Goal: Task Accomplishment & Management: Manage account settings

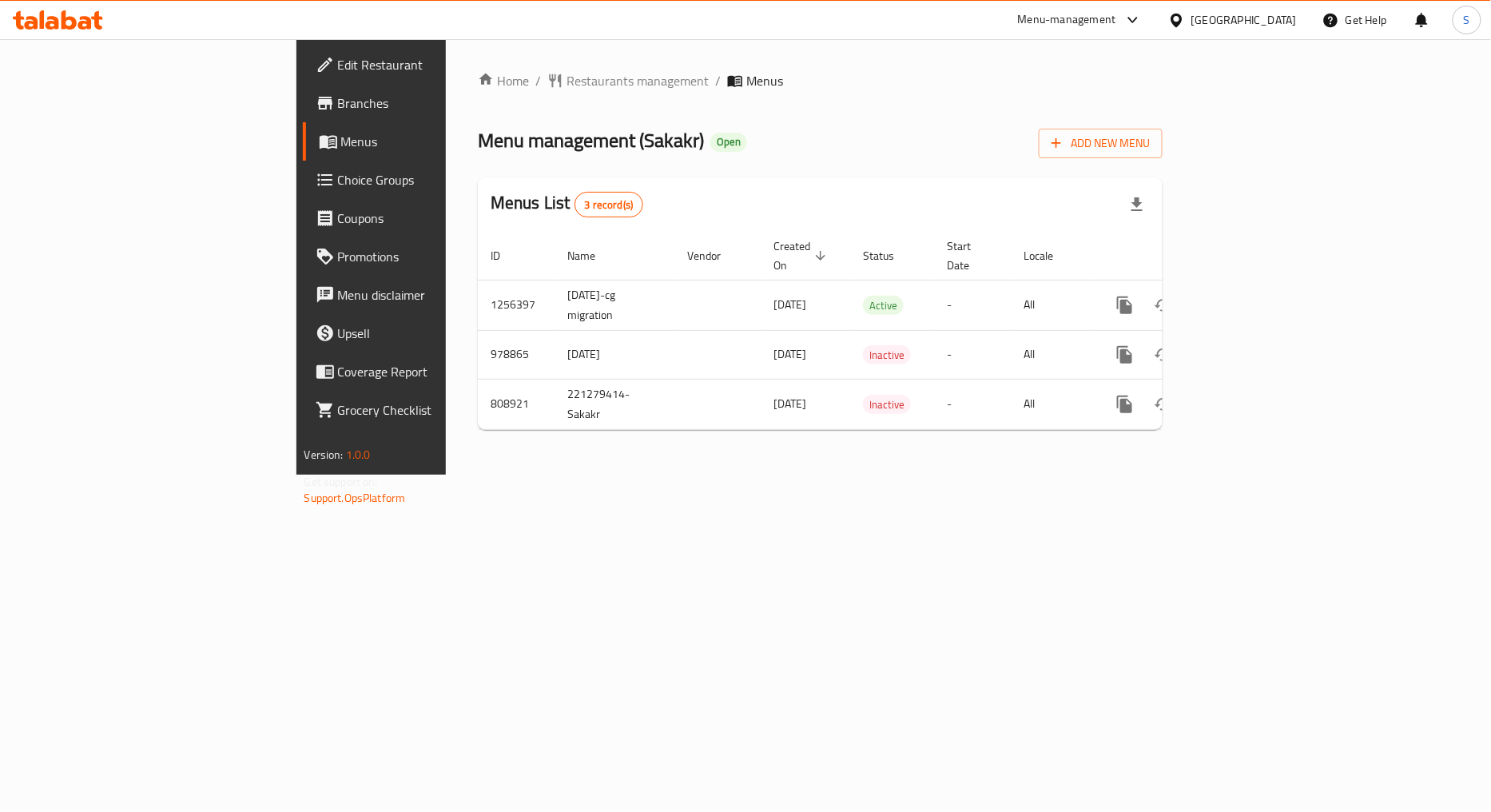
click at [1194, 475] on div "Home / Restaurants management / Menus Menu management ( Sakakr ) Open Add New M…" at bounding box center [820, 257] width 749 height 436
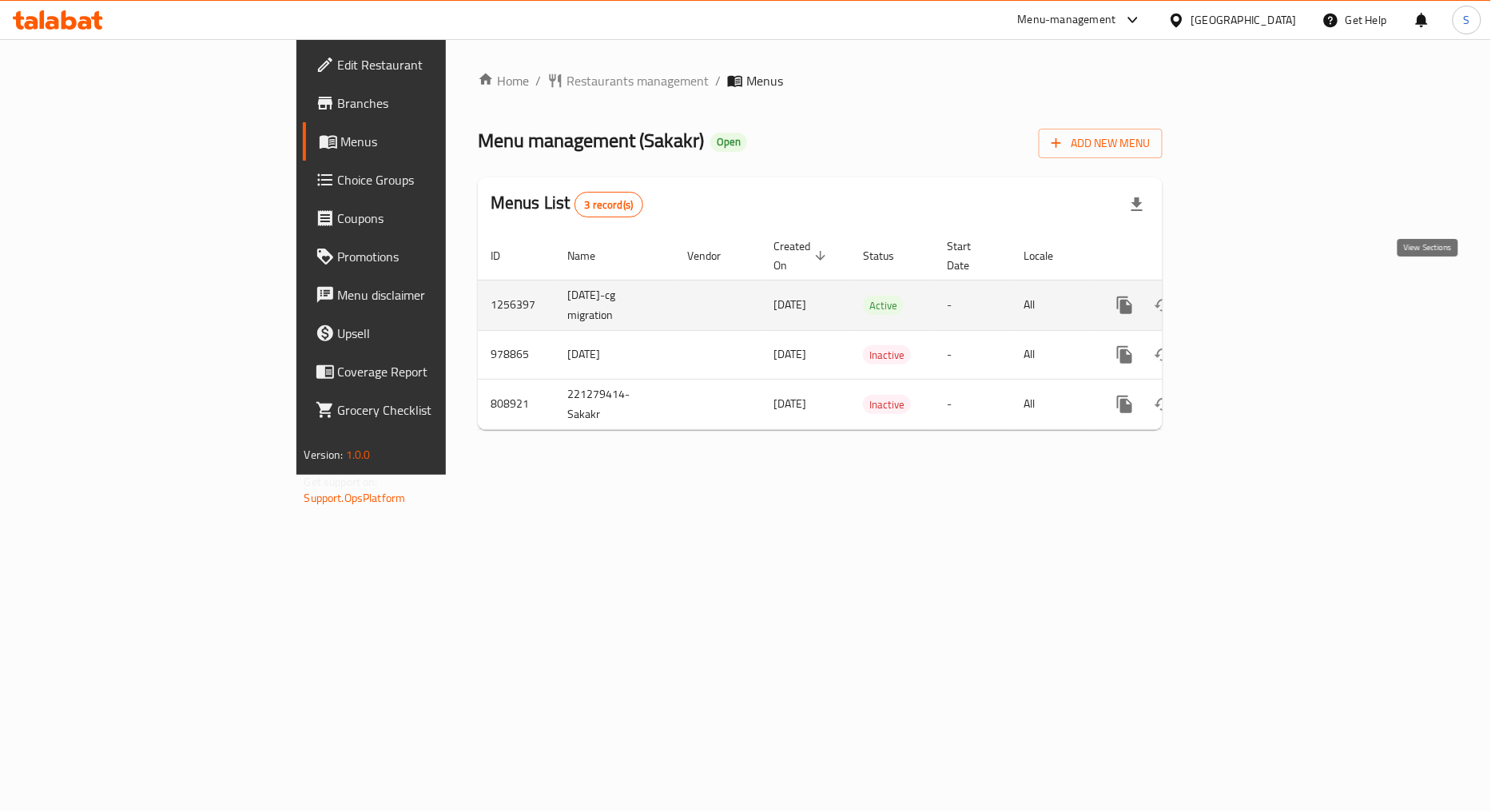
click at [1259, 286] on link "enhanced table" at bounding box center [1240, 304] width 38 height 38
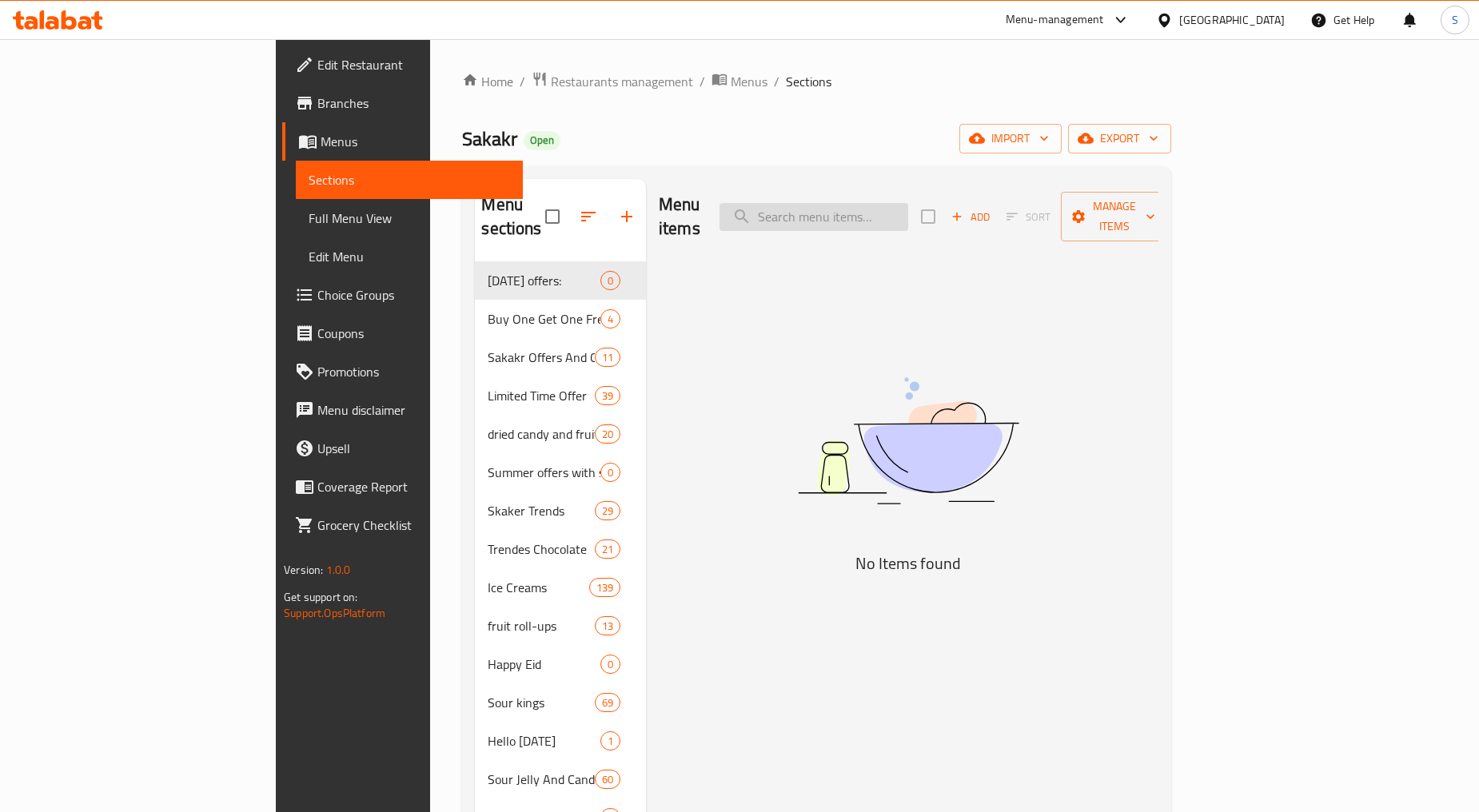
click at [908, 203] on input "search" at bounding box center [813, 217] width 188 height 28
paste input "سكوتش منت بالبرتقال 5 قطع"
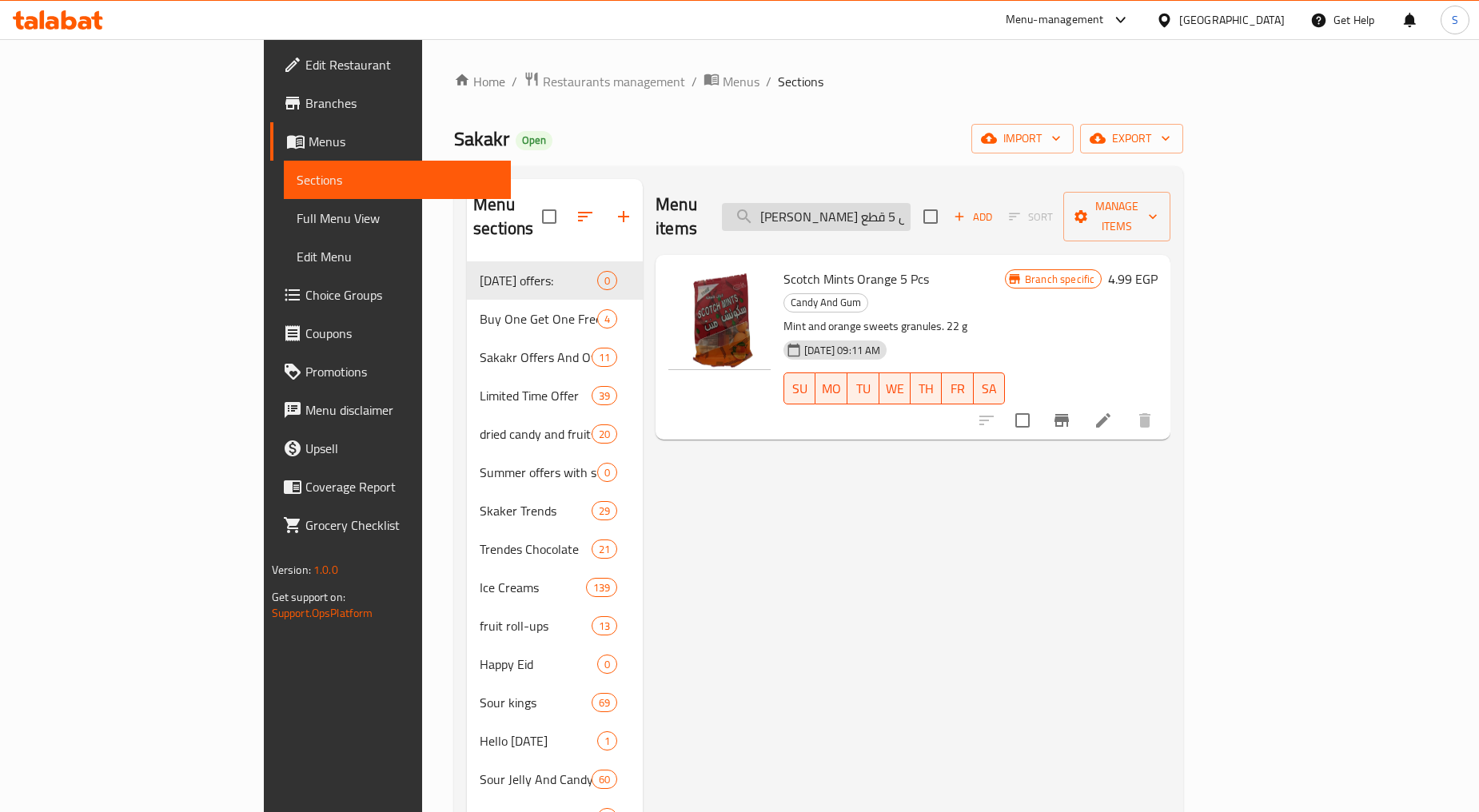
click at [885, 209] on input "سكوتش منت بالبرتقال 5 قطع" at bounding box center [815, 217] width 188 height 28
paste input "ليب ابو قوس مبخر بوفيه راينبو مع زيت نباتي 385 مل"
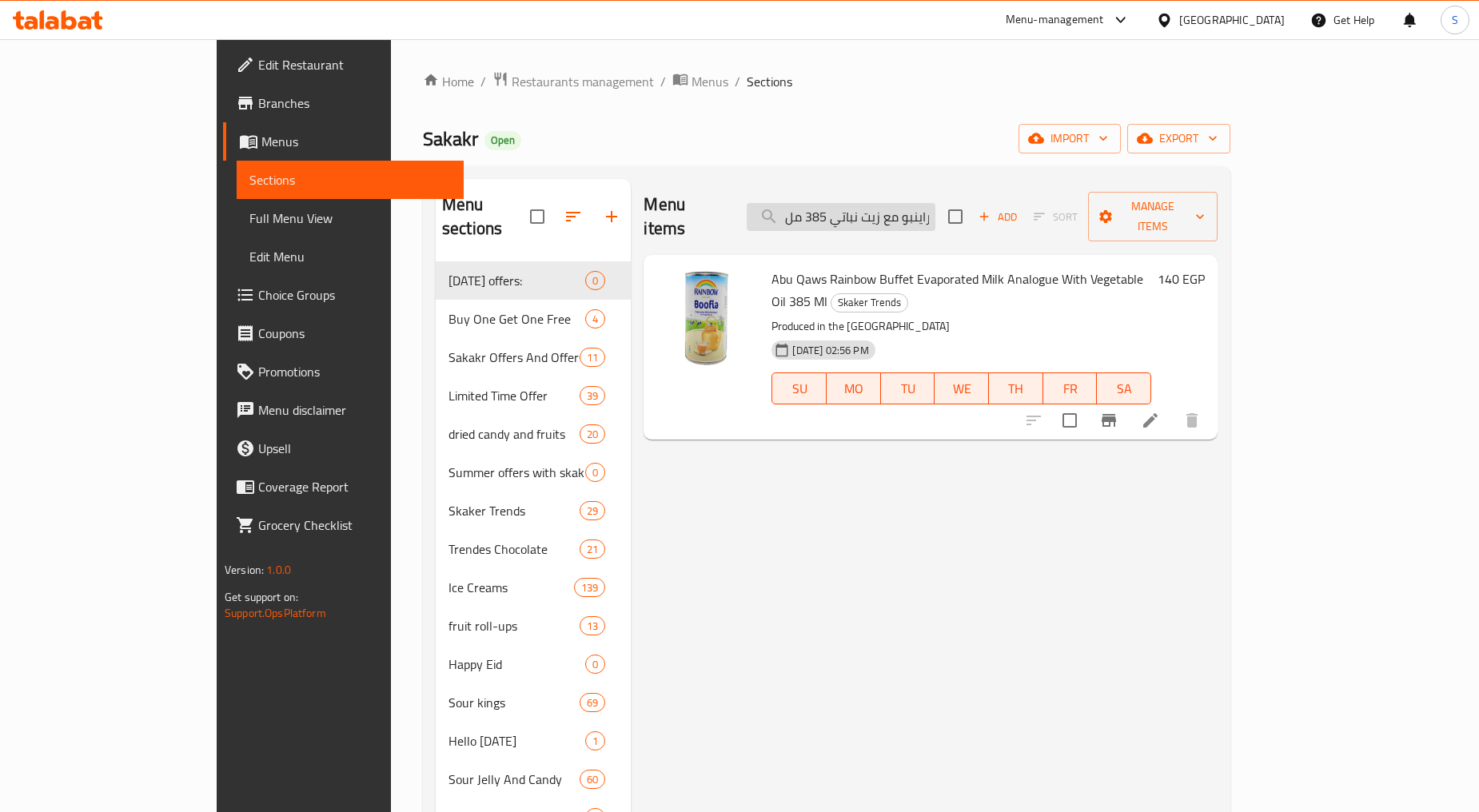
click at [893, 203] on input "حليب ابو قوس مبخر بوفيه راينبو مع زيت نباتي 385 مل" at bounding box center [840, 217] width 188 height 28
paste input "يبسي عمان بنكهة الفلفل الحار ٥٠ جرام"
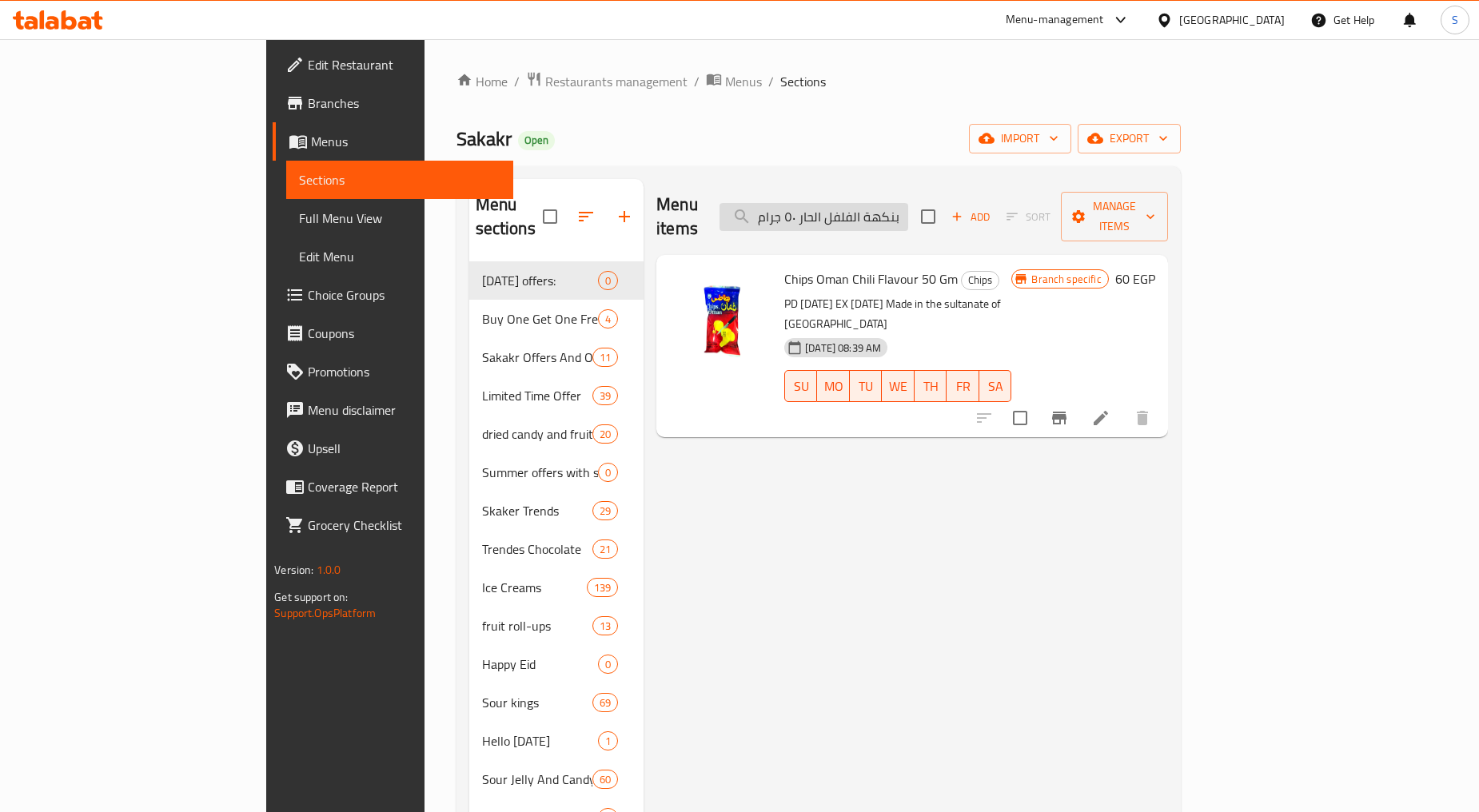
click at [892, 203] on input "شيبسي عمان بنكهة الفلفل الحار ٥٠ جرام" at bounding box center [813, 217] width 188 height 28
paste input "رينجلز بنكهة الفلفل الحار المكسيكي والليمون اكس لارج 160 ج"
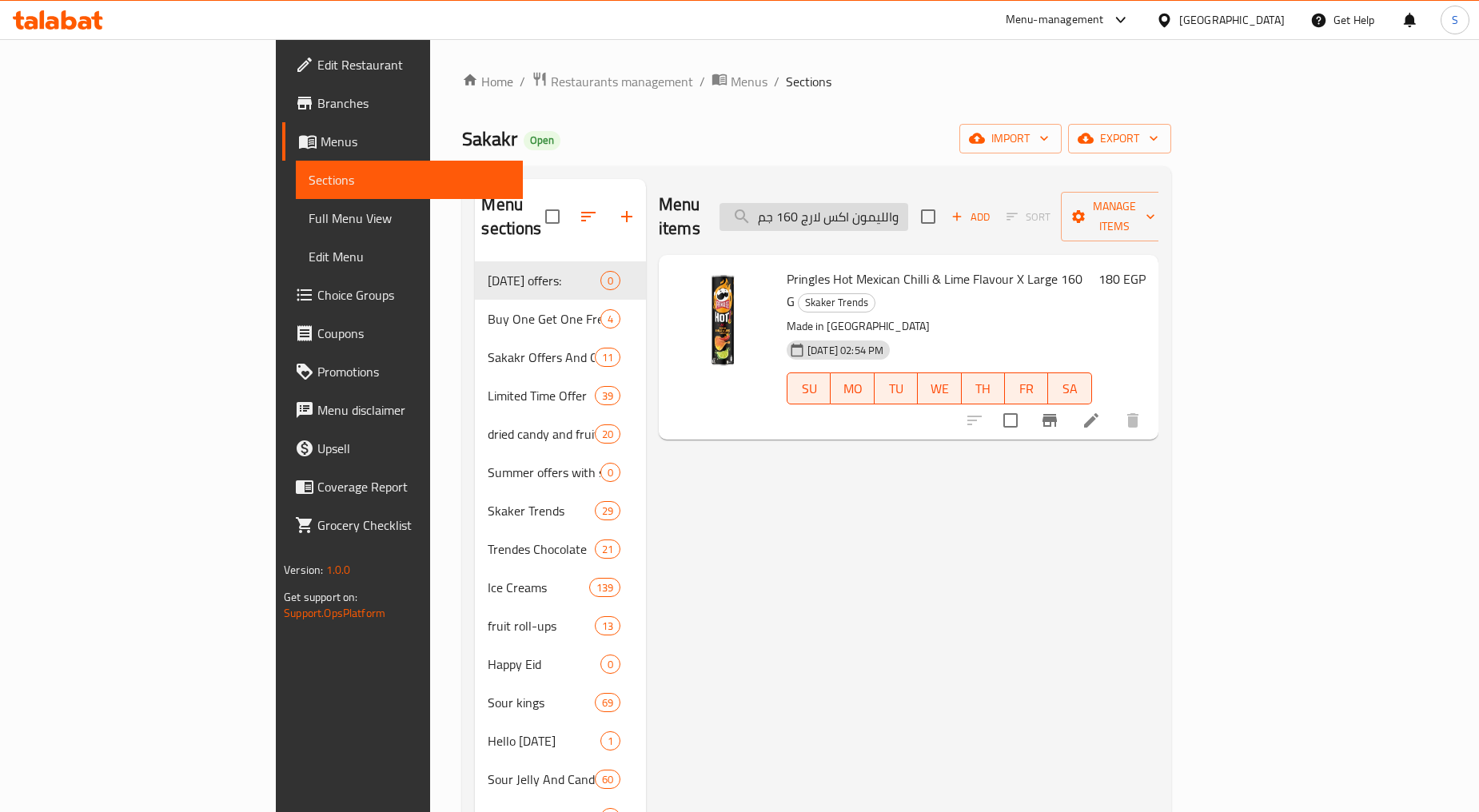
click at [908, 203] on input "برينجلز بنكهة الفلفل الحار المكسيكي والليمون اكس لارج 160 جم" at bounding box center [813, 217] width 188 height 28
paste input "اميانج تانجل كيمتشي روز تانجلوتشيني 11"
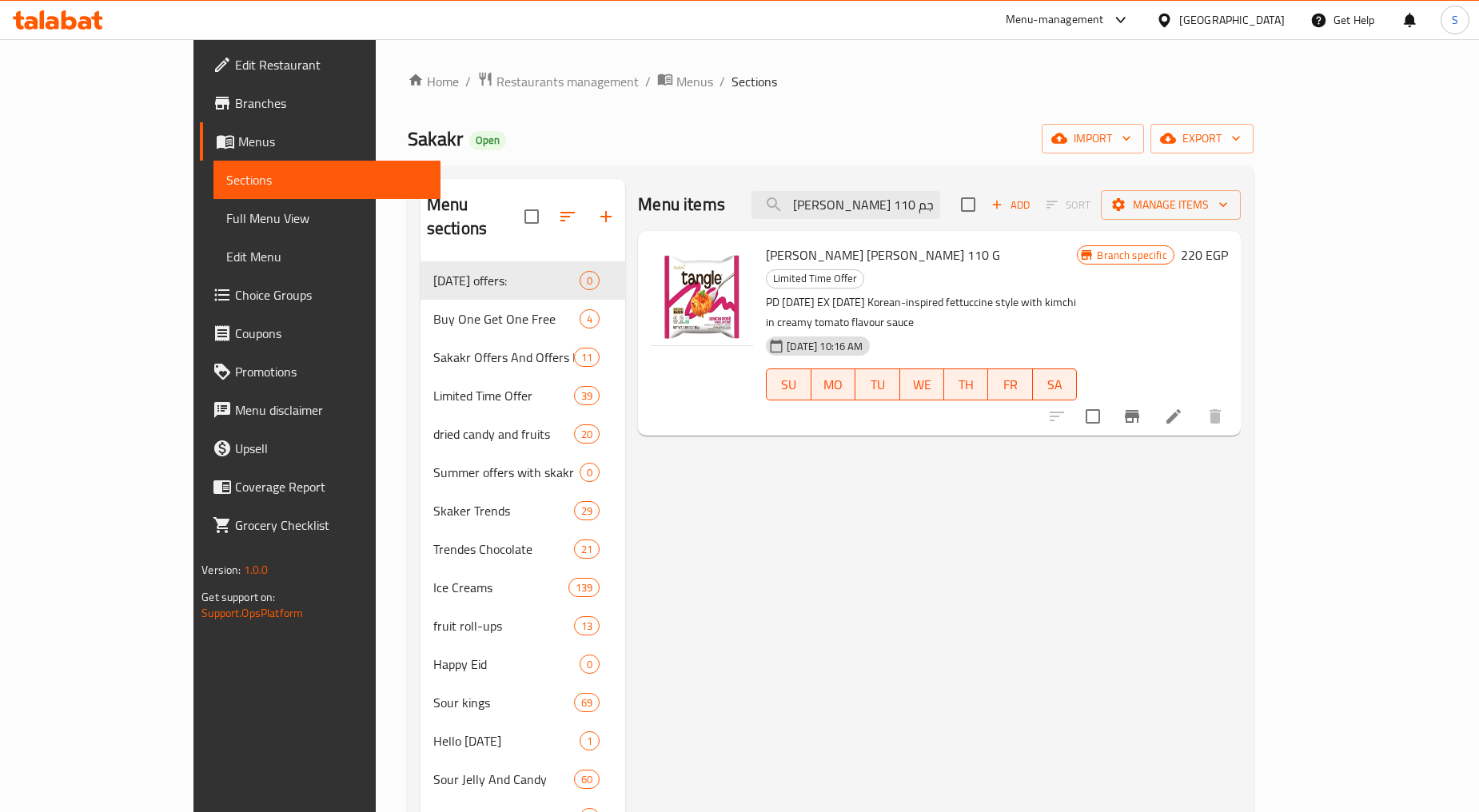
type input "ساميانج تانجل كيمتشي روز تانجلوتشيني 110 جم"
click at [1240, 146] on span "export" at bounding box center [1202, 139] width 78 height 20
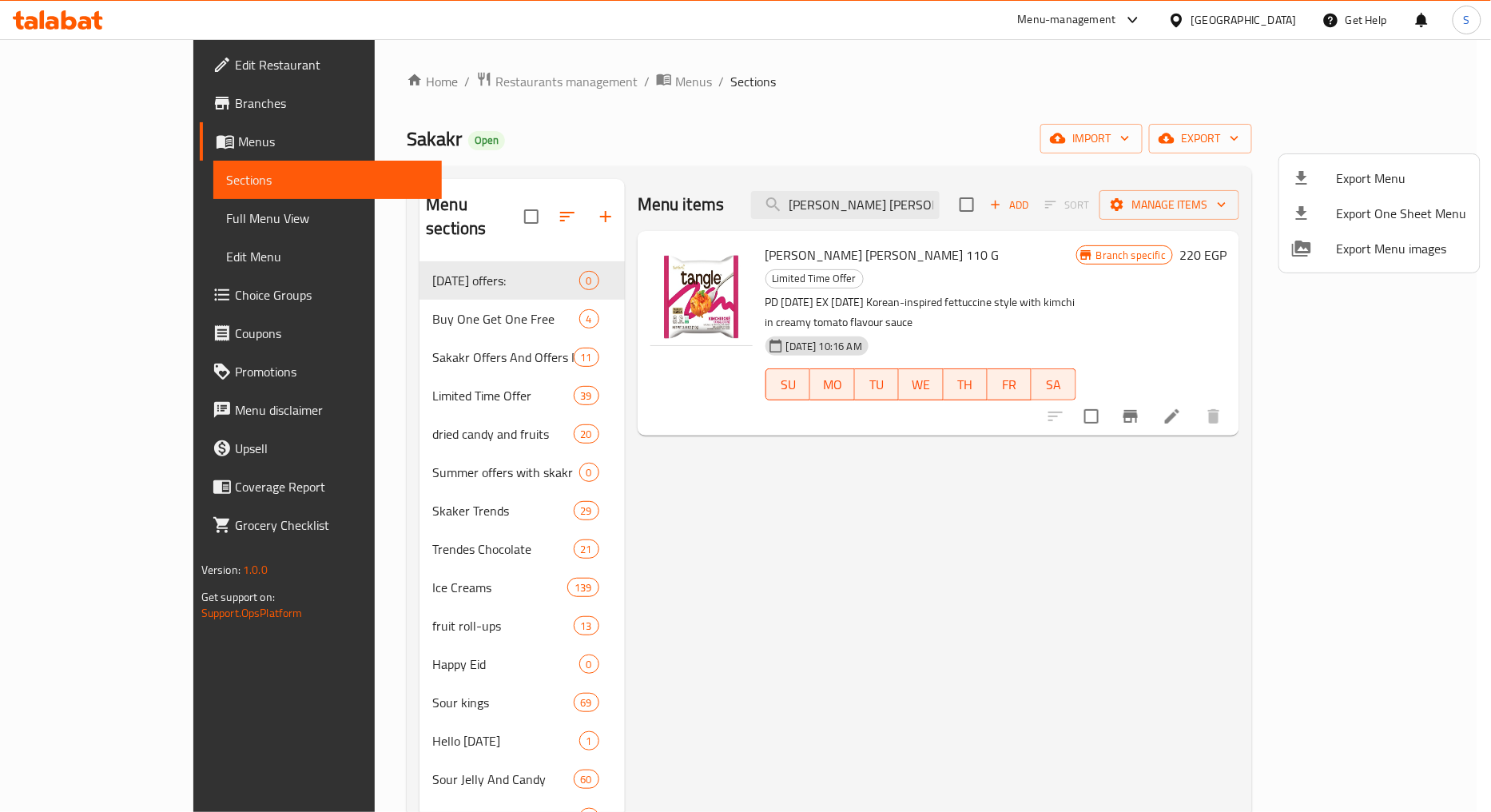
click at [1349, 180] on span "Export Menu" at bounding box center [1402, 177] width 130 height 19
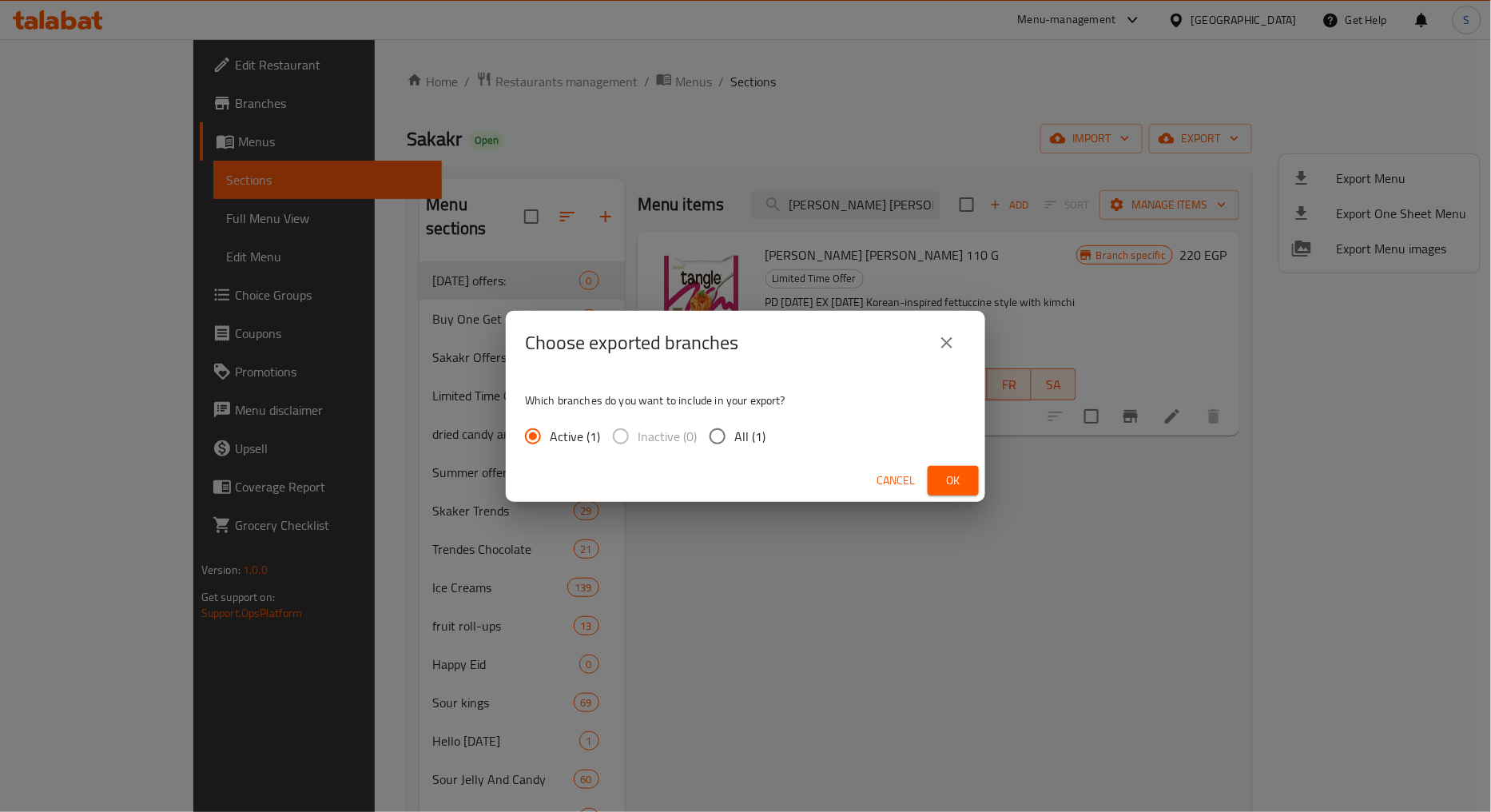
click at [750, 433] on span "All (1)" at bounding box center [750, 436] width 32 height 19
click at [734, 433] on input "All (1)" at bounding box center [717, 437] width 34 height 34
radio input "true"
click at [953, 484] on span "Ok" at bounding box center [953, 481] width 26 height 20
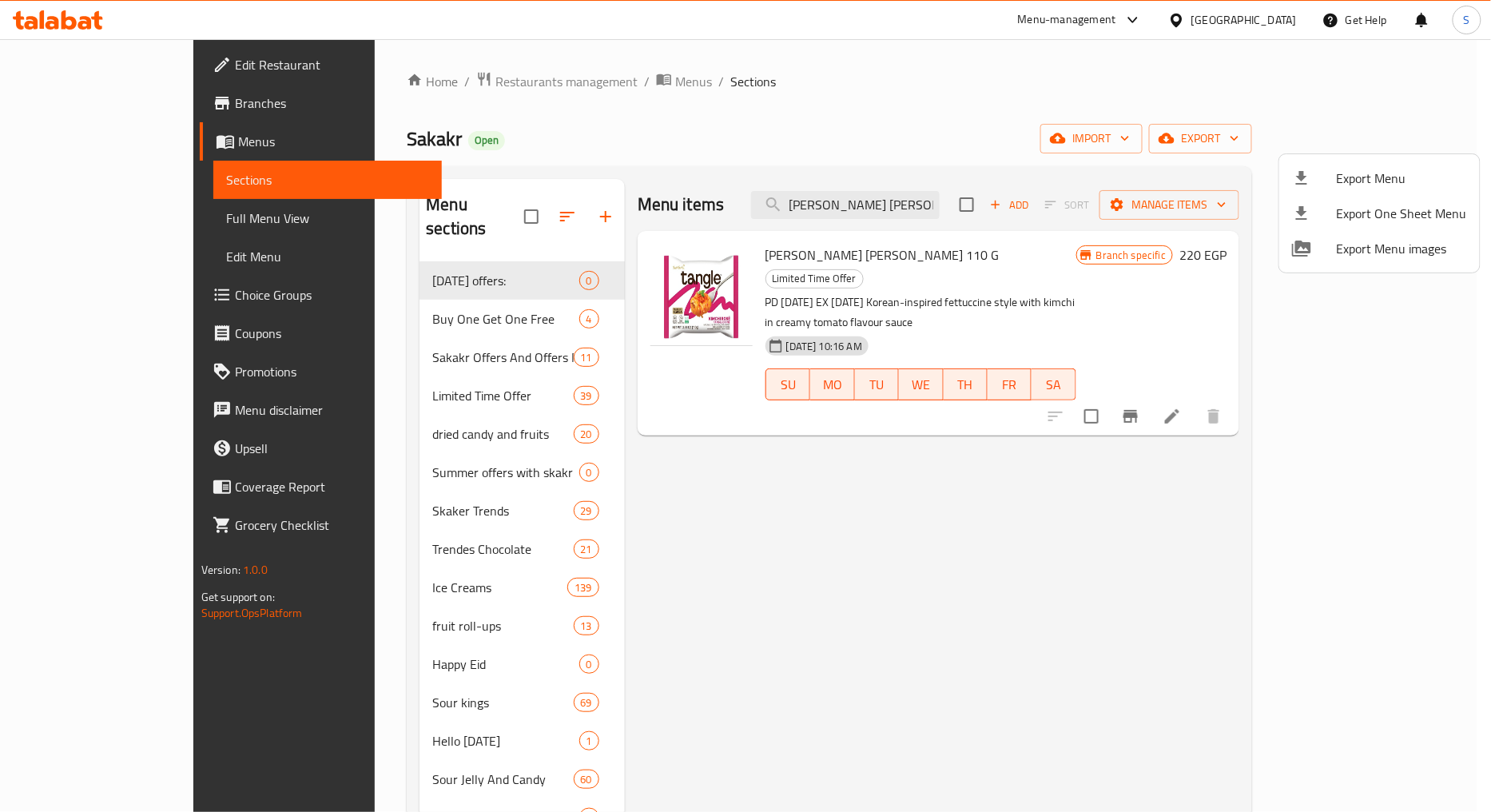
click at [906, 209] on div at bounding box center [745, 406] width 1491 height 812
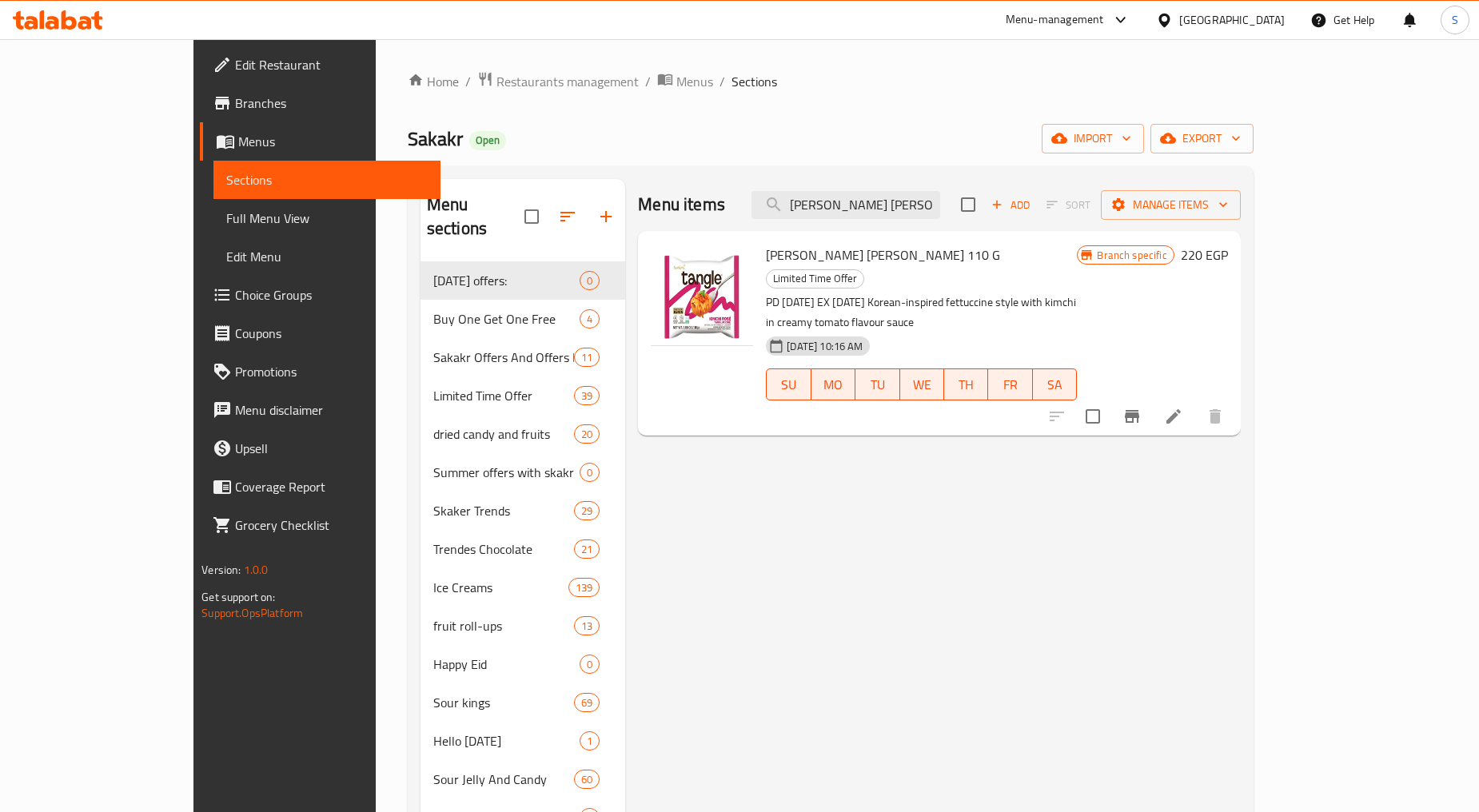
click at [906, 209] on input "ساميانج تانجل كيمتشي روز تانجلوتشيني 110 جم" at bounding box center [845, 205] width 188 height 28
click at [1152, 397] on button "Branch-specific-item" at bounding box center [1132, 416] width 38 height 38
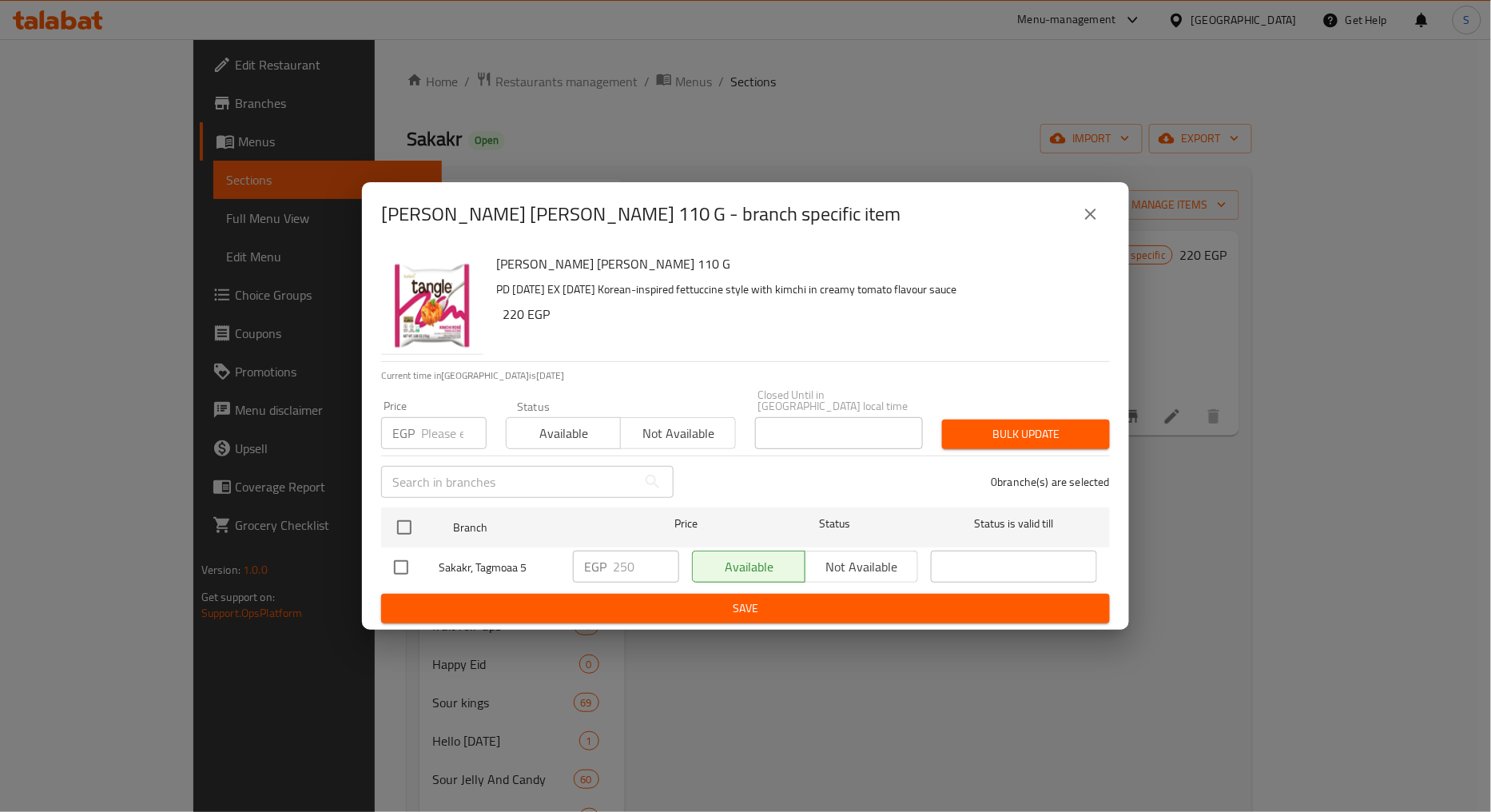
click at [1081, 212] on icon "close" at bounding box center [1090, 214] width 19 height 19
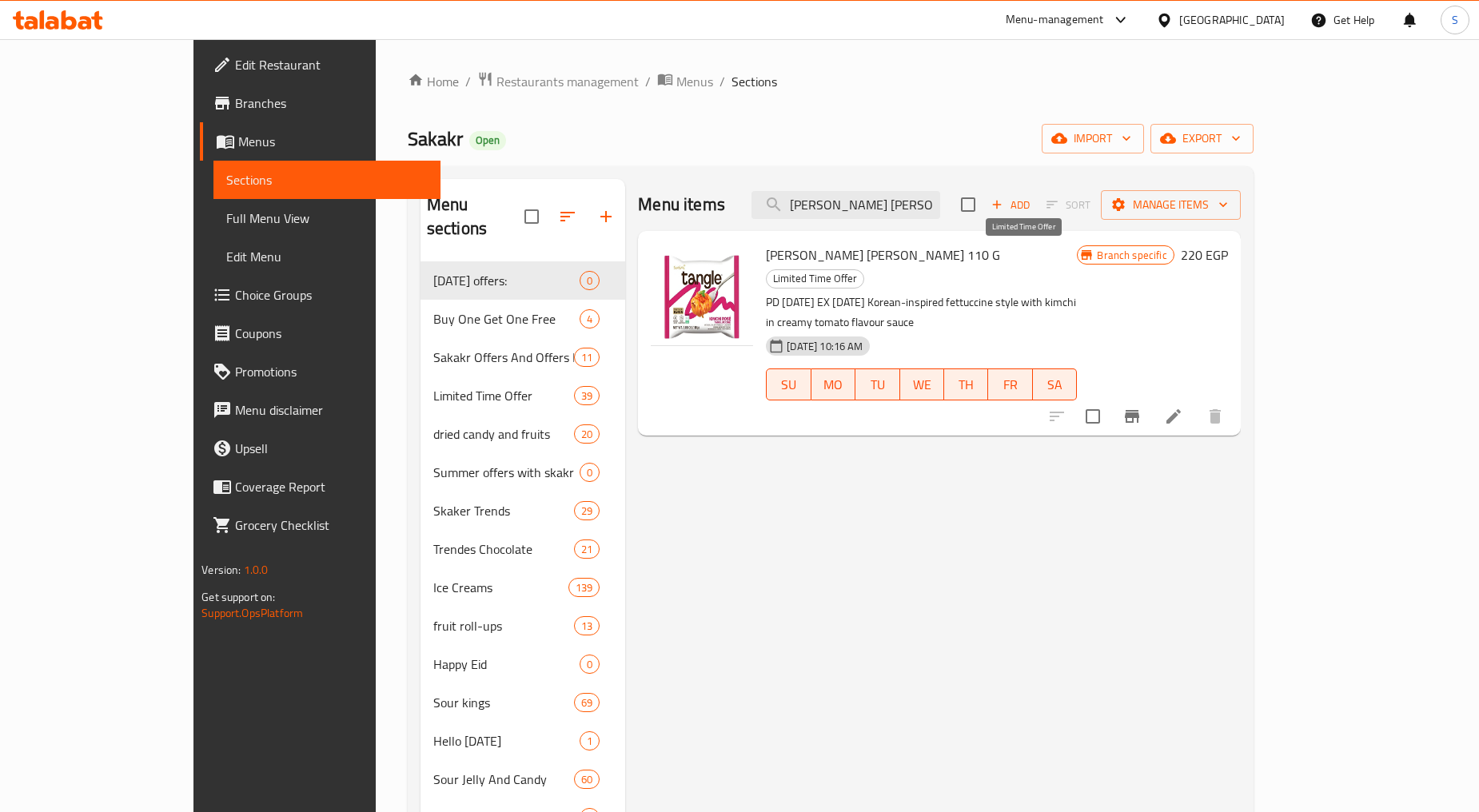
click at [864, 269] on span "Limited Time Offer" at bounding box center [815, 278] width 97 height 19
copy span "Limited Time Offer"
click at [235, 107] on span "Branches" at bounding box center [330, 102] width 192 height 19
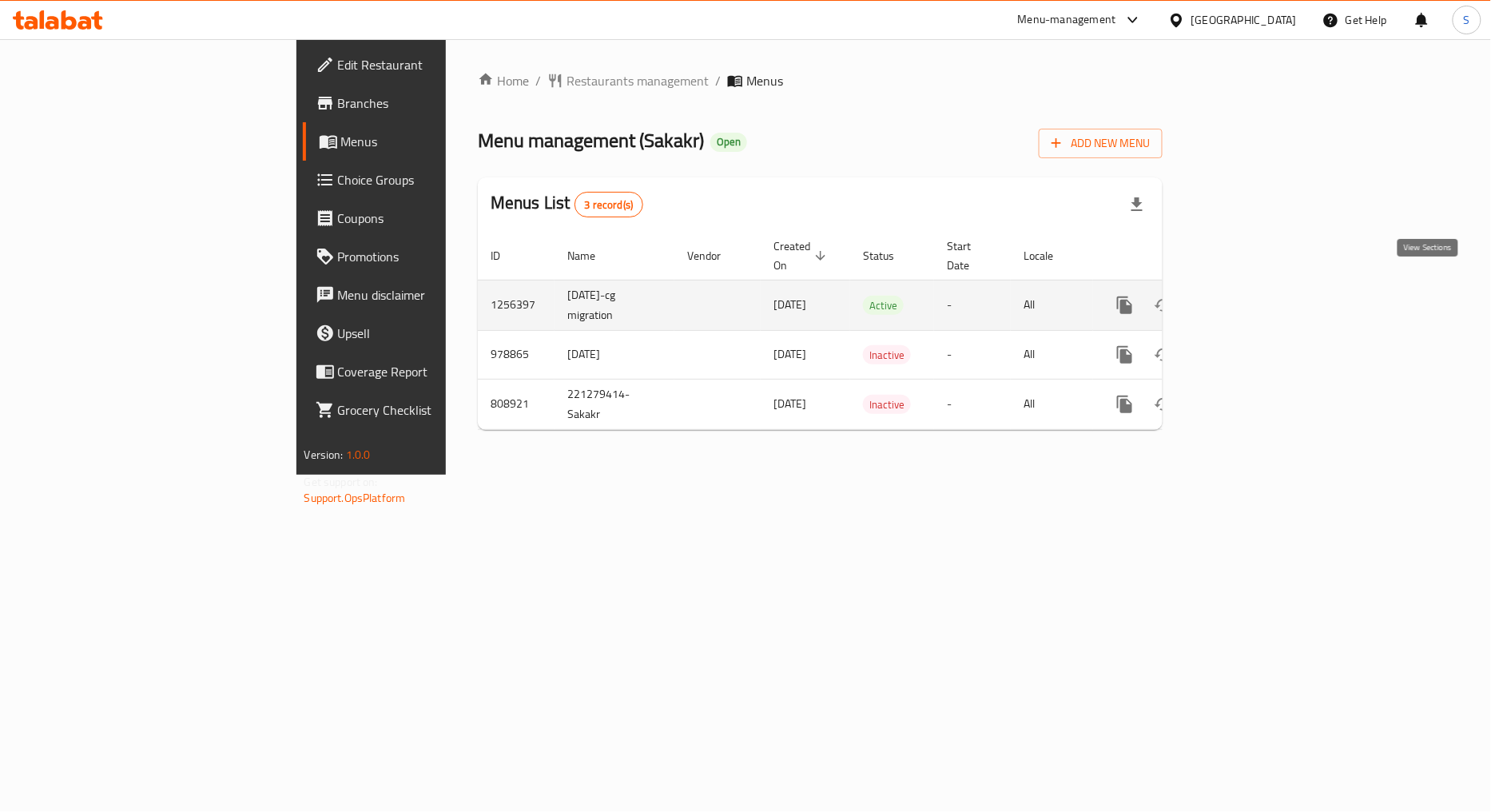
click at [1250, 296] on icon "enhanced table" at bounding box center [1240, 304] width 19 height 19
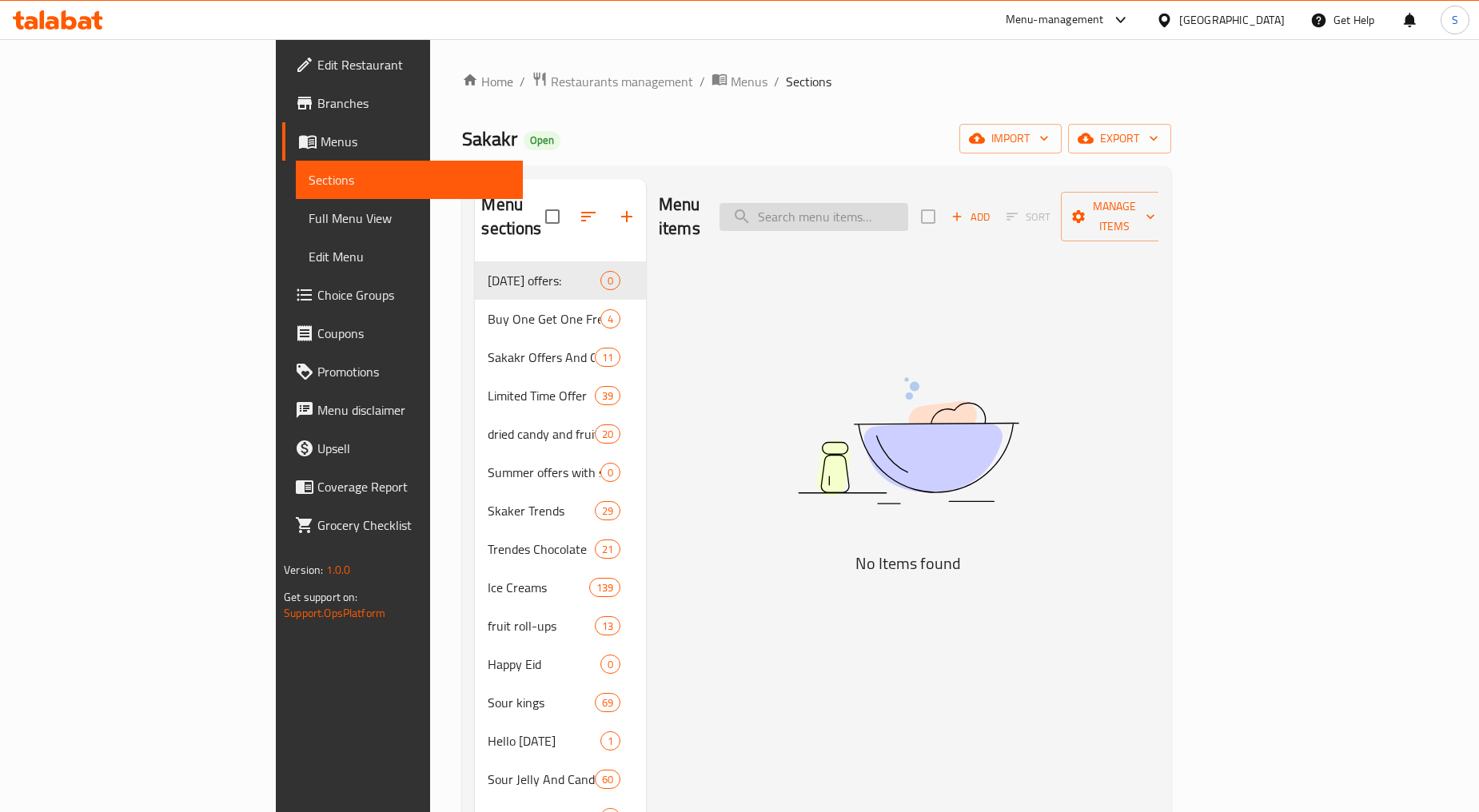
click at [908, 209] on input "search" at bounding box center [813, 217] width 188 height 28
paste input "Hot Pringles Hot Spicy Smoky BBQ Flavour X Large 160G"
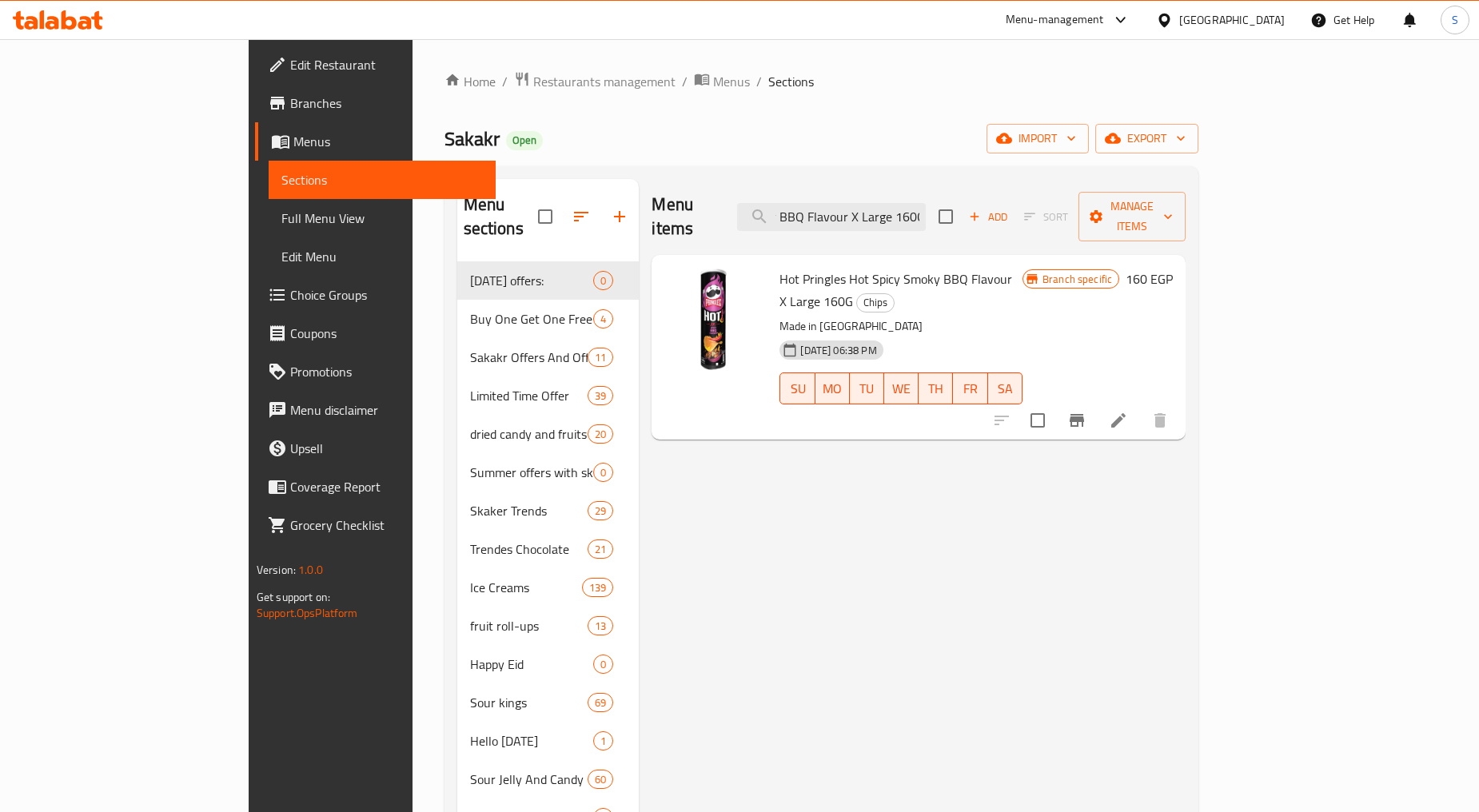
type input "Hot Pringles Hot Spicy Smoky BBQ Flavour X Large 160G"
click at [290, 112] on span "Branches" at bounding box center [386, 102] width 192 height 19
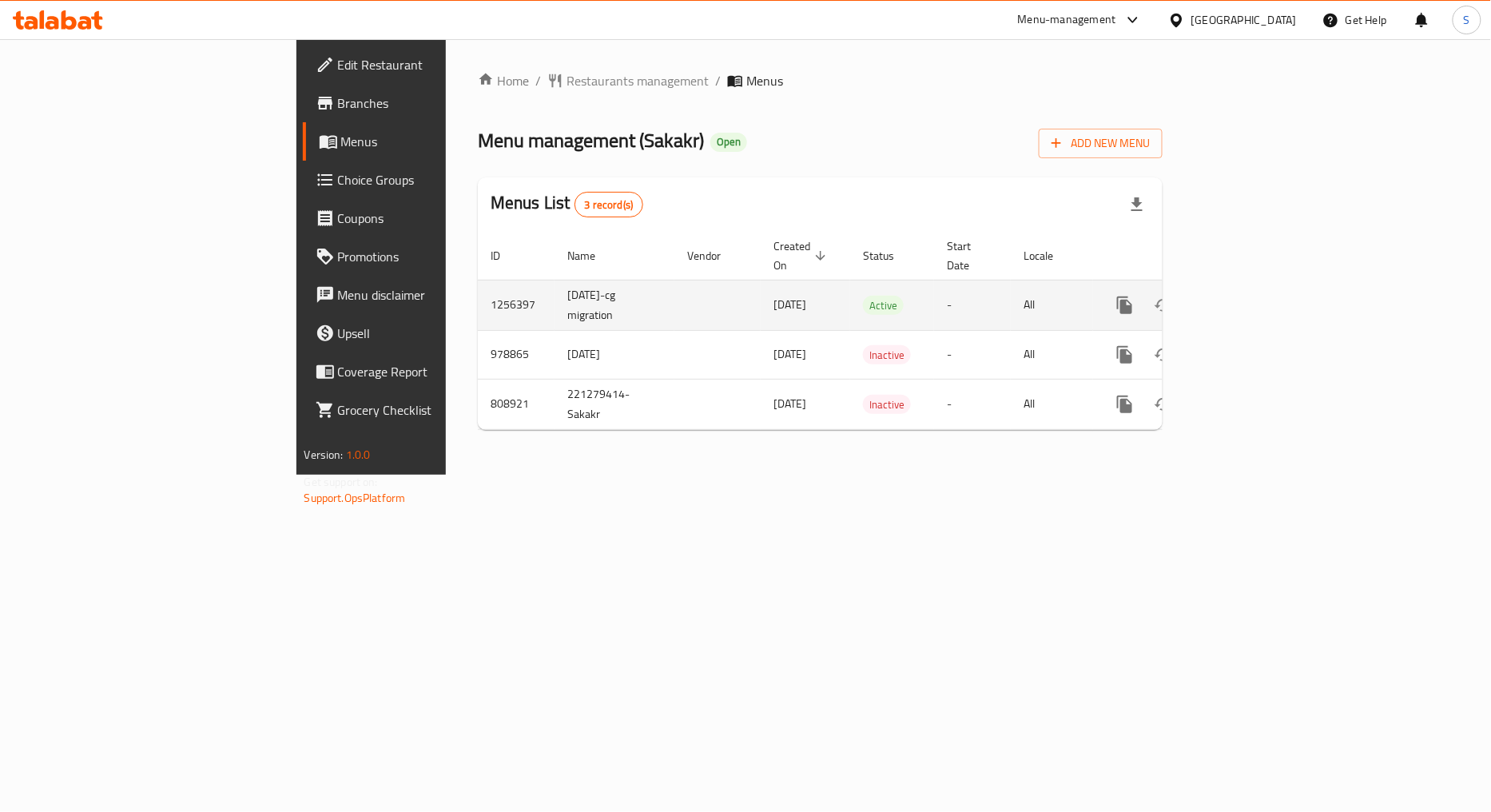
click at [1248, 298] on icon "enhanced table" at bounding box center [1240, 304] width 15 height 15
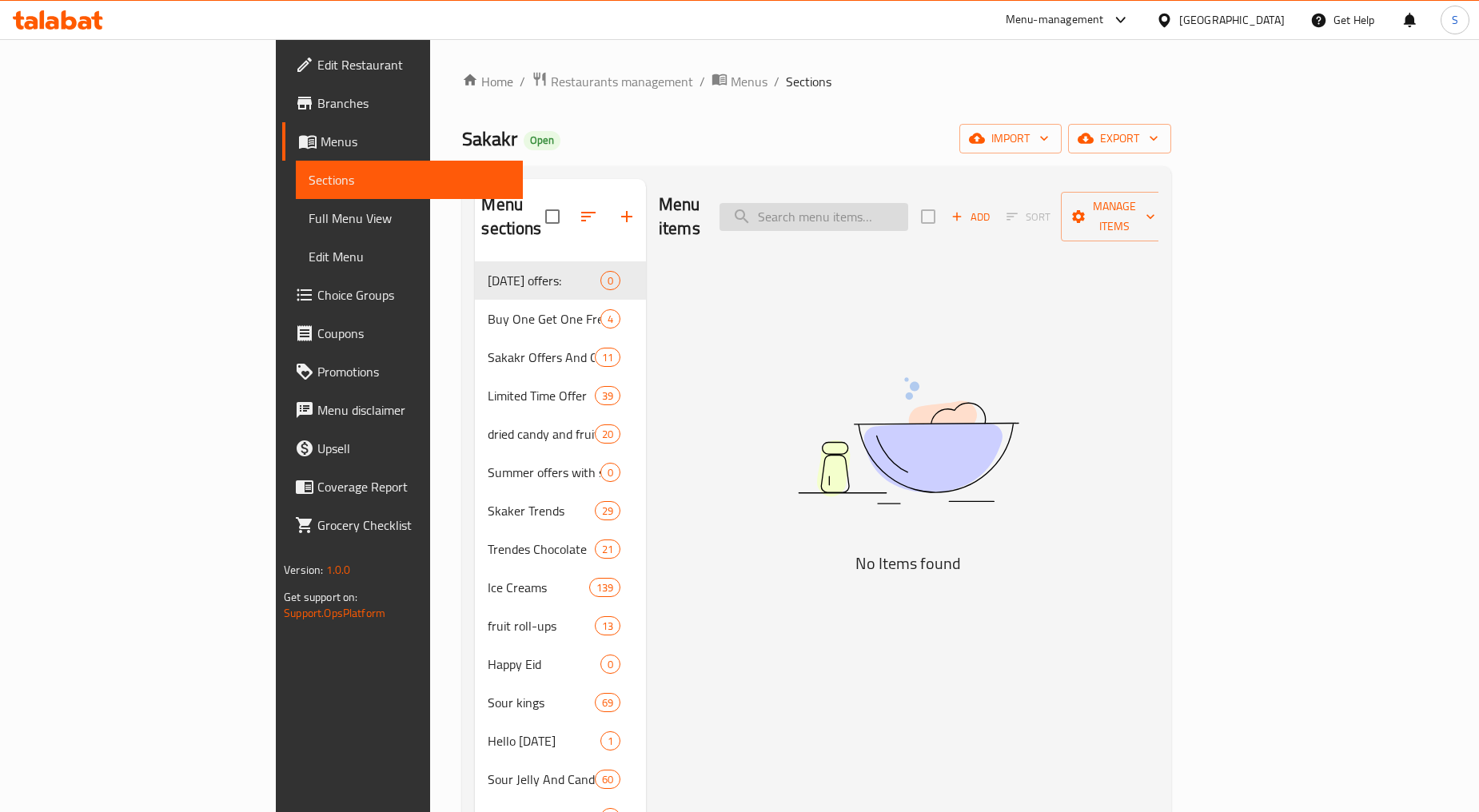
click at [908, 209] on input "search" at bounding box center [813, 217] width 188 height 28
paste input "ساميانج تانجل كيمتشي روز تانجلوتشيني 110 جم"
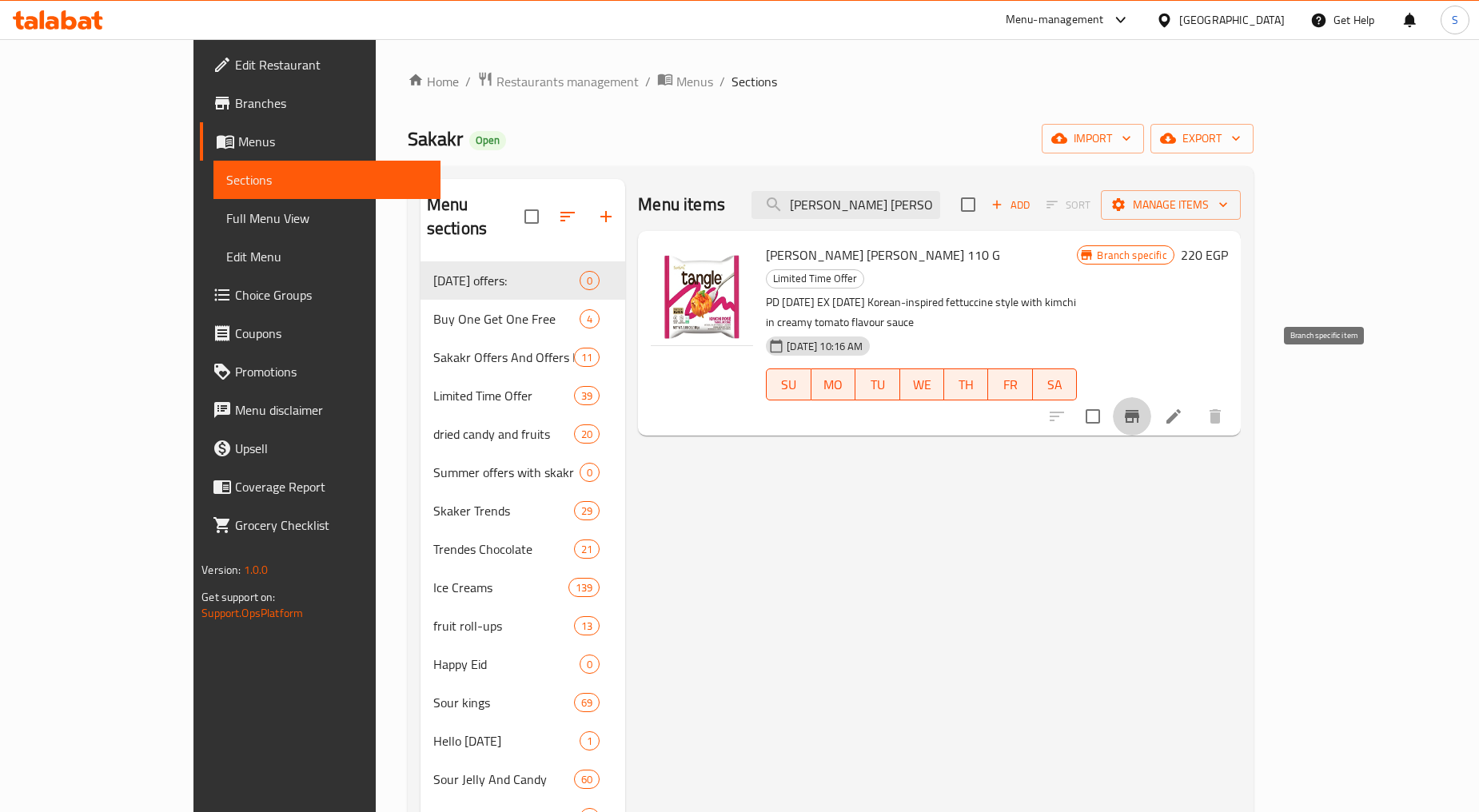
click at [1152, 397] on button "Branch-specific-item" at bounding box center [1132, 416] width 38 height 38
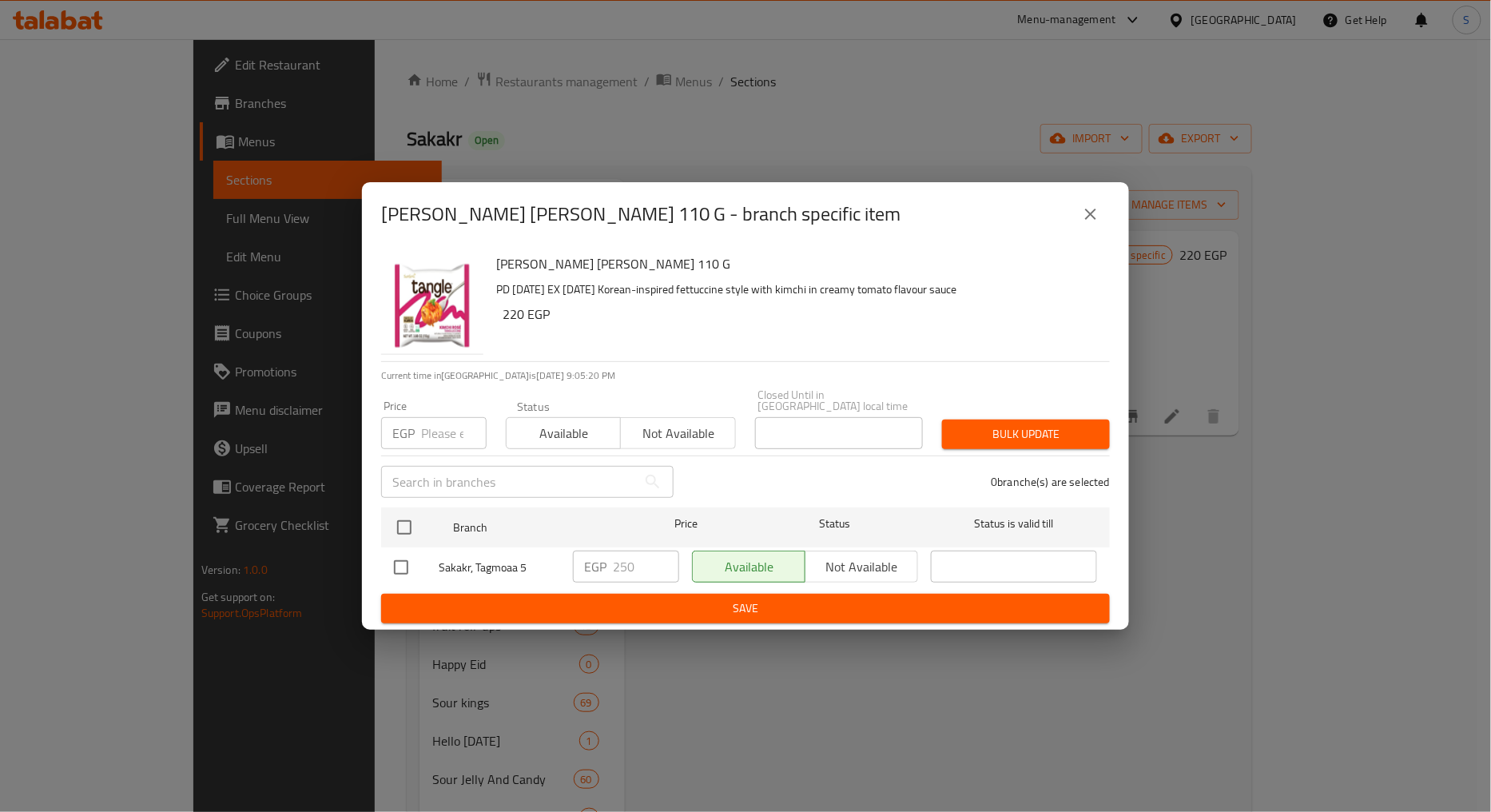
click at [1114, 209] on div "Samyang Tangle Kimchi Rose Tangluccine 110 G - branch specific item" at bounding box center [745, 214] width 767 height 64
click at [1084, 224] on icon "close" at bounding box center [1090, 214] width 19 height 19
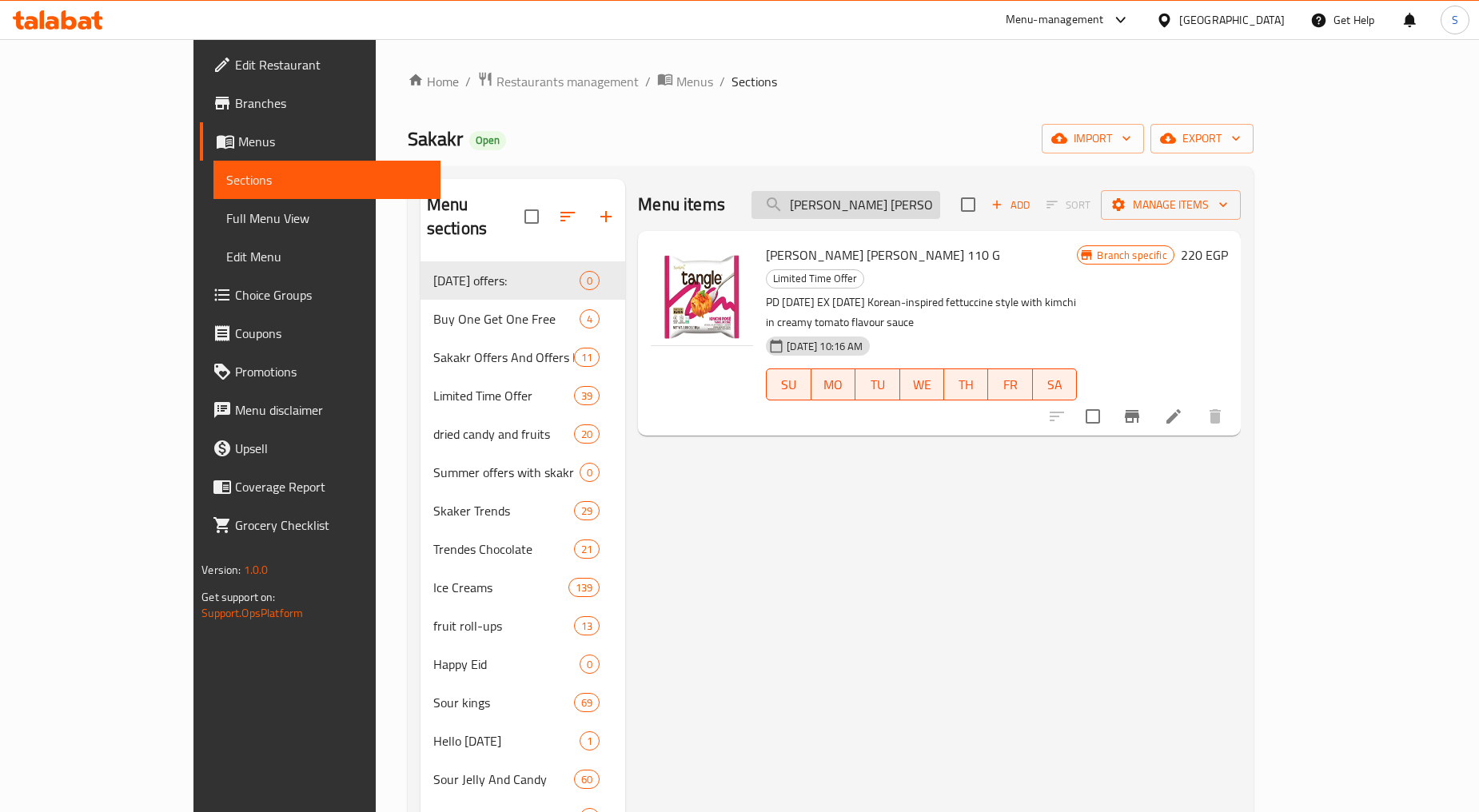
click at [920, 204] on input "ساميانج تانجل كيمتشي روز تانجلوتشيني 110 جم" at bounding box center [845, 205] width 188 height 28
paste input "رينجلز بنكهة الفلفل الحار المكسيكي والليمون اكس لارج 16"
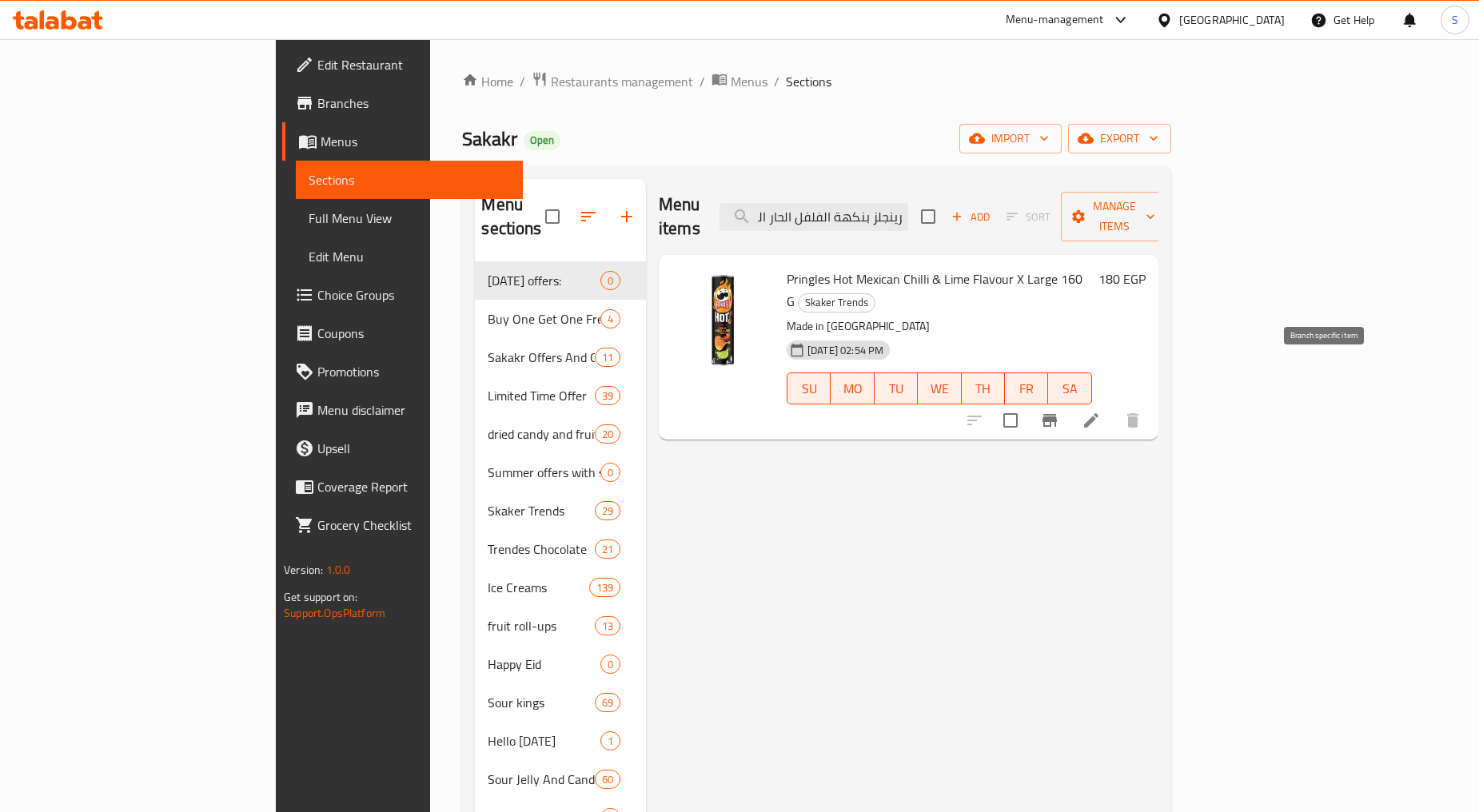
click at [1059, 411] on icon "Branch-specific-item" at bounding box center [1049, 420] width 19 height 19
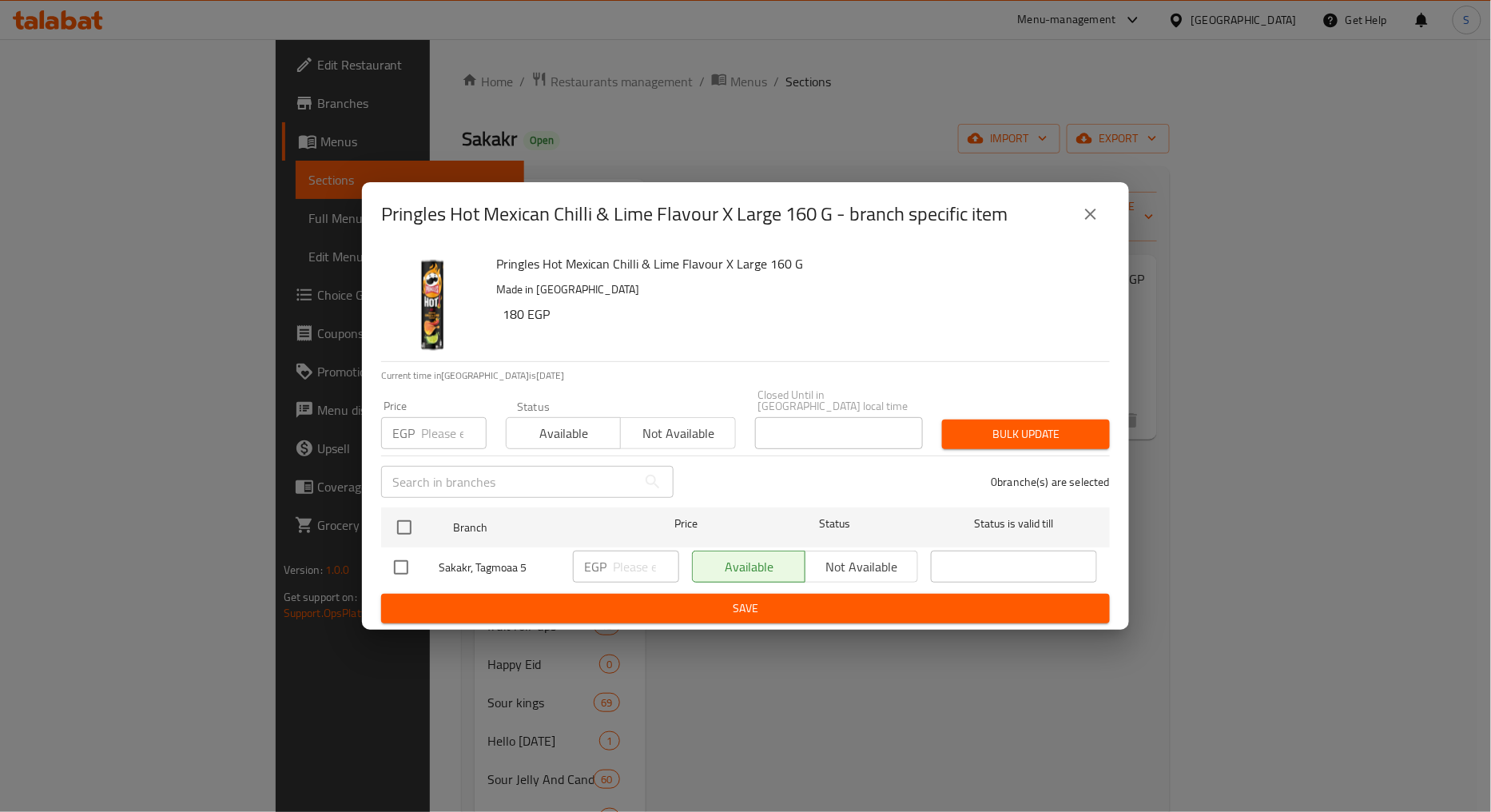
click at [1092, 211] on icon "close" at bounding box center [1090, 214] width 19 height 19
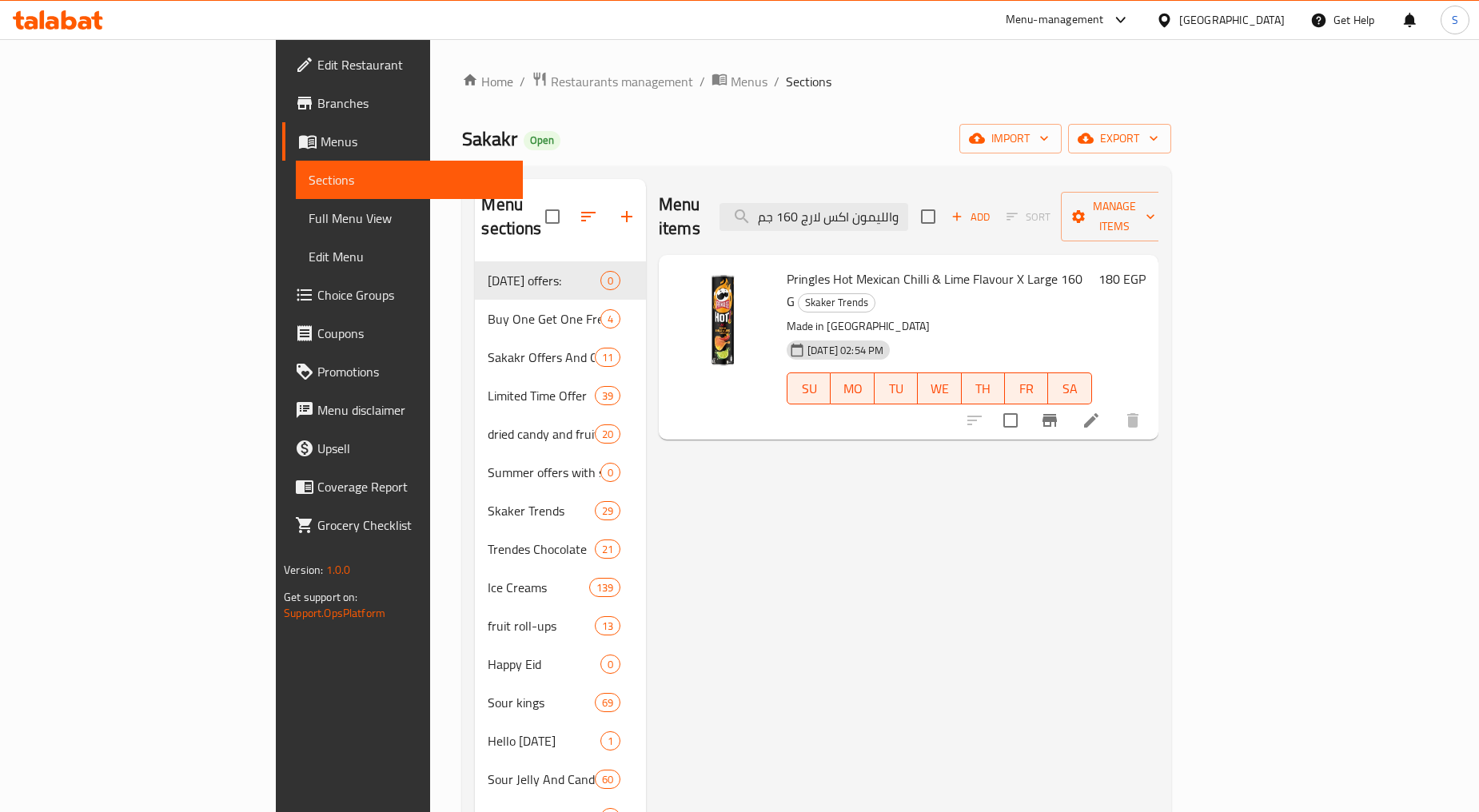
click at [968, 188] on div "Menu items برينجلز بنكهة الفلفل الحار المكسيكي والليمون اكس لارج 160 جم Add Sor…" at bounding box center [908, 217] width 500 height 76
click at [908, 214] on input "برينجلز بنكهة الفلفل الحار المكسيكي والليمون اكس لارج 160 جم" at bounding box center [813, 217] width 188 height 28
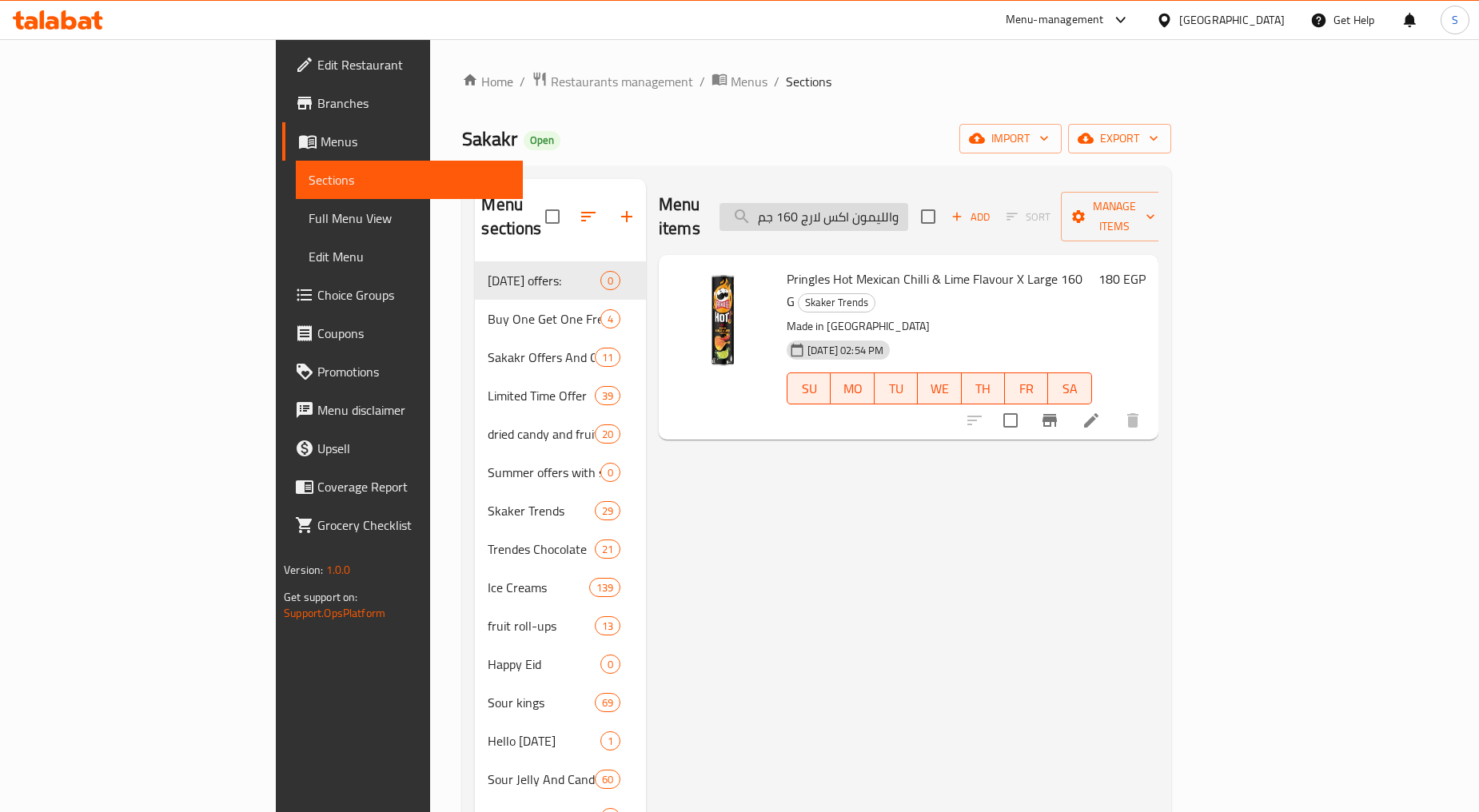
paste input "يبسي عمان بنكهة الفلفل الحار ٥٠ جرا"
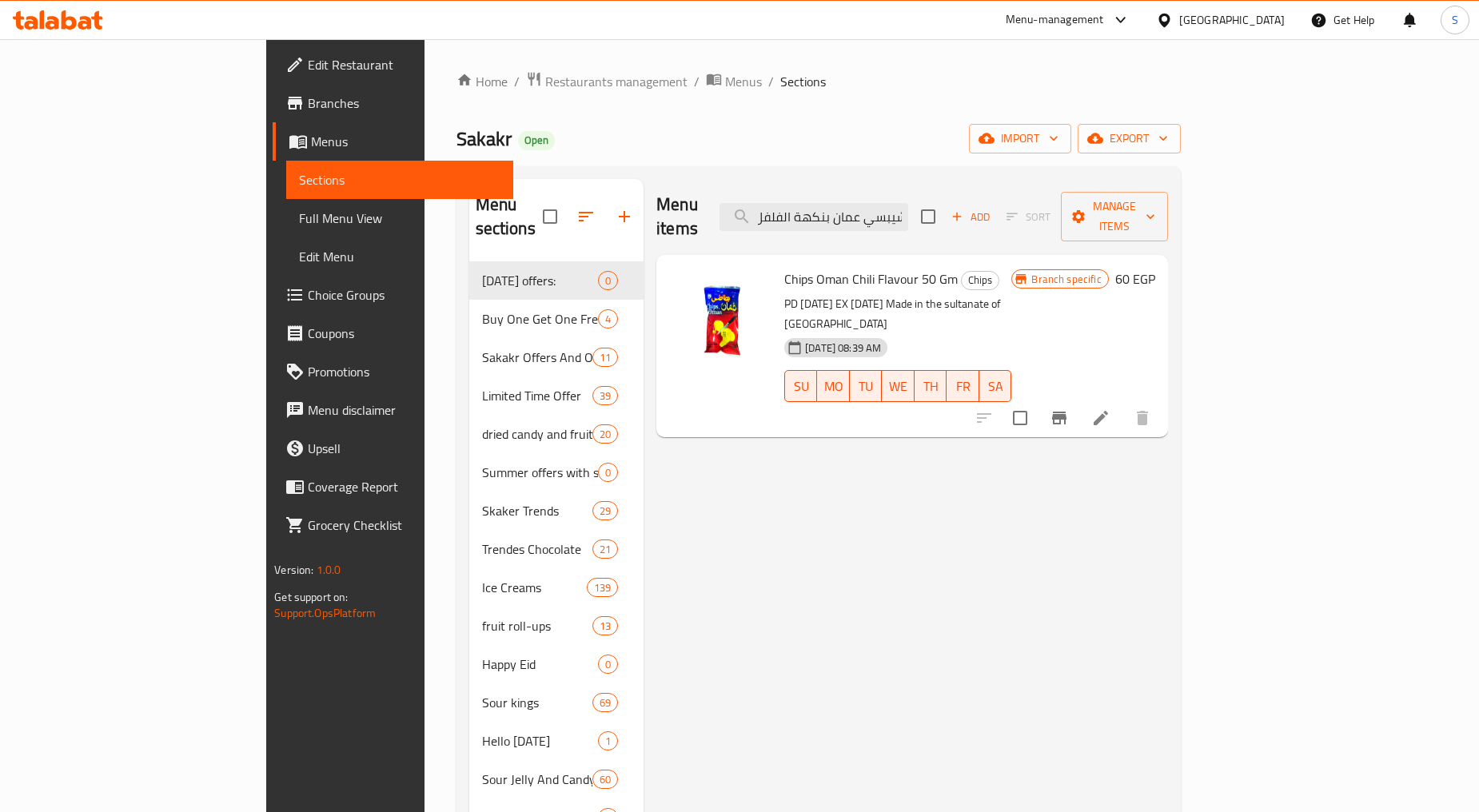
click at [1069, 408] on icon "Branch-specific-item" at bounding box center [1059, 417] width 19 height 19
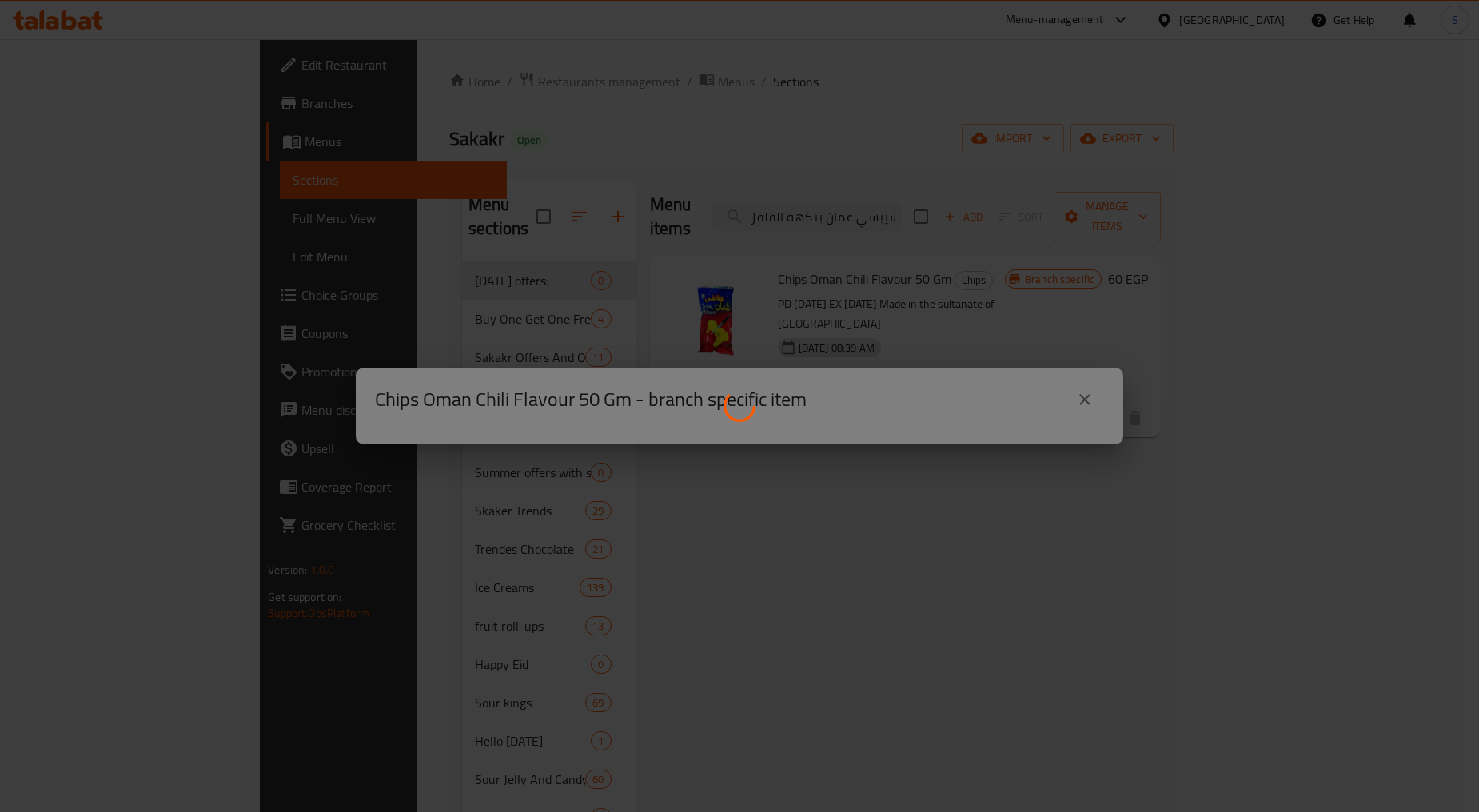
scroll to position [0, 0]
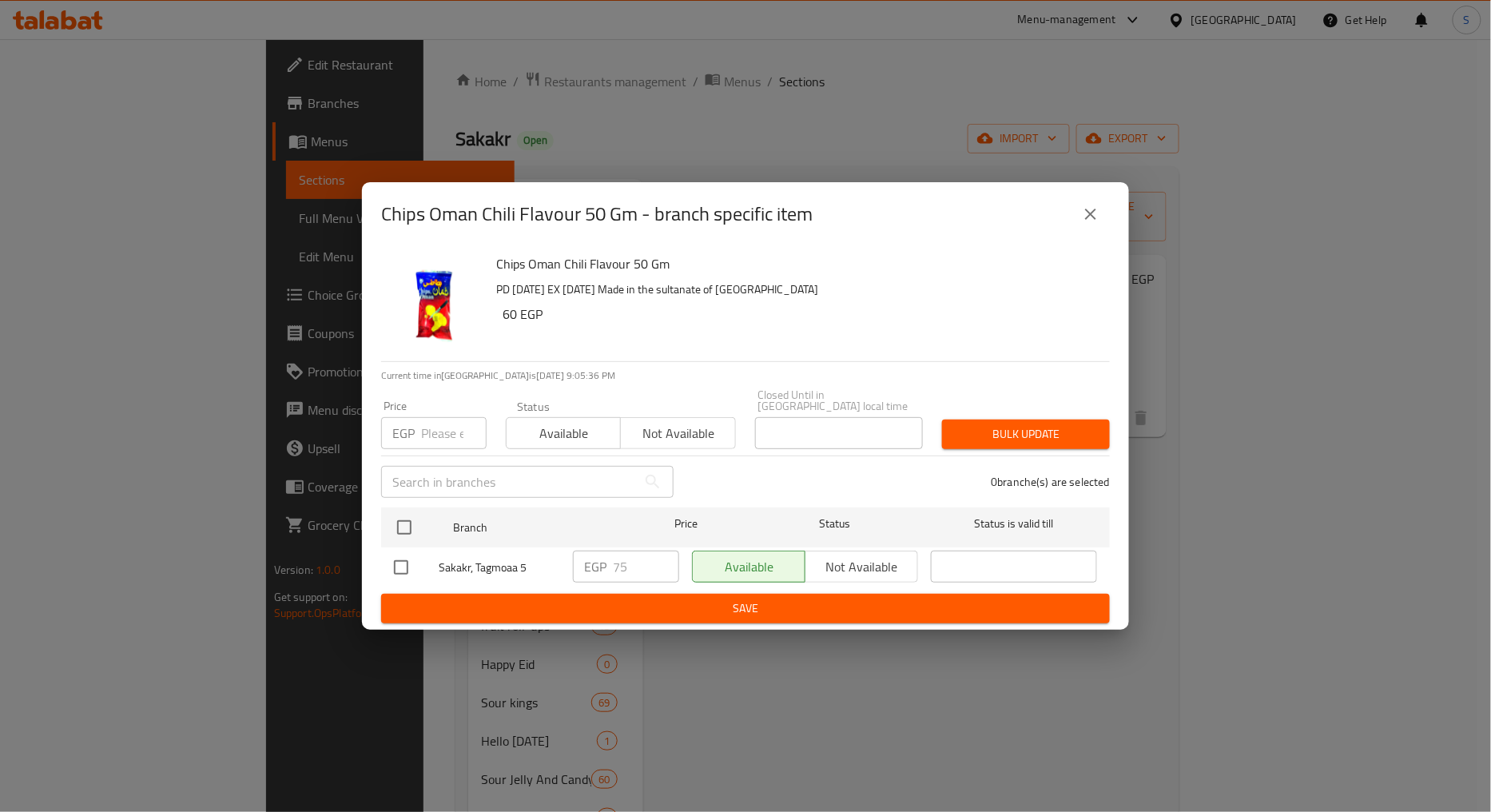
click at [1088, 224] on icon "close" at bounding box center [1090, 214] width 19 height 19
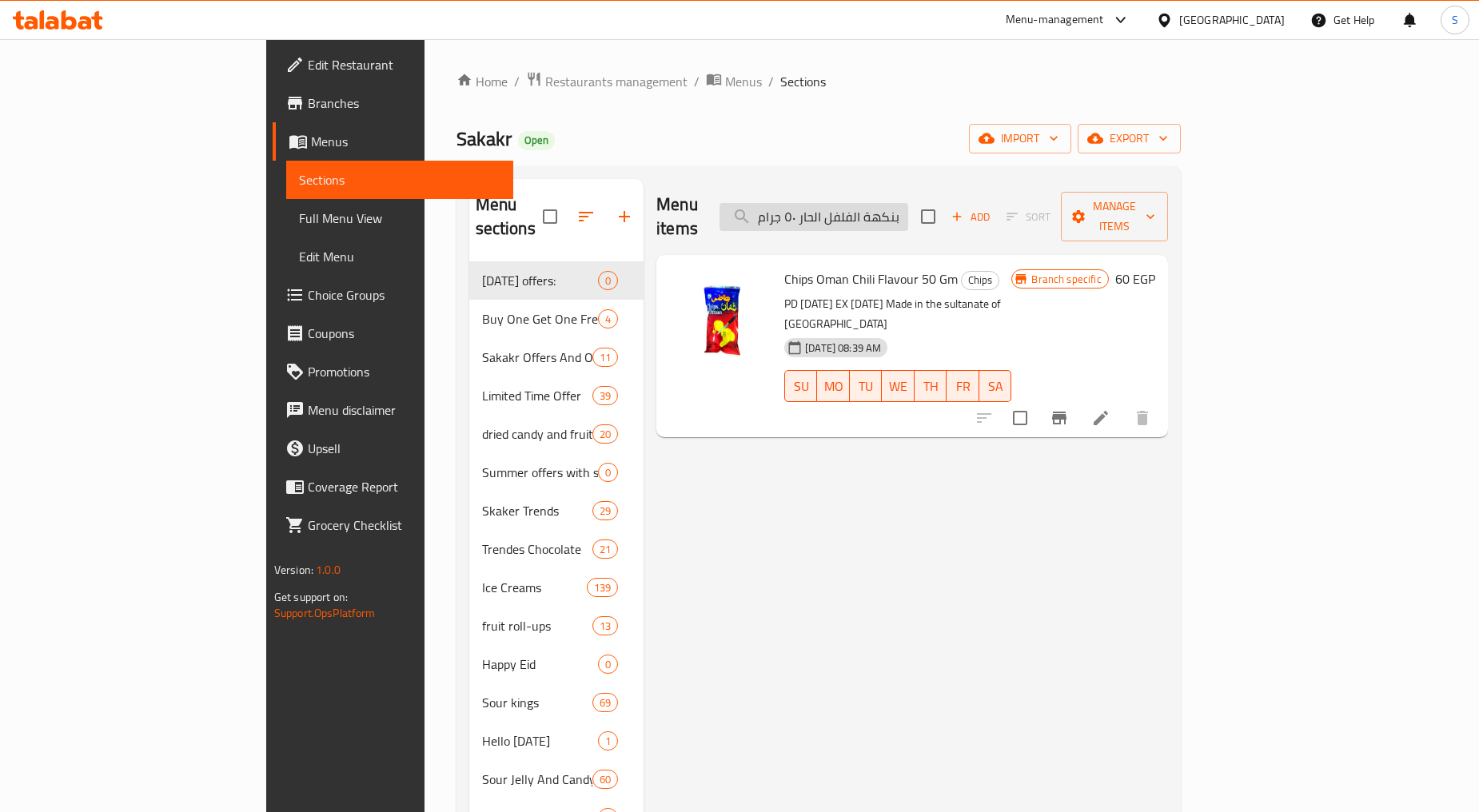
click at [881, 210] on input "شيبسي عمان بنكهة الفلفل الحار ٥٠ جرام" at bounding box center [813, 217] width 188 height 28
paste input "ليب ابو قوس مبخر بوفيه راينبو مع زيت نباتي 385 مل"
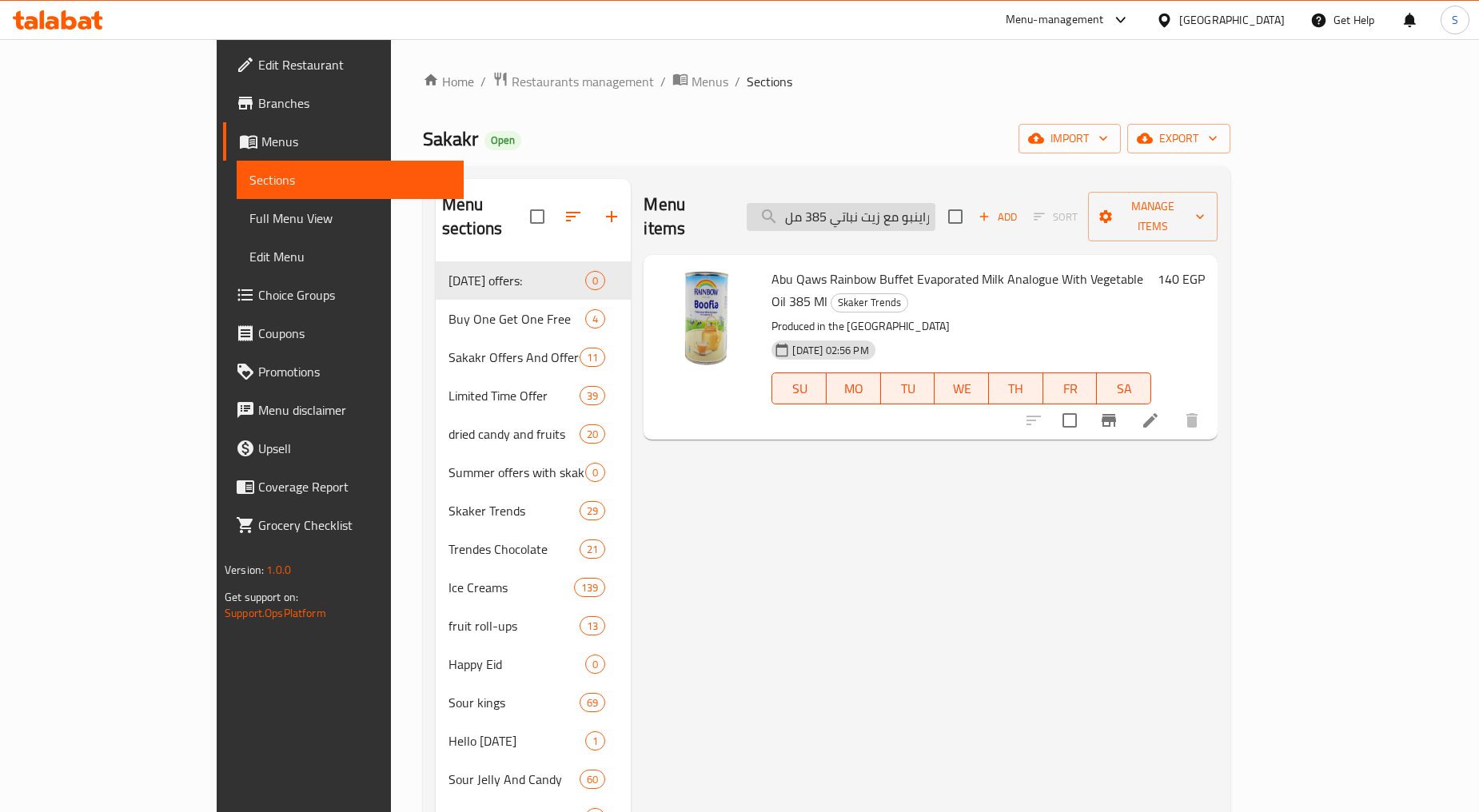
click at [909, 218] on input "حليب ابو قوس مبخر بوفيه راينبو مع زيت نباتي 385 مل" at bounding box center [840, 217] width 188 height 28
paste input "كوتش منت بالبرتقال 5 قطع"
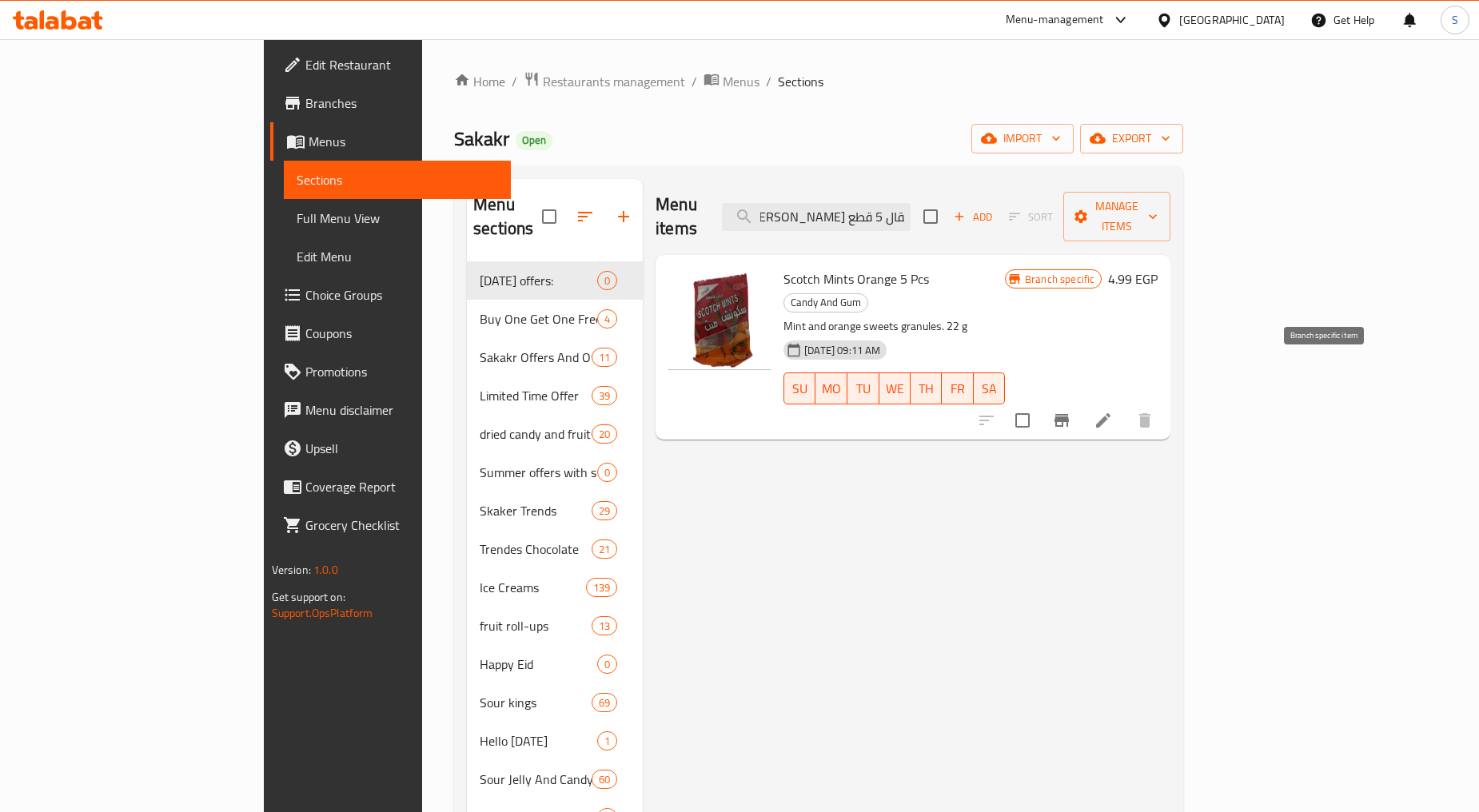
type input "سكوتش منت بالبرتقال 5 قطع"
click at [1072, 411] on icon "Branch-specific-item" at bounding box center [1061, 420] width 19 height 19
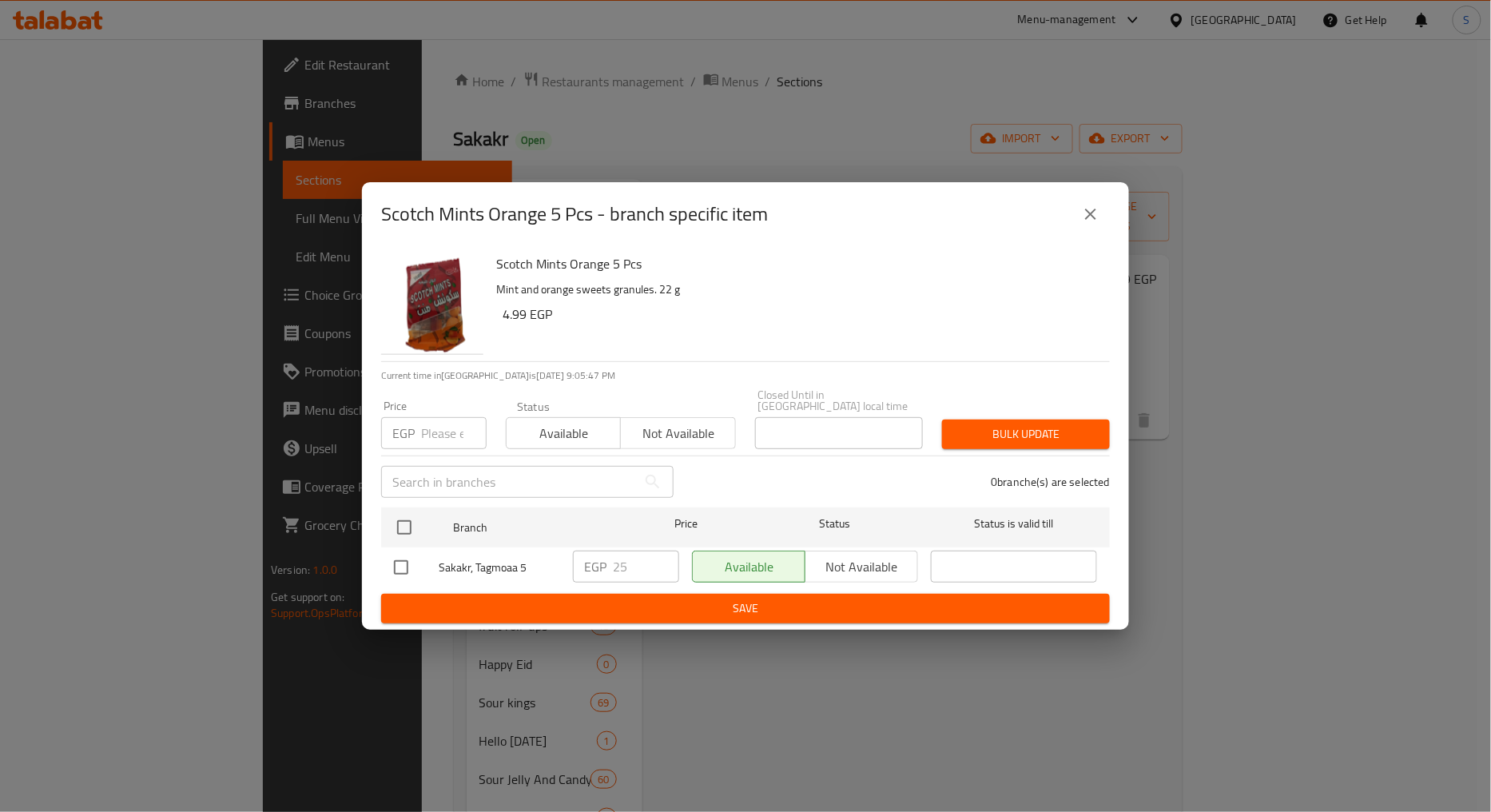
click at [1100, 224] on icon "close" at bounding box center [1090, 214] width 19 height 19
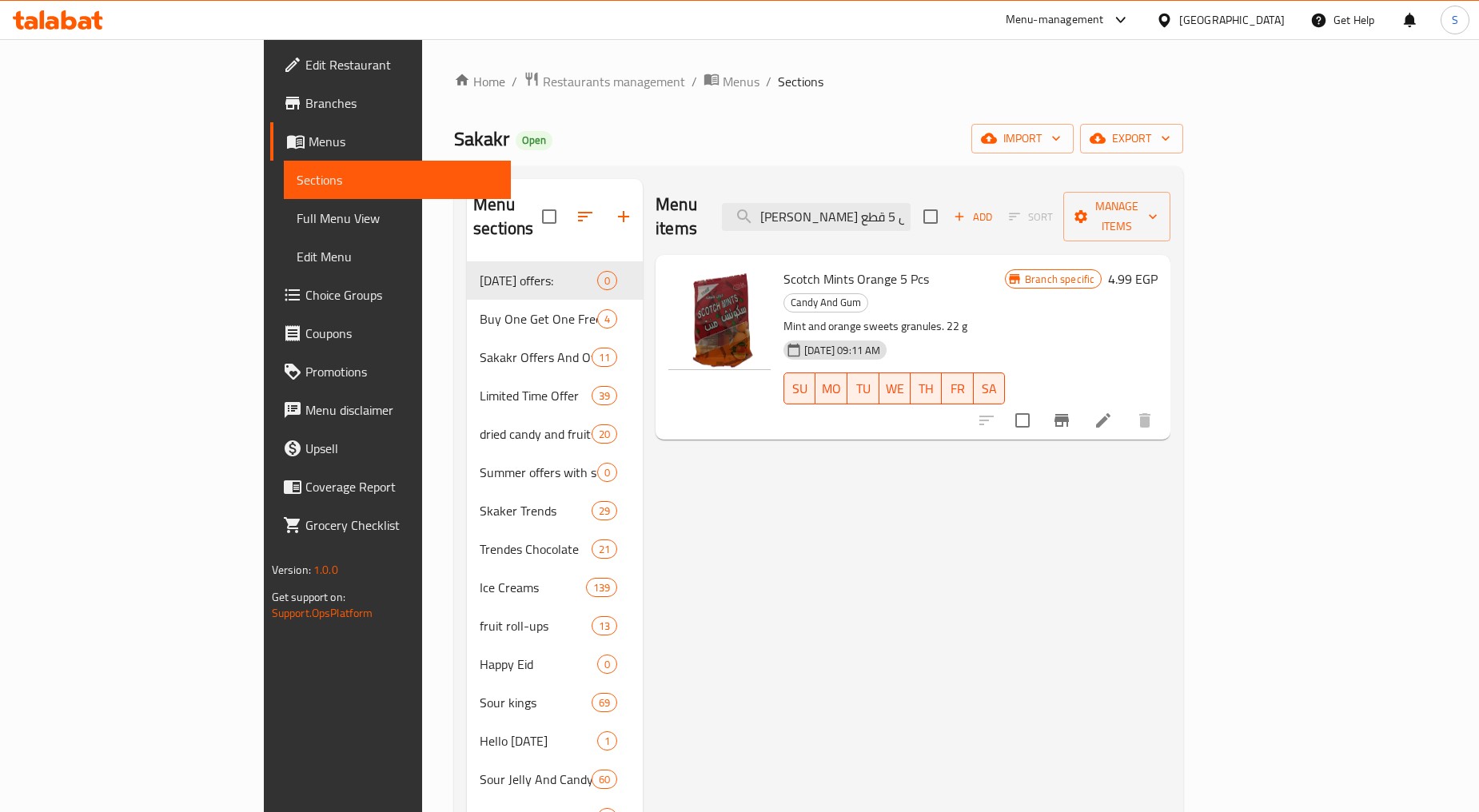
click at [306, 97] on span "Branches" at bounding box center [401, 102] width 192 height 19
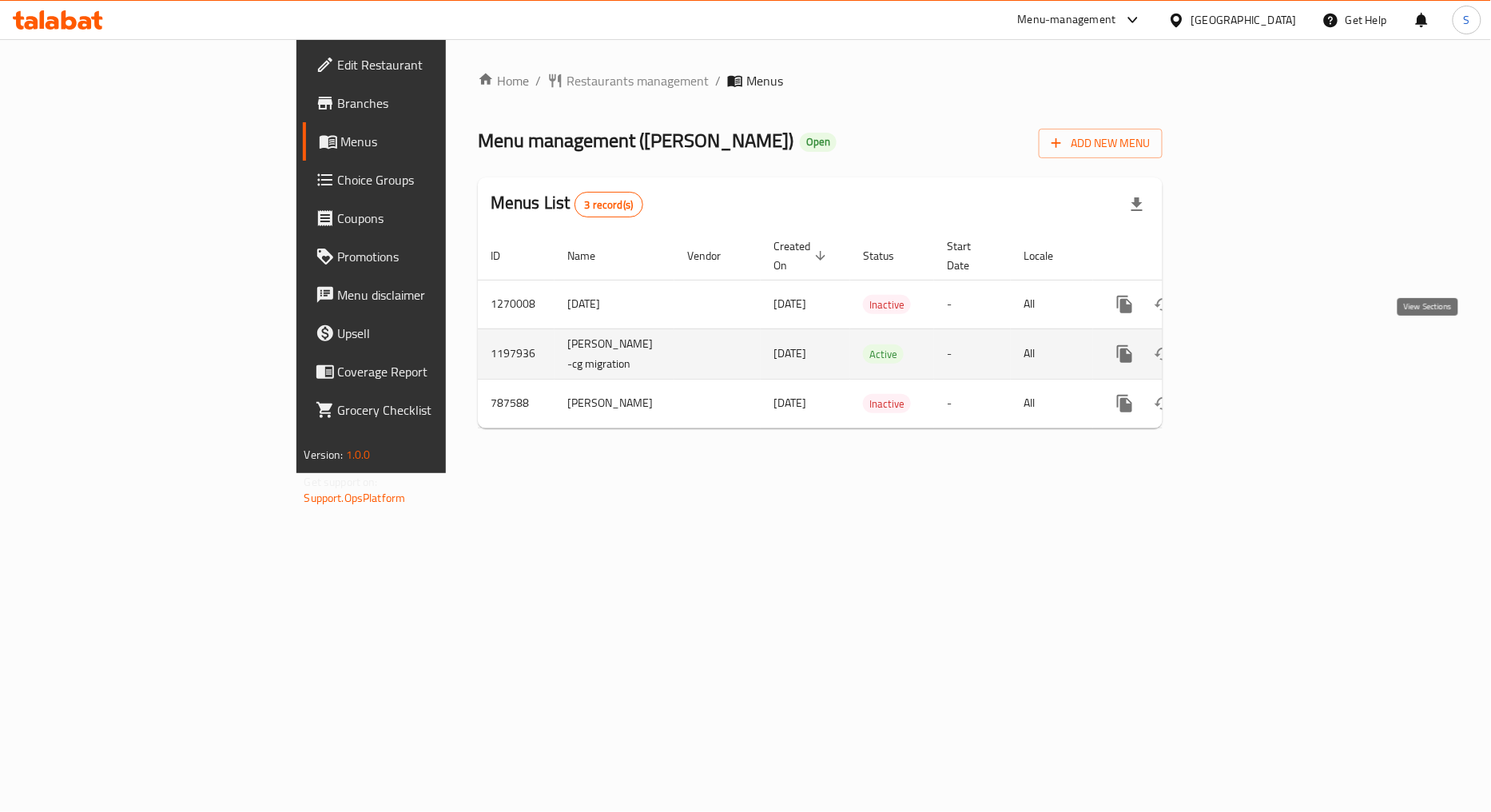
click at [1248, 350] on icon "enhanced table" at bounding box center [1240, 354] width 15 height 15
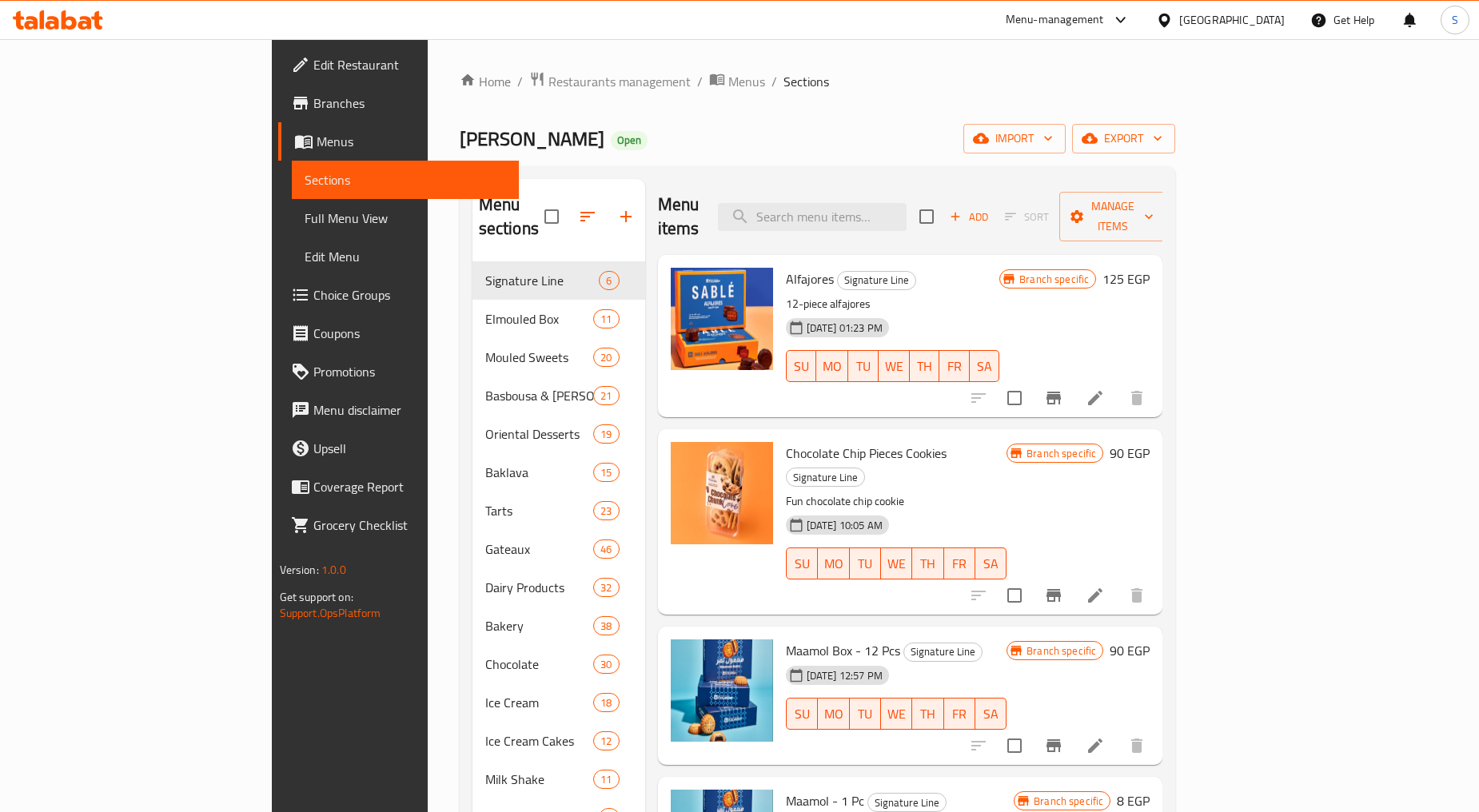
click at [1176, 116] on div "Home / Restaurants management / Menus / Sections Abdel Rahim Koueider Open impo…" at bounding box center [817, 578] width 717 height 1015
click at [1162, 136] on span "export" at bounding box center [1123, 139] width 78 height 20
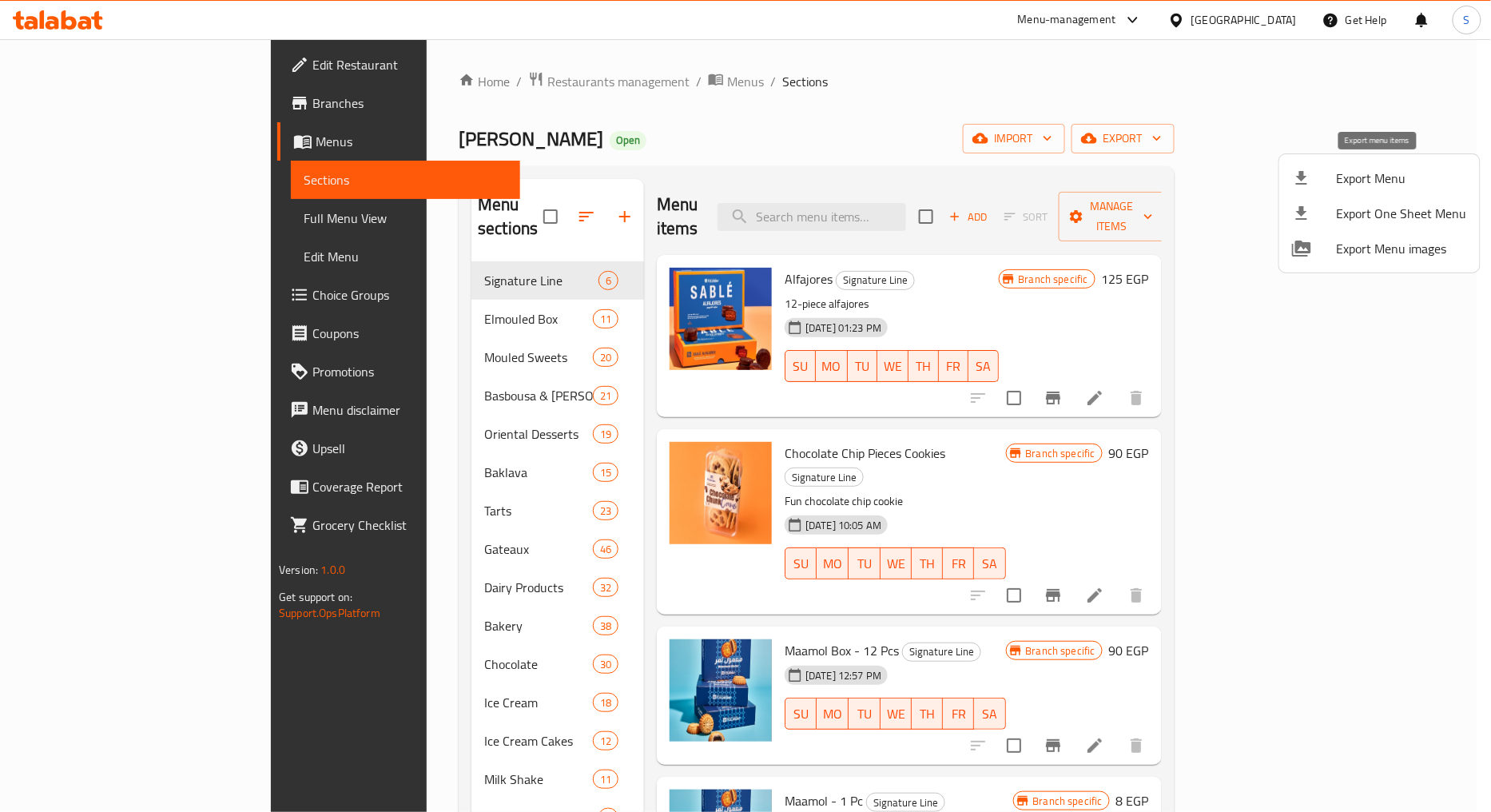
click at [1324, 186] on div at bounding box center [1314, 177] width 44 height 19
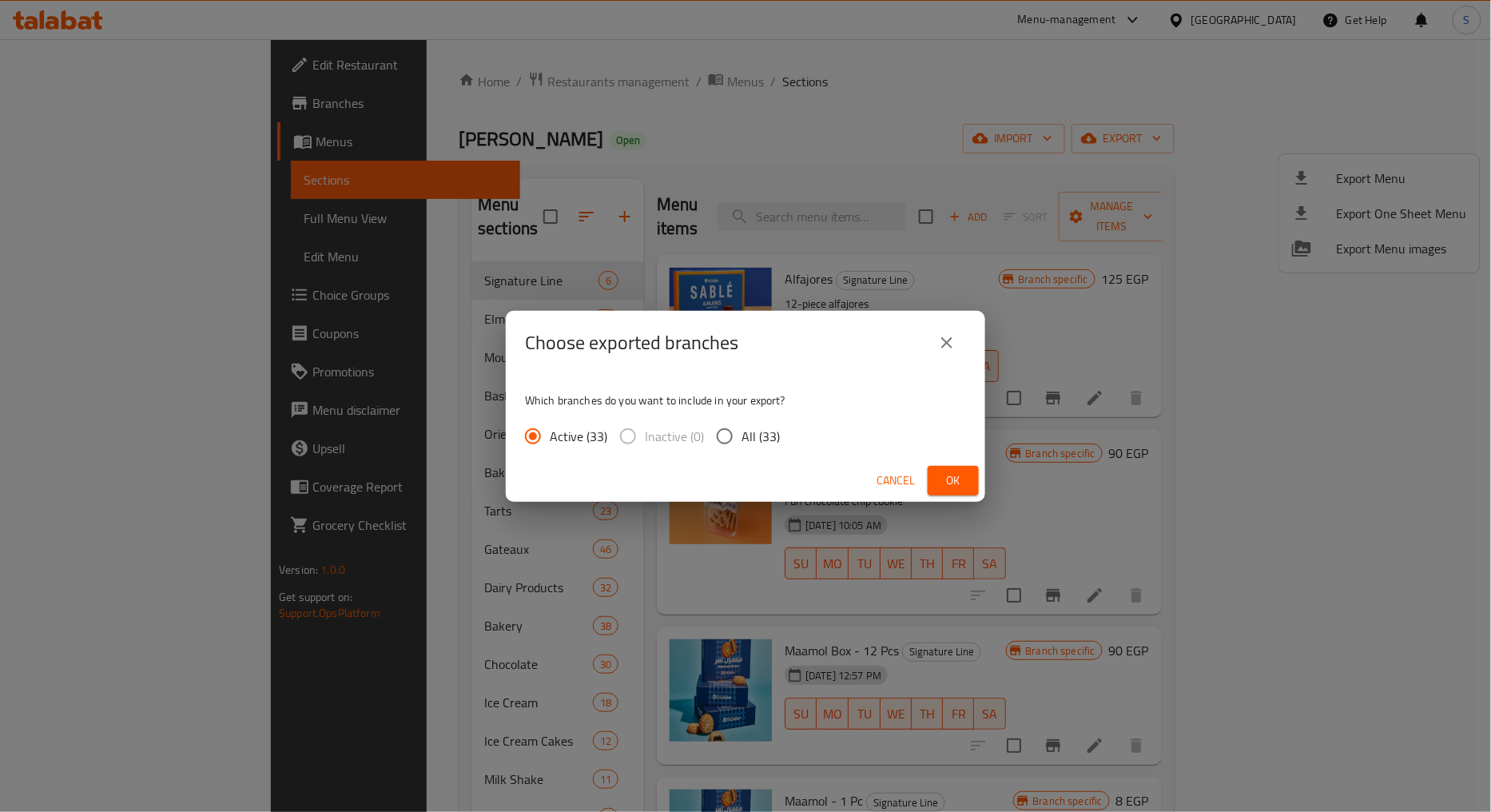
click at [717, 445] on input "All (33)" at bounding box center [724, 437] width 34 height 34
radio input "true"
click at [945, 482] on span "Ok" at bounding box center [953, 481] width 26 height 20
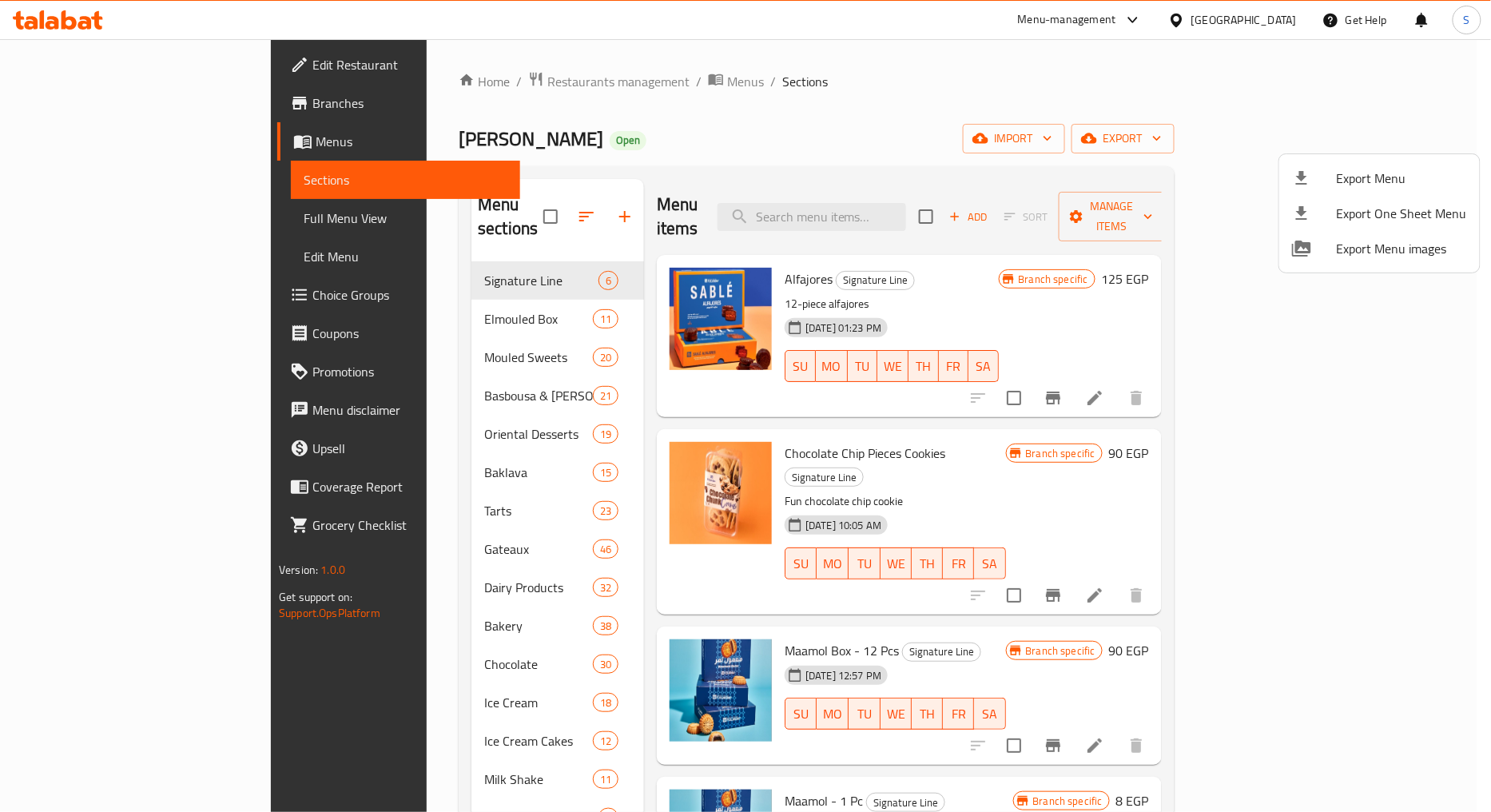
click at [848, 140] on div at bounding box center [745, 406] width 1491 height 812
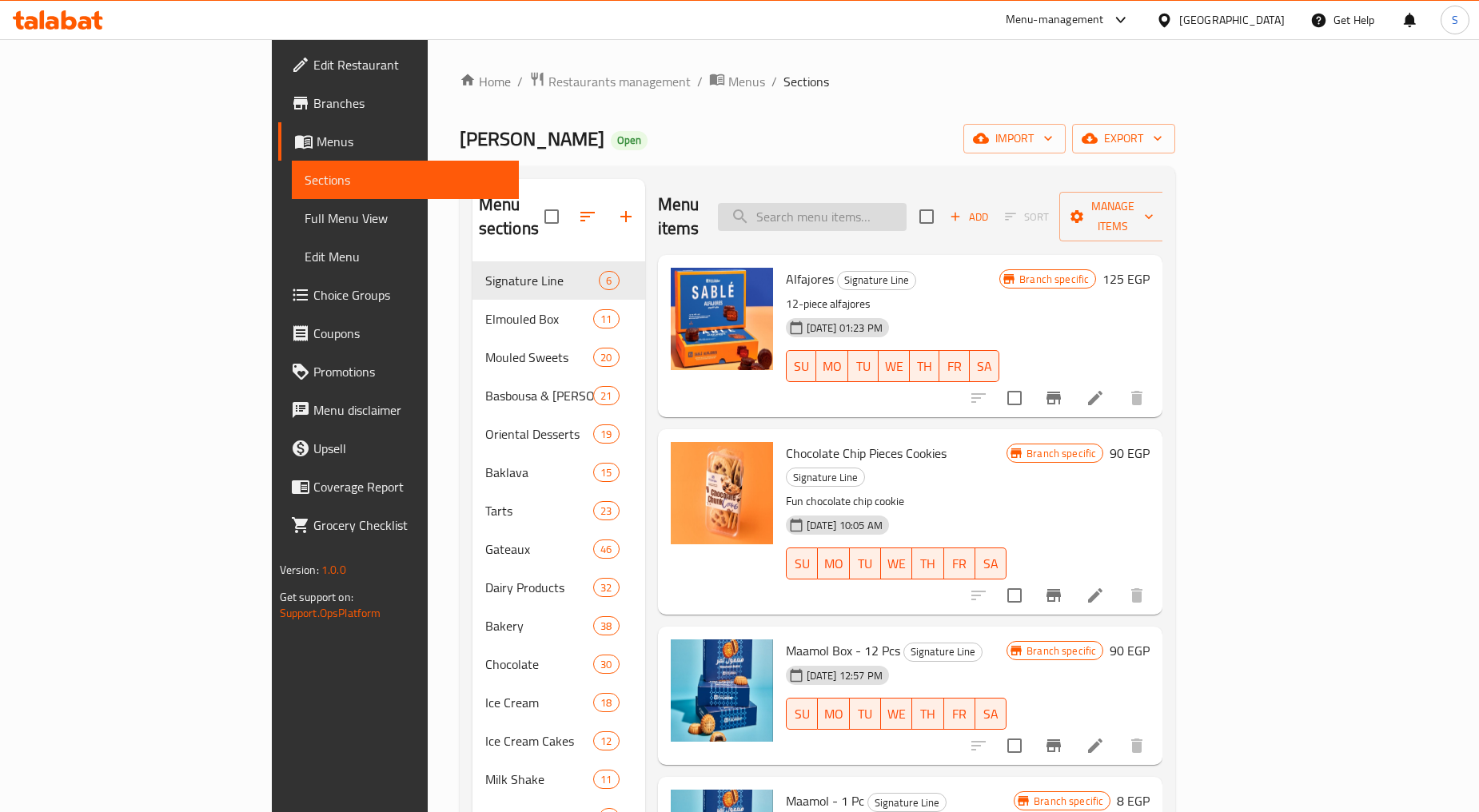
click at [907, 203] on input "search" at bounding box center [811, 217] width 188 height 28
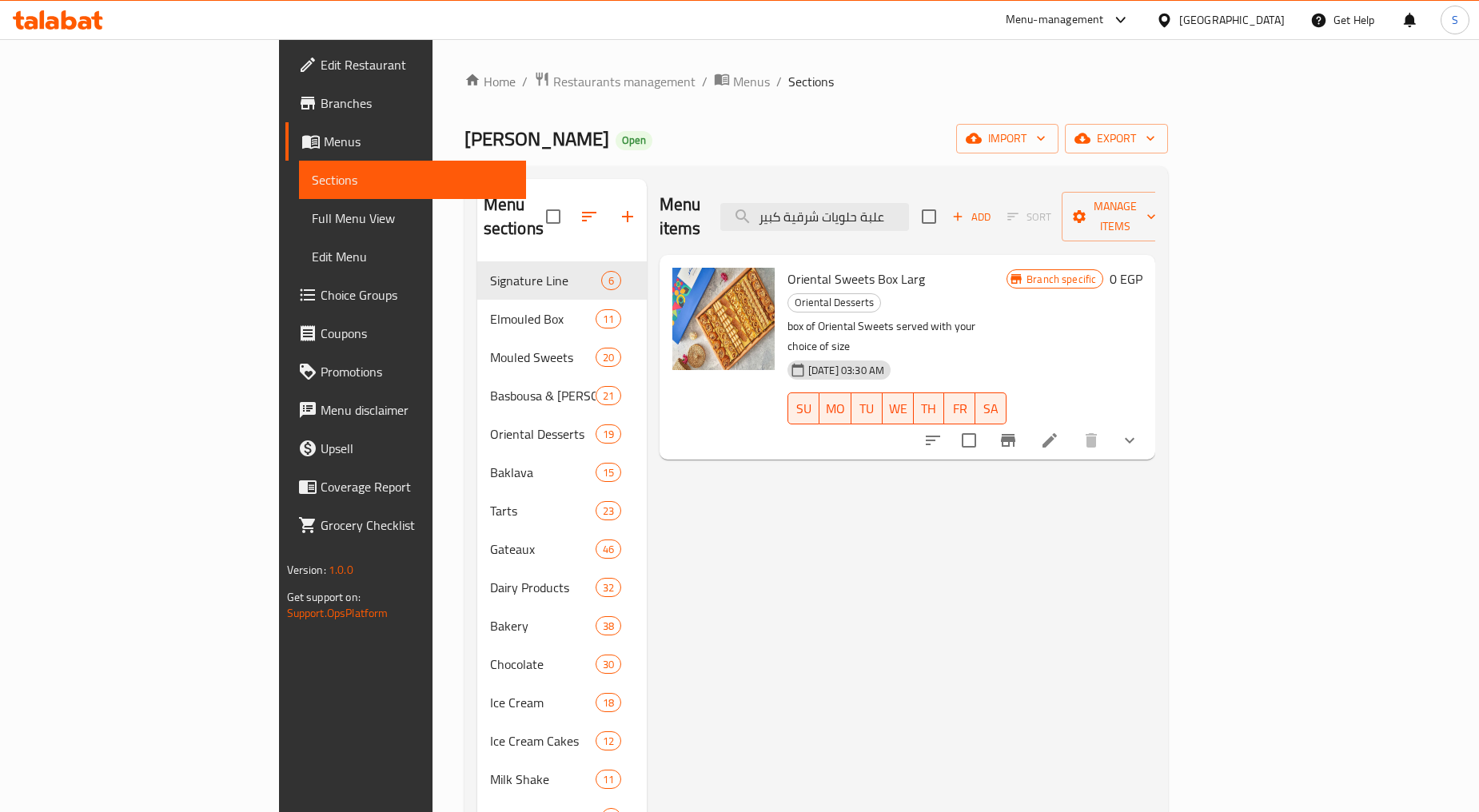
type input "علبة حلويات شرقية كبير"
click at [878, 557] on div "Menu items علبة حلويات شرقية كبير Add Sort Manage items Oriental Sweets Box Lar…" at bounding box center [901, 626] width 510 height 894
click at [1027, 421] on button "Branch-specific-item" at bounding box center [1008, 440] width 38 height 38
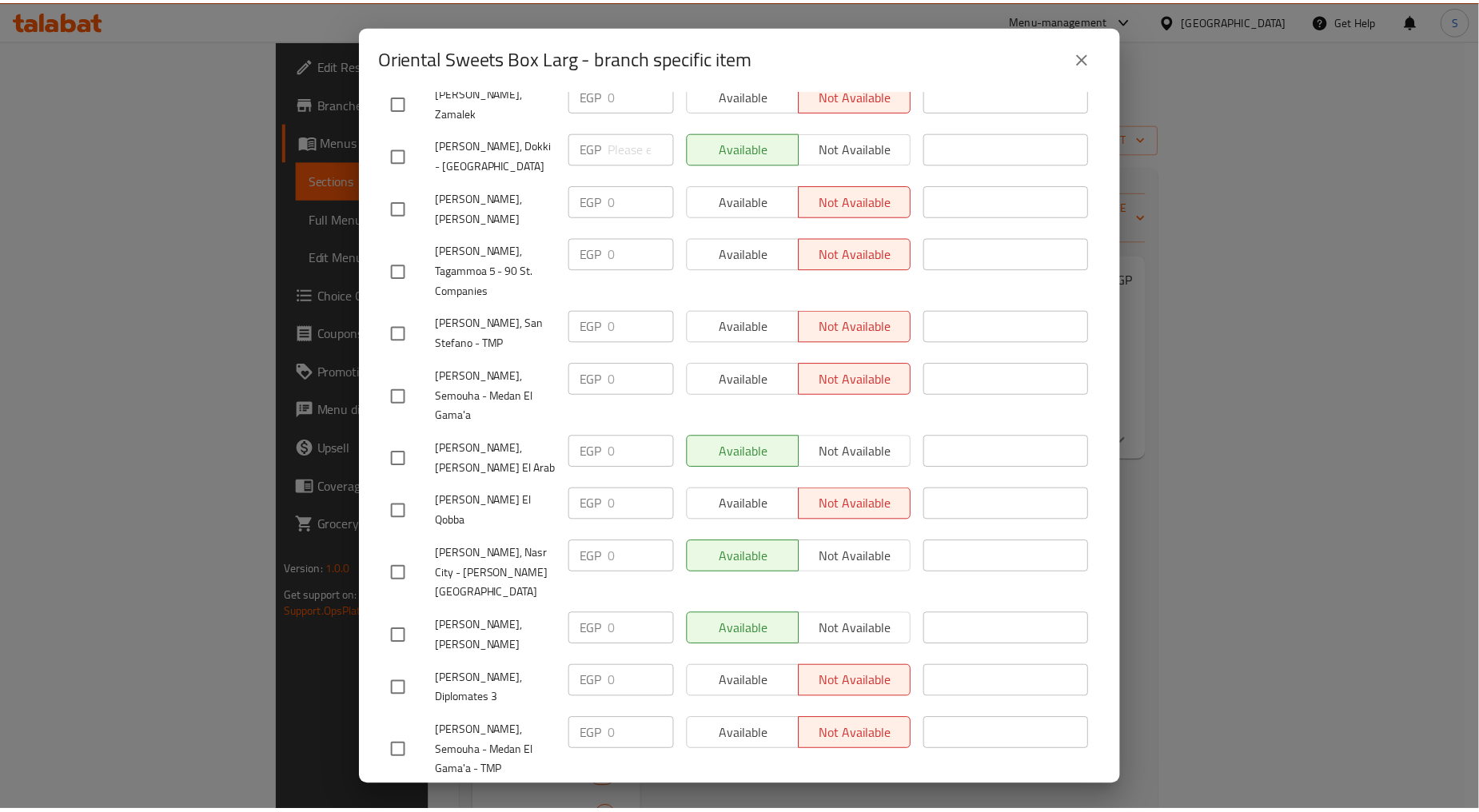
scroll to position [1632, 0]
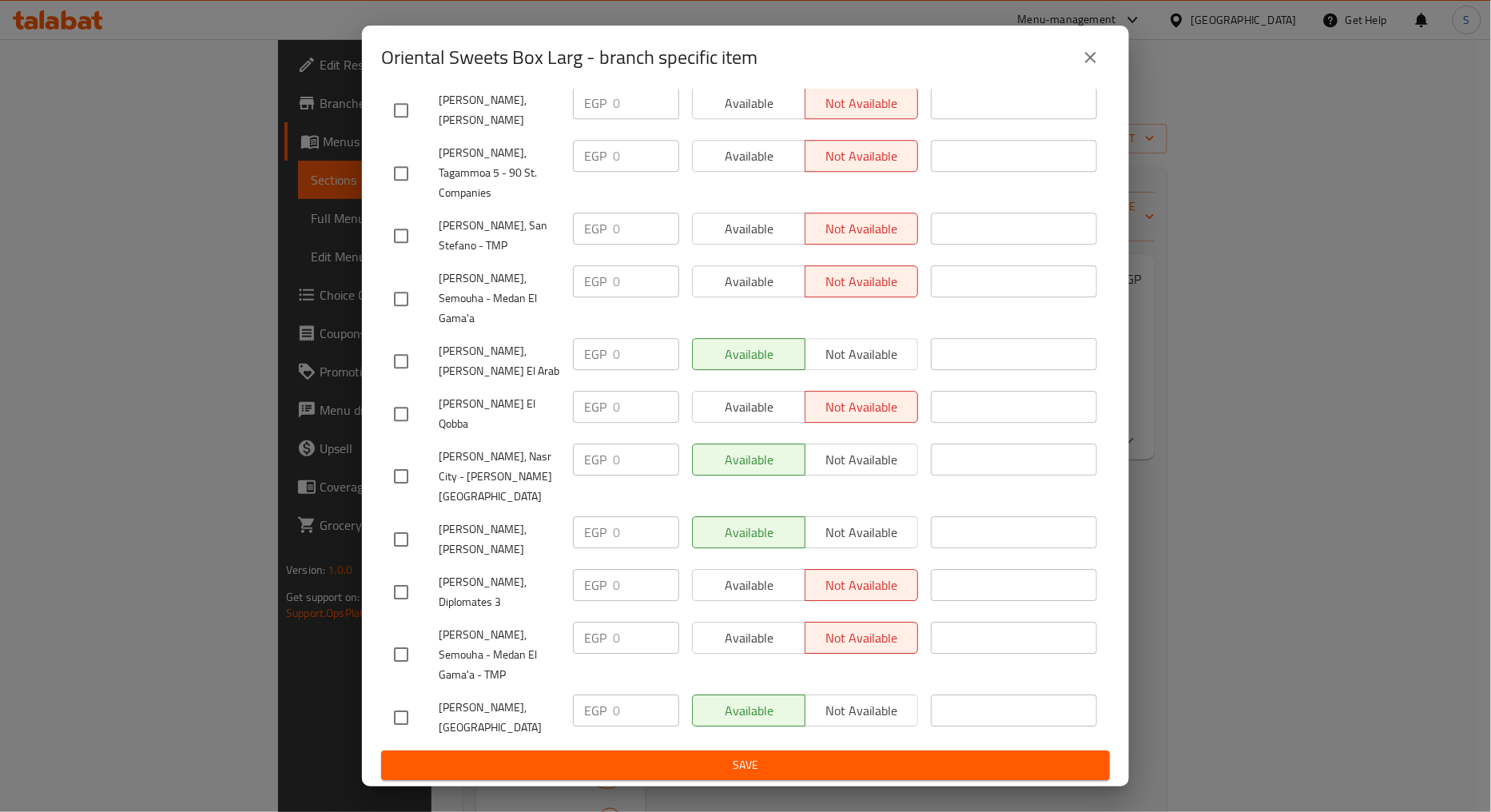
click at [1087, 65] on icon "close" at bounding box center [1090, 57] width 19 height 19
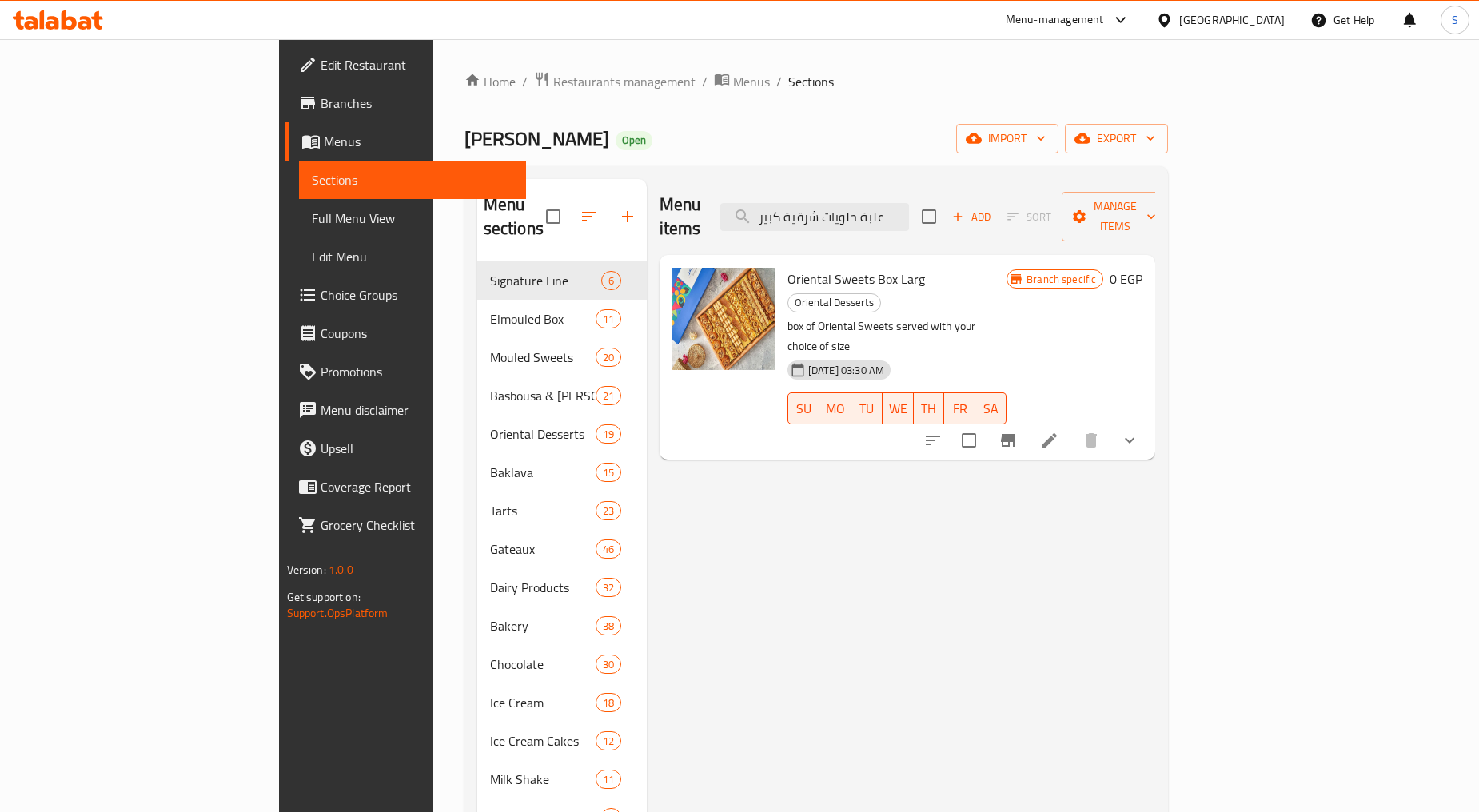
click at [1140, 431] on icon "show more" at bounding box center [1129, 440] width 19 height 19
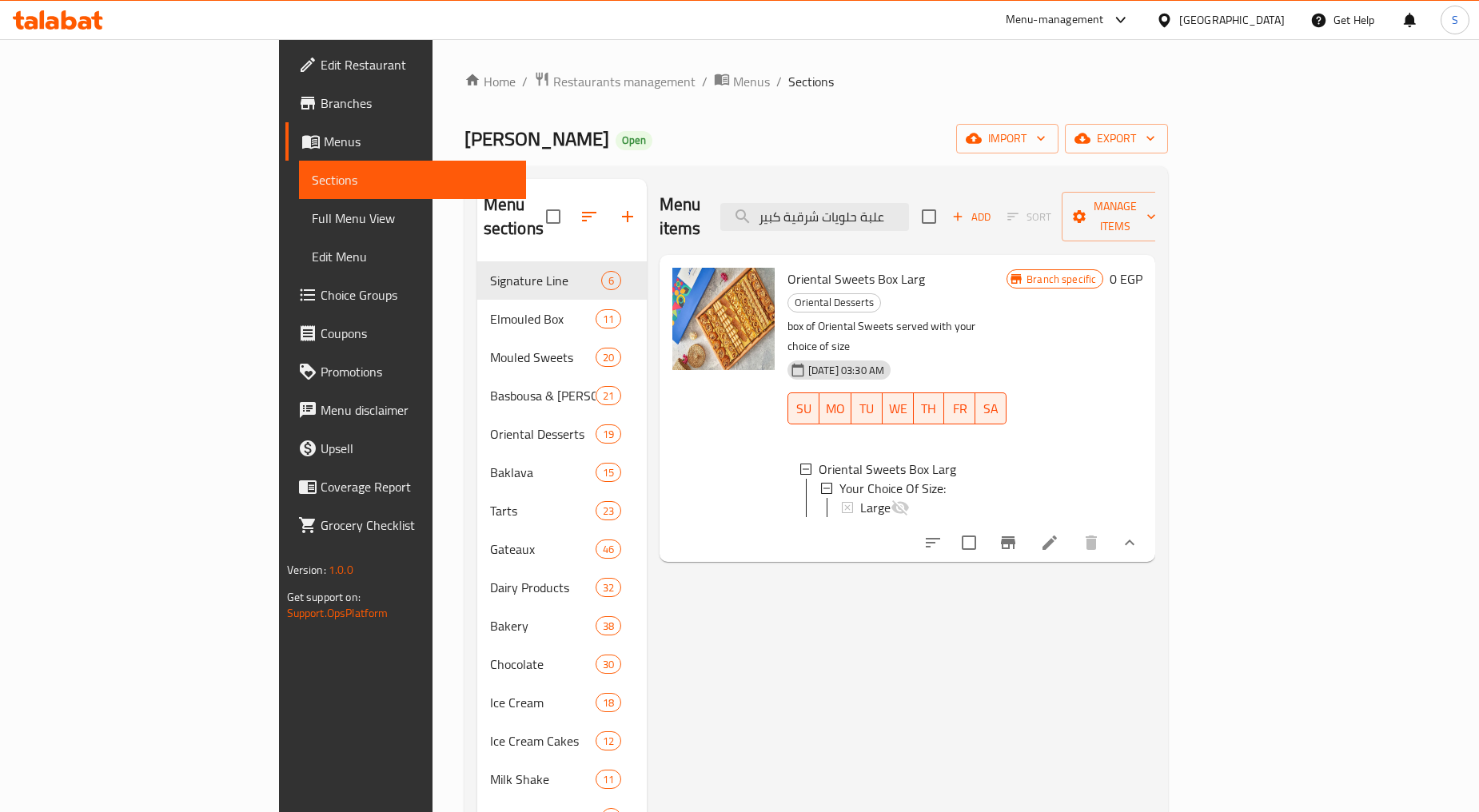
click at [894, 568] on div "Menu items علبة حلويات شرقية كبير Add Sort Manage items Oriental Sweets Box Lar…" at bounding box center [901, 626] width 510 height 894
click at [1072, 528] on li at bounding box center [1049, 542] width 44 height 29
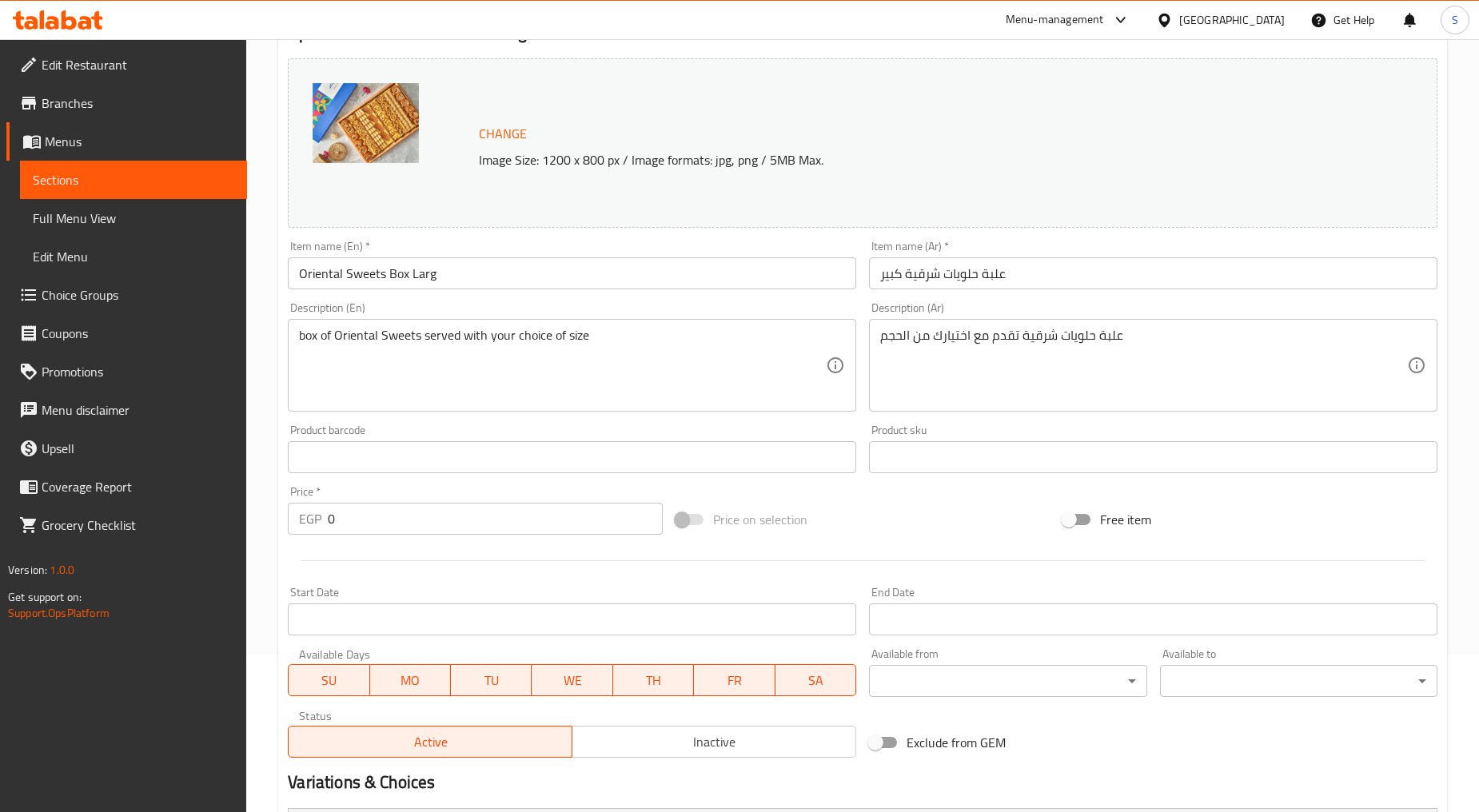
scroll to position [329, 0]
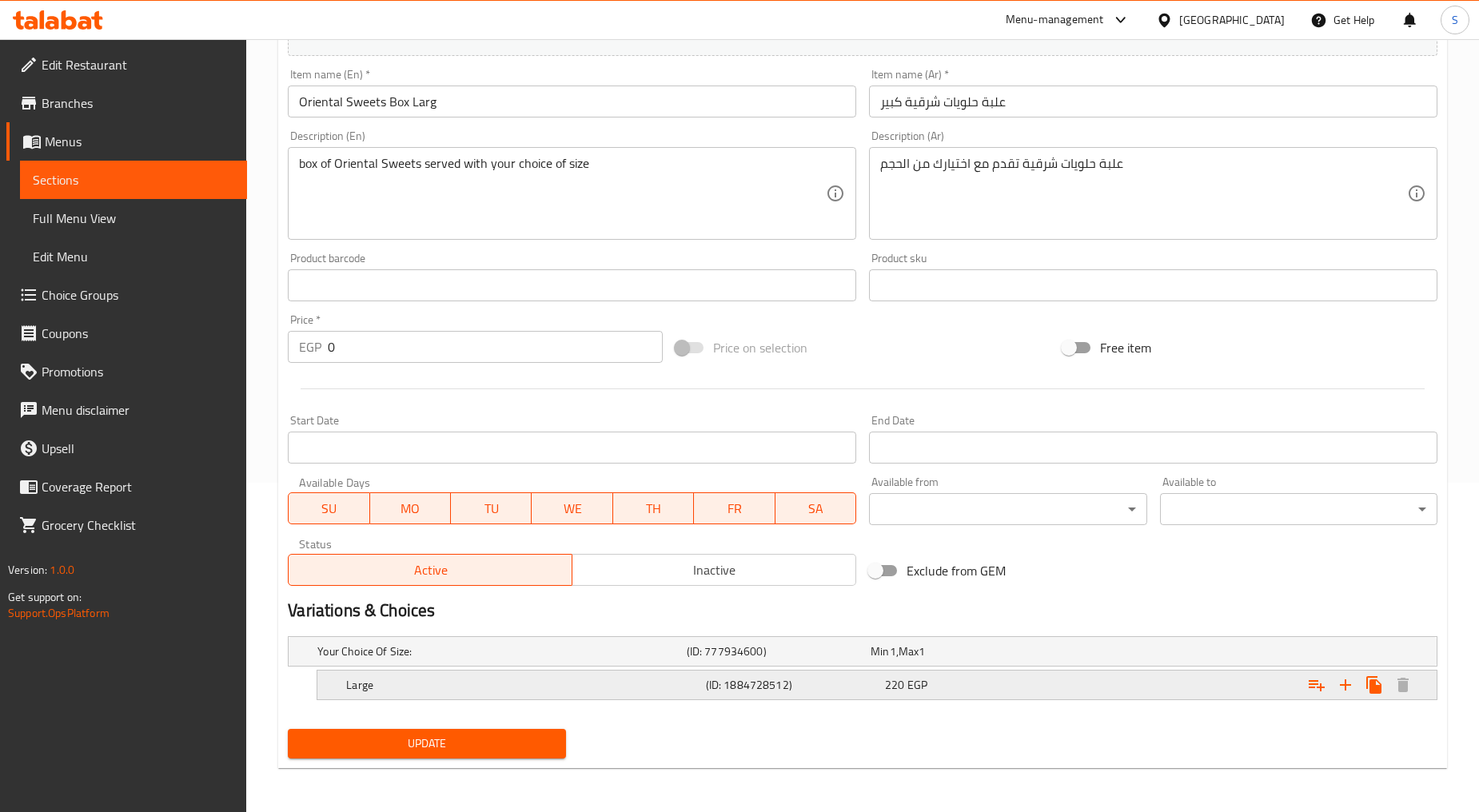
click at [646, 681] on h5 "Large" at bounding box center [523, 685] width 353 height 16
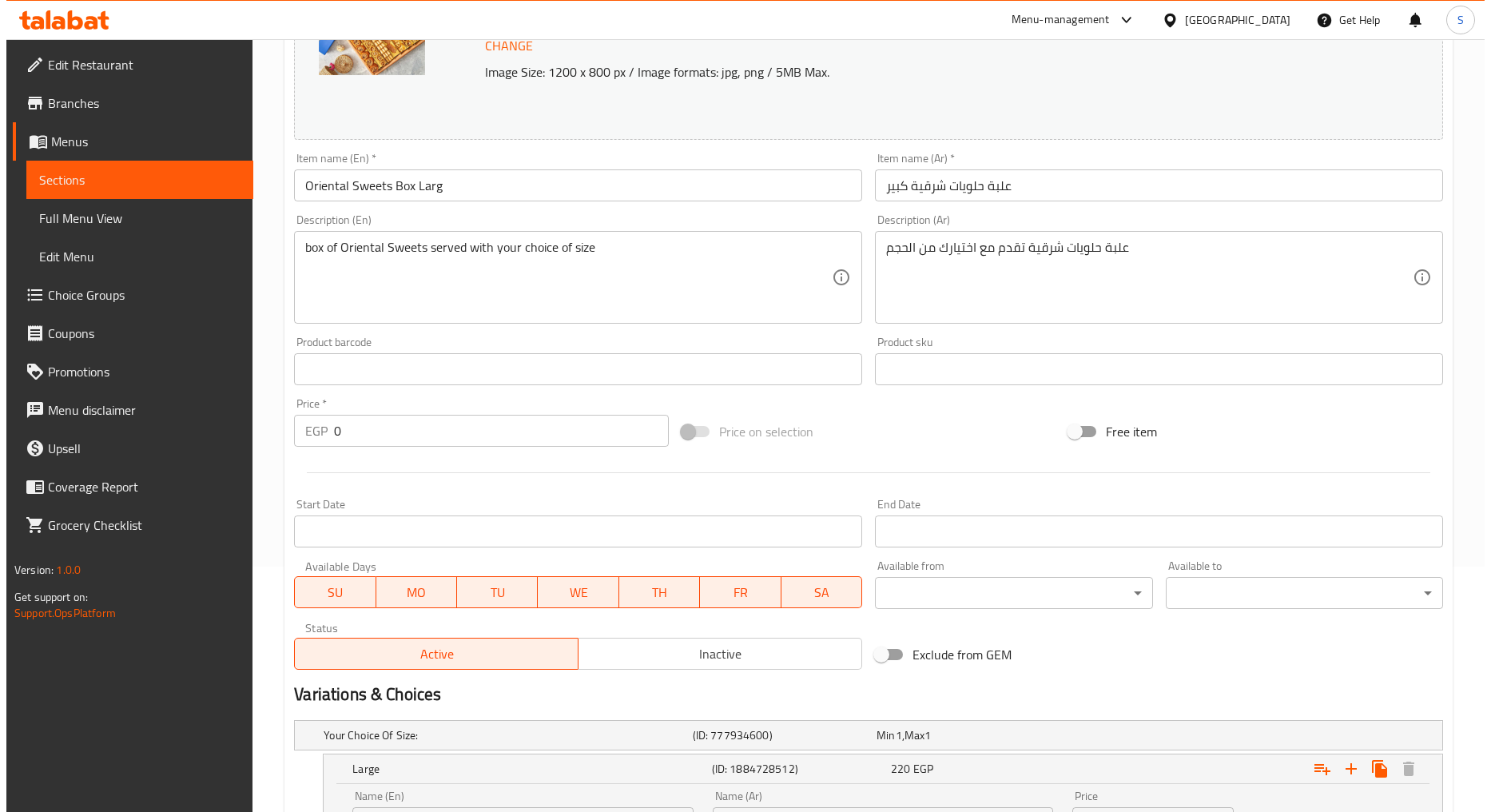
scroll to position [0, 0]
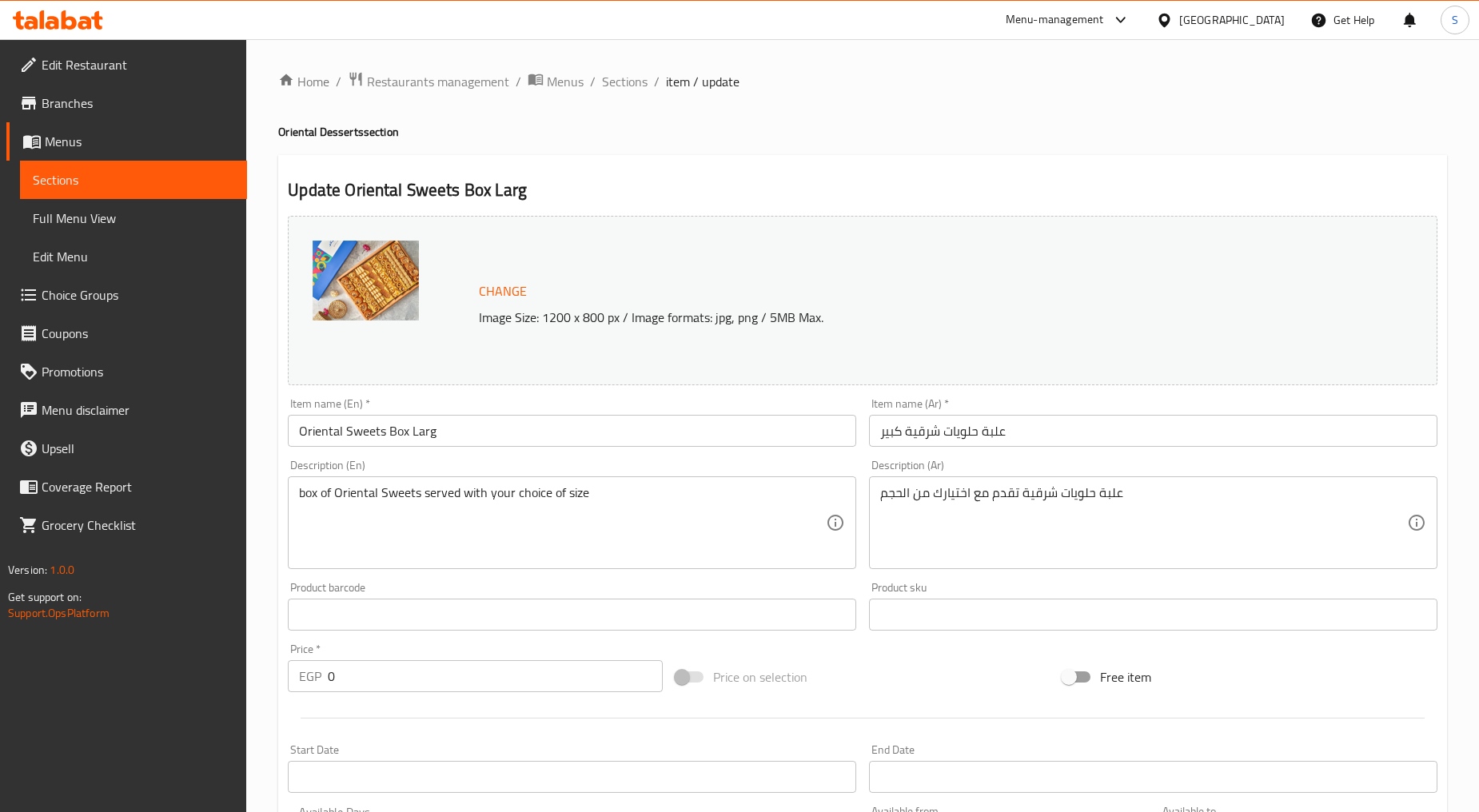
click at [947, 429] on input "علبة حلويات شرقية كبير" at bounding box center [1153, 431] width 569 height 32
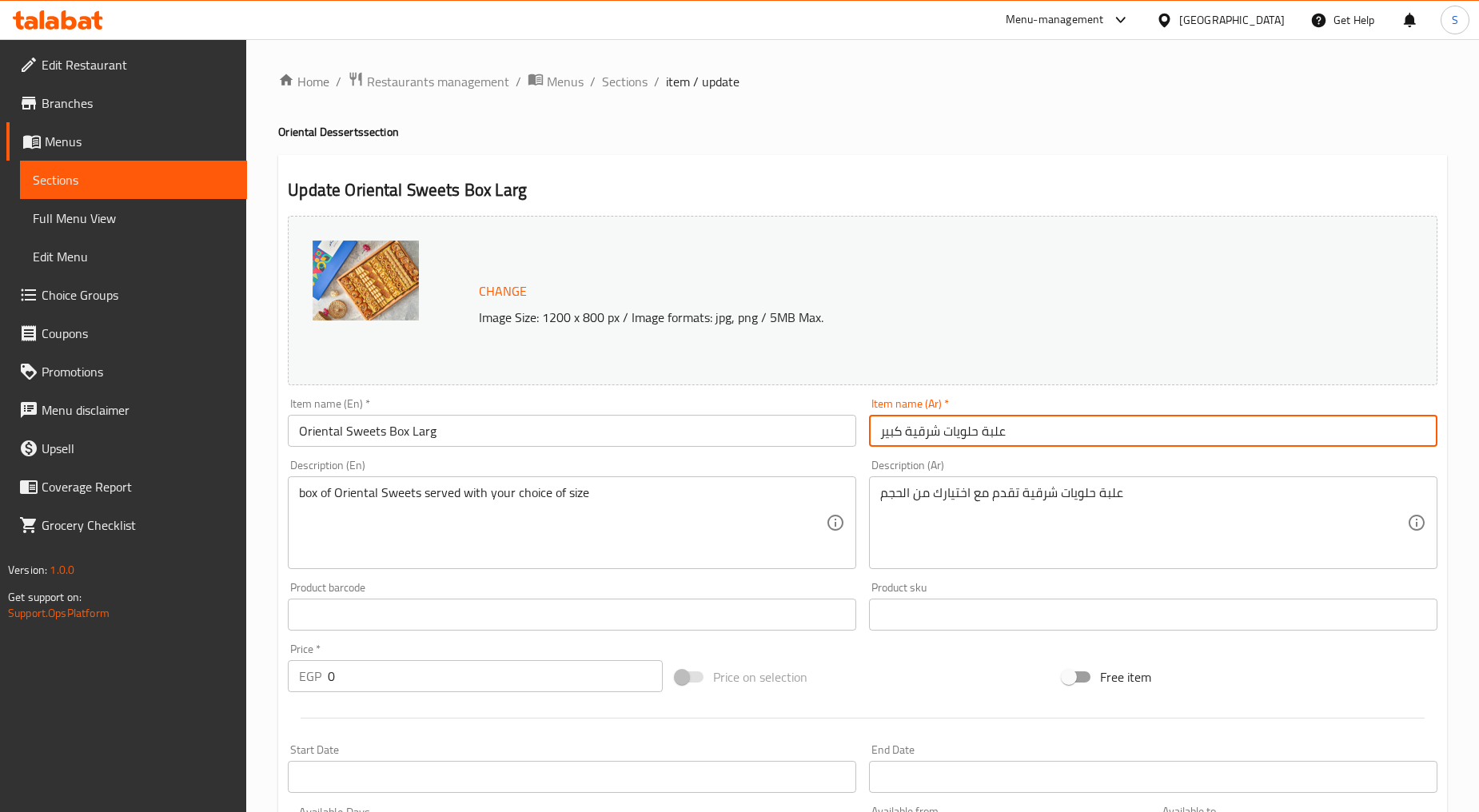
click at [947, 429] on input "علبة حلويات شرقية كبير" at bounding box center [1153, 431] width 569 height 32
click at [628, 82] on span "Sections" at bounding box center [625, 81] width 45 height 19
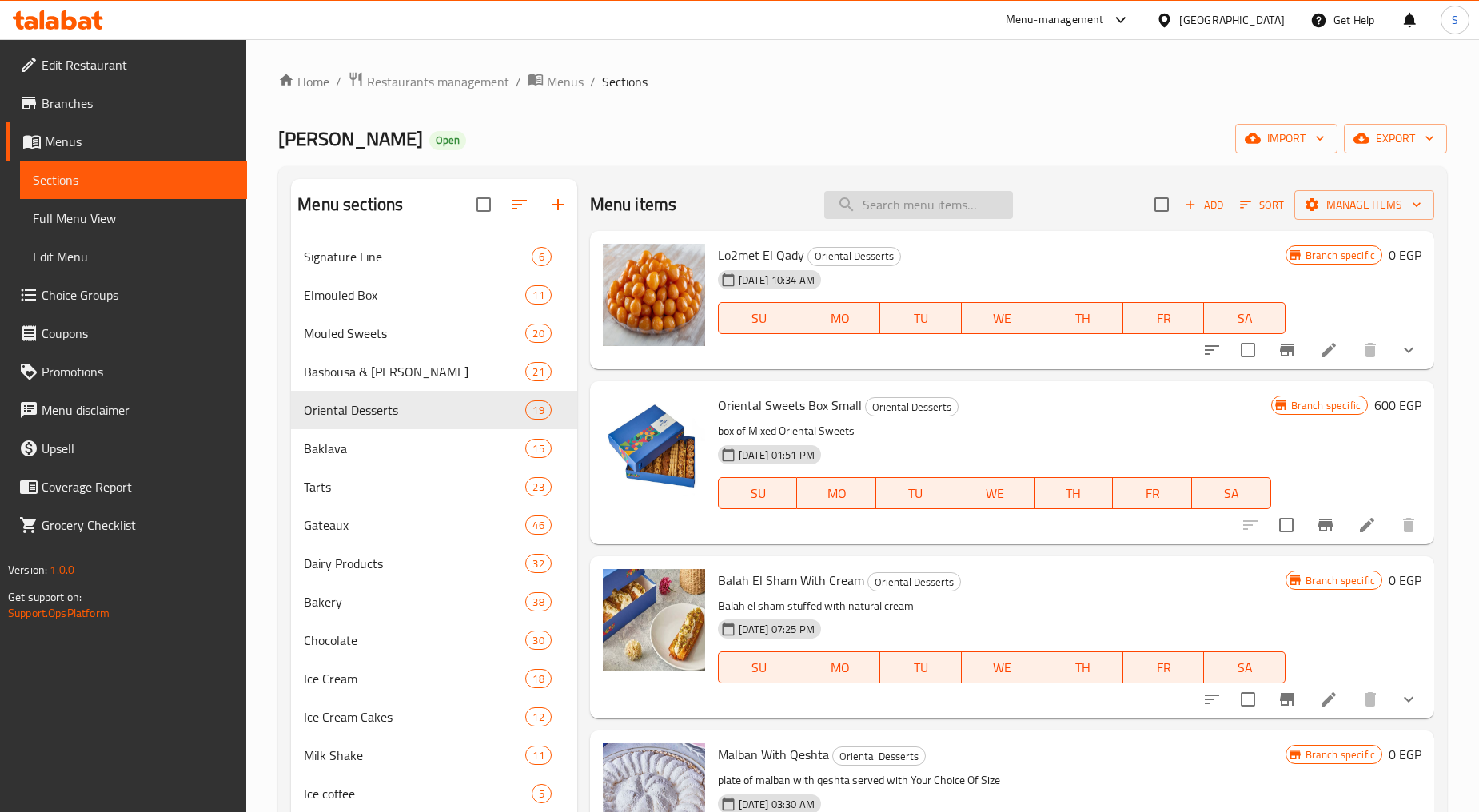
click at [920, 208] on input "search" at bounding box center [918, 205] width 188 height 28
paste input "علبة حلويات شرقية كبير"
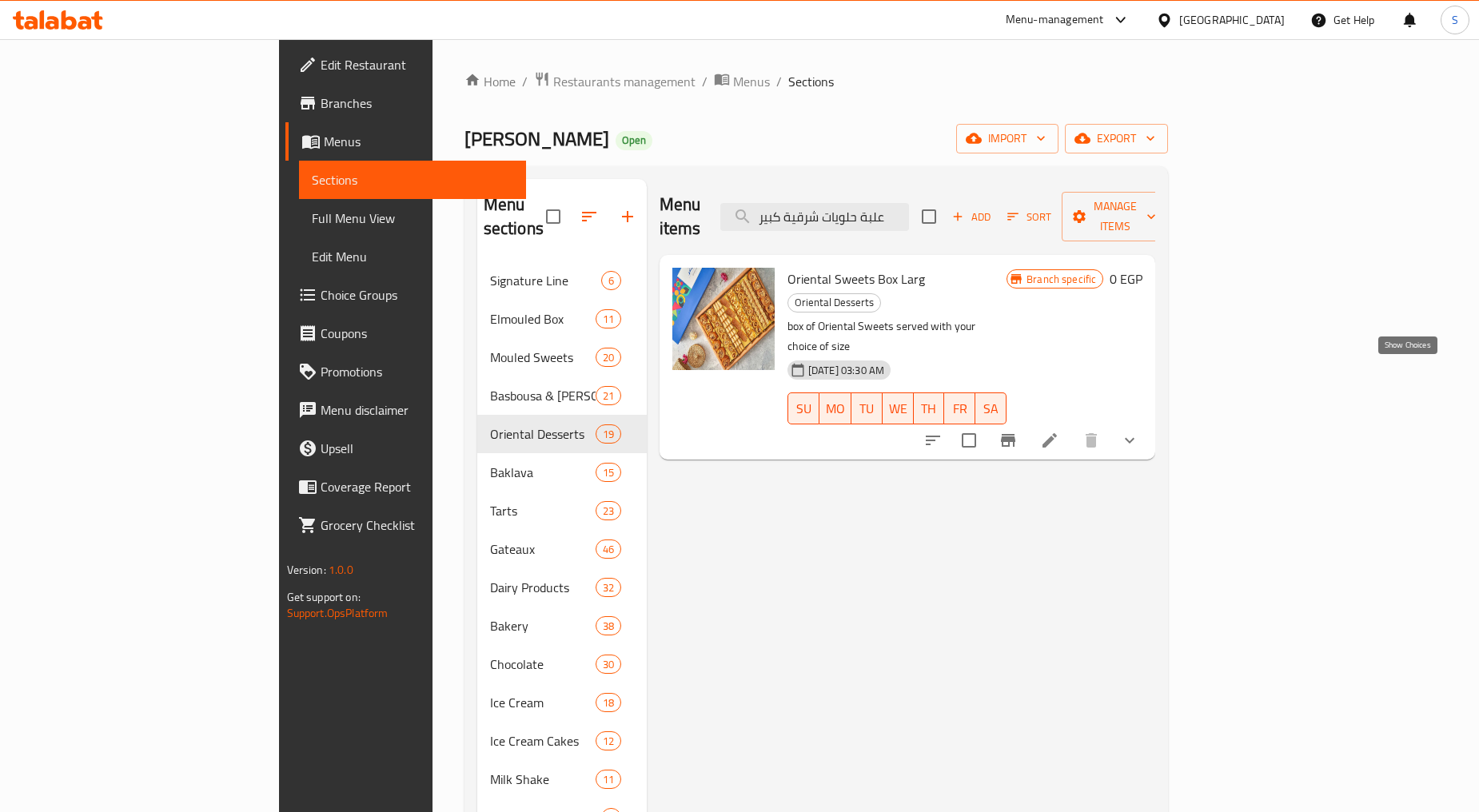
type input "علبة حلويات شرقية كبير"
click at [1140, 431] on icon "show more" at bounding box center [1129, 440] width 19 height 19
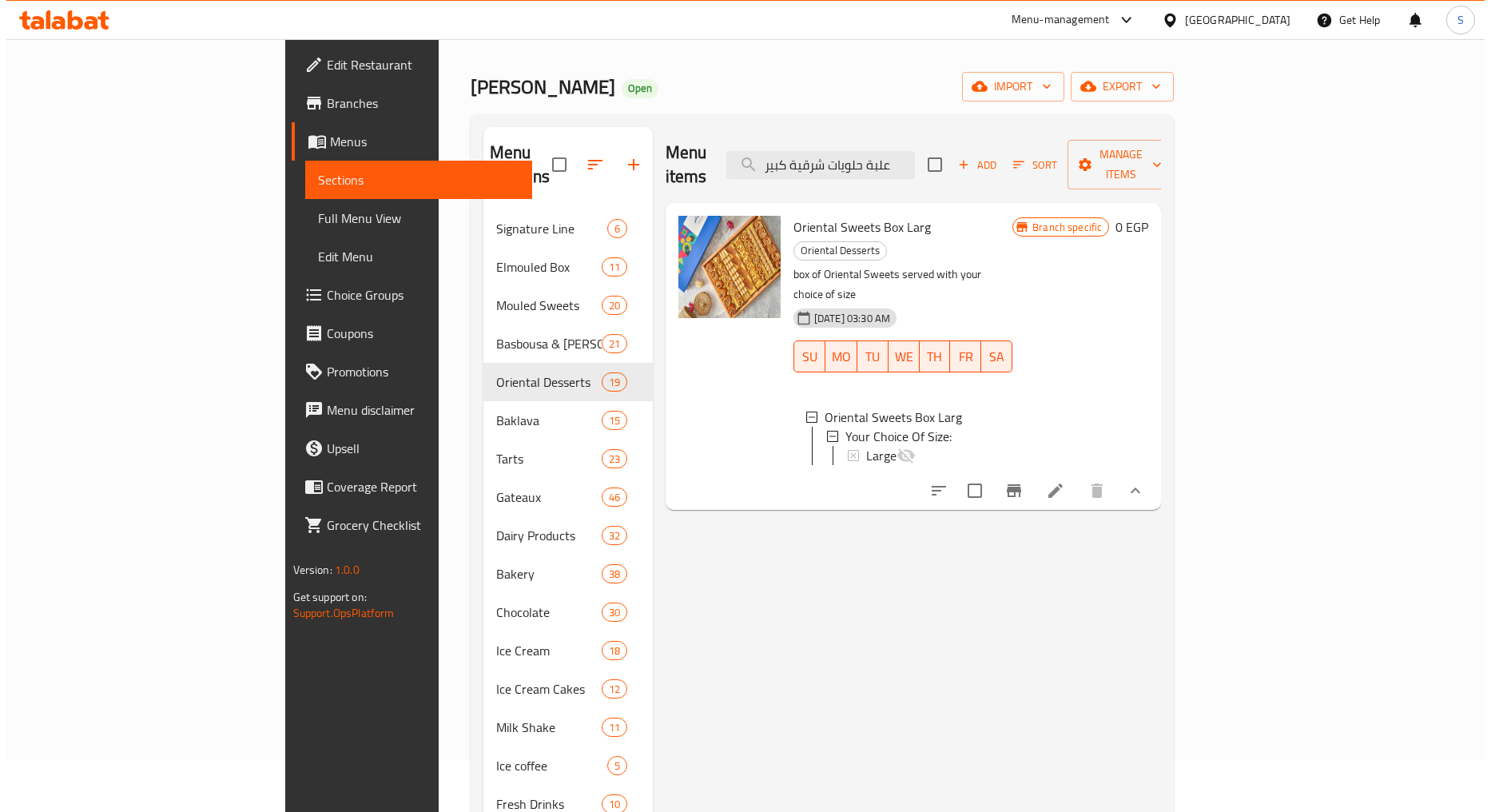
scroll to position [15, 0]
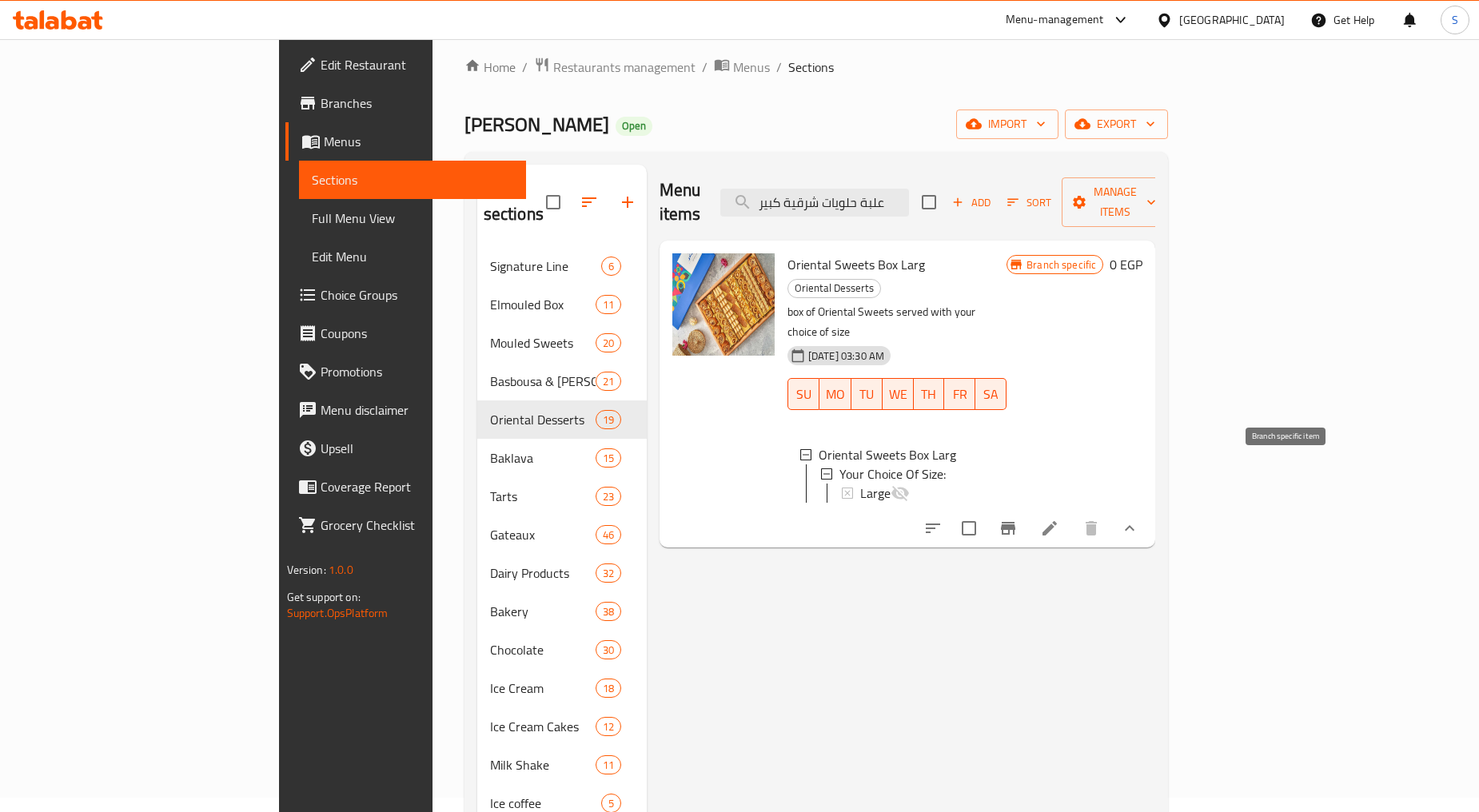
click at [1016, 522] on icon "Branch-specific-item" at bounding box center [1008, 528] width 15 height 13
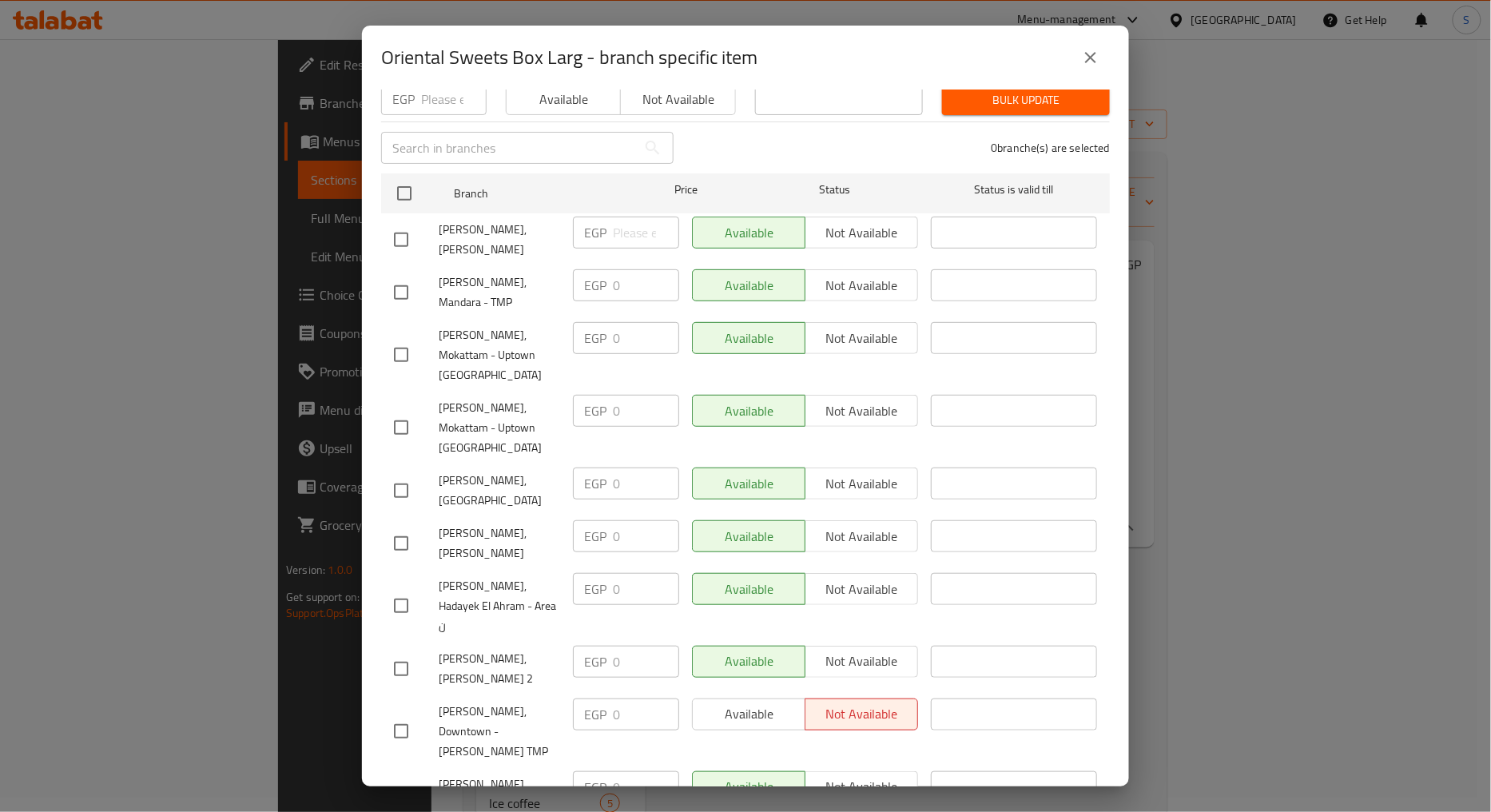
scroll to position [0, 0]
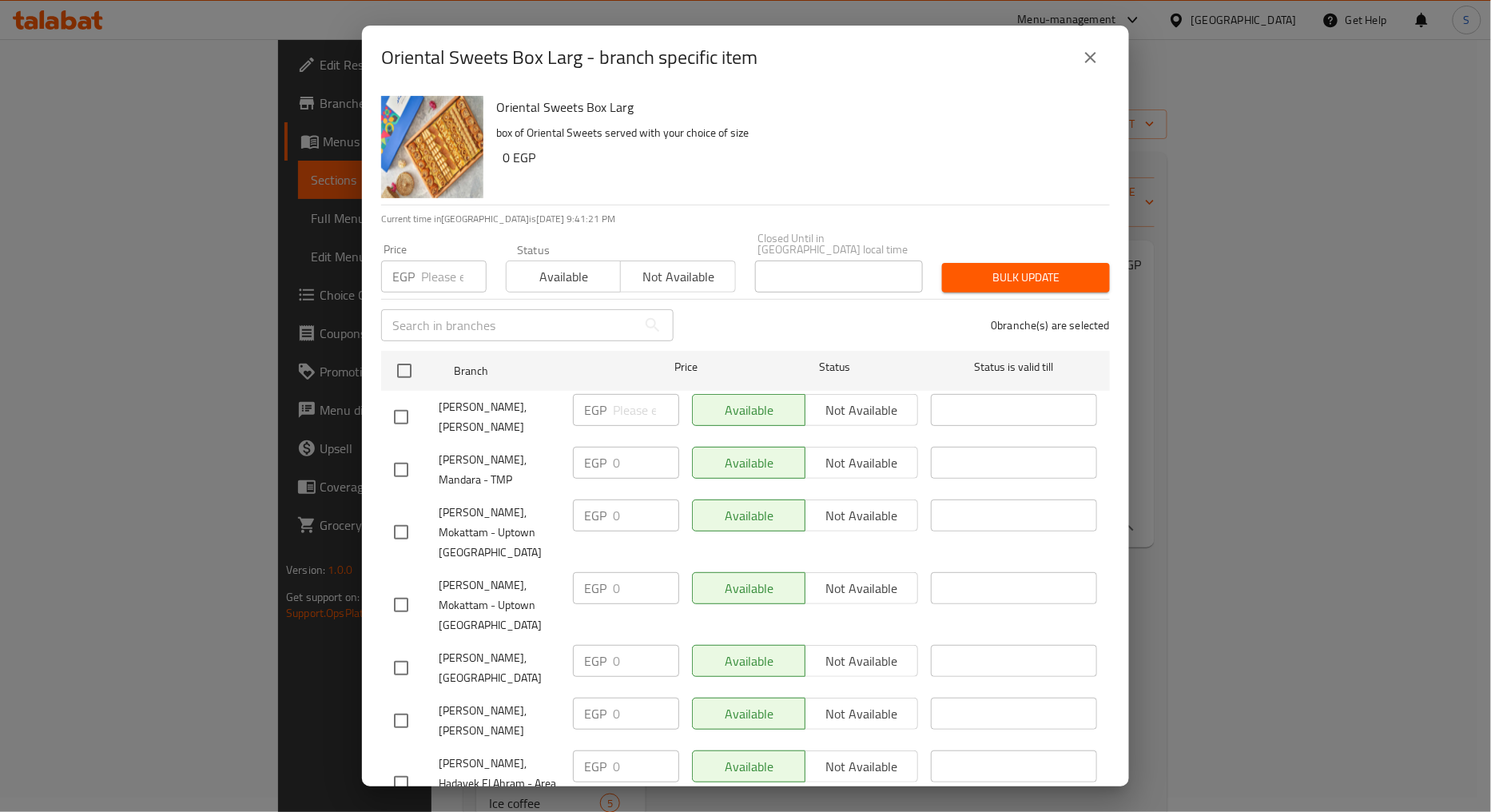
click at [1095, 56] on icon "close" at bounding box center [1090, 57] width 19 height 19
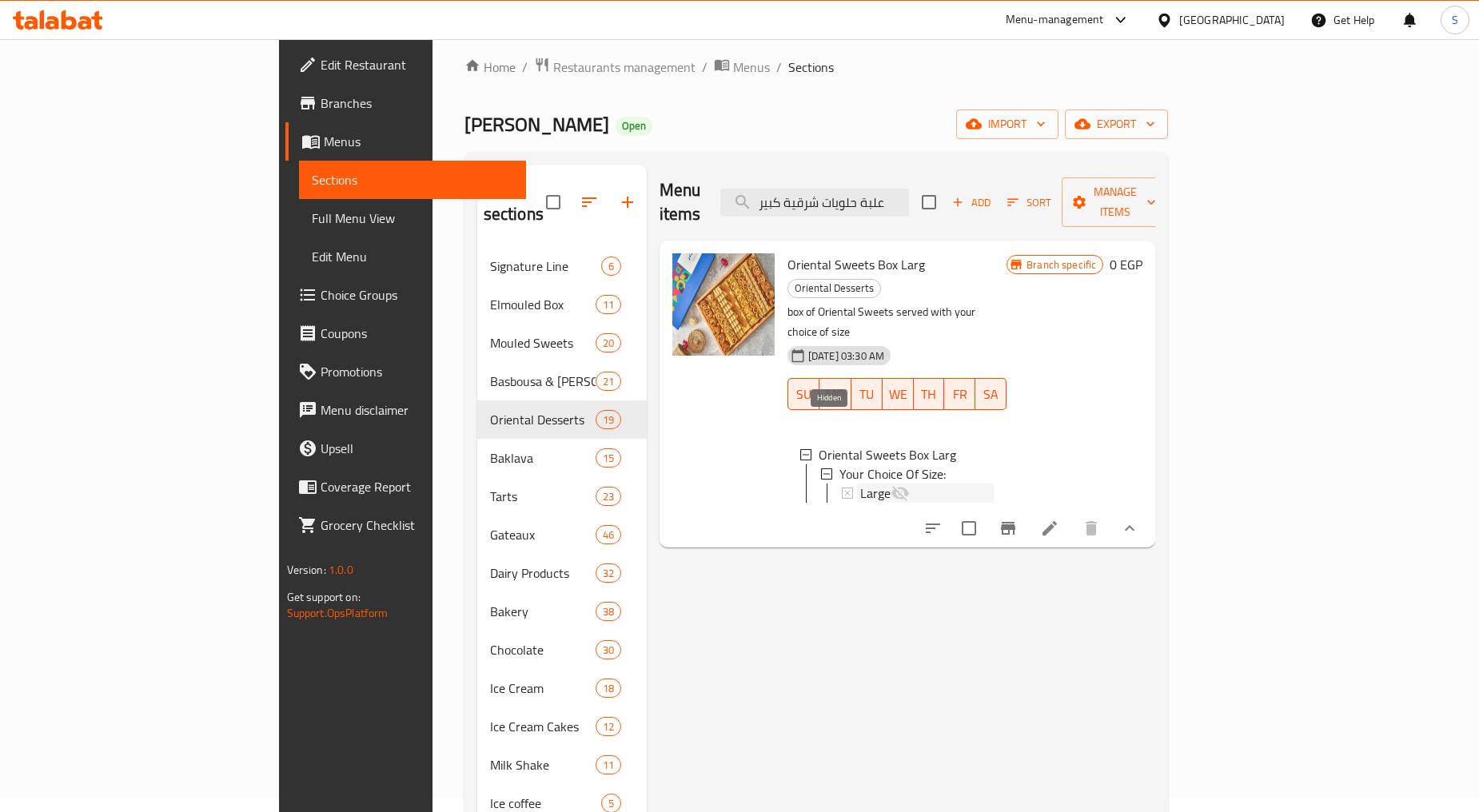
click at [890, 484] on icon at bounding box center [899, 493] width 19 height 19
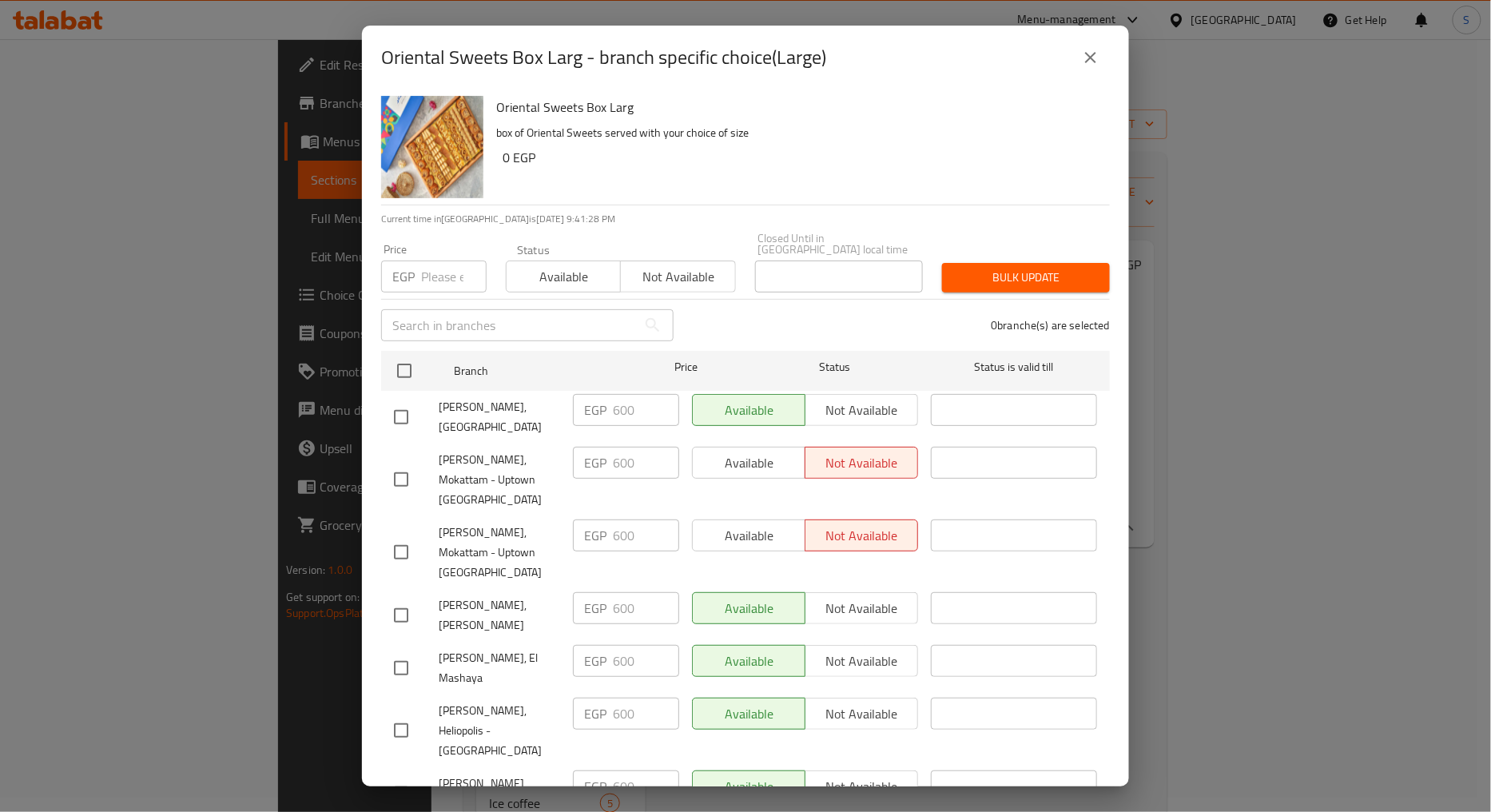
click at [1089, 62] on icon "close" at bounding box center [1090, 57] width 19 height 19
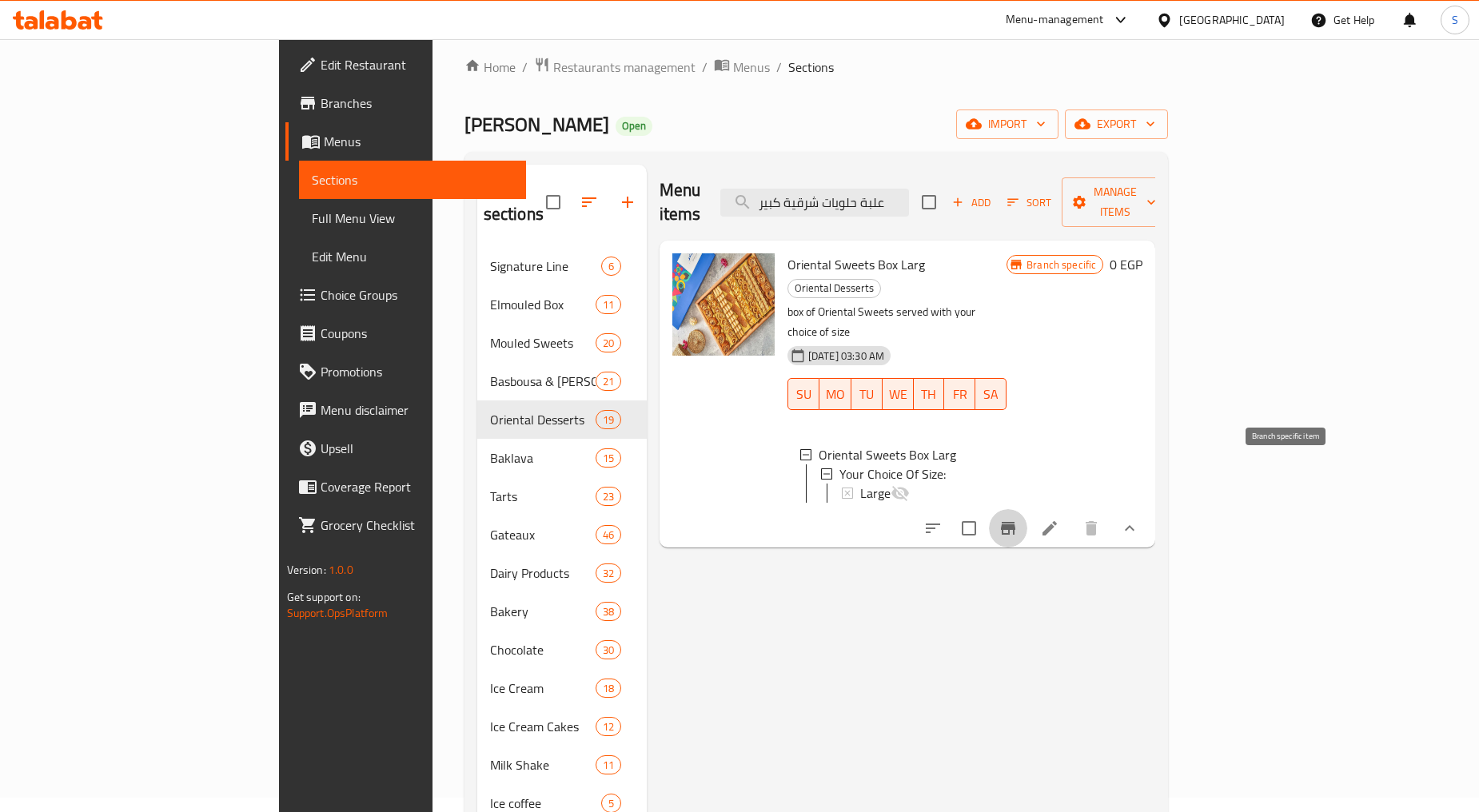
click at [1027, 509] on button "Branch-specific-item" at bounding box center [1008, 528] width 38 height 38
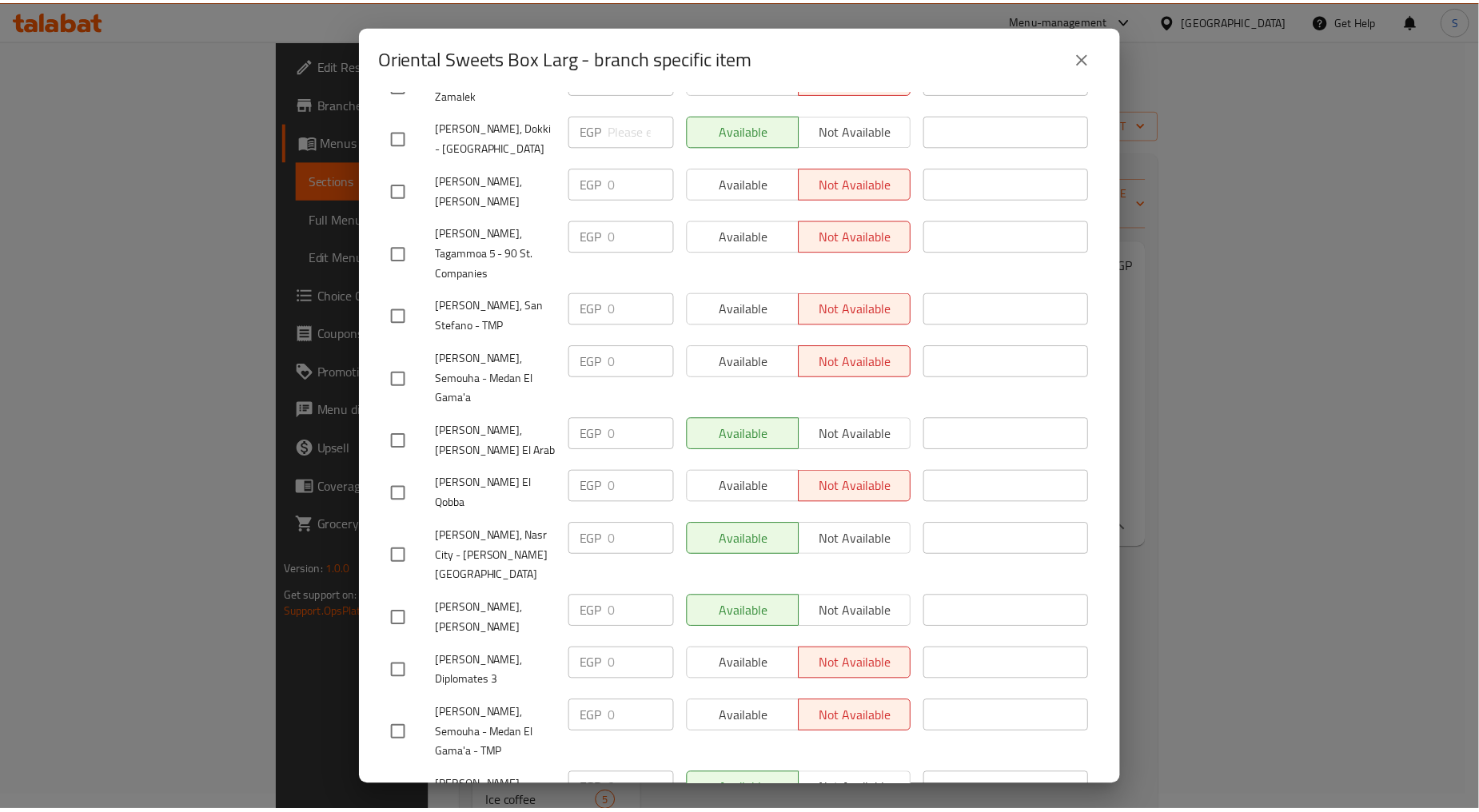
scroll to position [1632, 0]
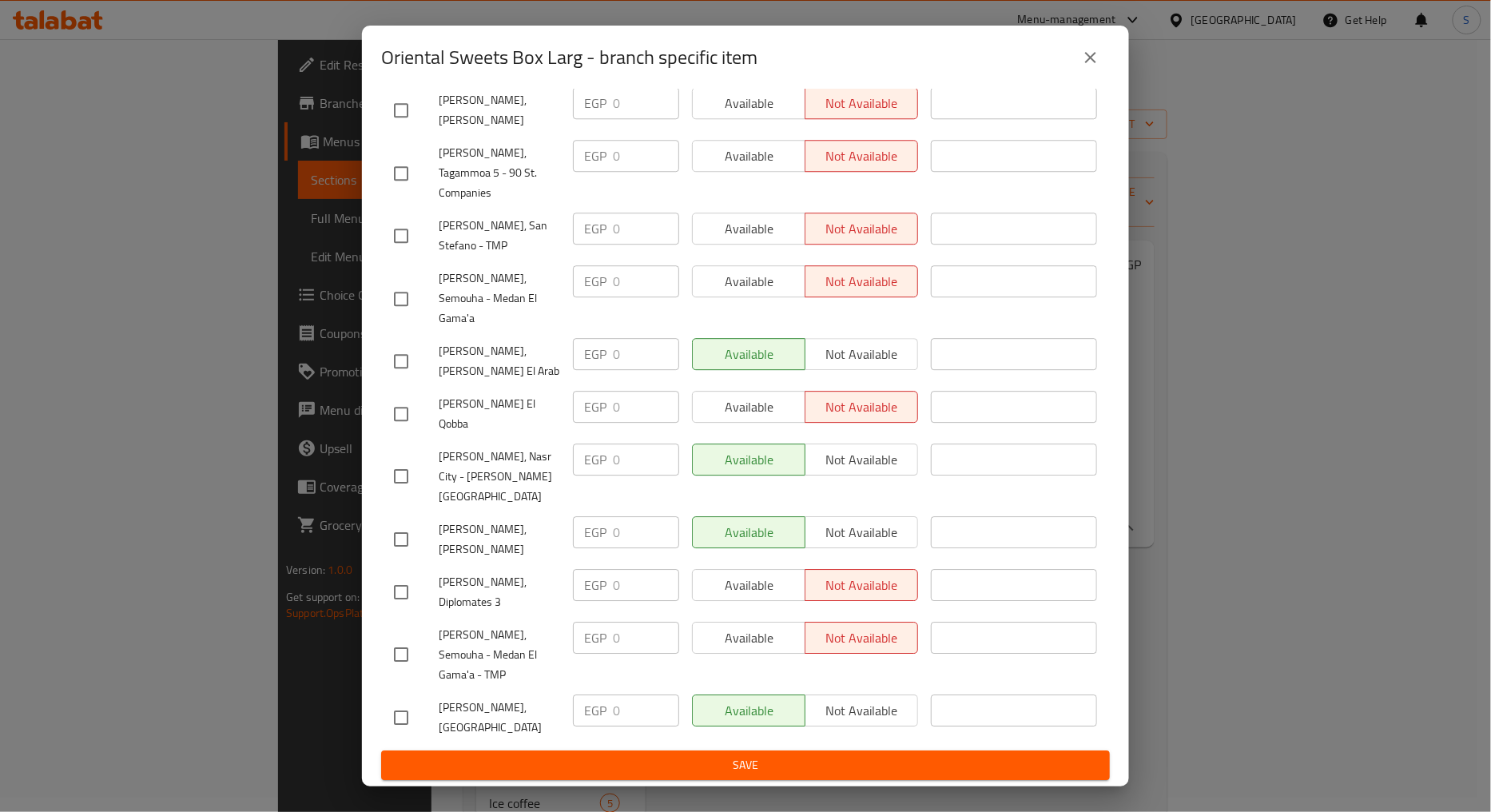
click at [1069, 53] on div "Oriental Sweets Box Larg - branch specific item" at bounding box center [746, 57] width 729 height 38
click at [1076, 49] on button "close" at bounding box center [1090, 57] width 38 height 38
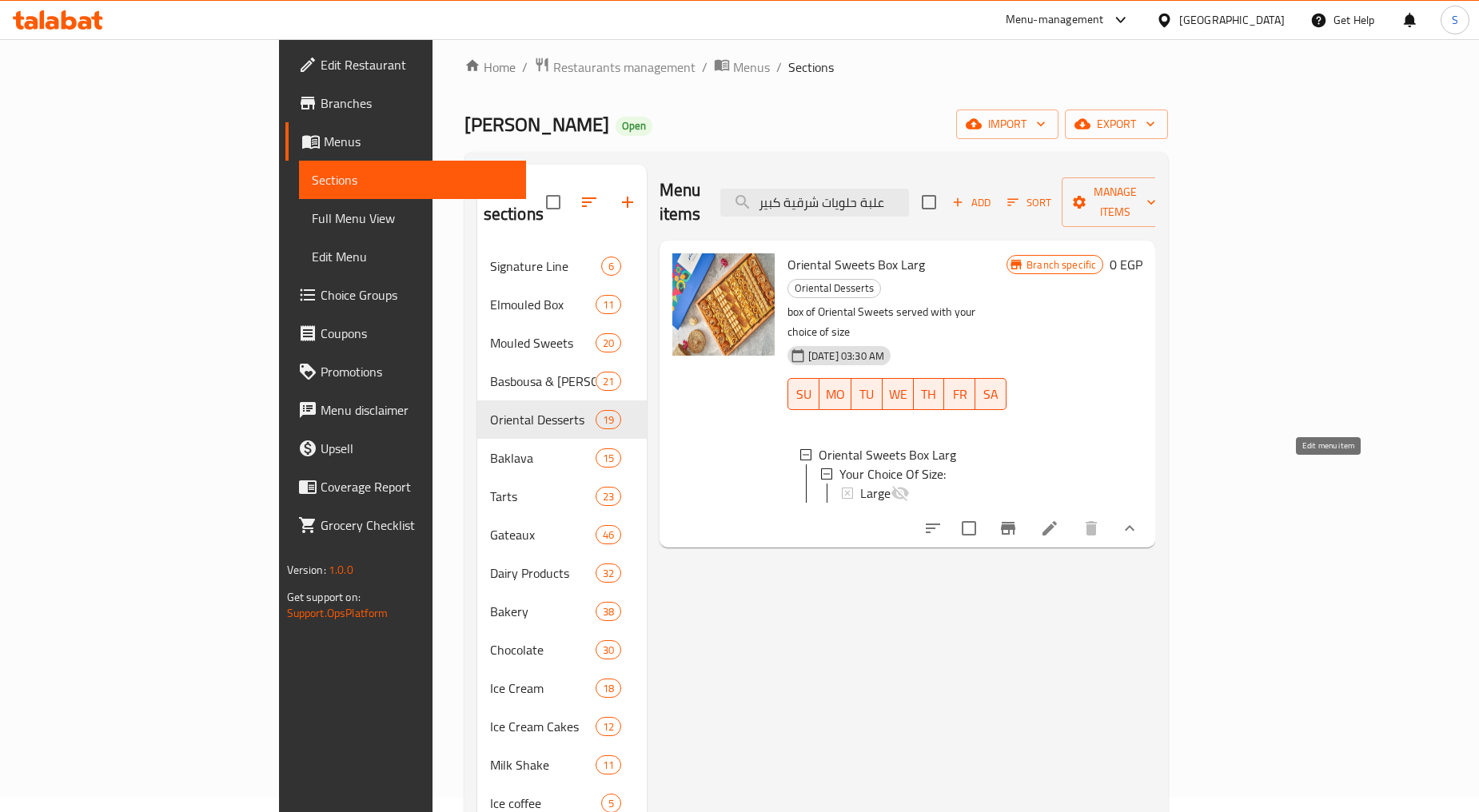
click at [1059, 518] on icon at bounding box center [1049, 527] width 19 height 19
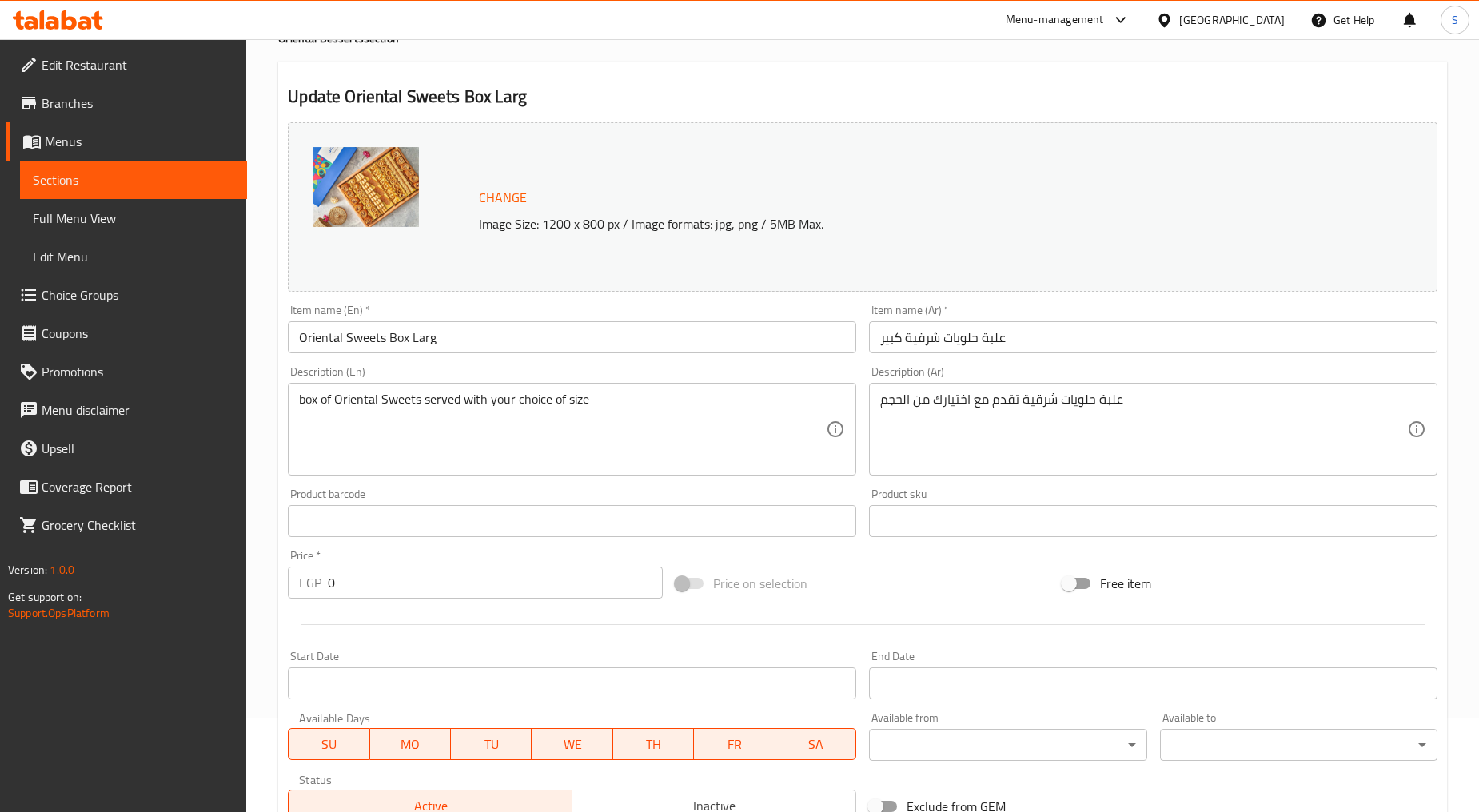
scroll to position [329, 0]
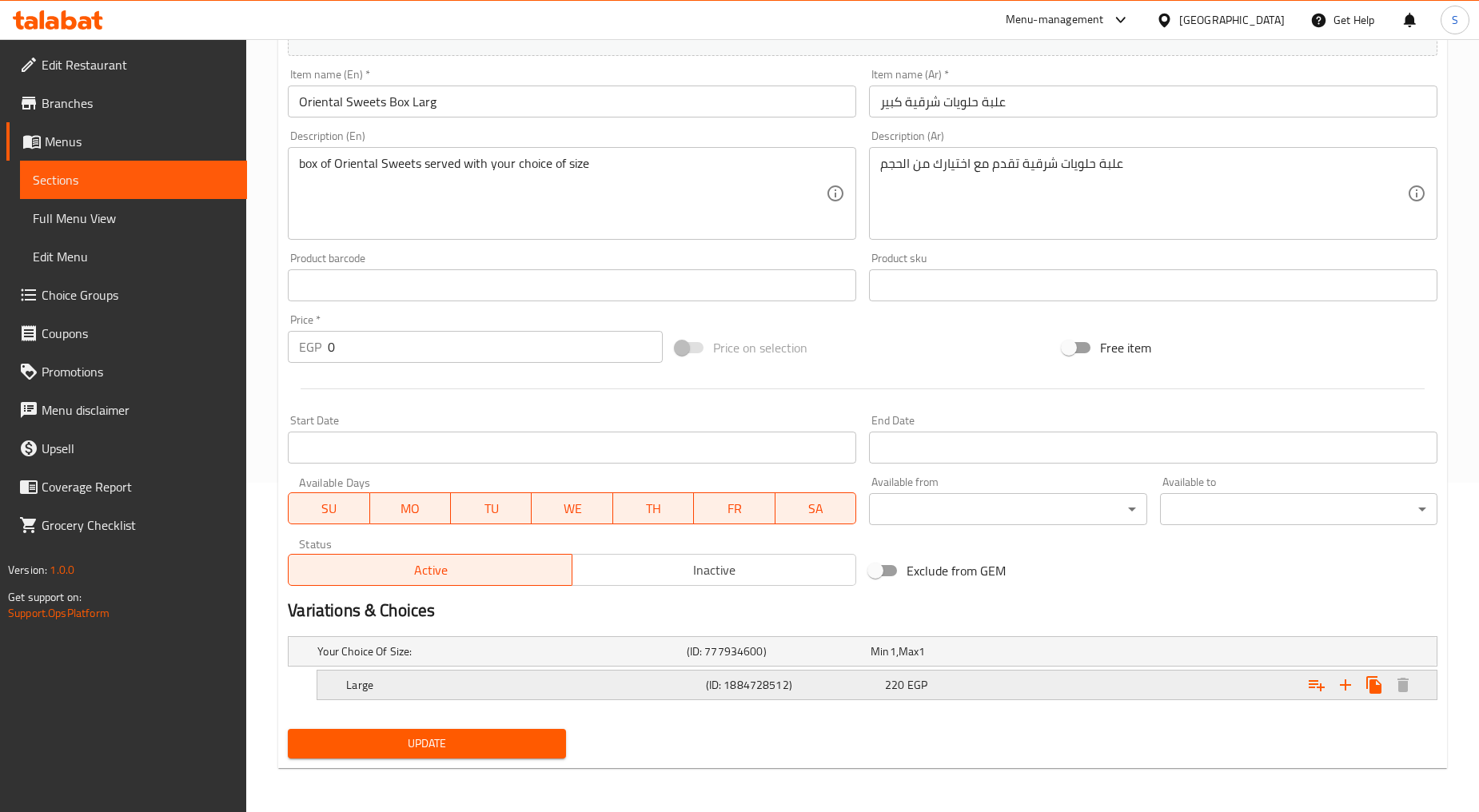
click at [336, 691] on div "Large (ID: 1884728512) 220 EGP" at bounding box center [877, 684] width 1119 height 29
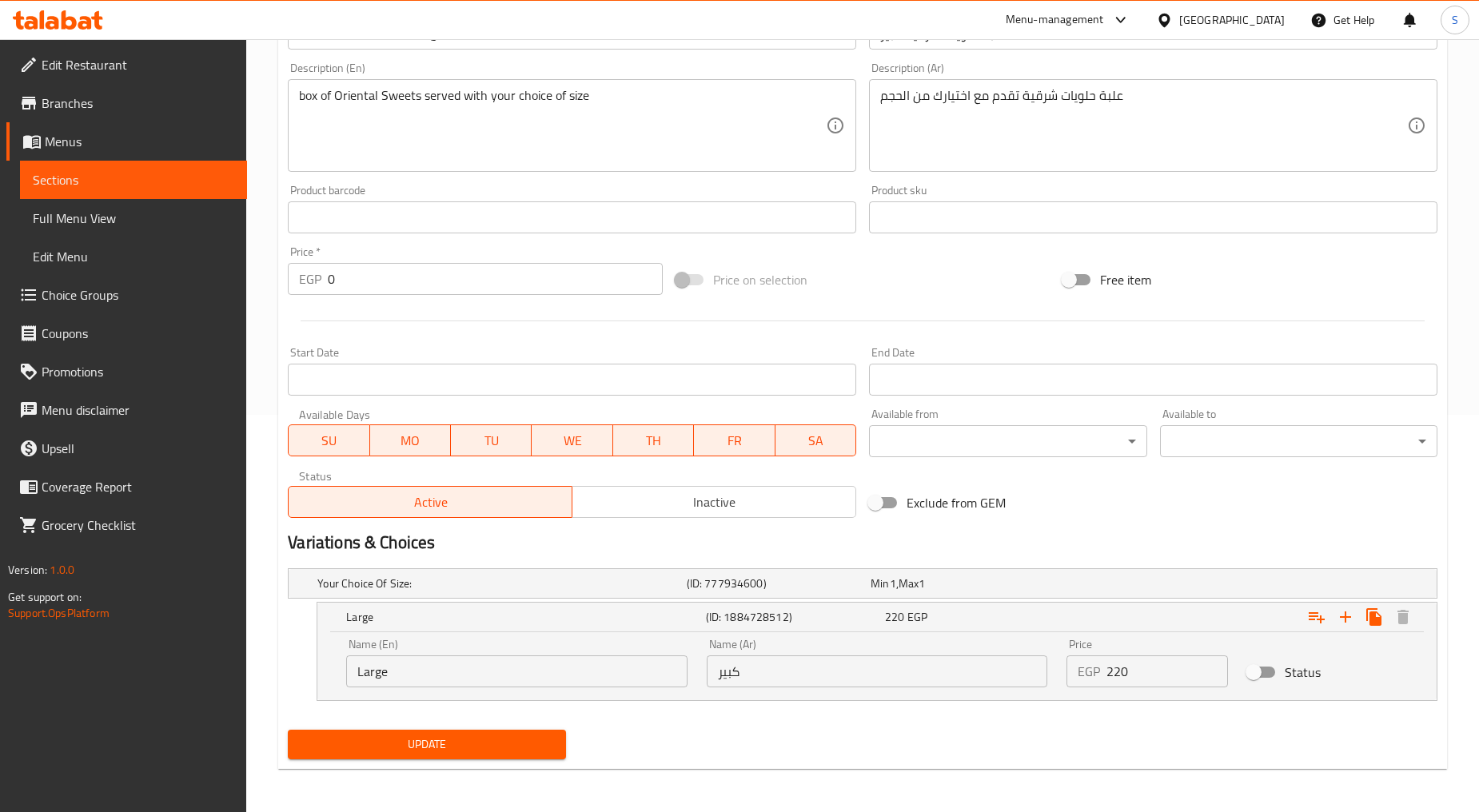
scroll to position [0, 0]
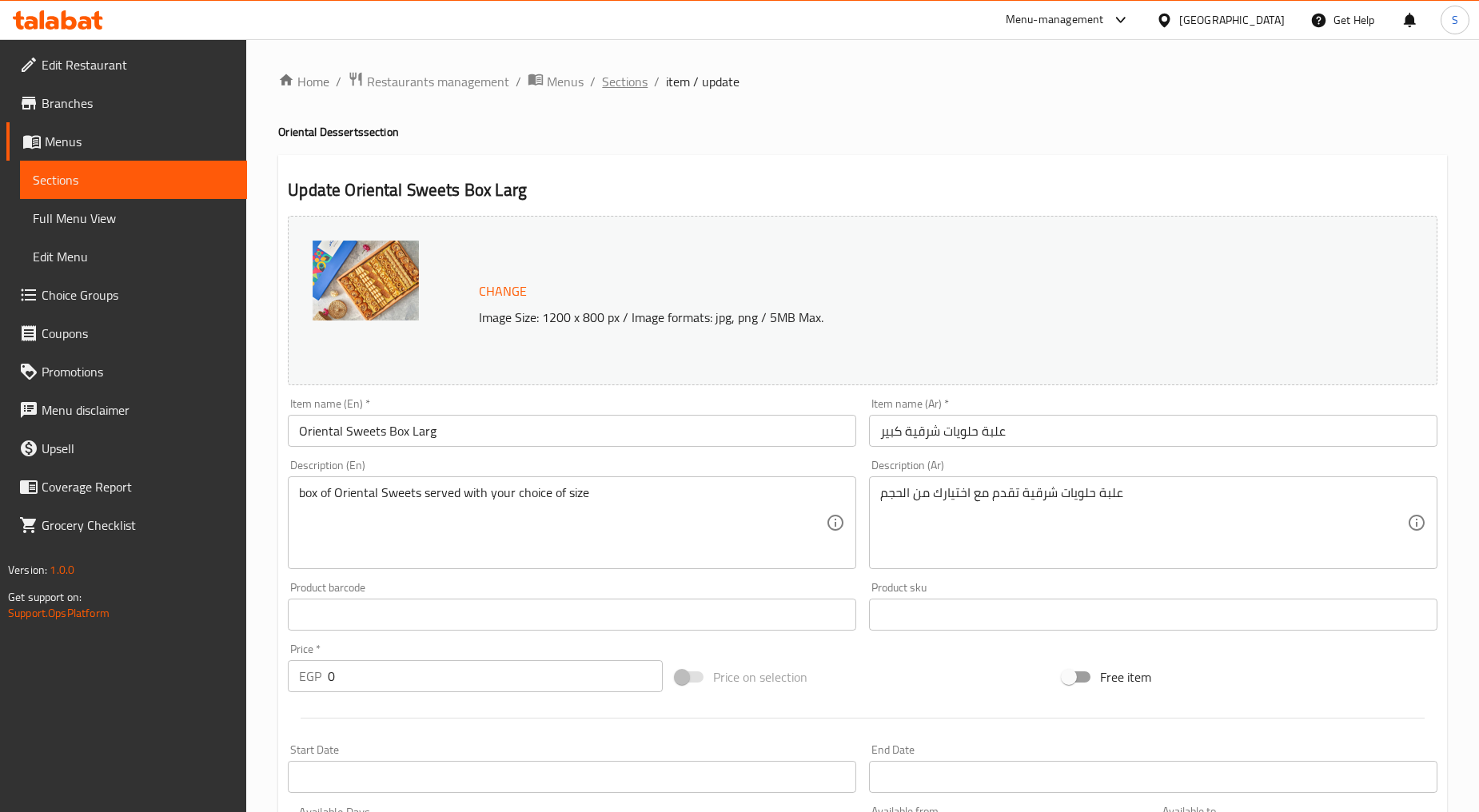
click at [619, 82] on span "Sections" at bounding box center [625, 81] width 45 height 19
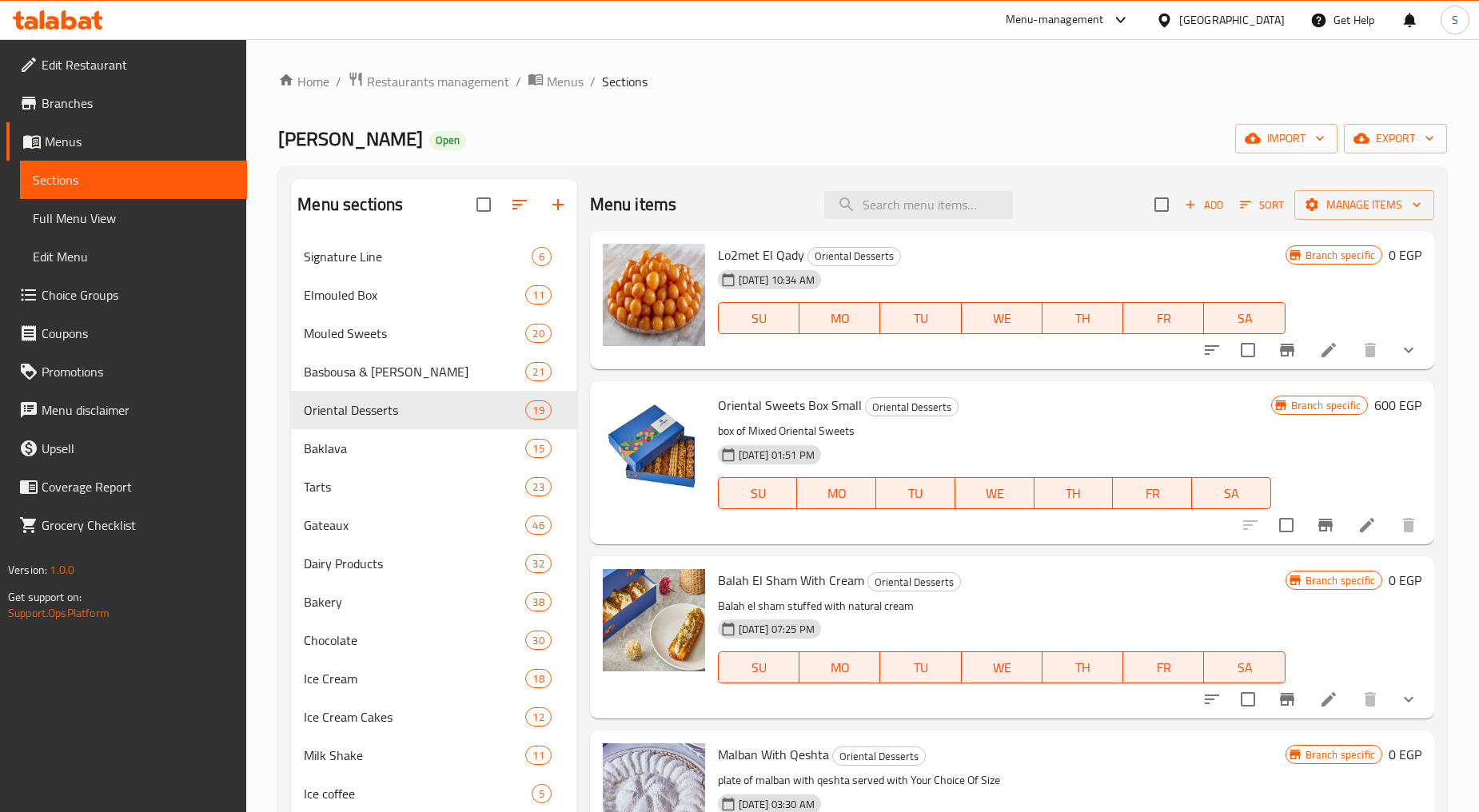
click at [825, 130] on div "Abdel Rahim Koueider Open import export" at bounding box center [863, 139] width 1169 height 30
click at [930, 211] on input "search" at bounding box center [918, 205] width 188 height 28
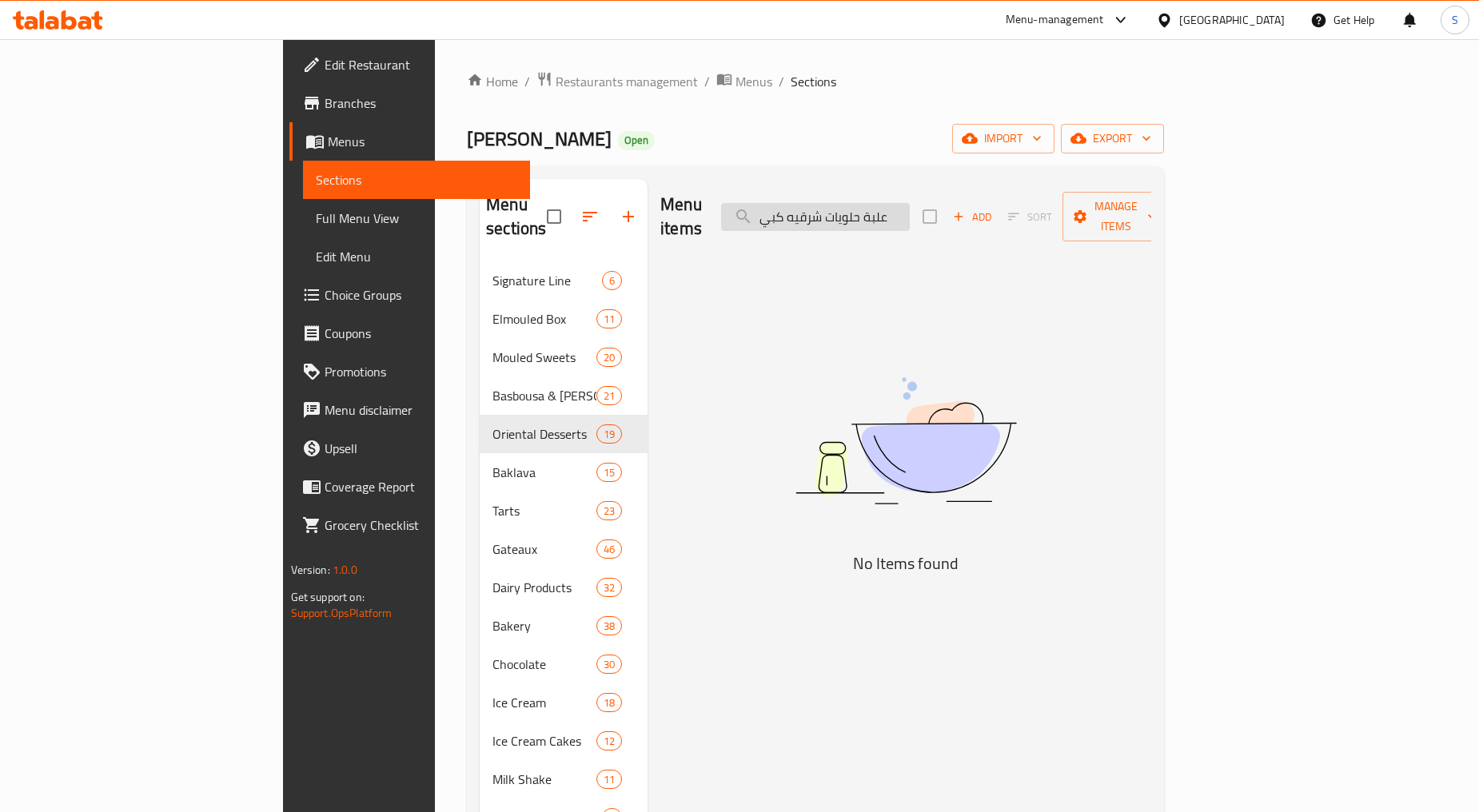
drag, startPoint x: 892, startPoint y: 208, endPoint x: 869, endPoint y: 210, distance: 23.1
click at [869, 210] on input "علبة حلويات شرقيه كبي" at bounding box center [814, 217] width 188 height 28
drag, startPoint x: 894, startPoint y: 210, endPoint x: 836, endPoint y: 222, distance: 59.2
click at [836, 222] on div "Menu items علبة حلويات شرقيه كبي Add Sort Manage items" at bounding box center [906, 217] width 491 height 76
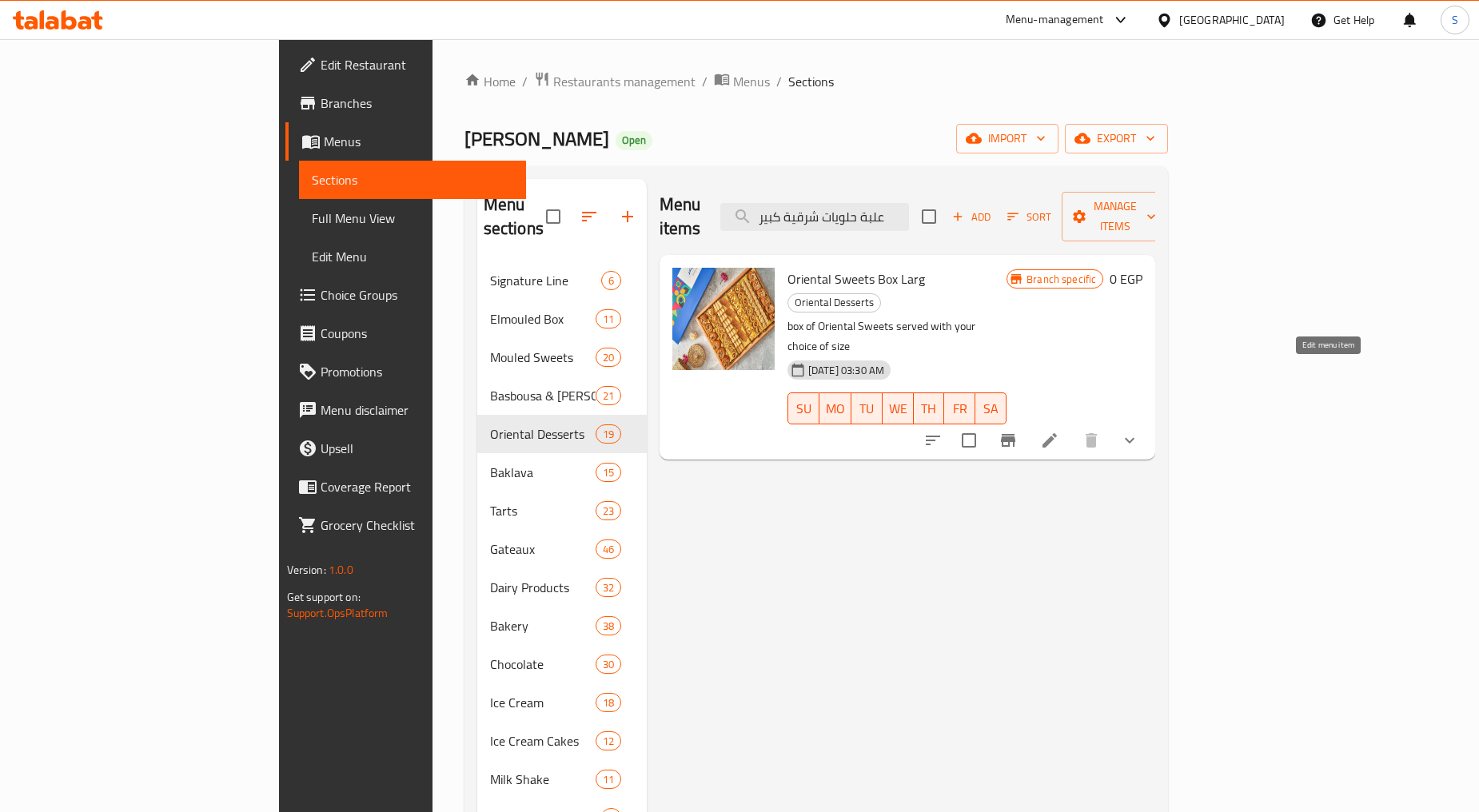
type input "علبة حلويات شرقية كبير"
click at [1059, 431] on icon at bounding box center [1049, 440] width 19 height 19
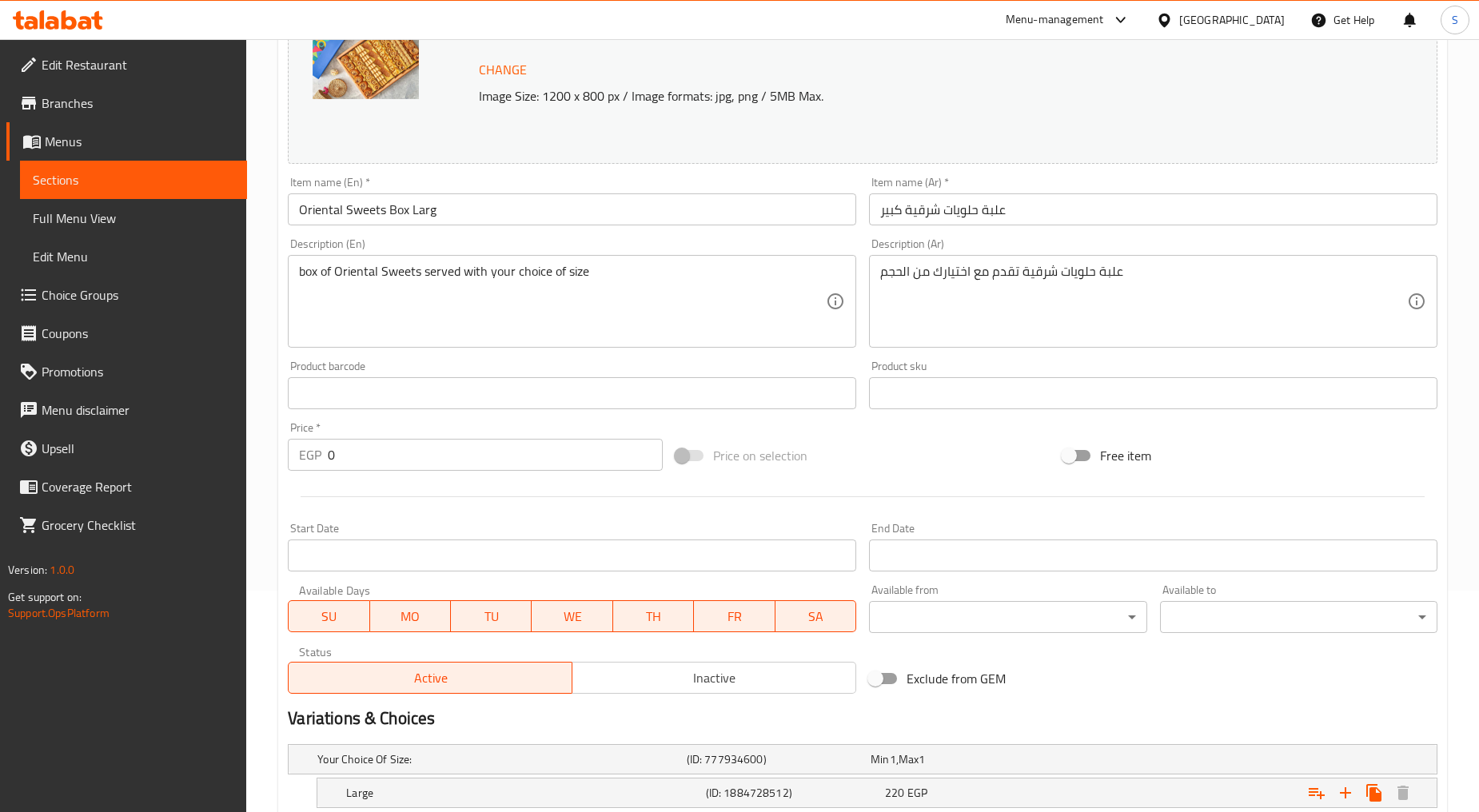
scroll to position [329, 0]
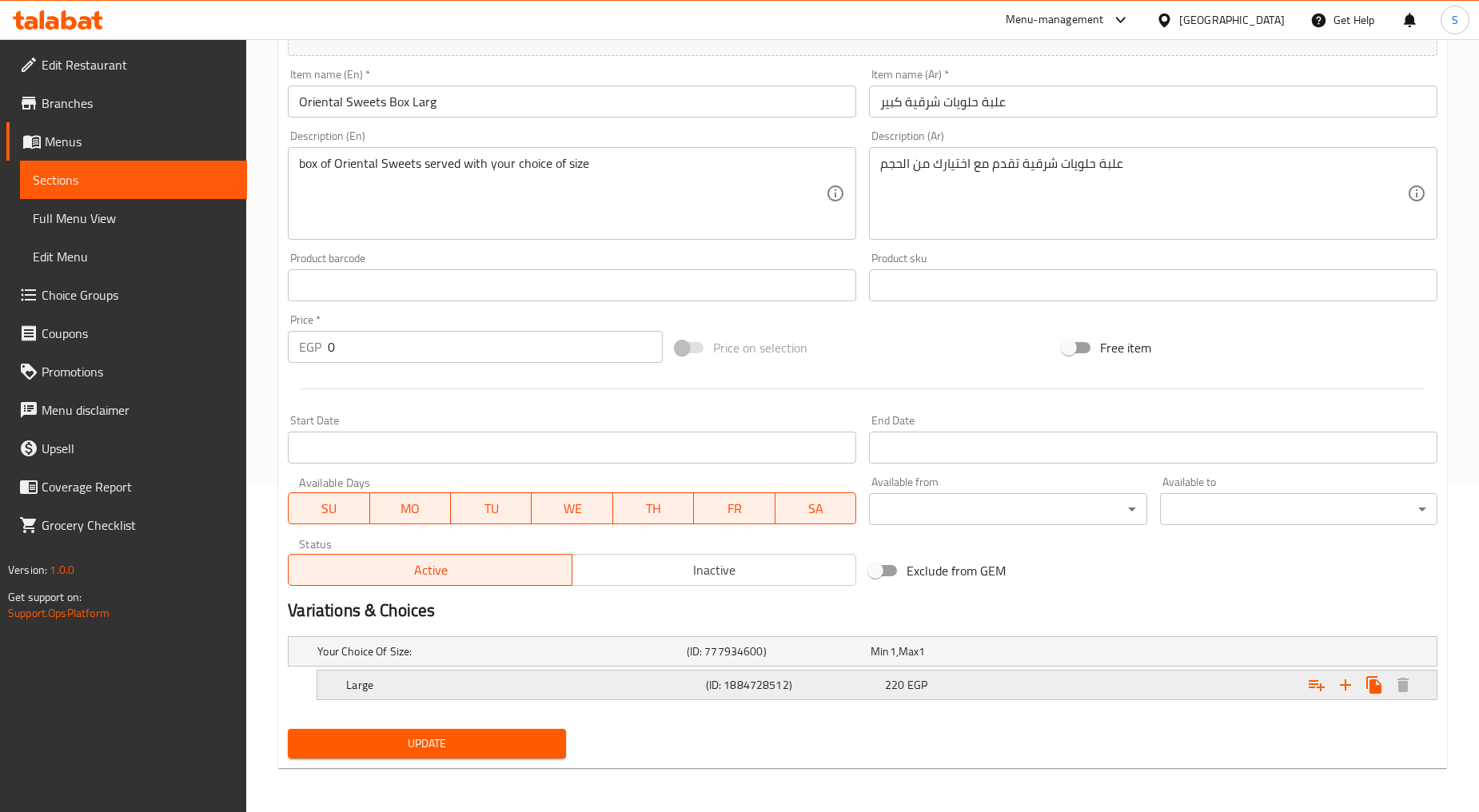
click at [437, 687] on h5 "Large" at bounding box center [523, 685] width 353 height 16
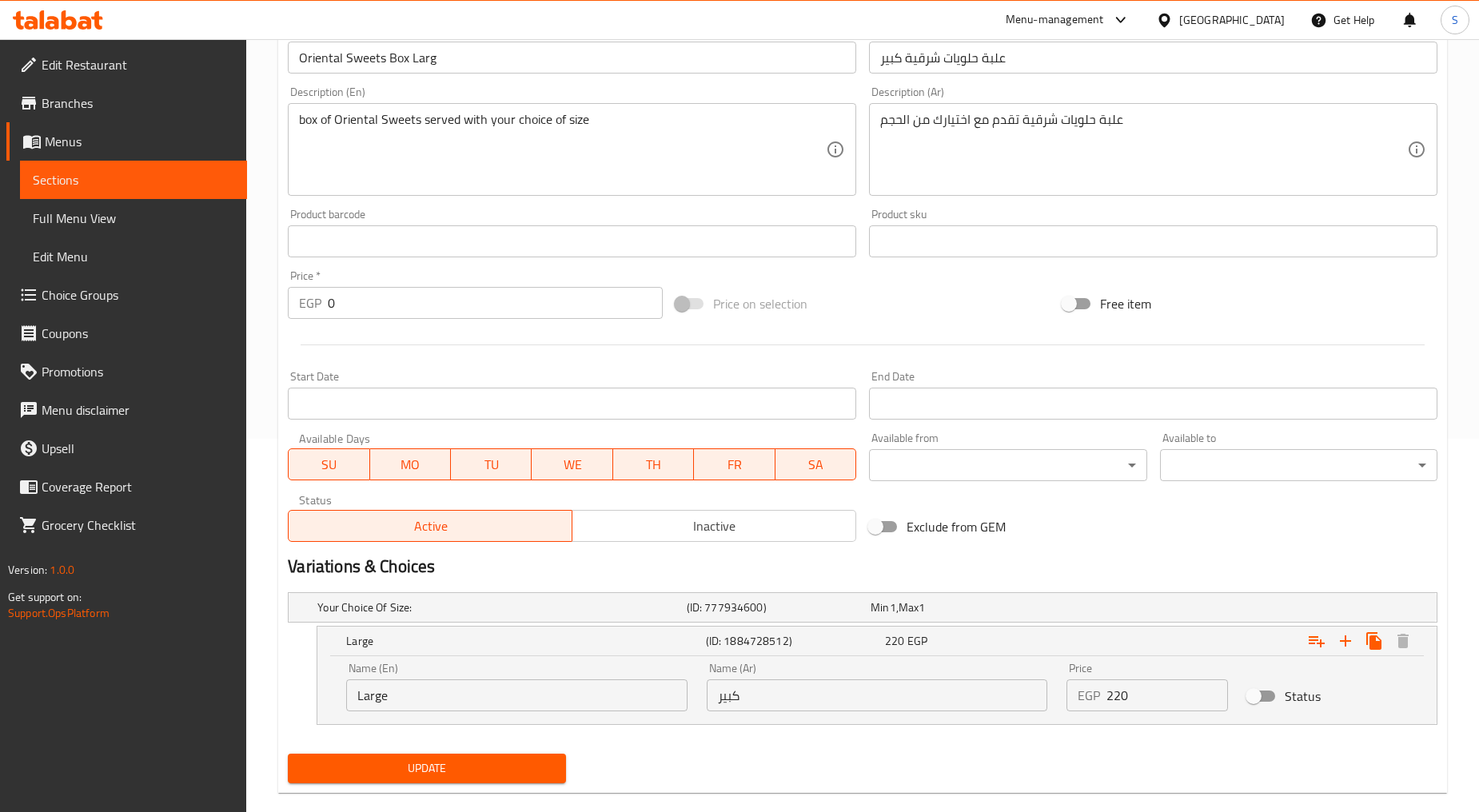
scroll to position [397, 0]
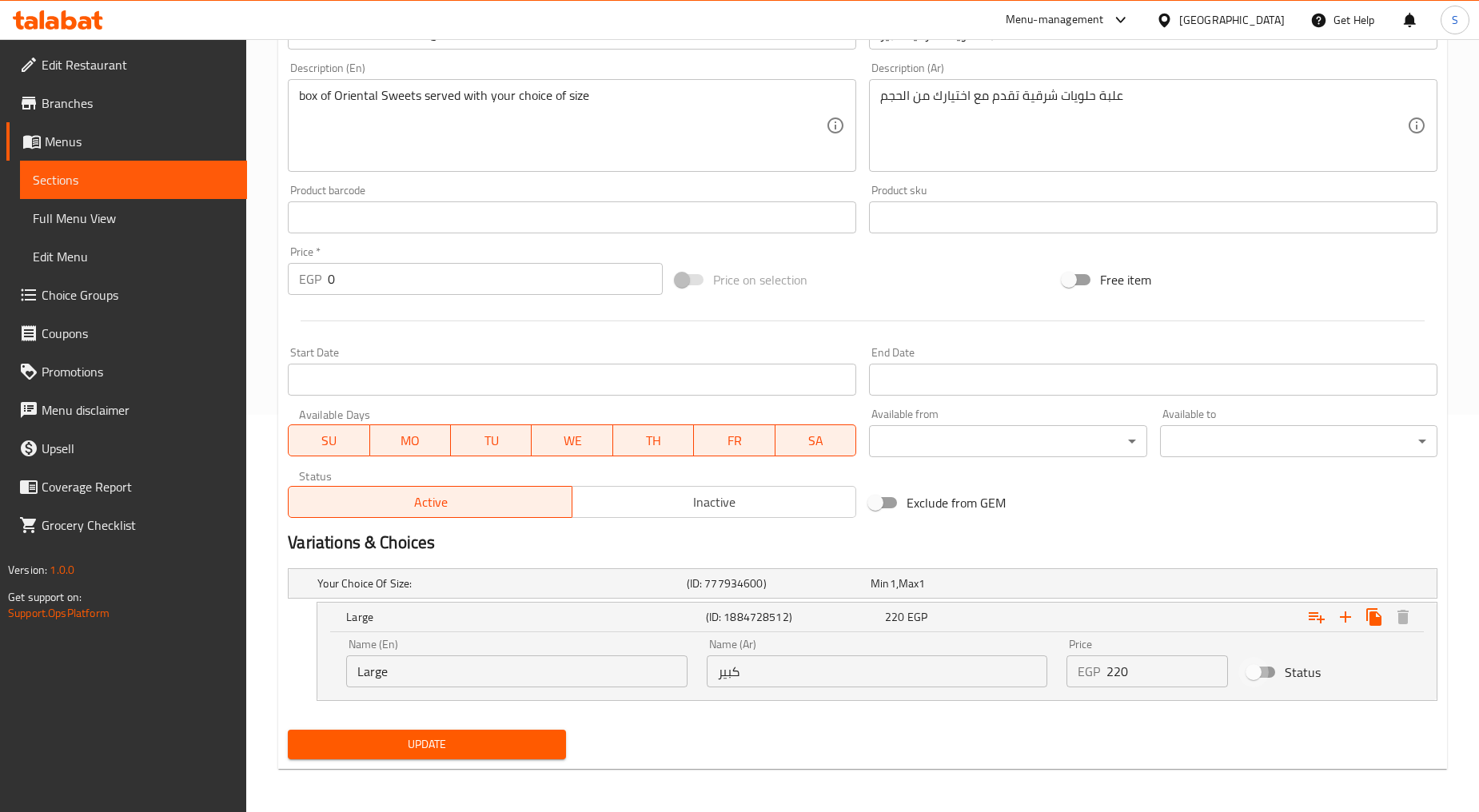
click at [1272, 674] on input "Status" at bounding box center [1253, 672] width 91 height 31
checkbox input "true"
click at [512, 744] on span "Update" at bounding box center [426, 744] width 251 height 20
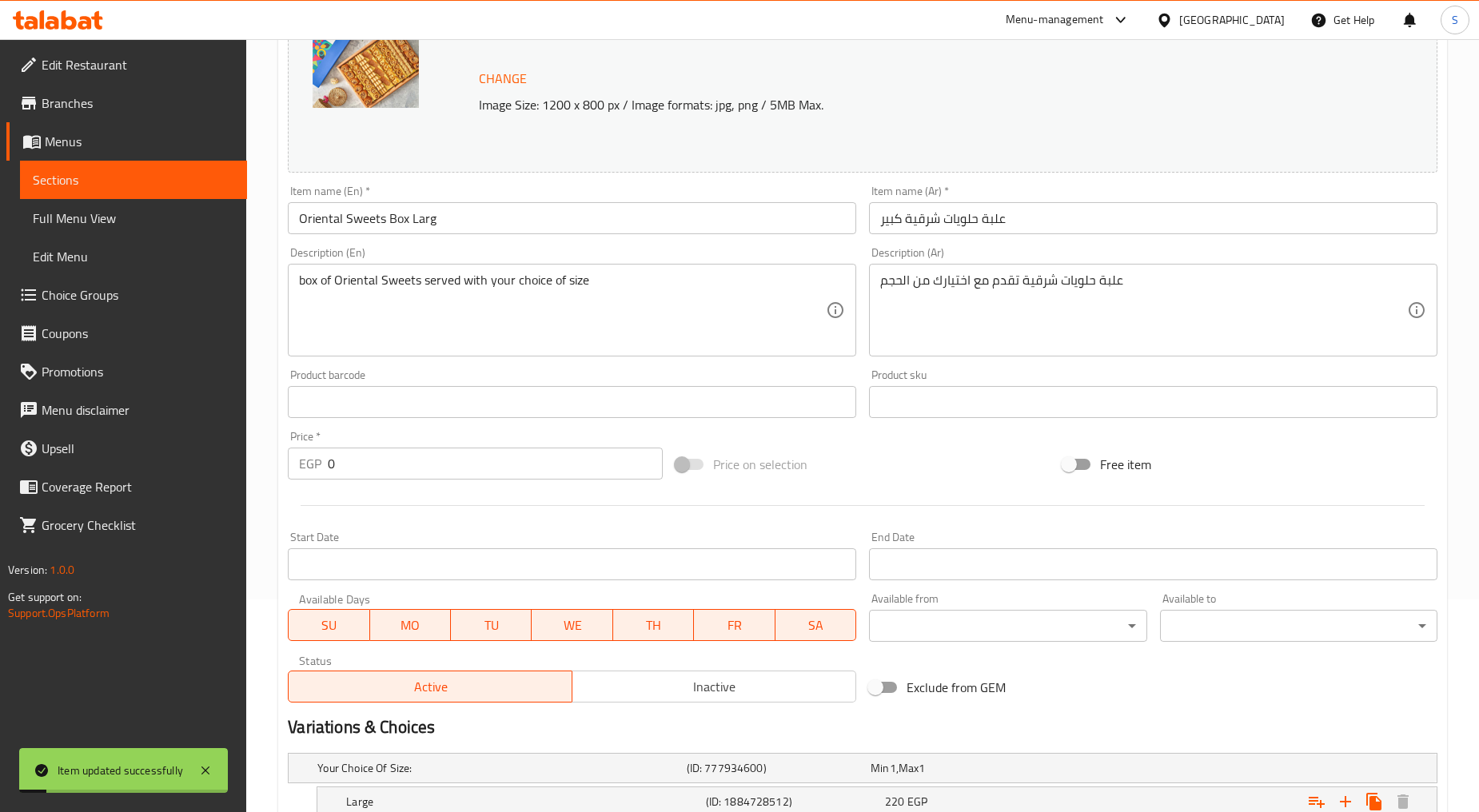
scroll to position [0, 0]
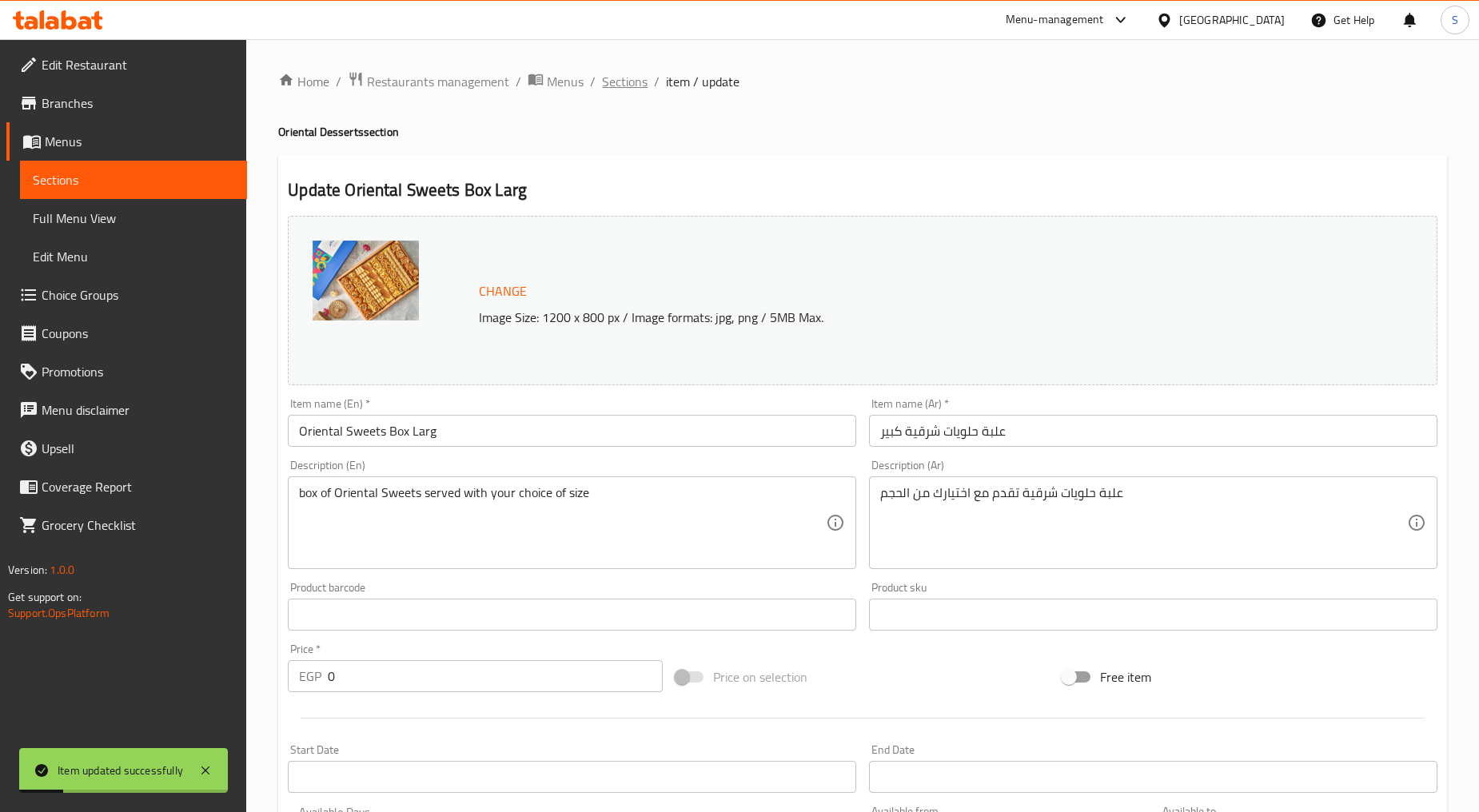
click at [611, 75] on span "Sections" at bounding box center [625, 81] width 45 height 19
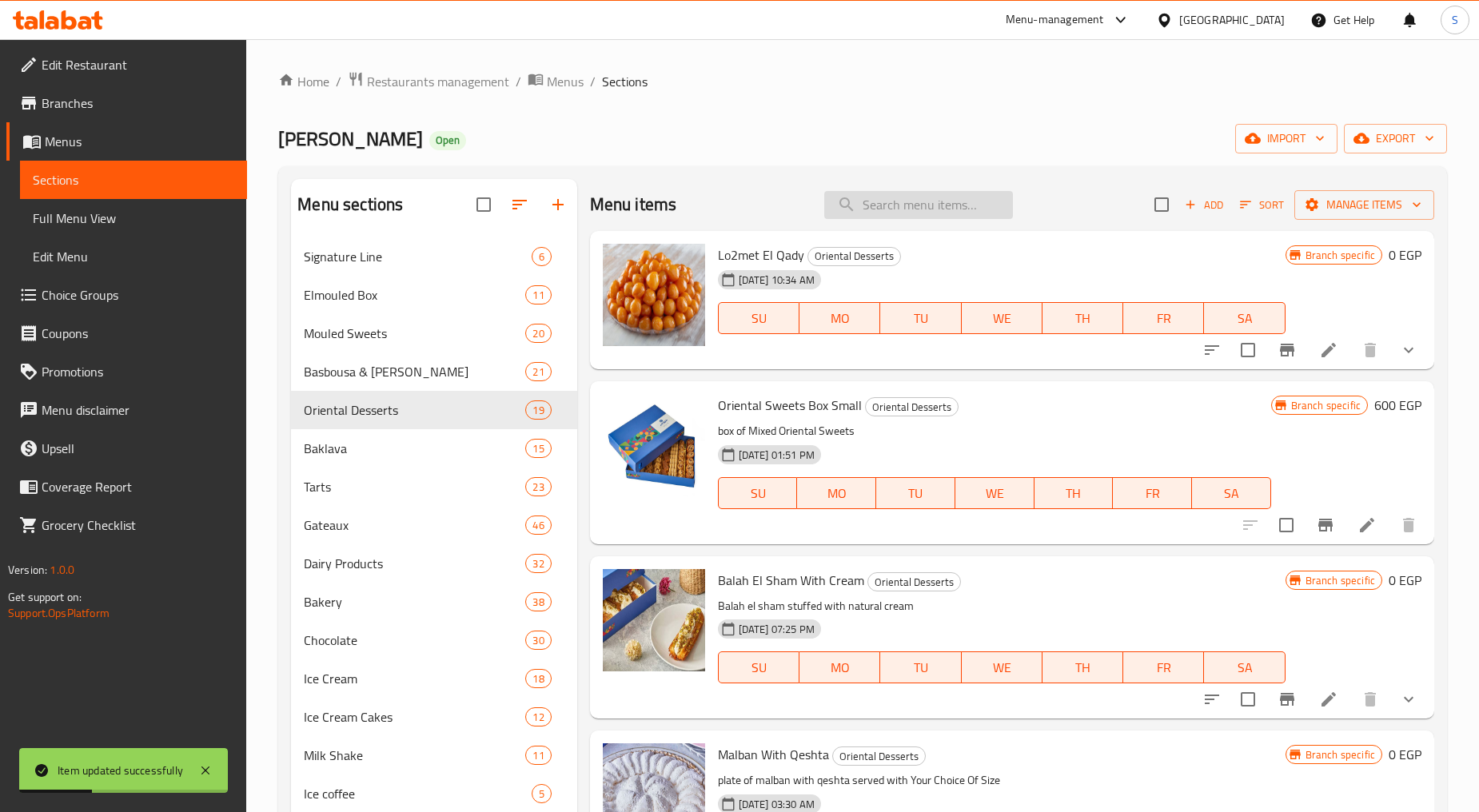
click at [865, 196] on input "search" at bounding box center [918, 205] width 188 height 28
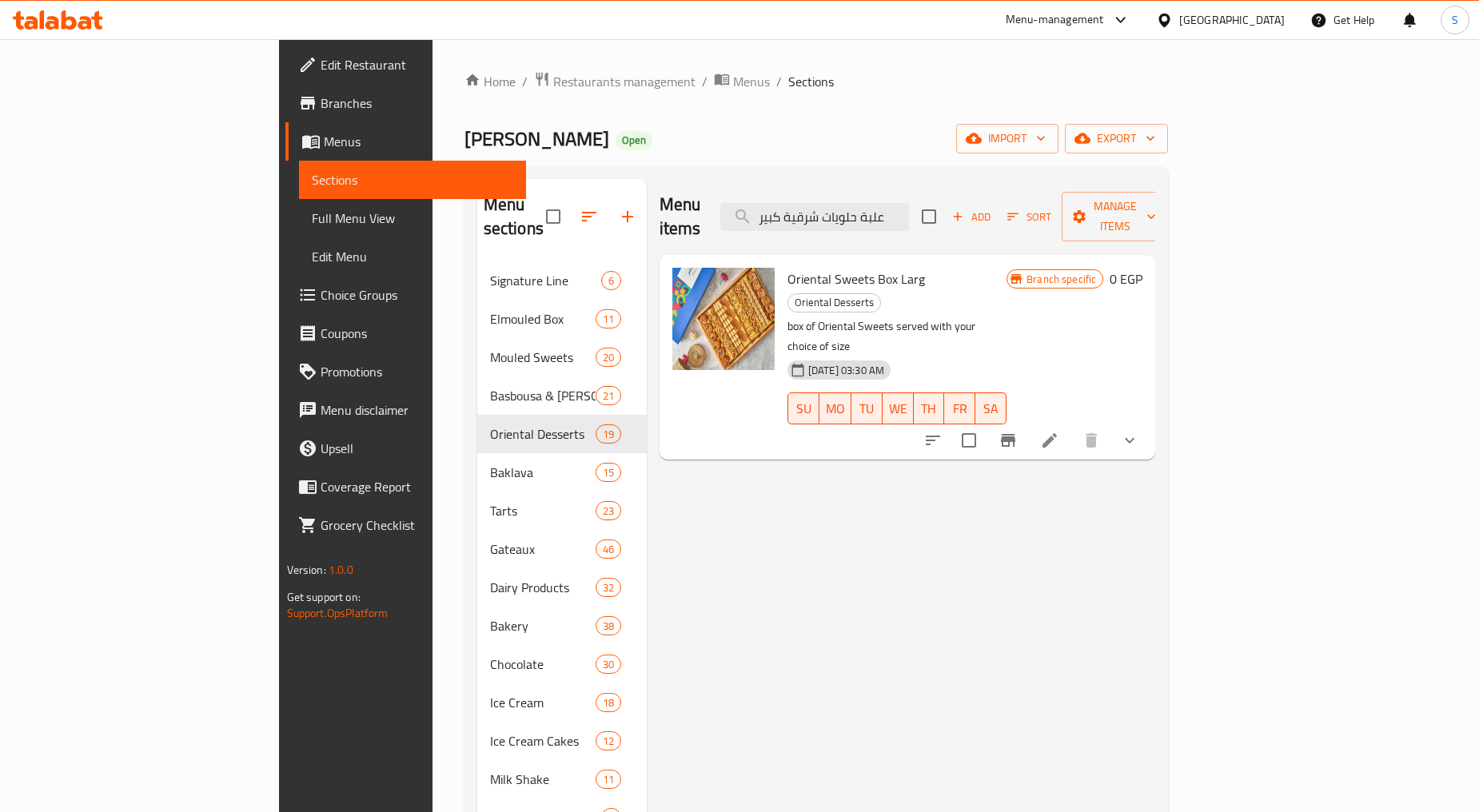
type input "علبة حلويات شرقية كبير"
click at [1157, 372] on div "Oriental Sweets Box Larg Oriental Desserts box of Oriental Sweets served with y…" at bounding box center [908, 358] width 497 height 205
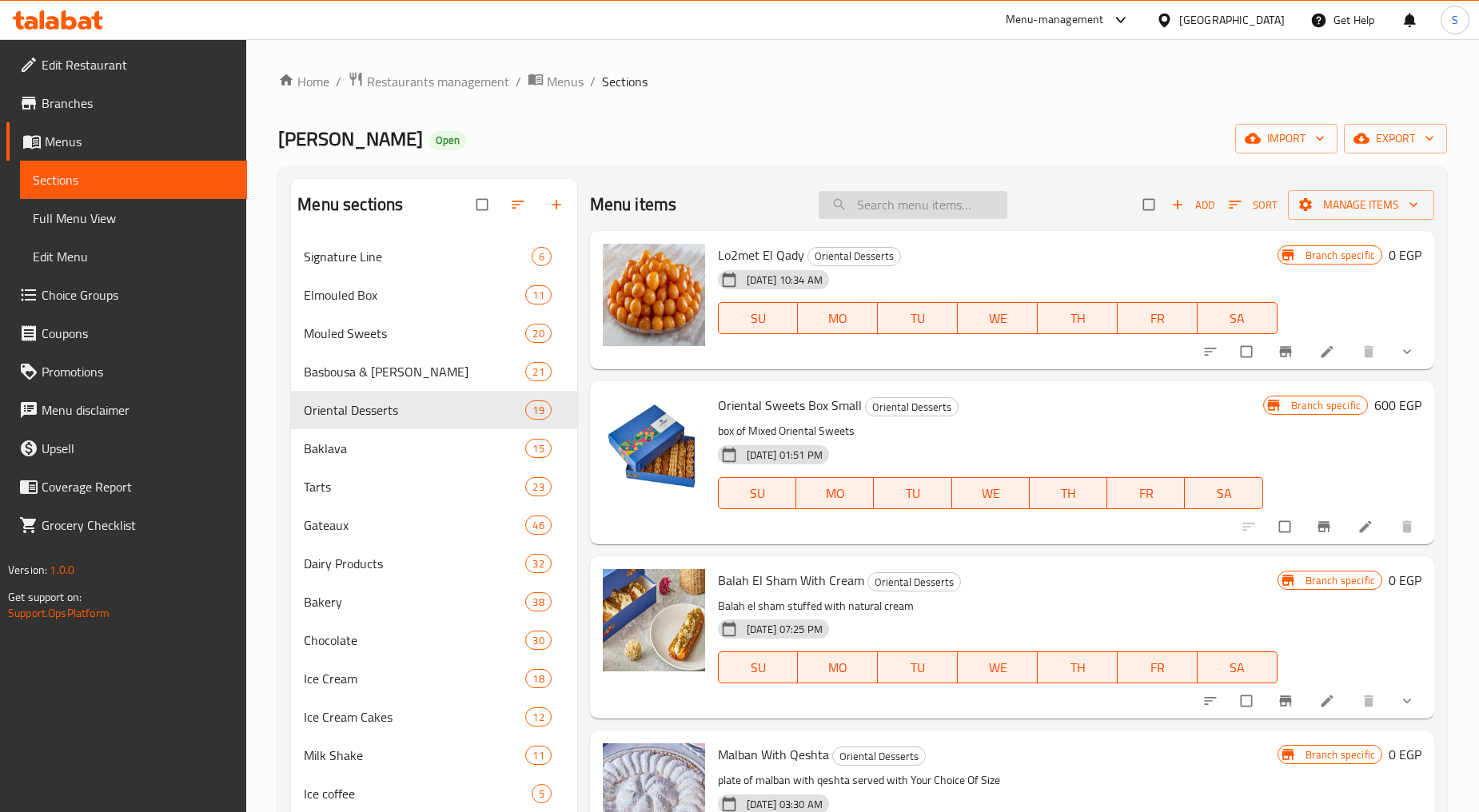
click at [925, 192] on input "search" at bounding box center [912, 205] width 188 height 28
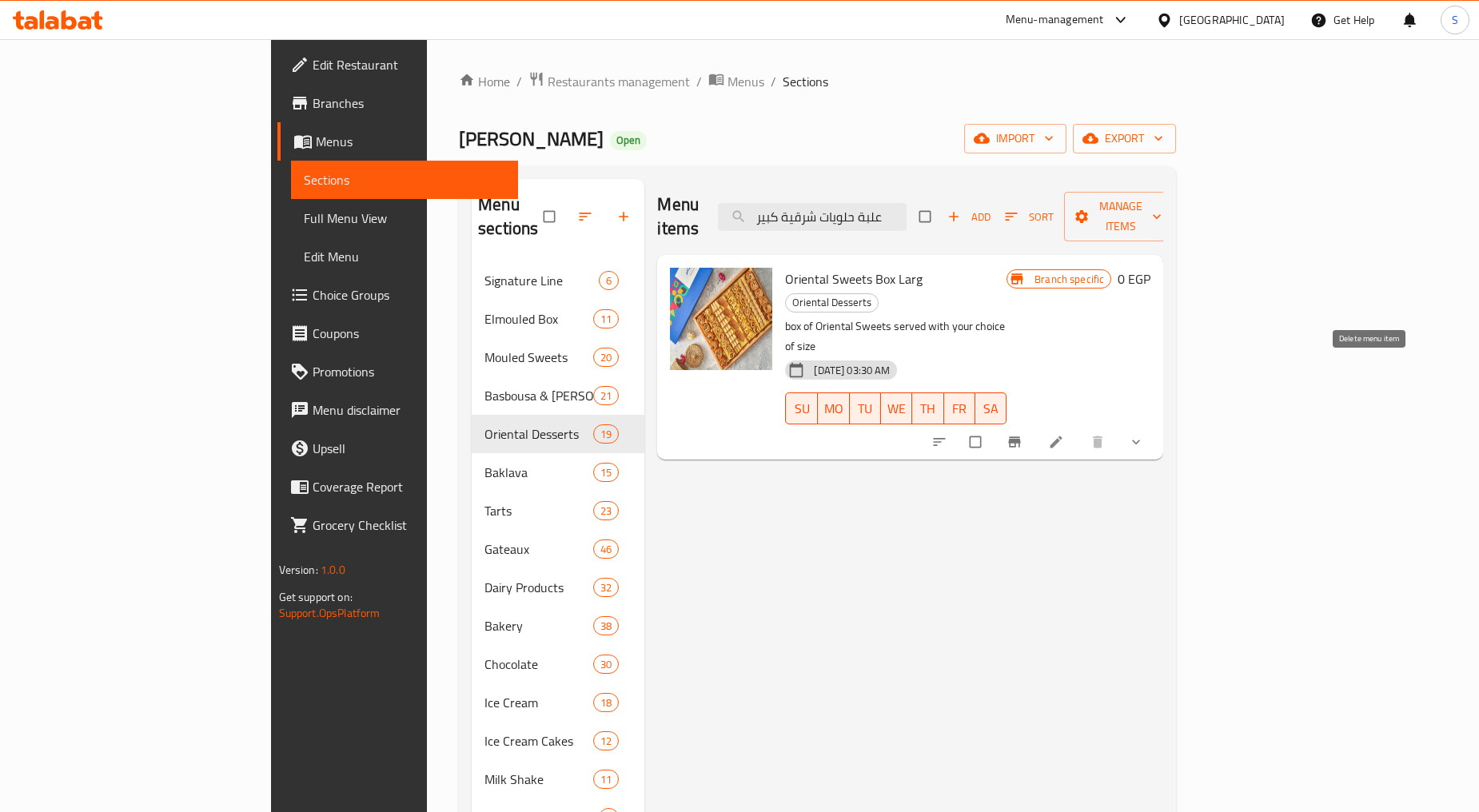
type input "علبة حلويات شرقية كبير"
click at [1157, 425] on button "show more" at bounding box center [1137, 442] width 38 height 35
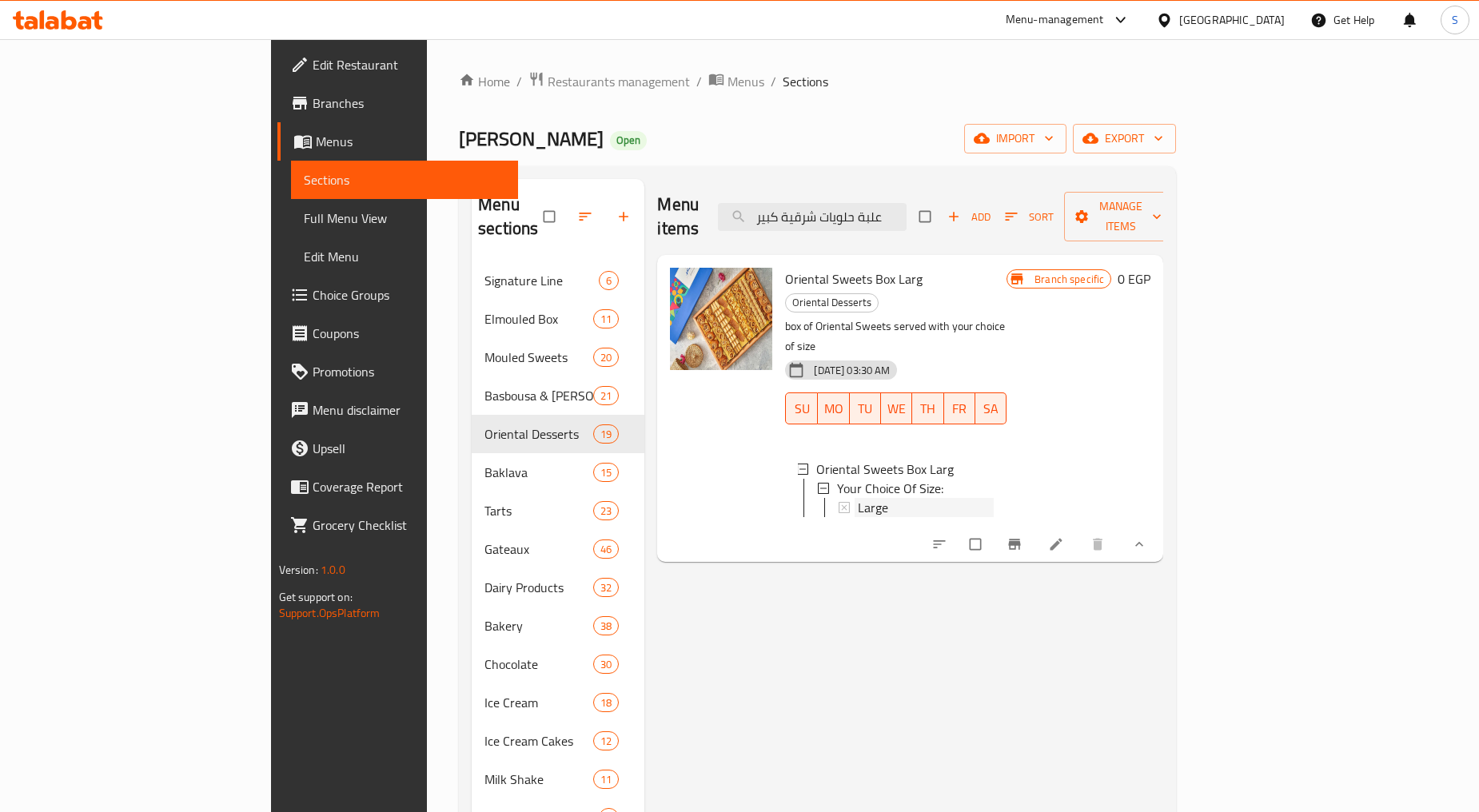
click at [858, 498] on div "Large" at bounding box center [926, 507] width 136 height 19
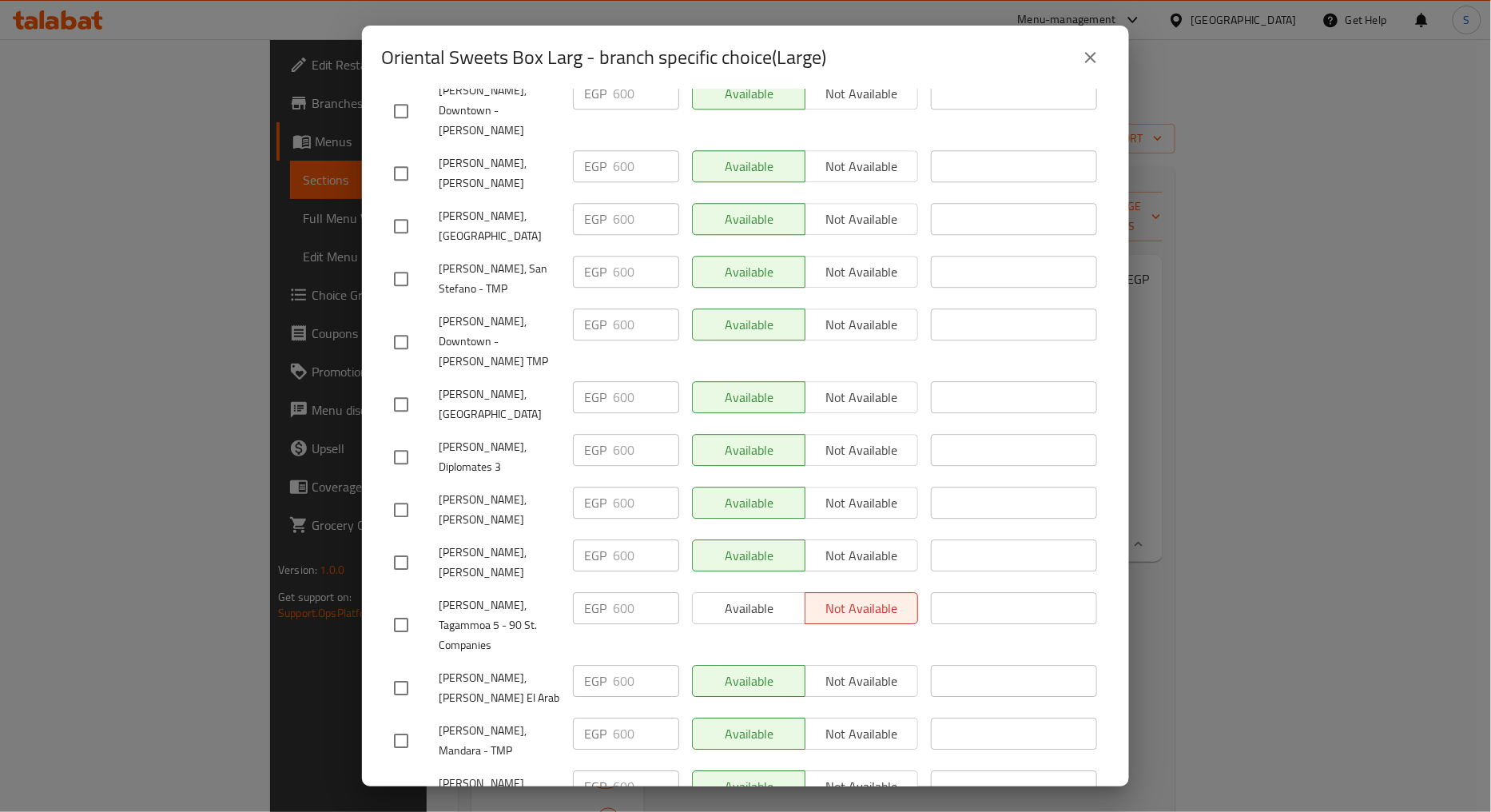
scroll to position [1632, 0]
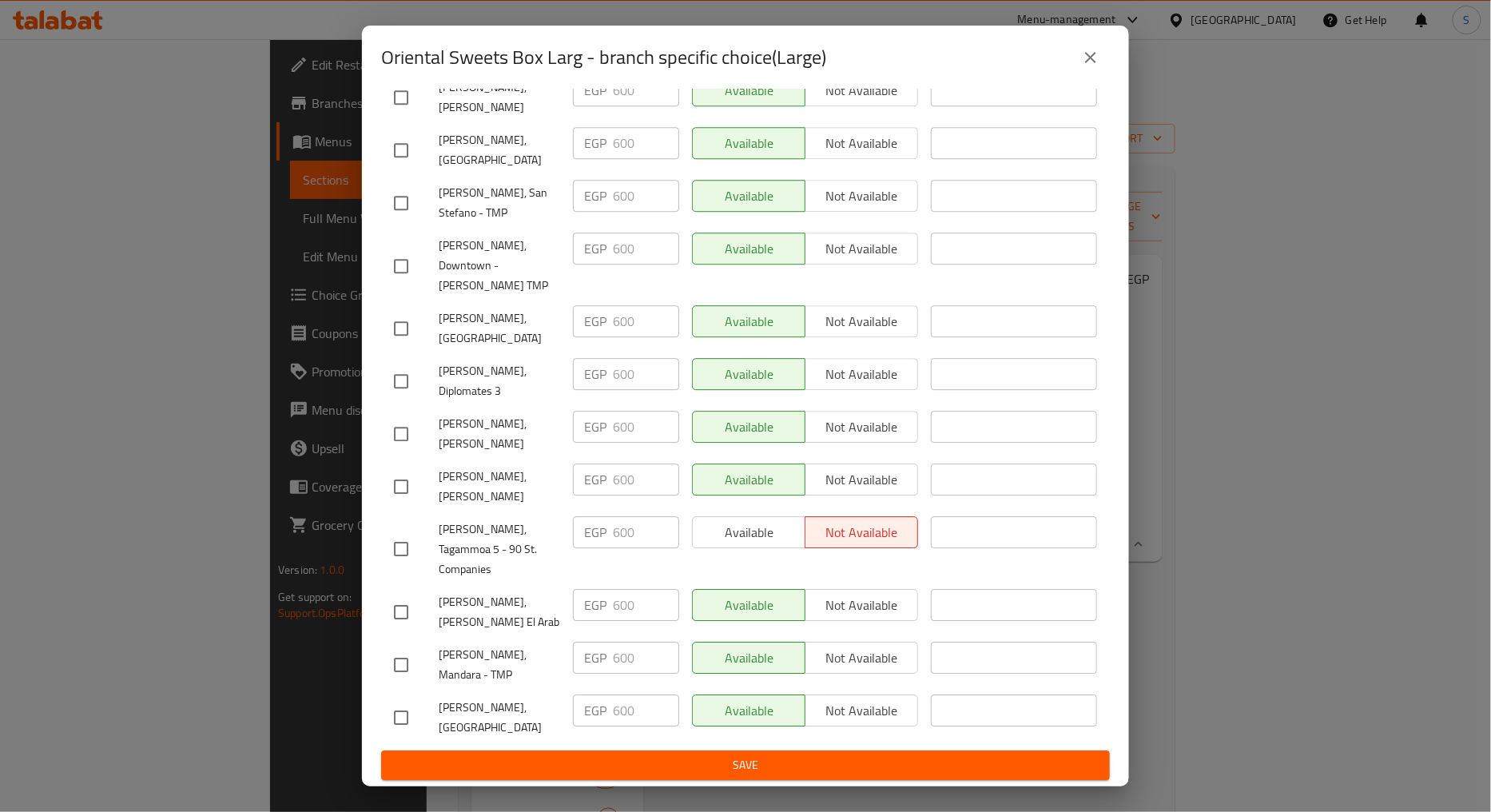
click at [482, 531] on span "[PERSON_NAME], Tagammoa 5 - 90 St. Companies" at bounding box center [499, 549] width 121 height 60
copy span "[PERSON_NAME], Tagammoa 5 - 90 St. Companies"
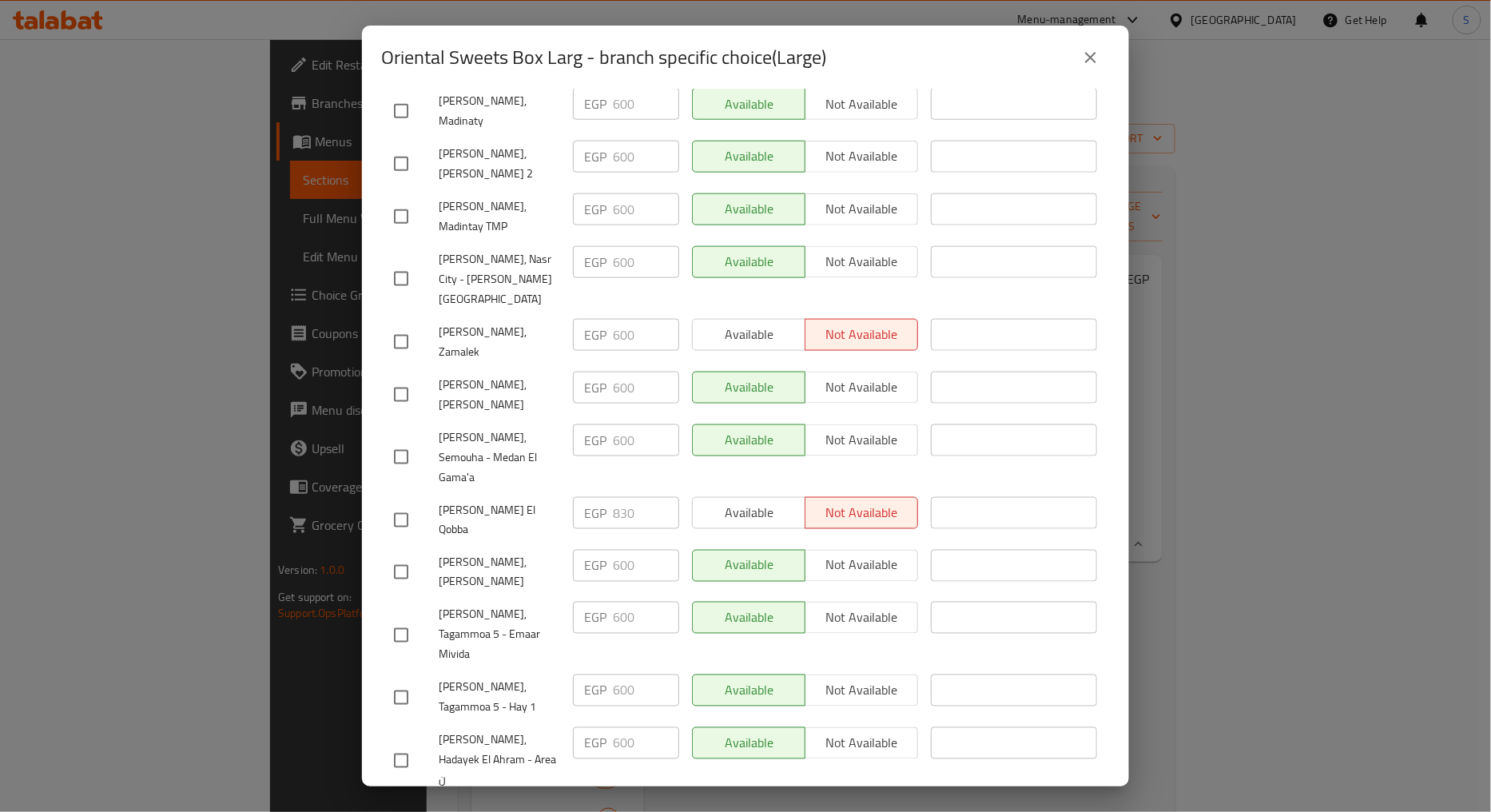
scroll to position [655, 0]
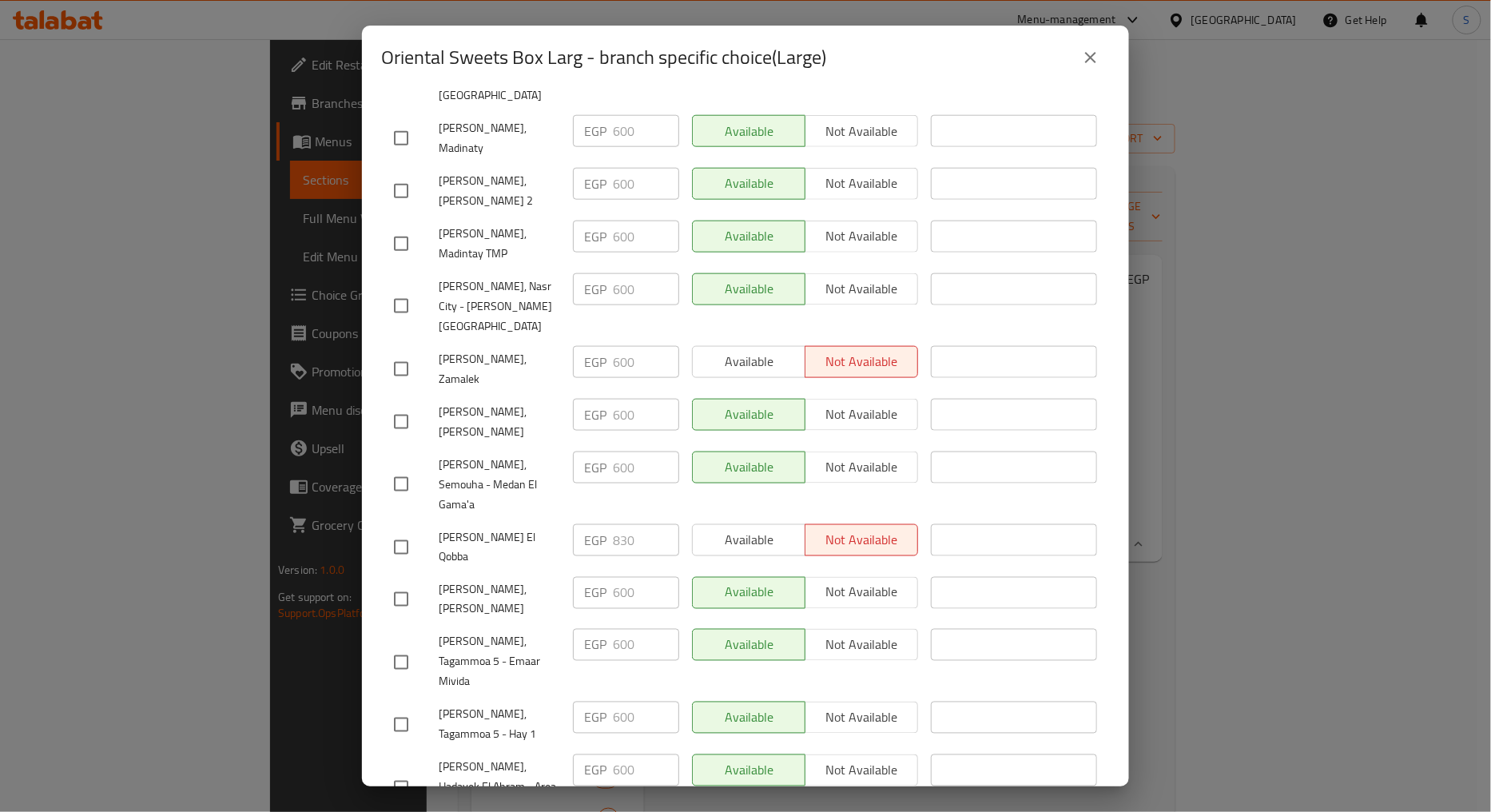
click at [496, 350] on span "[PERSON_NAME], Zamalek" at bounding box center [499, 369] width 121 height 40
copy span "[PERSON_NAME], Zamalek"
click at [451, 538] on span "[PERSON_NAME] El Qobba" at bounding box center [499, 547] width 121 height 40
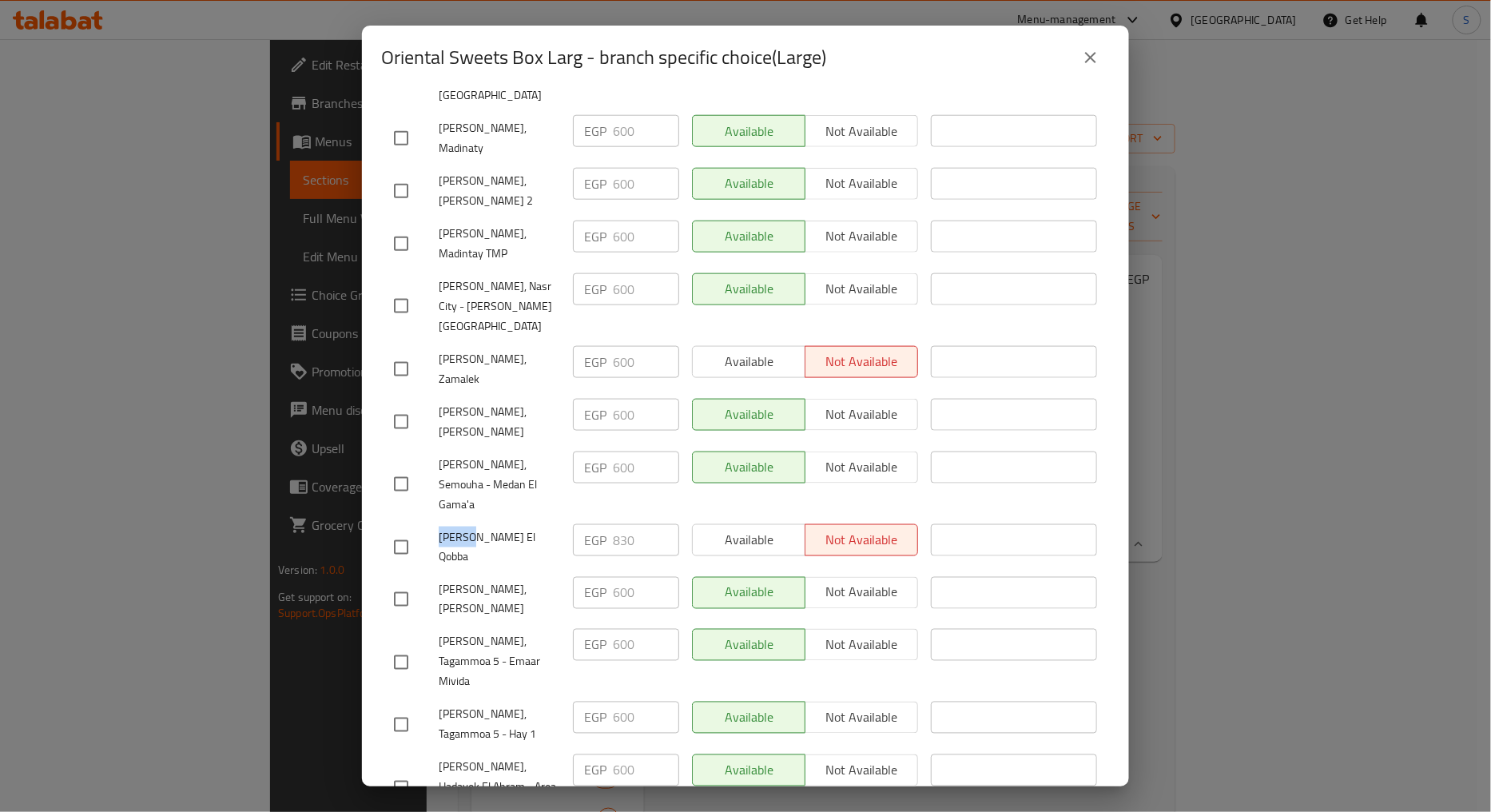
click at [451, 538] on span "[PERSON_NAME] El Qobba" at bounding box center [499, 547] width 121 height 40
copy span "[PERSON_NAME] El Qobba"
click at [1095, 57] on icon "close" at bounding box center [1090, 57] width 19 height 19
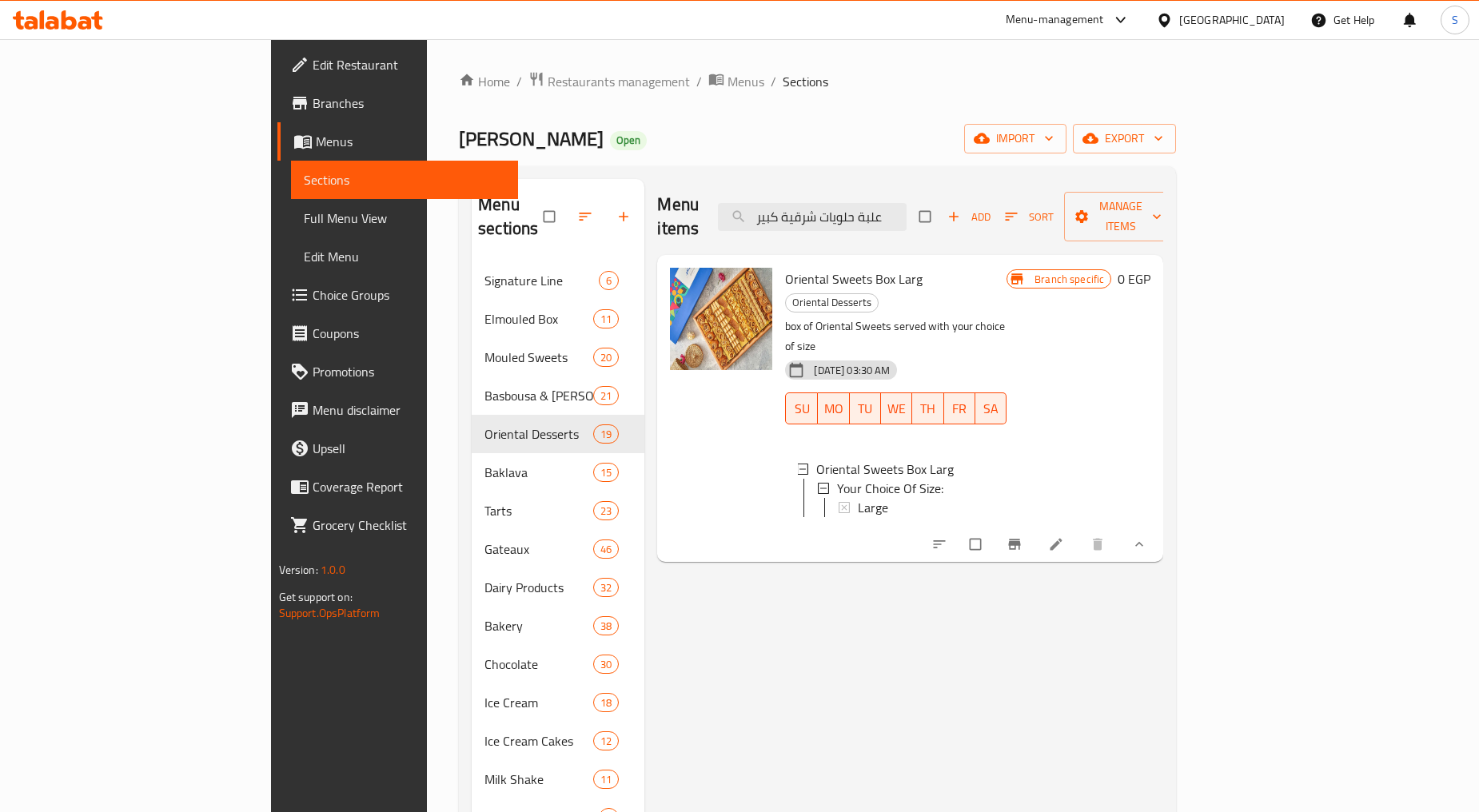
click at [878, 498] on div "Large" at bounding box center [926, 507] width 136 height 19
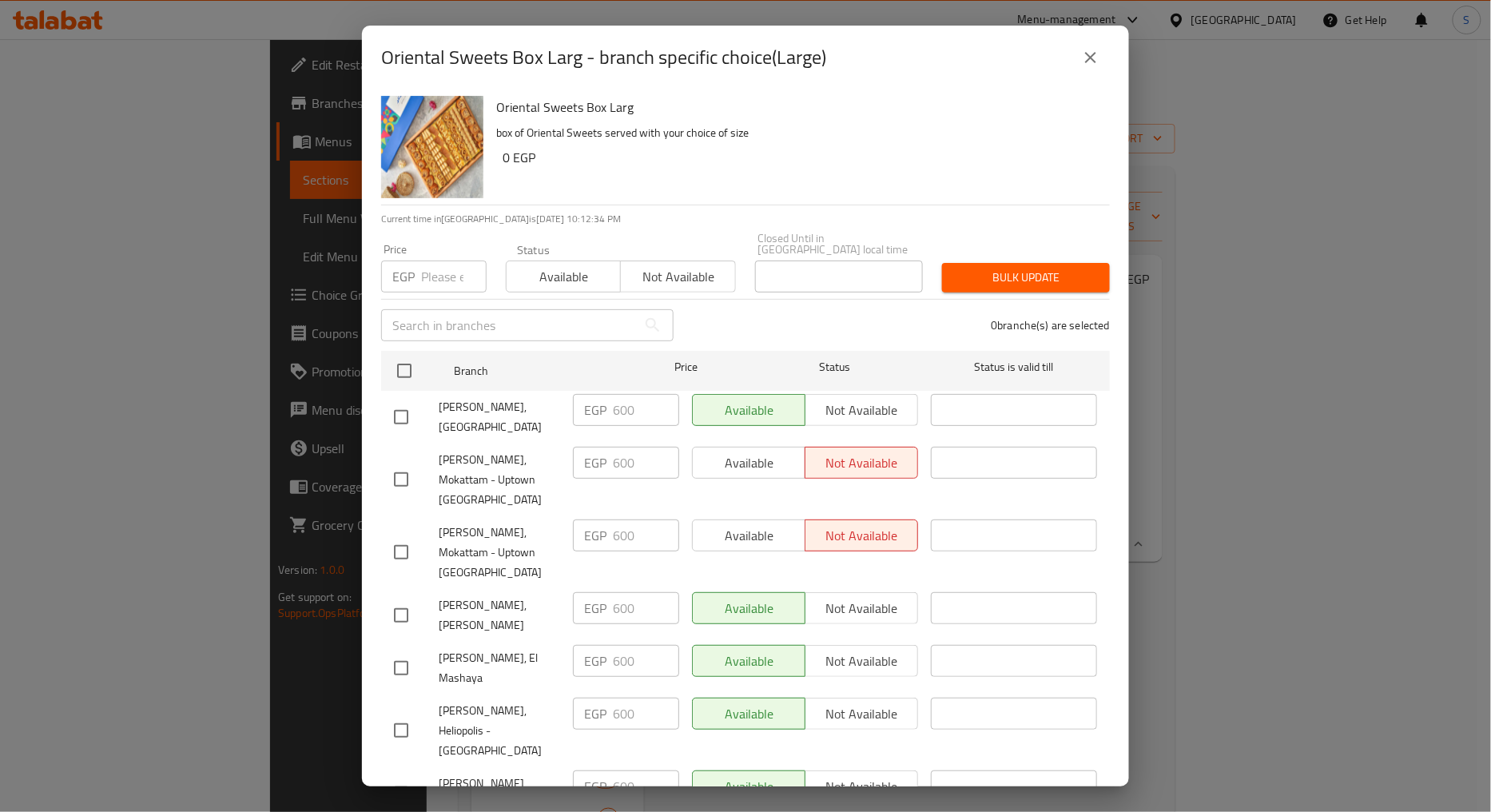
click at [501, 475] on span "[PERSON_NAME], Mokattam - Uptown [GEOGRAPHIC_DATA]" at bounding box center [499, 480] width 121 height 60
copy span "[PERSON_NAME], Mokattam - Uptown [GEOGRAPHIC_DATA]"
click at [395, 472] on input "checkbox" at bounding box center [401, 480] width 34 height 34
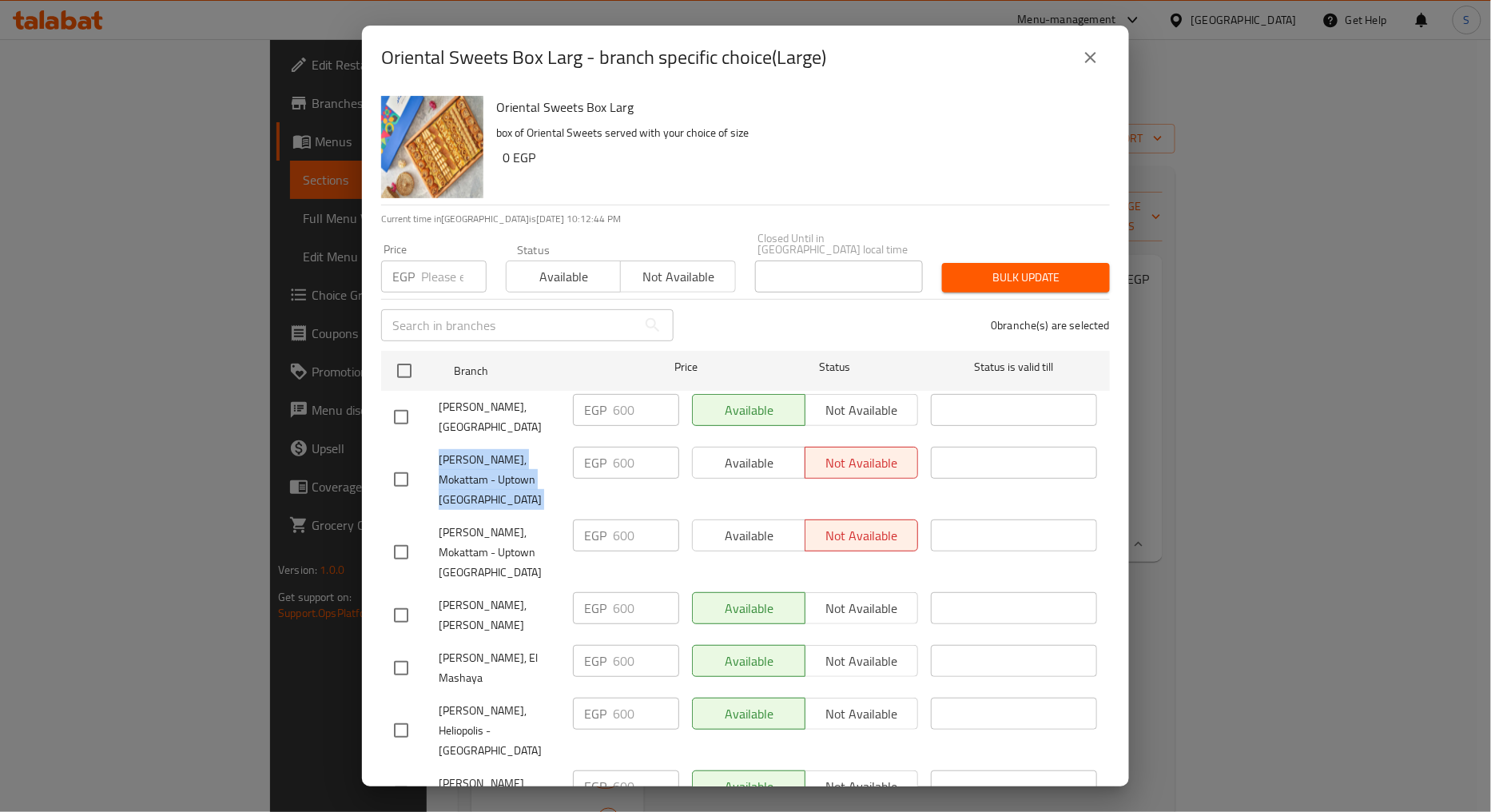
checkbox input "true"
click at [512, 536] on span "Abdel Rahim Koueider, Mokattam - Uptown Cairo" at bounding box center [499, 552] width 121 height 60
copy span "[PERSON_NAME], Mokattam - Uptown [GEOGRAPHIC_DATA]"
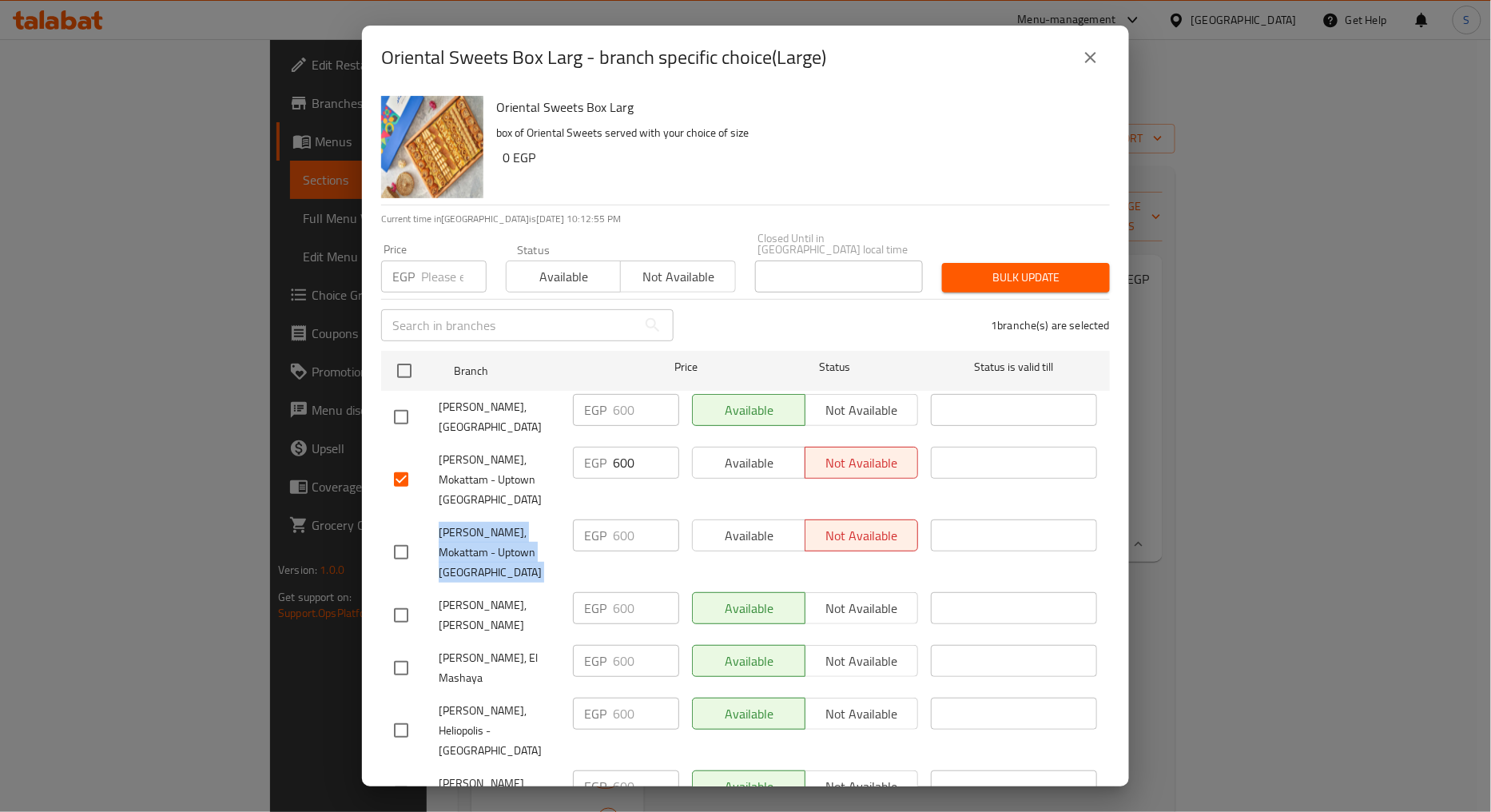
click at [404, 546] on input "checkbox" at bounding box center [401, 552] width 34 height 34
checkbox input "true"
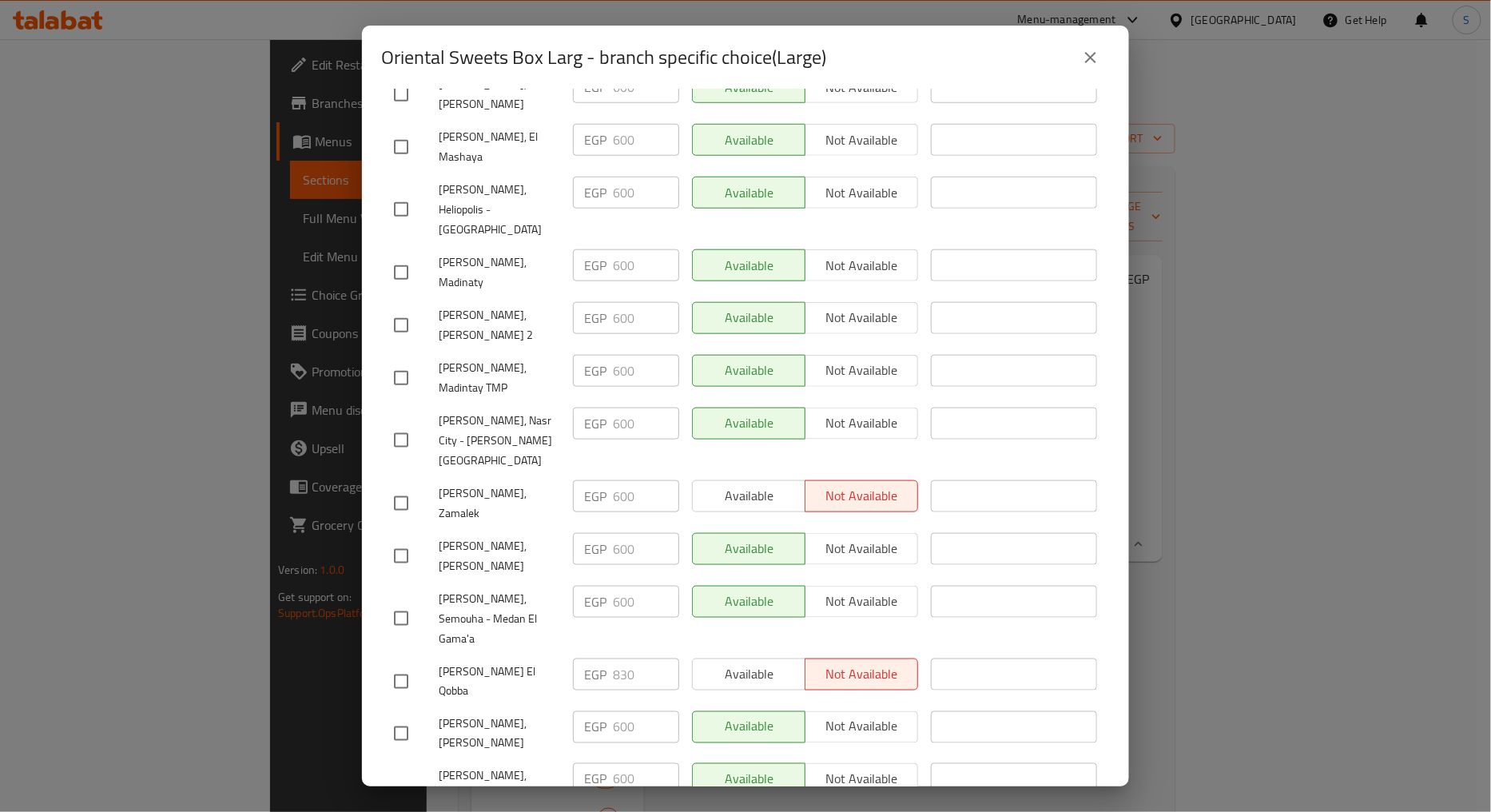
scroll to position [532, 0]
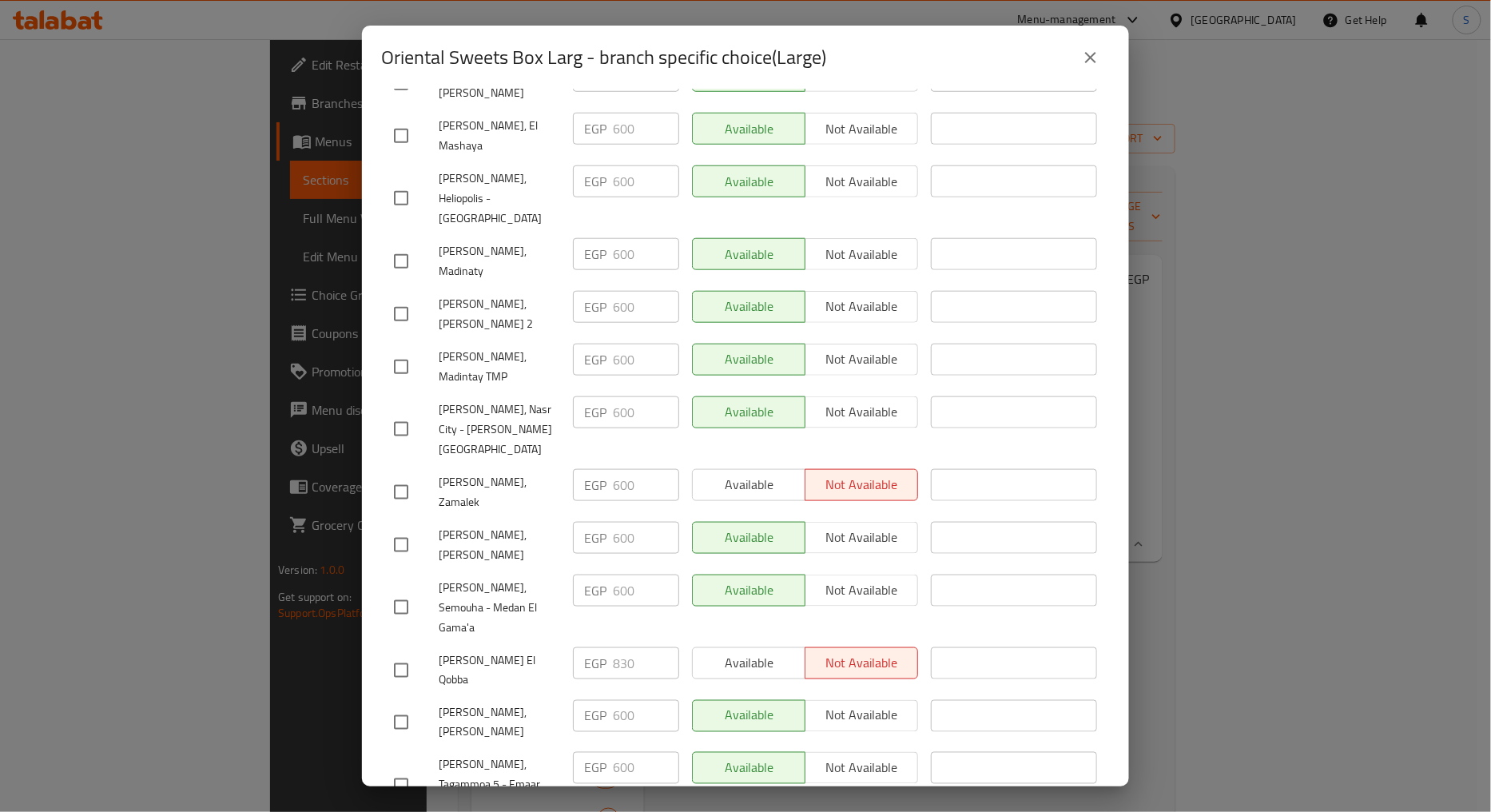
click at [475, 481] on span "[PERSON_NAME], Zamalek" at bounding box center [499, 492] width 121 height 40
copy span "[PERSON_NAME], Zamalek"
click at [403, 477] on input "checkbox" at bounding box center [401, 492] width 34 height 34
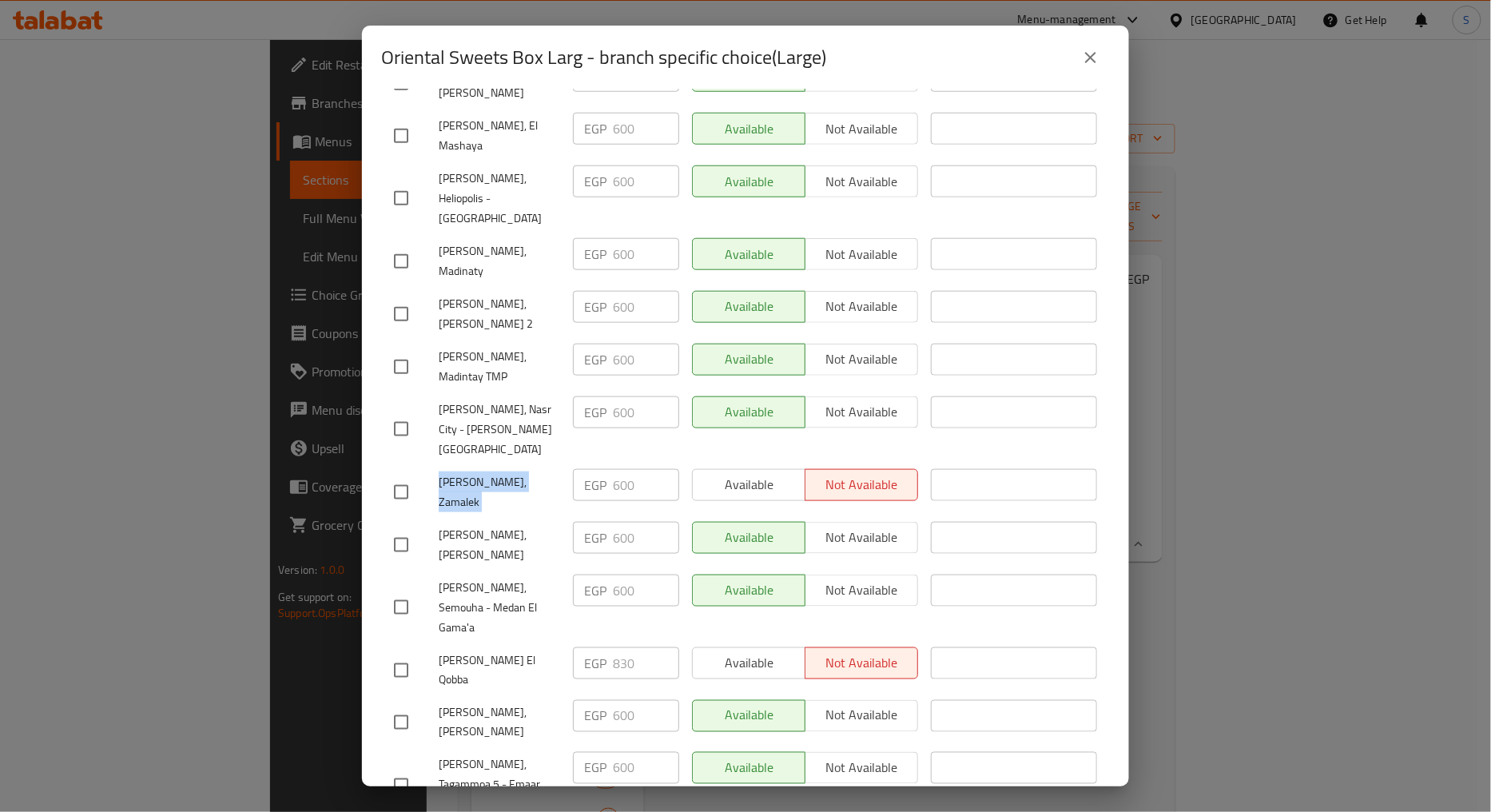
checkbox input "true"
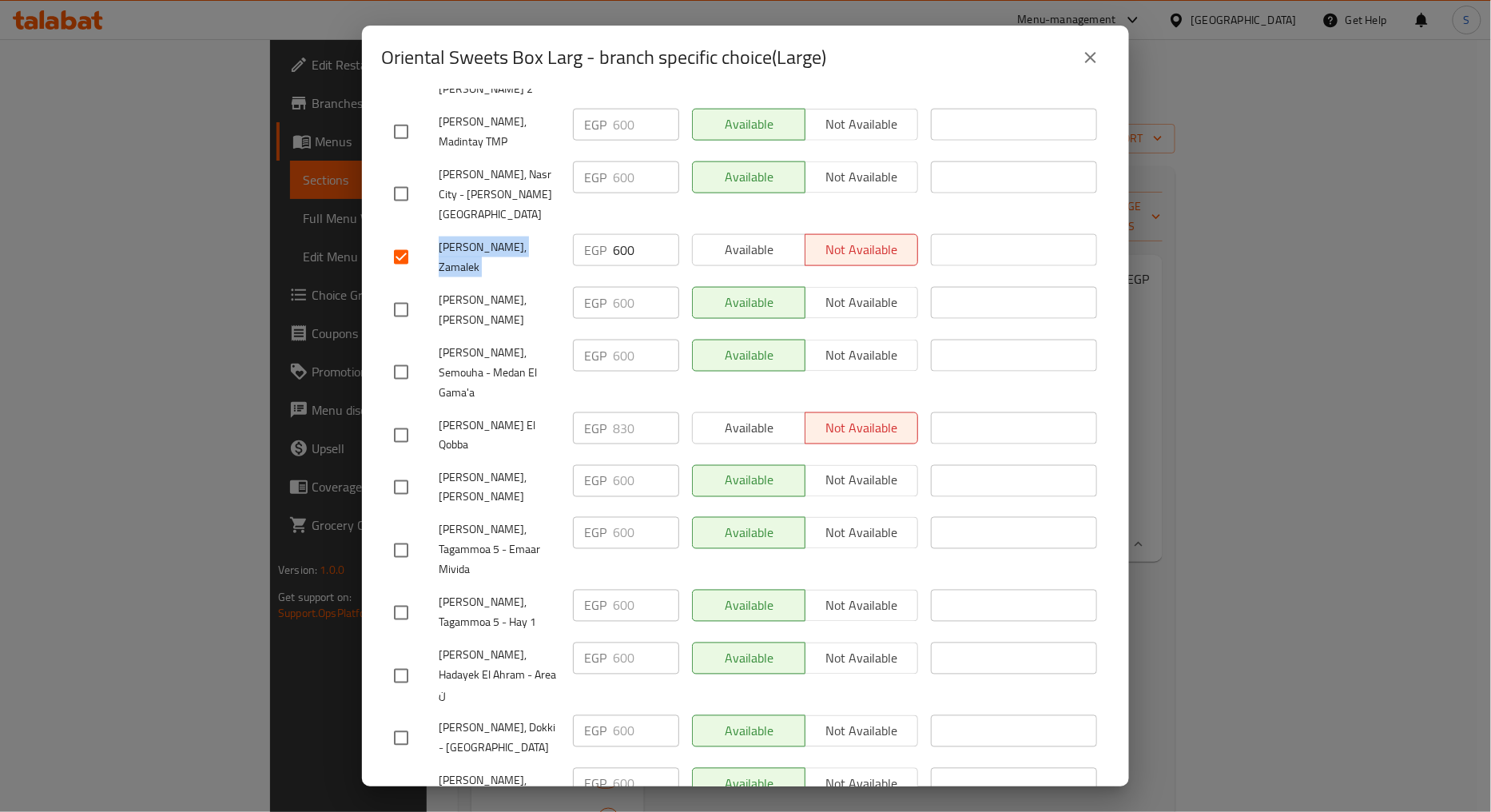
scroll to position [799, 0]
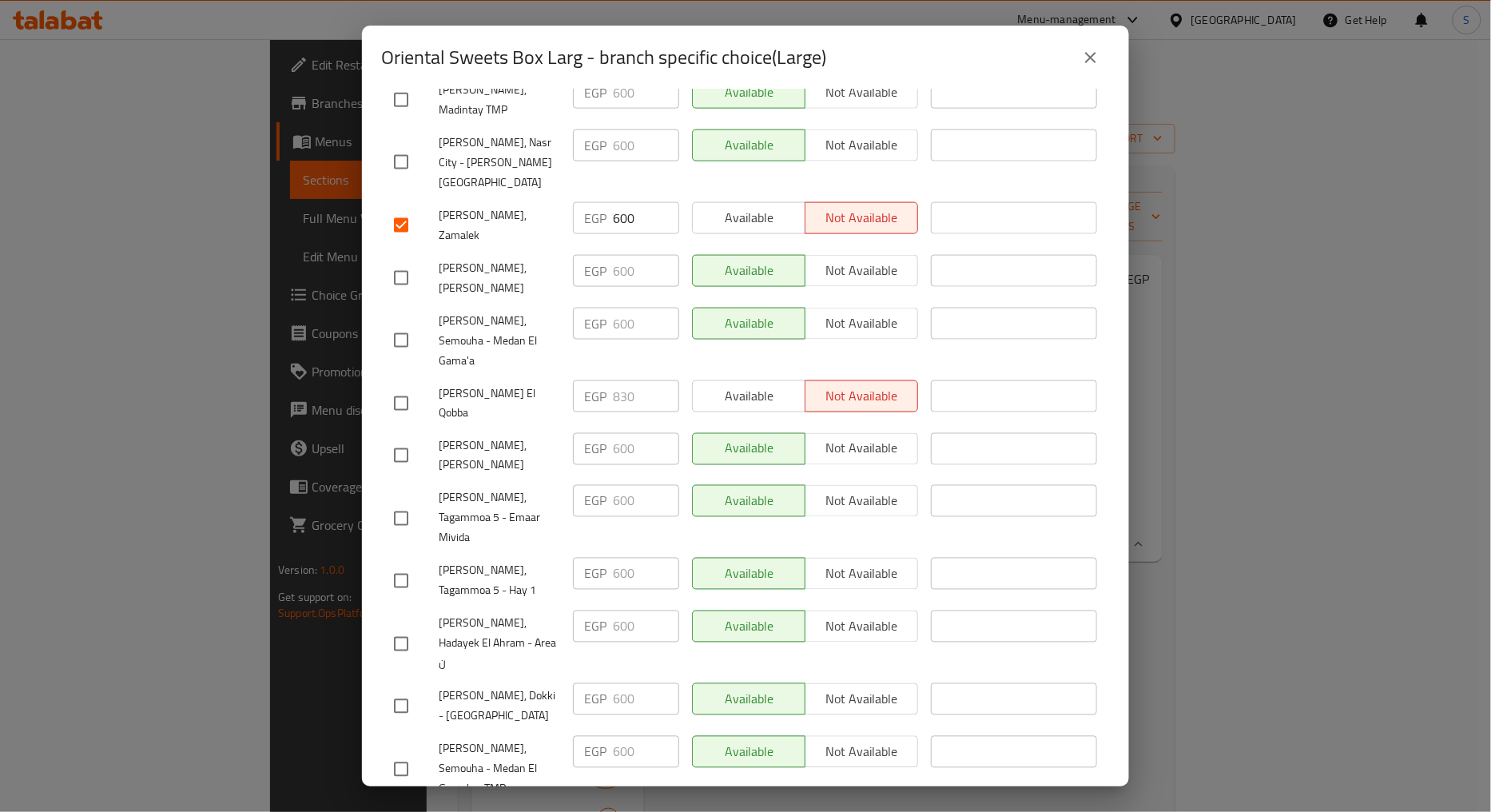
click at [496, 420] on span "[PERSON_NAME] El Qobba" at bounding box center [499, 403] width 121 height 40
copy span "[PERSON_NAME] El Qobba"
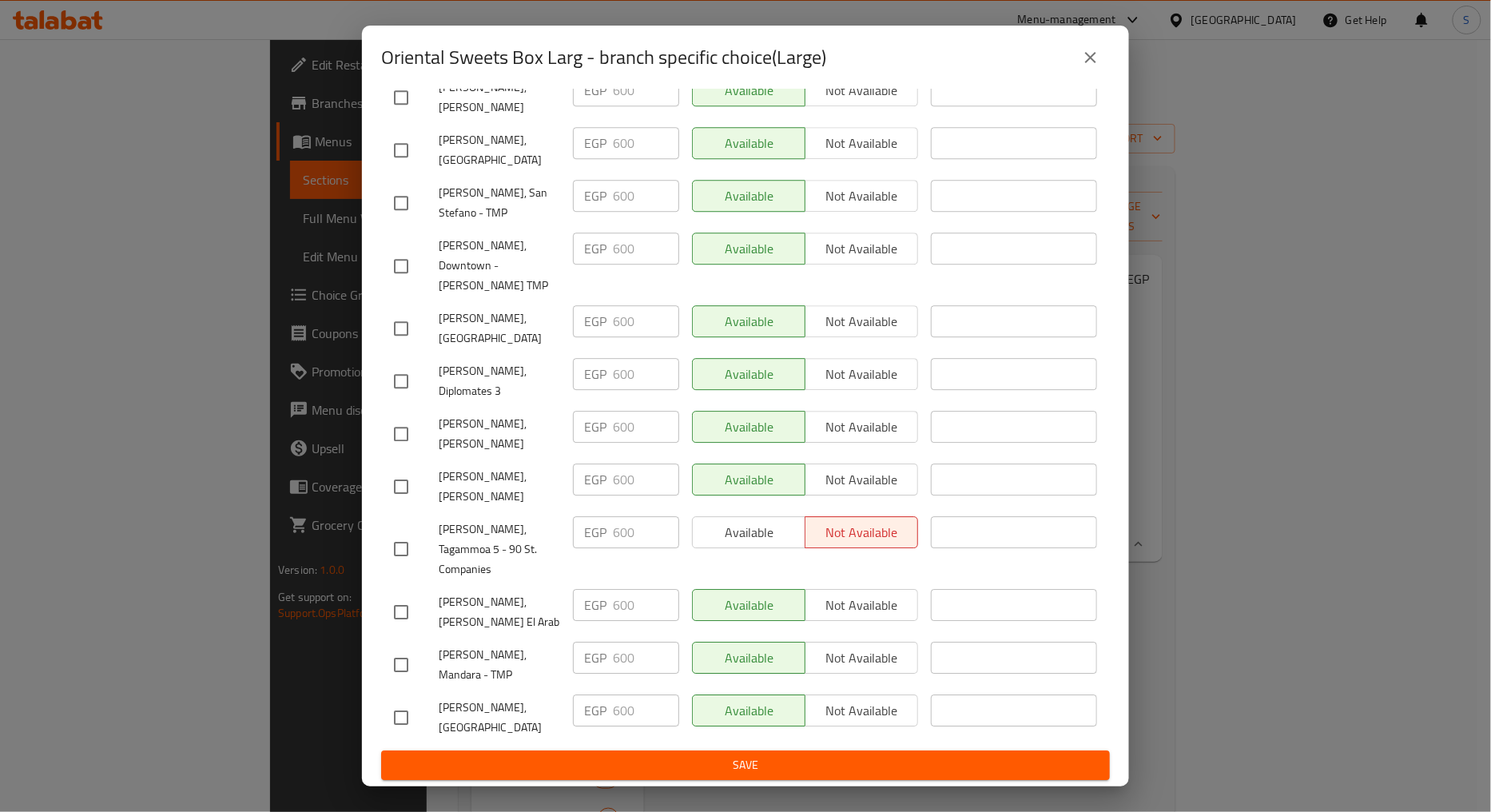
scroll to position [1632, 0]
click at [463, 522] on span "[PERSON_NAME], Tagammoa 5 - 90 St. Companies" at bounding box center [499, 549] width 121 height 60
copy span "[PERSON_NAME], Tagammoa 5 - 90 St. Companies"
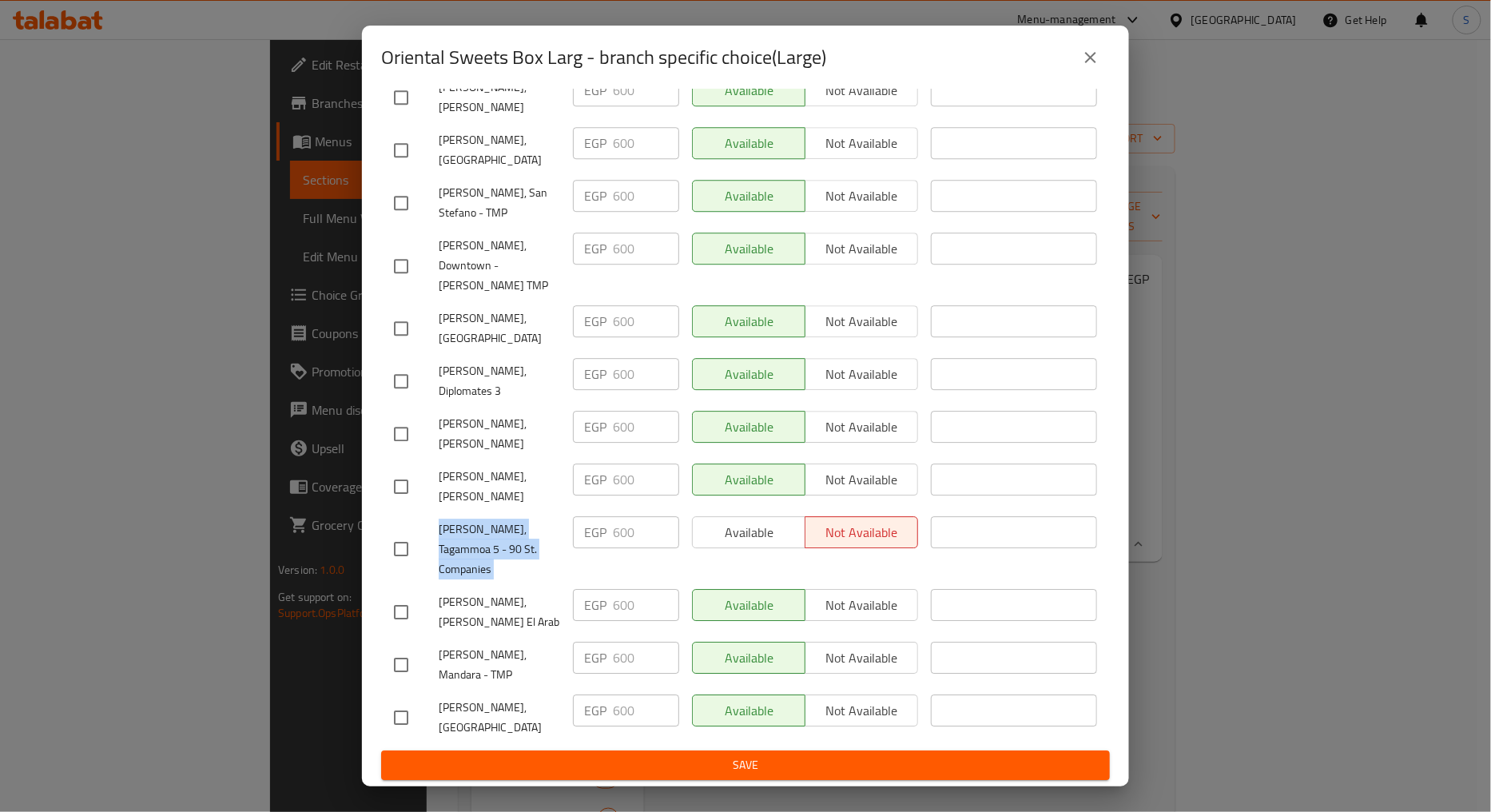
click at [408, 532] on input "checkbox" at bounding box center [401, 549] width 34 height 34
checkbox input "true"
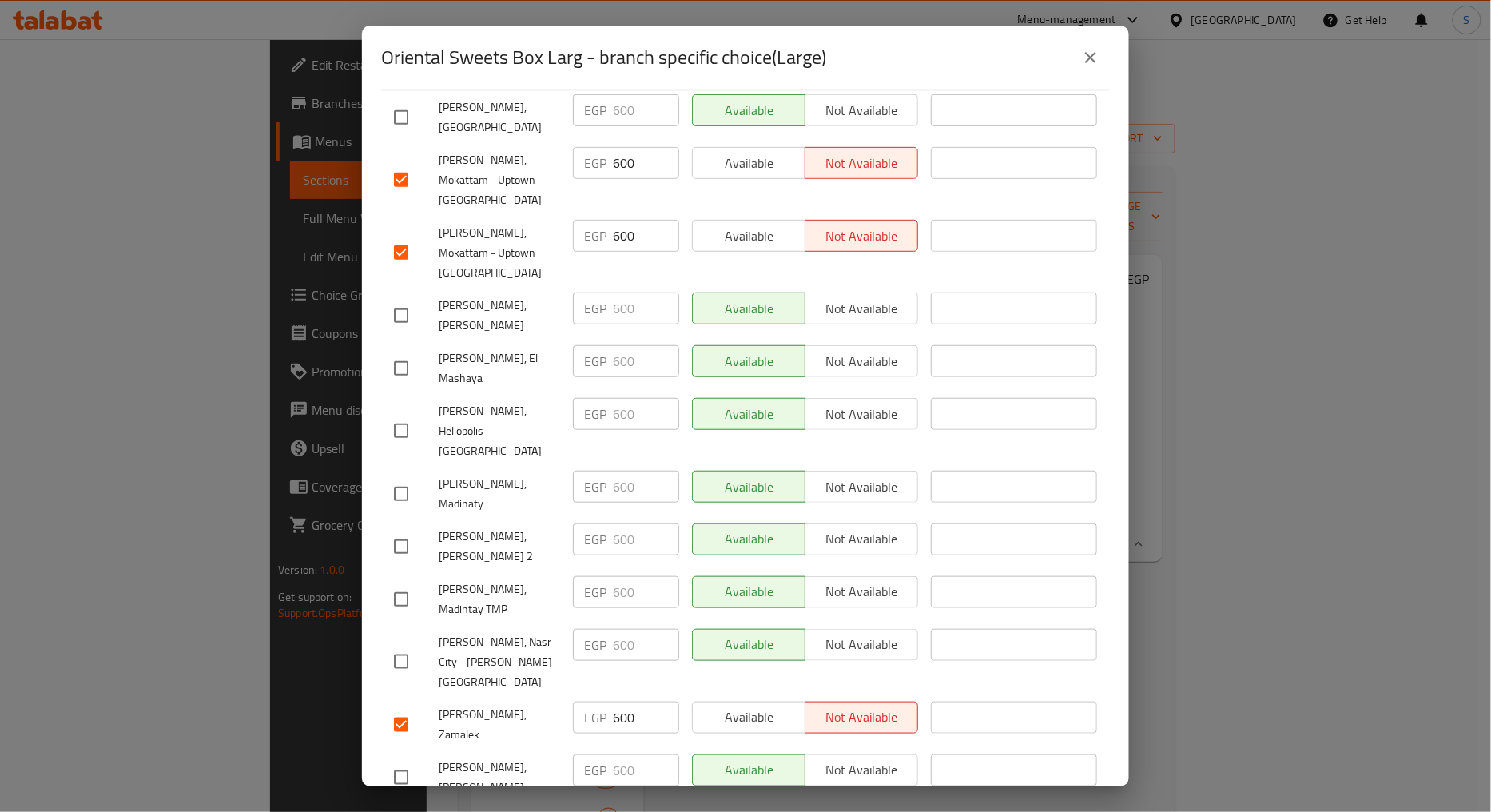
scroll to position [0, 0]
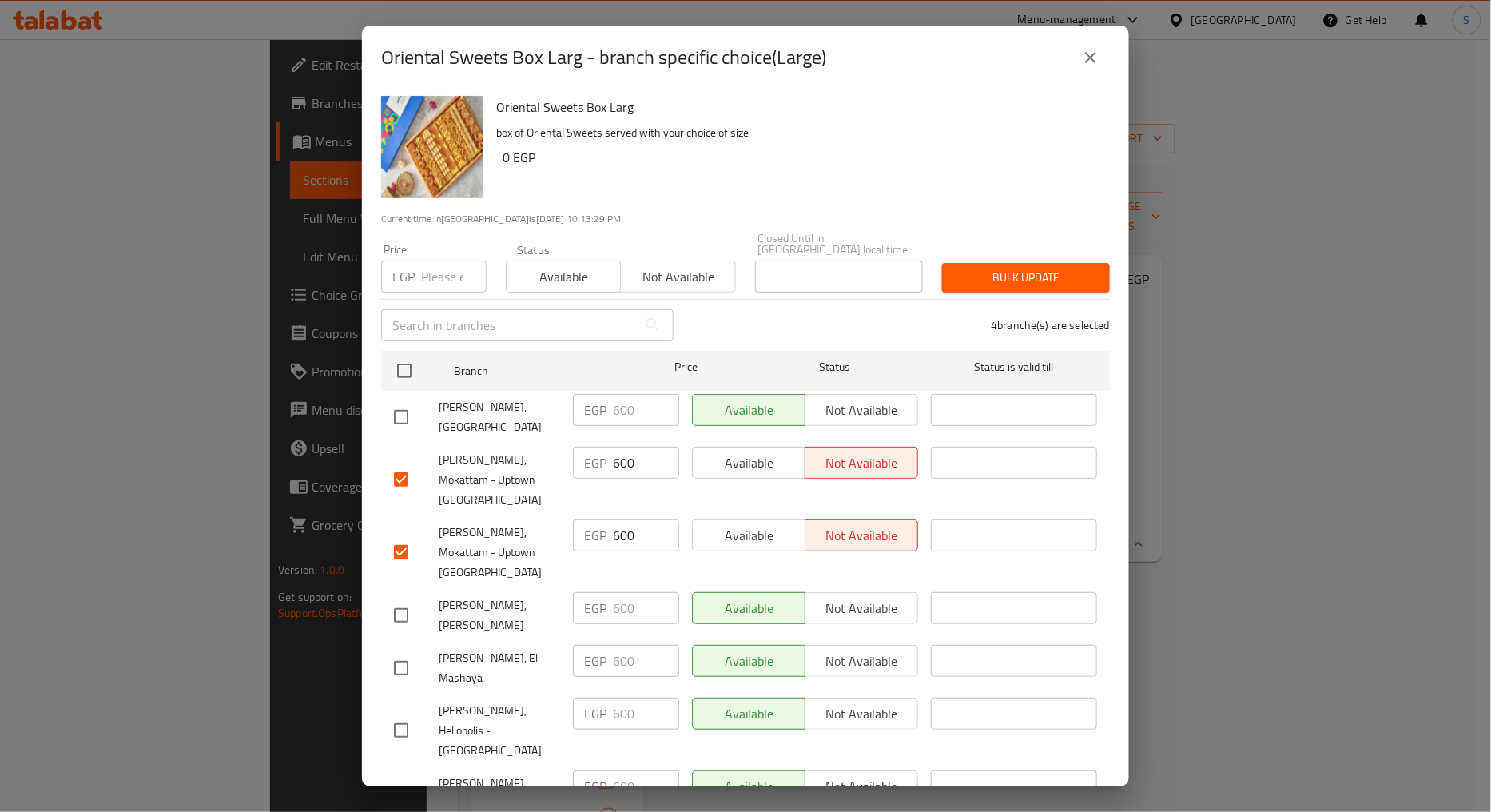
click at [563, 265] on span "Available" at bounding box center [564, 277] width 102 height 24
click at [1048, 268] on span "Bulk update" at bounding box center [1026, 278] width 142 height 20
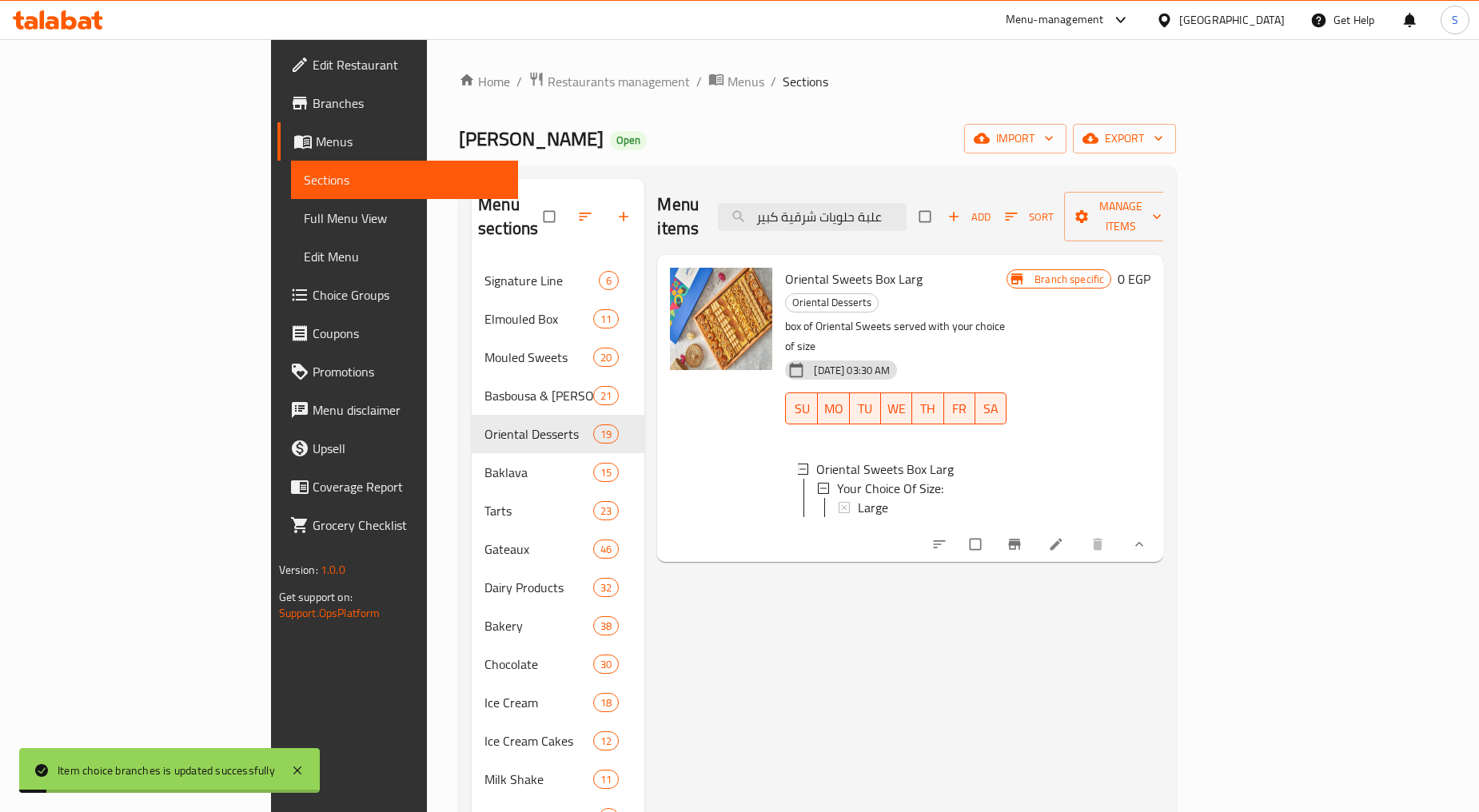
click at [858, 498] on span "Large" at bounding box center [873, 507] width 31 height 19
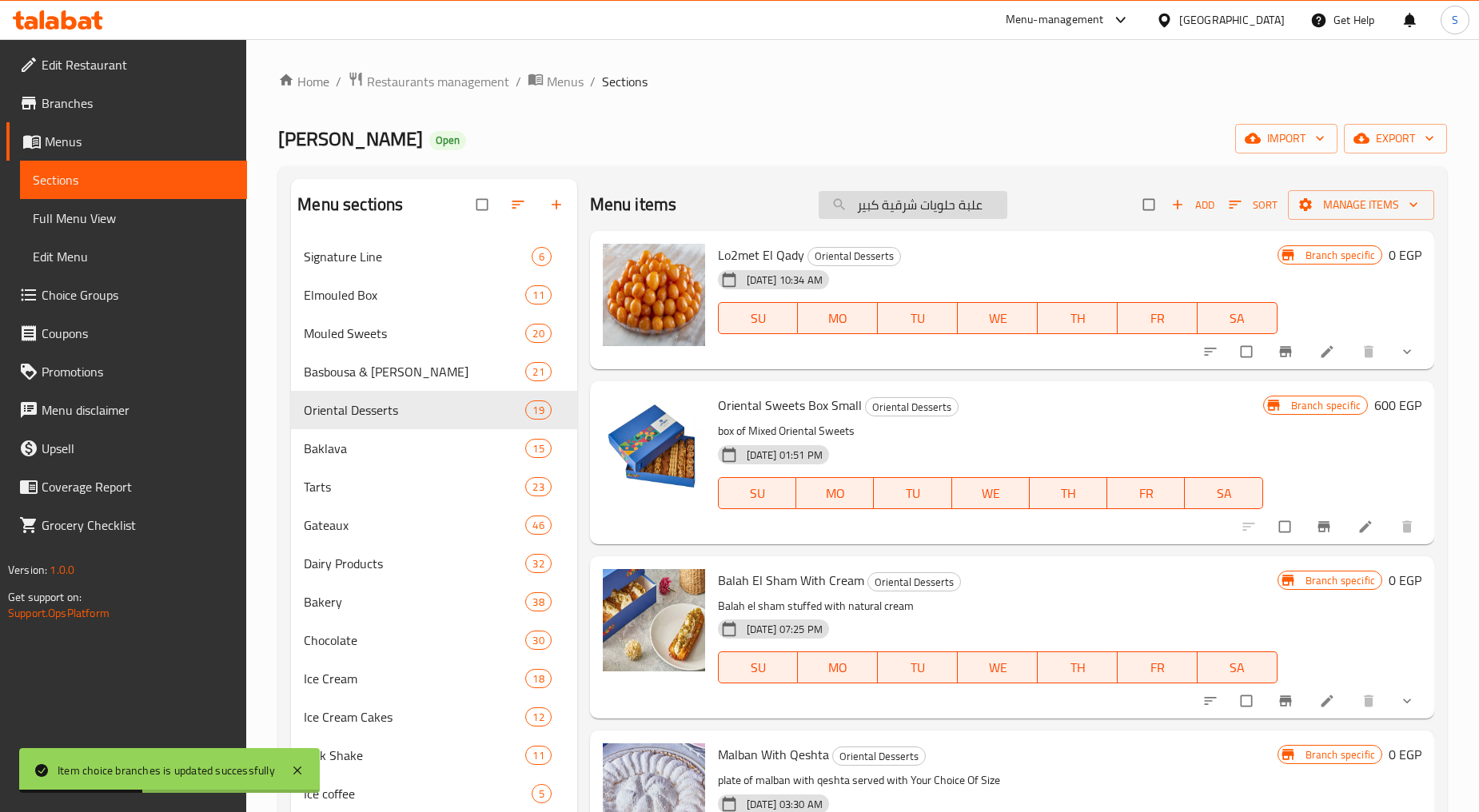
click at [854, 201] on input "علبة حلويات شرقية كبير" at bounding box center [912, 205] width 188 height 28
click at [967, 208] on input "علبة حلويات شرقية كبير" at bounding box center [912, 205] width 188 height 28
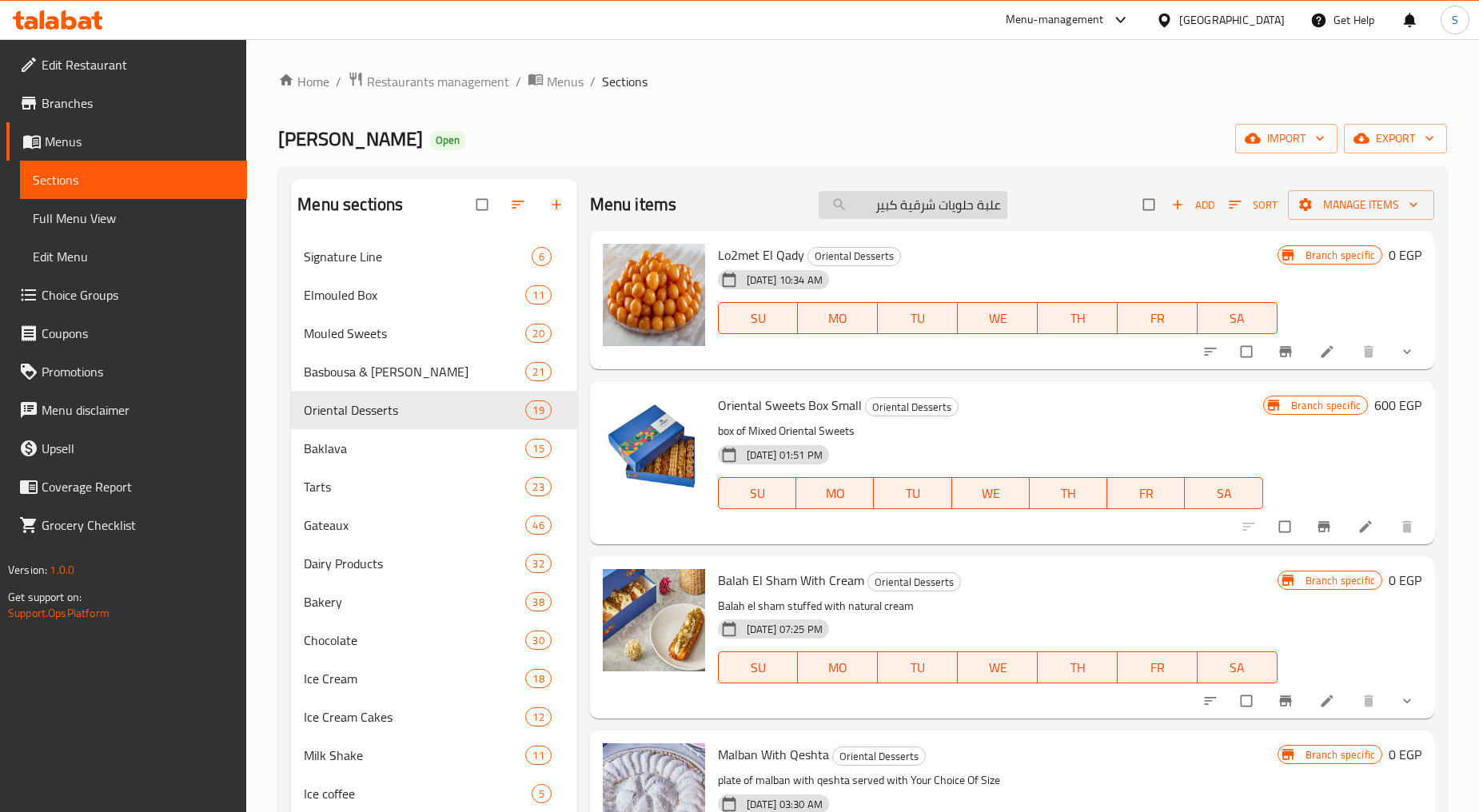
click at [851, 202] on input "علبة حلويات شرقية كبير" at bounding box center [912, 205] width 188 height 28
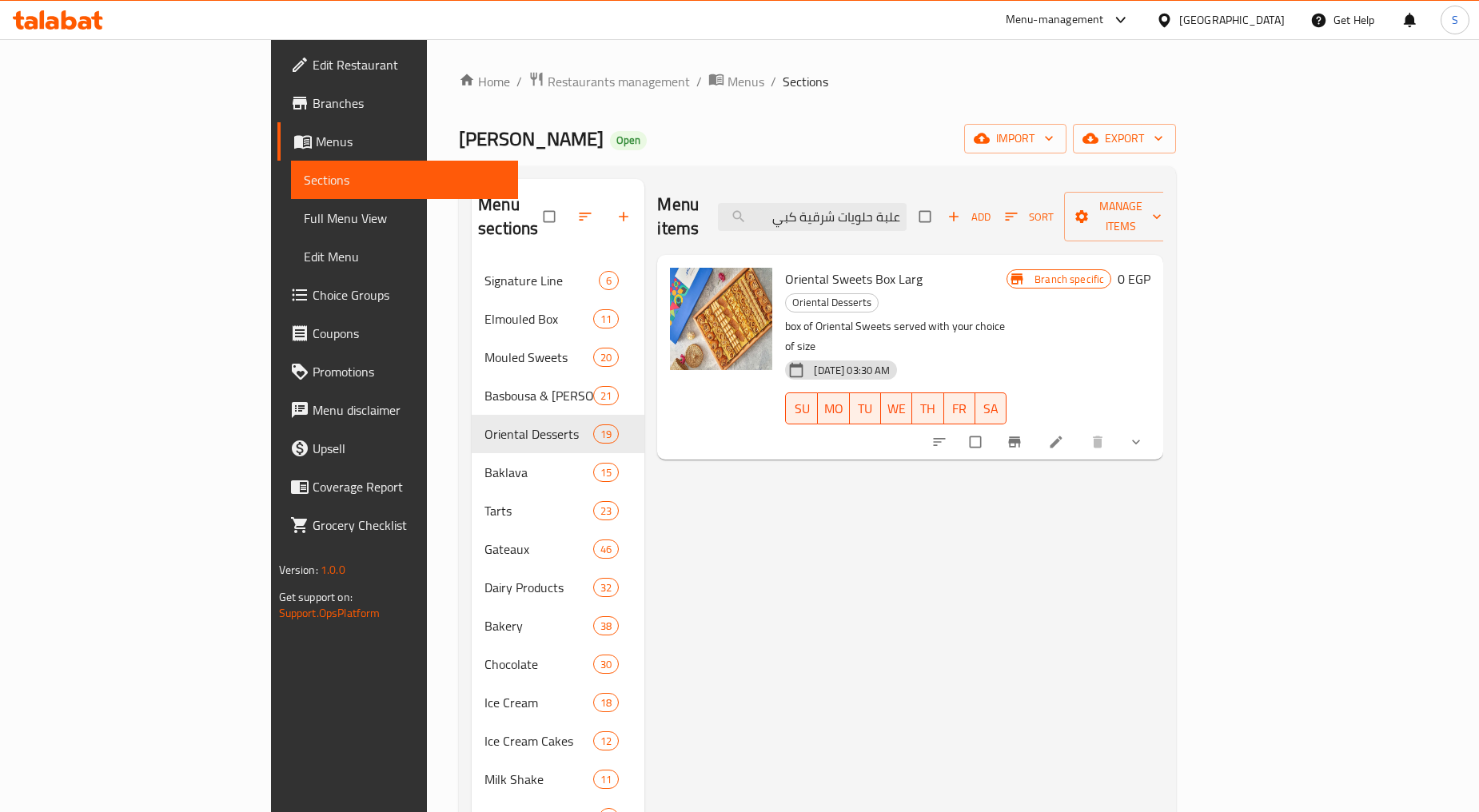
type input "علبة حلويات شرقية كبي"
click at [1157, 425] on button "show more" at bounding box center [1137, 442] width 38 height 35
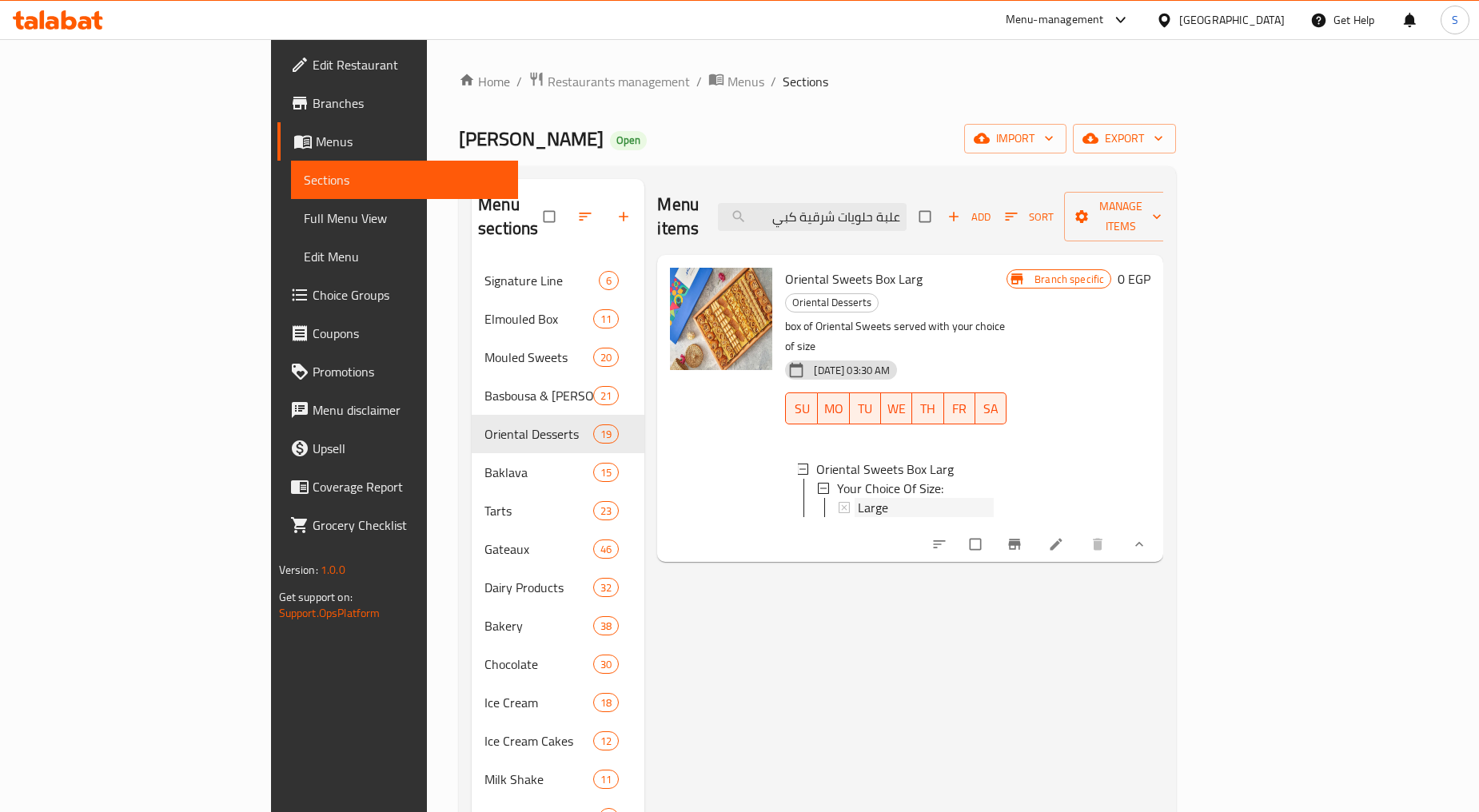
click at [858, 498] on span "Large" at bounding box center [873, 507] width 31 height 19
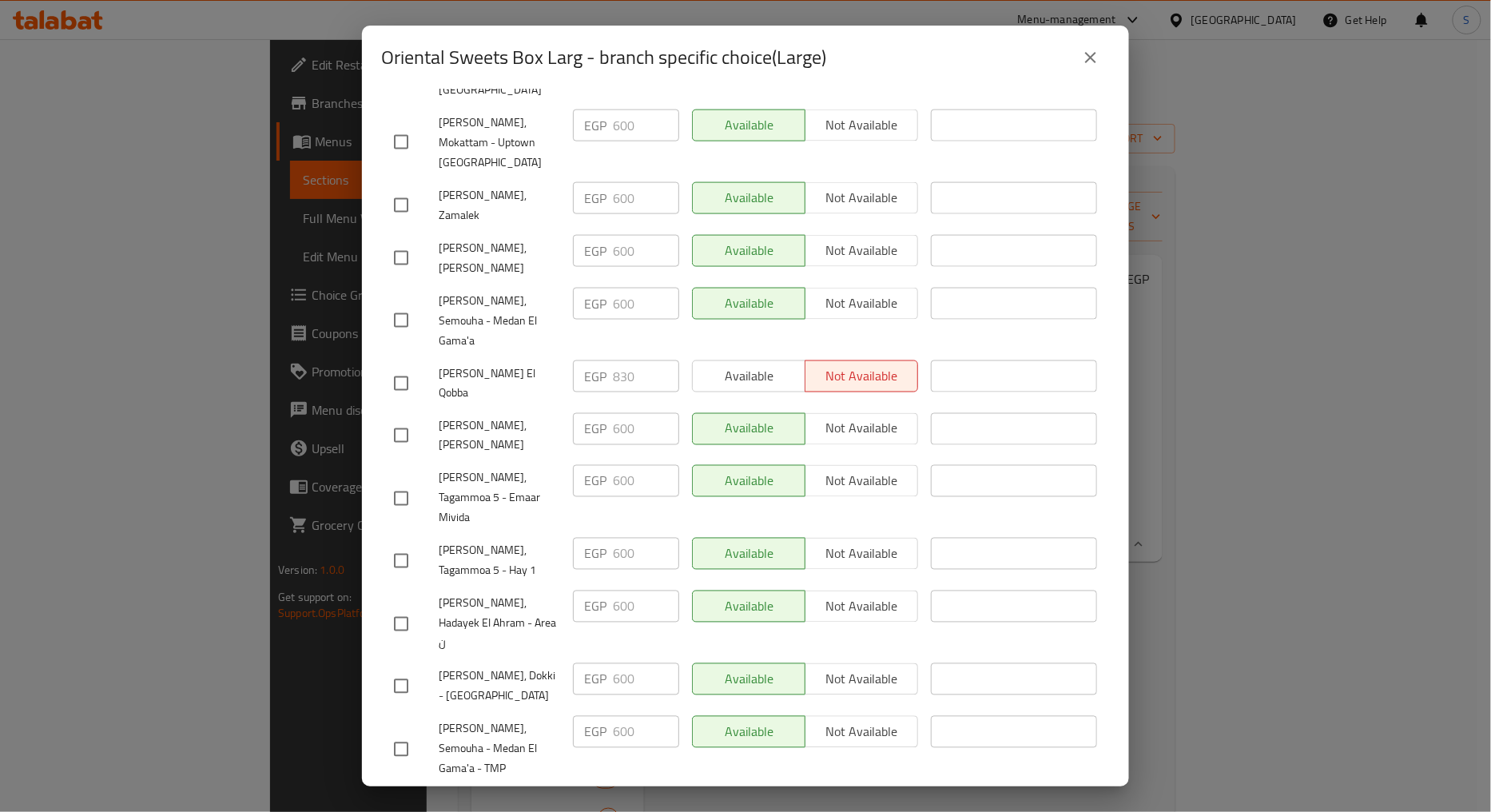
scroll to position [744, 0]
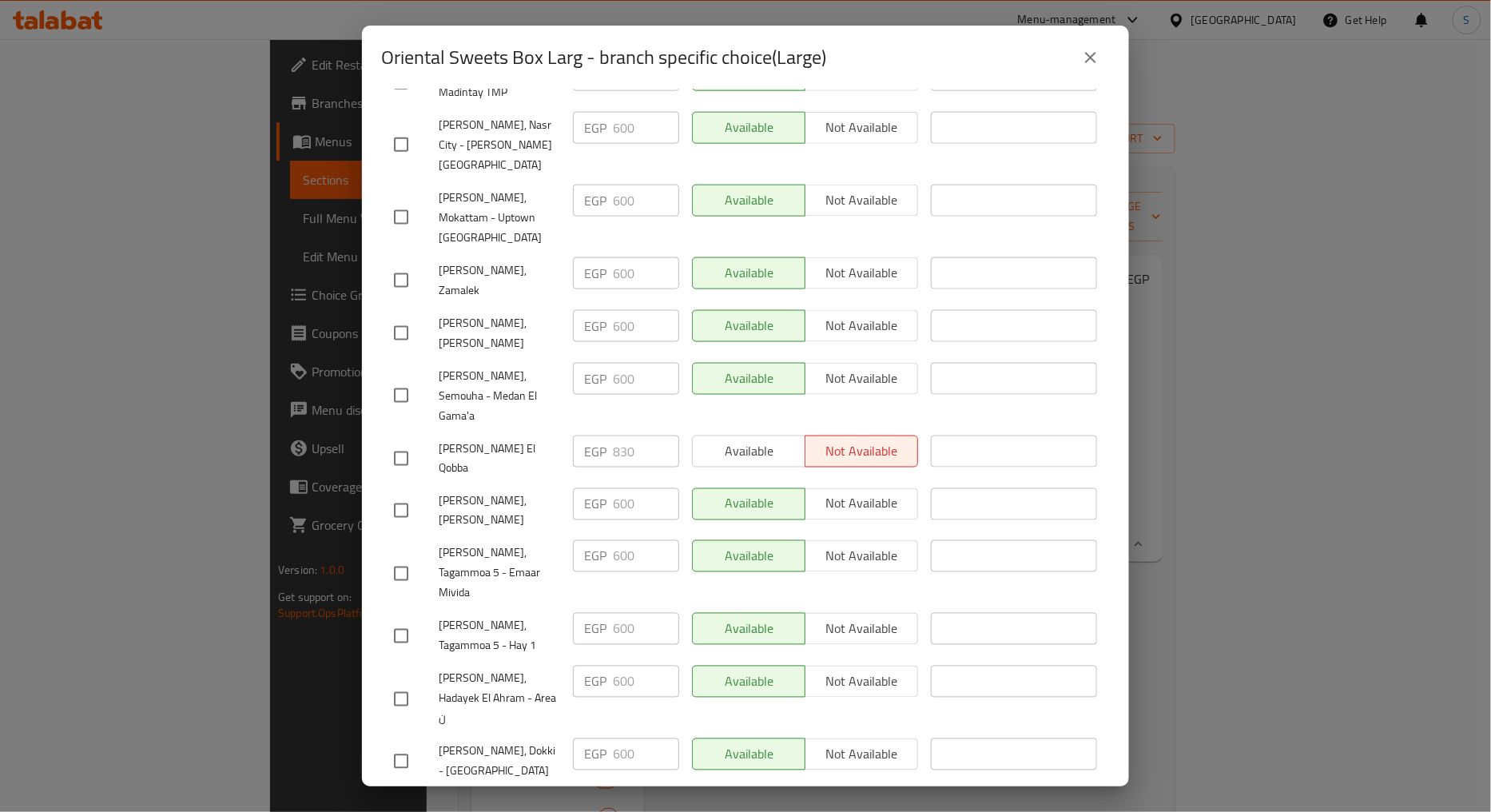
click at [505, 469] on span "[PERSON_NAME] El Qobba" at bounding box center [499, 458] width 121 height 40
click at [505, 468] on span "[PERSON_NAME] El Qobba" at bounding box center [499, 458] width 121 height 40
copy span "[PERSON_NAME] El Qobba"
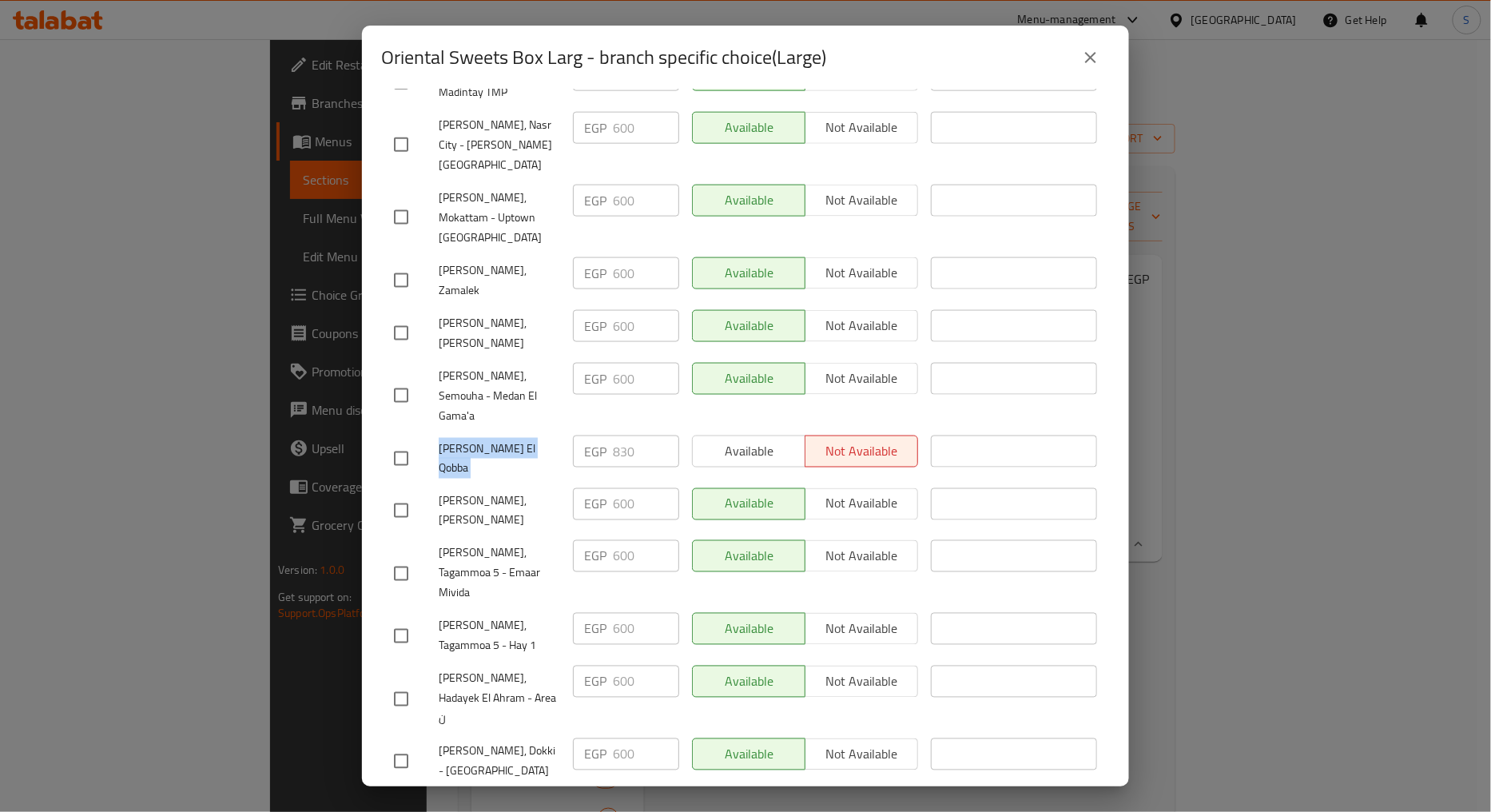
click at [397, 466] on input "checkbox" at bounding box center [401, 458] width 34 height 34
checkbox input "true"
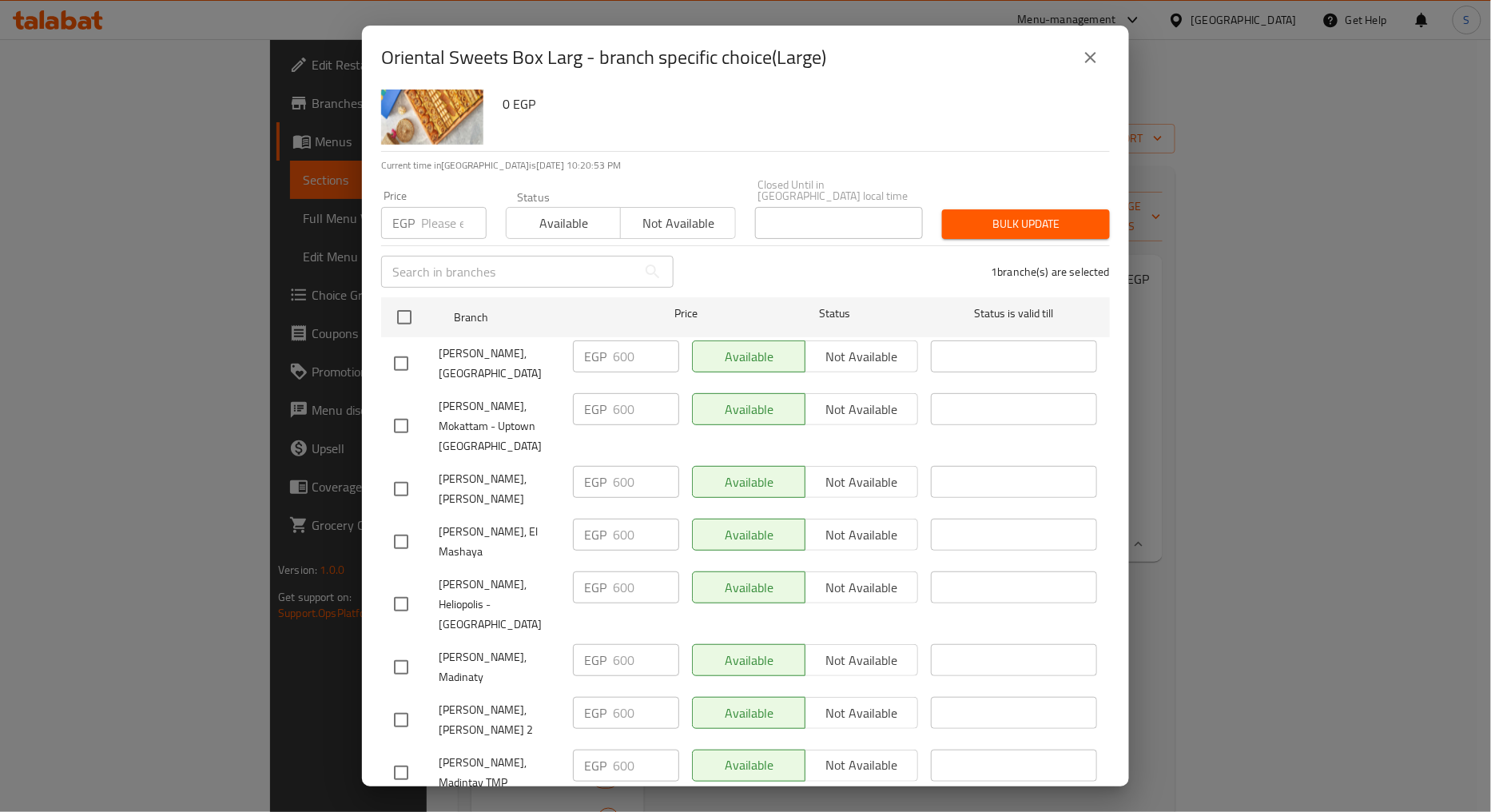
scroll to position [0, 0]
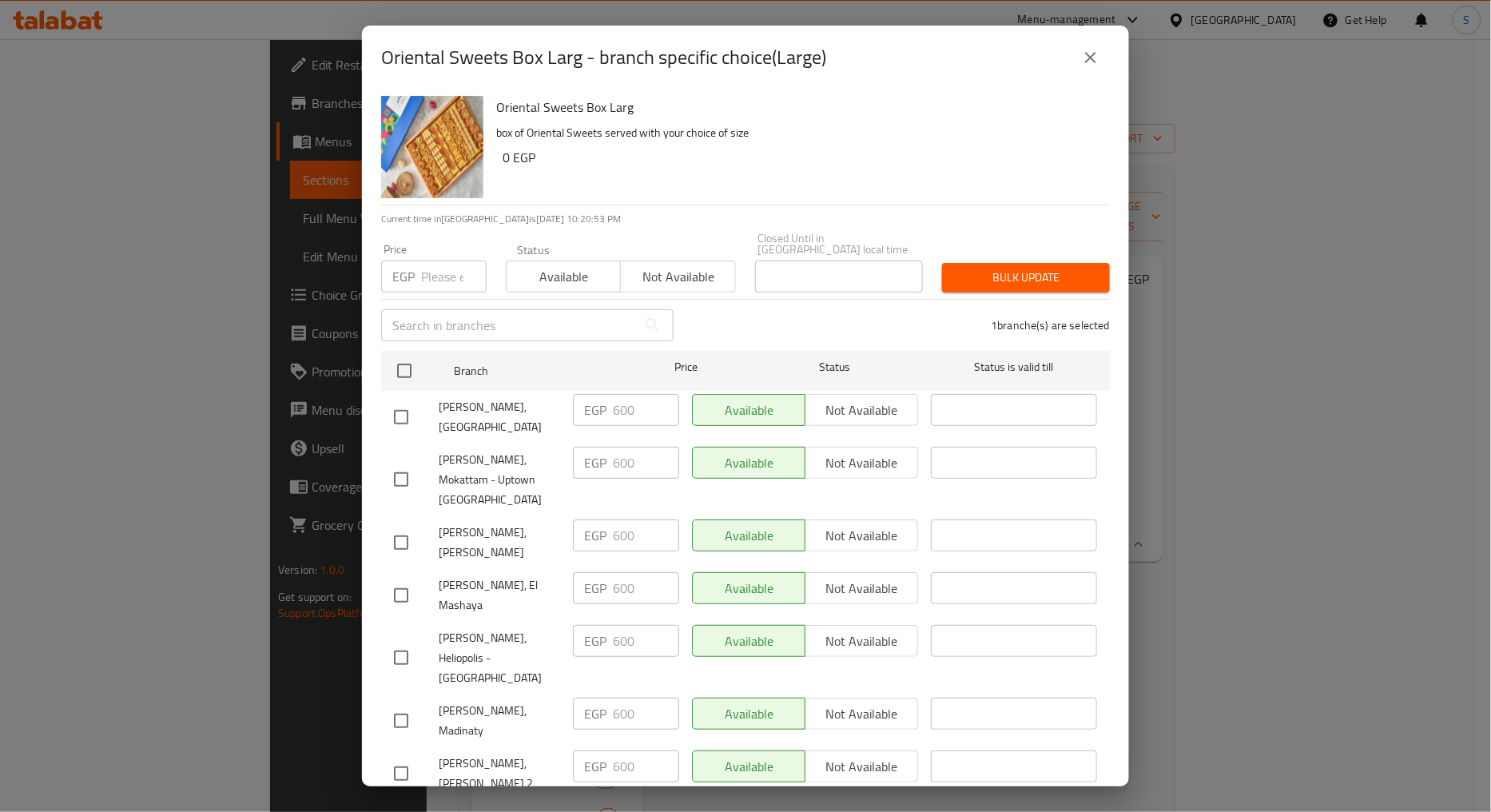
click at [547, 283] on div "Status Available Not available" at bounding box center [621, 268] width 249 height 67
click at [547, 277] on button "Available" at bounding box center [563, 276] width 115 height 32
click at [1025, 277] on button "Bulk update" at bounding box center [1026, 278] width 168 height 30
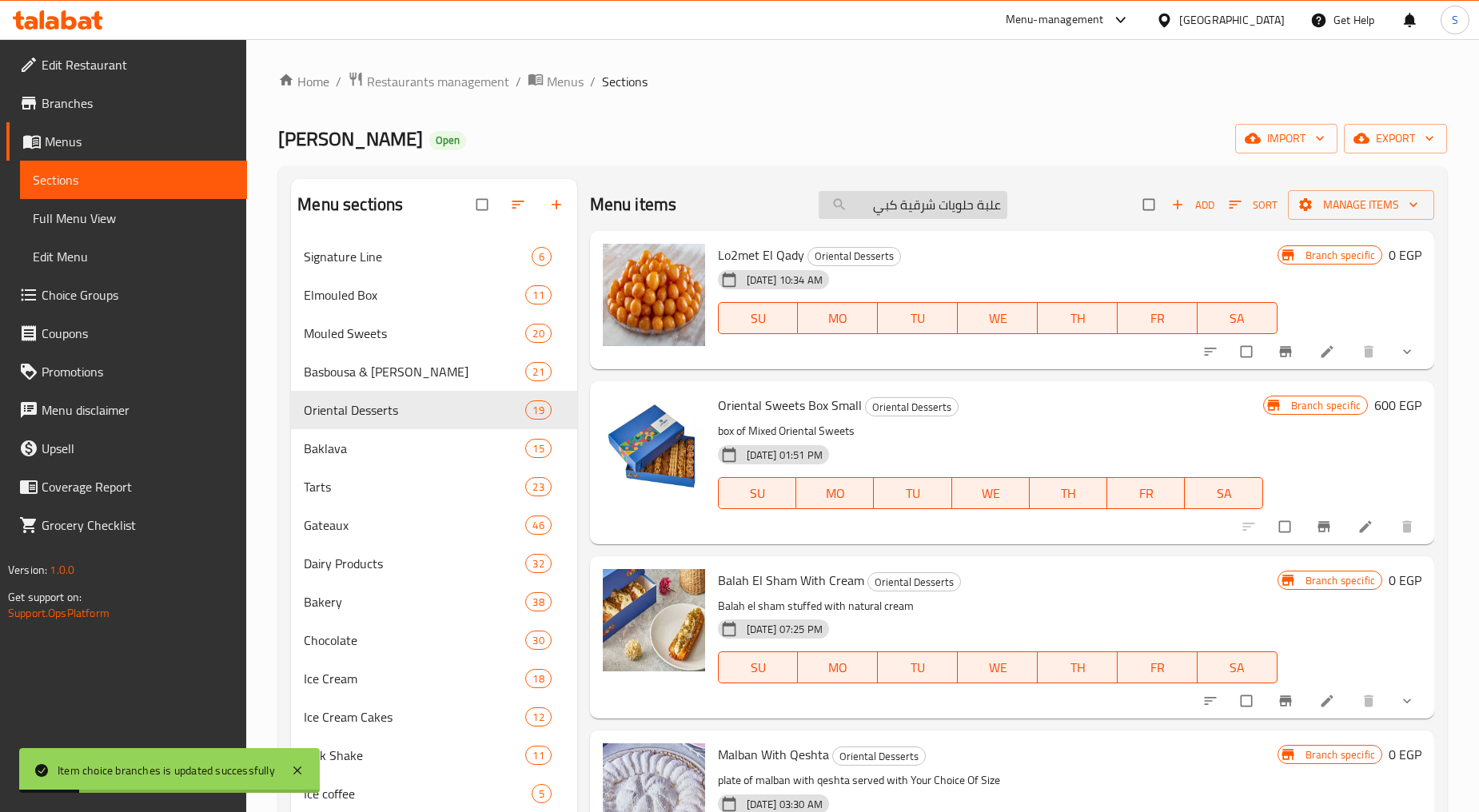
click at [856, 209] on input "علبة حلويات شرقية كبي" at bounding box center [912, 205] width 188 height 28
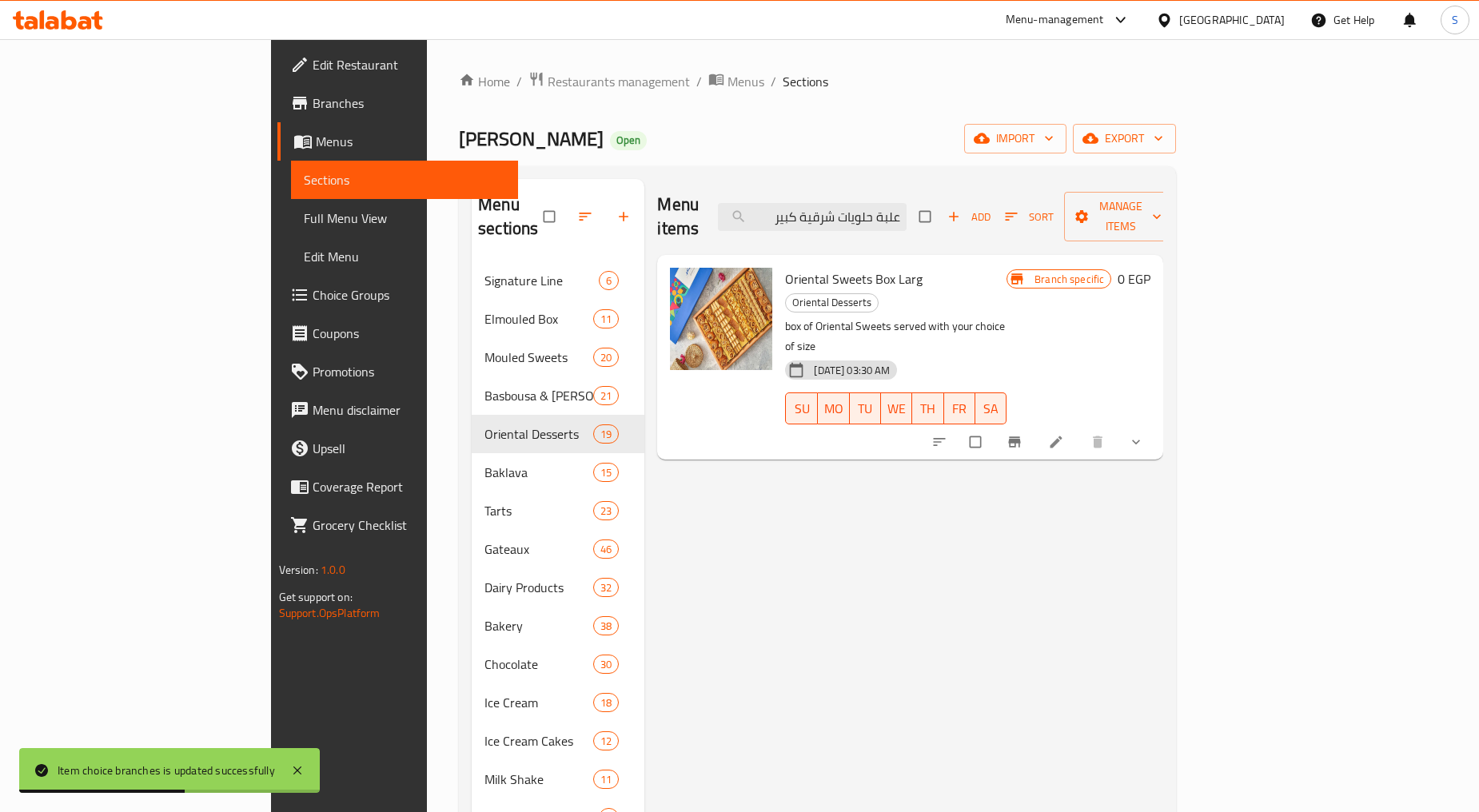
type input "علبة حلويات شرقية كبير"
click at [1157, 425] on button "show more" at bounding box center [1137, 442] width 38 height 35
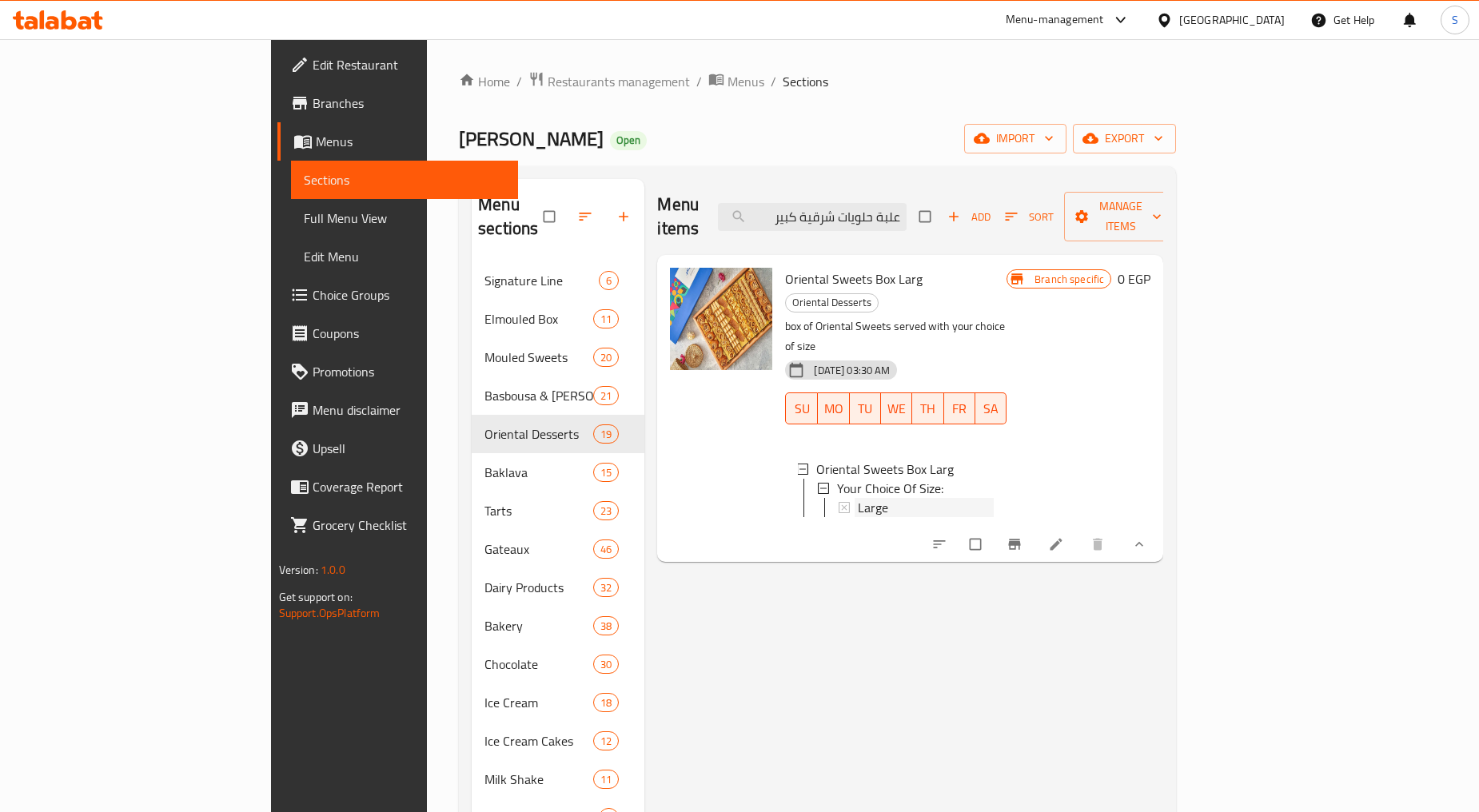
click at [867, 498] on div "Large" at bounding box center [926, 507] width 136 height 19
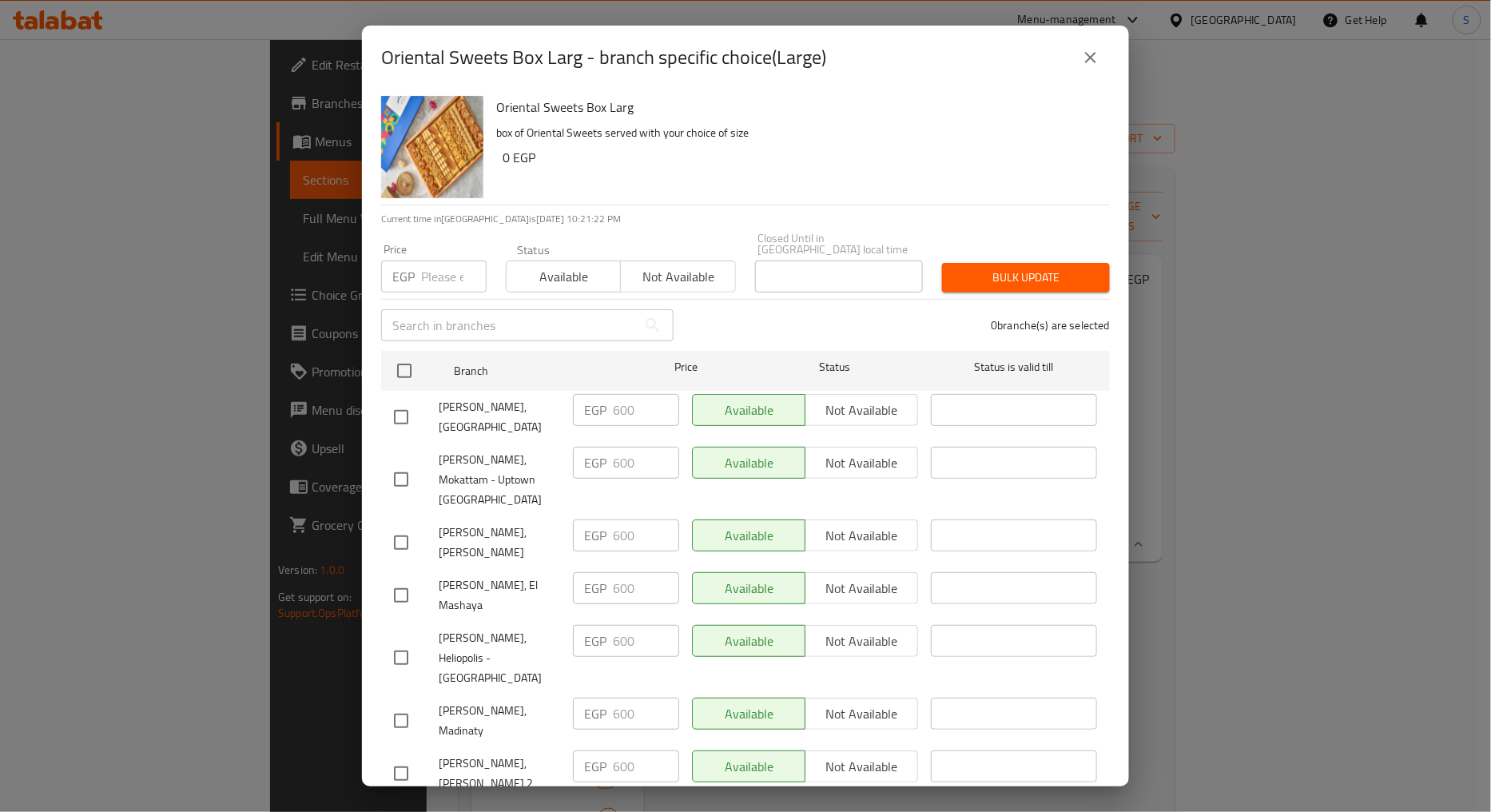
click at [1088, 58] on icon "close" at bounding box center [1090, 57] width 19 height 19
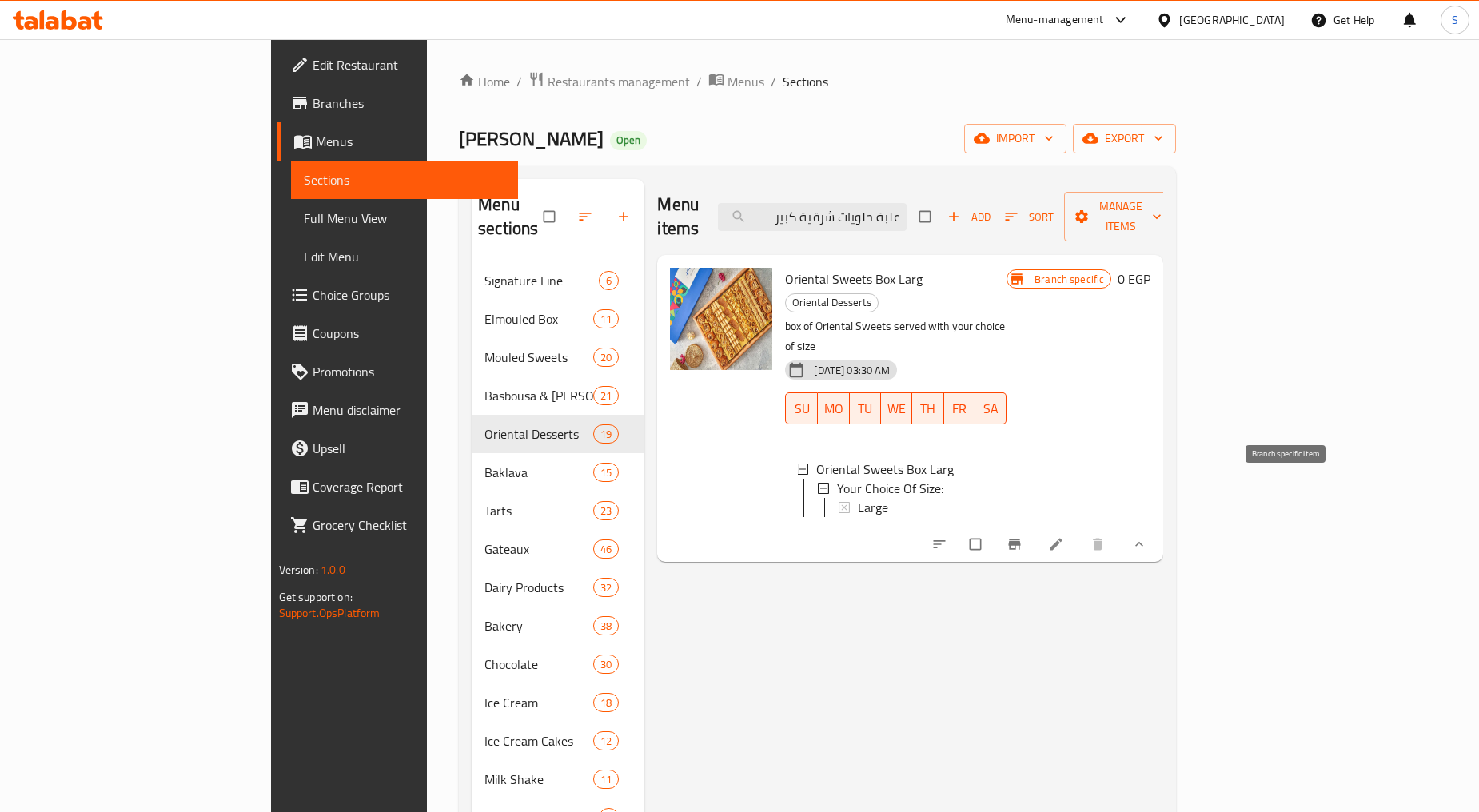
click at [1021, 539] on icon "Branch-specific-item" at bounding box center [1015, 544] width 12 height 11
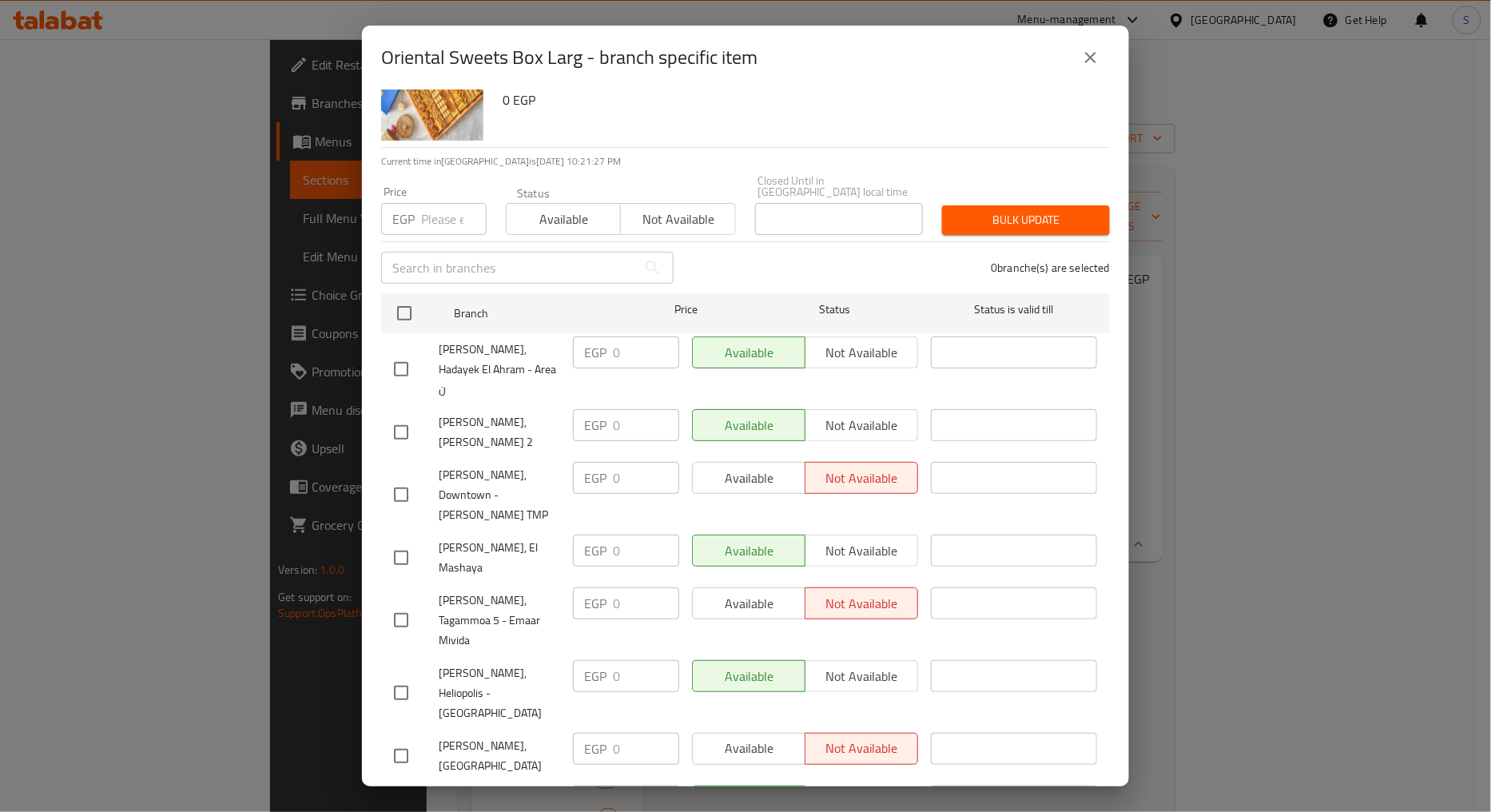
scroll to position [89, 0]
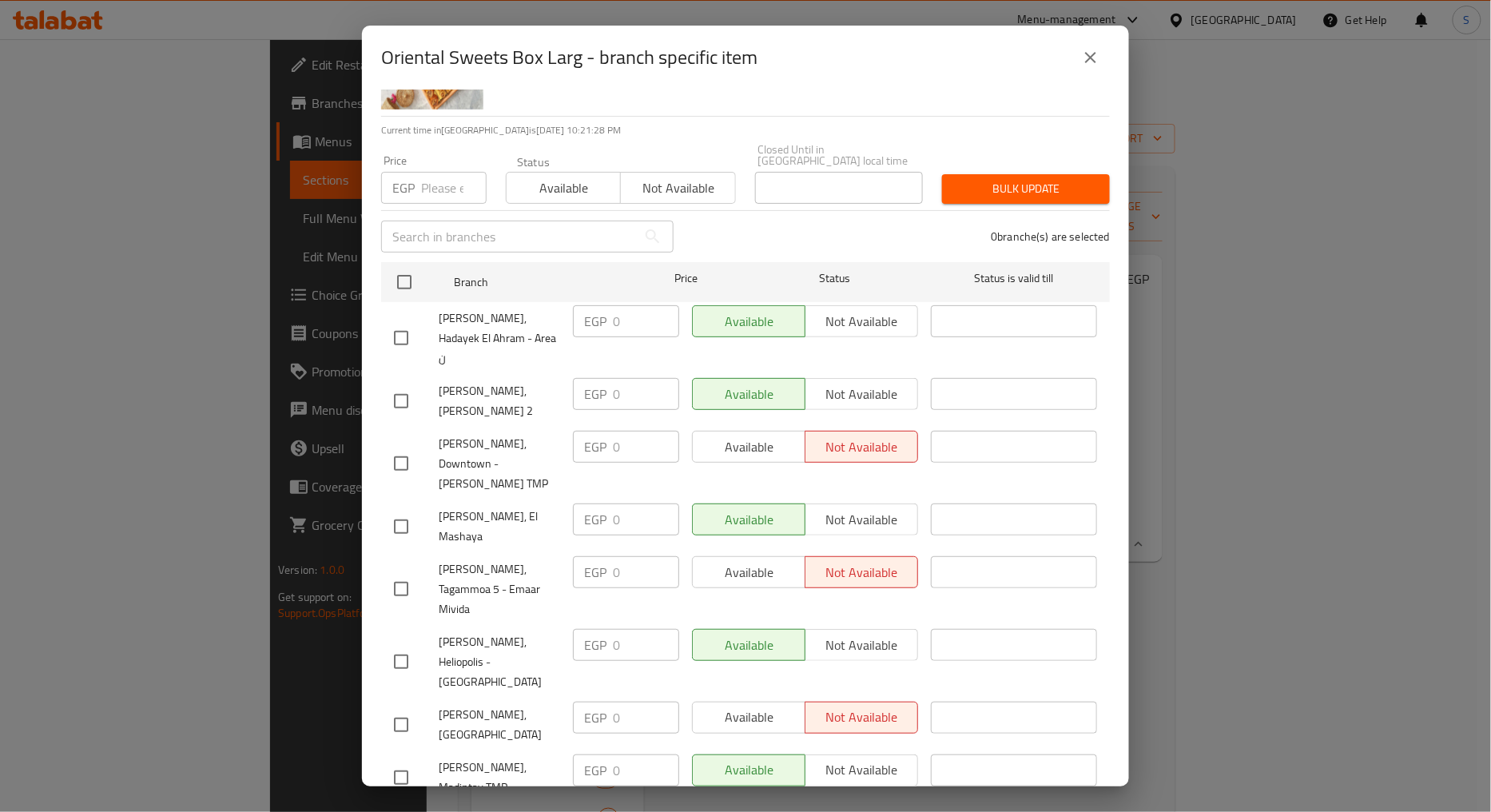
click at [492, 453] on span "[PERSON_NAME], Downtown - [PERSON_NAME] TMP" at bounding box center [499, 463] width 121 height 60
click at [411, 446] on input "checkbox" at bounding box center [401, 463] width 34 height 34
checkbox input "true"
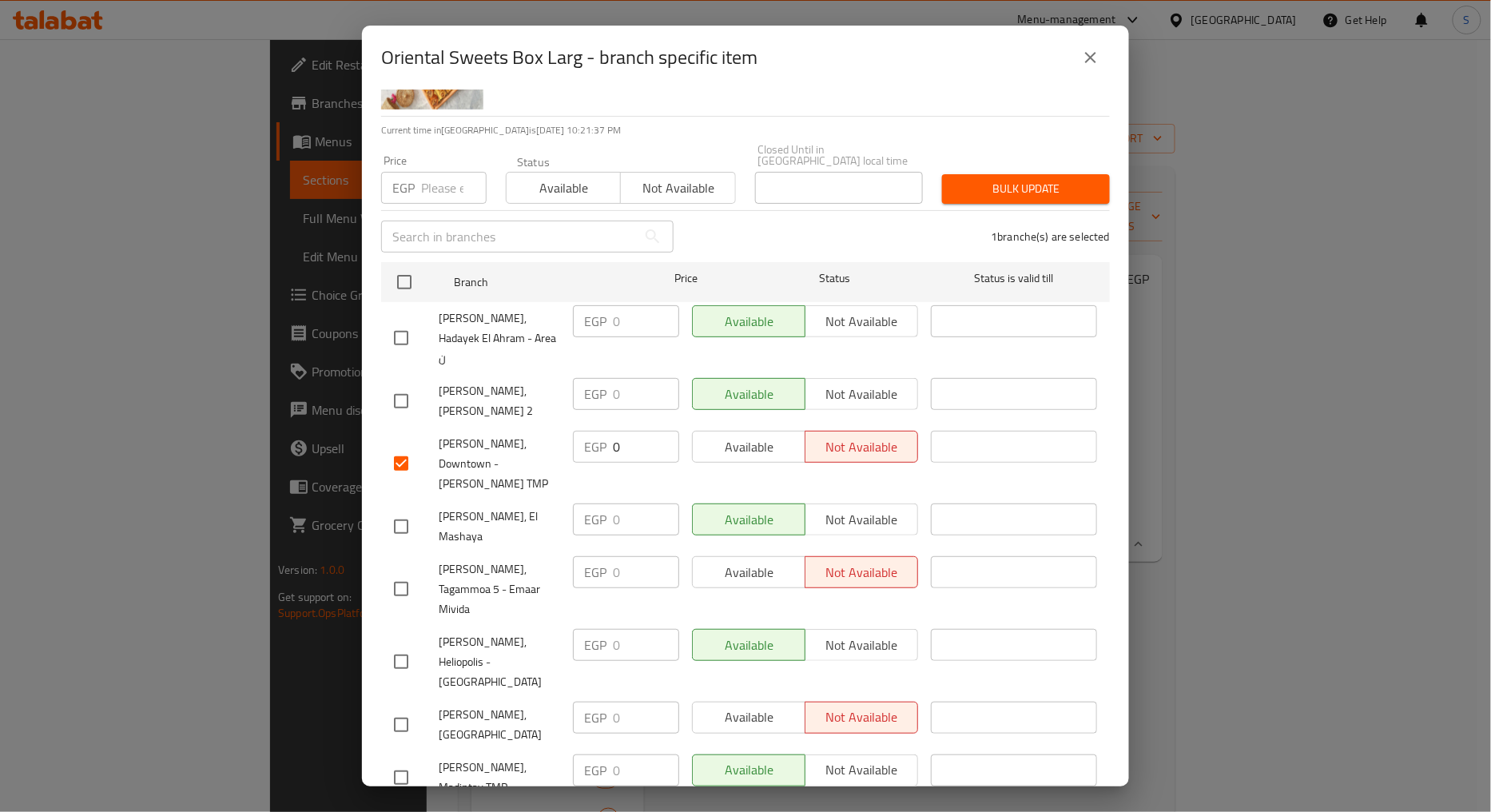
click at [478, 580] on span "[PERSON_NAME], Tagammoa 5 - Emaar Mivida" at bounding box center [499, 589] width 121 height 60
click at [403, 583] on input "checkbox" at bounding box center [401, 589] width 34 height 34
checkbox input "true"
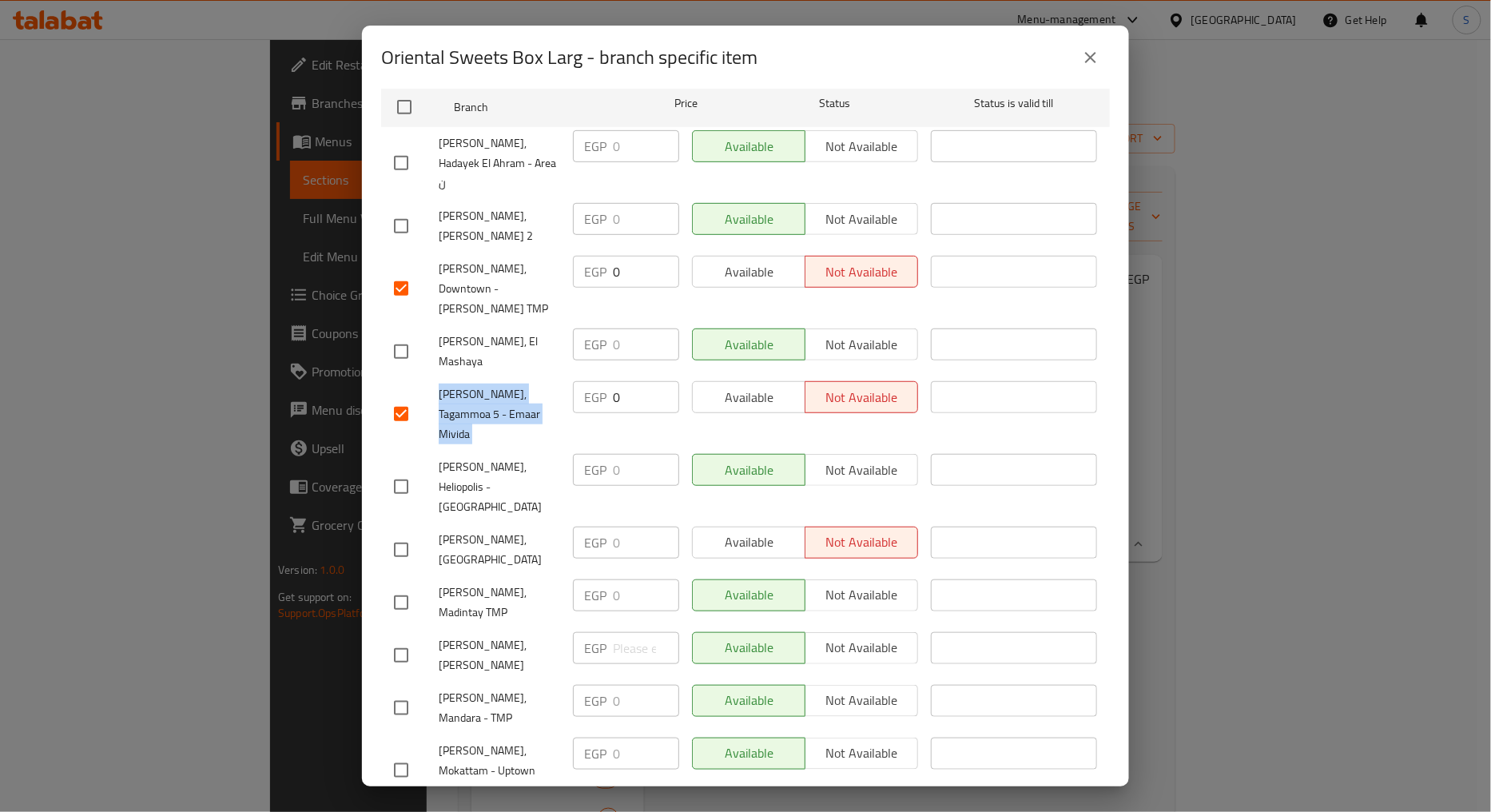
scroll to position [266, 0]
click at [447, 534] on span "[PERSON_NAME], [GEOGRAPHIC_DATA]" at bounding box center [499, 547] width 121 height 40
click at [397, 533] on input "checkbox" at bounding box center [401, 547] width 34 height 34
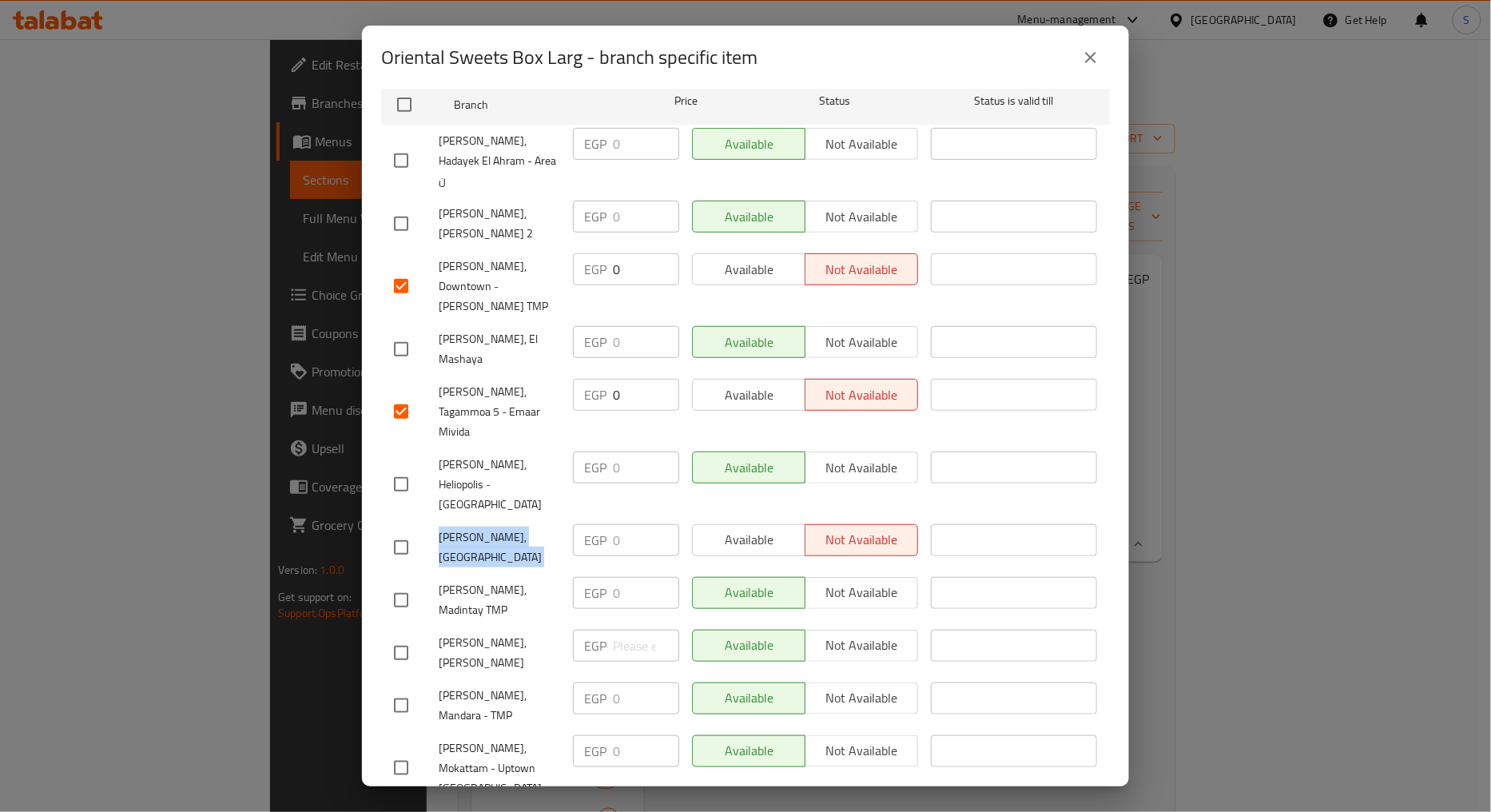
checkbox input "true"
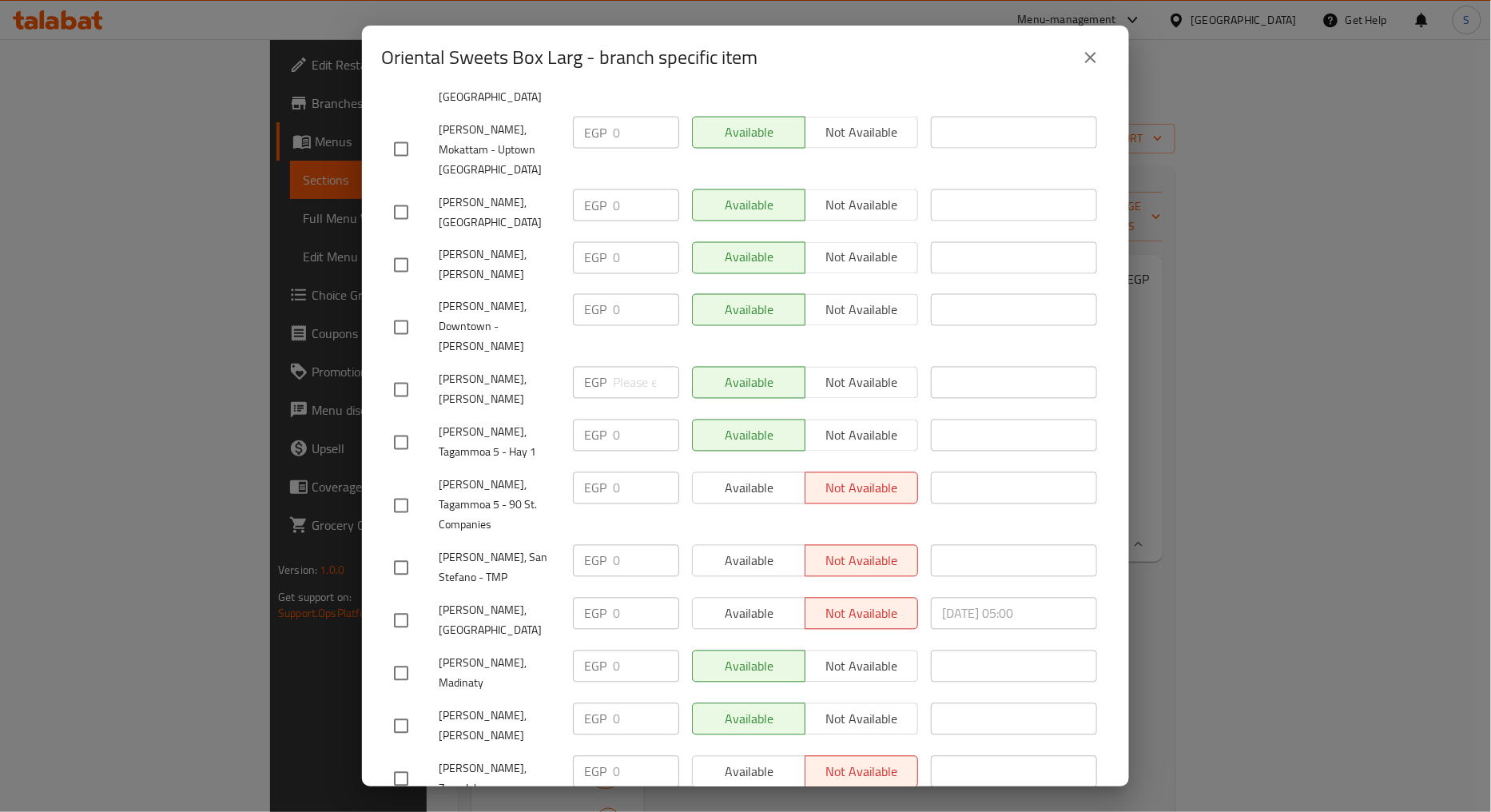
scroll to position [977, 0]
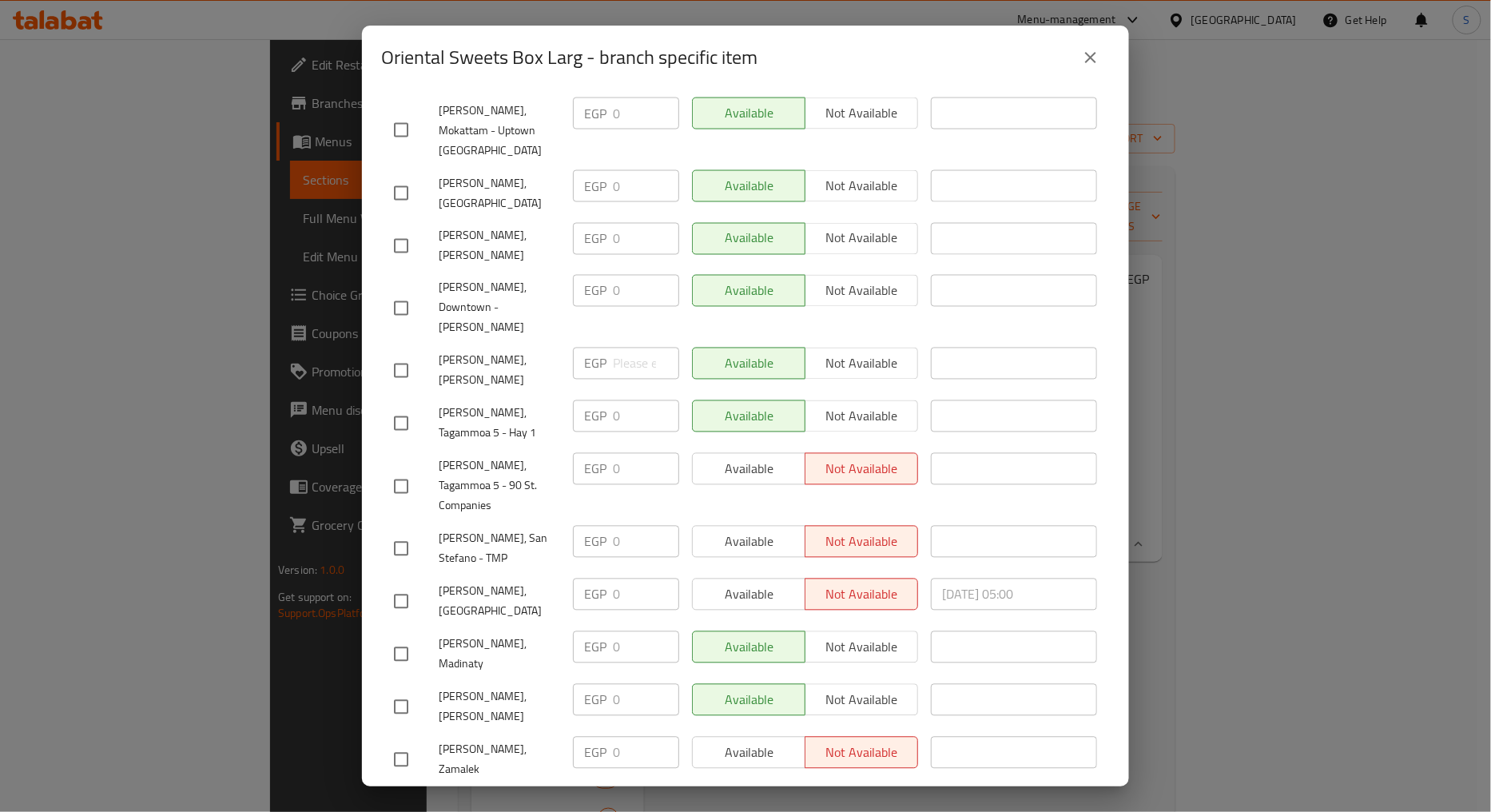
click at [492, 468] on span "[PERSON_NAME], Tagammoa 5 - 90 St. Companies" at bounding box center [499, 486] width 121 height 60
click at [396, 470] on input "checkbox" at bounding box center [401, 487] width 34 height 34
checkbox input "true"
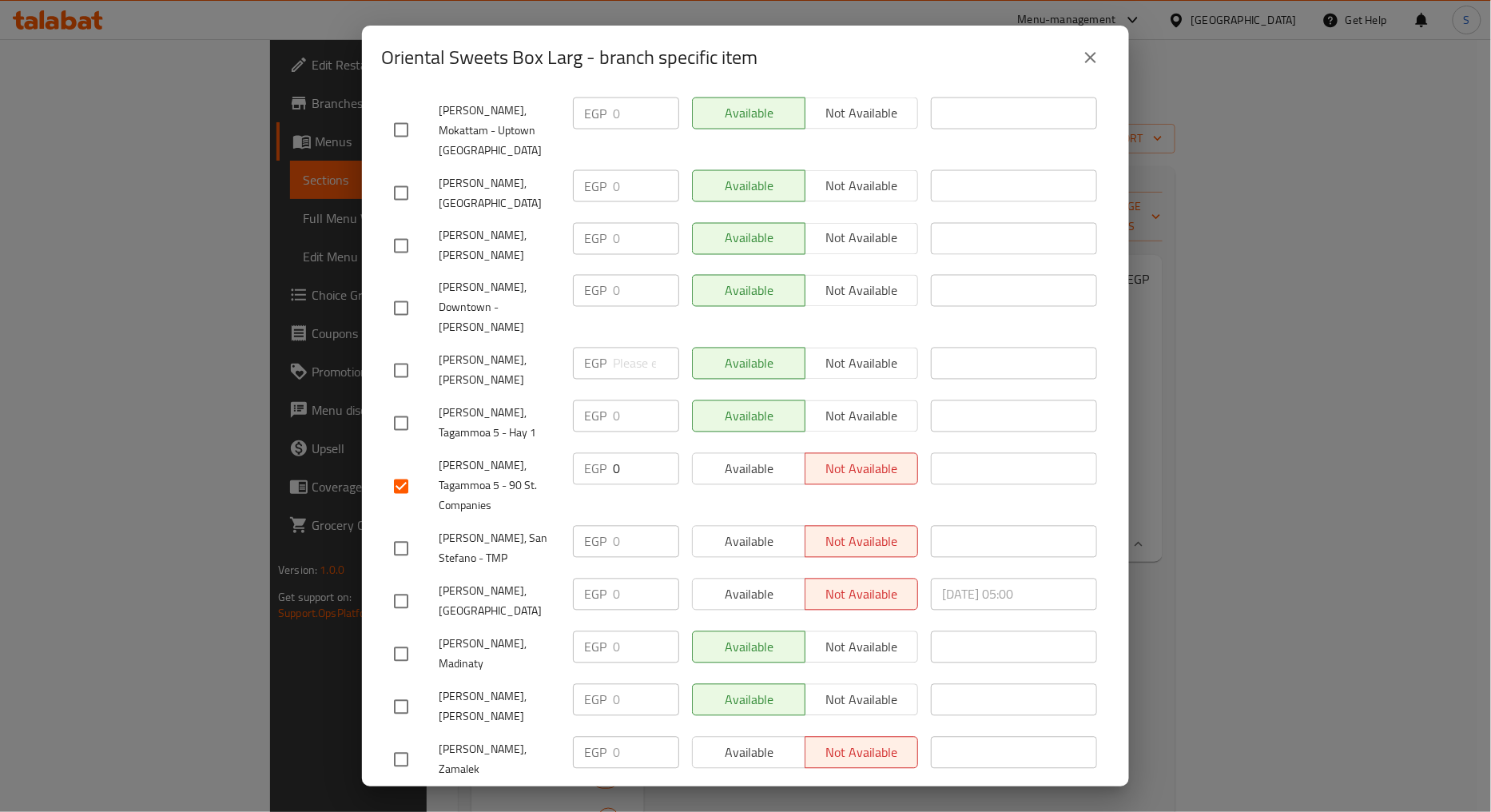
click at [521, 534] on span "[PERSON_NAME], San Stefano - TMP" at bounding box center [499, 549] width 121 height 40
click at [403, 537] on input "checkbox" at bounding box center [401, 549] width 34 height 34
checkbox input "true"
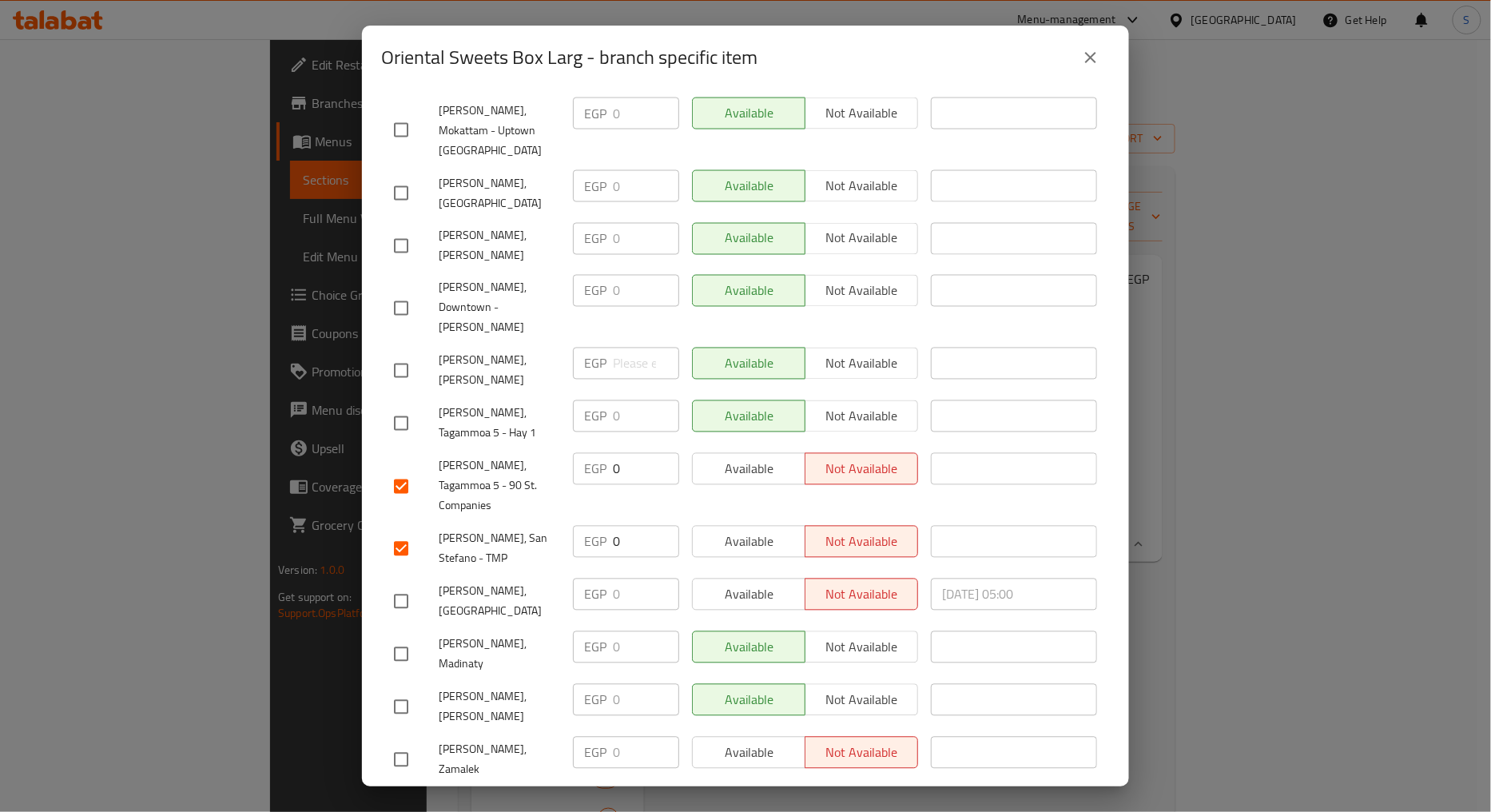
click at [422, 597] on div at bounding box center [416, 602] width 44 height 34
click at [449, 592] on span "[PERSON_NAME], [GEOGRAPHIC_DATA]" at bounding box center [499, 601] width 121 height 40
click at [411, 600] on input "checkbox" at bounding box center [401, 602] width 34 height 34
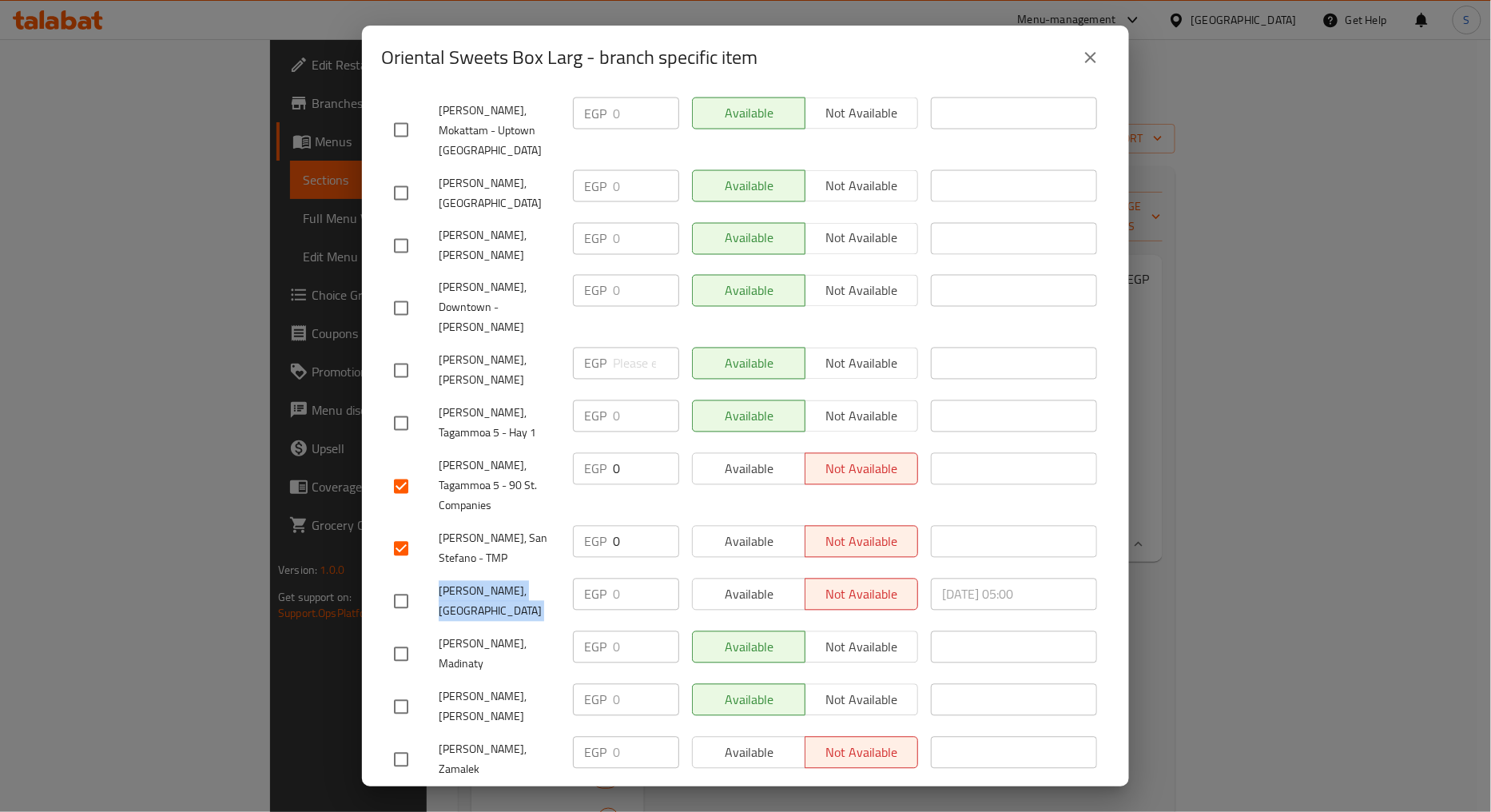
checkbox input "true"
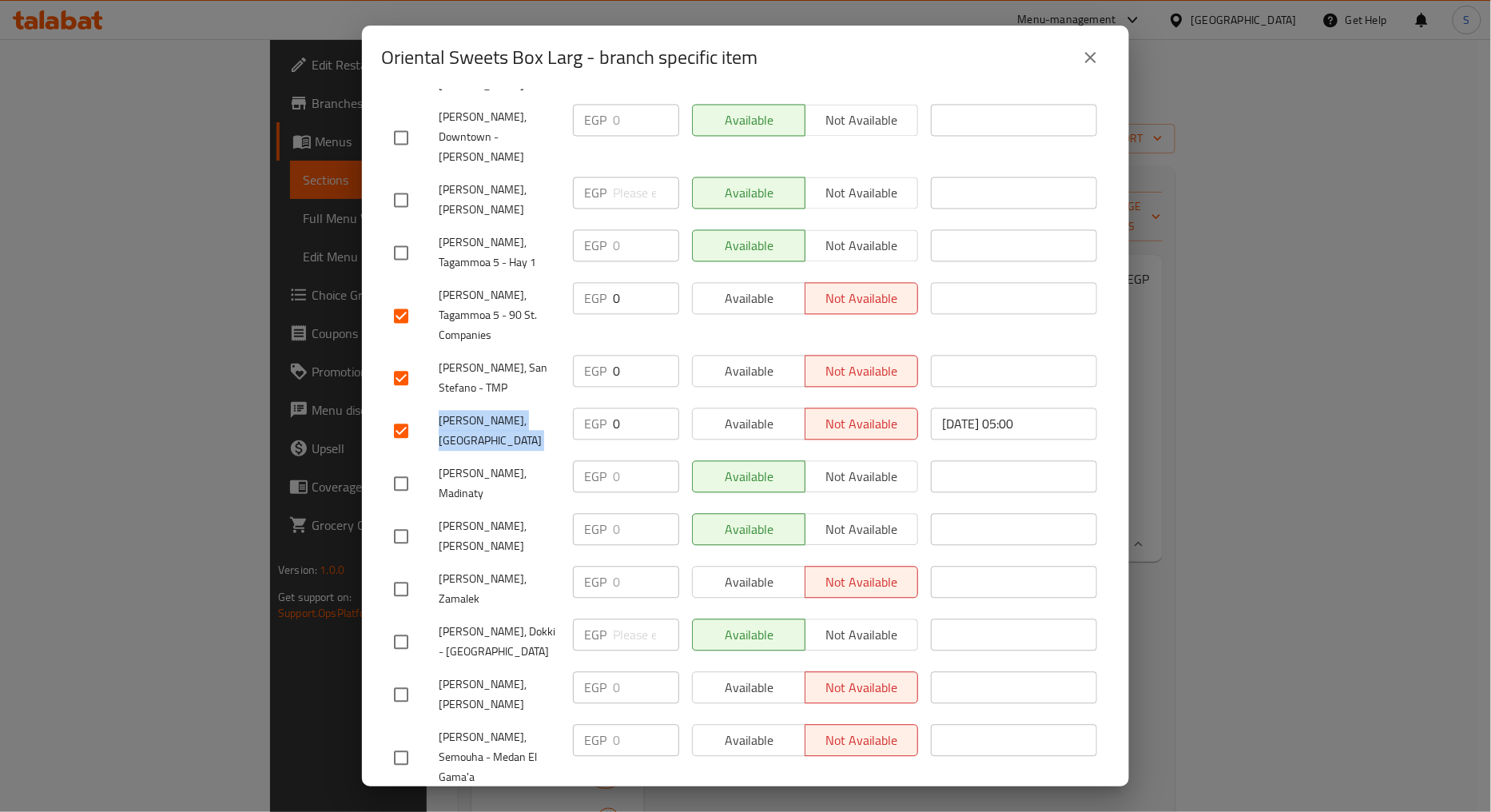
scroll to position [1154, 0]
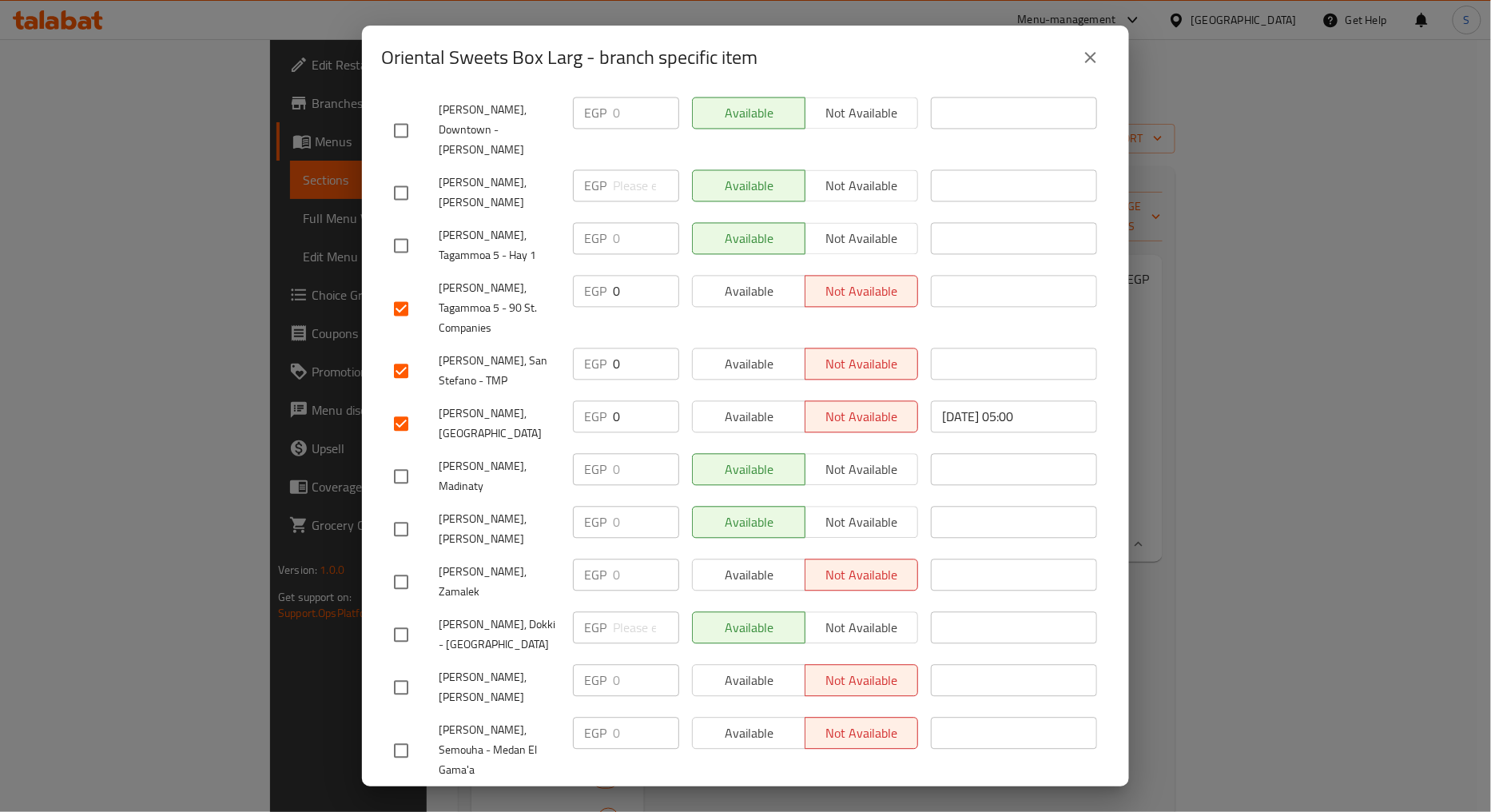
click at [441, 563] on span "[PERSON_NAME], Zamalek" at bounding box center [499, 582] width 121 height 40
click at [408, 571] on input "checkbox" at bounding box center [401, 582] width 34 height 34
checkbox input "true"
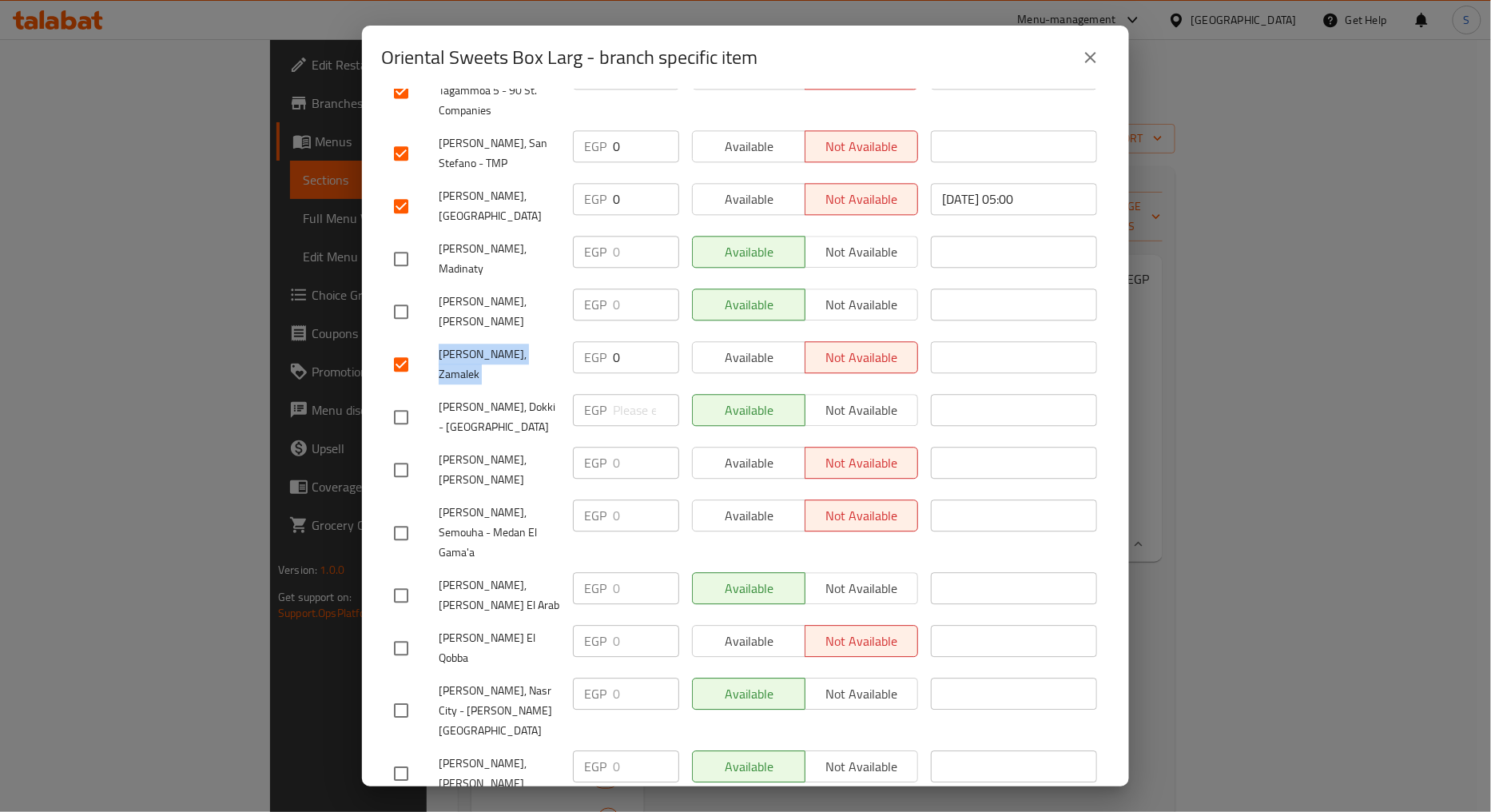
scroll to position [1420, 0]
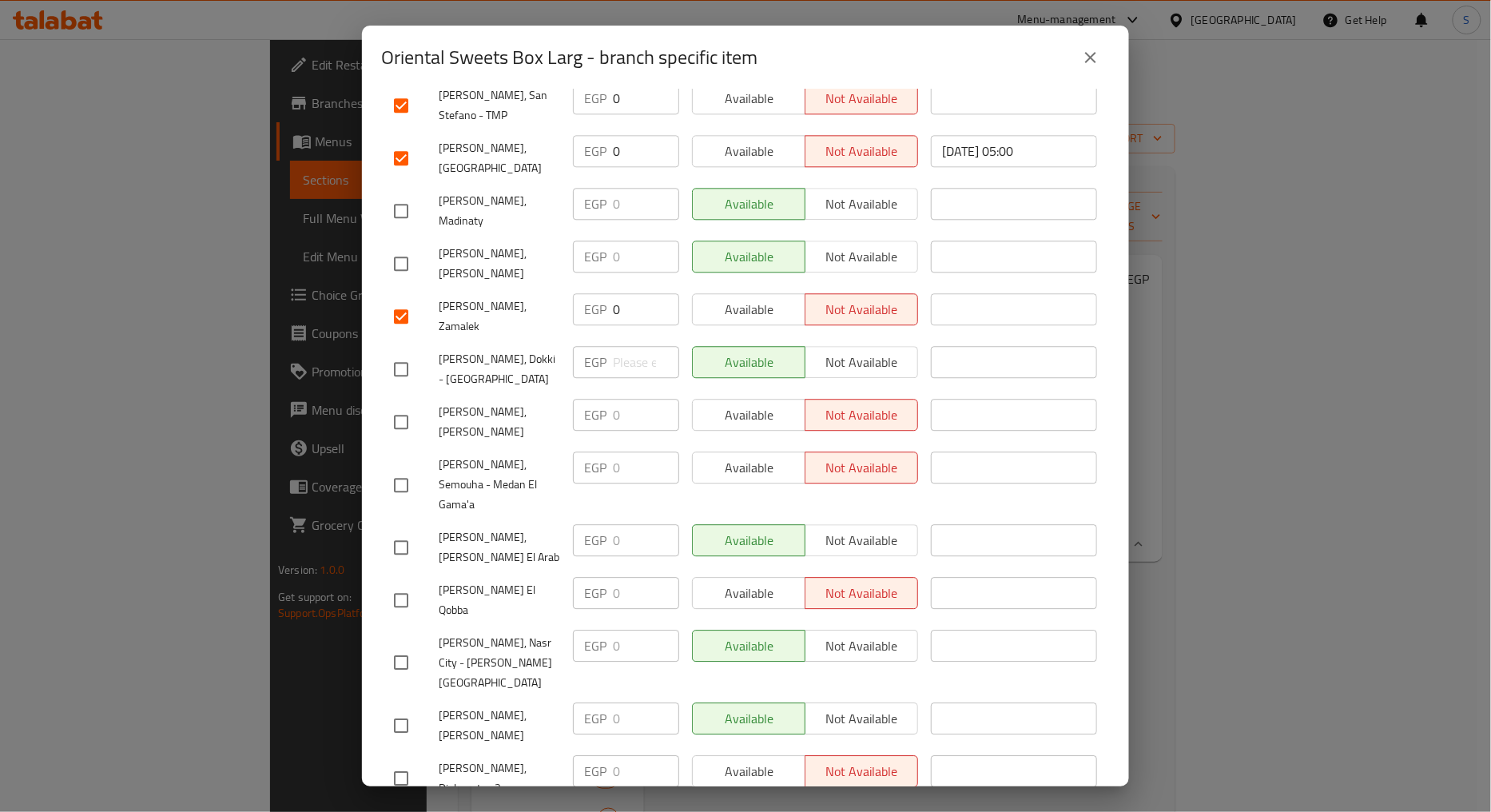
click at [508, 421] on span "[PERSON_NAME], [PERSON_NAME]" at bounding box center [499, 422] width 121 height 40
click at [402, 413] on input "checkbox" at bounding box center [401, 422] width 34 height 34
checkbox input "true"
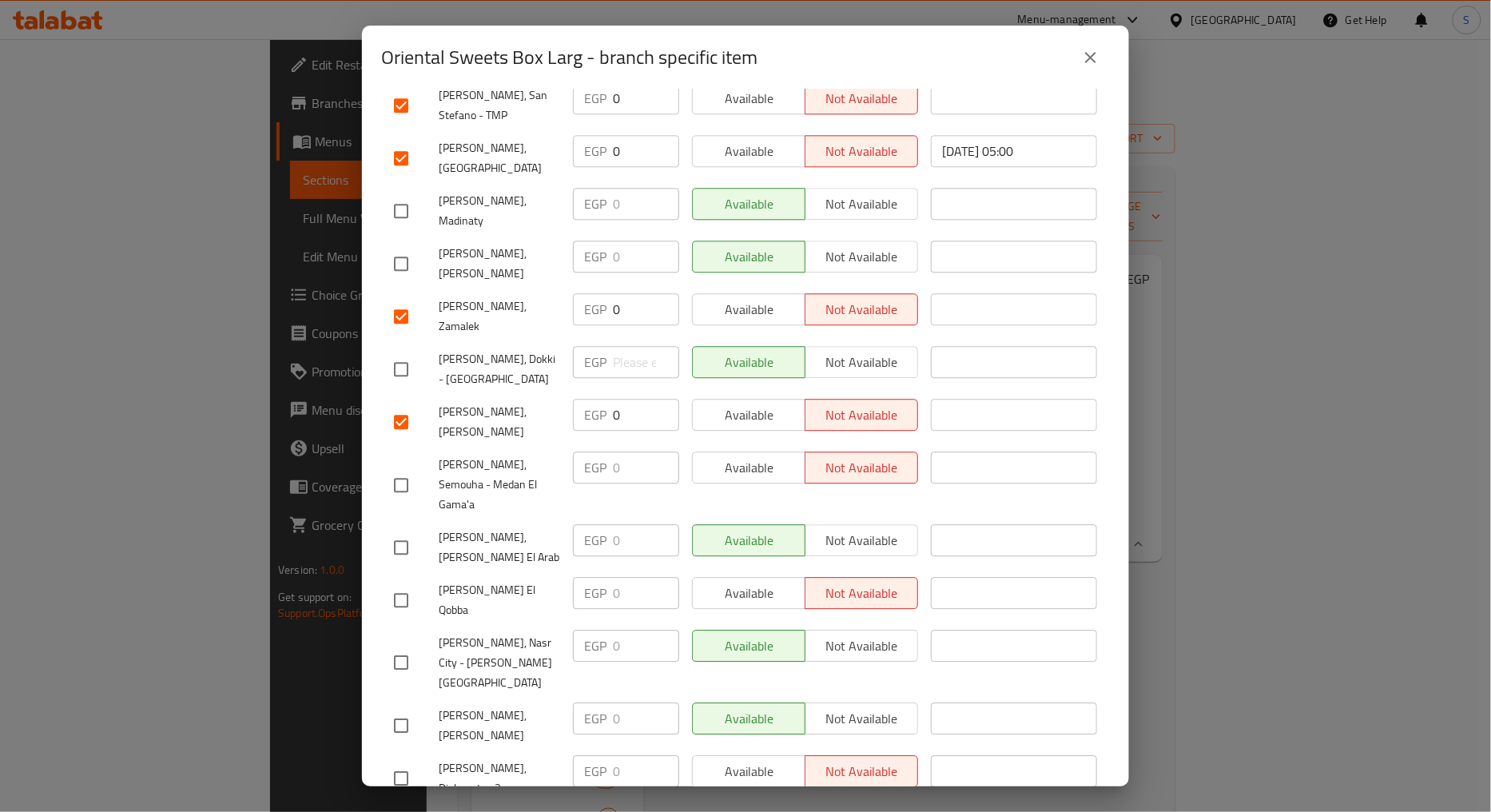
click at [491, 502] on span "[PERSON_NAME], Semouha - Medan El Gama'a" at bounding box center [499, 484] width 121 height 60
click at [402, 497] on input "checkbox" at bounding box center [401, 485] width 34 height 34
checkbox input "true"
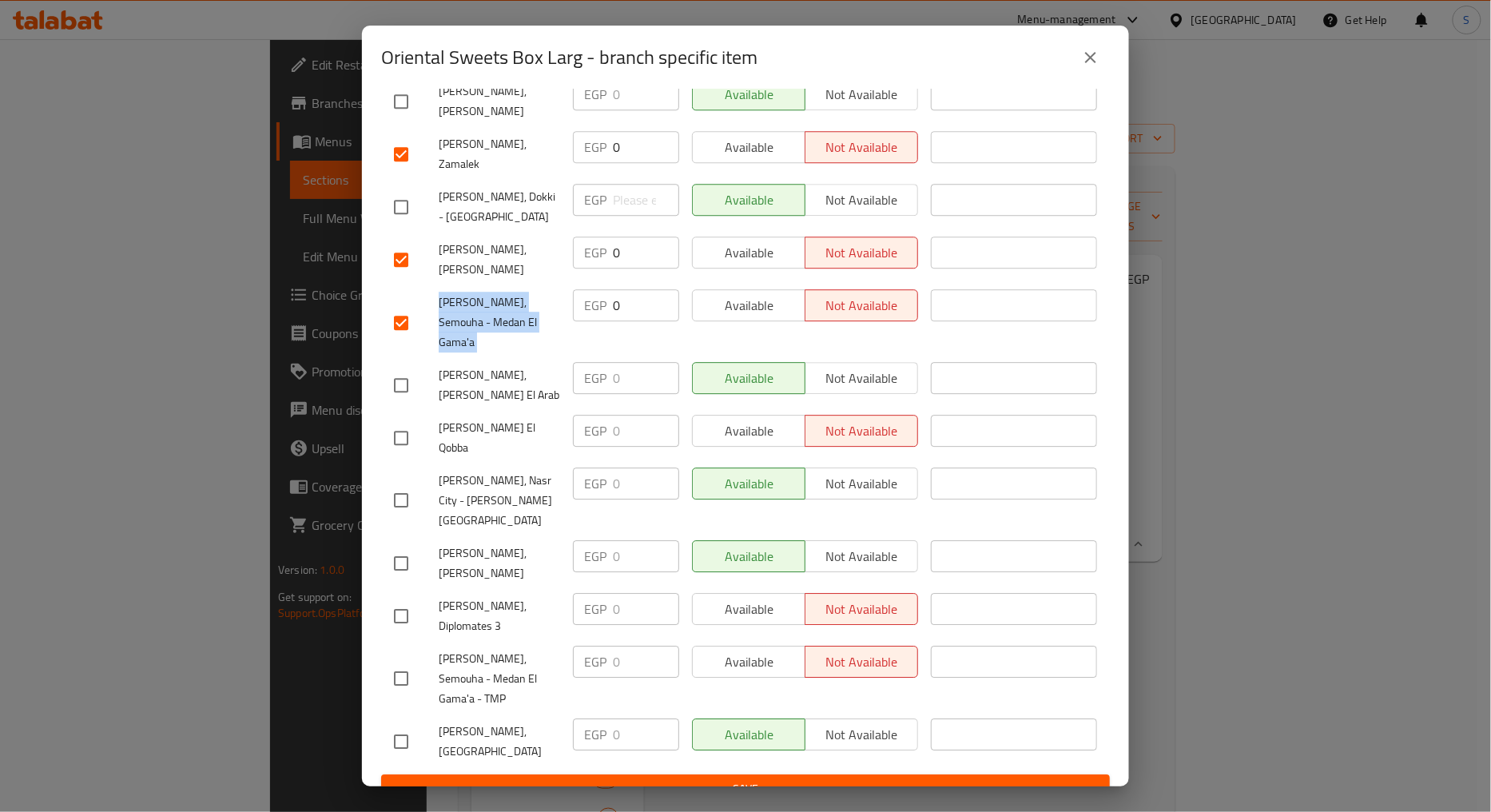
scroll to position [1598, 0]
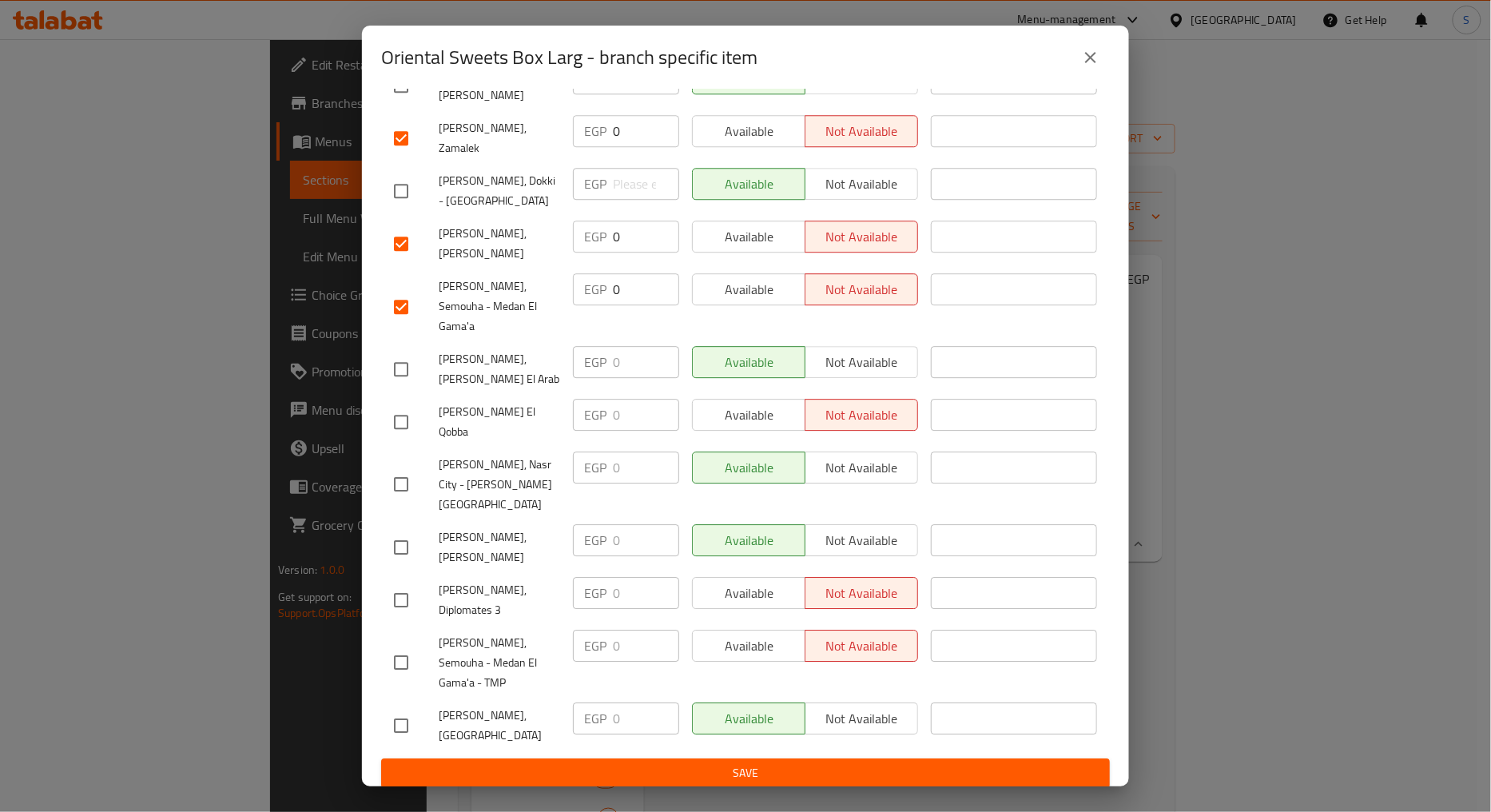
click at [484, 441] on span "[PERSON_NAME] El Qobba" at bounding box center [499, 422] width 121 height 40
click at [401, 439] on input "checkbox" at bounding box center [401, 422] width 34 height 34
checkbox input "true"
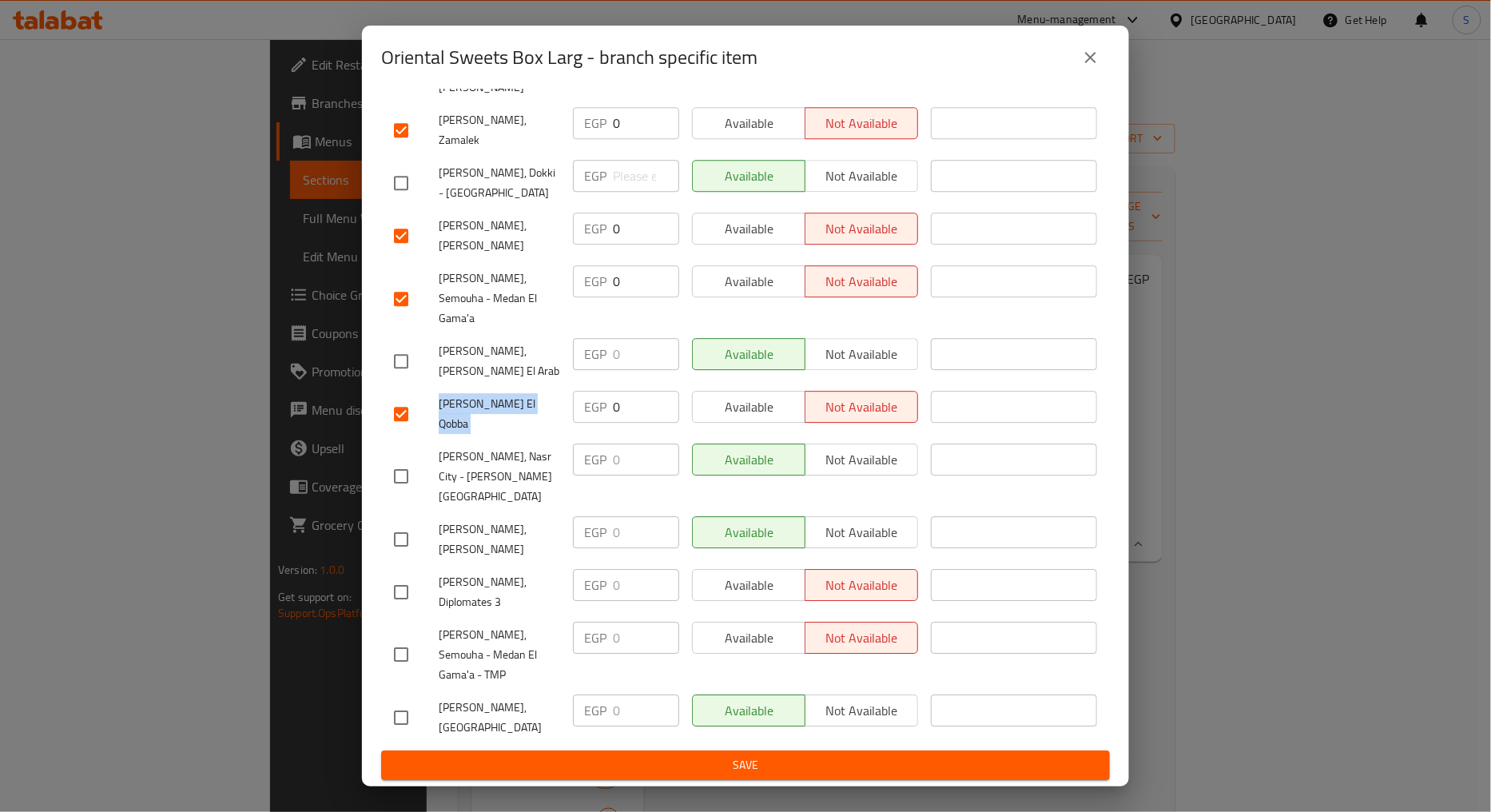
scroll to position [1632, 0]
click at [493, 595] on span "[PERSON_NAME], Diplomates 3" at bounding box center [499, 592] width 121 height 40
click at [396, 595] on input "checkbox" at bounding box center [401, 592] width 34 height 34
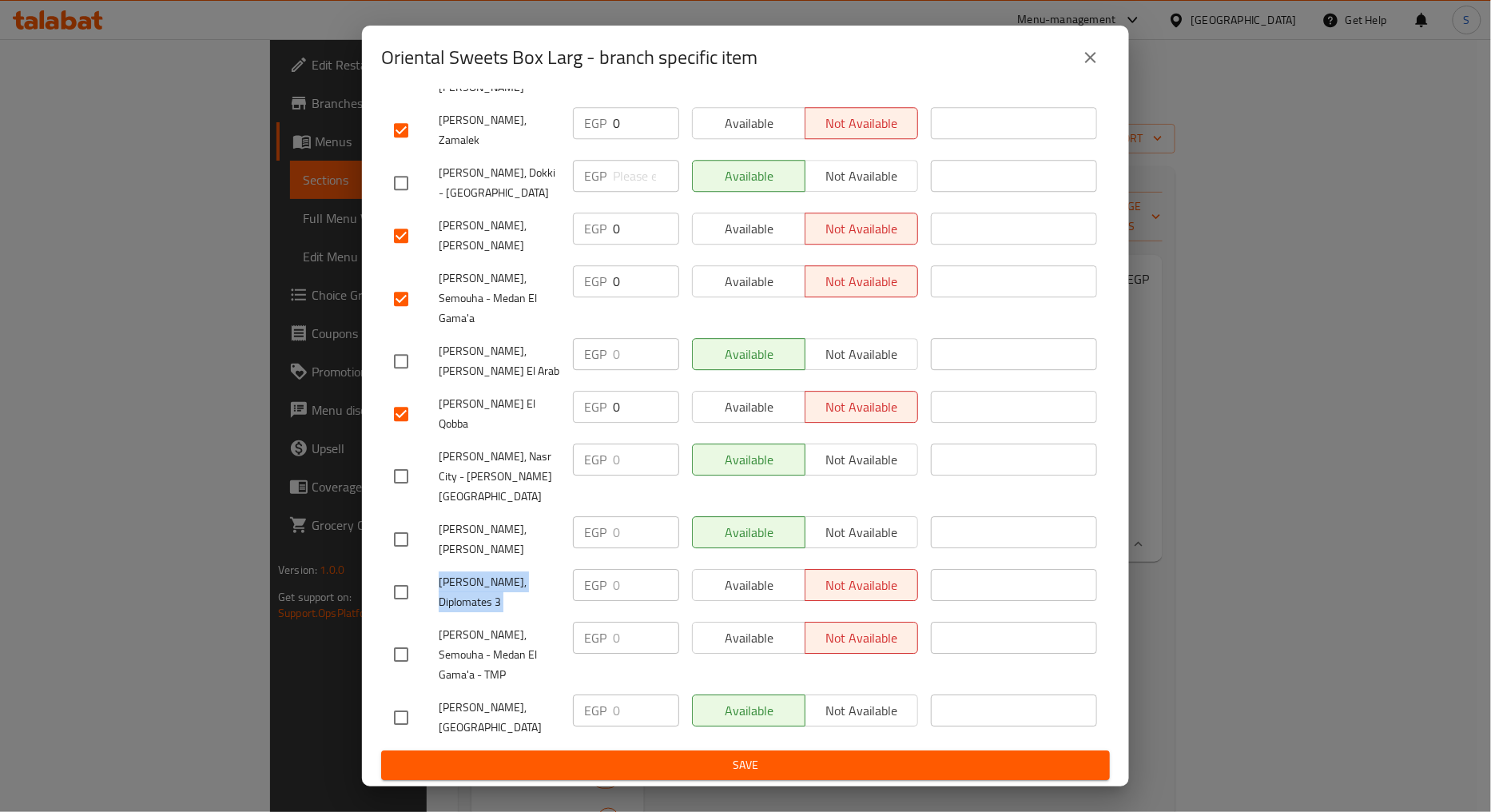
checkbox input "true"
click at [473, 689] on div "[PERSON_NAME], [GEOGRAPHIC_DATA]" at bounding box center [477, 717] width 179 height 59
click at [471, 668] on span "[PERSON_NAME], Semouha - Medan El Gama'a - TMP" at bounding box center [499, 654] width 121 height 60
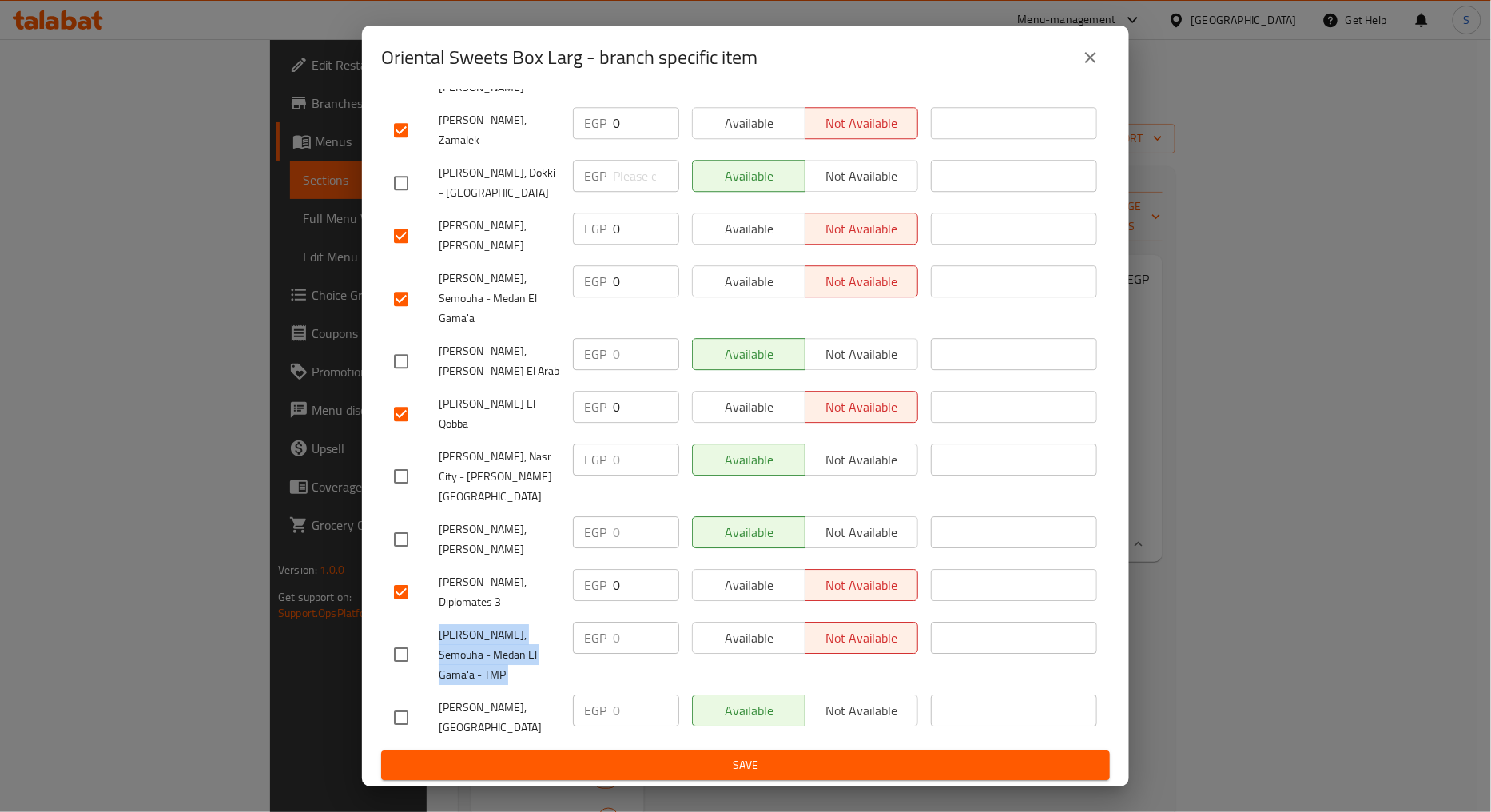
click at [401, 663] on input "checkbox" at bounding box center [401, 654] width 34 height 34
checkbox input "true"
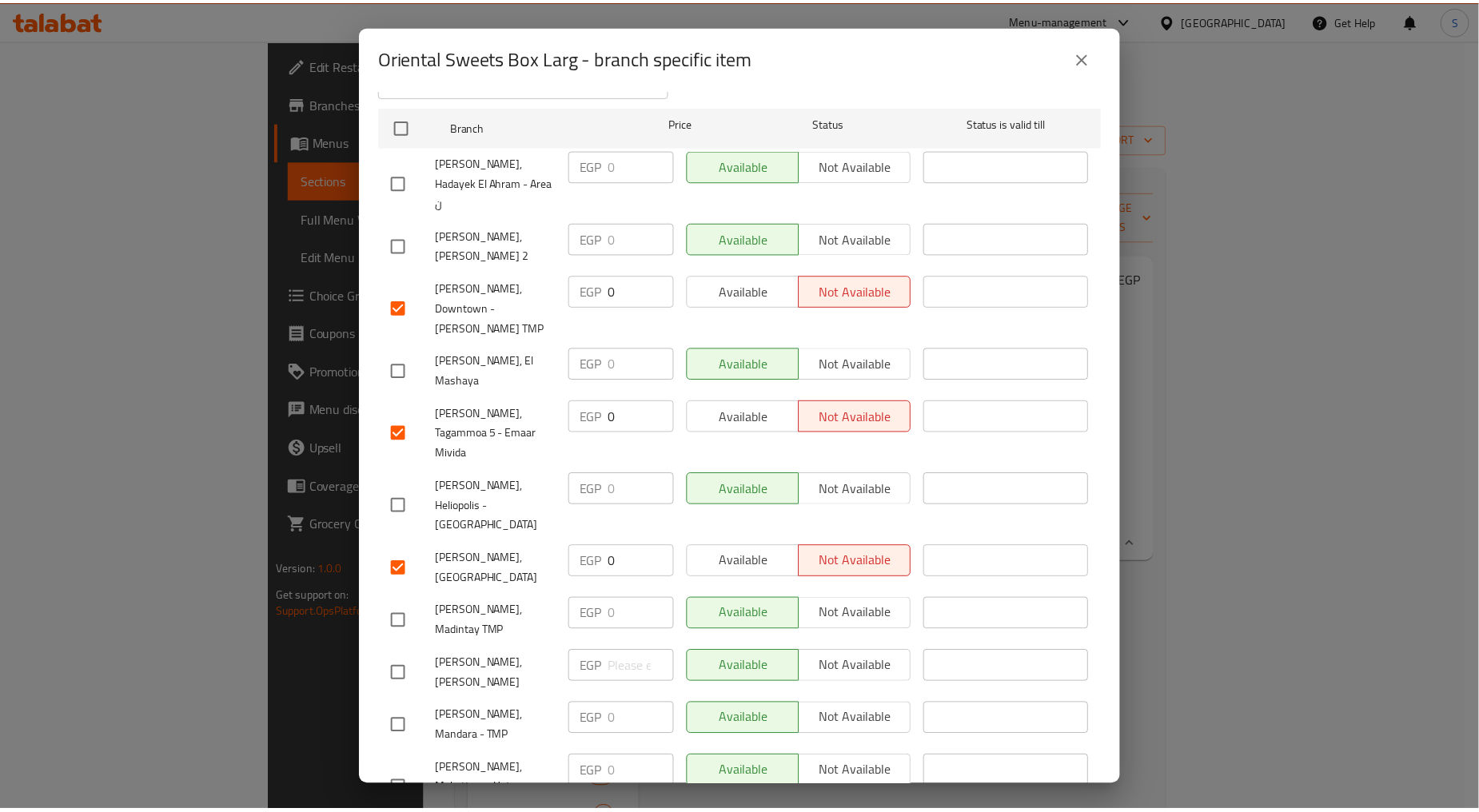
scroll to position [0, 0]
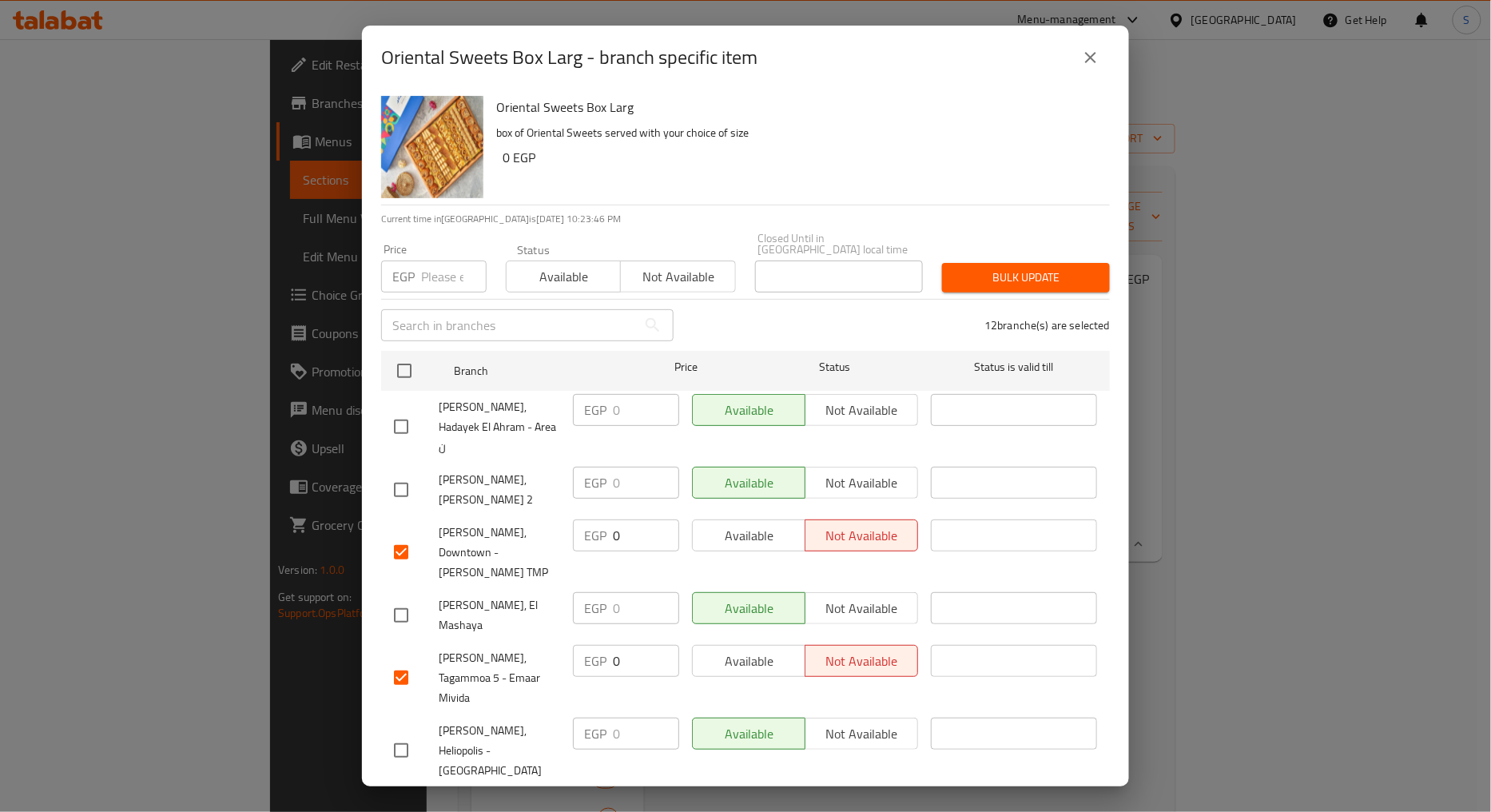
click at [560, 265] on span "Available" at bounding box center [564, 277] width 102 height 24
click at [1021, 269] on span "Bulk update" at bounding box center [1026, 278] width 142 height 20
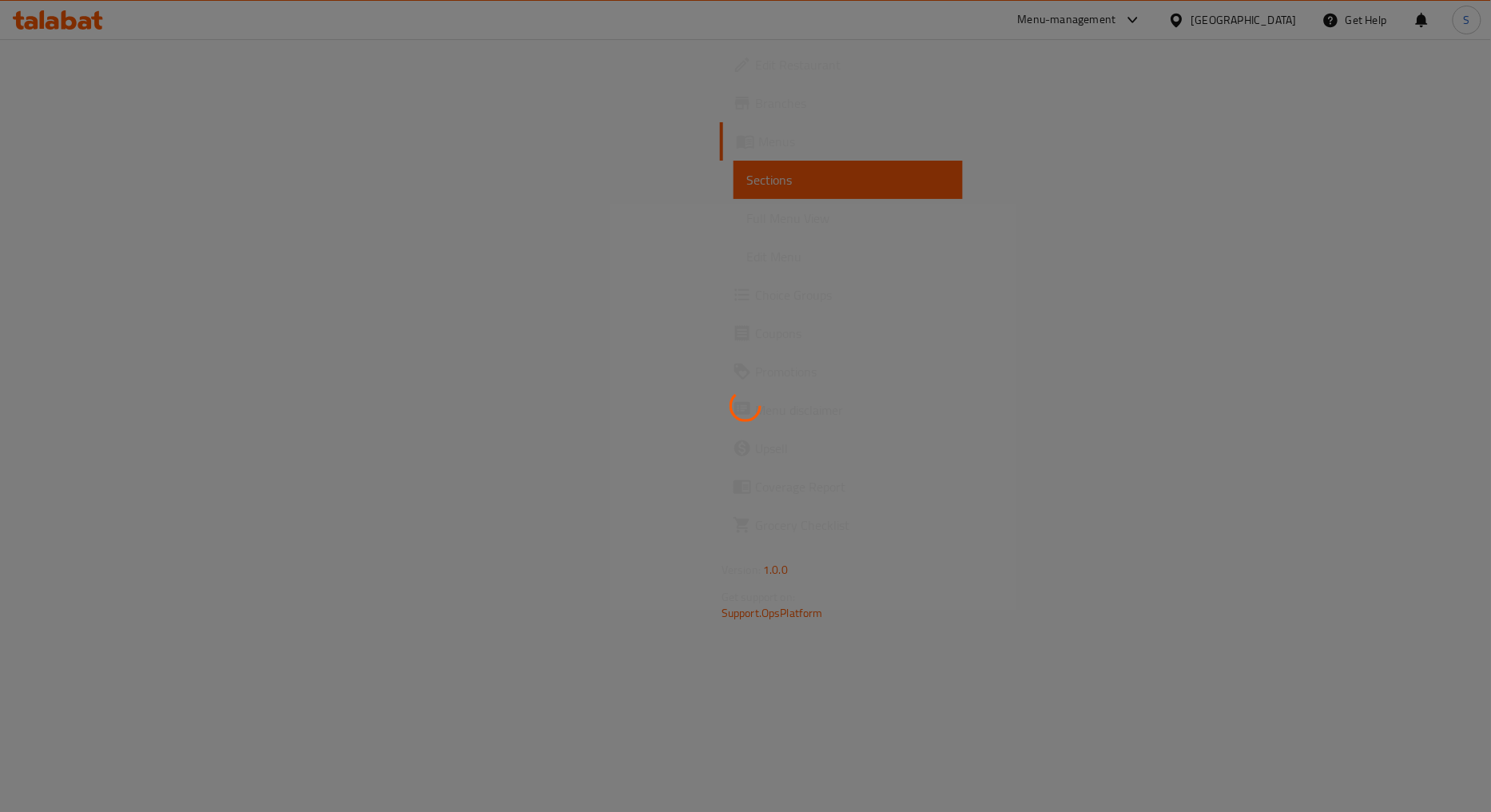
click at [65, 112] on div at bounding box center [745, 406] width 1491 height 812
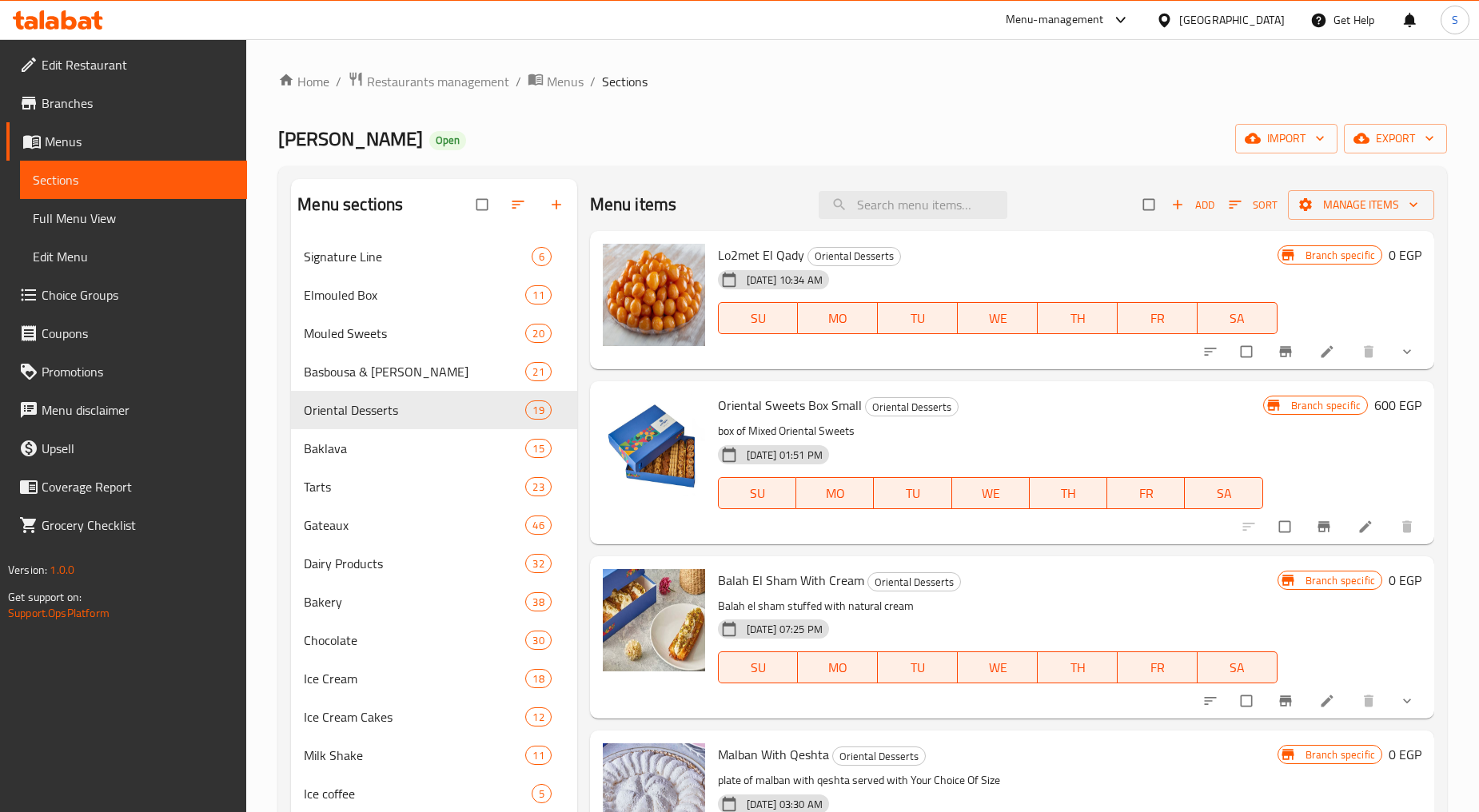
click at [915, 237] on div "Lo2met El Qady Oriental Desserts [DATE] 10:34 AM SU MO TU WE TH FR SA" at bounding box center [998, 301] width 573 height 126
click at [93, 102] on span "Branches" at bounding box center [137, 102] width 192 height 19
click at [881, 210] on input "search" at bounding box center [912, 205] width 188 height 28
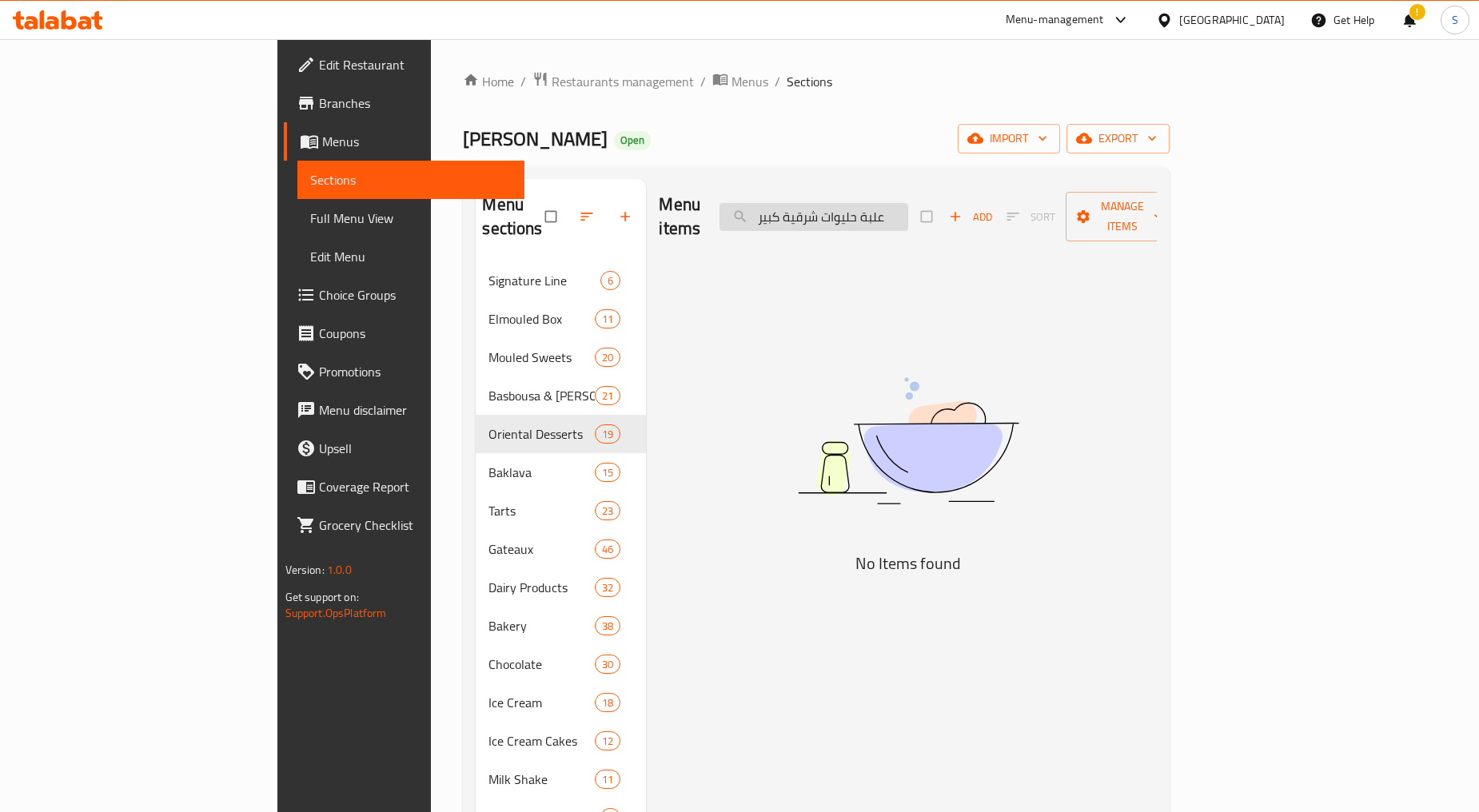
click at [908, 204] on input "علبة حليوات شرقية كبير" at bounding box center [813, 217] width 188 height 28
type input "علبة حلويات شرقية كبير"
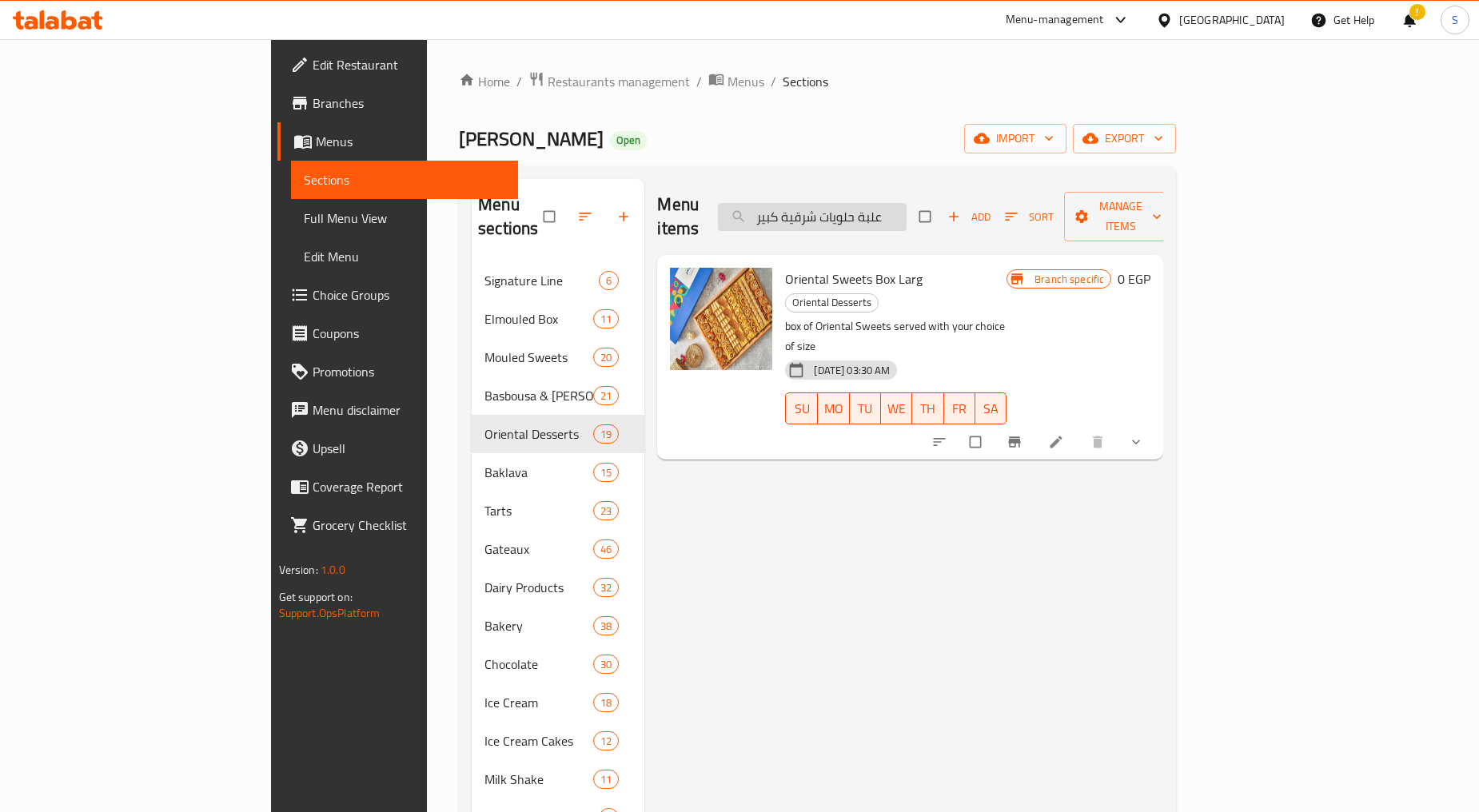
click at [907, 203] on input "علبة حلويات شرقية كبير" at bounding box center [811, 217] width 188 height 28
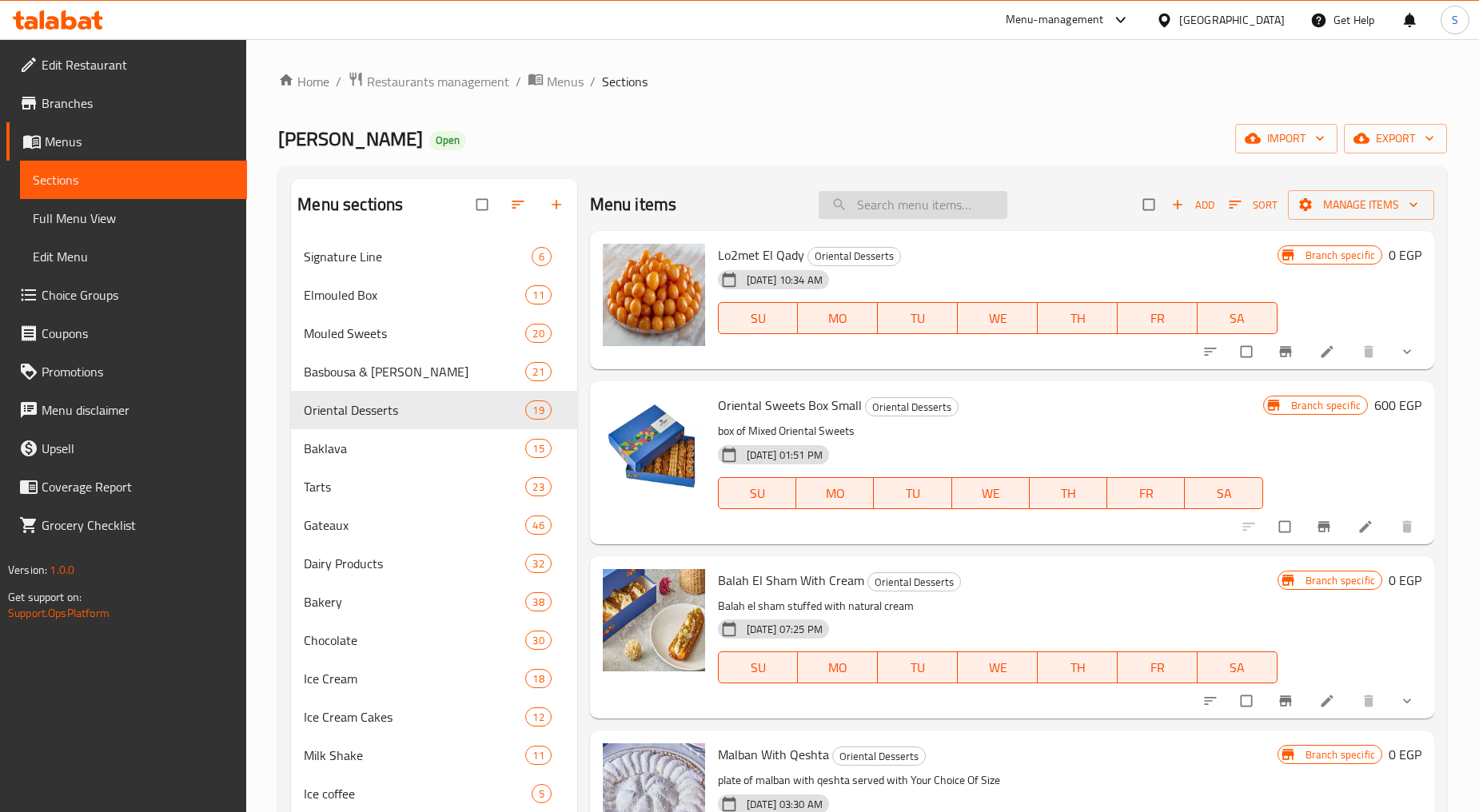
click at [900, 205] on input "search" at bounding box center [912, 205] width 188 height 28
paste input "علبة حلويات شرقية كبير"
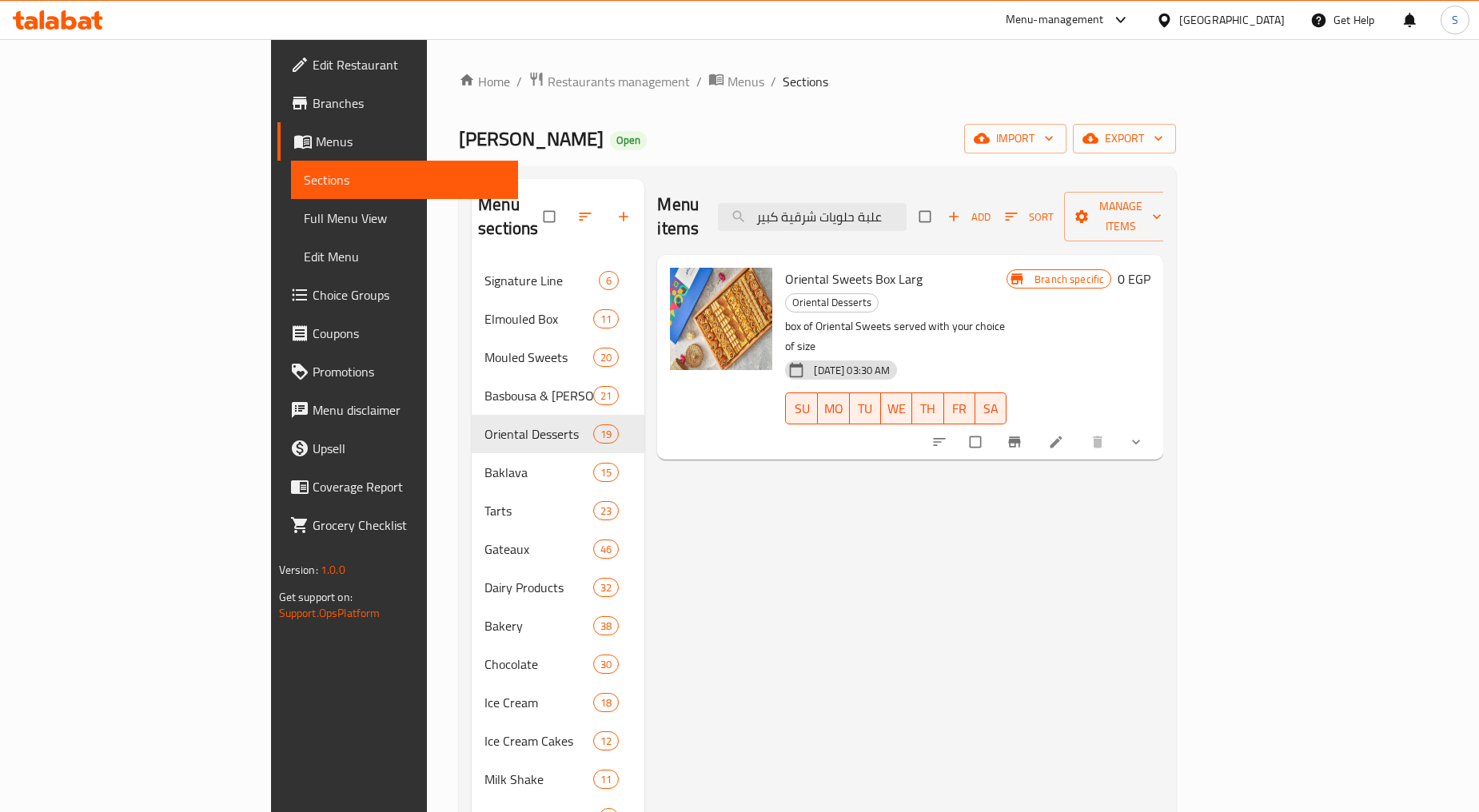
type input "علبة حلويات شرقية كبير"
click at [1157, 425] on button "show more" at bounding box center [1137, 442] width 38 height 35
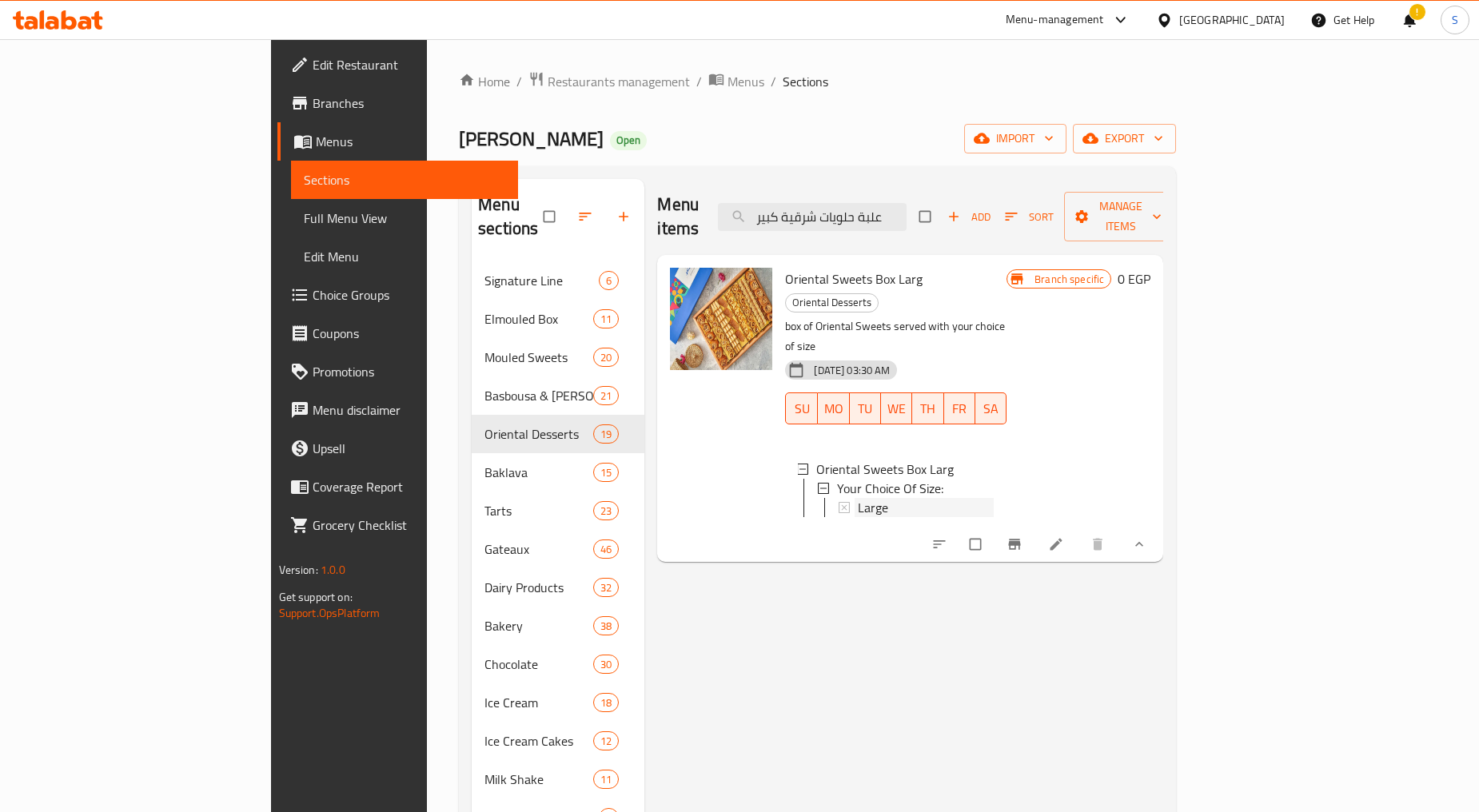
click at [858, 498] on span "Large" at bounding box center [873, 507] width 31 height 19
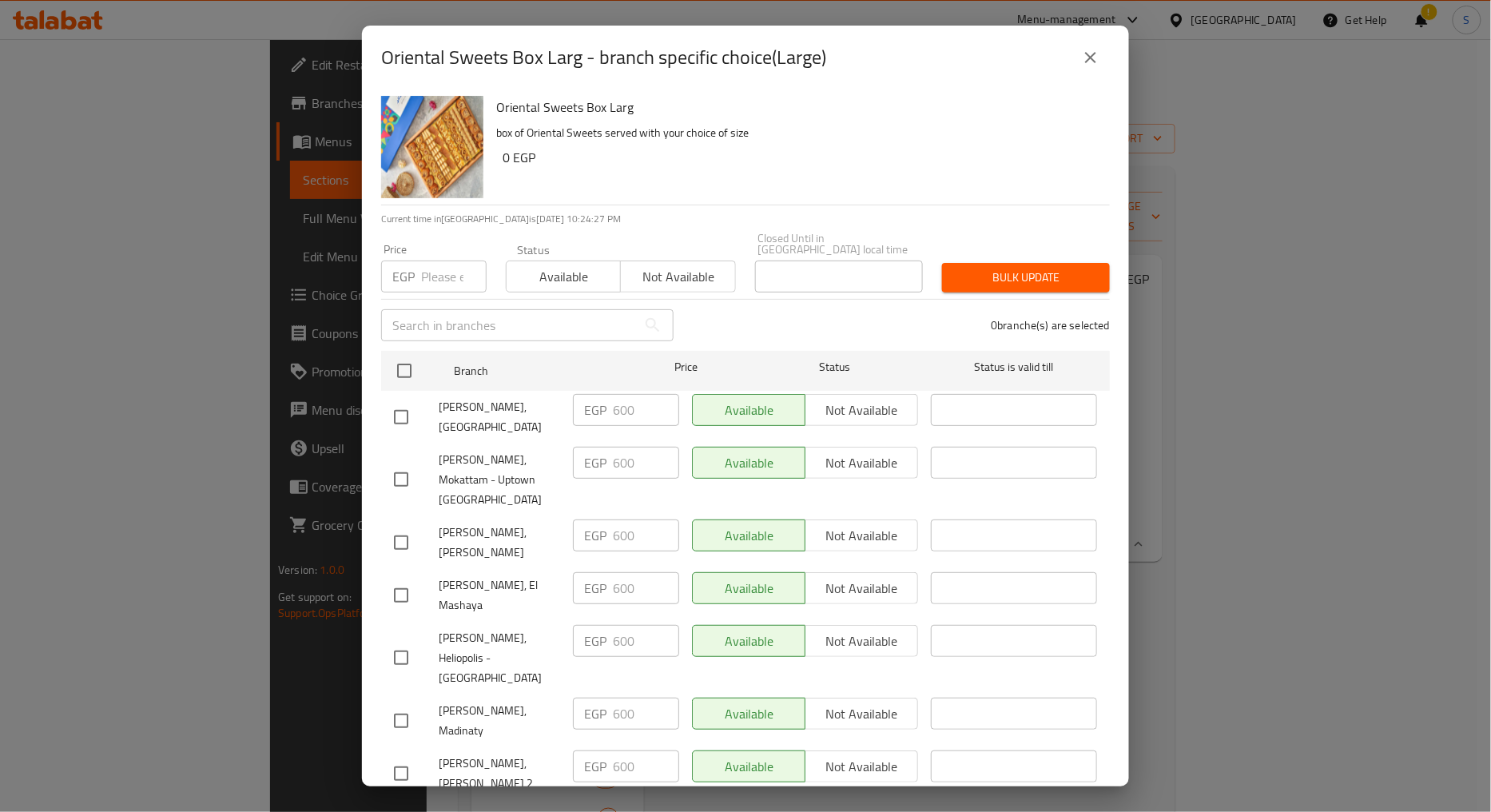
click at [1088, 50] on icon "close" at bounding box center [1090, 57] width 19 height 19
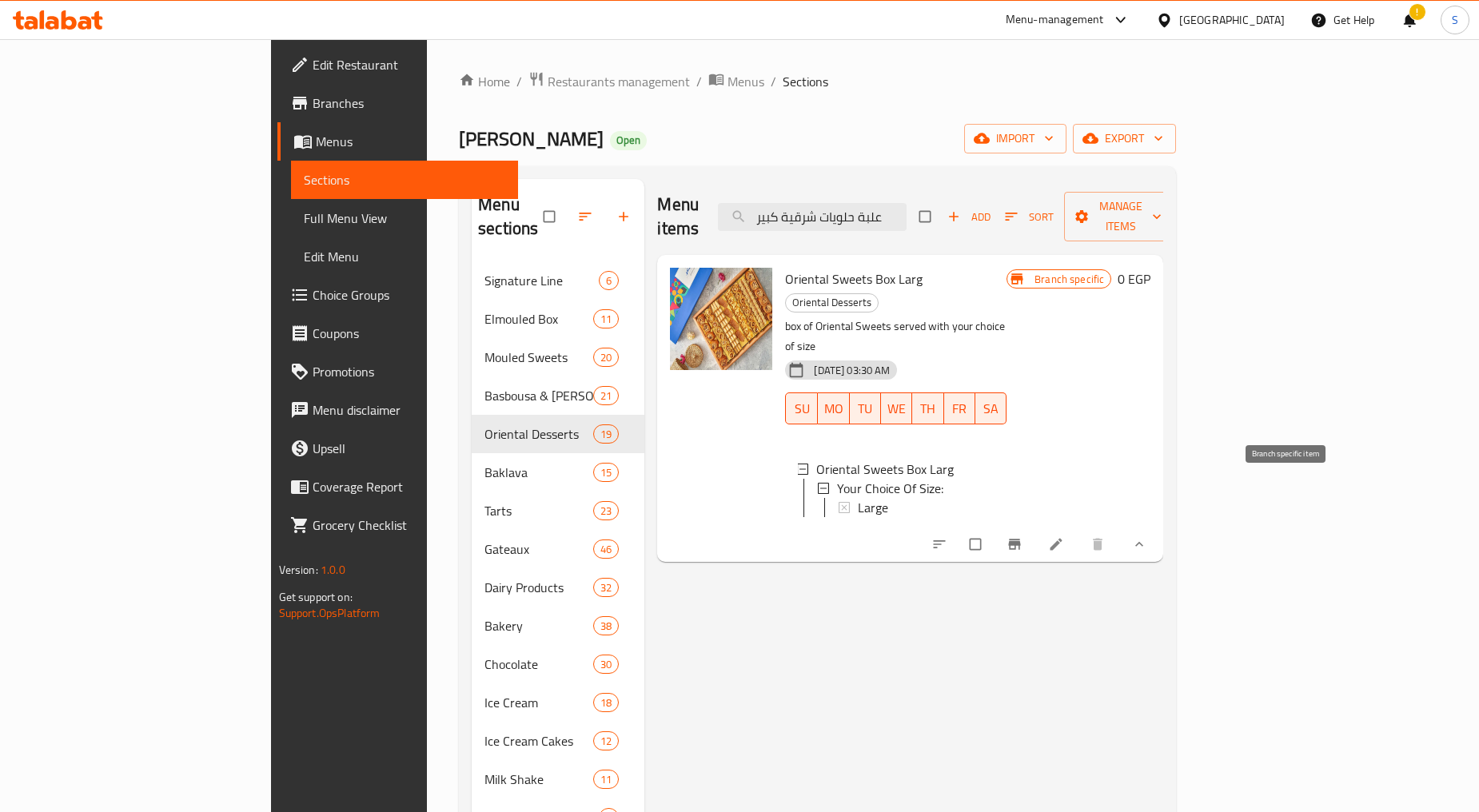
click at [1022, 536] on icon "Branch-specific-item" at bounding box center [1015, 544] width 16 height 16
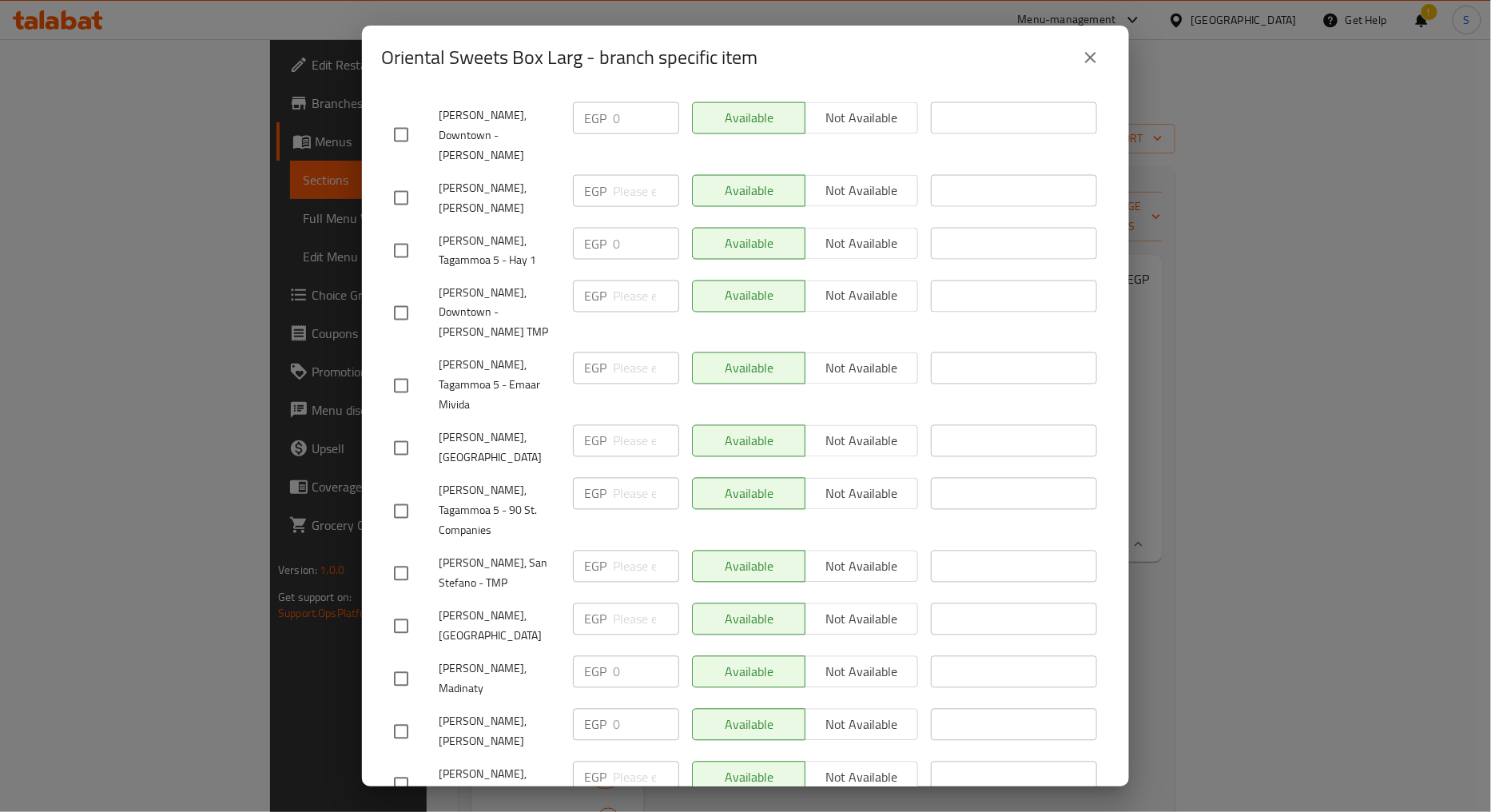
scroll to position [921, 0]
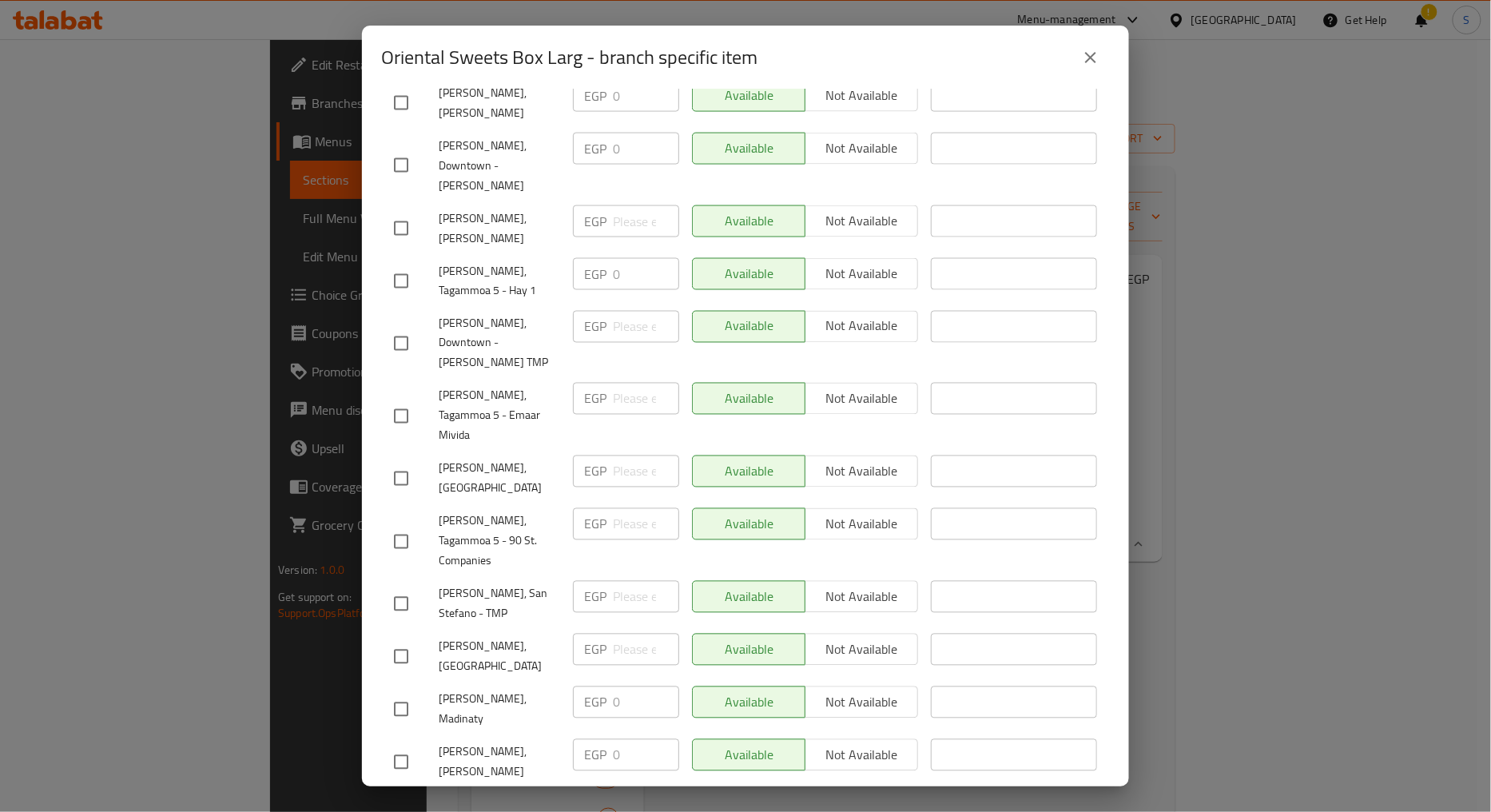
click at [1079, 72] on button "close" at bounding box center [1090, 57] width 38 height 38
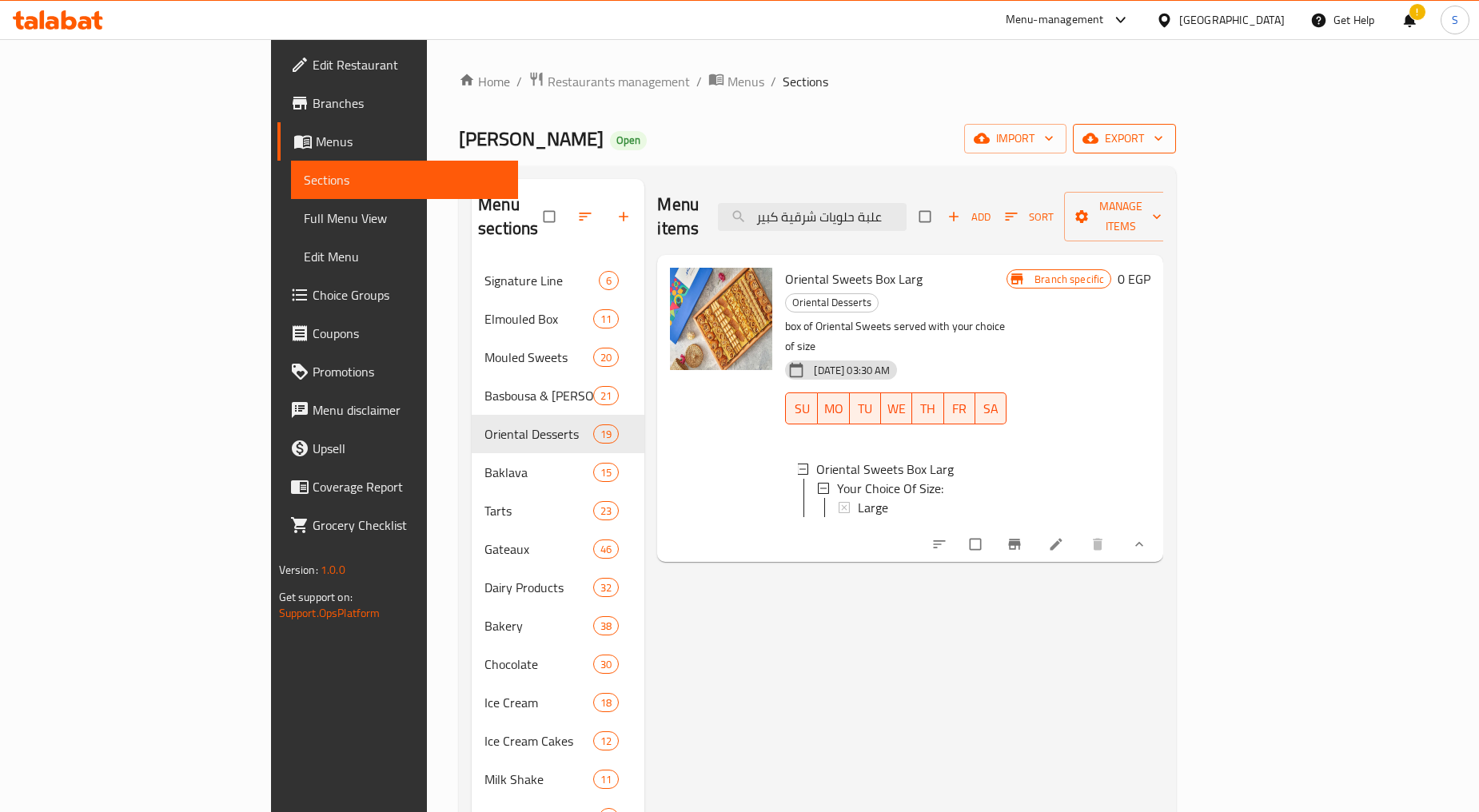
click at [1176, 124] on button "export" at bounding box center [1124, 139] width 104 height 30
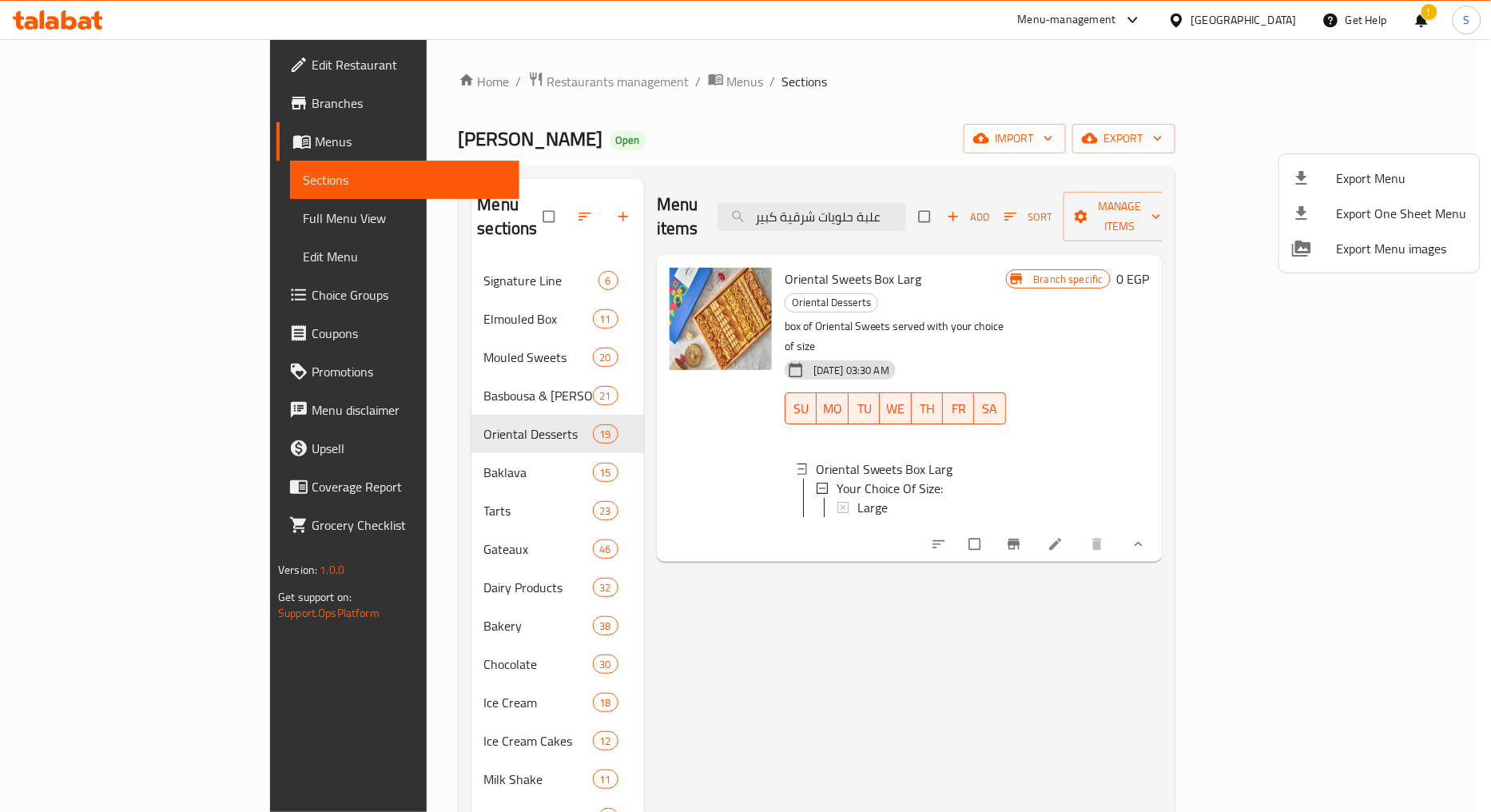
click at [1346, 170] on span "Export Menu" at bounding box center [1402, 177] width 130 height 19
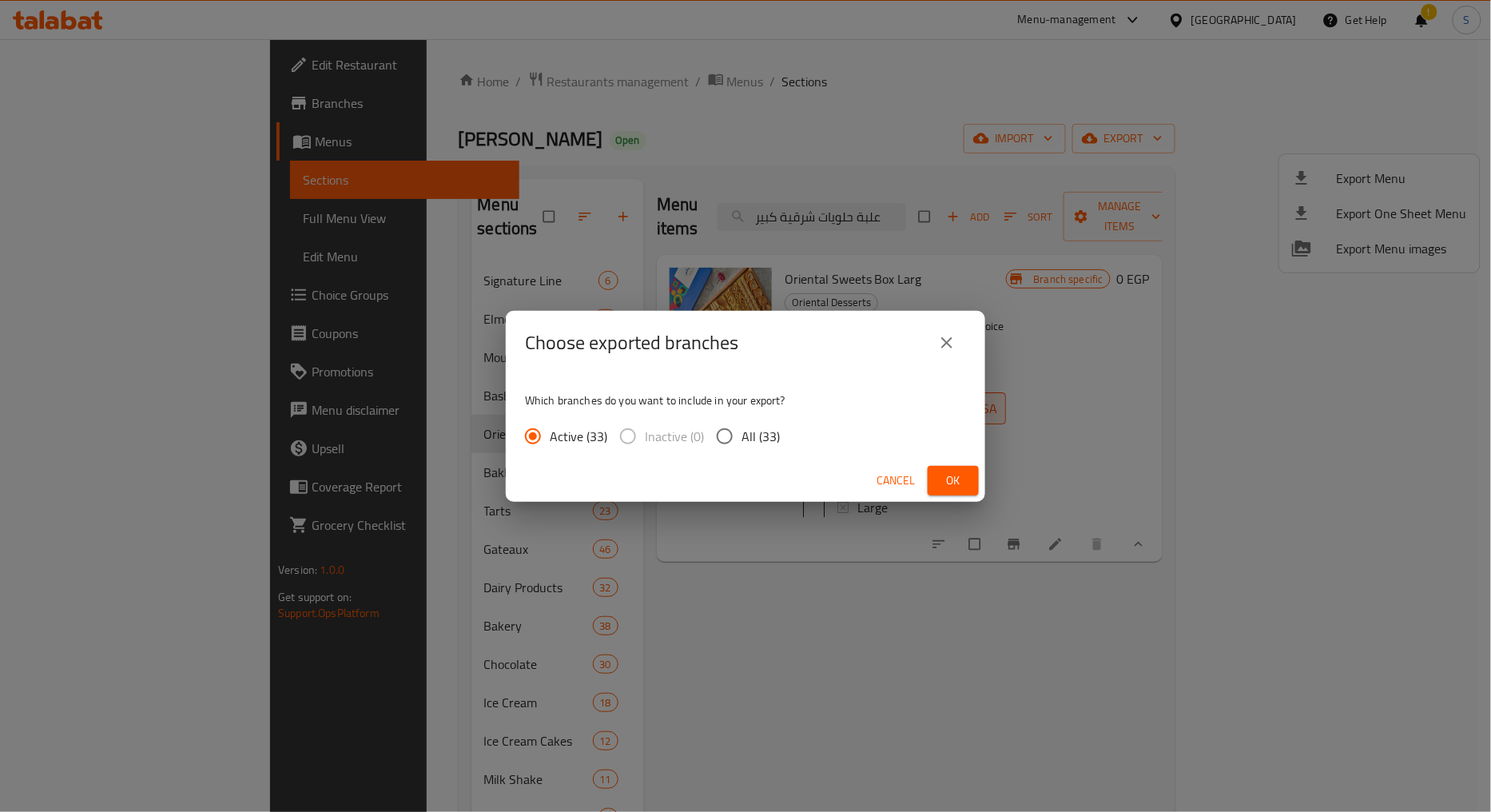
click at [777, 432] on span "All (33)" at bounding box center [761, 436] width 38 height 19
click at [742, 432] on input "All (33)" at bounding box center [724, 437] width 34 height 34
radio input "true"
click at [946, 481] on span "Ok" at bounding box center [953, 481] width 26 height 20
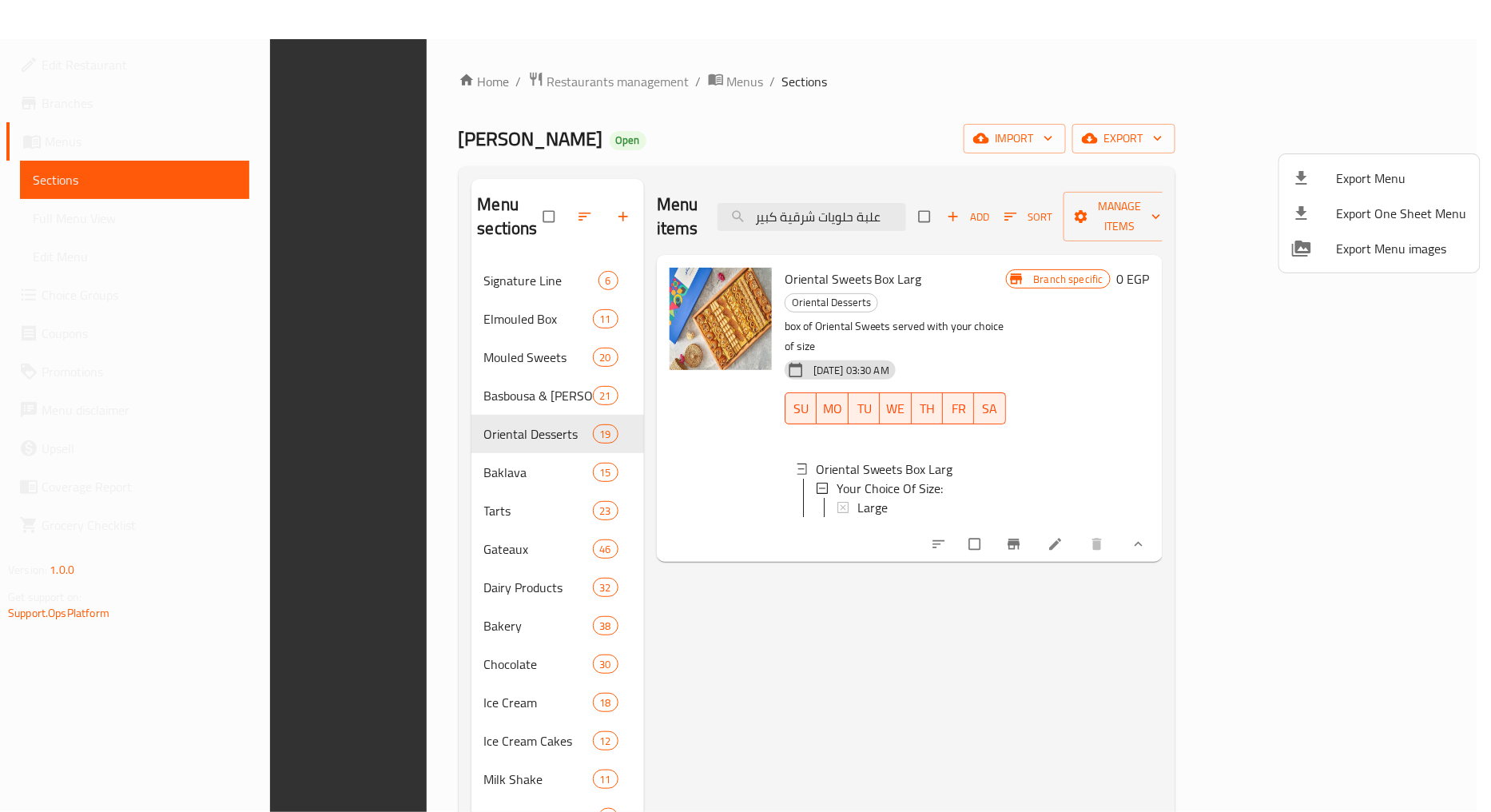
scroll to position [281, 0]
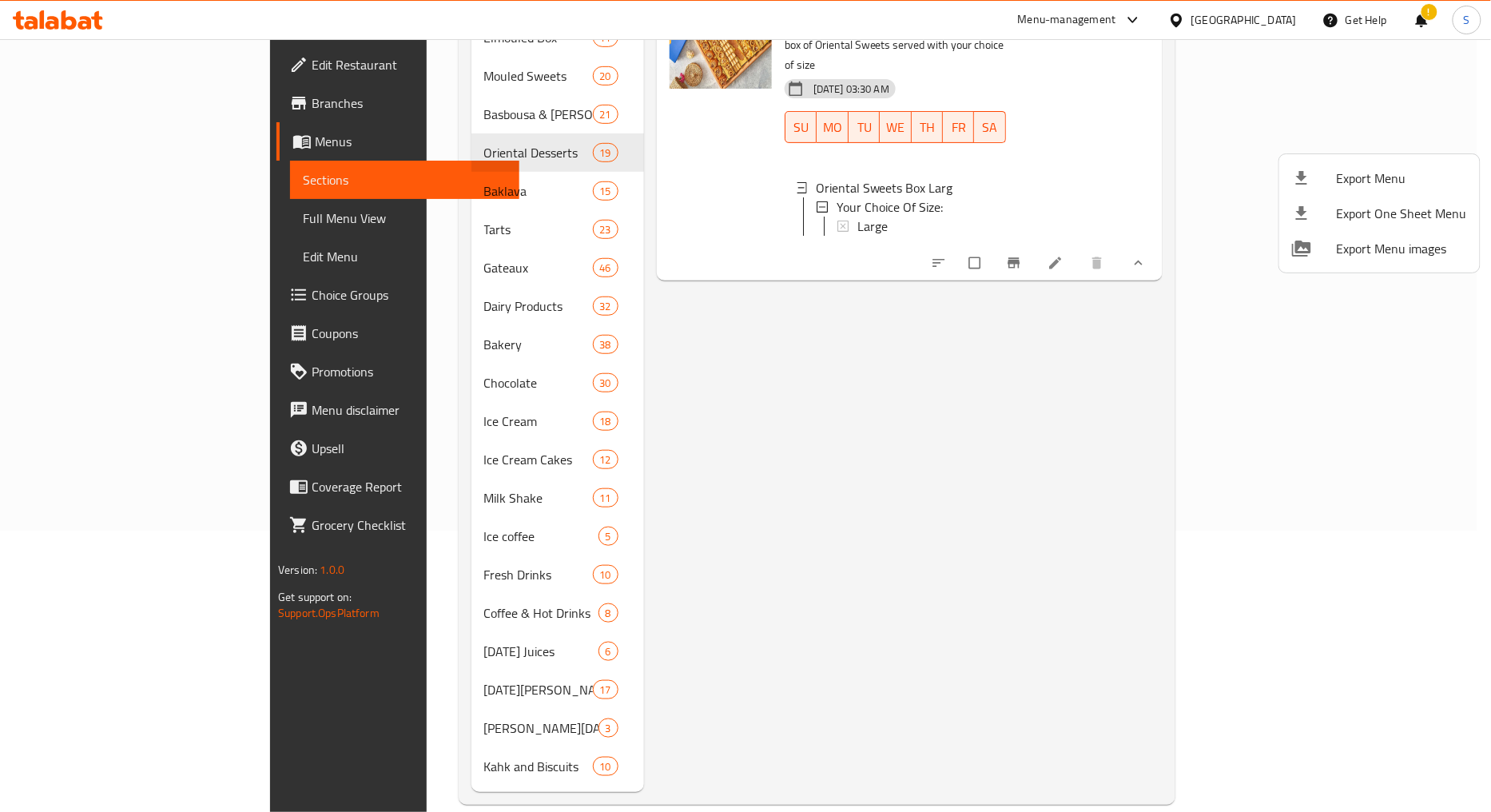
click at [999, 392] on div at bounding box center [745, 406] width 1491 height 812
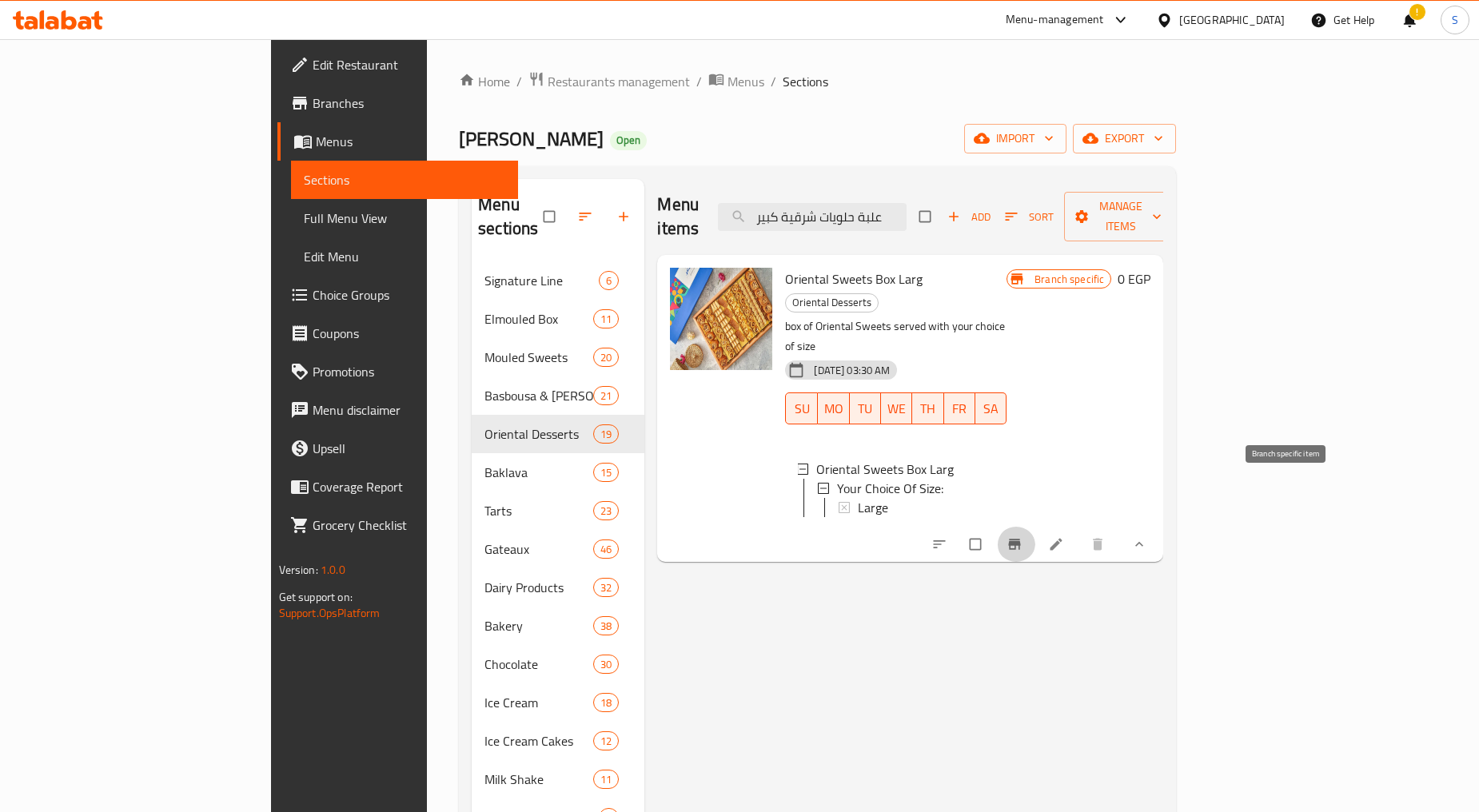
click at [1022, 536] on icon "Branch-specific-item" at bounding box center [1015, 544] width 16 height 16
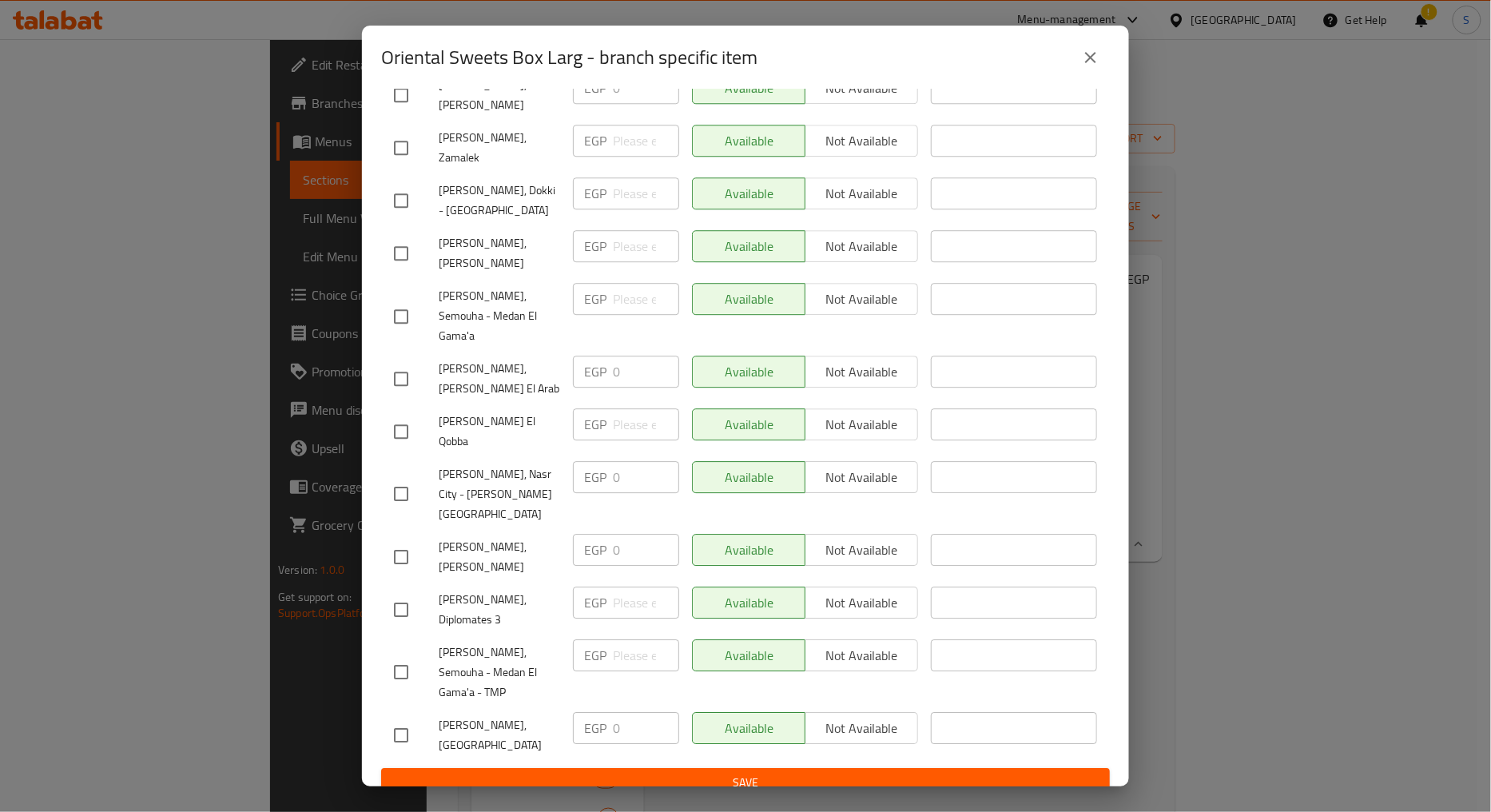
scroll to position [1632, 0]
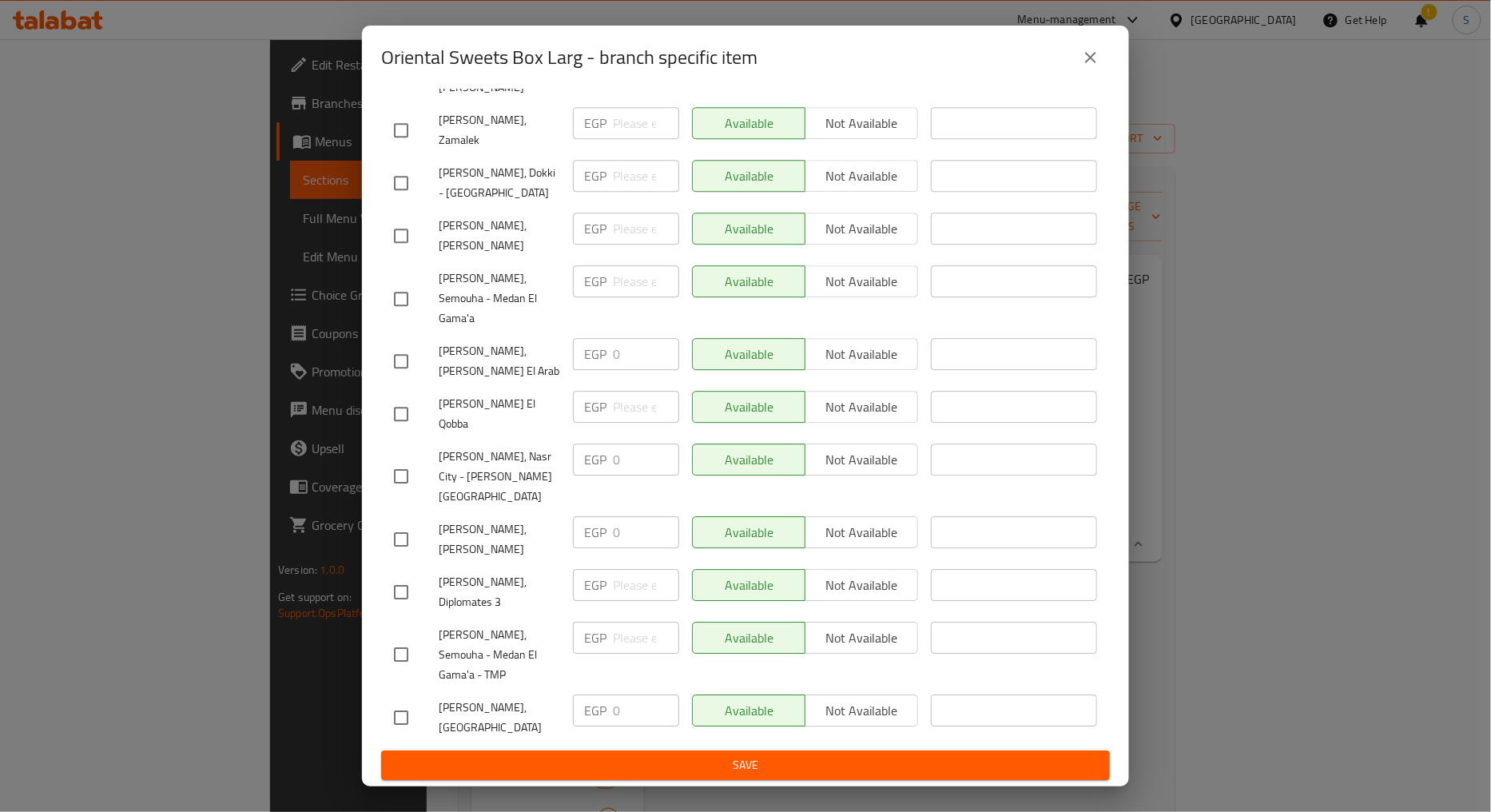
click at [1097, 64] on icon "close" at bounding box center [1090, 57] width 19 height 19
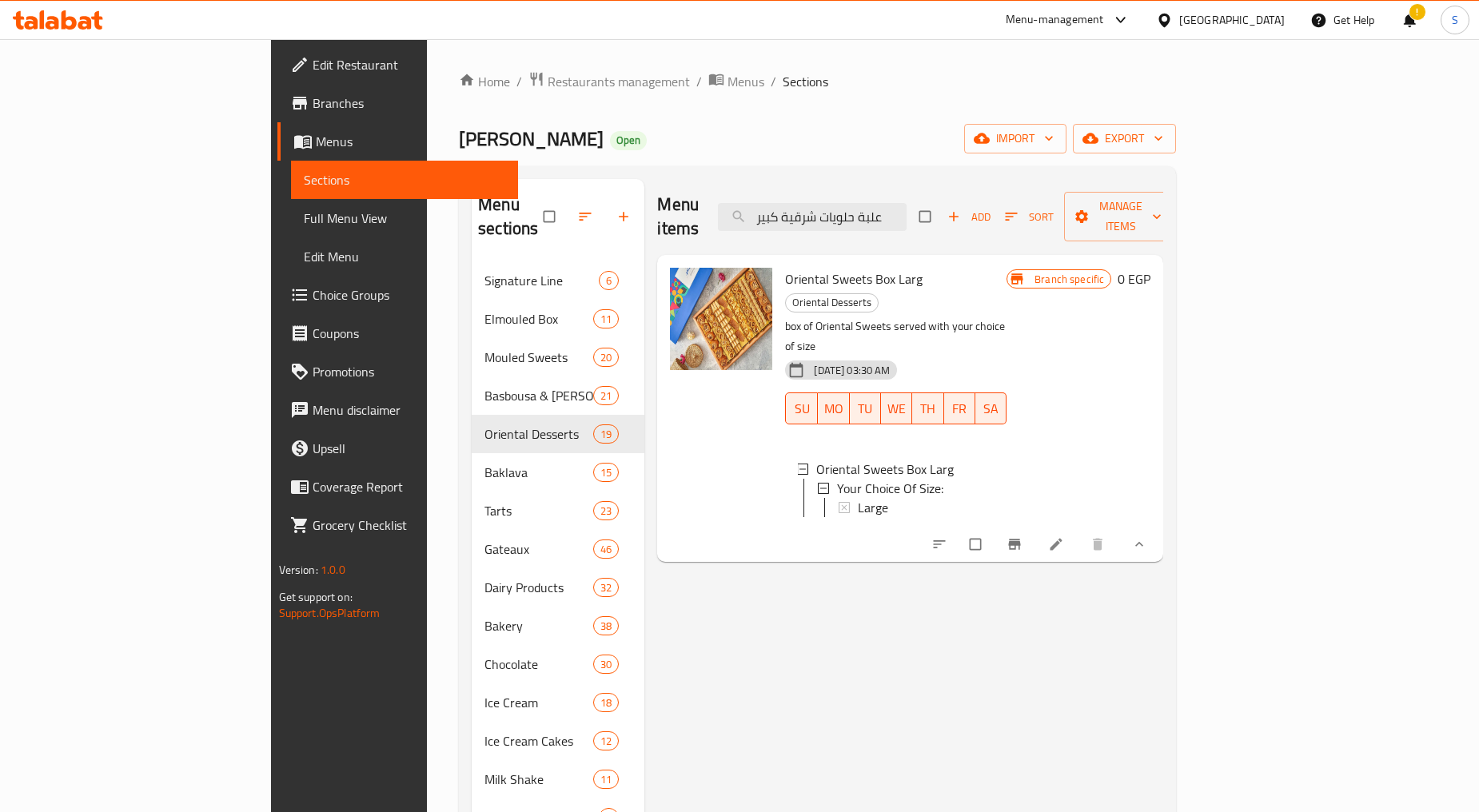
click at [868, 498] on div "Large" at bounding box center [926, 507] width 136 height 19
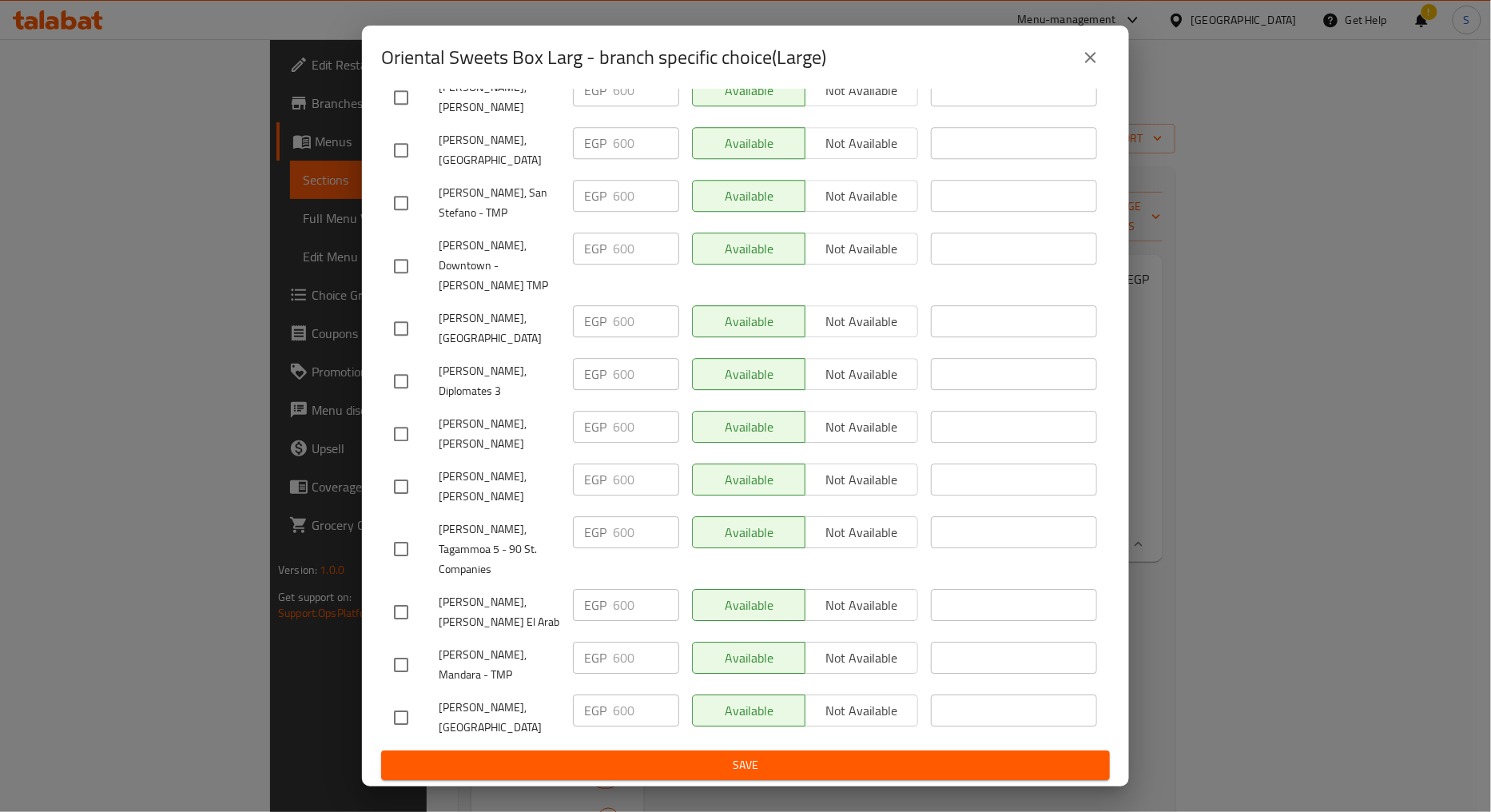
click at [1091, 66] on icon "close" at bounding box center [1090, 57] width 19 height 19
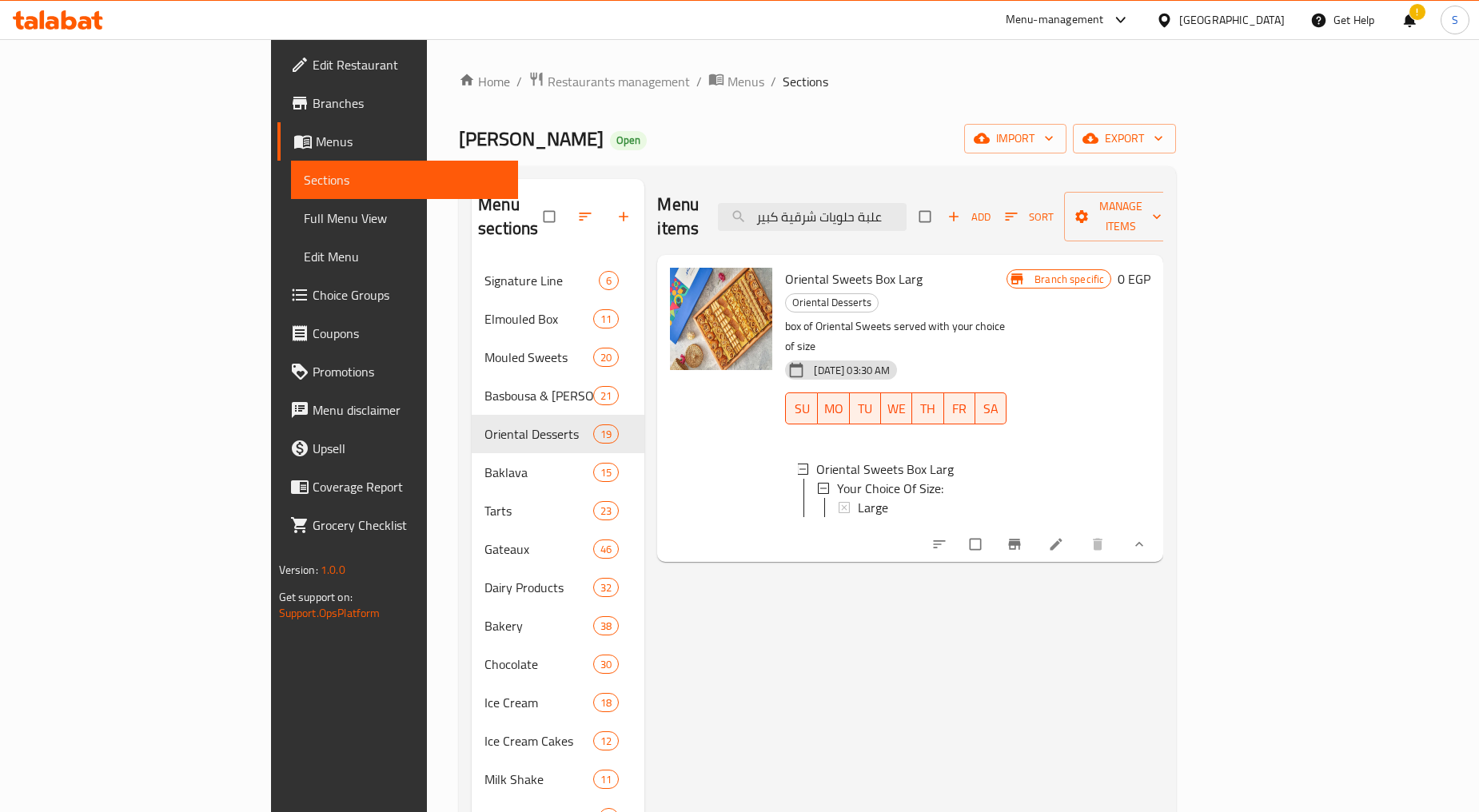
click at [1064, 536] on icon at bounding box center [1056, 544] width 16 height 16
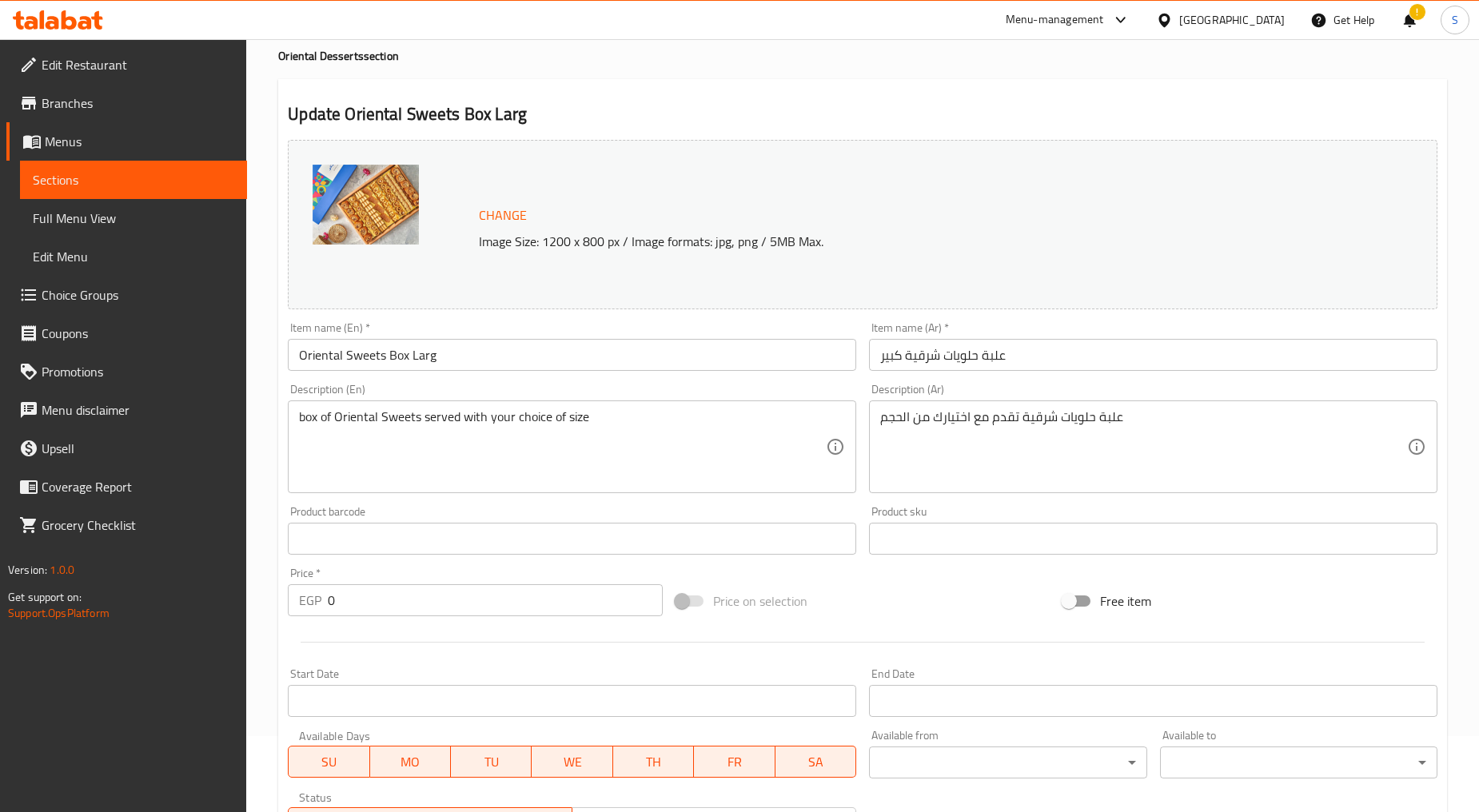
scroll to position [329, 0]
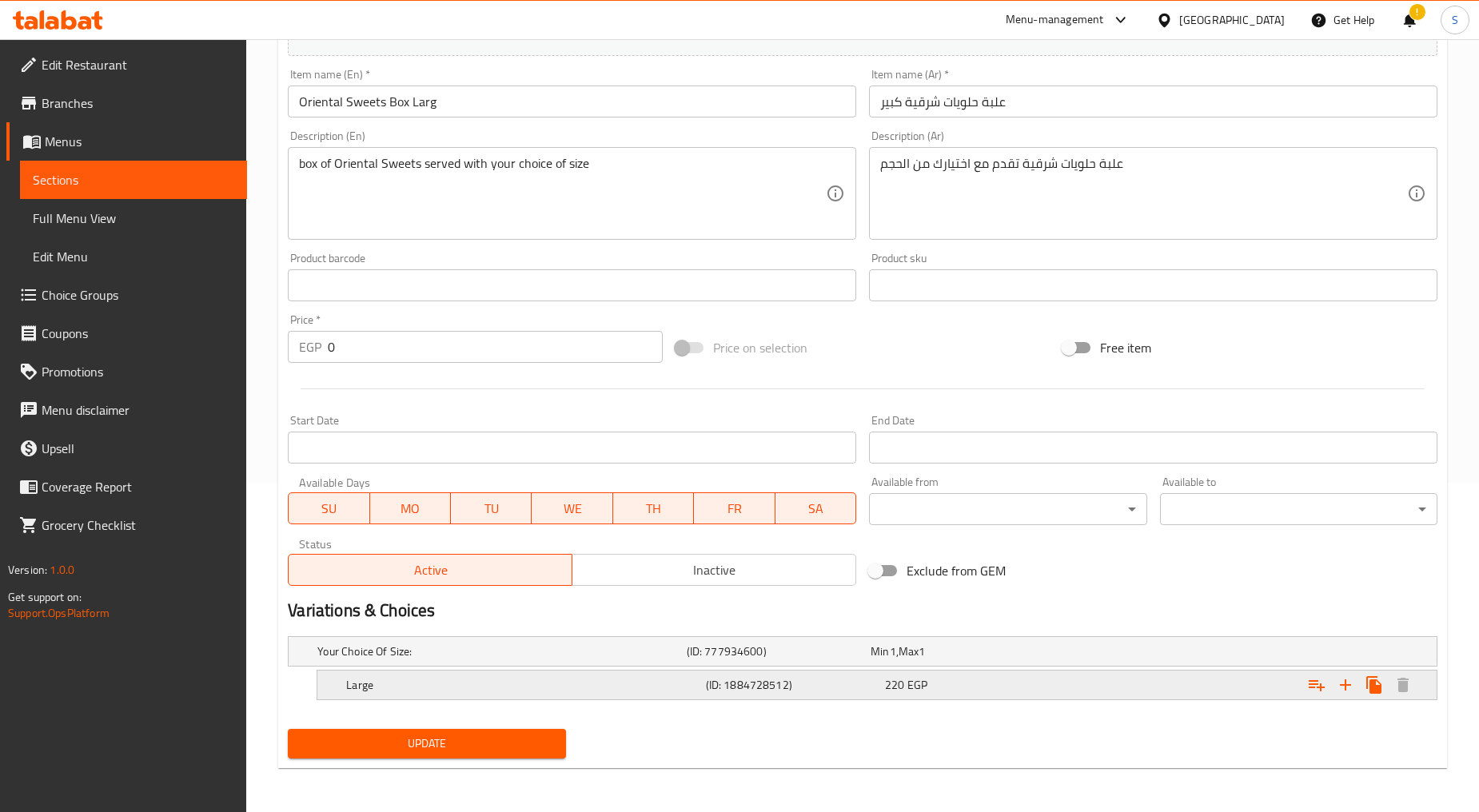
click at [586, 699] on div "Large (ID: 1884728512) 220 EGP" at bounding box center [881, 685] width 1078 height 35
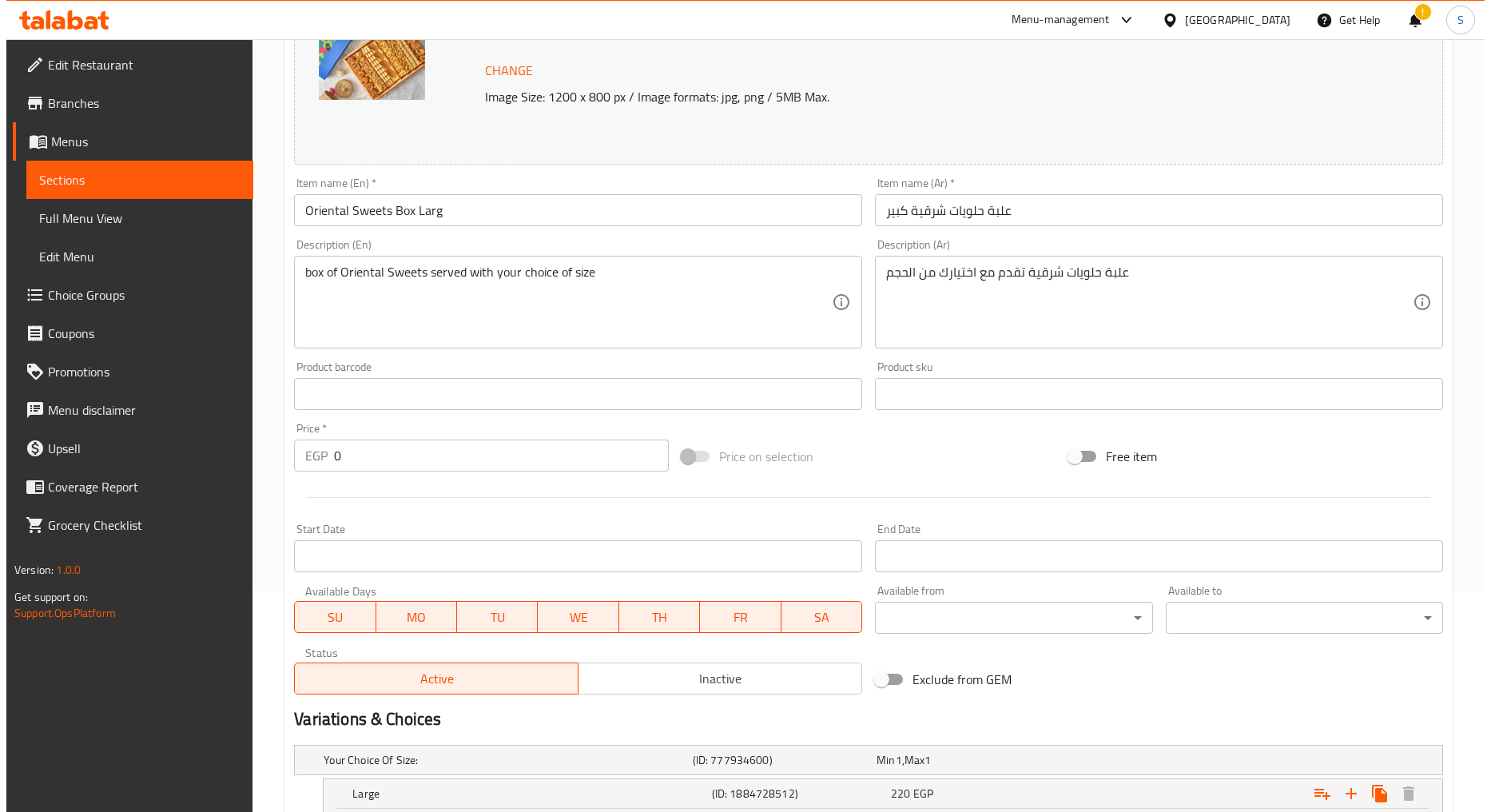
scroll to position [0, 0]
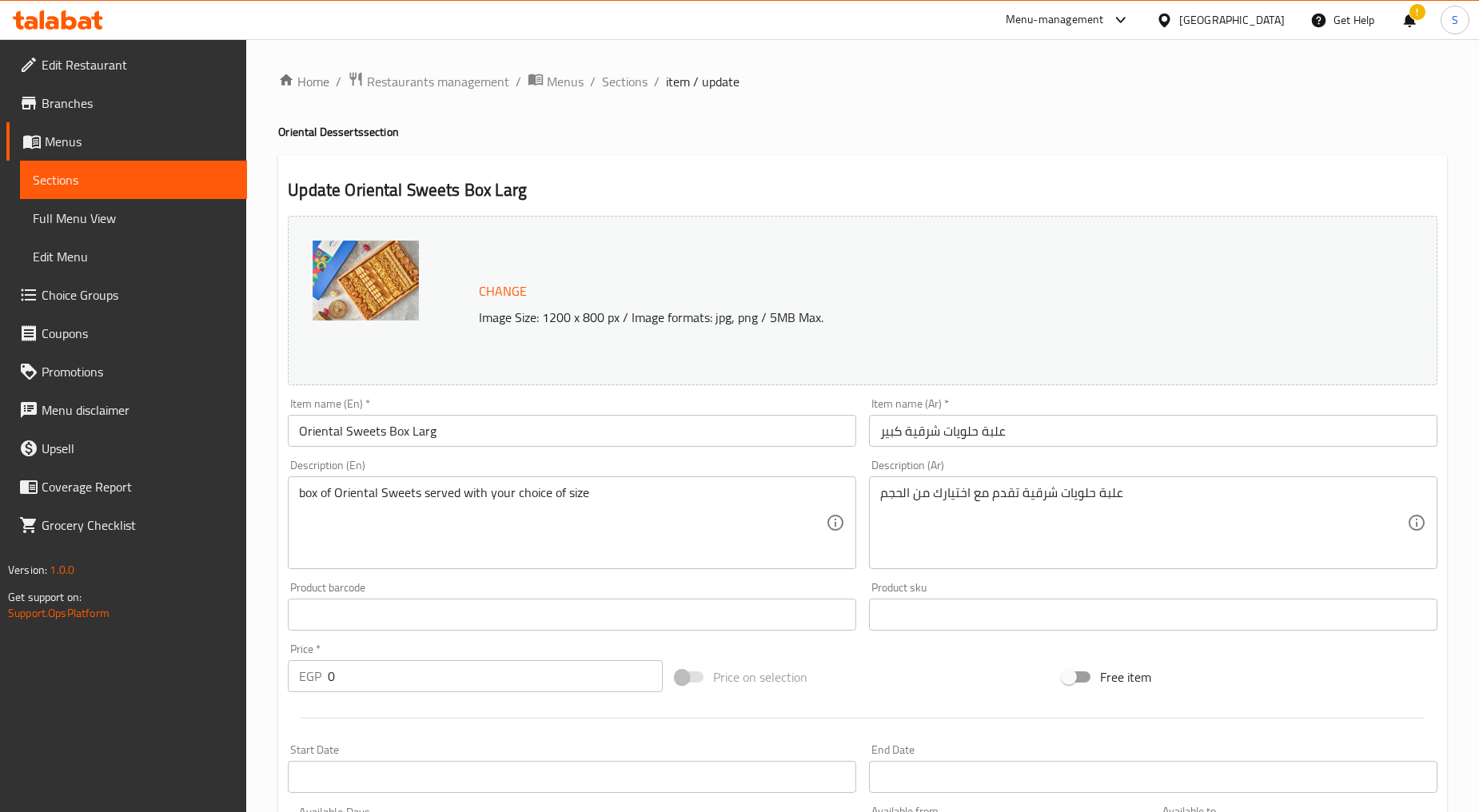
click at [446, 428] on input "Oriental Sweets Box Larg" at bounding box center [572, 431] width 569 height 32
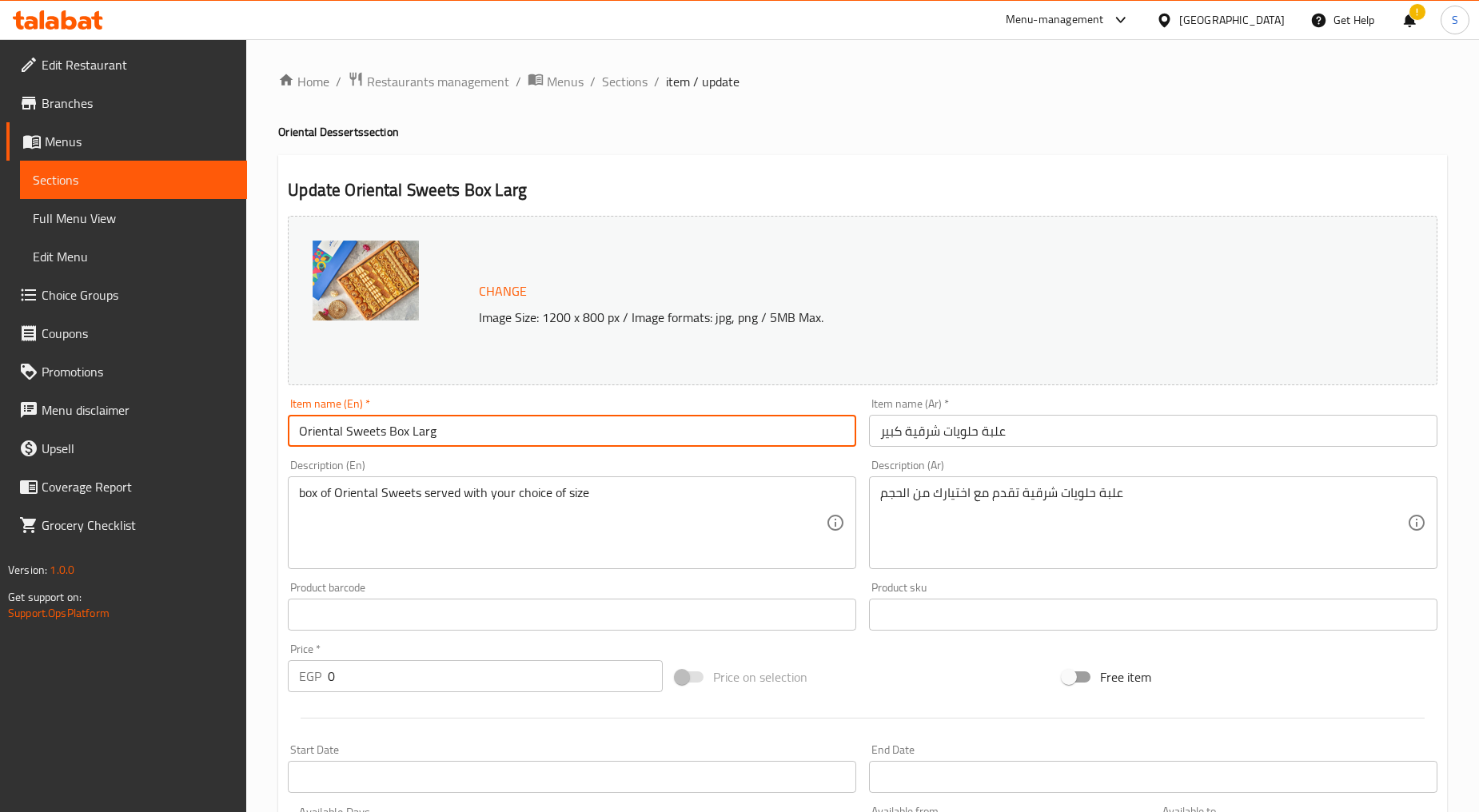
click at [446, 428] on input "Oriental Sweets Box Larg" at bounding box center [572, 431] width 569 height 32
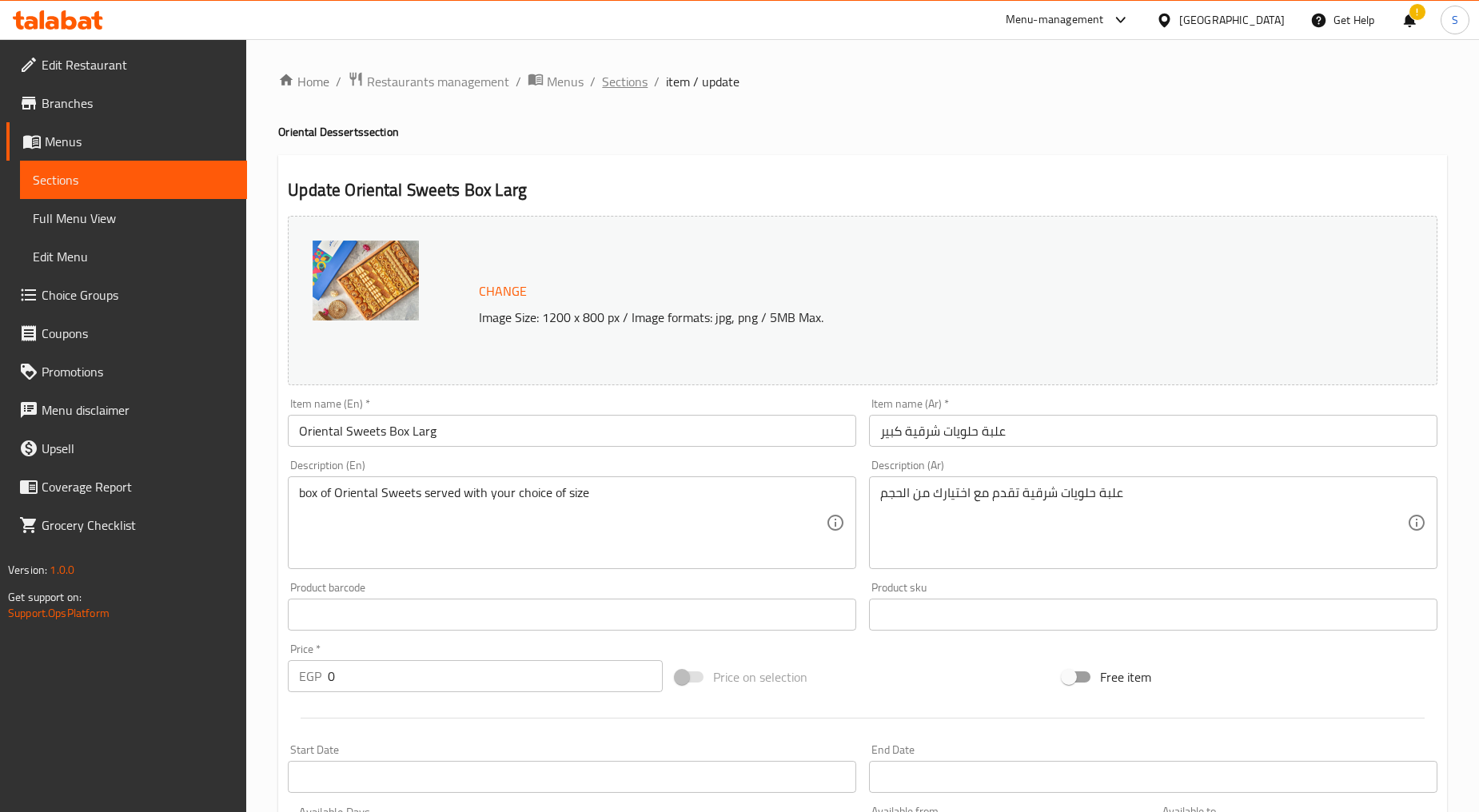
click at [619, 85] on span "Sections" at bounding box center [625, 81] width 45 height 19
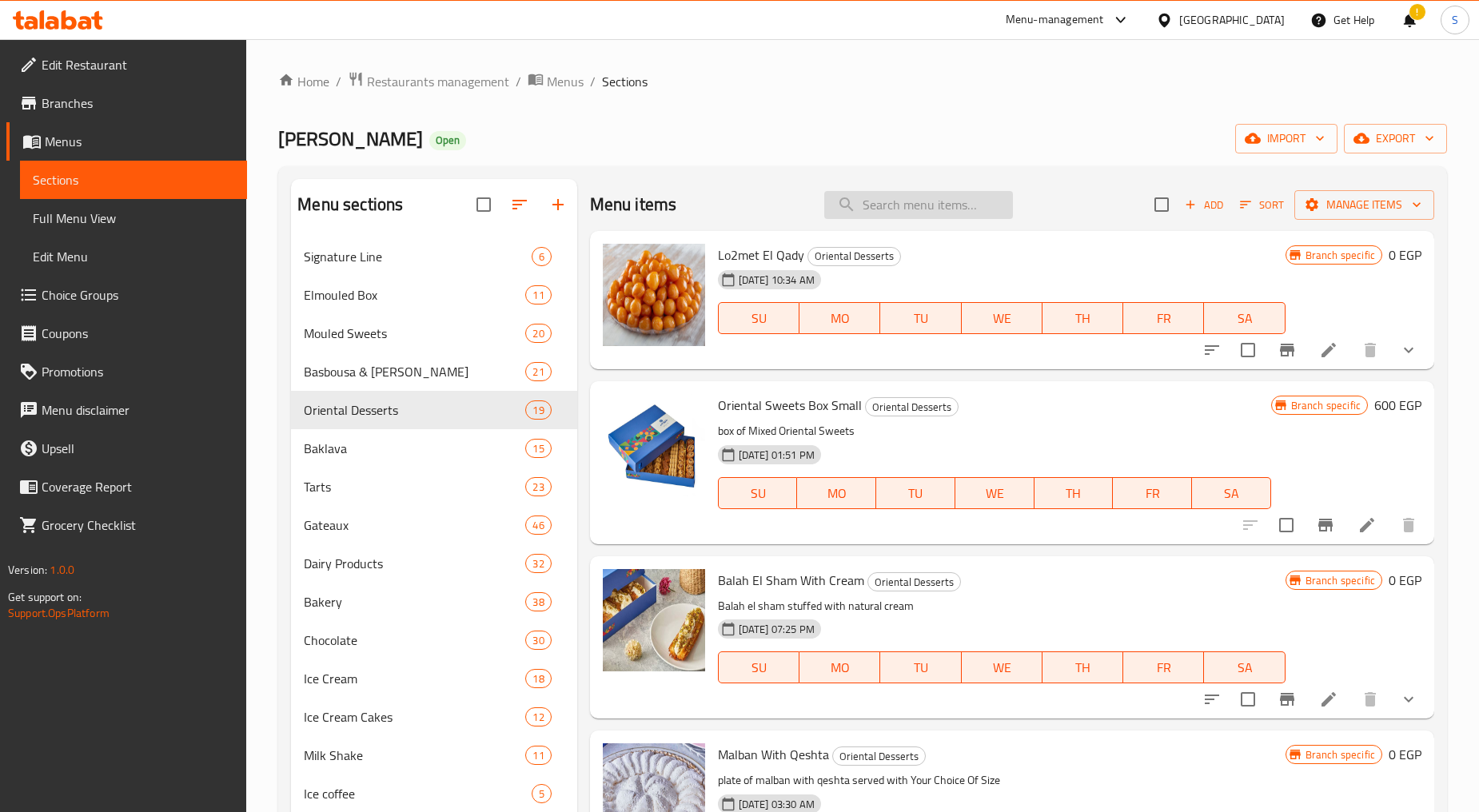
click at [872, 192] on input "search" at bounding box center [918, 205] width 188 height 28
paste input "Oriental Sweets Box Larg"
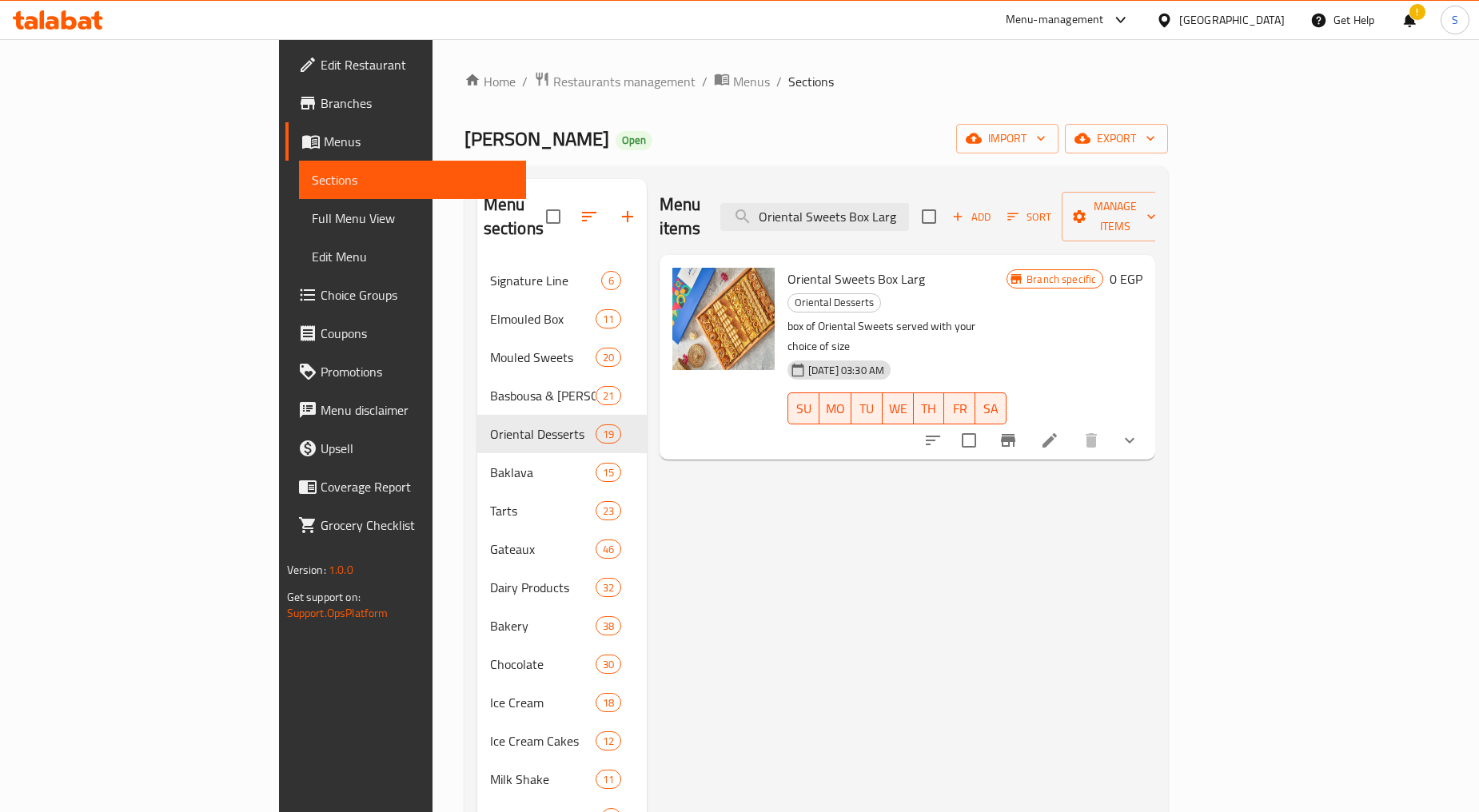
type input "Oriental Sweets Box Larg"
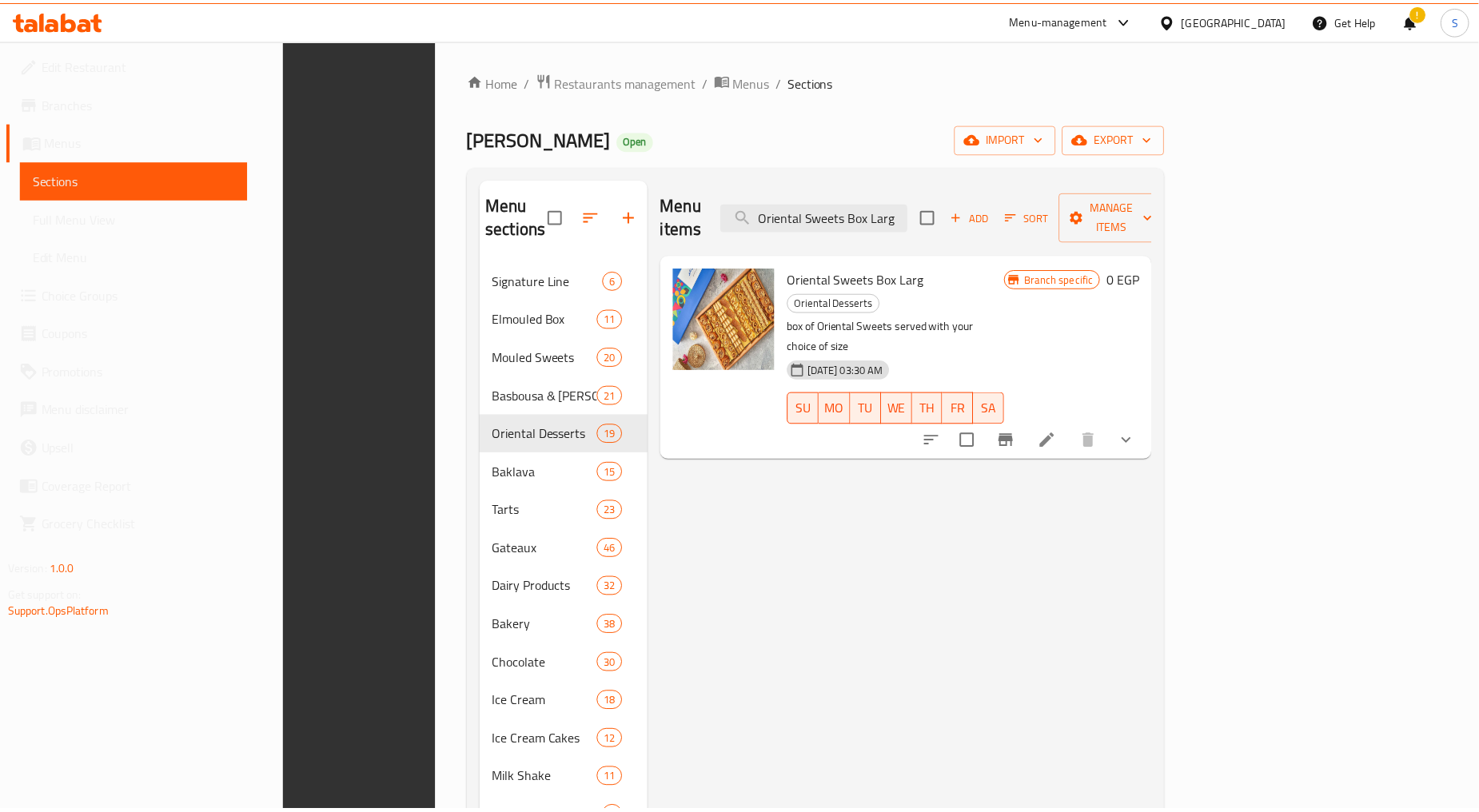
scroll to position [281, 0]
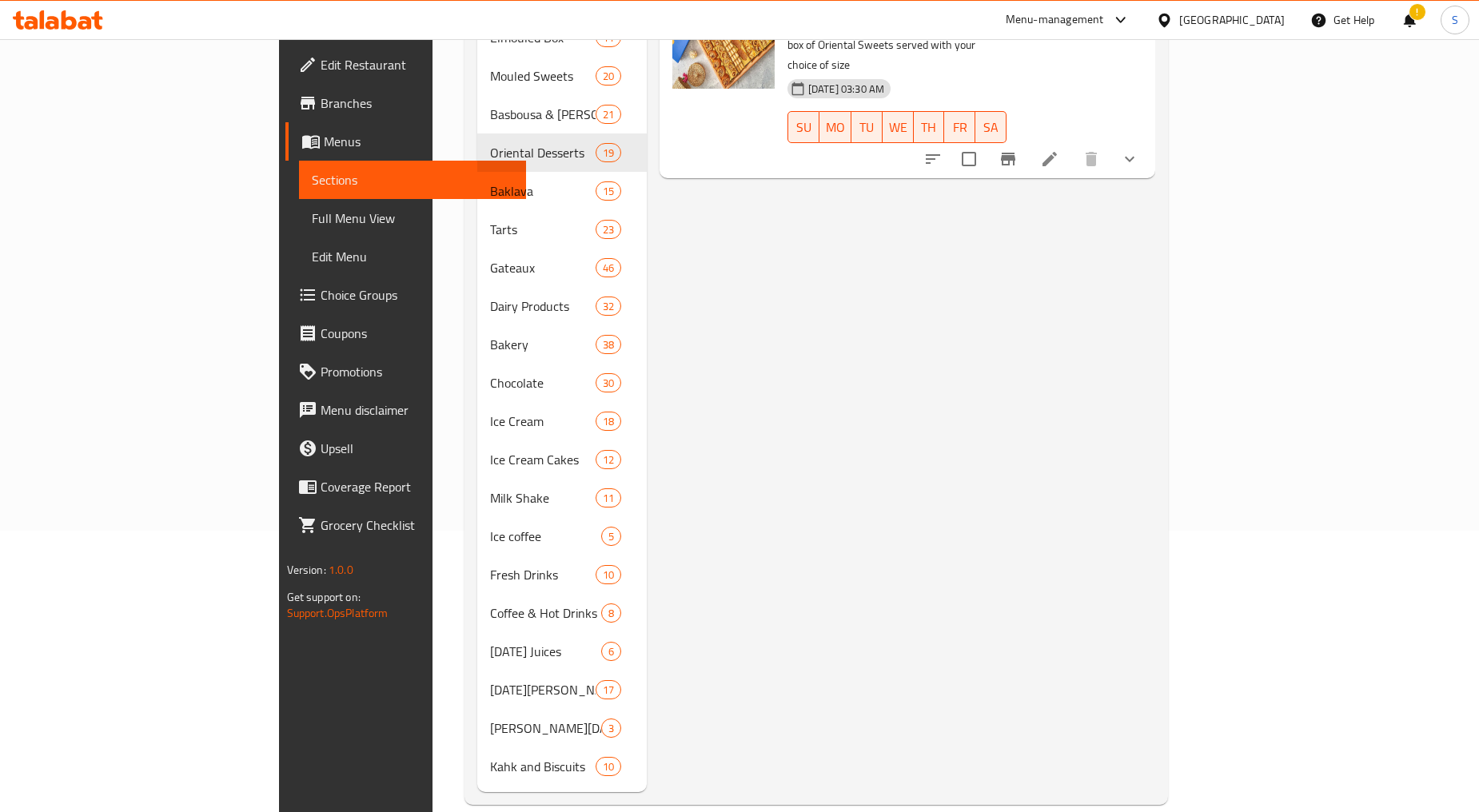
drag, startPoint x: 1017, startPoint y: 368, endPoint x: 1027, endPoint y: 368, distance: 10.0
click at [1017, 368] on div "Menu items Oriental Sweets Box Larg Add Sort Manage items Oriental Sweets Box L…" at bounding box center [901, 344] width 510 height 894
click at [1140, 150] on icon "show more" at bounding box center [1129, 159] width 19 height 19
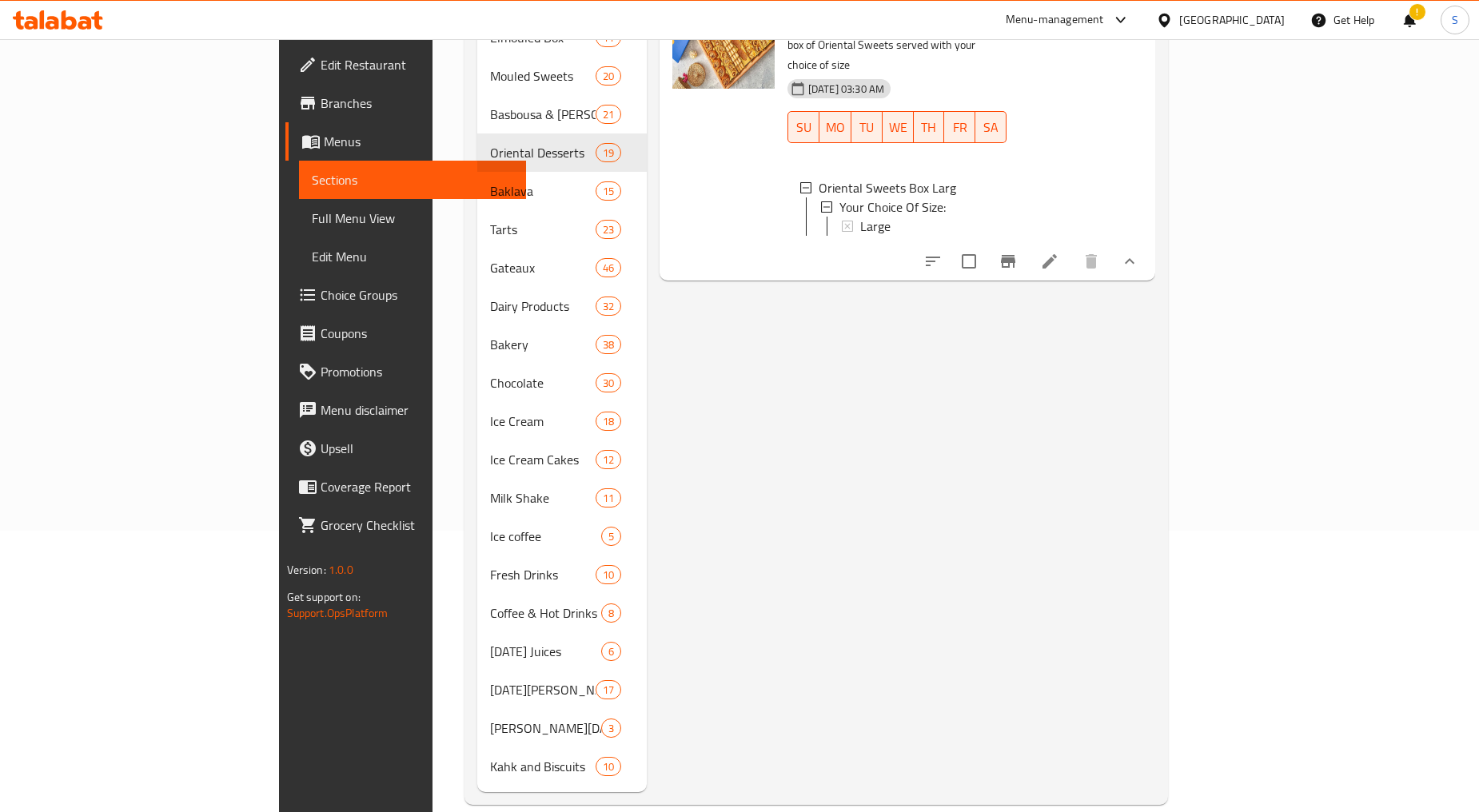
click at [320, 100] on span "Branches" at bounding box center [416, 102] width 192 height 19
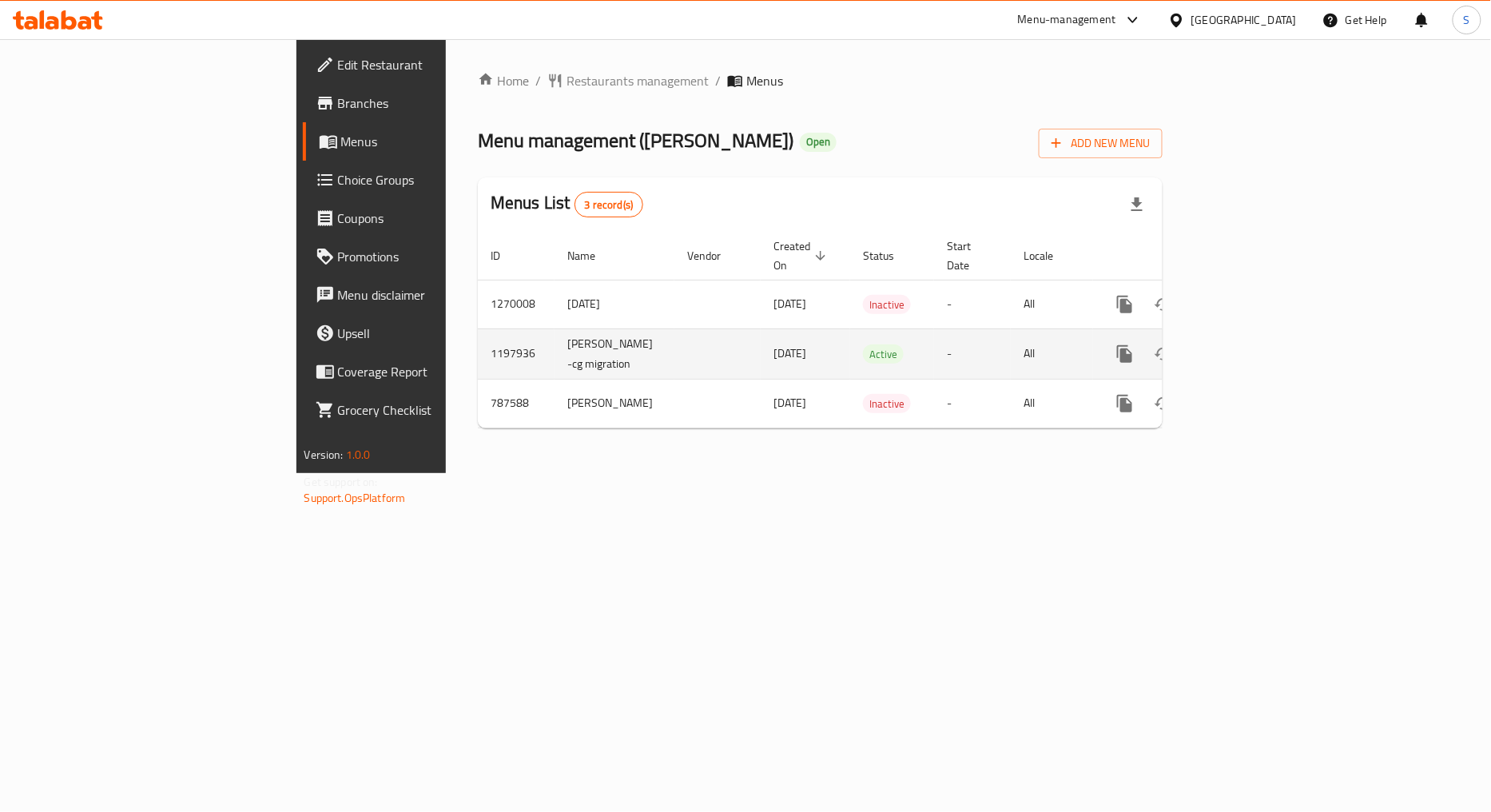
click at [1250, 344] on icon "enhanced table" at bounding box center [1240, 353] width 19 height 19
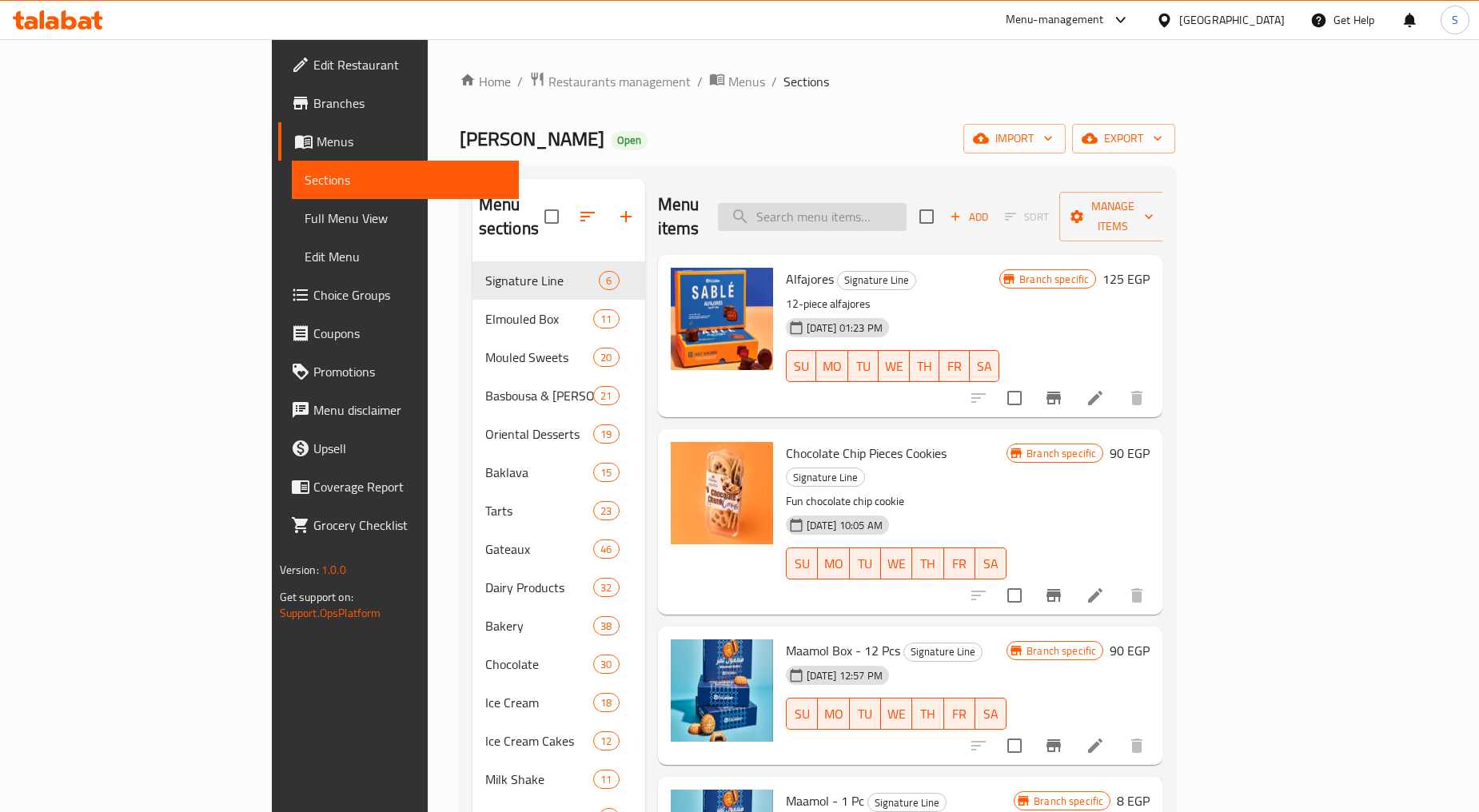
click at [907, 203] on input "search" at bounding box center [811, 217] width 188 height 28
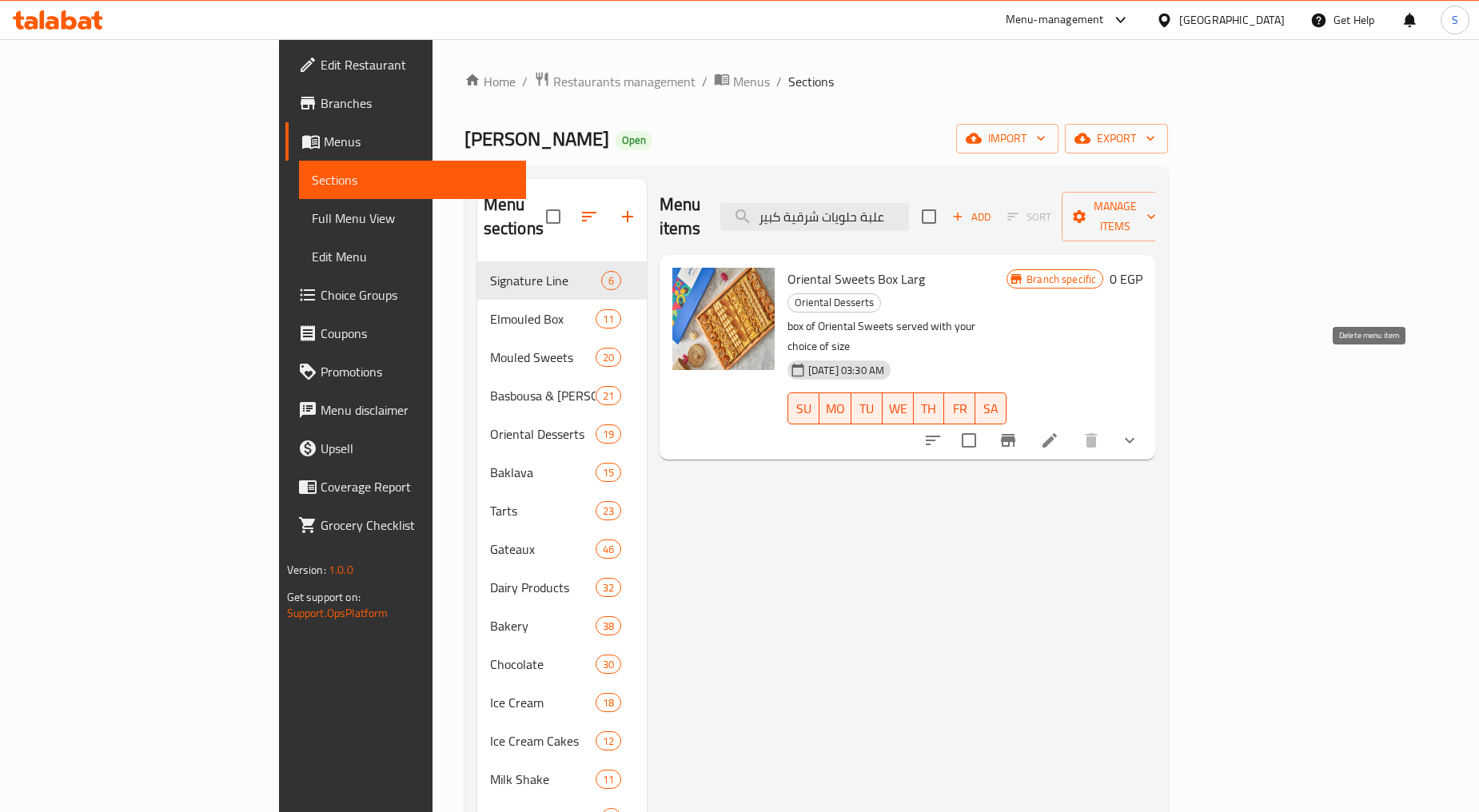
type input "علبة حلويات شرقية كبير"
click at [1149, 421] on button "show more" at bounding box center [1129, 440] width 38 height 38
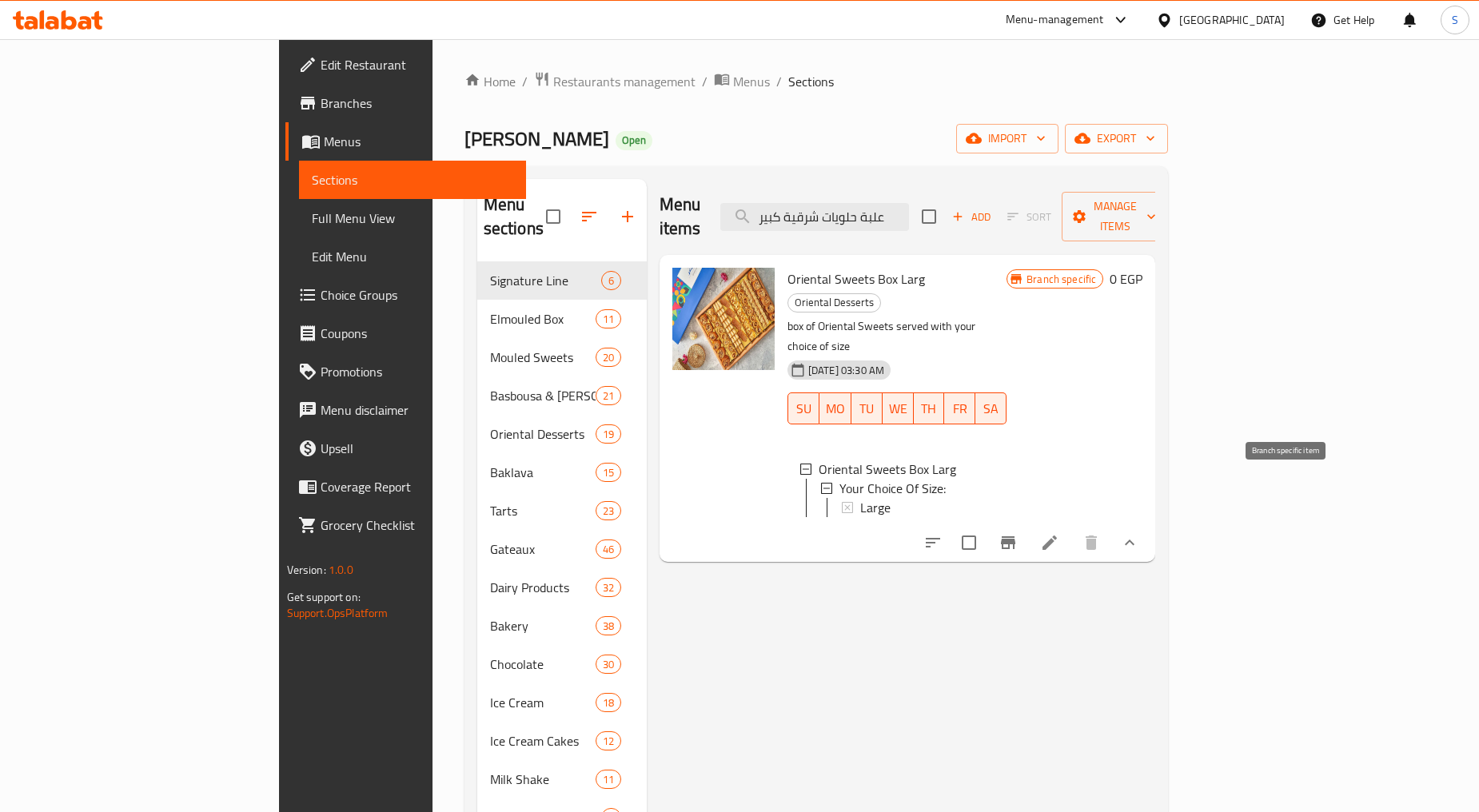
click at [1027, 523] on button "Branch-specific-item" at bounding box center [1008, 542] width 38 height 38
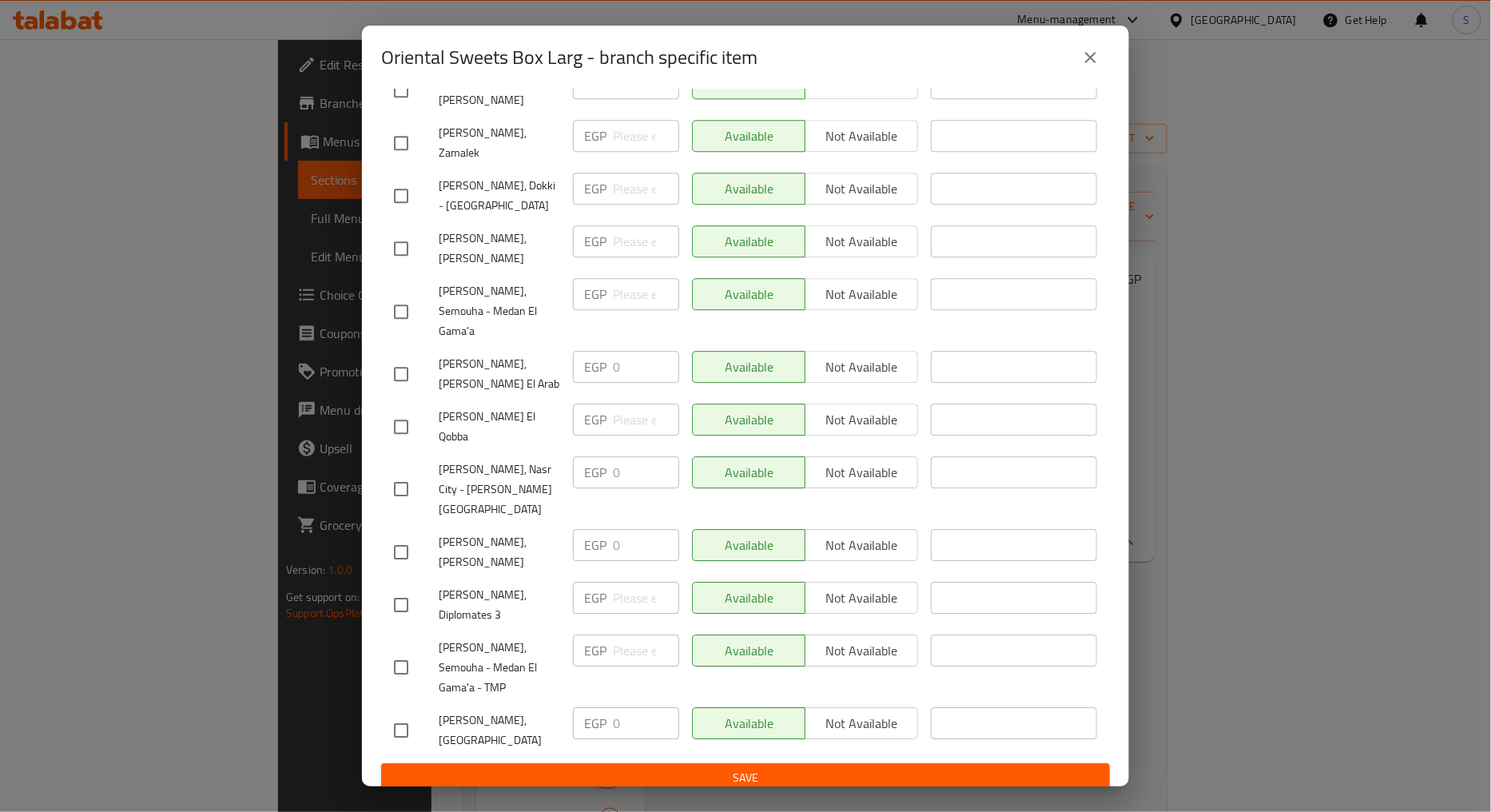
scroll to position [1632, 0]
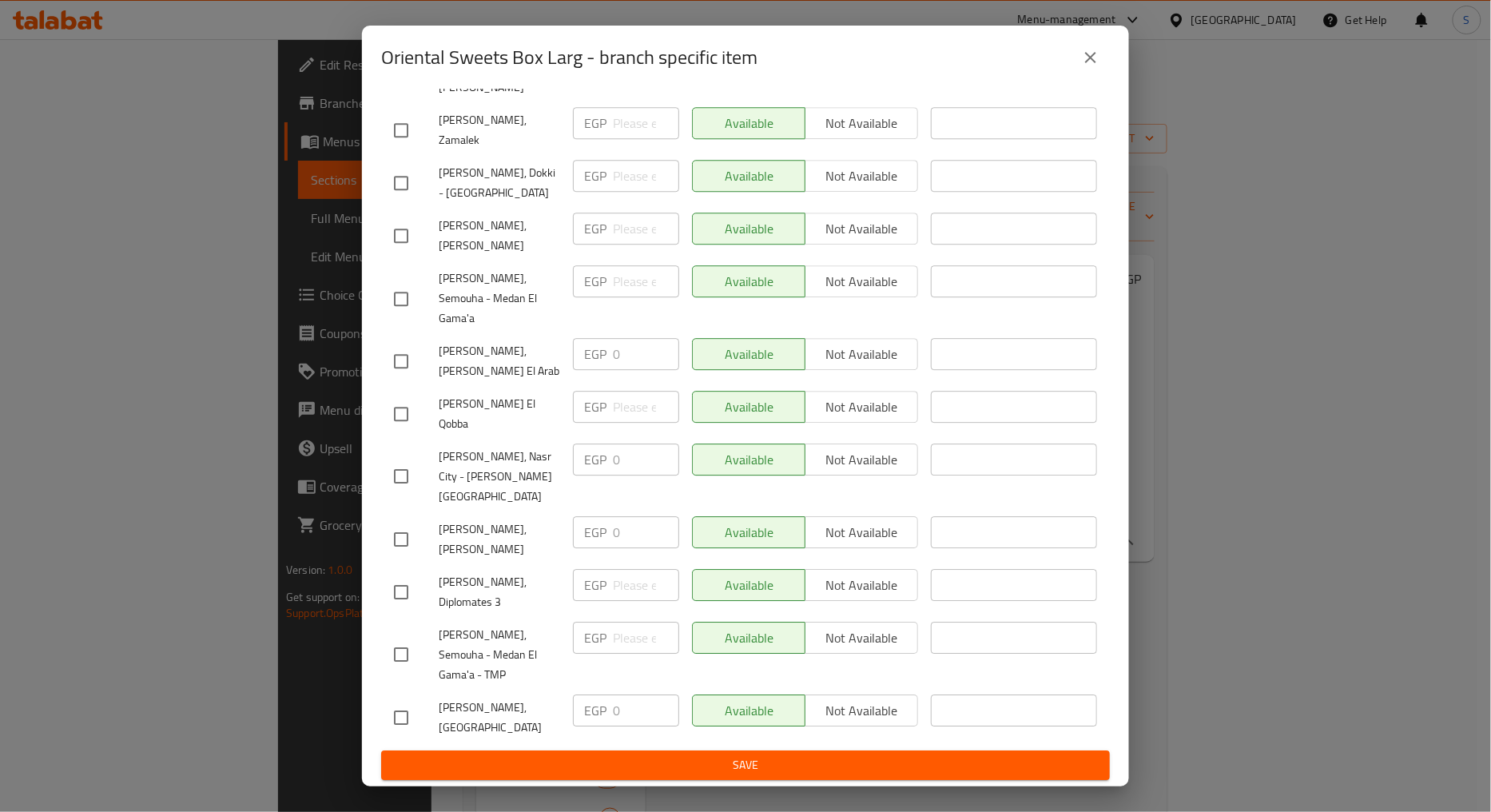
click at [1090, 57] on icon "close" at bounding box center [1090, 57] width 11 height 11
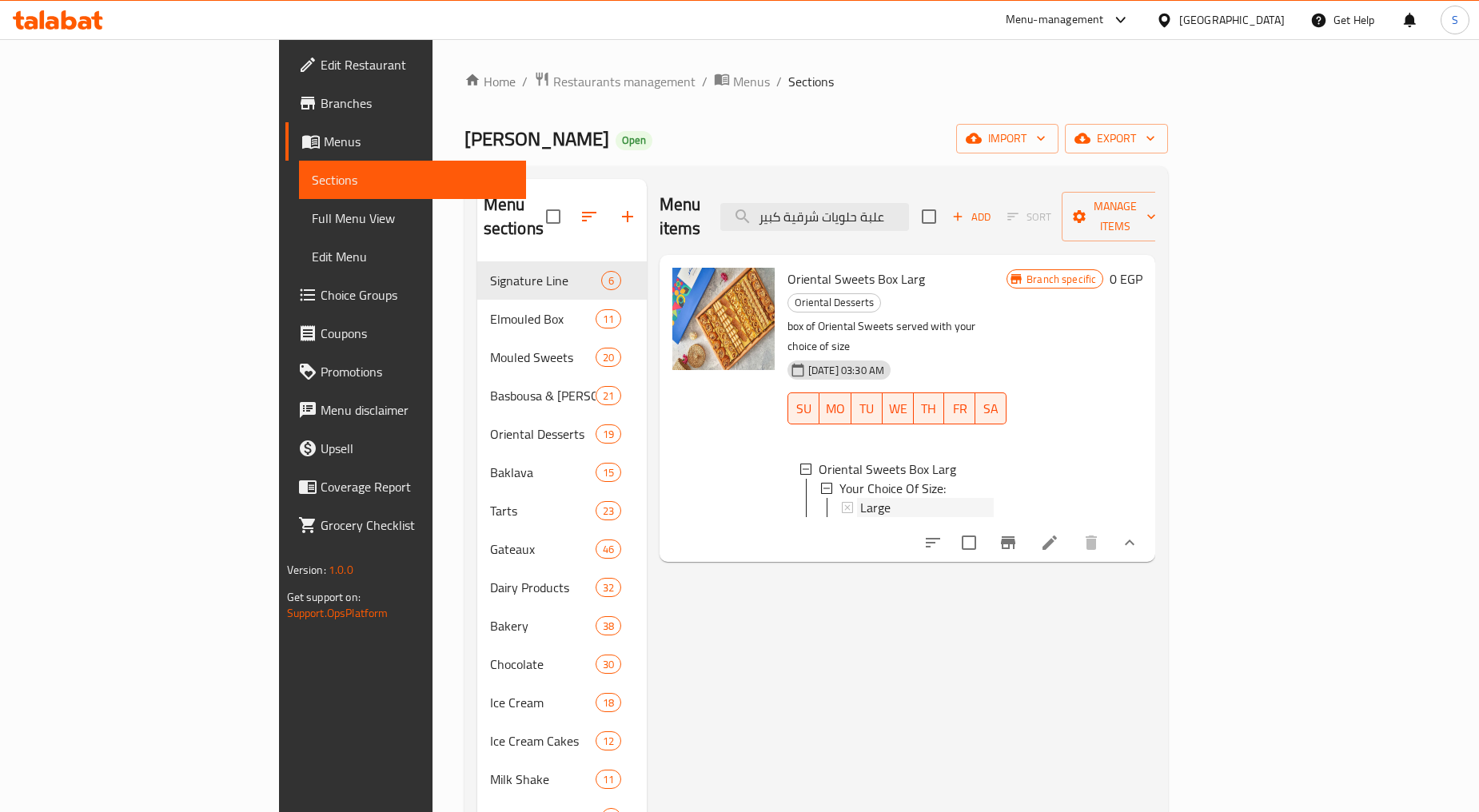
click at [861, 498] on div "Large" at bounding box center [927, 507] width 133 height 19
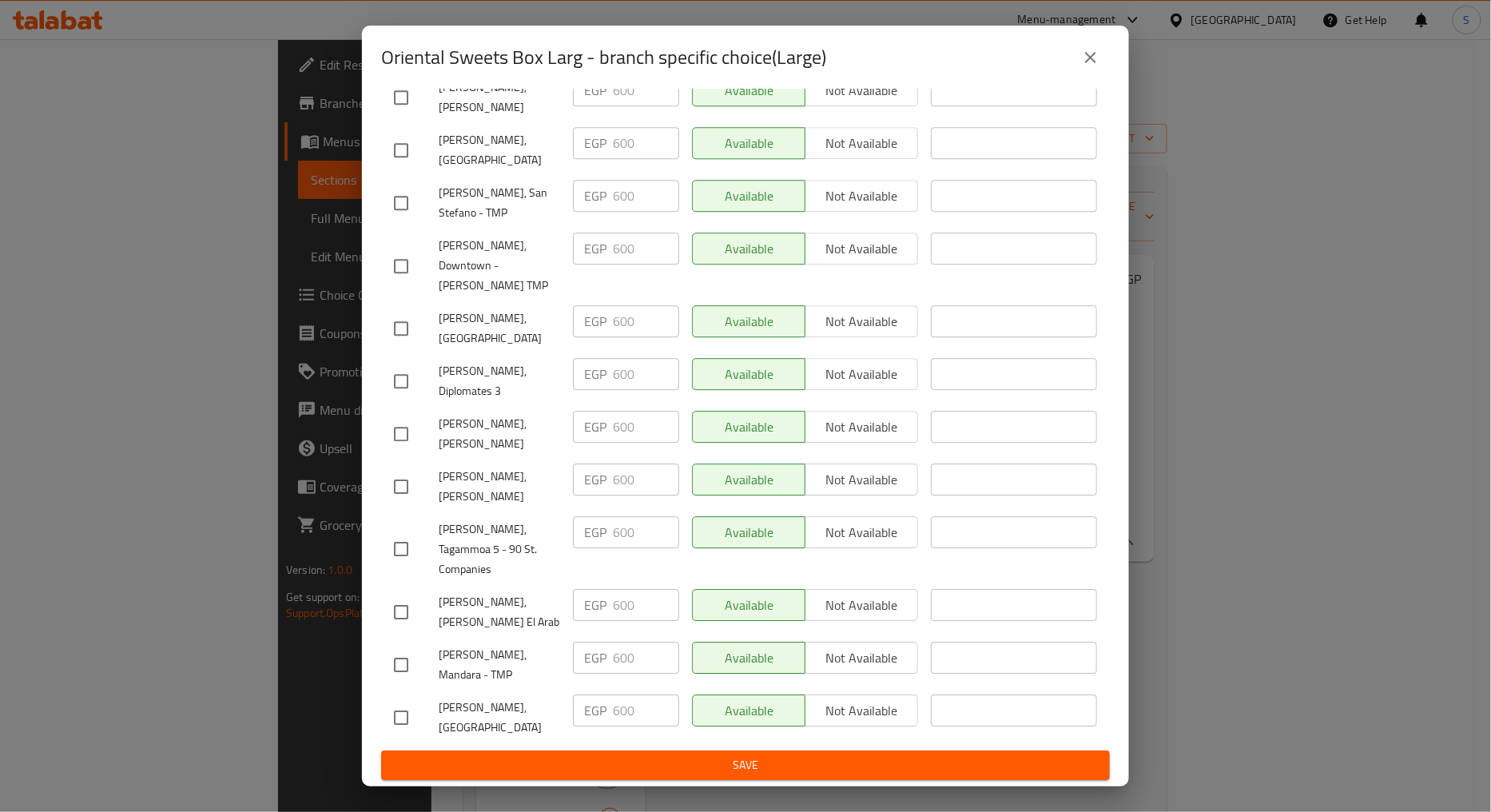
click at [1095, 51] on icon "close" at bounding box center [1090, 57] width 19 height 19
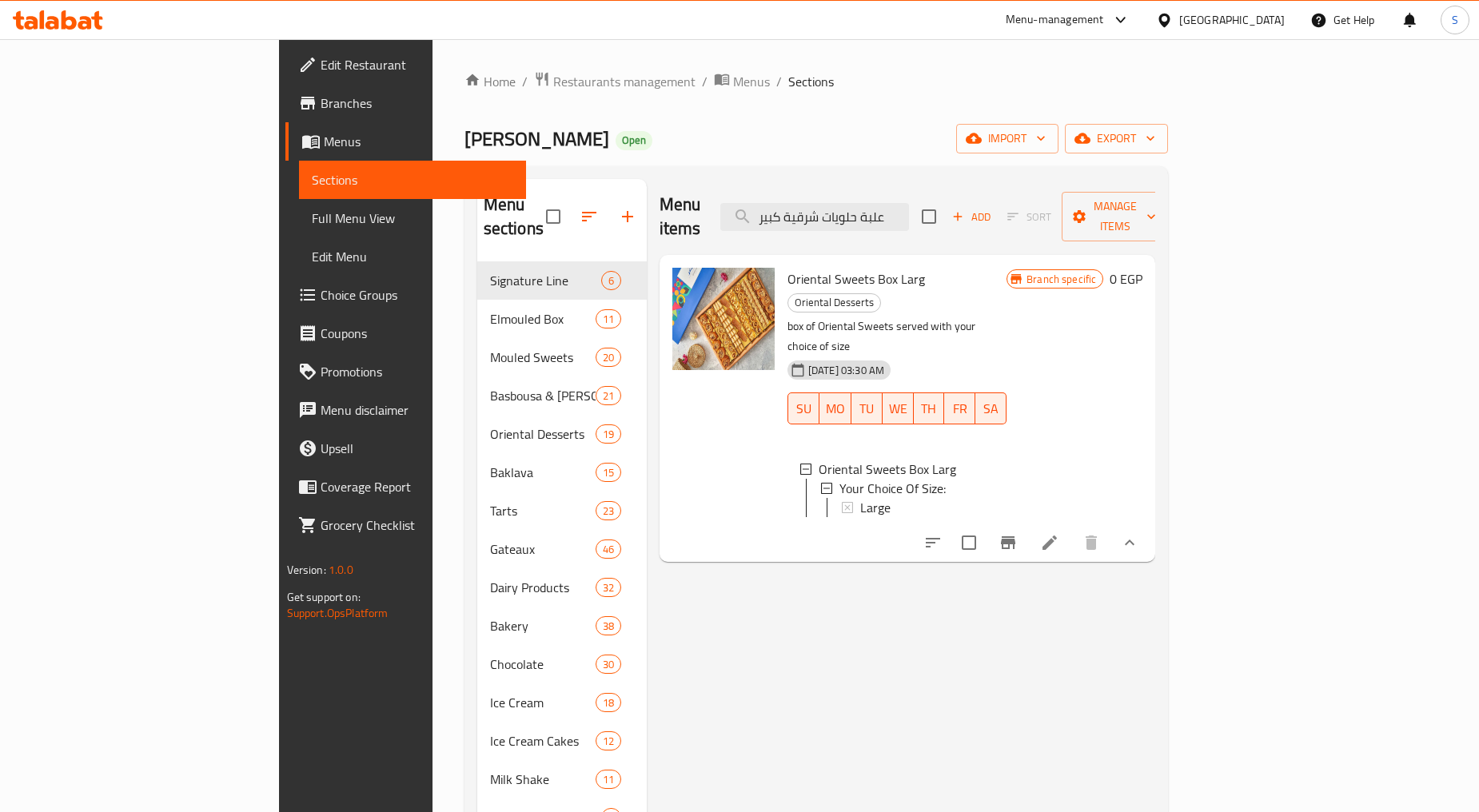
click at [1072, 528] on li at bounding box center [1049, 542] width 44 height 29
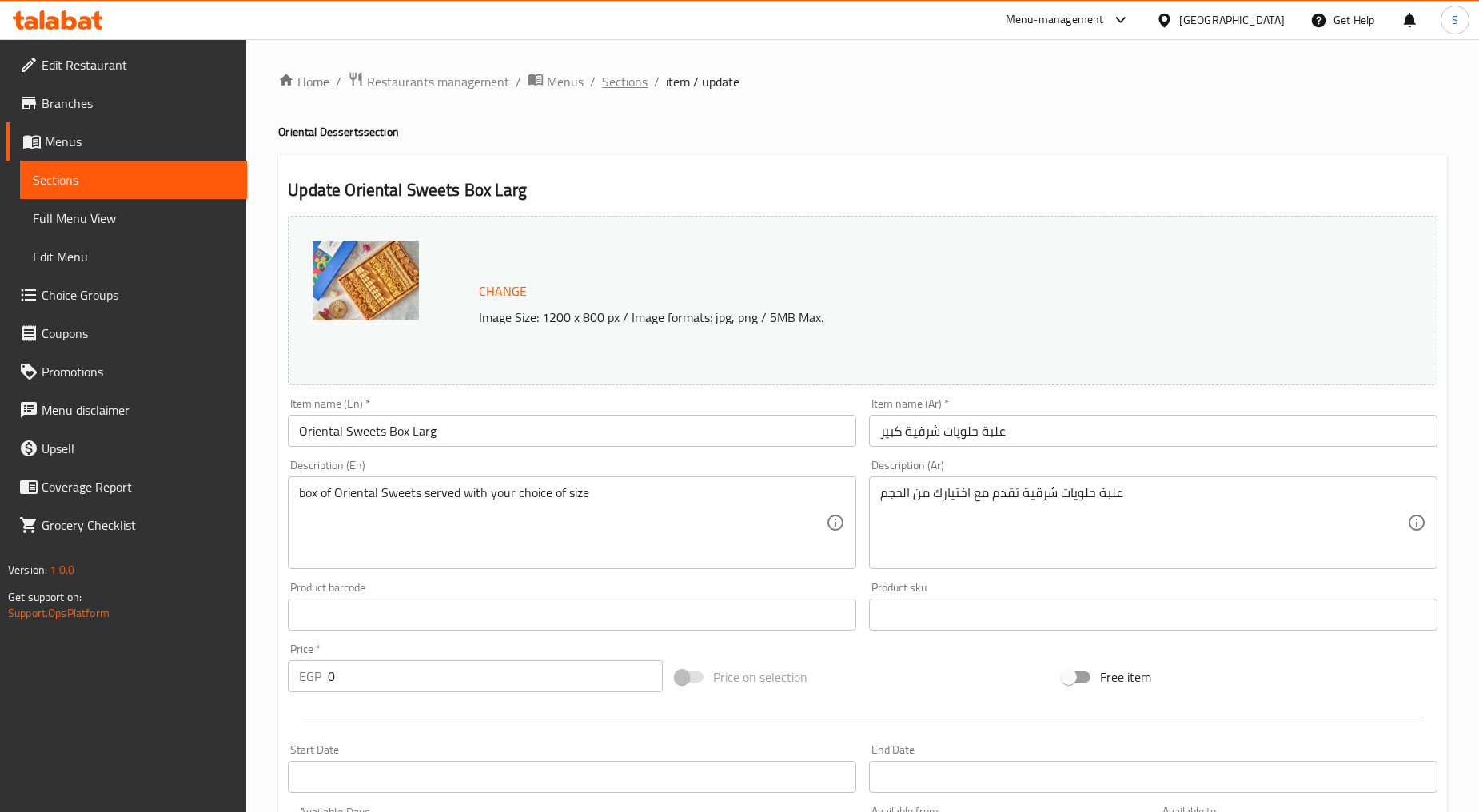
click at [608, 87] on span "Sections" at bounding box center [625, 81] width 45 height 19
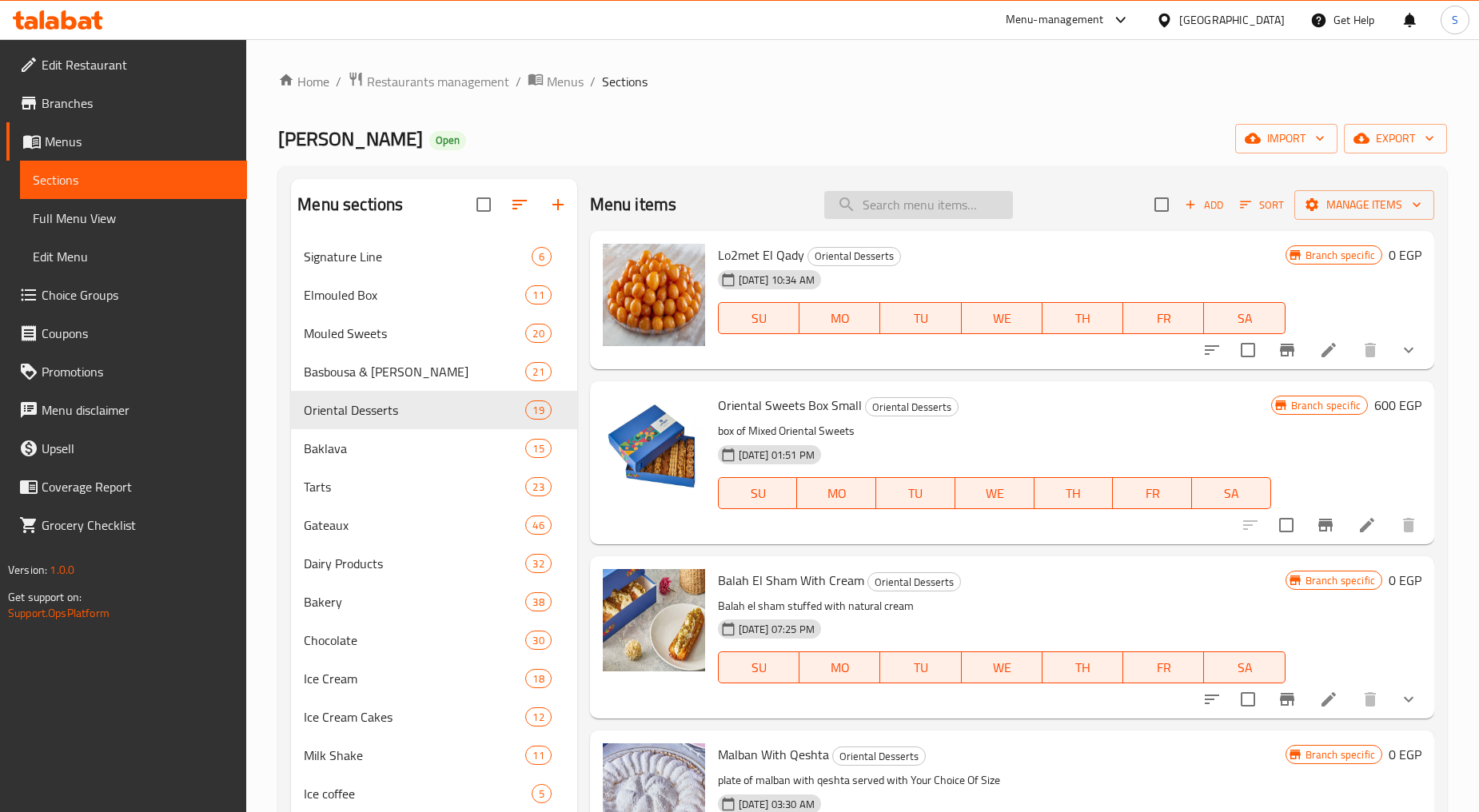
click at [912, 217] on input "search" at bounding box center [918, 205] width 188 height 28
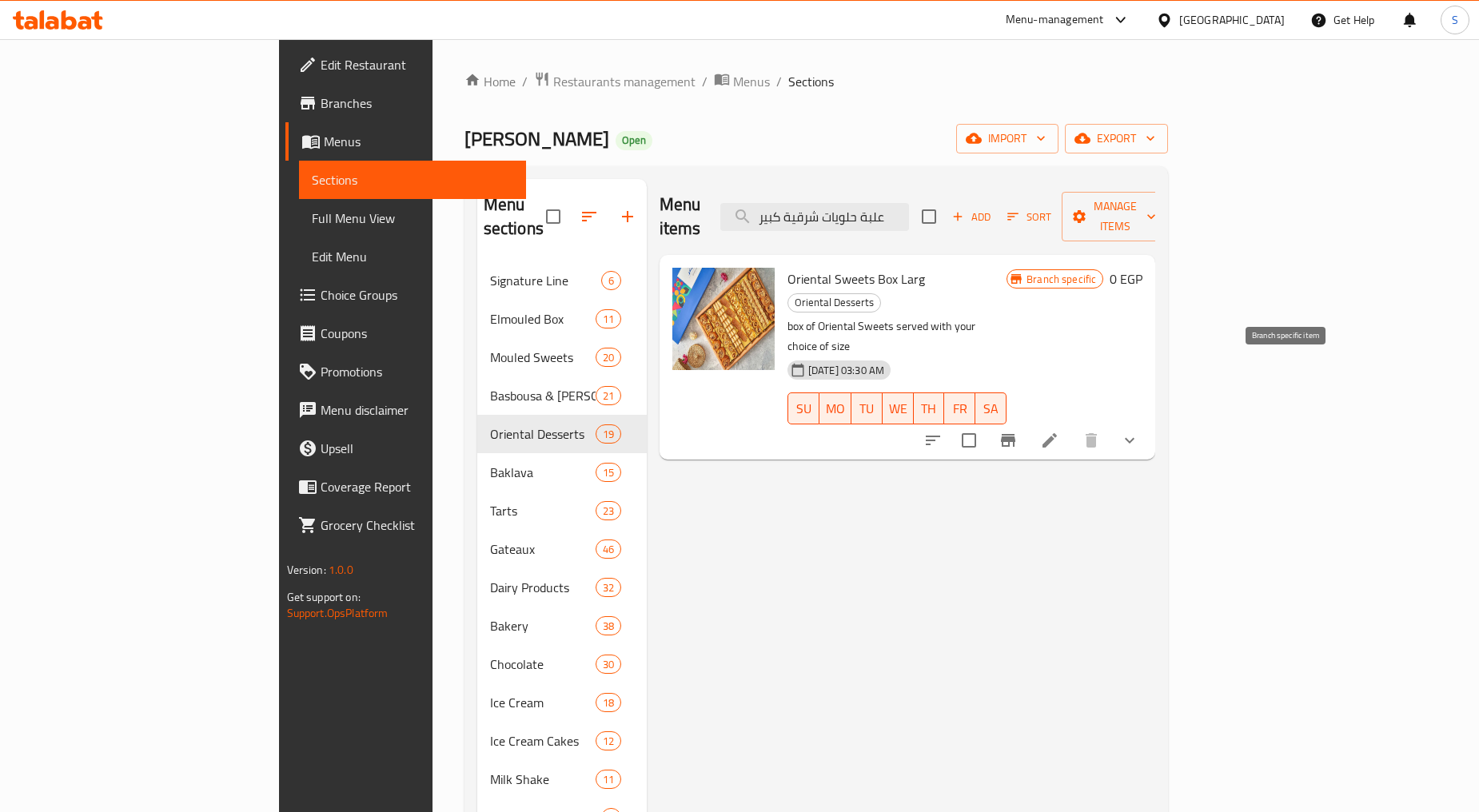
type input "علبة حلويات شرقية كبير"
click at [1027, 421] on button "Branch-specific-item" at bounding box center [1008, 440] width 38 height 38
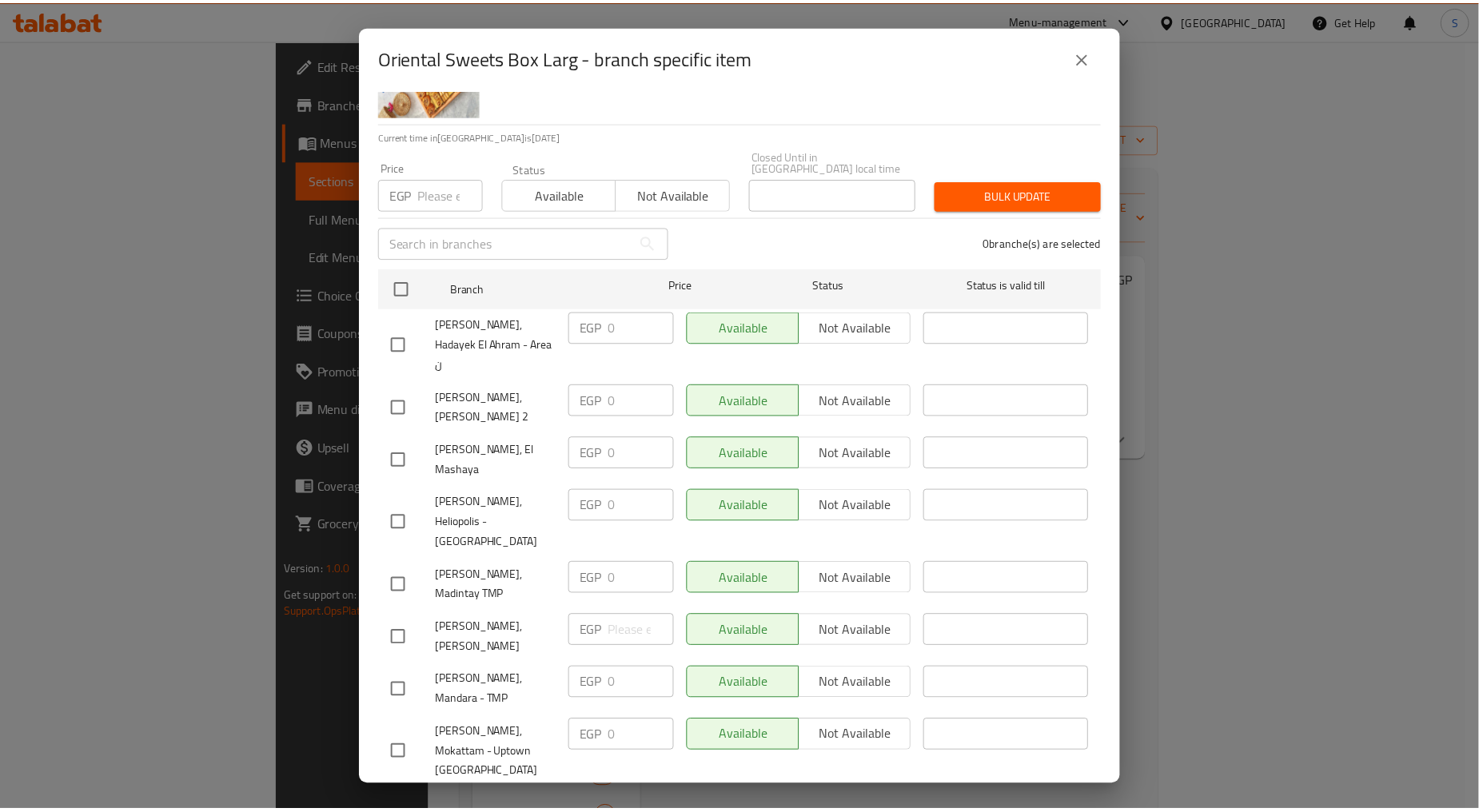
scroll to position [177, 0]
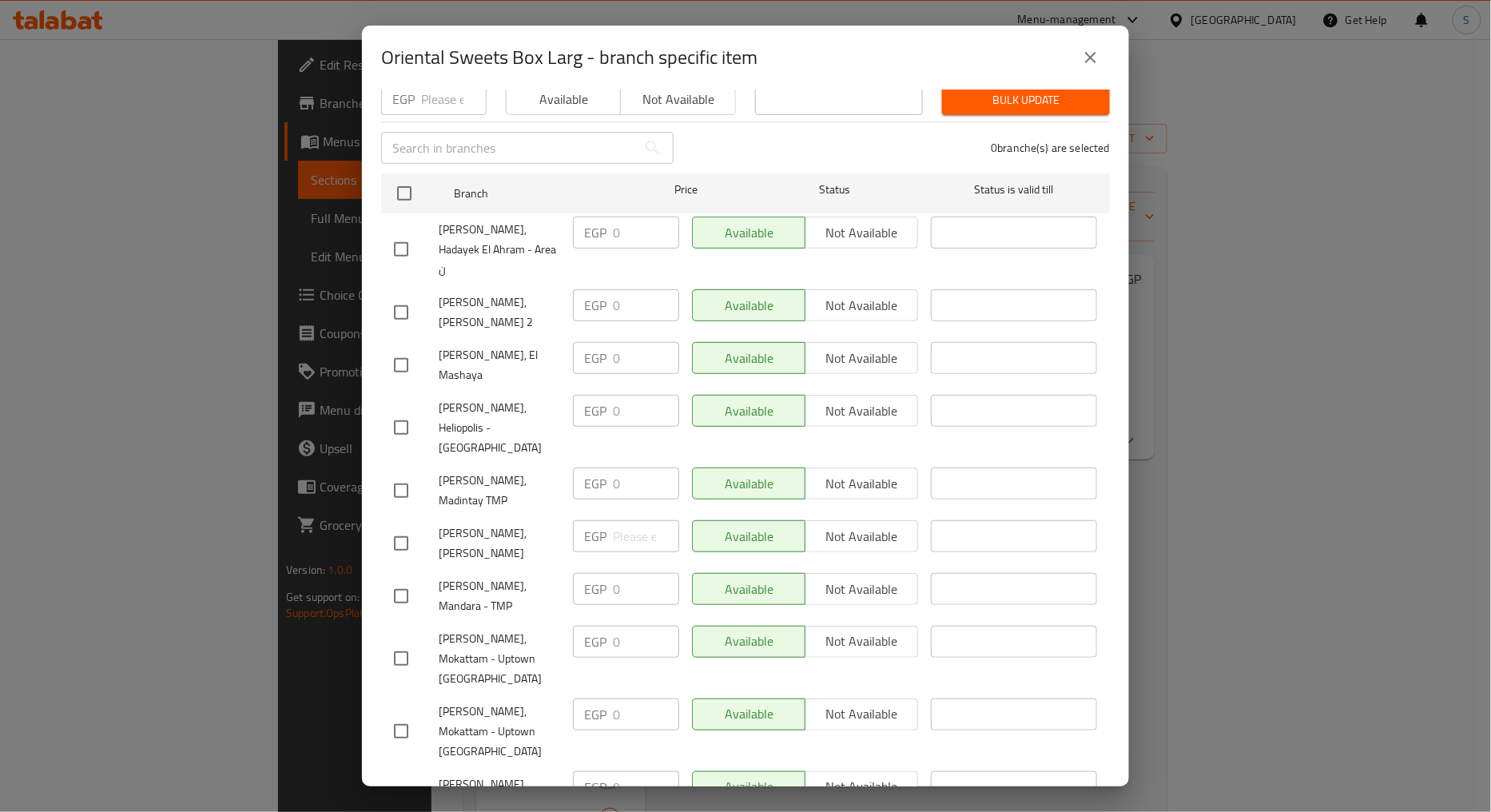
click at [1080, 65] on button "close" at bounding box center [1090, 57] width 38 height 38
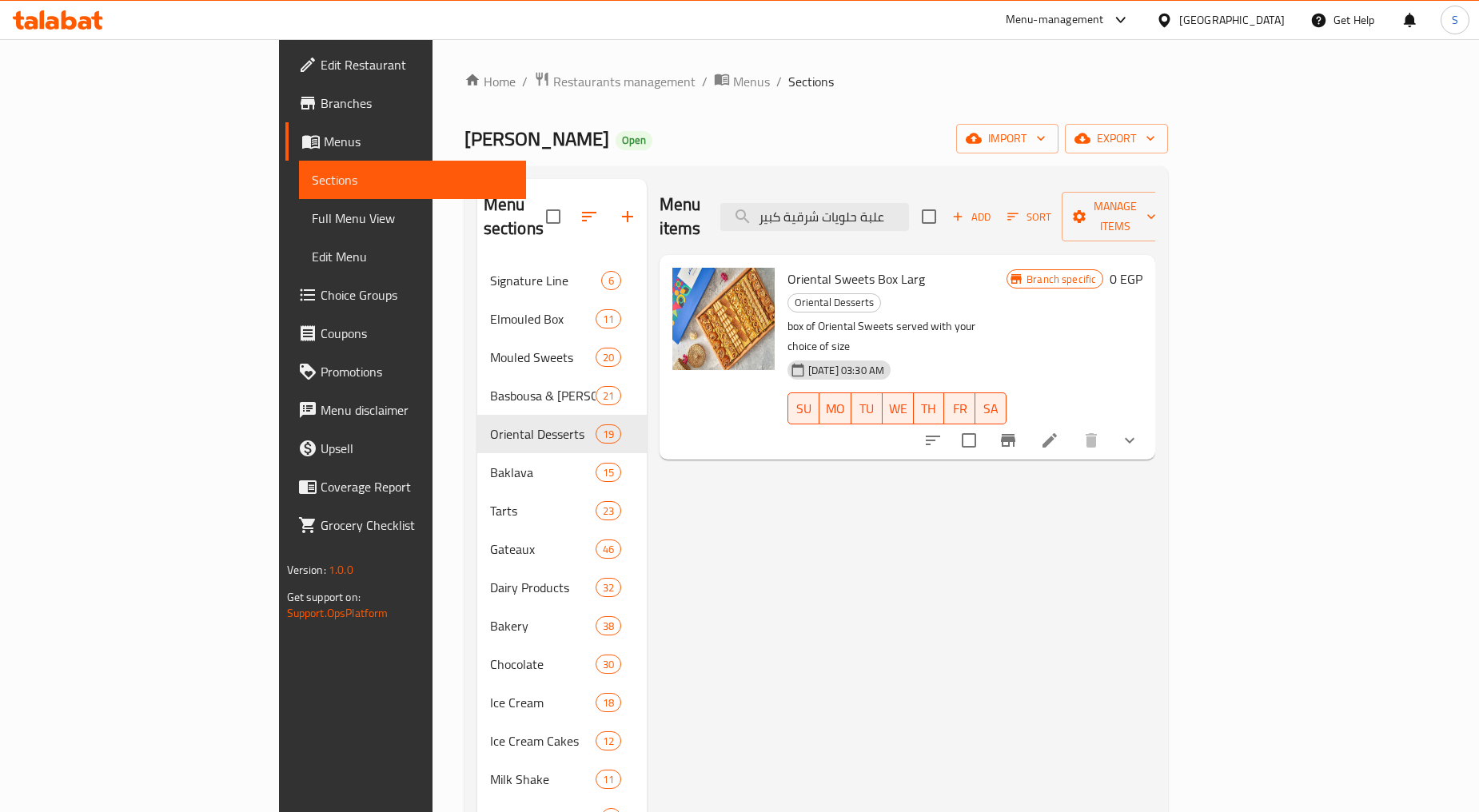
click at [1140, 431] on icon "show more" at bounding box center [1129, 440] width 19 height 19
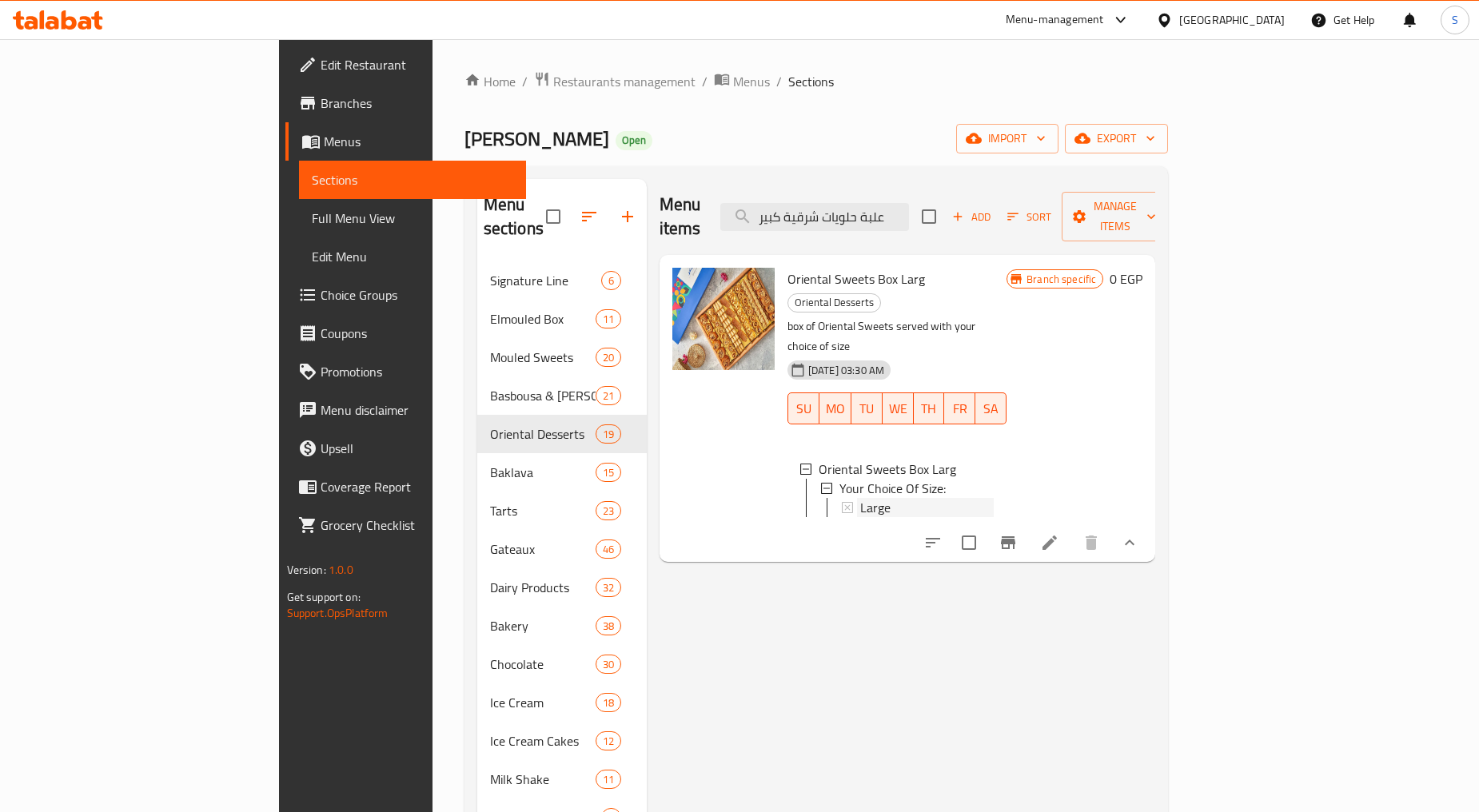
click at [861, 498] on div "Large" at bounding box center [927, 507] width 133 height 19
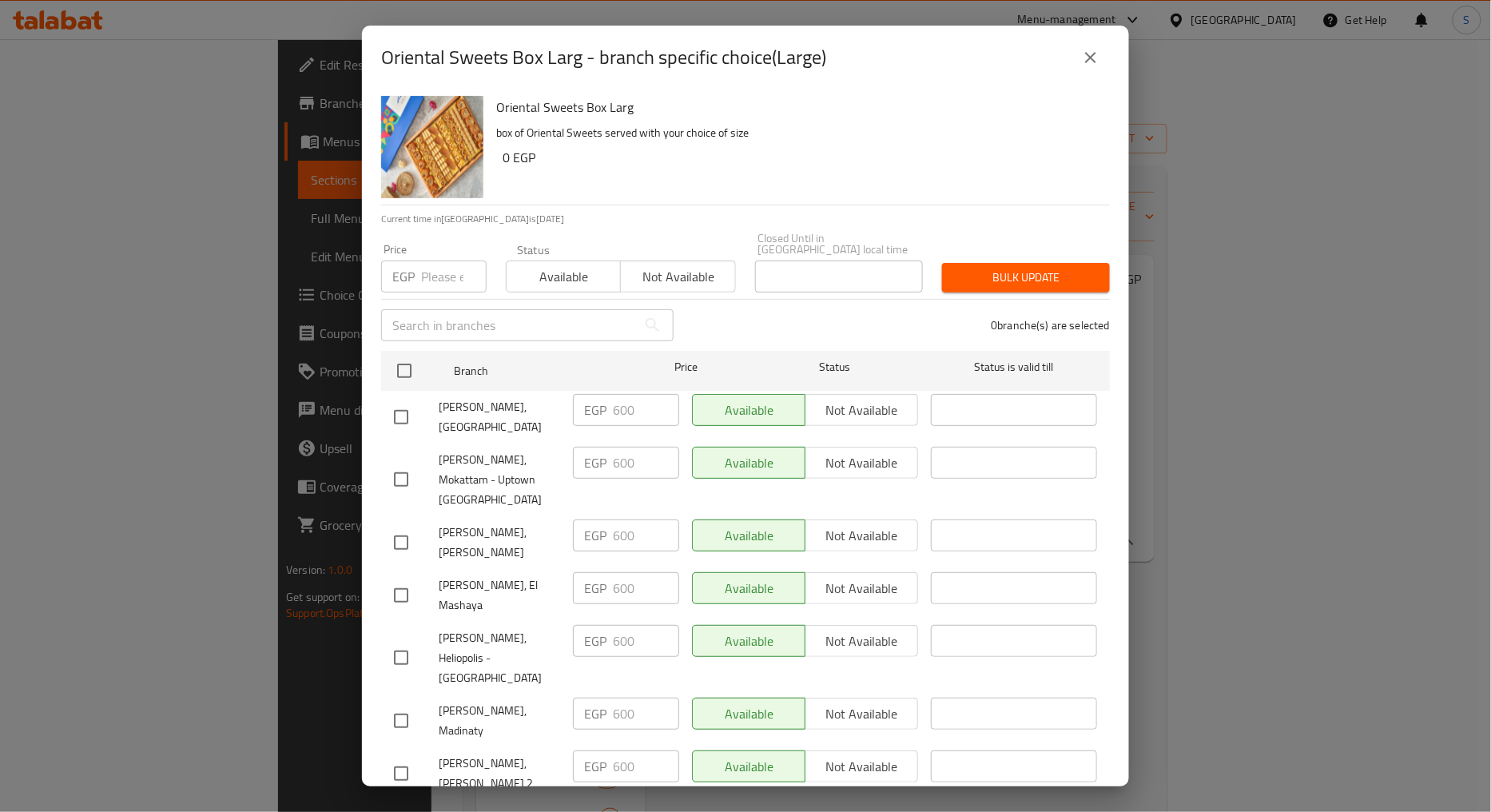
click at [1092, 60] on icon "close" at bounding box center [1090, 57] width 11 height 11
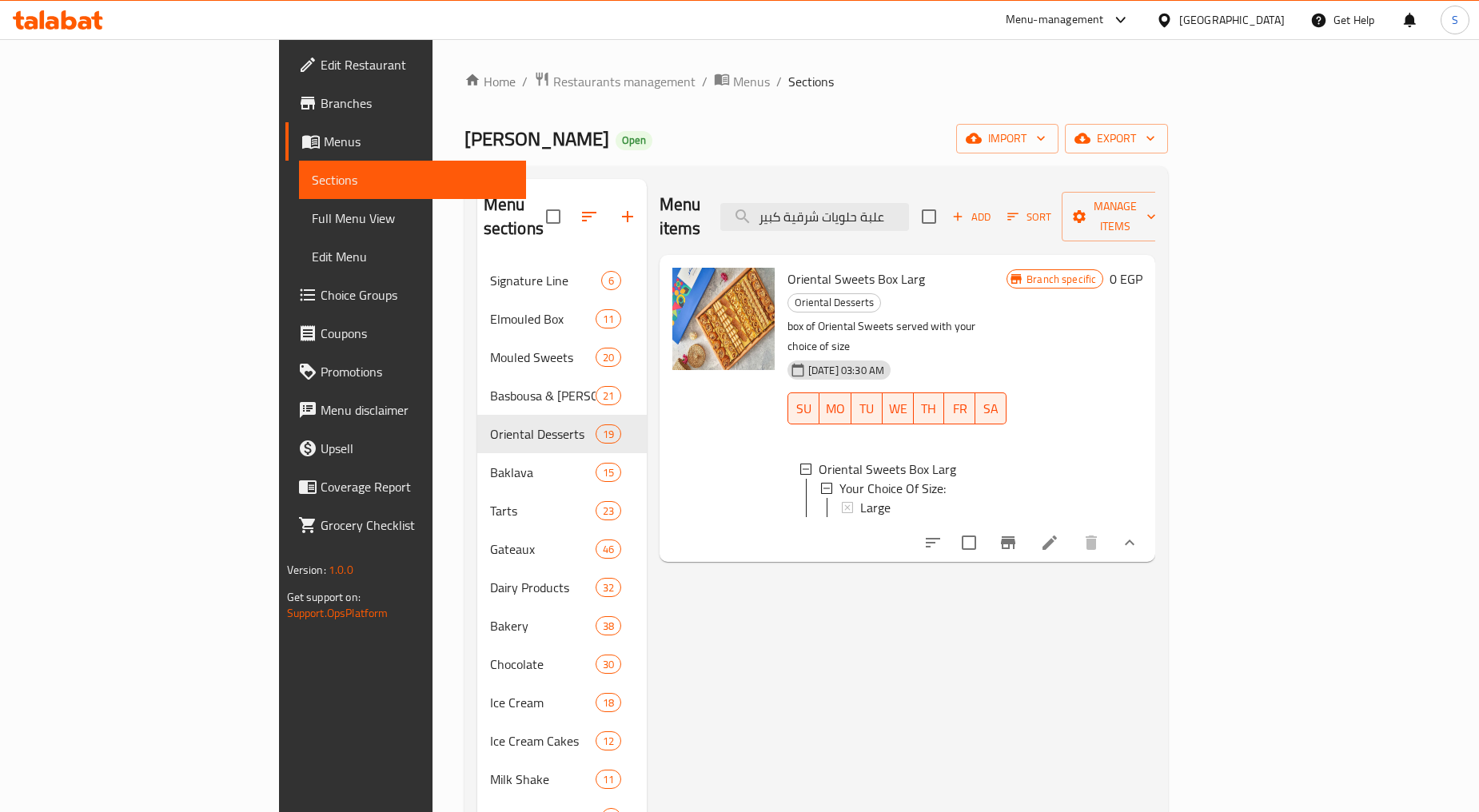
click at [320, 102] on span "Branches" at bounding box center [416, 102] width 192 height 19
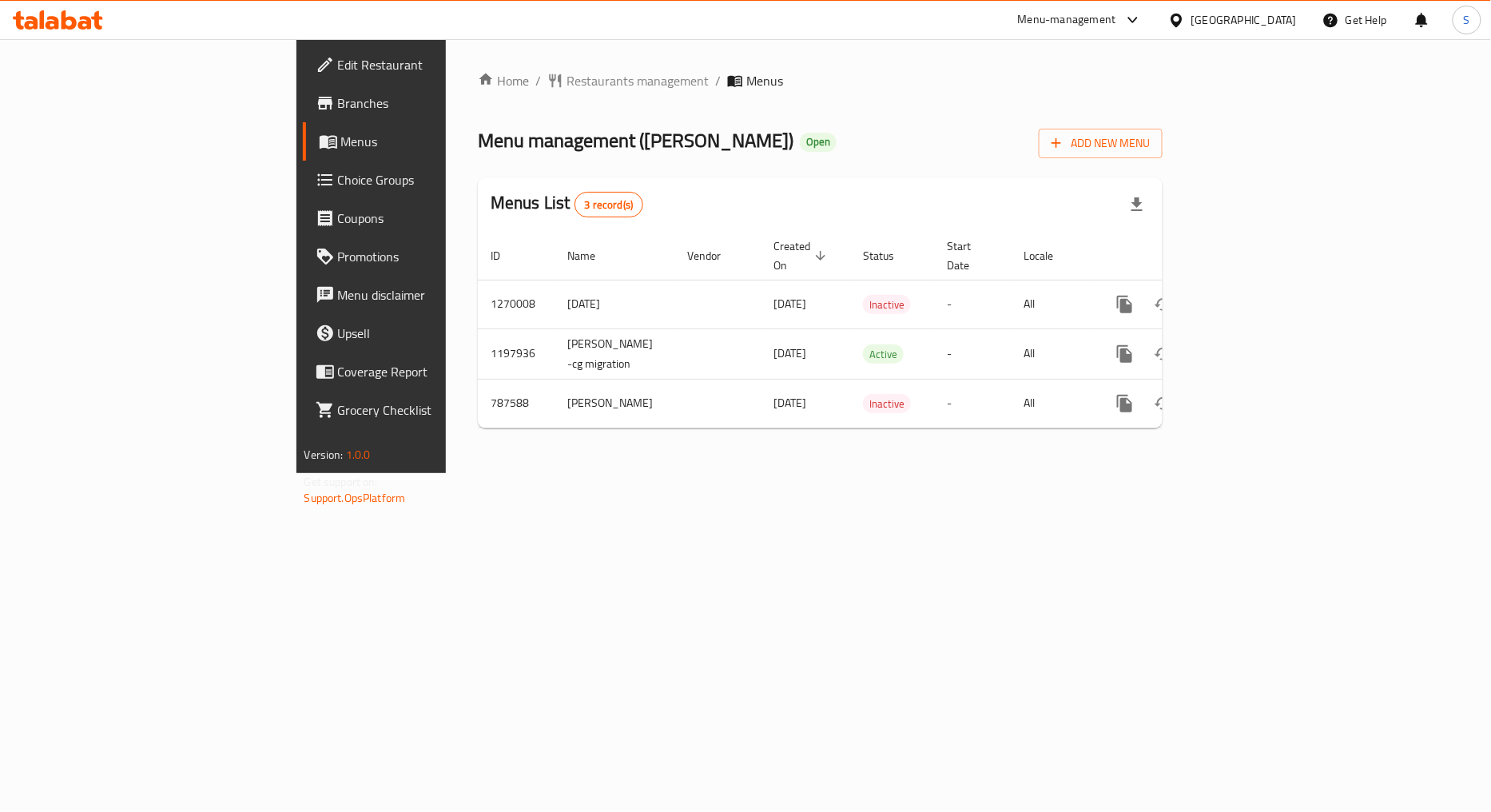
click at [338, 112] on span "Branches" at bounding box center [436, 102] width 195 height 19
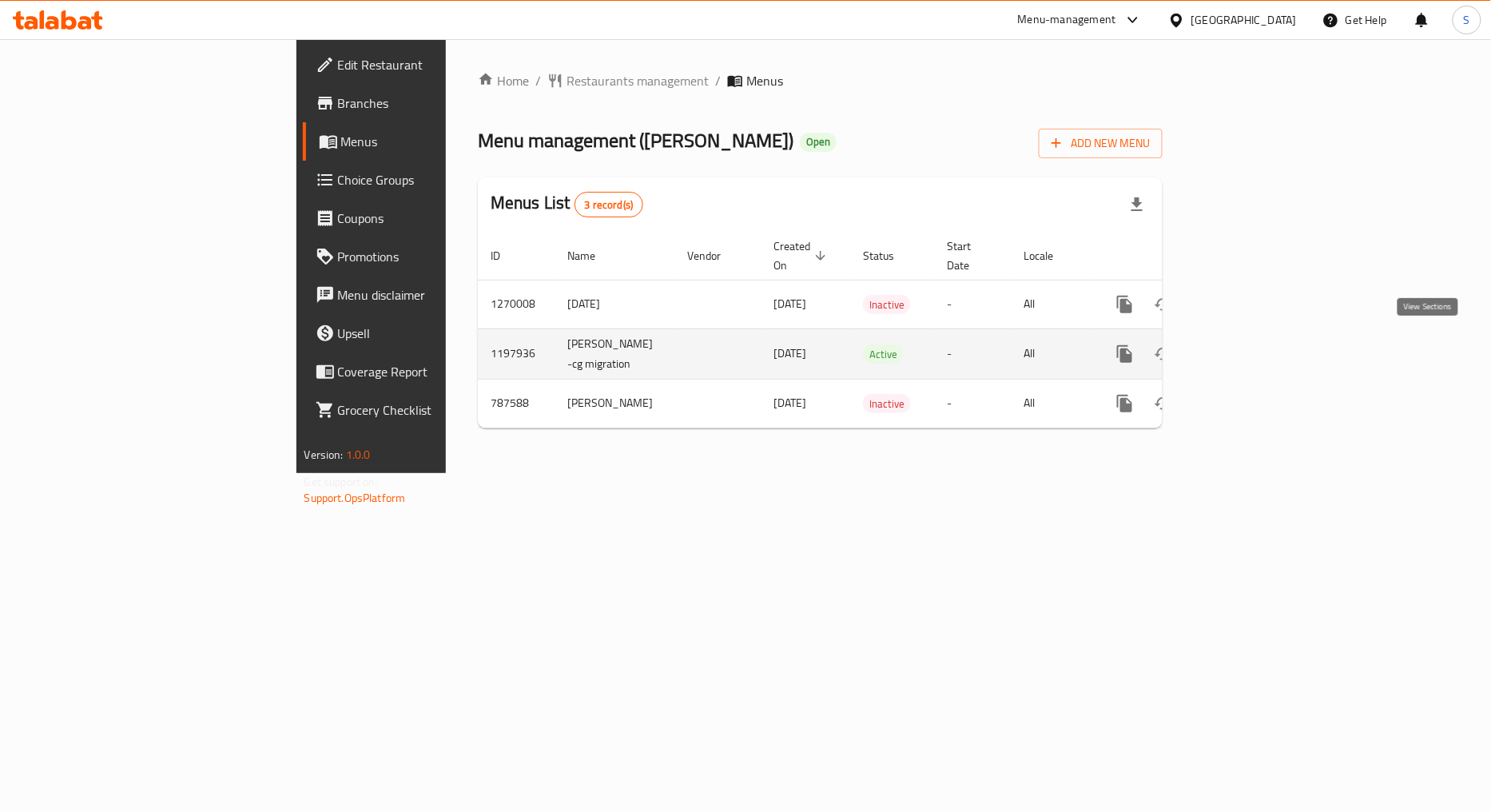
click at [1259, 336] on link "enhanced table" at bounding box center [1240, 354] width 38 height 38
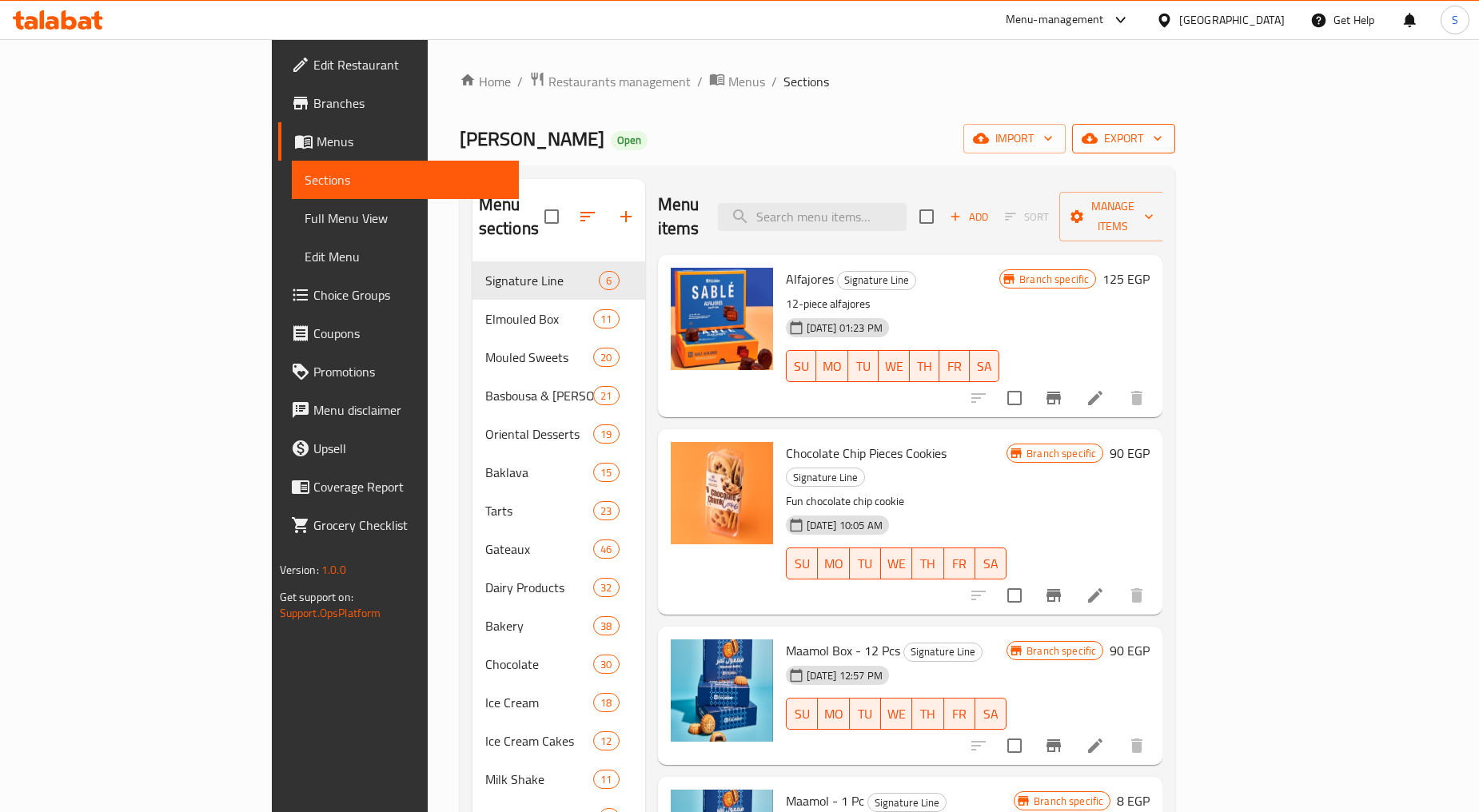
click at [1097, 133] on icon "button" at bounding box center [1090, 138] width 16 height 16
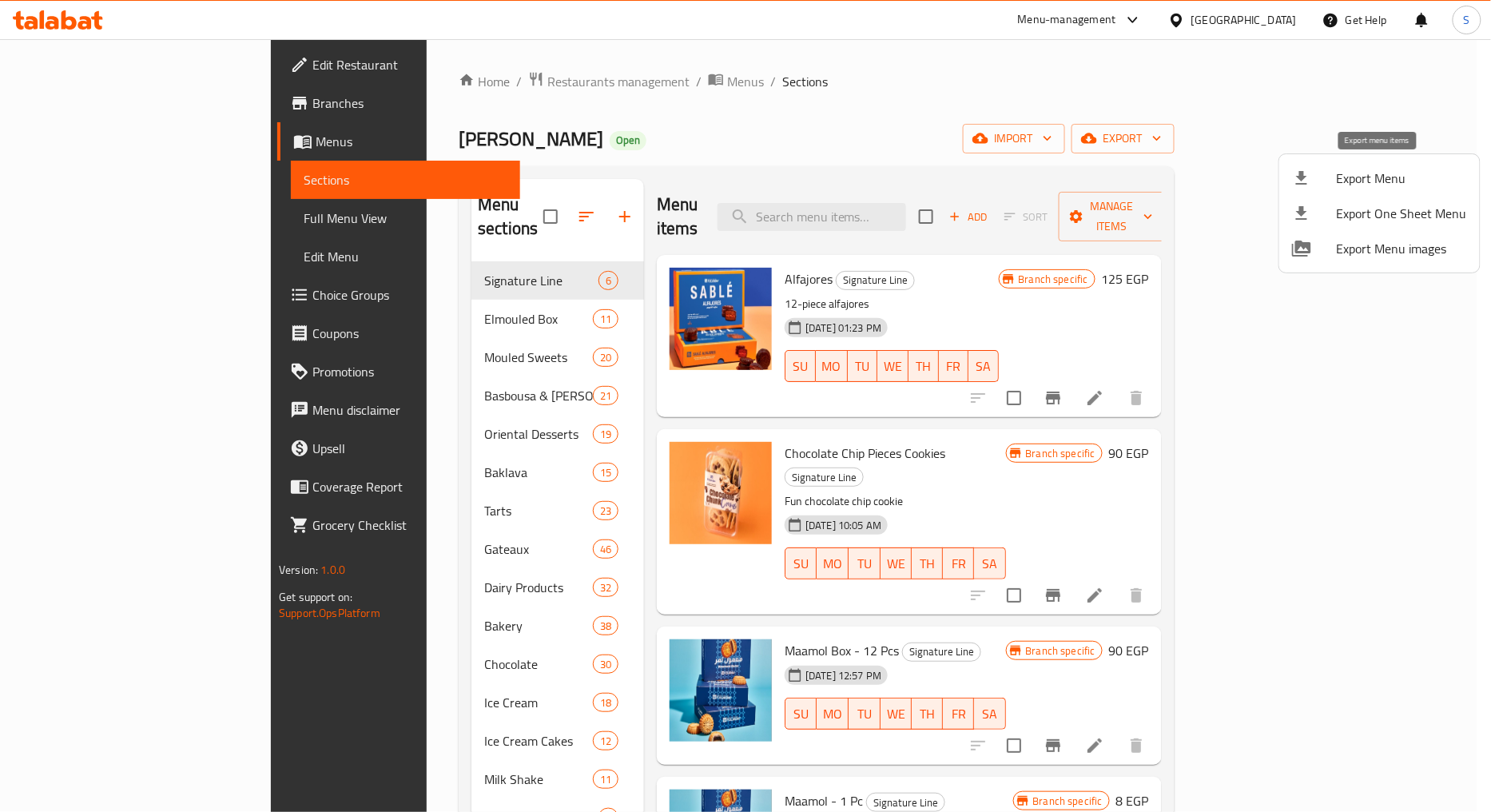
click at [1351, 180] on span "Export Menu" at bounding box center [1402, 177] width 130 height 19
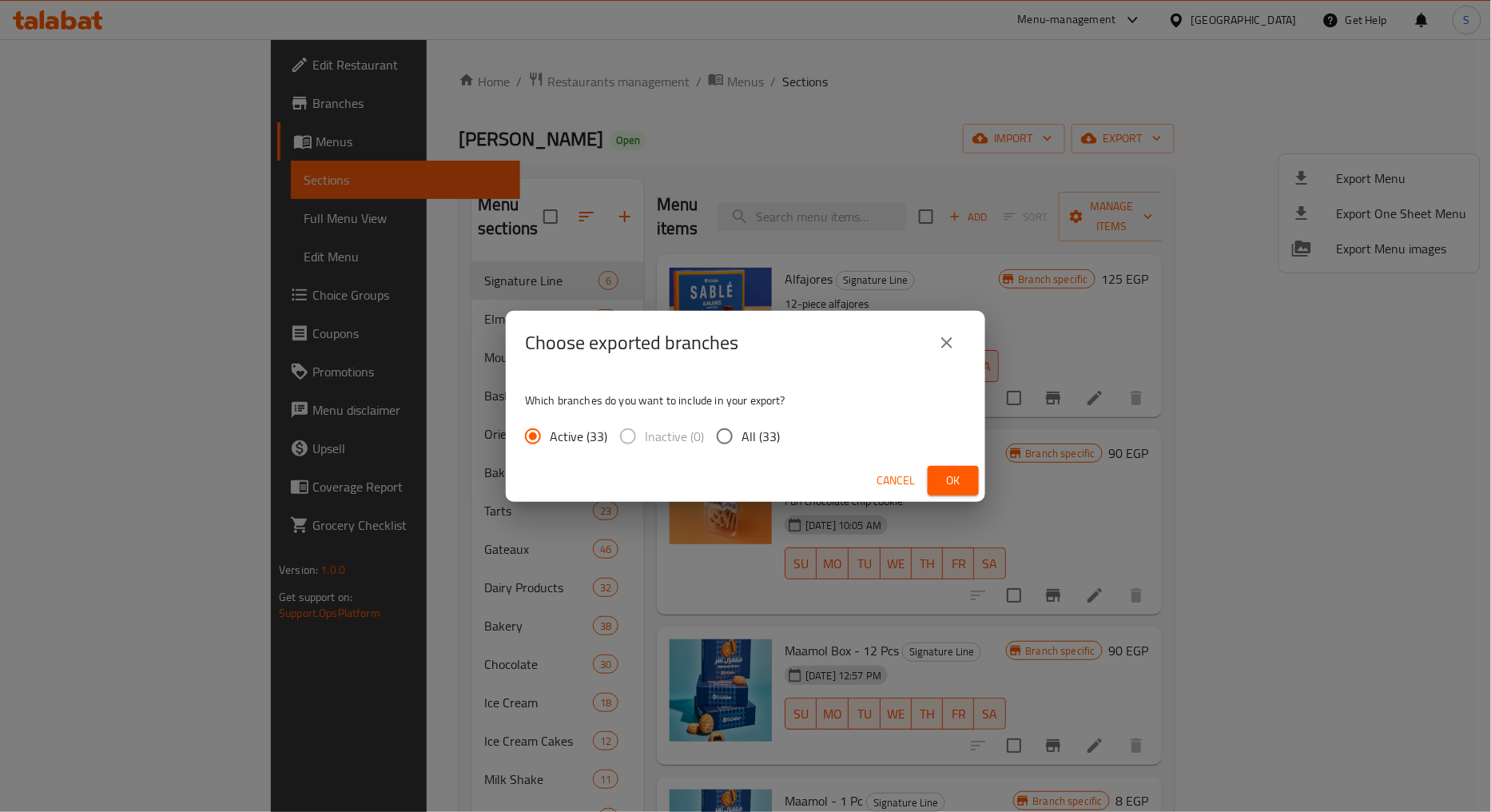
click at [747, 440] on span "All (33)" at bounding box center [761, 436] width 38 height 19
click at [742, 440] on input "All (33)" at bounding box center [724, 437] width 34 height 34
radio input "true"
click at [966, 476] on span "Ok" at bounding box center [953, 481] width 26 height 20
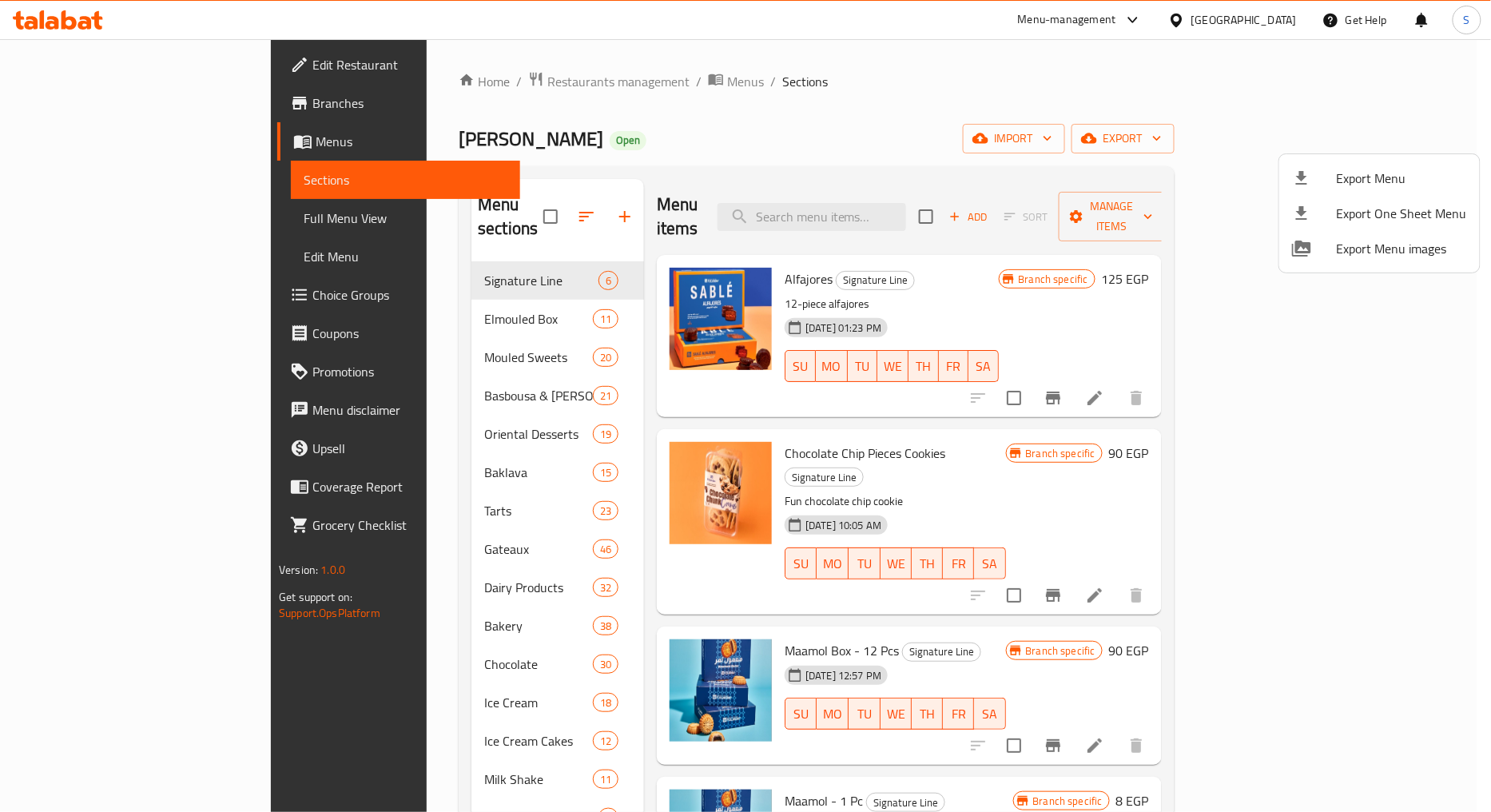
click at [921, 197] on div at bounding box center [745, 406] width 1491 height 812
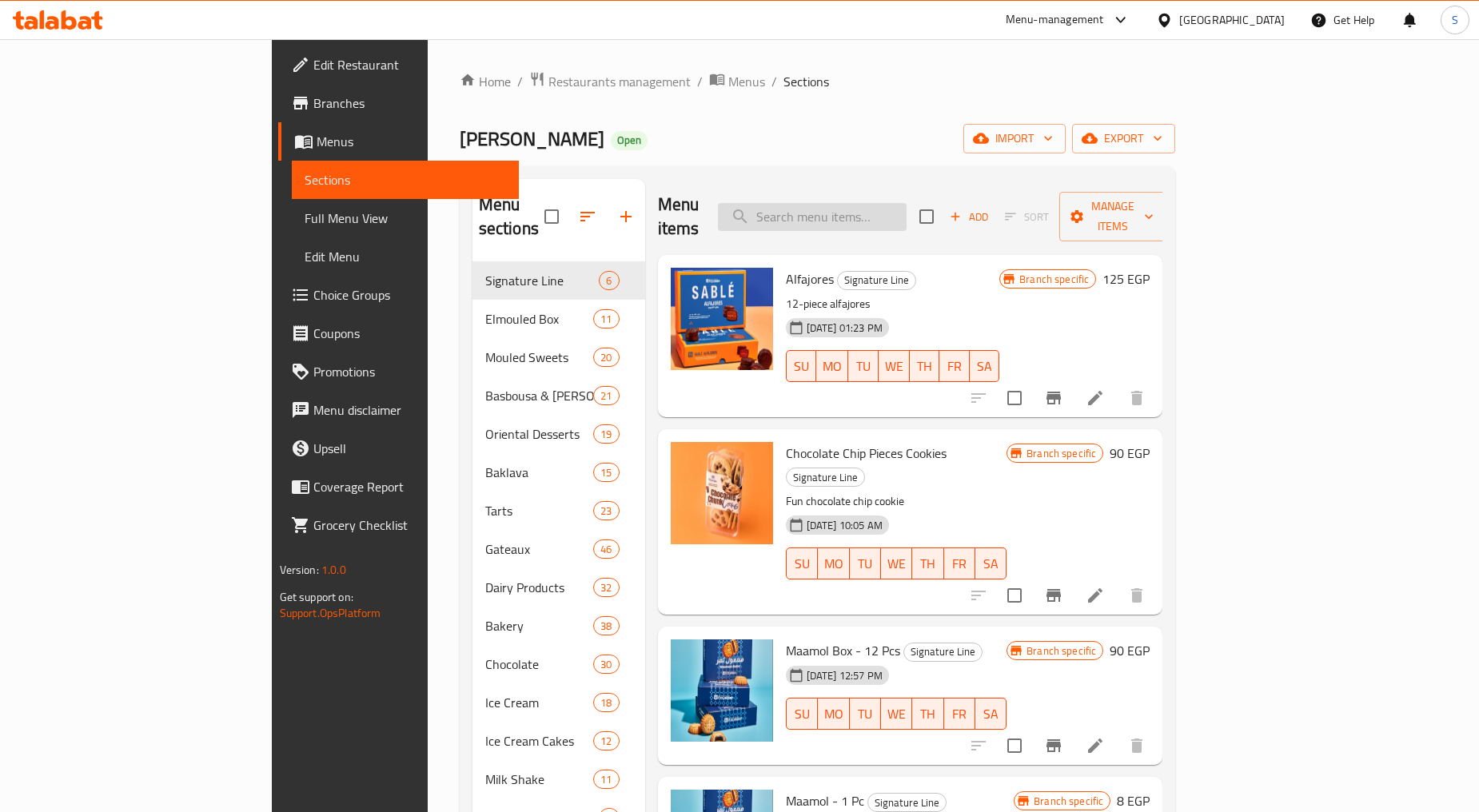
click at [907, 205] on input "search" at bounding box center [811, 217] width 188 height 28
click at [907, 209] on input "search" at bounding box center [811, 217] width 188 height 28
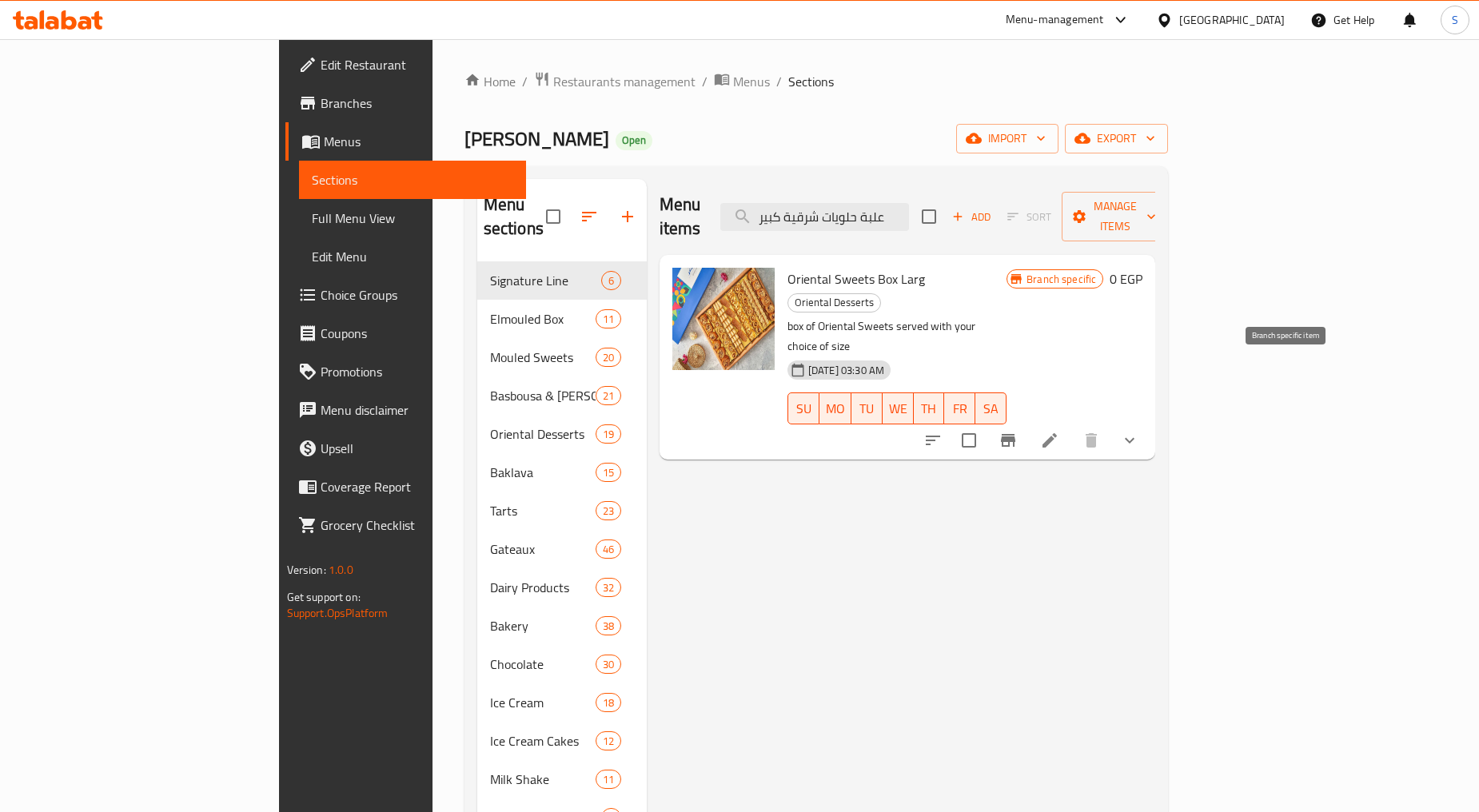
type input "علبة حلويات شرقية كبير"
click at [1027, 421] on button "Branch-specific-item" at bounding box center [1008, 440] width 38 height 38
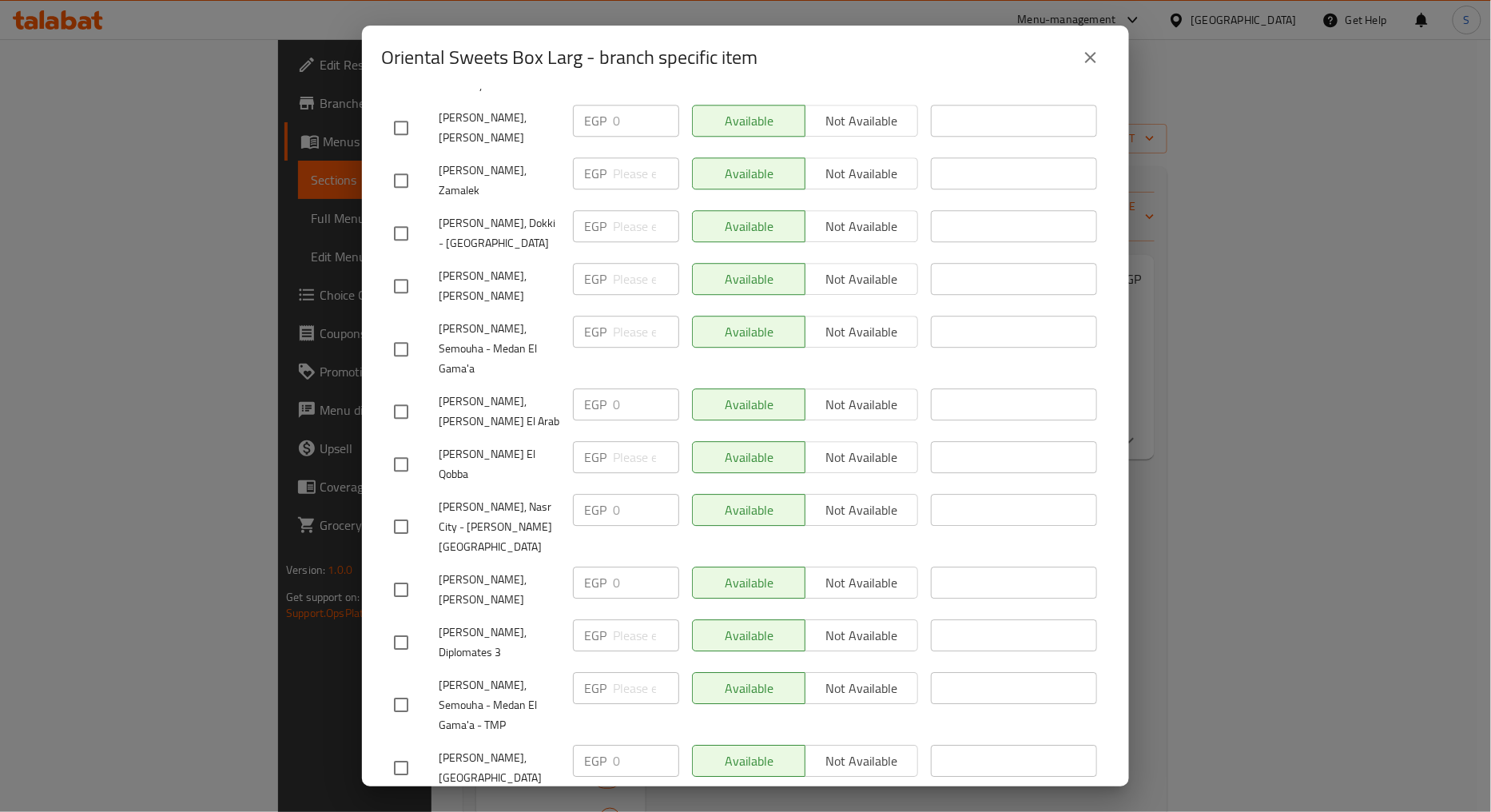
scroll to position [1632, 0]
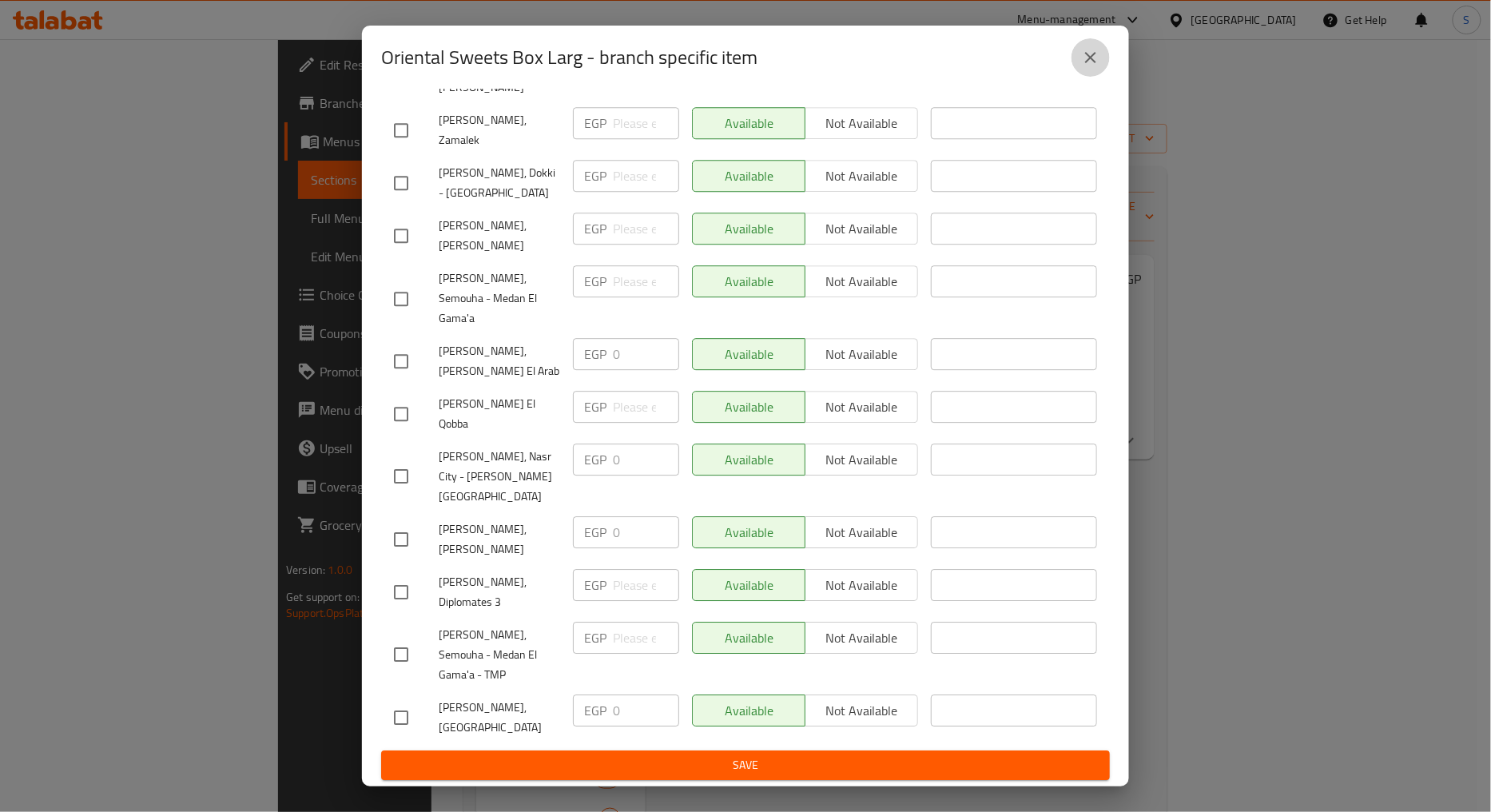
click at [1081, 53] on icon "close" at bounding box center [1090, 57] width 19 height 19
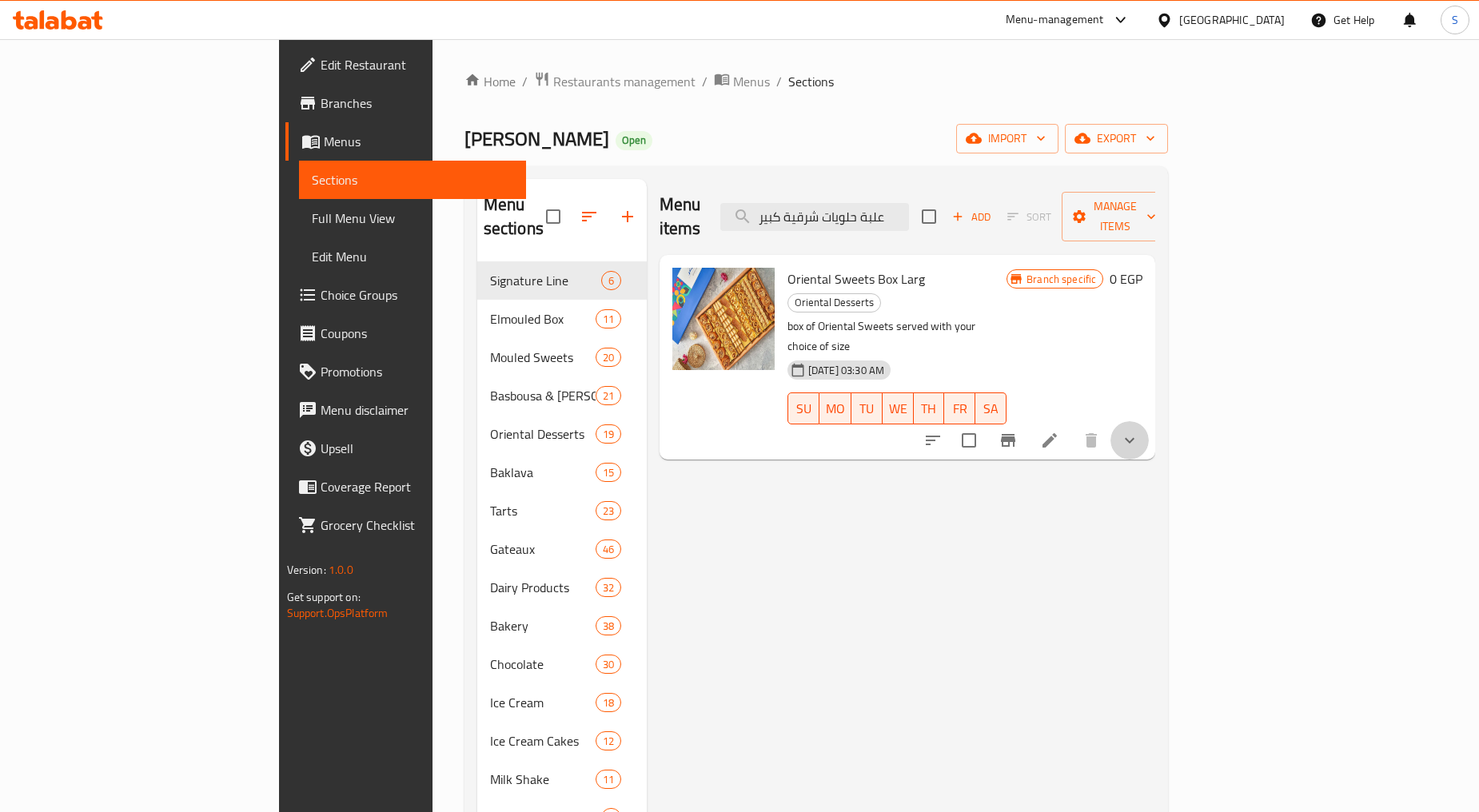
click at [1149, 421] on button "show more" at bounding box center [1129, 440] width 38 height 38
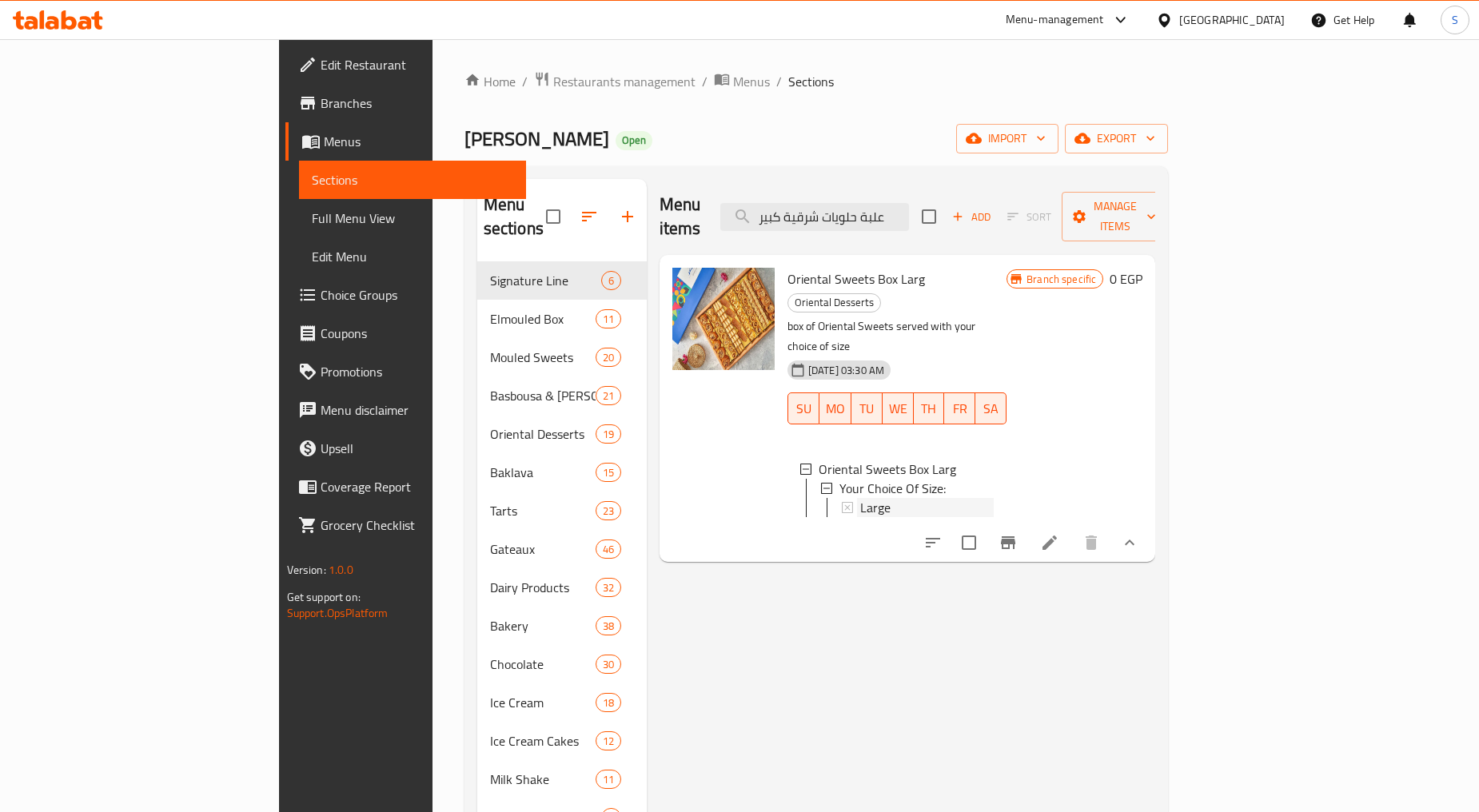
click at [861, 498] on div "Large" at bounding box center [927, 507] width 133 height 19
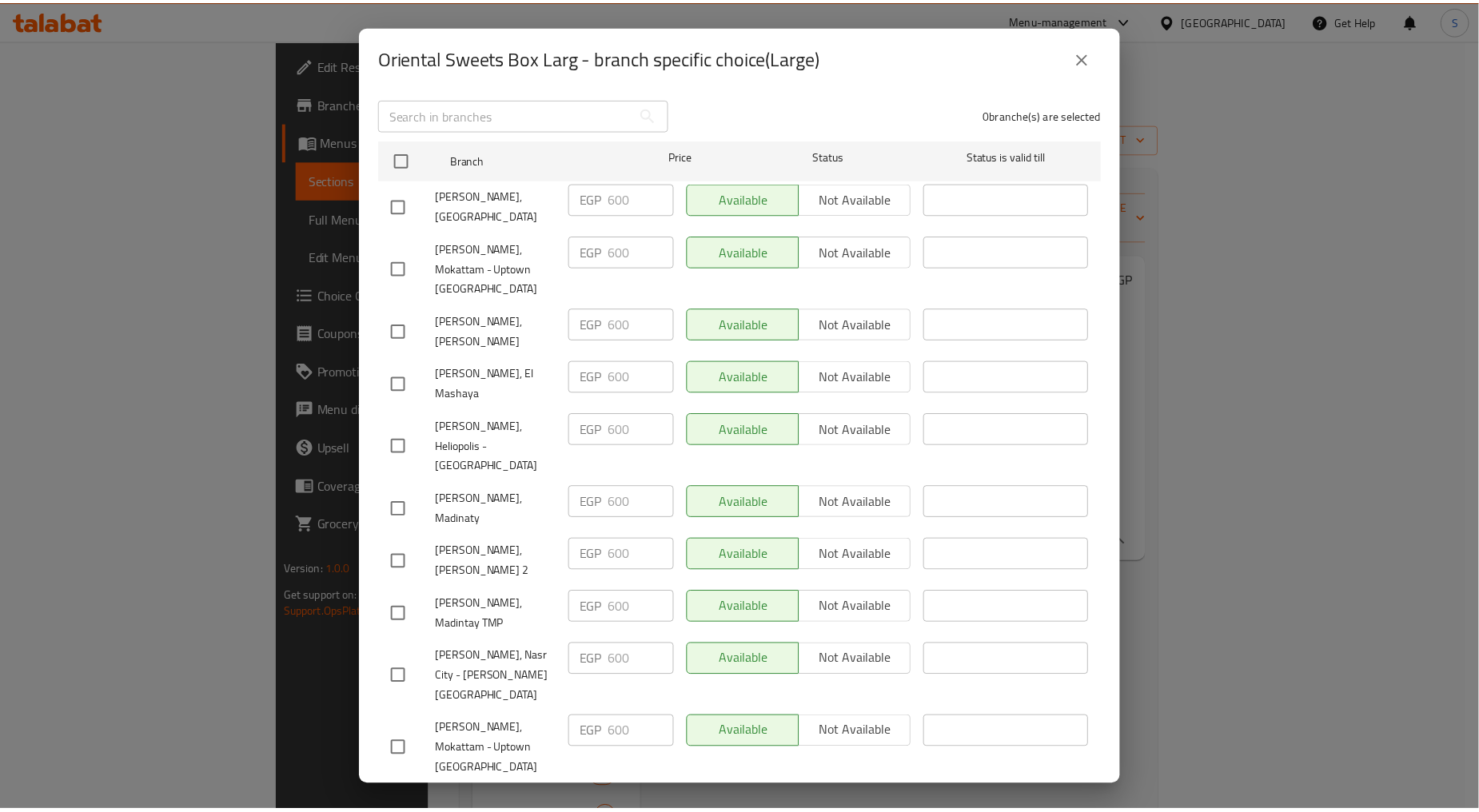
scroll to position [0, 0]
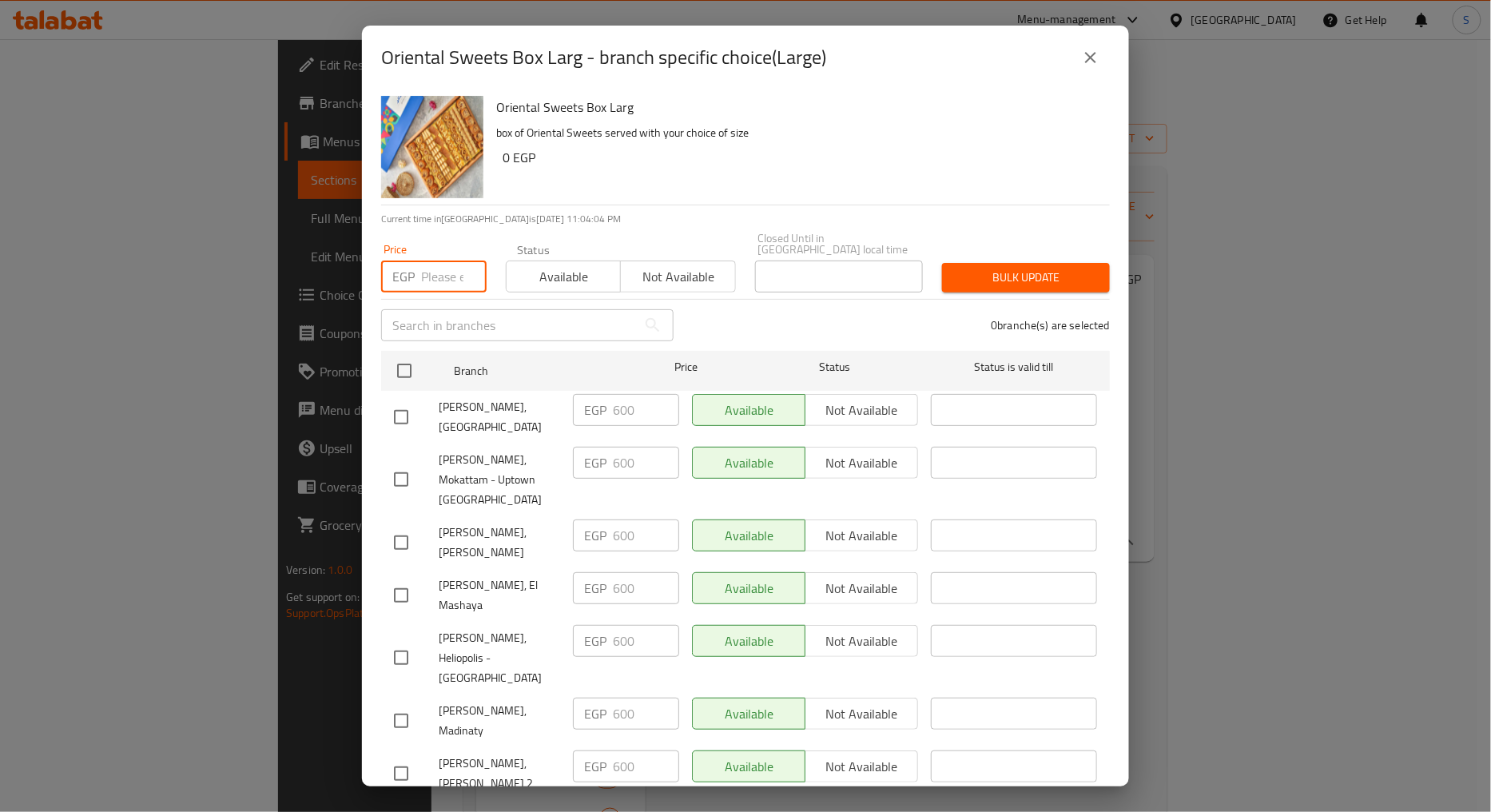
click at [435, 268] on input "number" at bounding box center [453, 276] width 65 height 32
paste input "725"
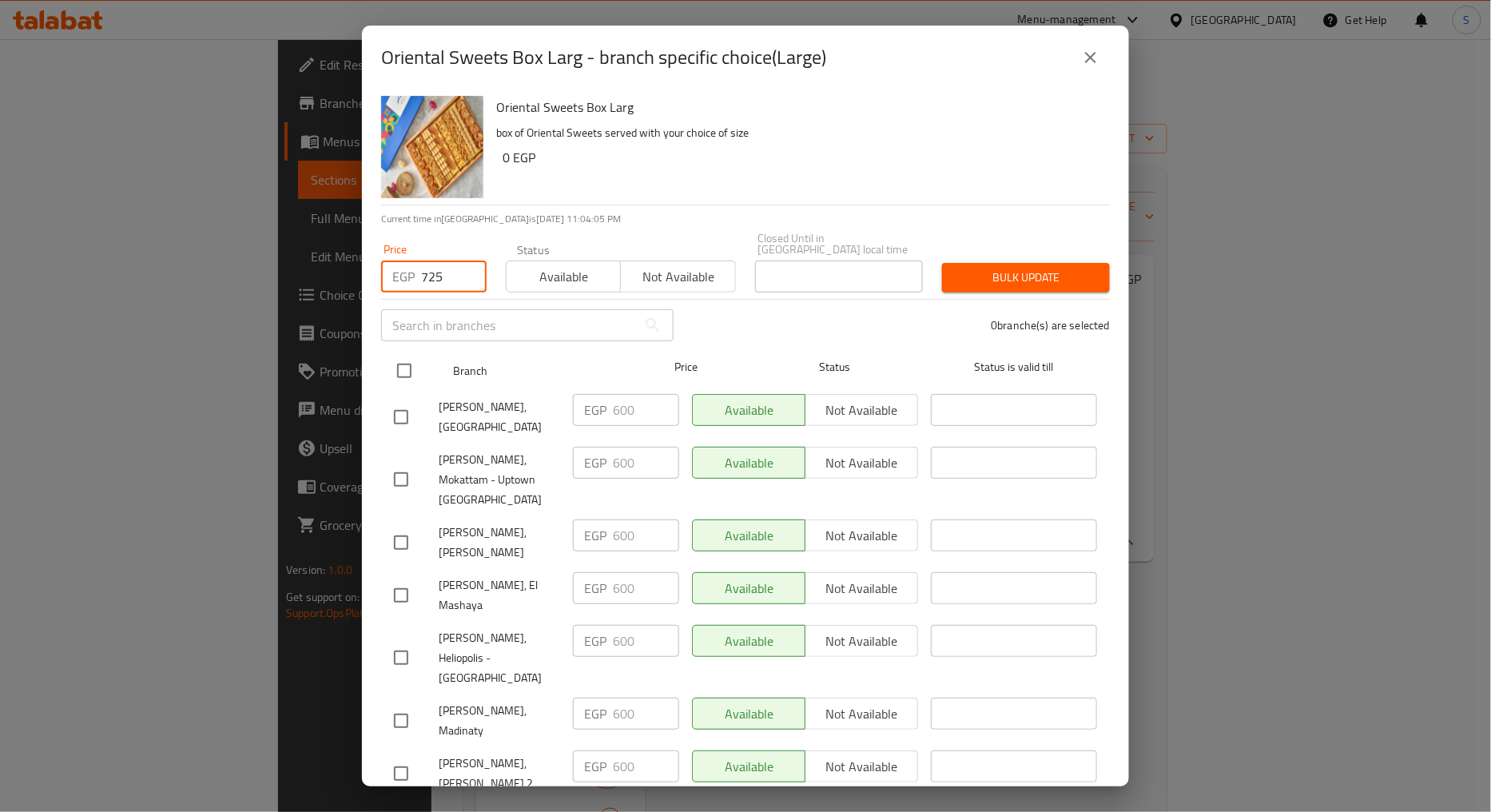
type input "725"
click at [408, 368] on input "checkbox" at bounding box center [404, 371] width 34 height 34
checkbox input "true"
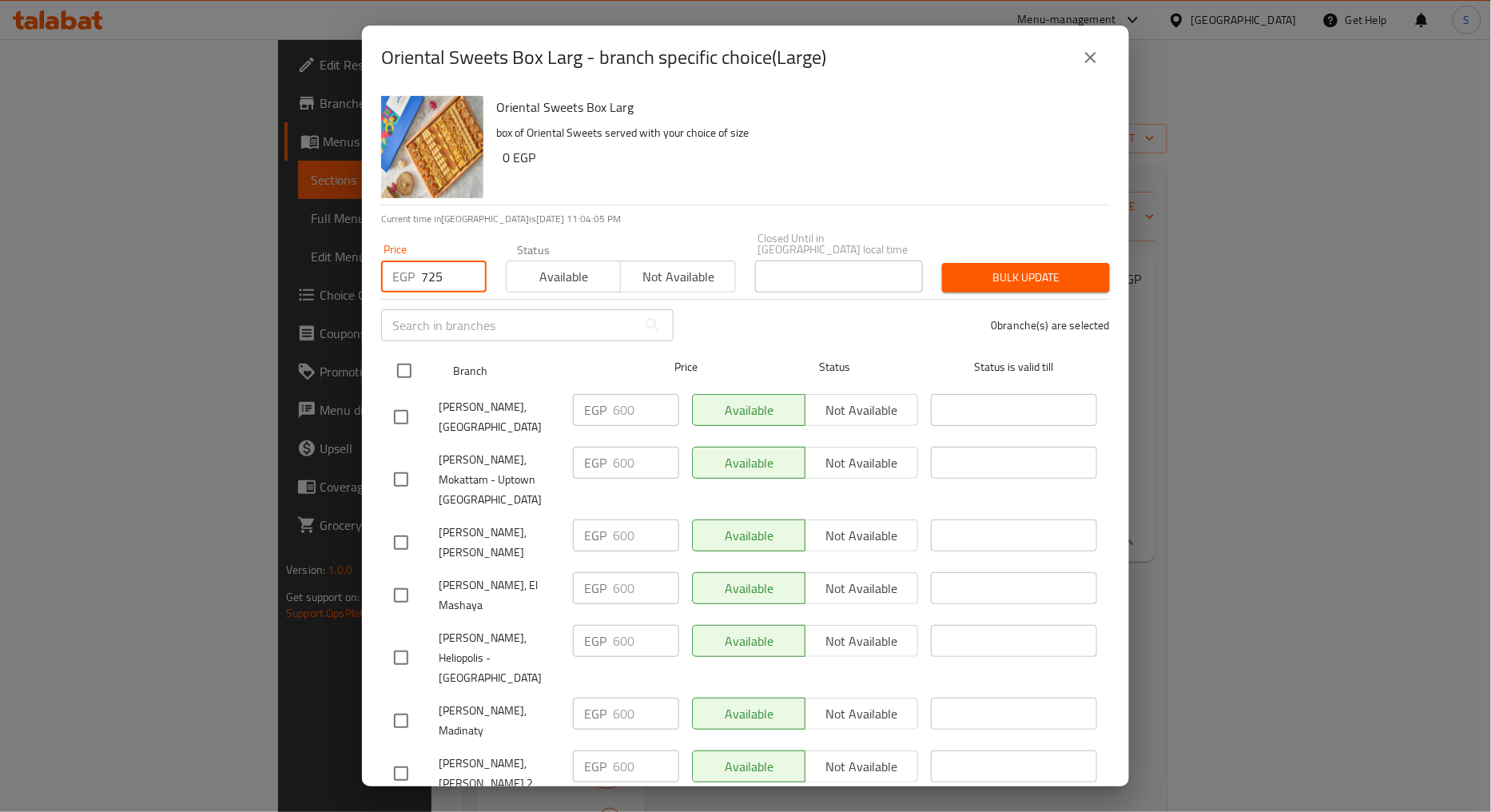
checkbox input "true"
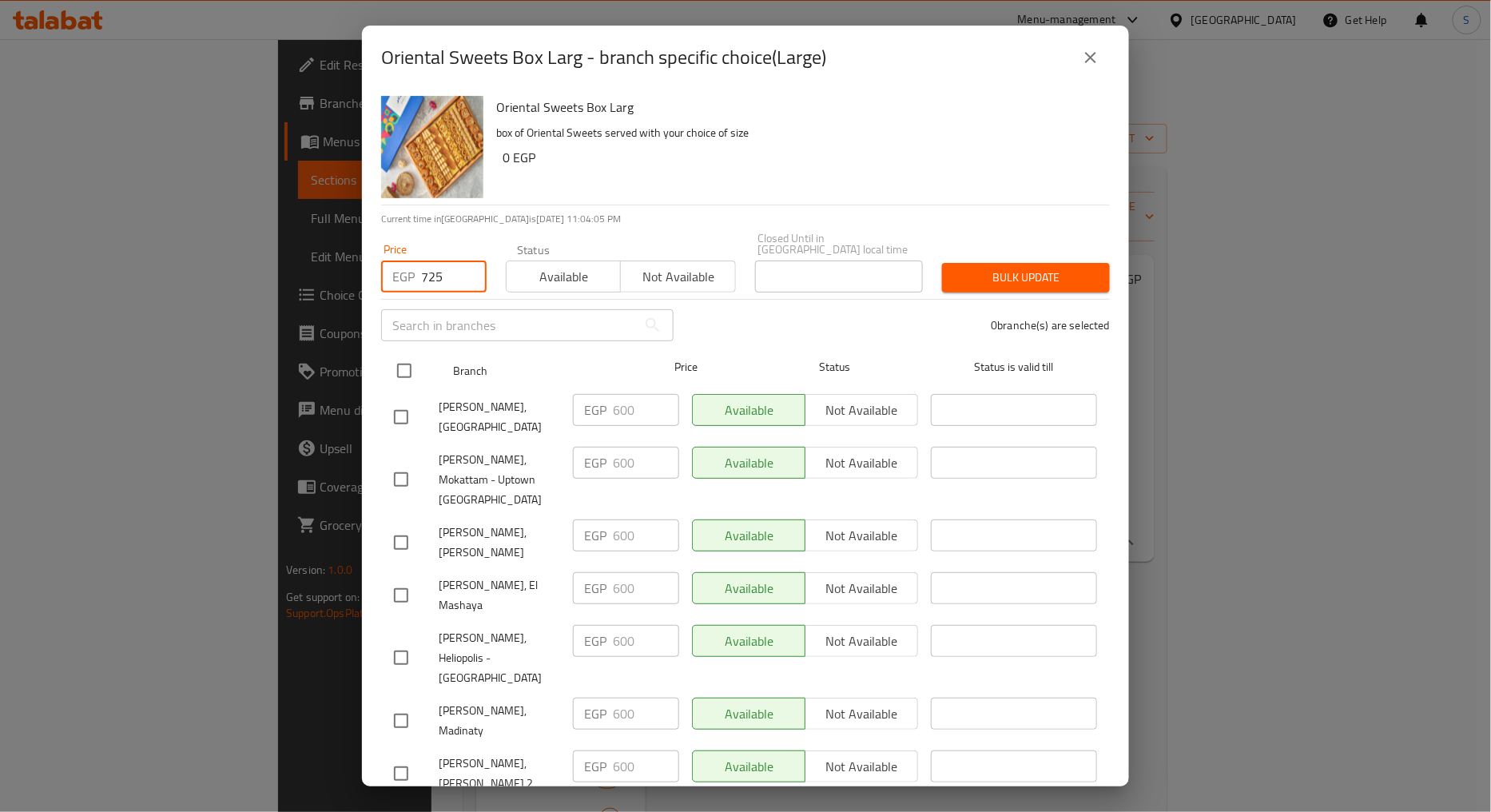
checkbox input "true"
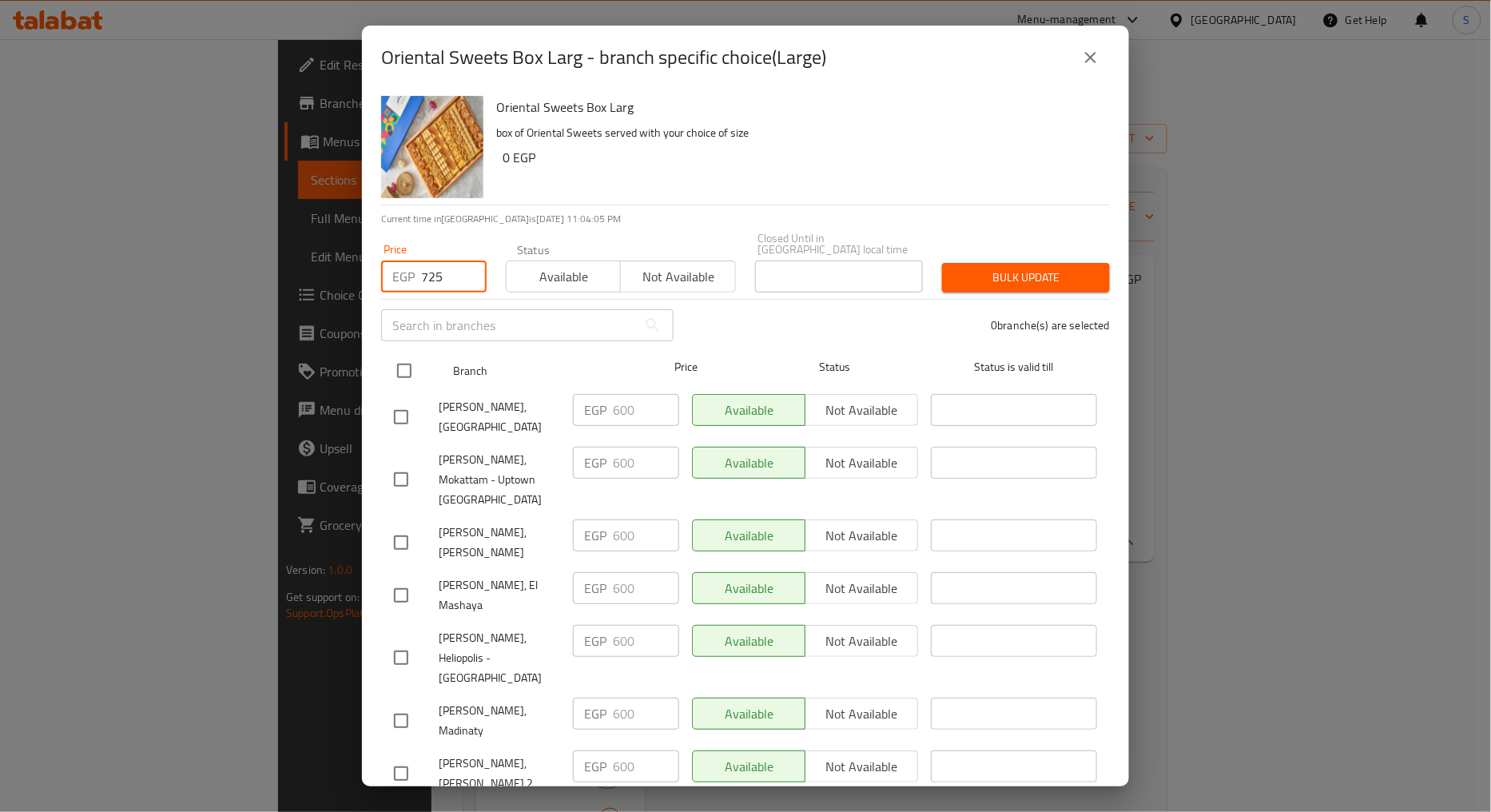
checkbox input "true"
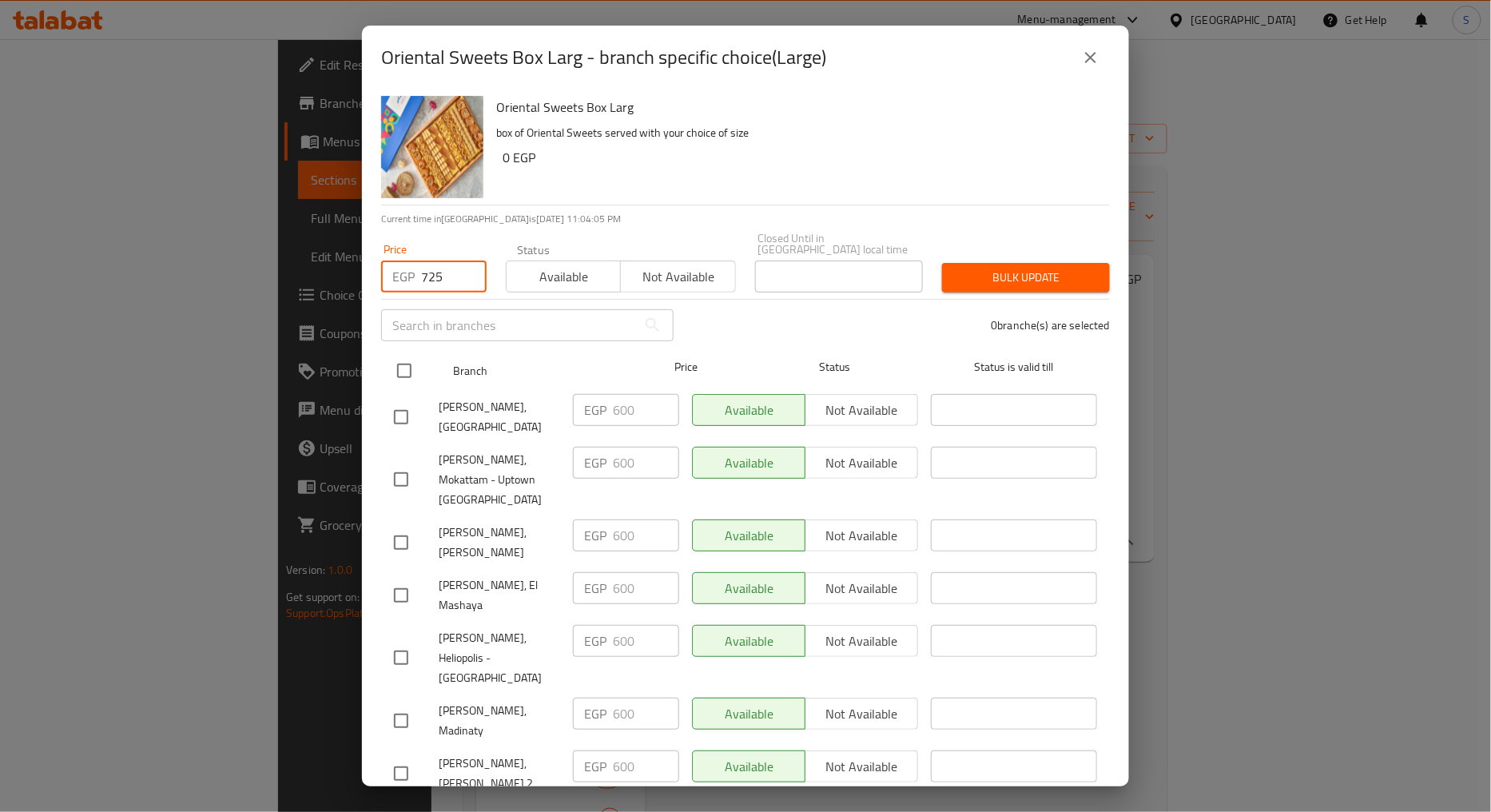
checkbox input "true"
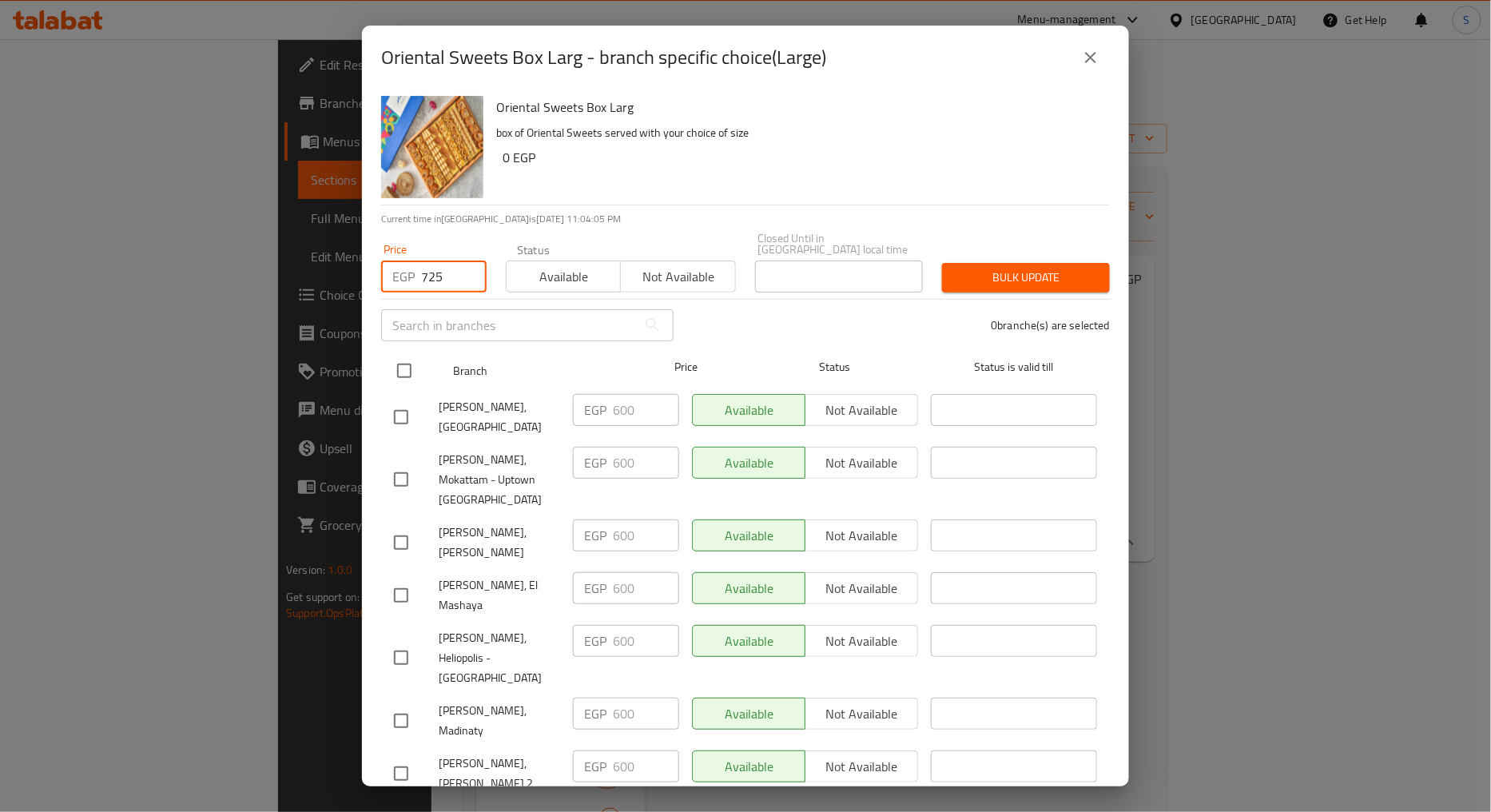
checkbox input "true"
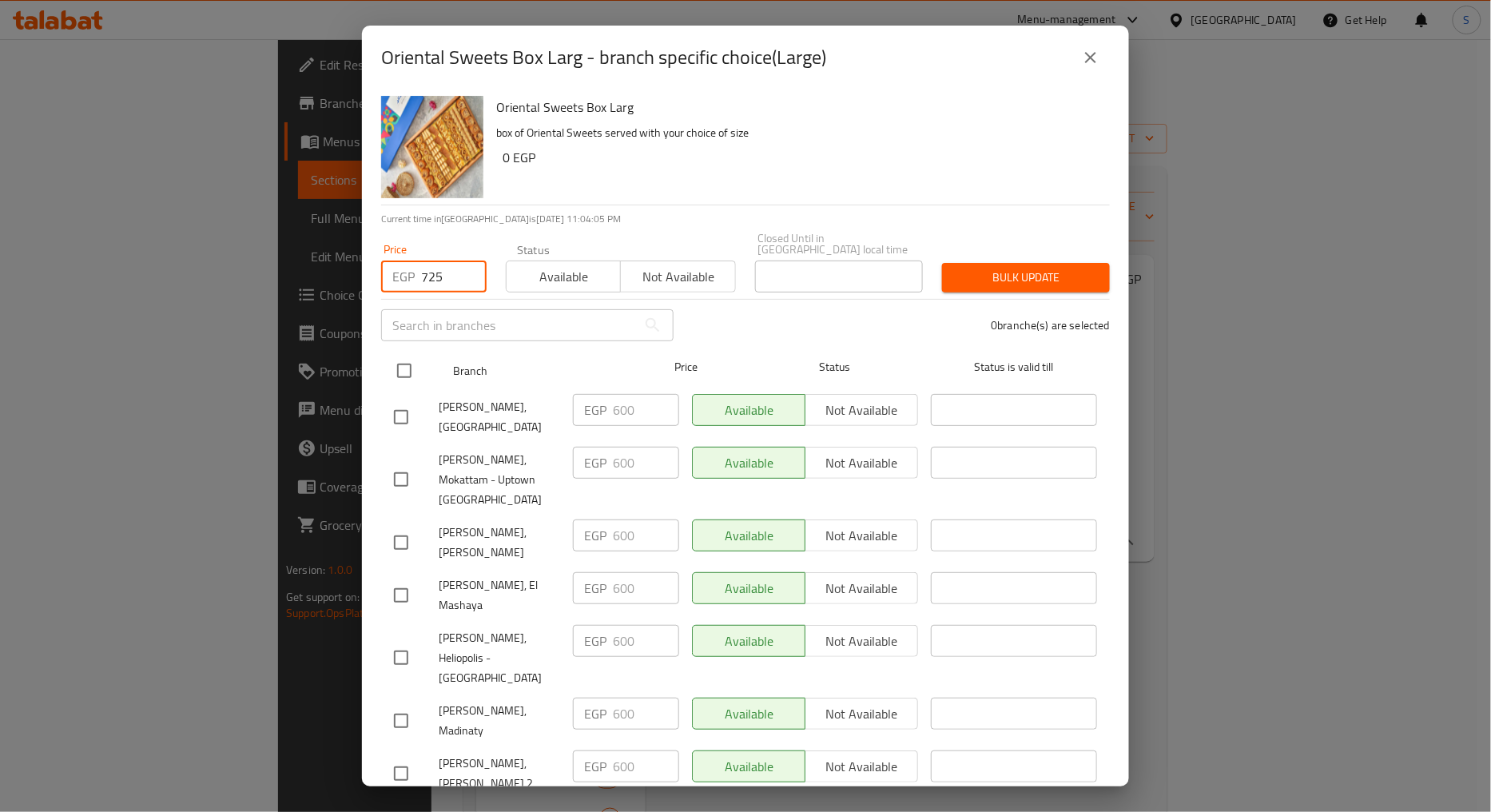
checkbox input "true"
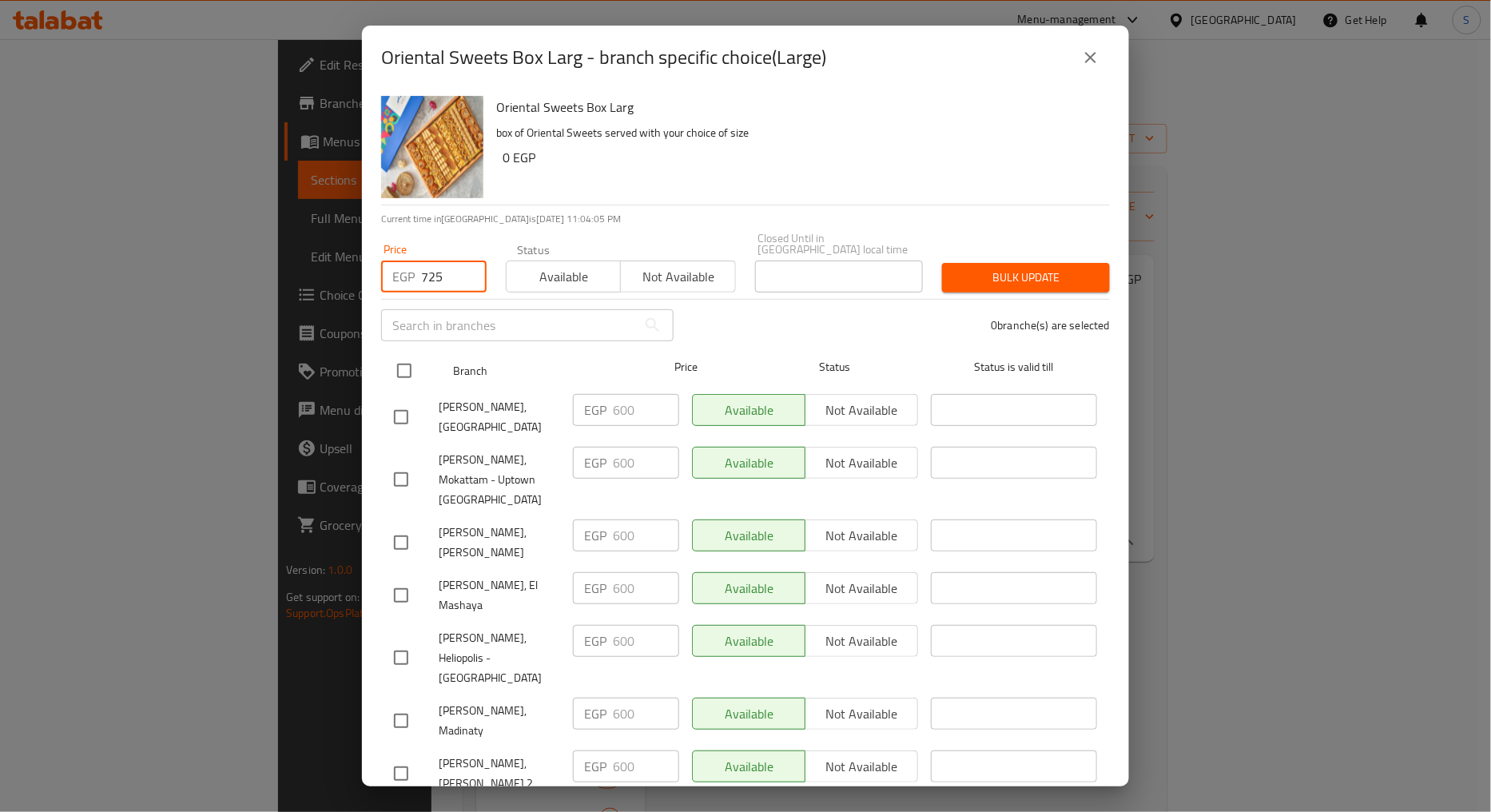
checkbox input "true"
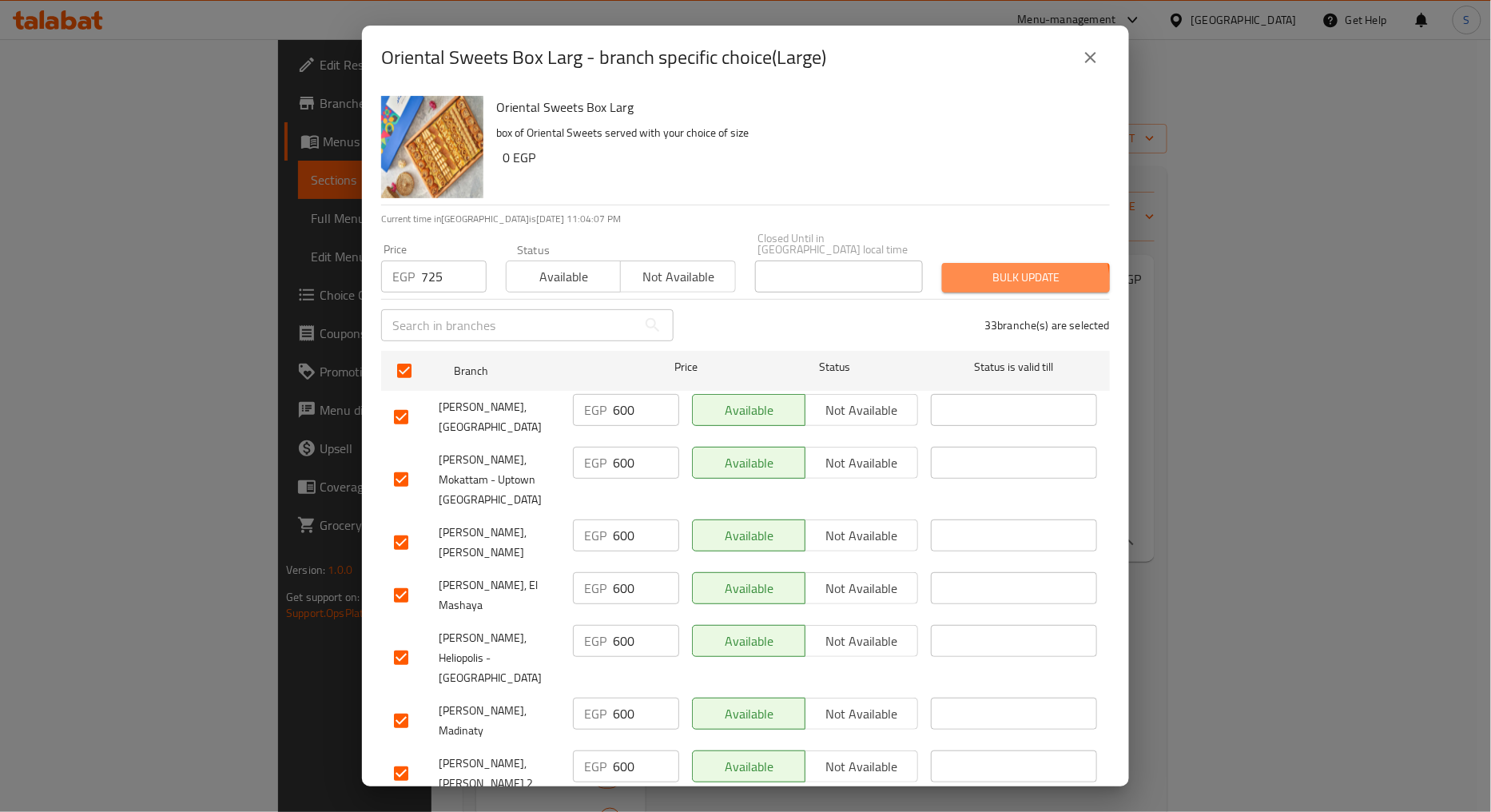
click at [1002, 272] on span "Bulk update" at bounding box center [1026, 278] width 142 height 20
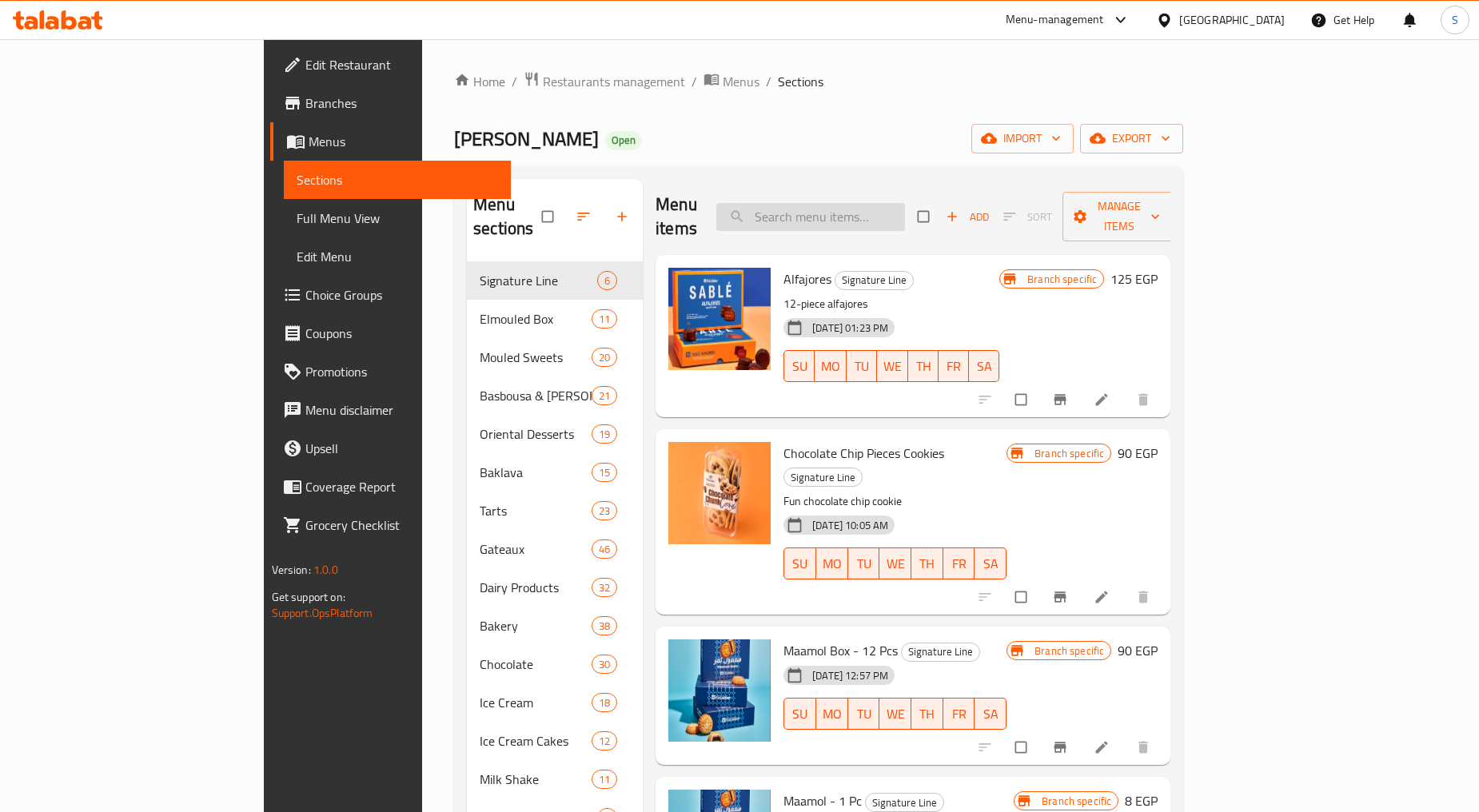
click at [905, 203] on input "search" at bounding box center [810, 217] width 188 height 28
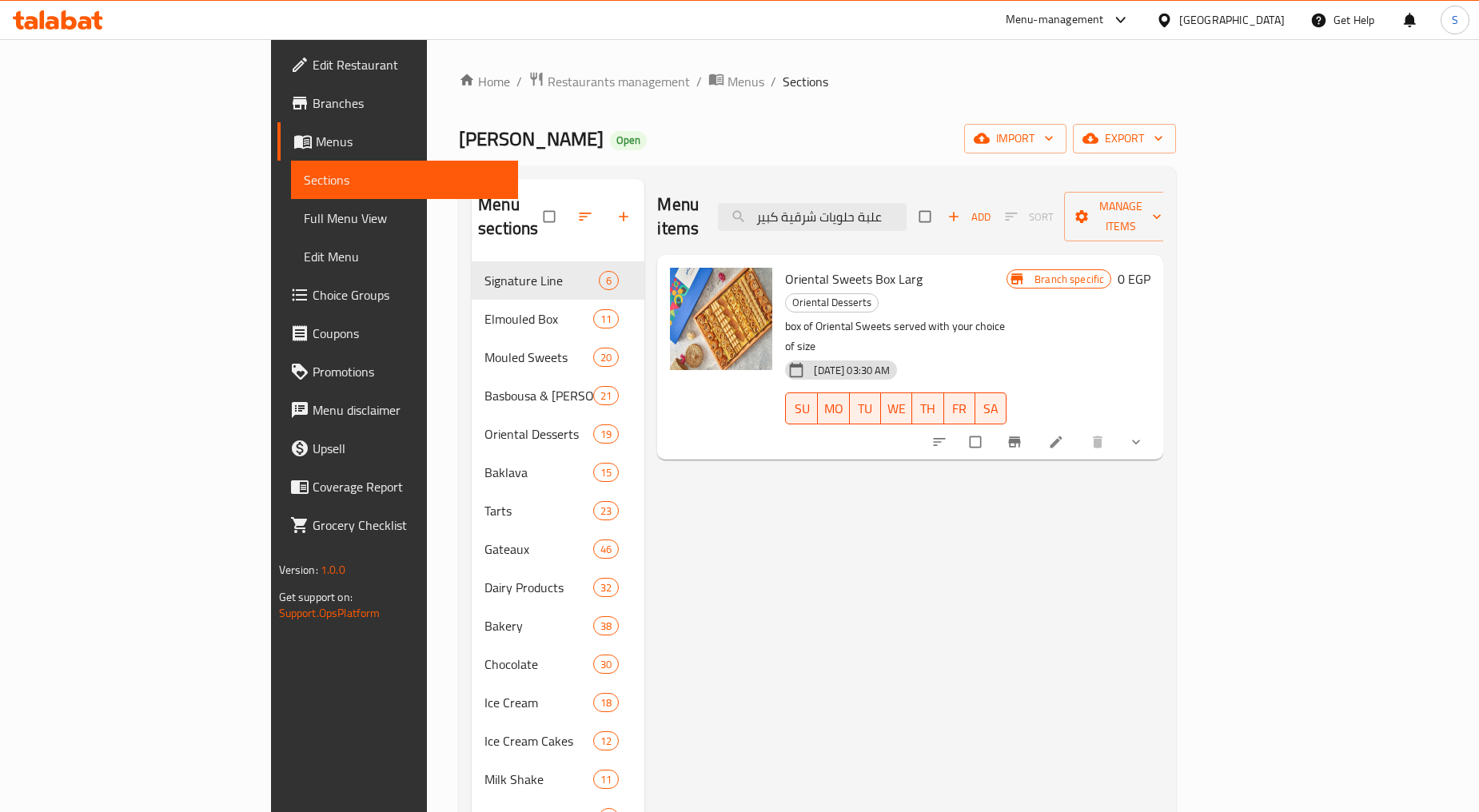
type input "علبة حلويات شرقية كبير"
click at [1148, 434] on span "show more" at bounding box center [1137, 441] width 19 height 16
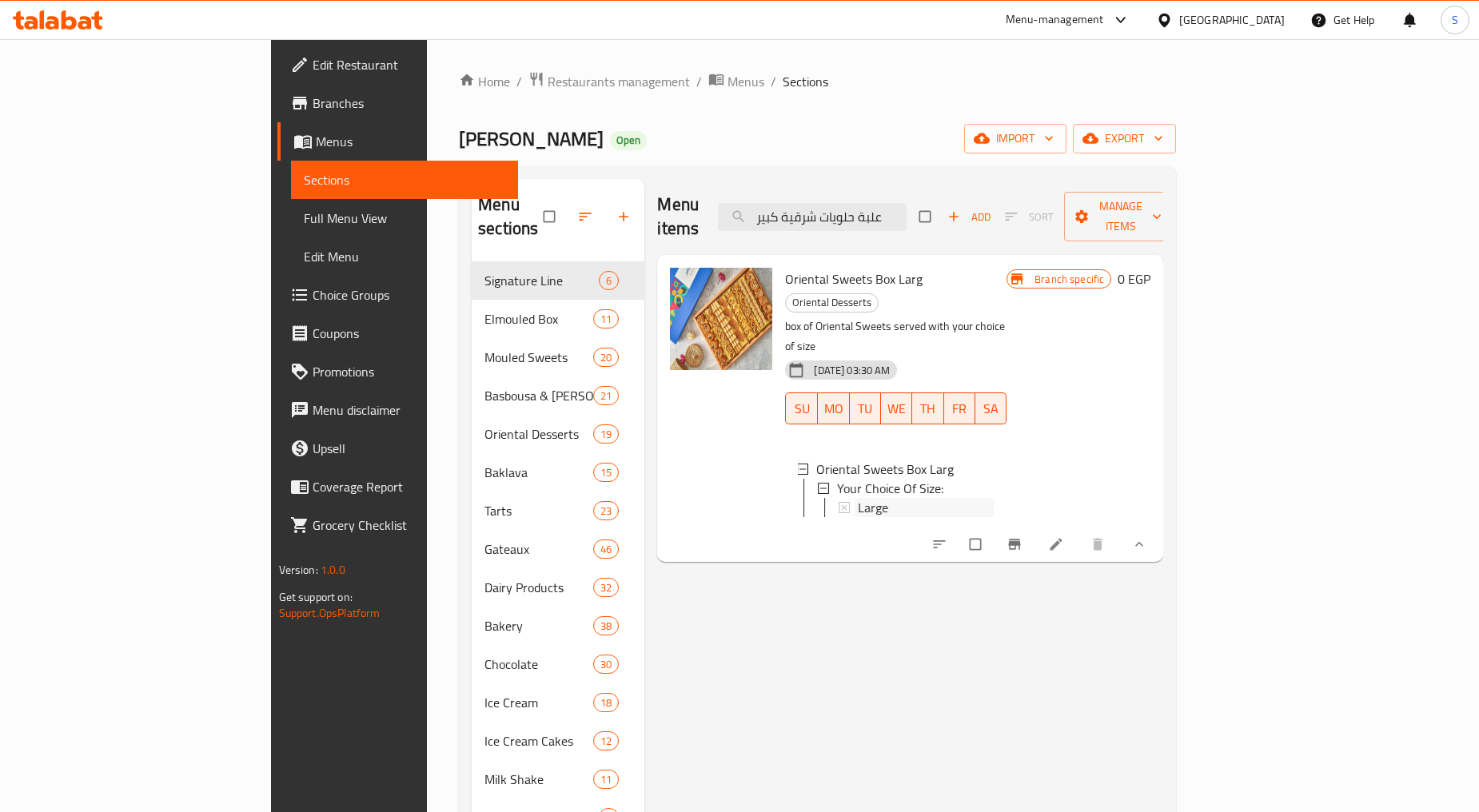
click at [915, 498] on div "Large" at bounding box center [926, 507] width 136 height 19
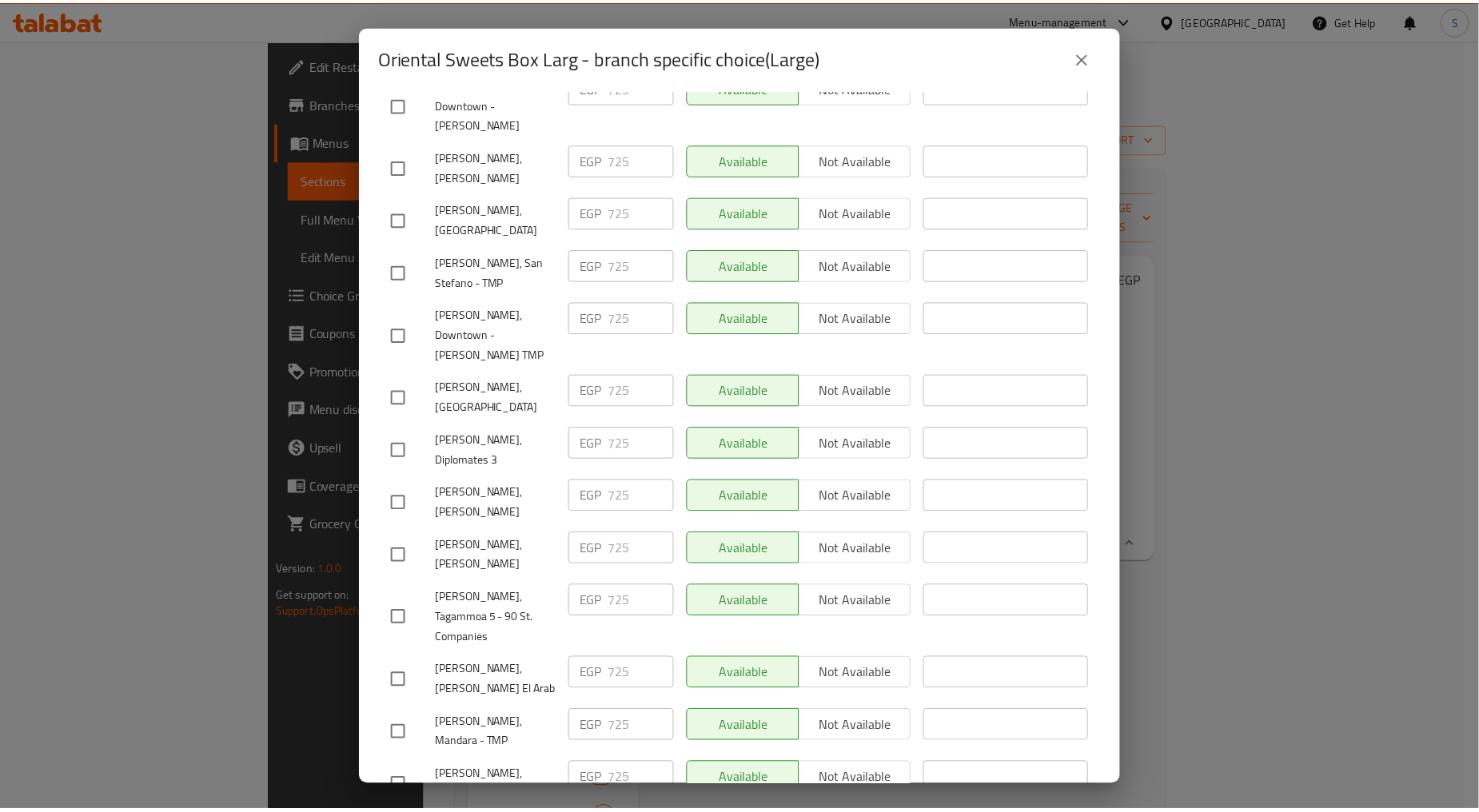
scroll to position [1632, 0]
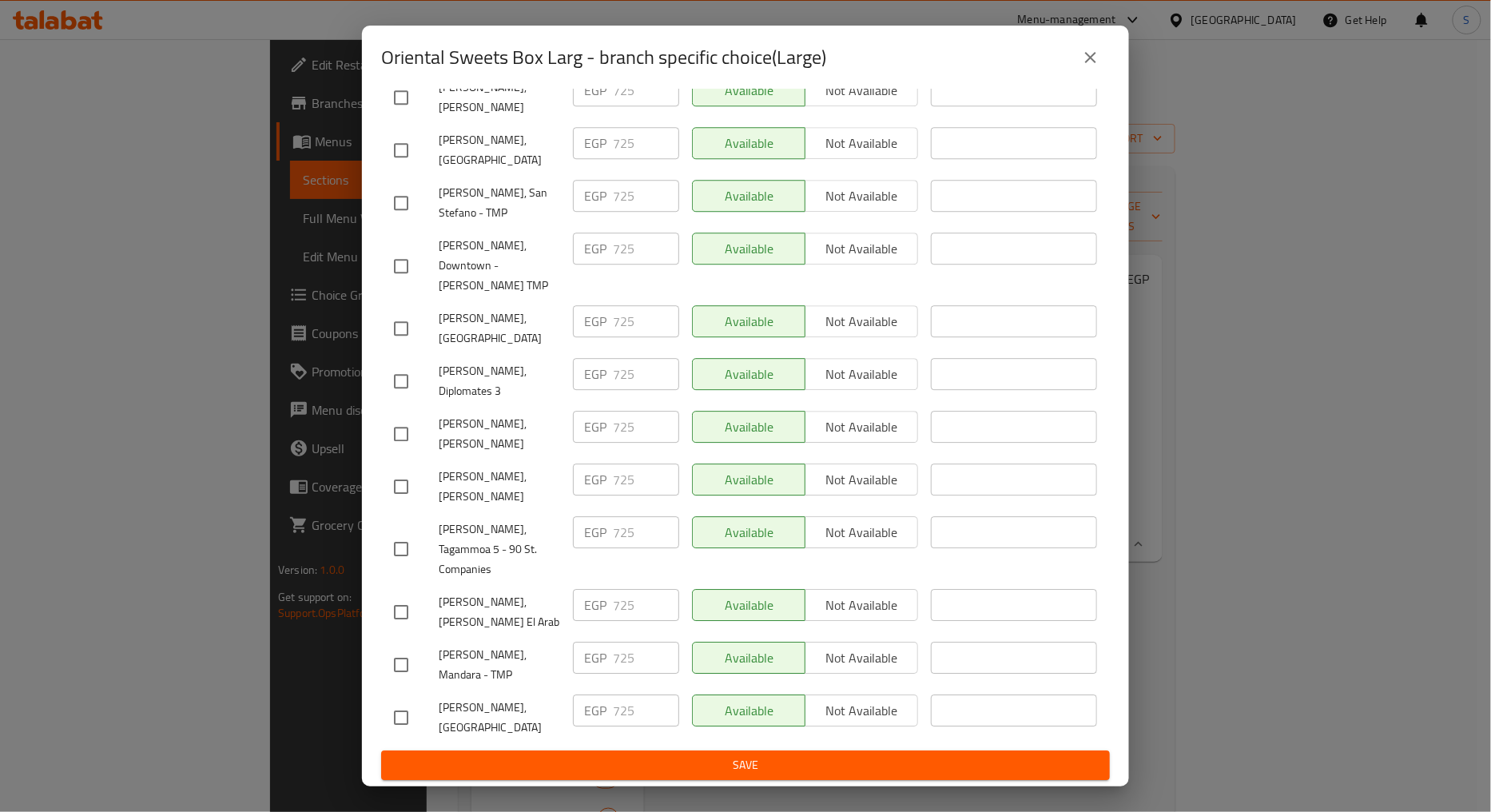
click at [1084, 57] on icon "close" at bounding box center [1090, 57] width 19 height 19
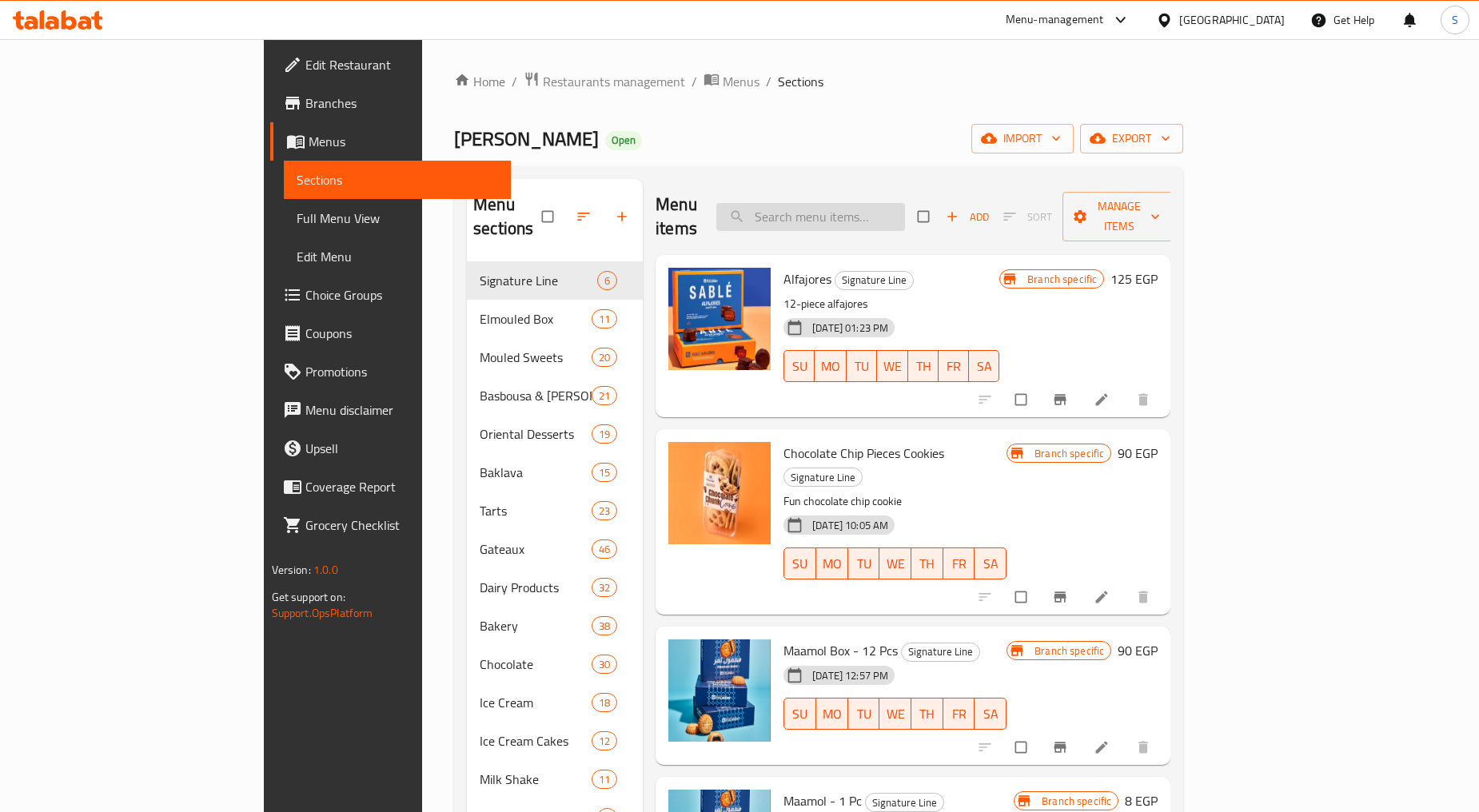
click at [878, 203] on input "search" at bounding box center [810, 217] width 188 height 28
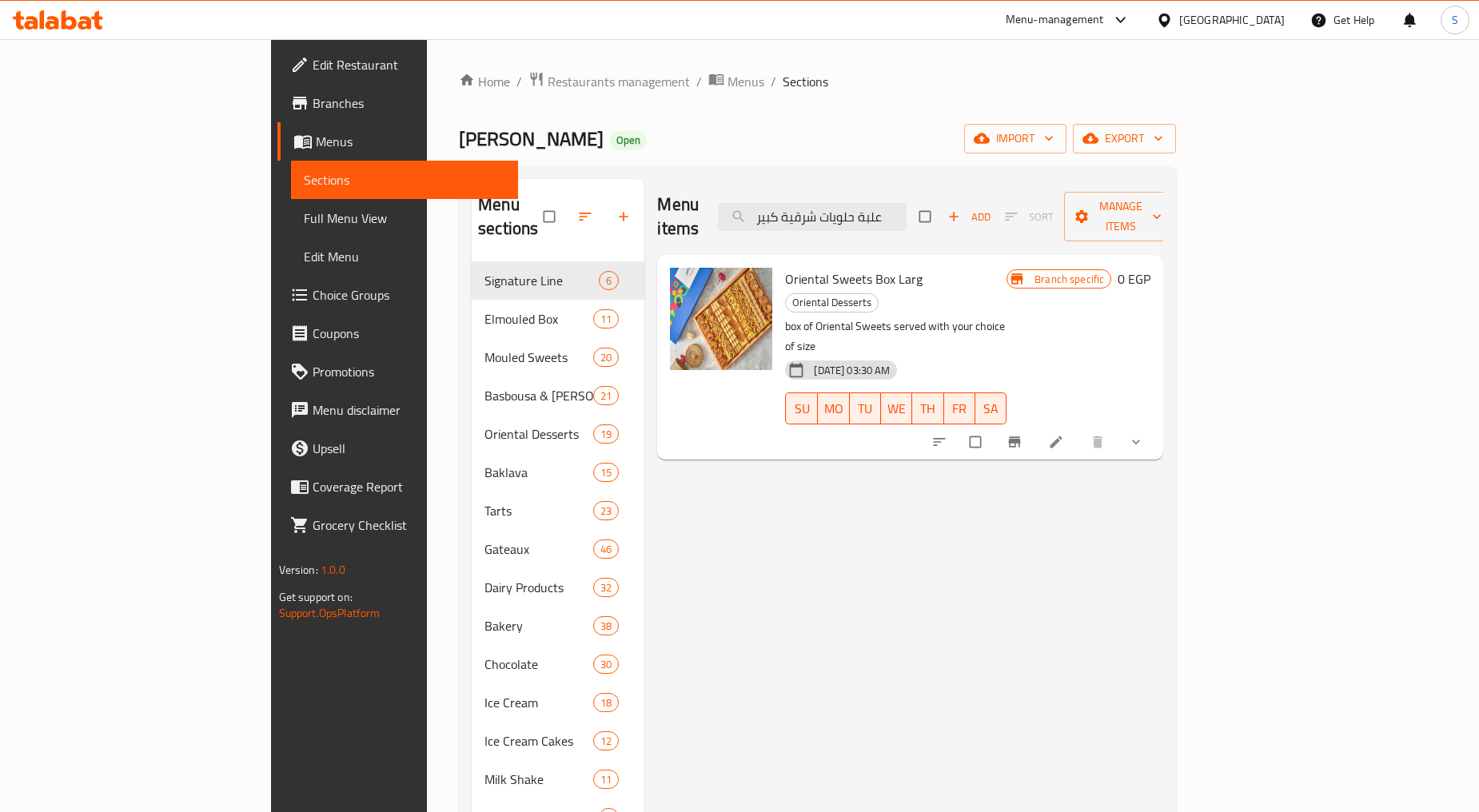
type input "علبة حلويات شرقية كبير"
click at [1157, 425] on button "show more" at bounding box center [1137, 442] width 38 height 35
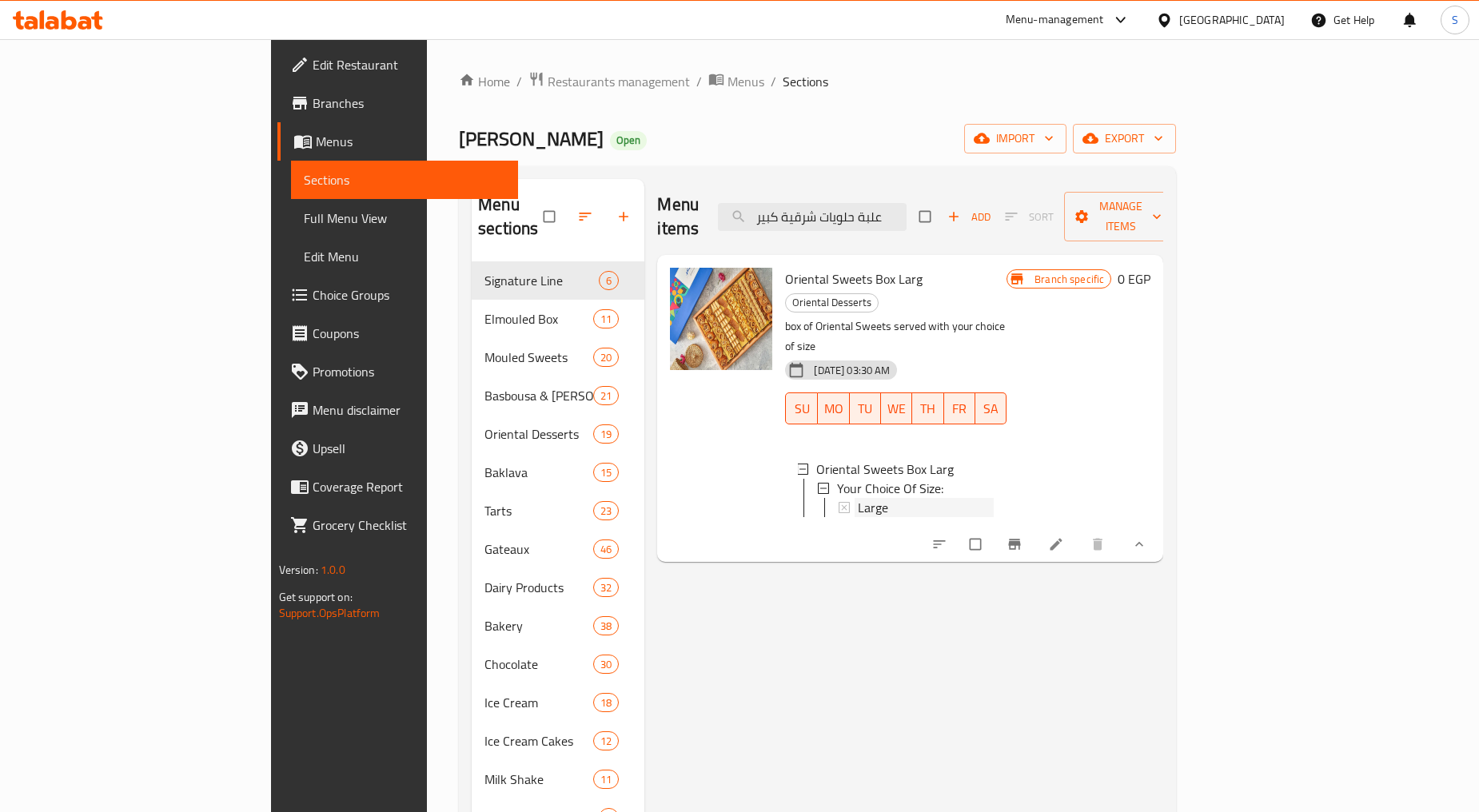
click at [858, 498] on div "Large" at bounding box center [926, 507] width 136 height 19
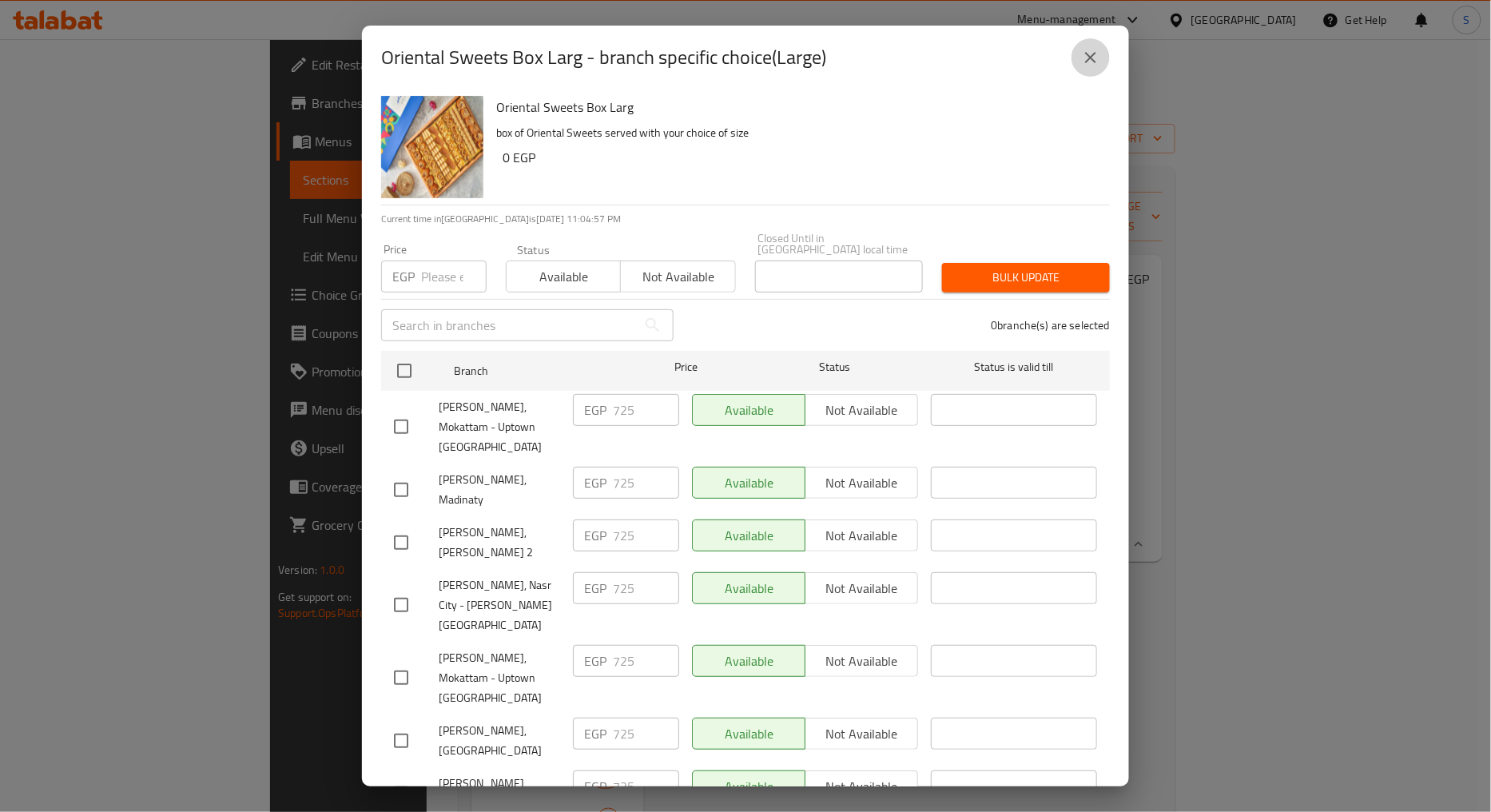
click at [1092, 44] on button "close" at bounding box center [1090, 57] width 38 height 38
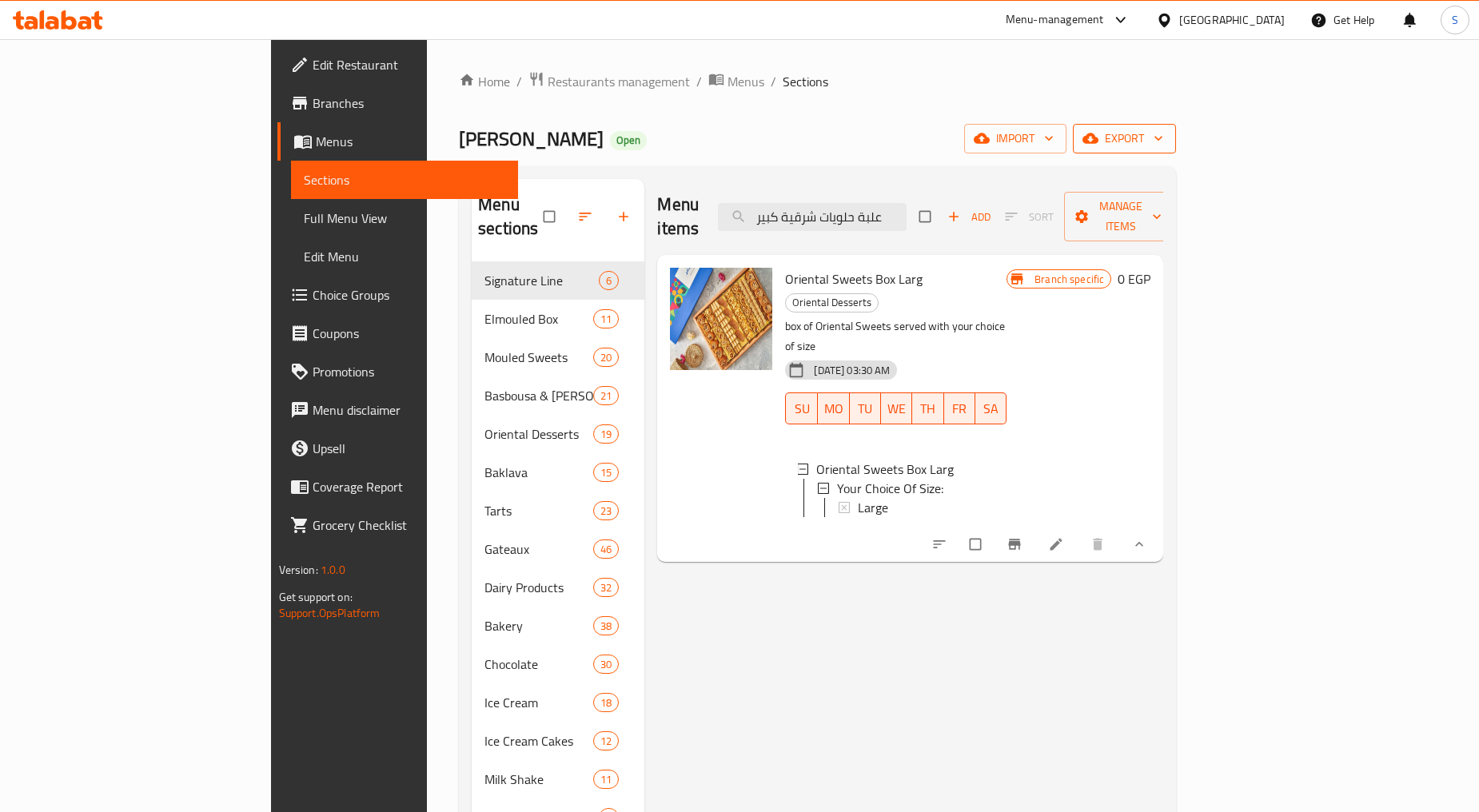
click at [1163, 133] on span "export" at bounding box center [1124, 139] width 78 height 20
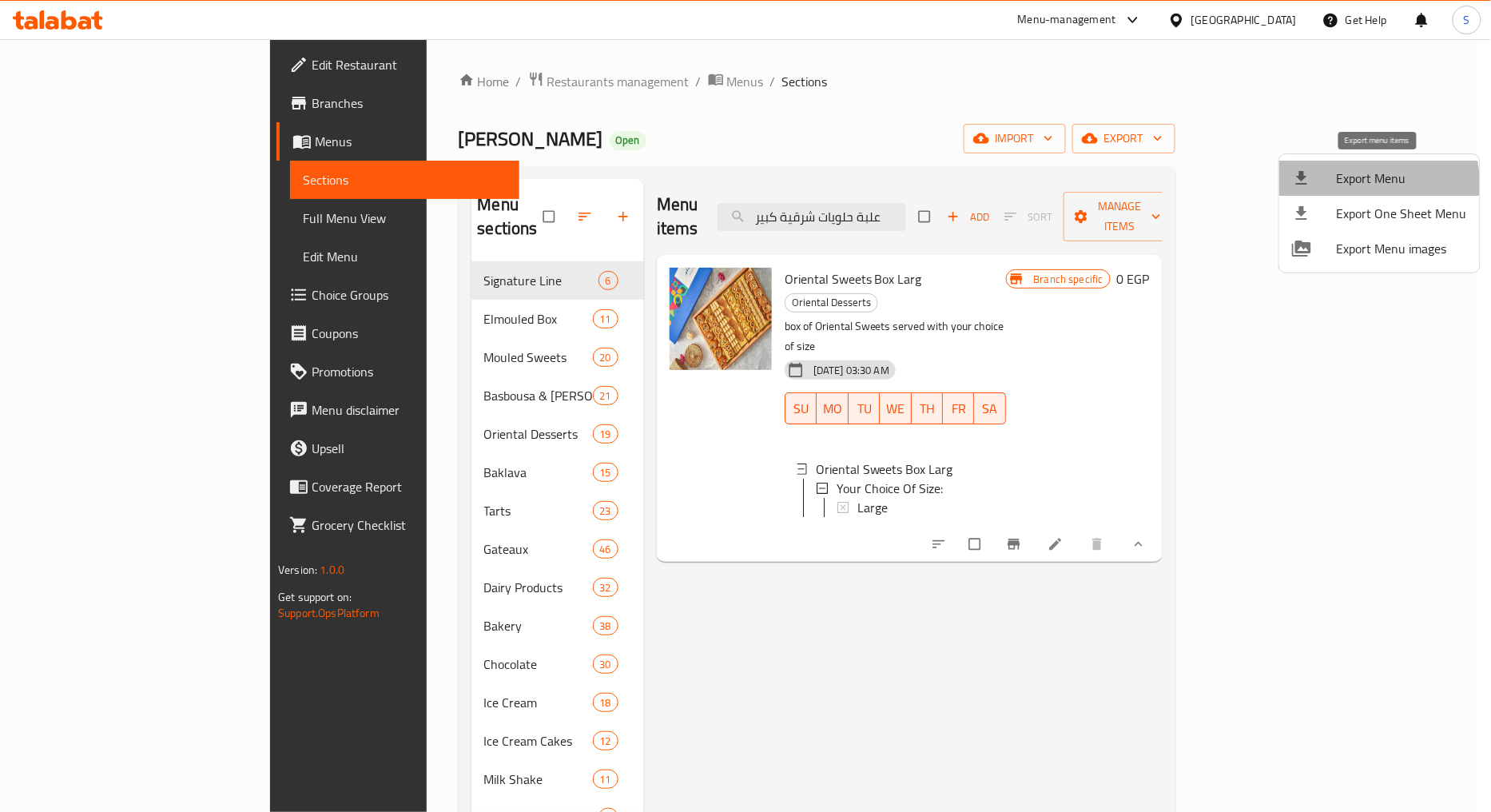
click at [1353, 187] on span "Export Menu" at bounding box center [1402, 177] width 130 height 19
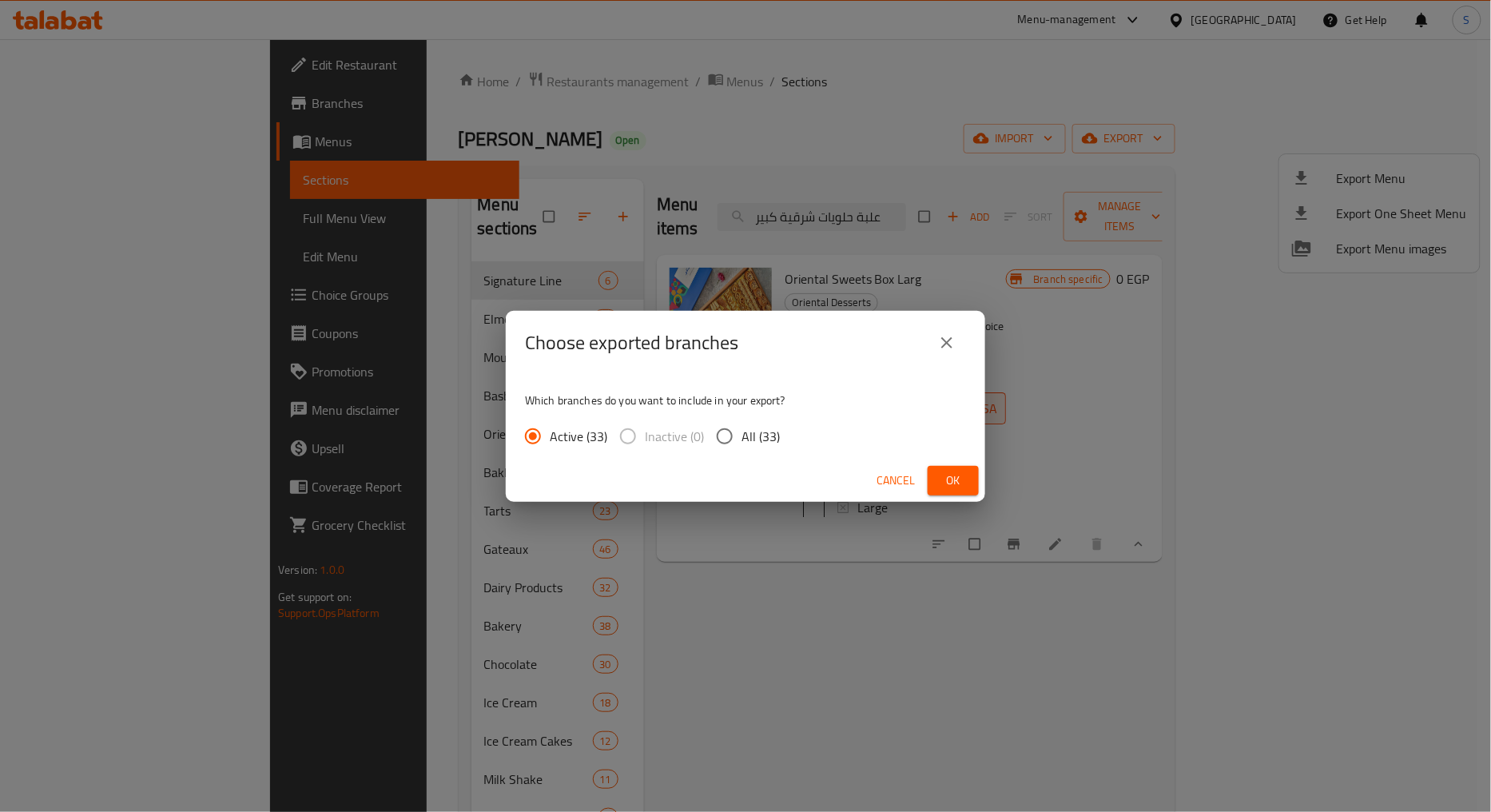
click at [752, 433] on span "All (33)" at bounding box center [761, 436] width 38 height 19
click at [742, 433] on input "All (33)" at bounding box center [724, 437] width 34 height 34
radio input "true"
click at [956, 480] on span "Ok" at bounding box center [953, 481] width 26 height 20
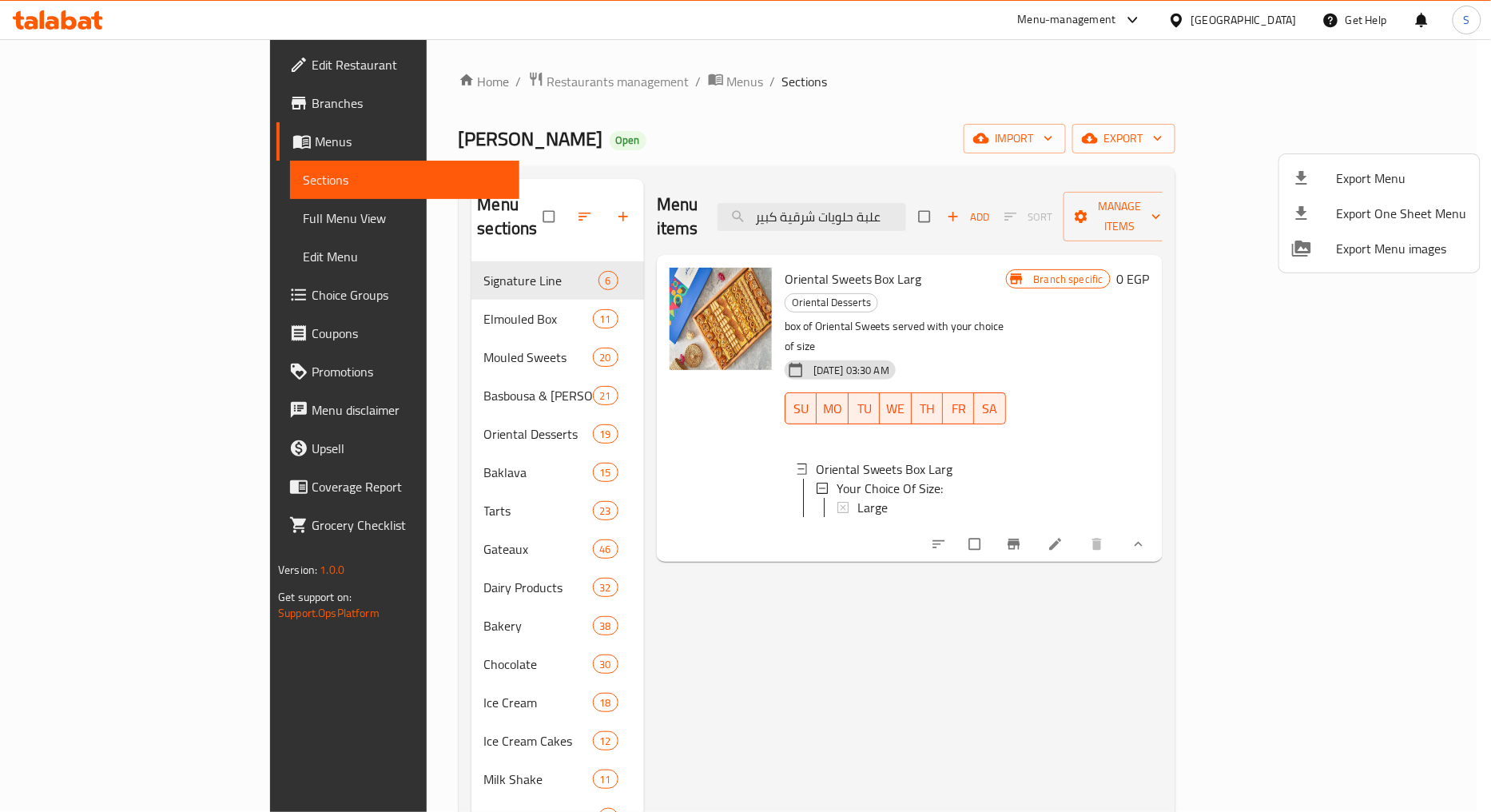
click at [930, 210] on div at bounding box center [745, 406] width 1491 height 812
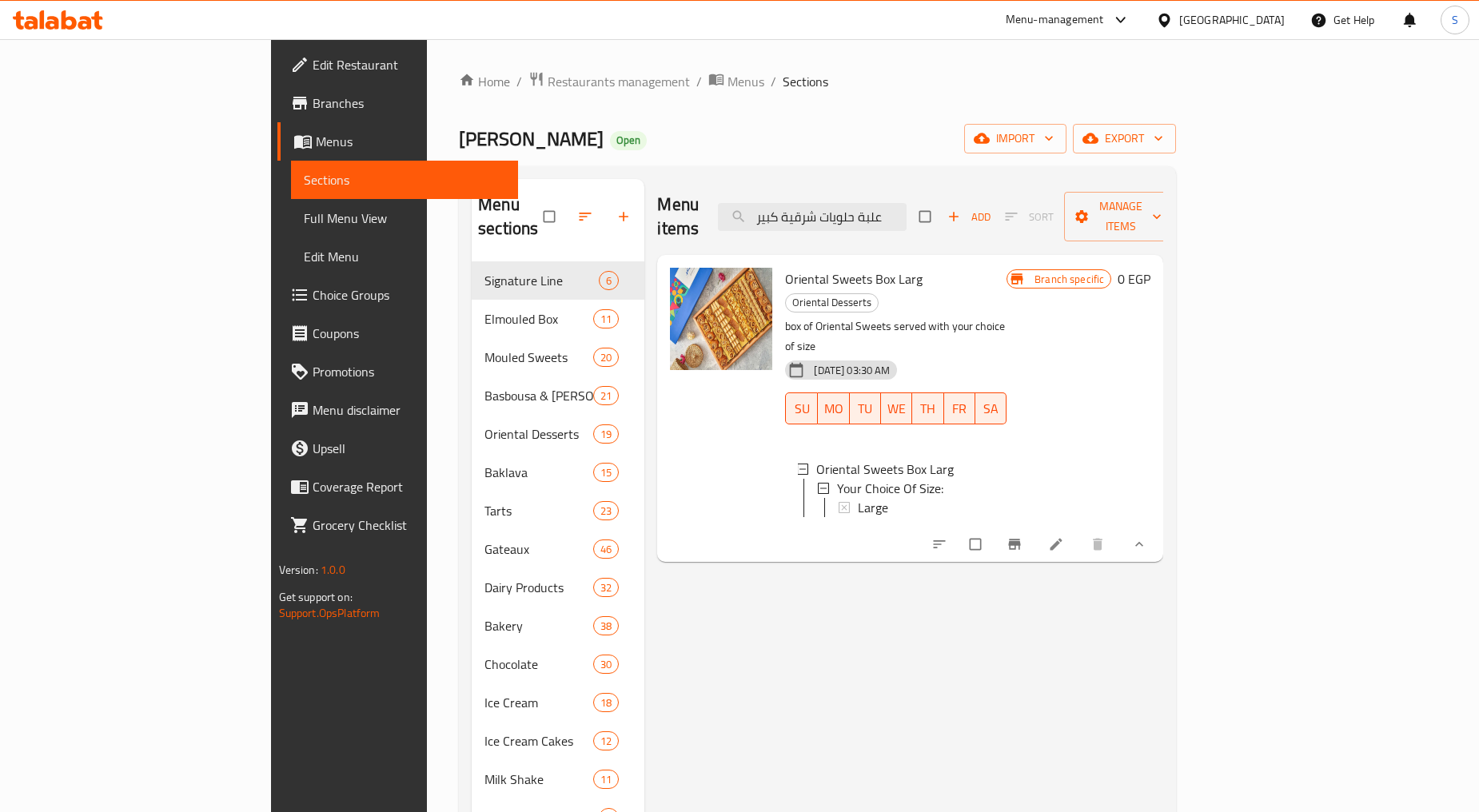
click at [907, 210] on input "علبة حلويات شرقية كبير" at bounding box center [811, 217] width 188 height 28
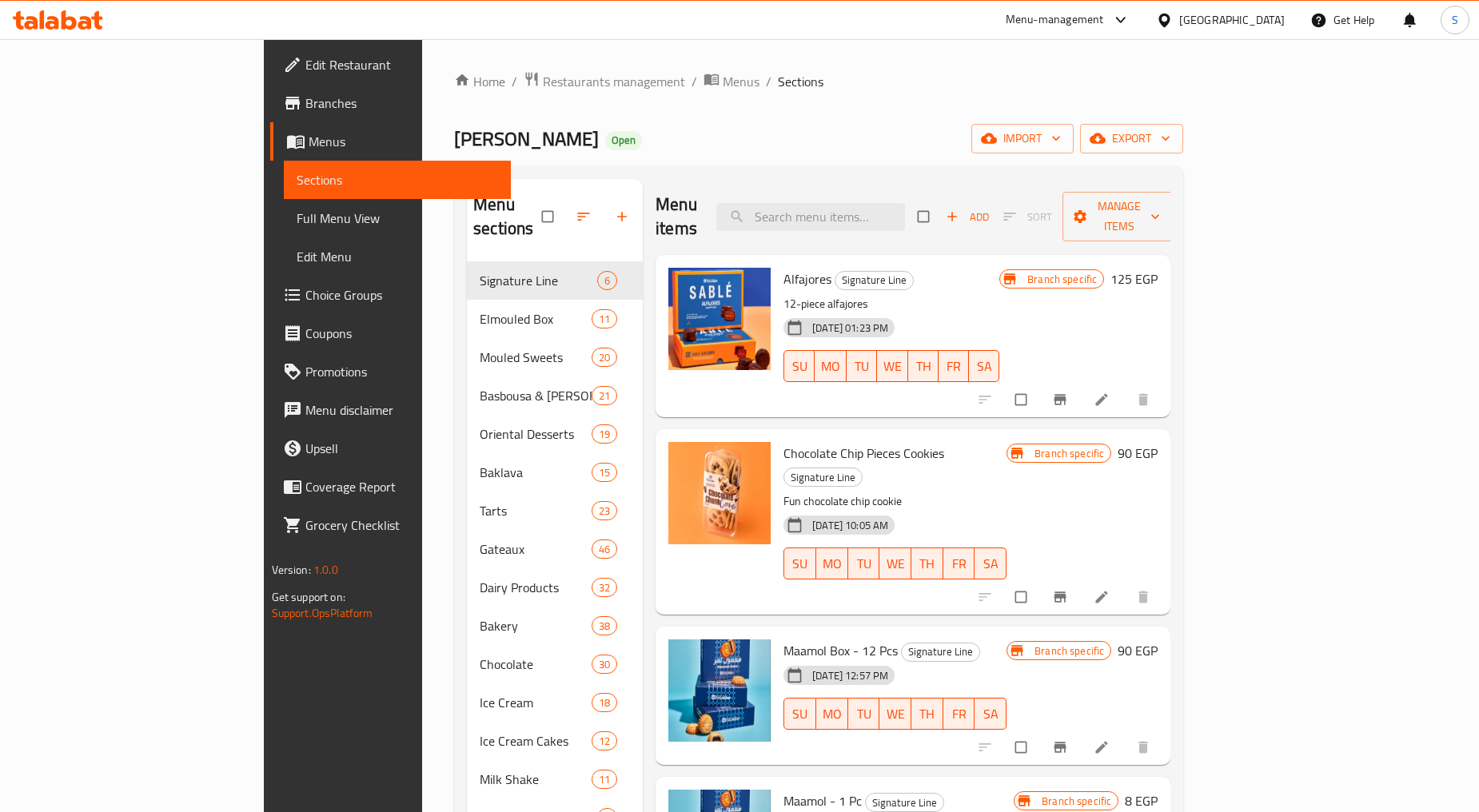
click at [1043, 52] on div "Home / Restaurants management / Menus / Sections Abdel Rahim Koueider Open impo…" at bounding box center [818, 578] width 793 height 1079
click at [306, 101] on span "Branches" at bounding box center [401, 102] width 192 height 19
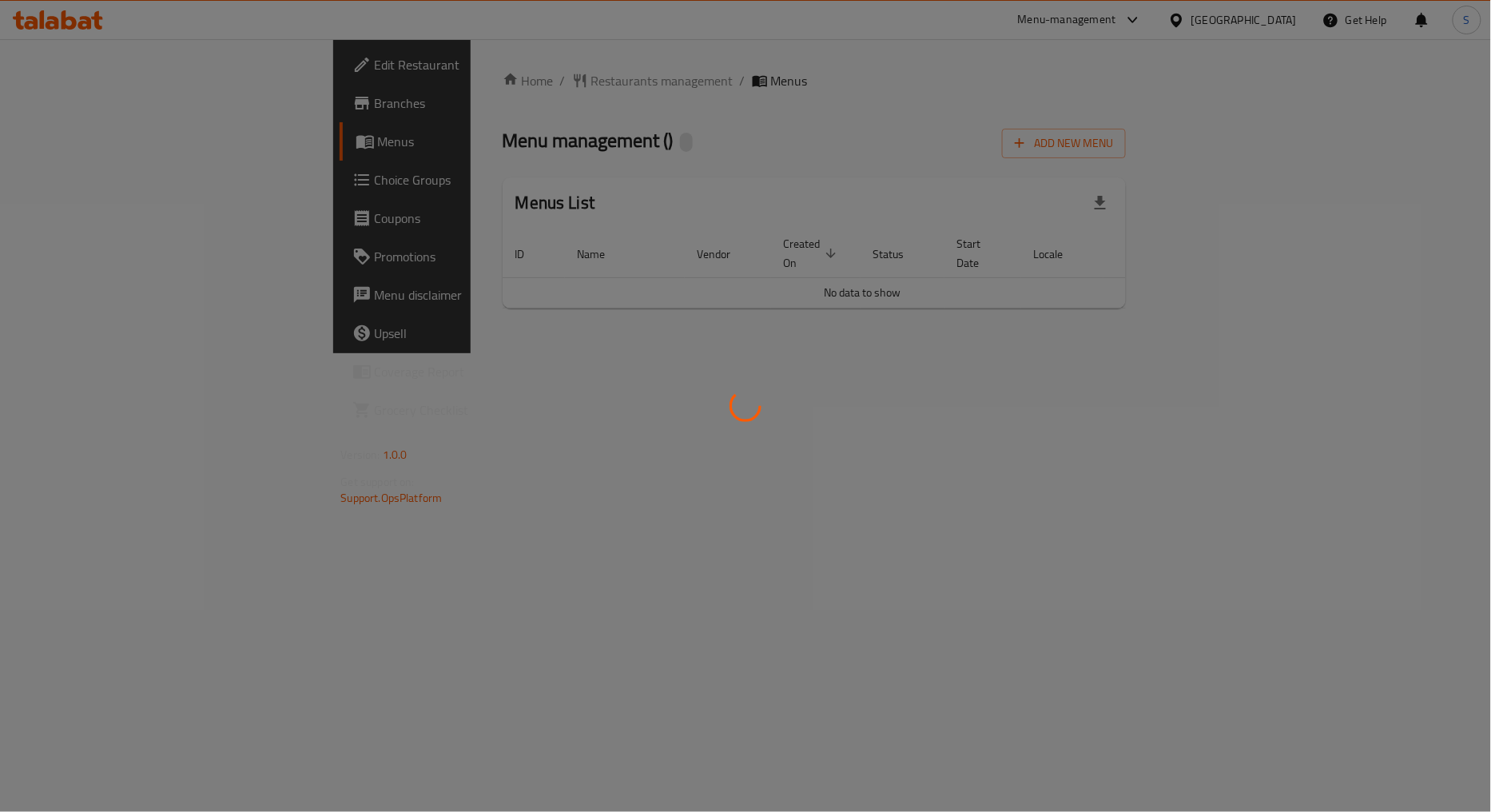
click at [1164, 463] on div at bounding box center [745, 406] width 1491 height 812
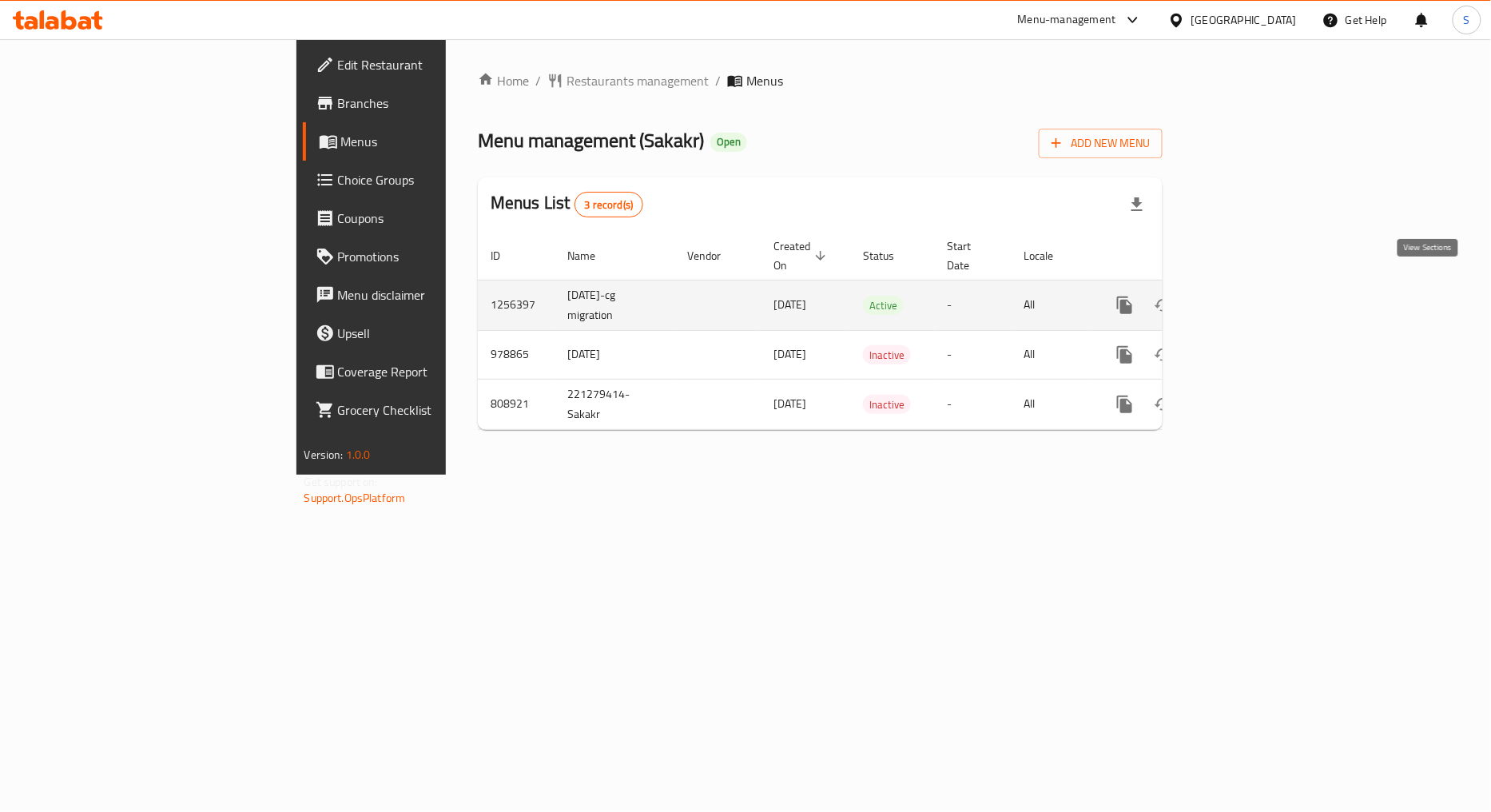
click at [1259, 286] on link "enhanced table" at bounding box center [1240, 304] width 38 height 38
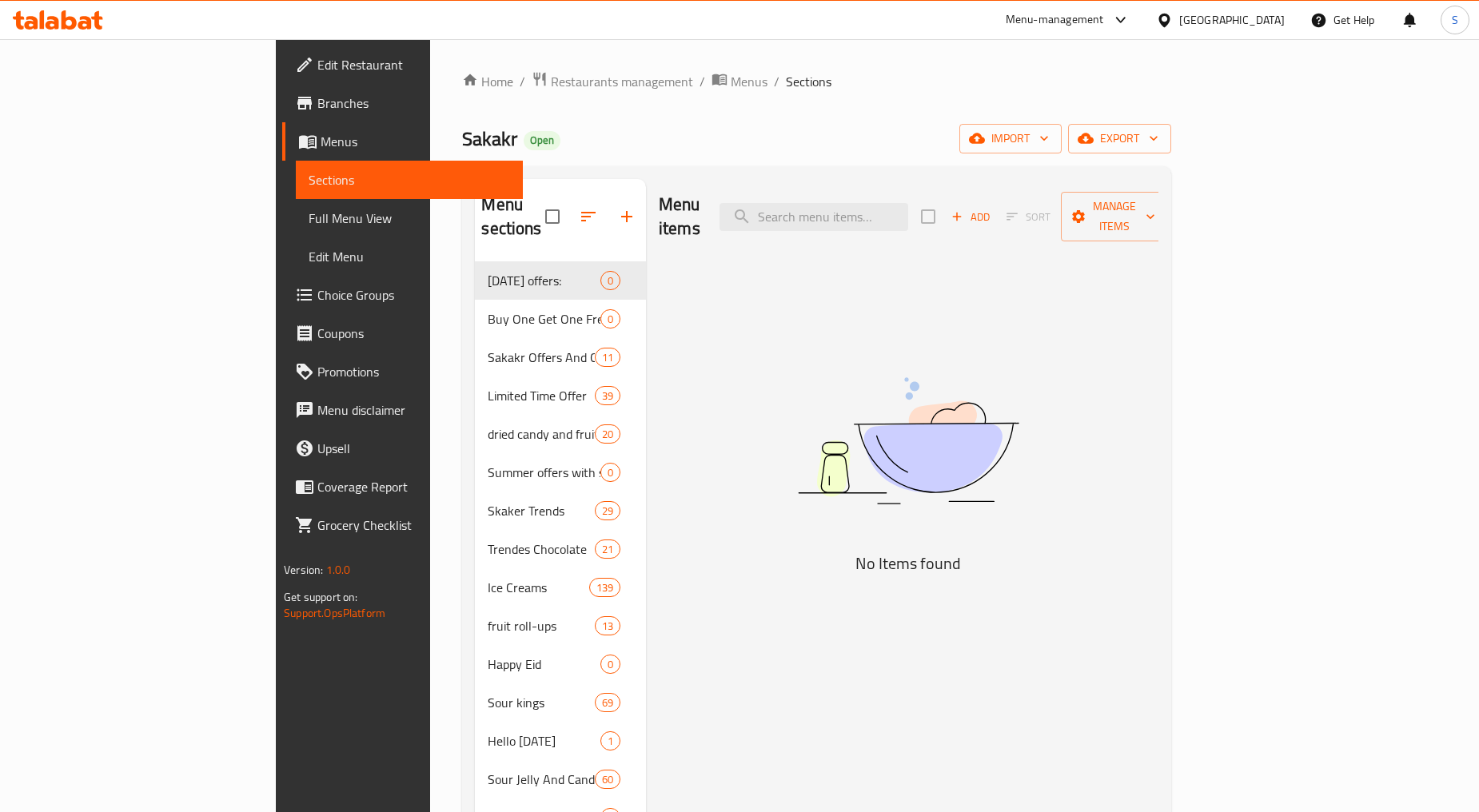
click at [856, 220] on div "Menu items Add Sort Manage items" at bounding box center [908, 217] width 500 height 76
click at [880, 203] on input "search" at bounding box center [813, 217] width 188 height 28
paste input "تاكيس بلو هيت 56جرام"
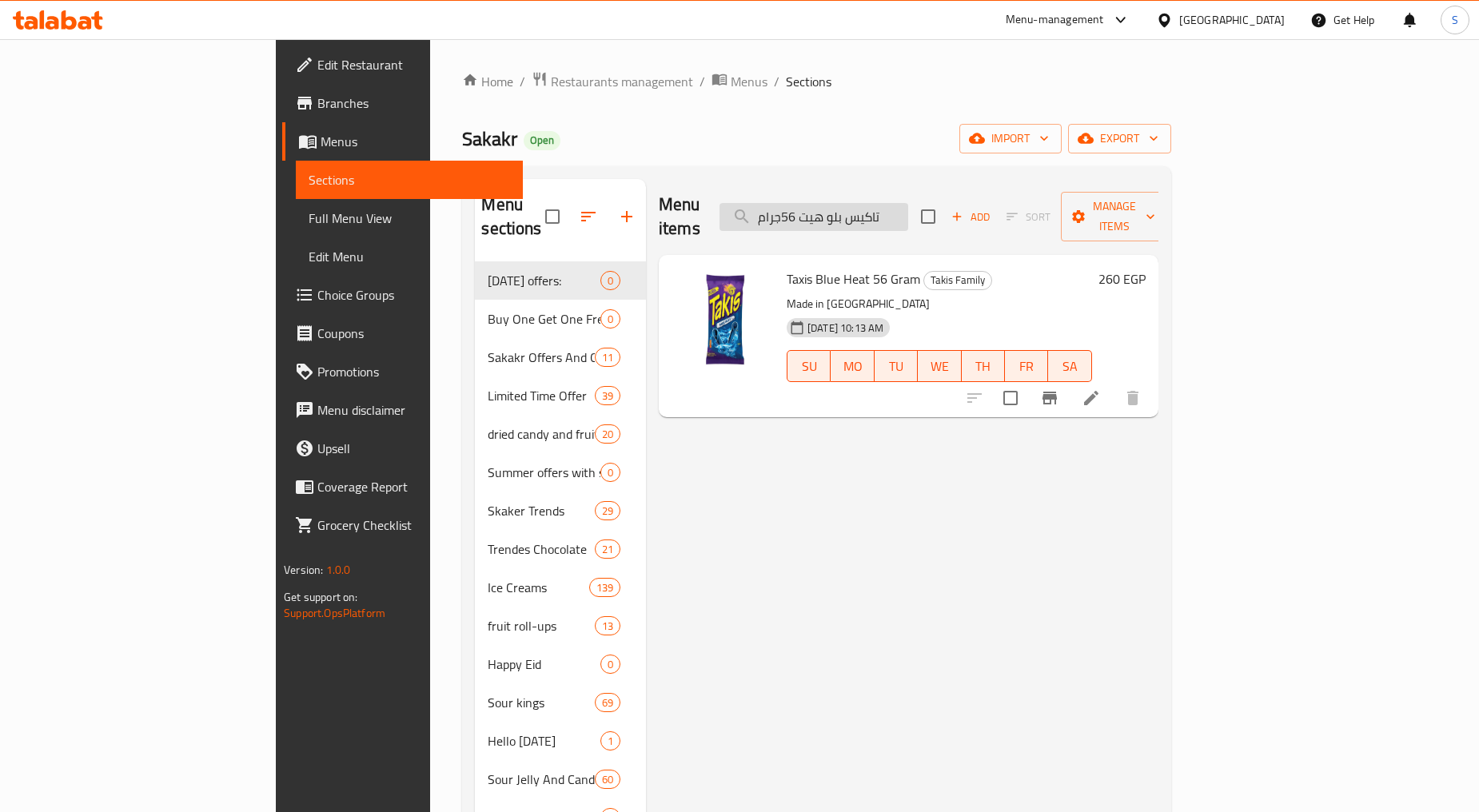
click at [867, 209] on input "تاكيس بلو هيت 56جرام" at bounding box center [813, 217] width 188 height 28
paste input "فويغو [PERSON_NAME] بنكهة الفلفل الحار والليمون 56"
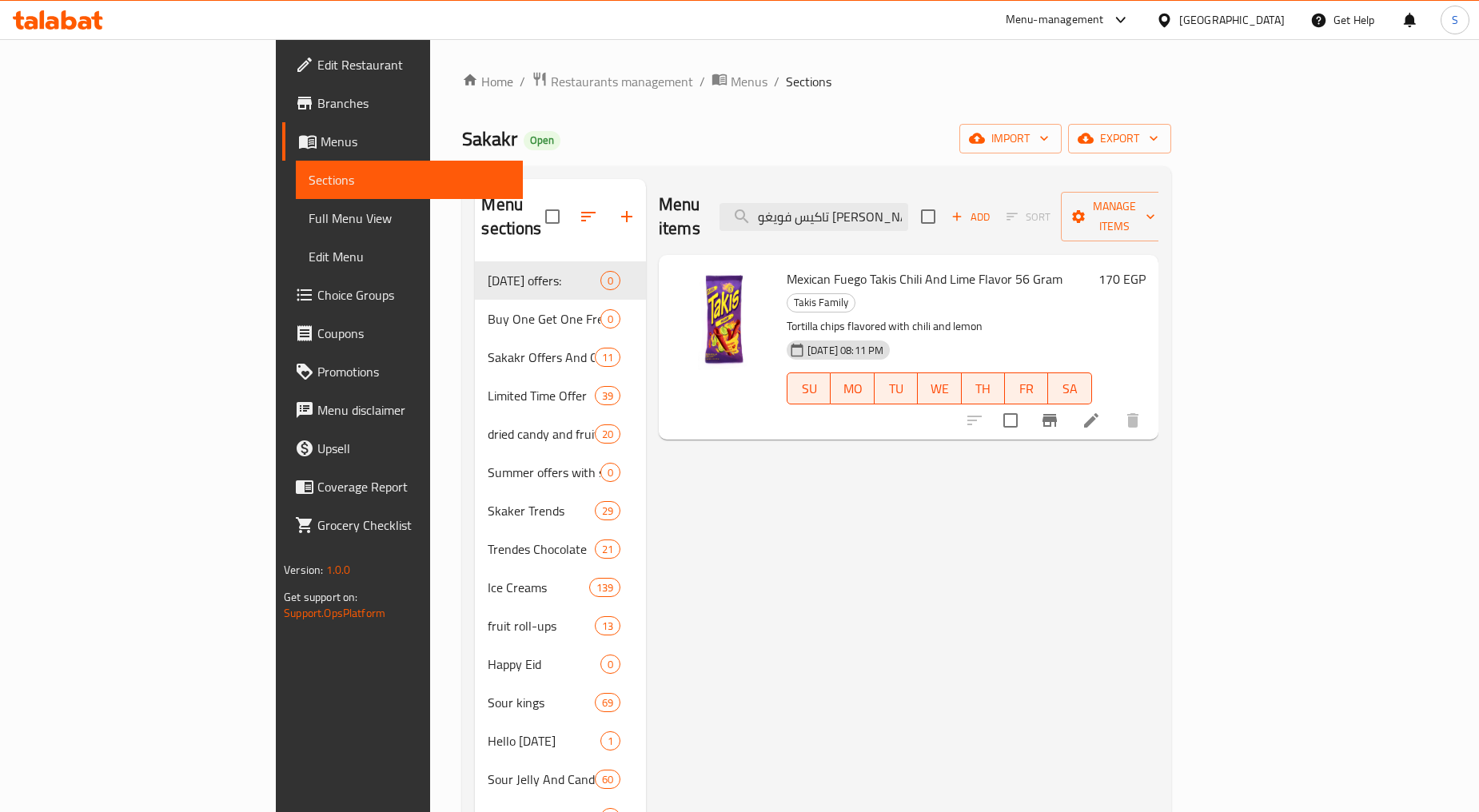
click at [932, 222] on div "Menu items تاكيس فويغو [PERSON_NAME] بنكهة الفلفل الحار والليمون 56 جرام Add So…" at bounding box center [908, 217] width 500 height 76
click at [908, 214] on input "تاكيس فويغو [PERSON_NAME] بنكهة الفلفل الحار والليمون 56 جرام" at bounding box center [813, 217] width 188 height 28
paste input "مينتوس بيور فريش 30ج"
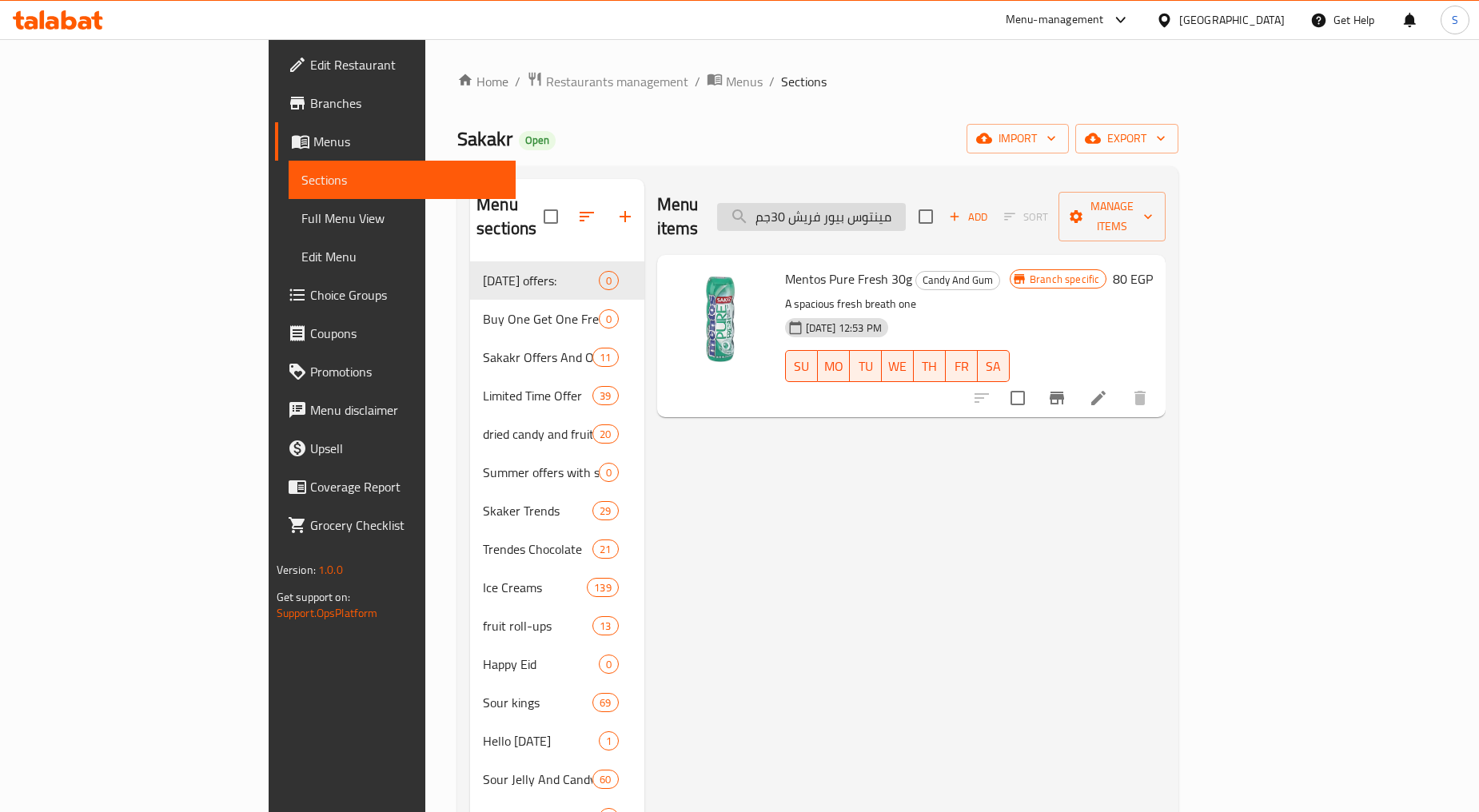
click at [906, 205] on input "مينتوس بيور فريش 30جم" at bounding box center [810, 217] width 188 height 28
paste input "ساور دروب بين جام بنكهة فاكهة التوت الازرق 55 جرا"
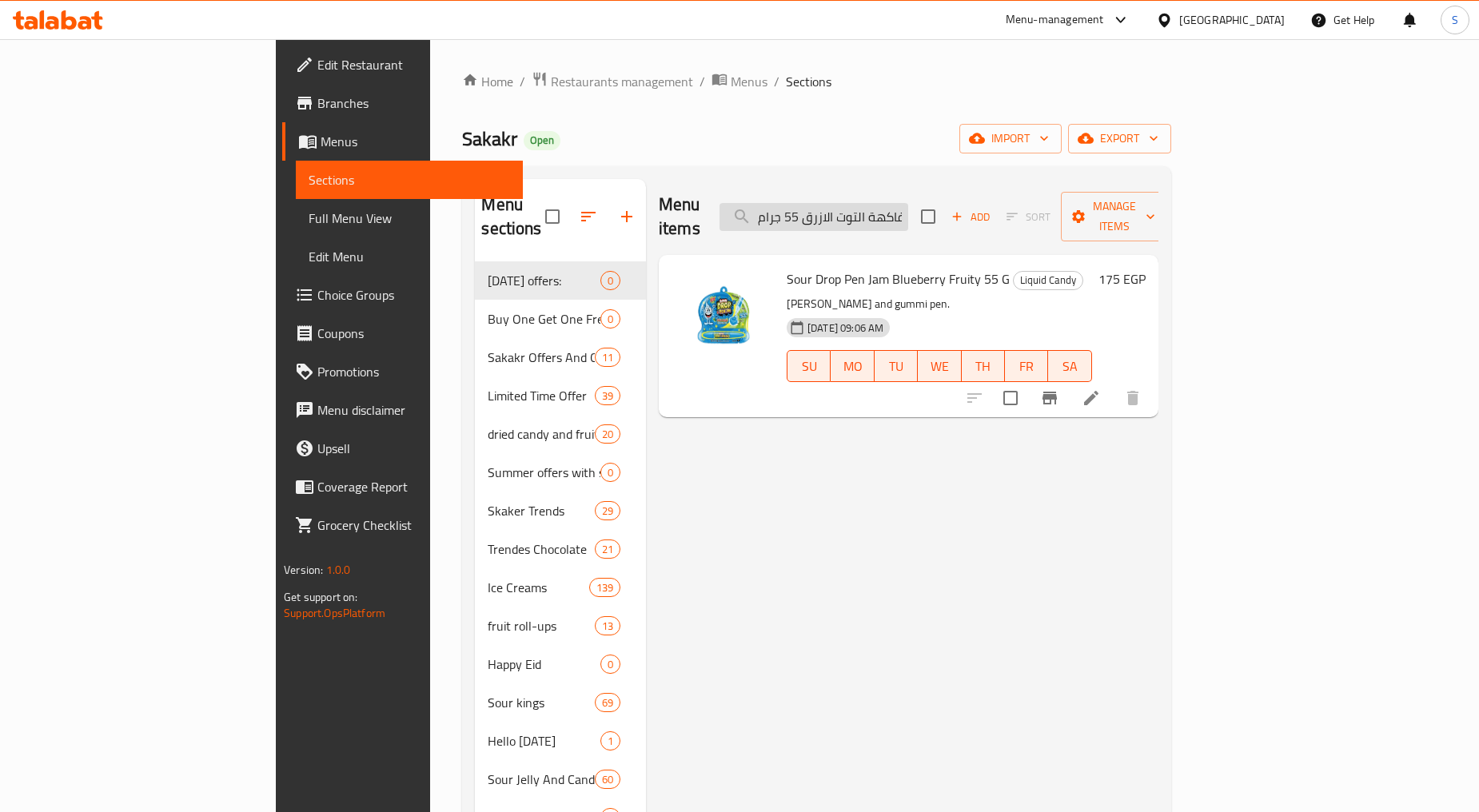
click at [908, 209] on input "ساور دروب بين جام بنكهة فاكهة التوت الازرق 55 جرام" at bounding box center [813, 217] width 188 height 28
paste input "الفراولة"
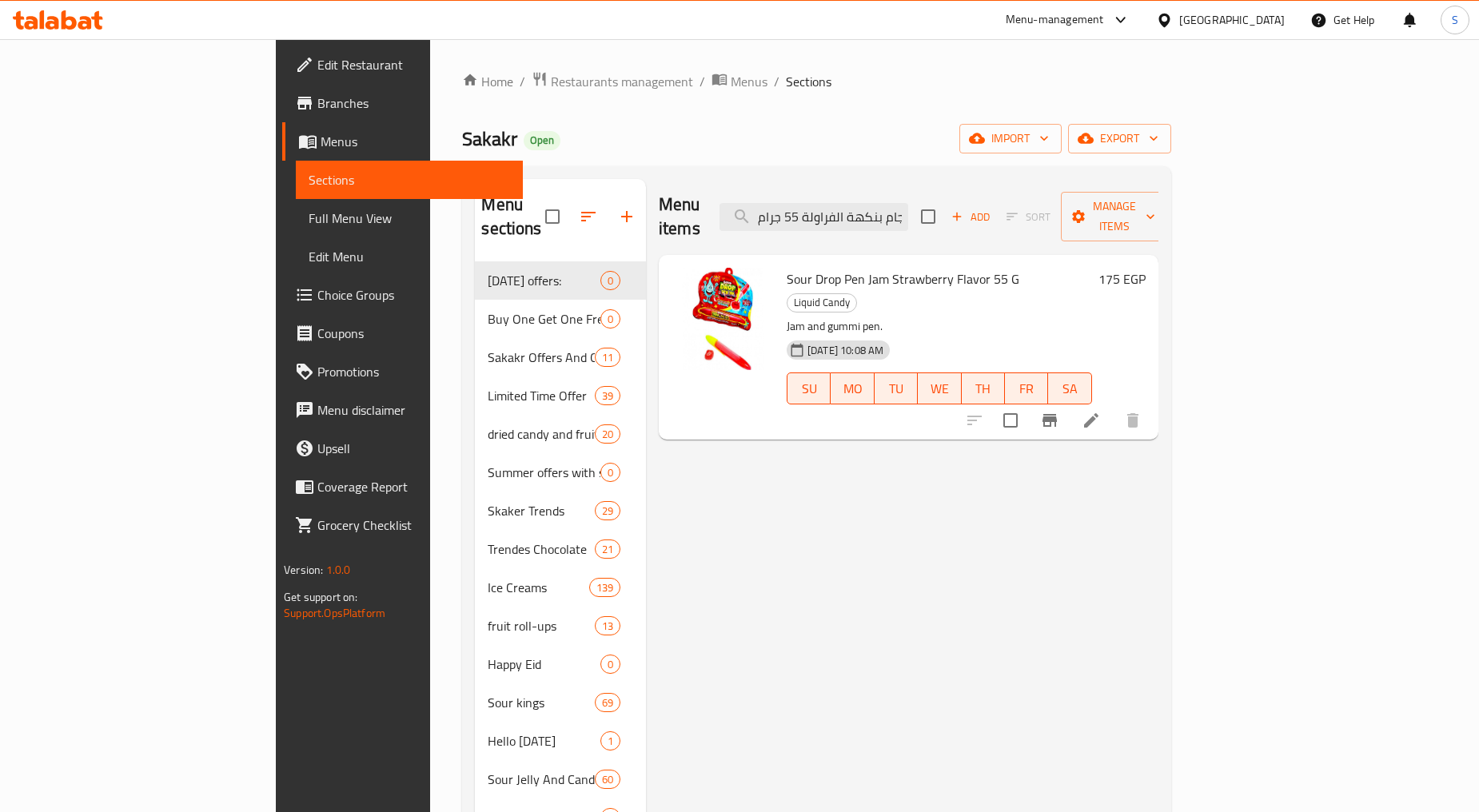
click at [938, 221] on div "Menu items ساور دروب بين جام بنكهة الفراولة 55 جرام Add Sort Manage items" at bounding box center [908, 217] width 500 height 76
click at [908, 208] on input "ساور دروب بين جام بنكهة الفراولة 55 جرام" at bounding box center [813, 217] width 188 height 28
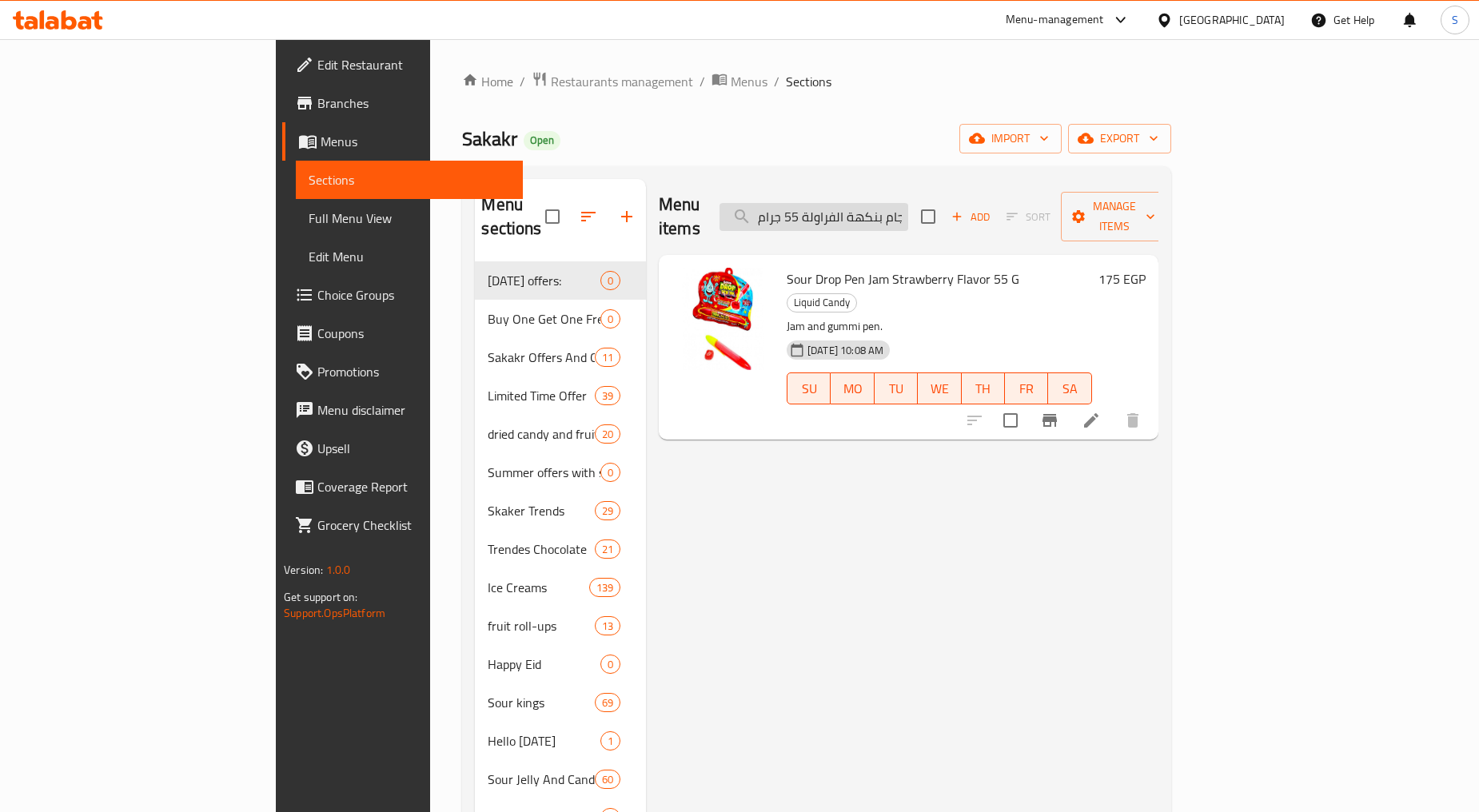
paste input "اكيس بلو هيت 56"
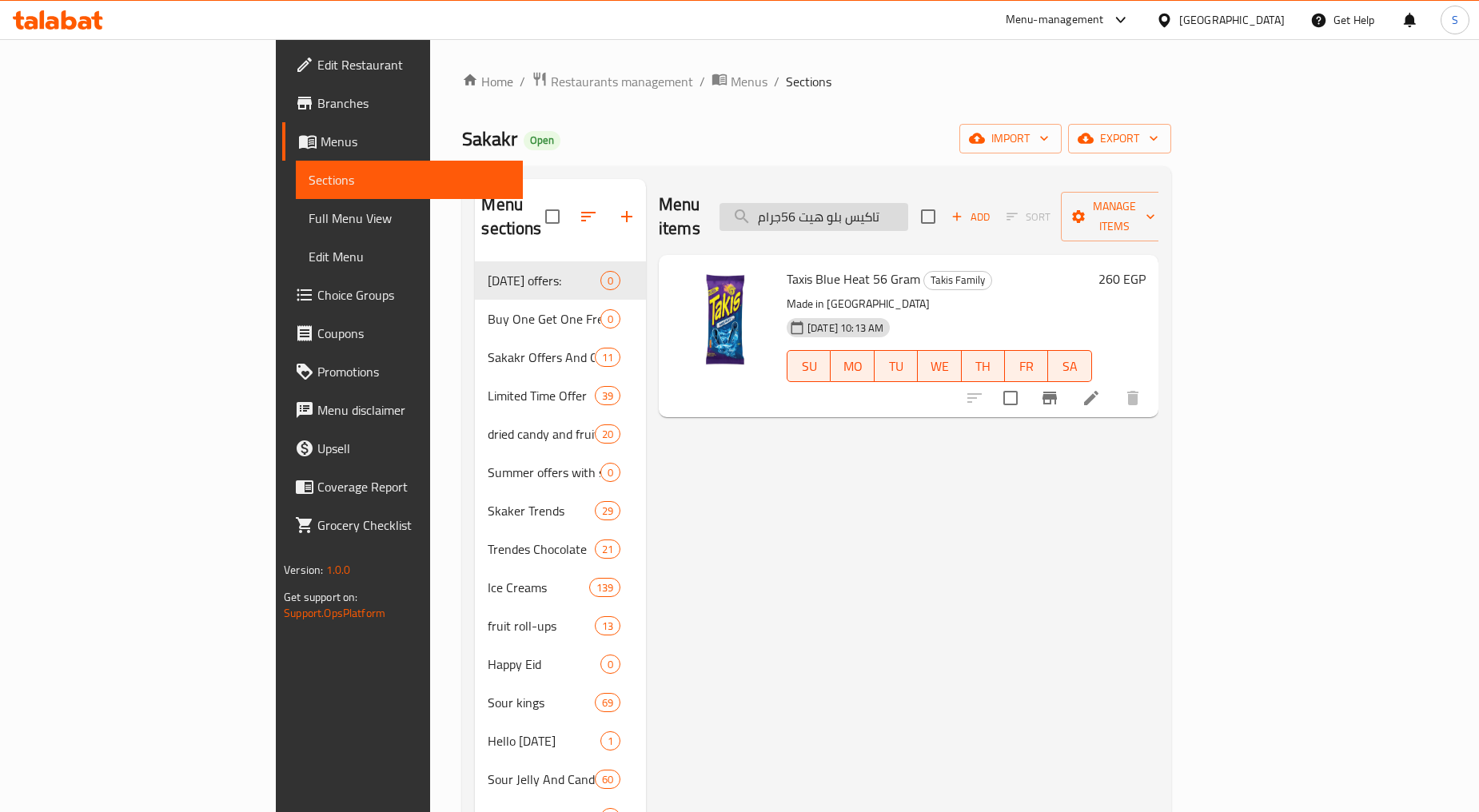
click at [904, 214] on input "تاكيس بلو هيت 56جرام" at bounding box center [813, 217] width 188 height 28
paste input "فويغو [PERSON_NAME] بنكهة الفلفل الحار والليمون 56"
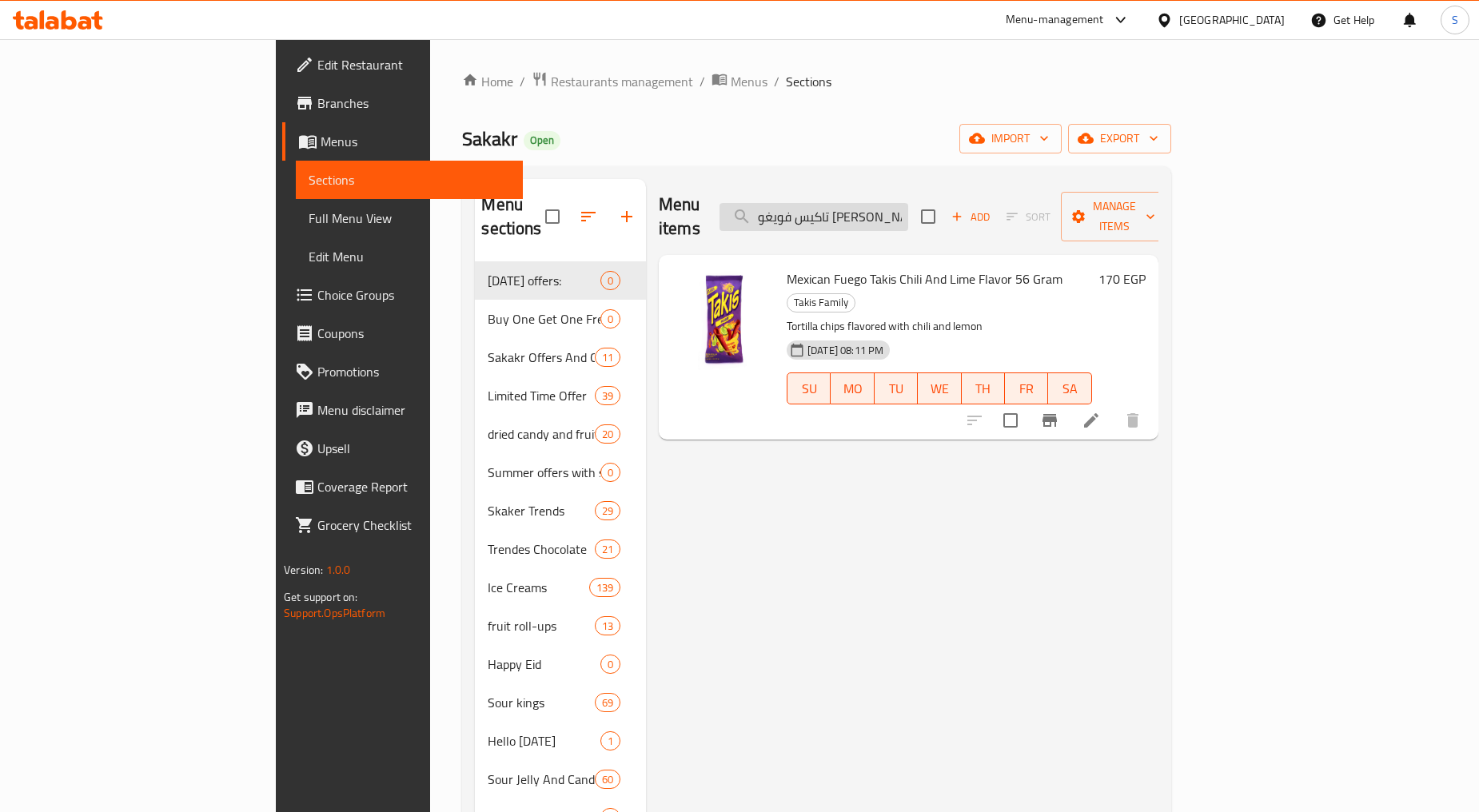
click at [892, 203] on input "تاكيس فويغو [PERSON_NAME] بنكهة الفلفل الحار والليمون 56 جرام" at bounding box center [813, 217] width 188 height 28
paste input "مينتوس بيور فريش 30ج"
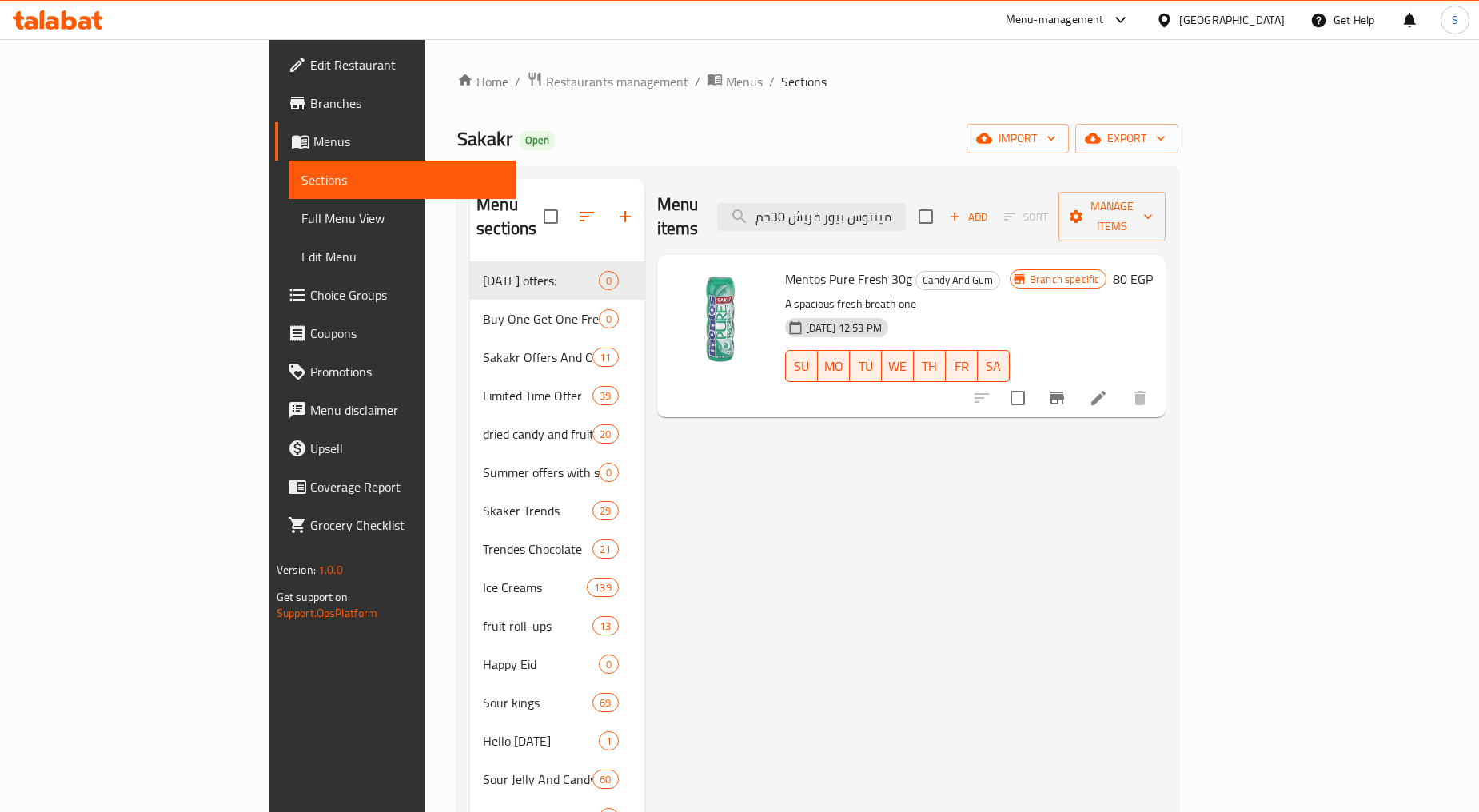
click at [1076, 378] on button "Branch-specific-item" at bounding box center [1057, 397] width 38 height 38
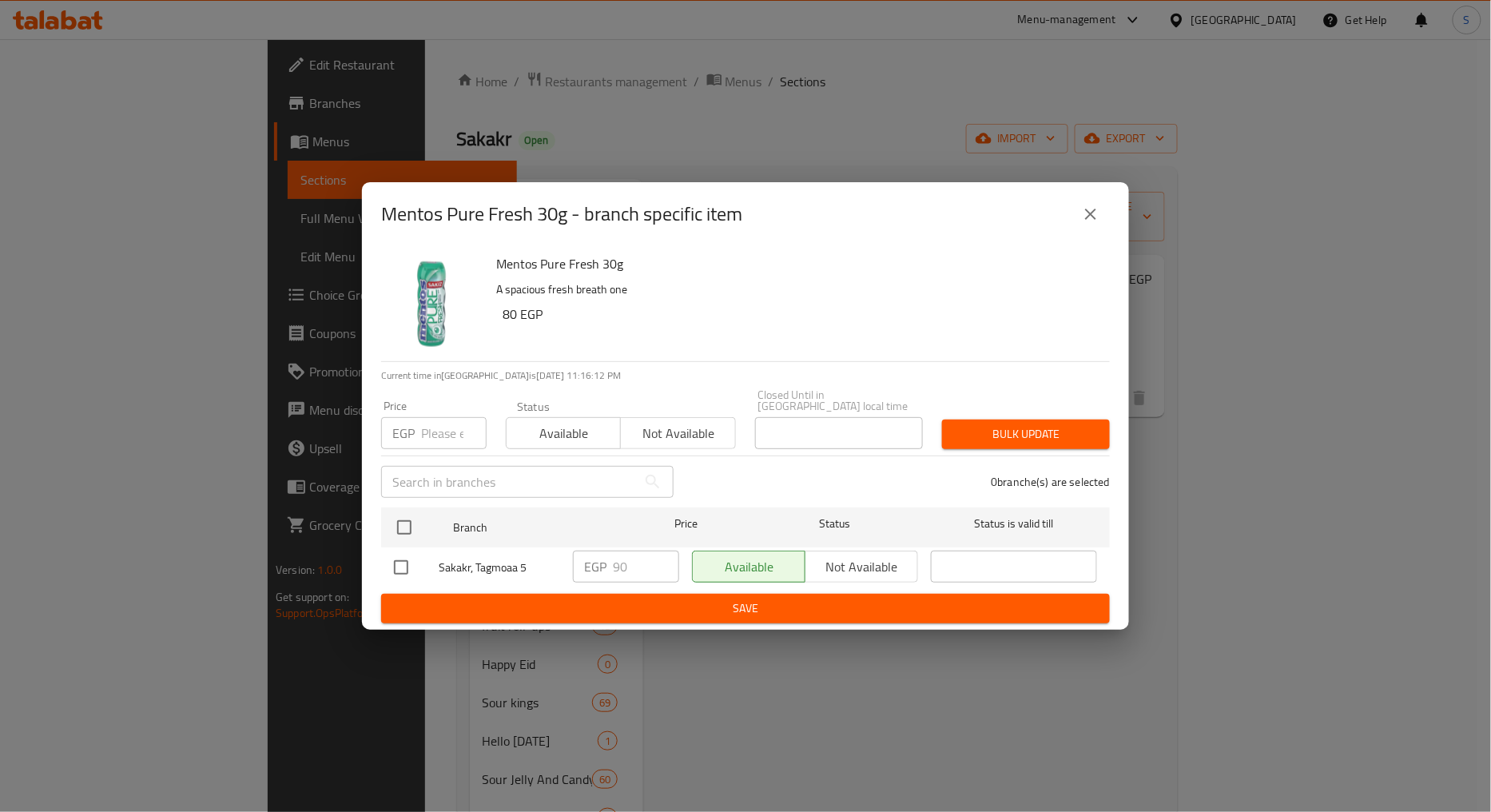
click at [1084, 224] on icon "close" at bounding box center [1090, 214] width 19 height 19
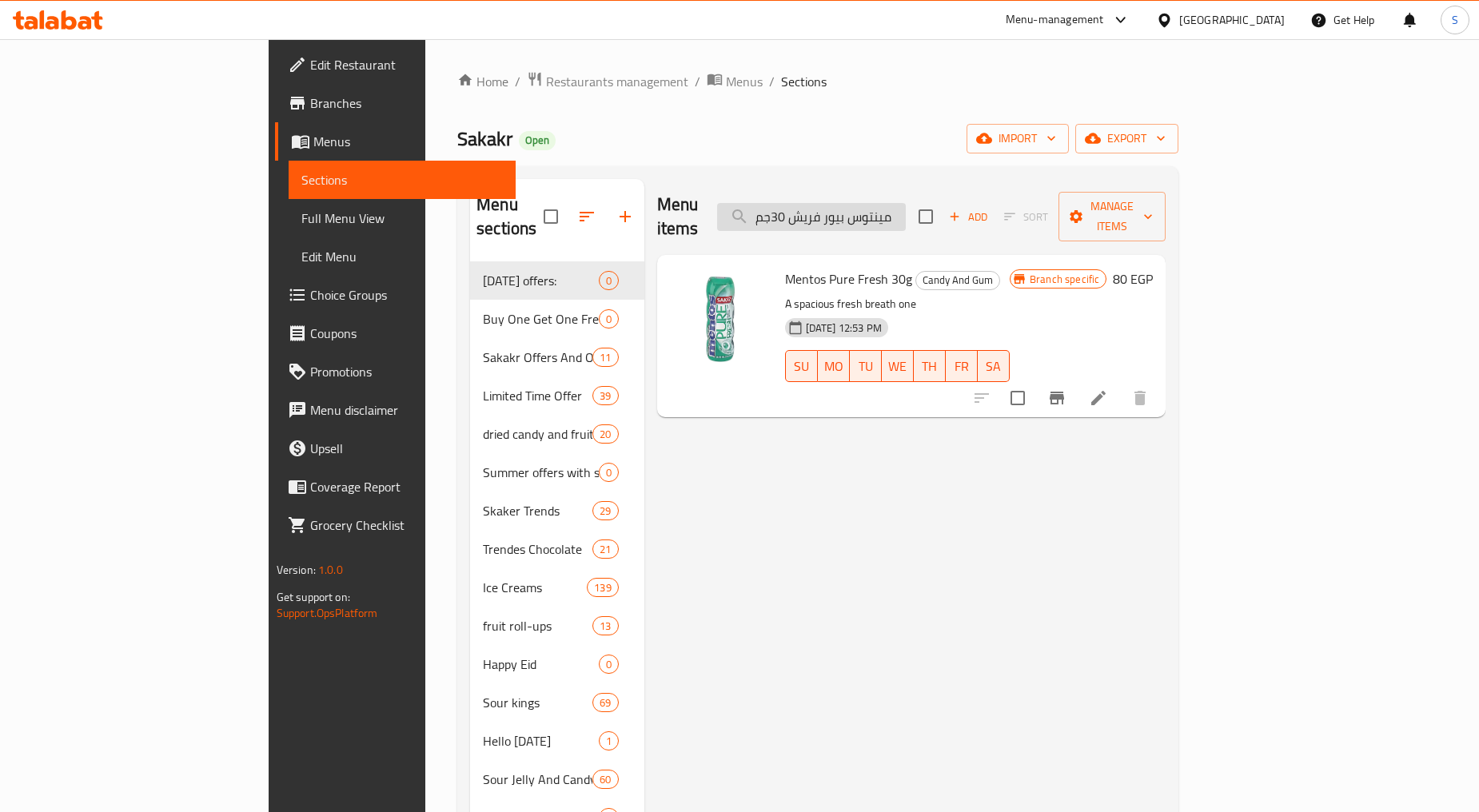
click at [906, 203] on input "مينتوس بيور فريش 30جم" at bounding box center [810, 217] width 188 height 28
paste input "ساور دروب بين جام بنكهة فاكهة التوت الازرق 55 جرا"
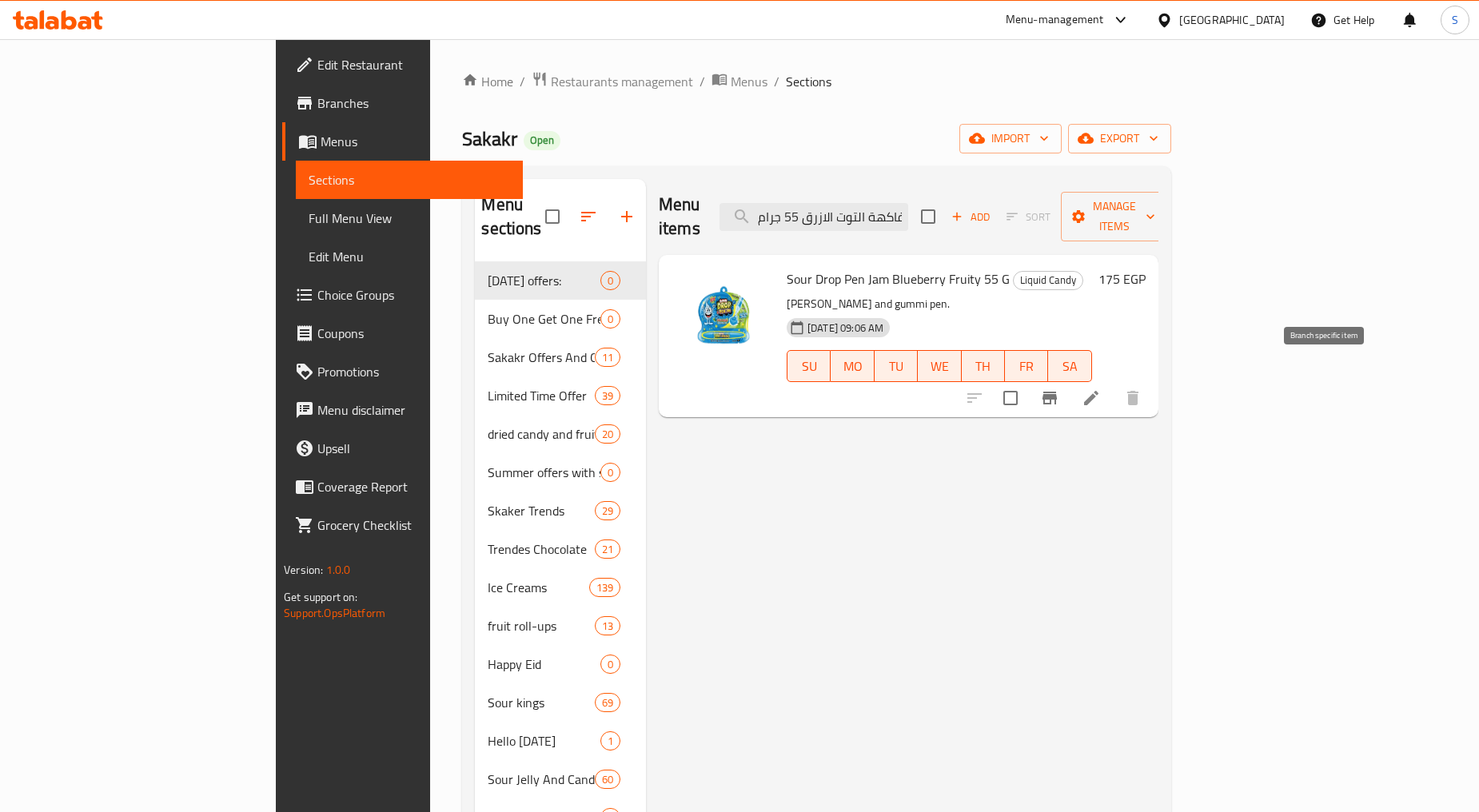
click at [1069, 378] on button "Branch-specific-item" at bounding box center [1049, 397] width 38 height 38
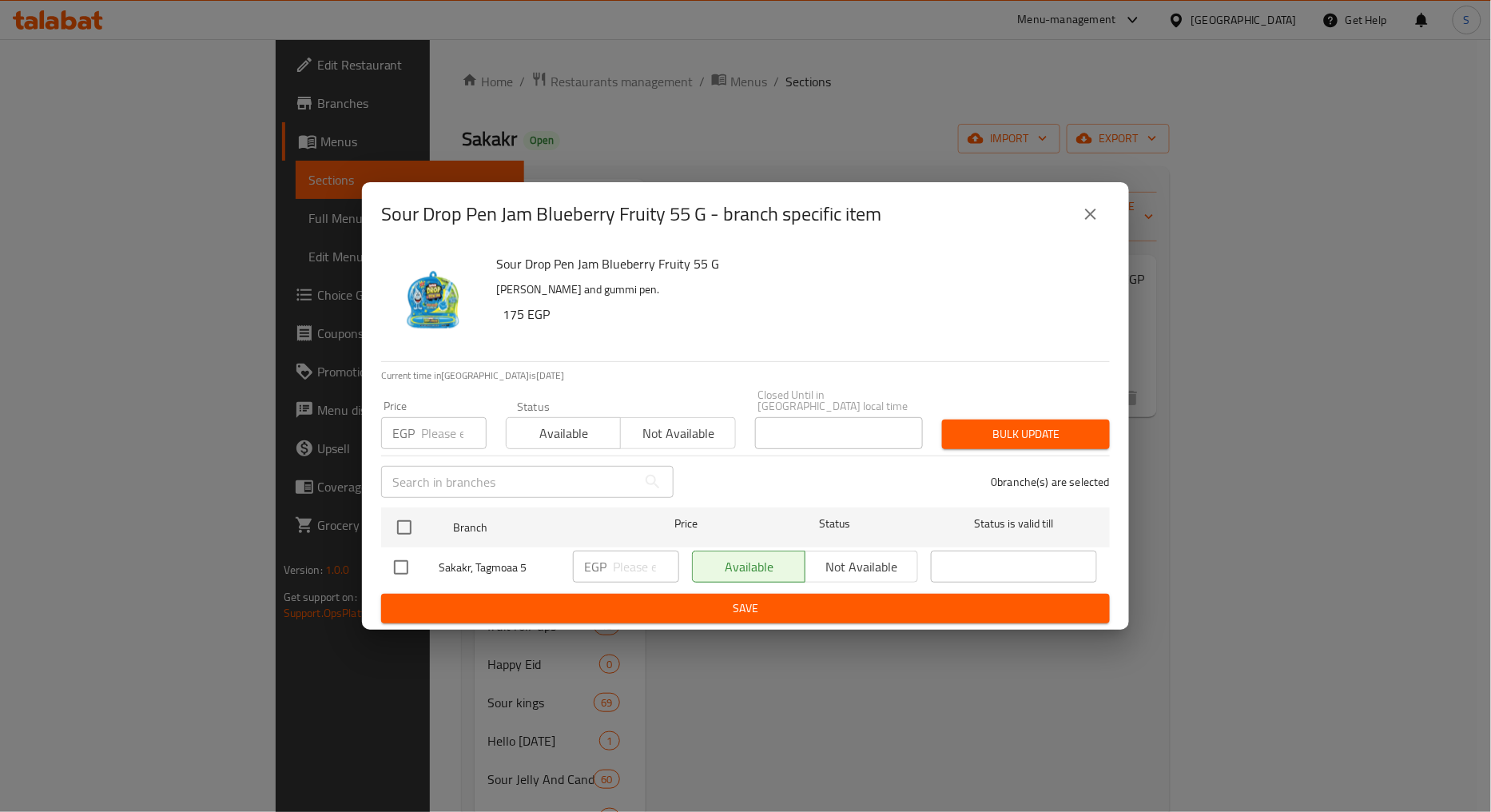
click at [1088, 224] on icon "close" at bounding box center [1090, 214] width 19 height 19
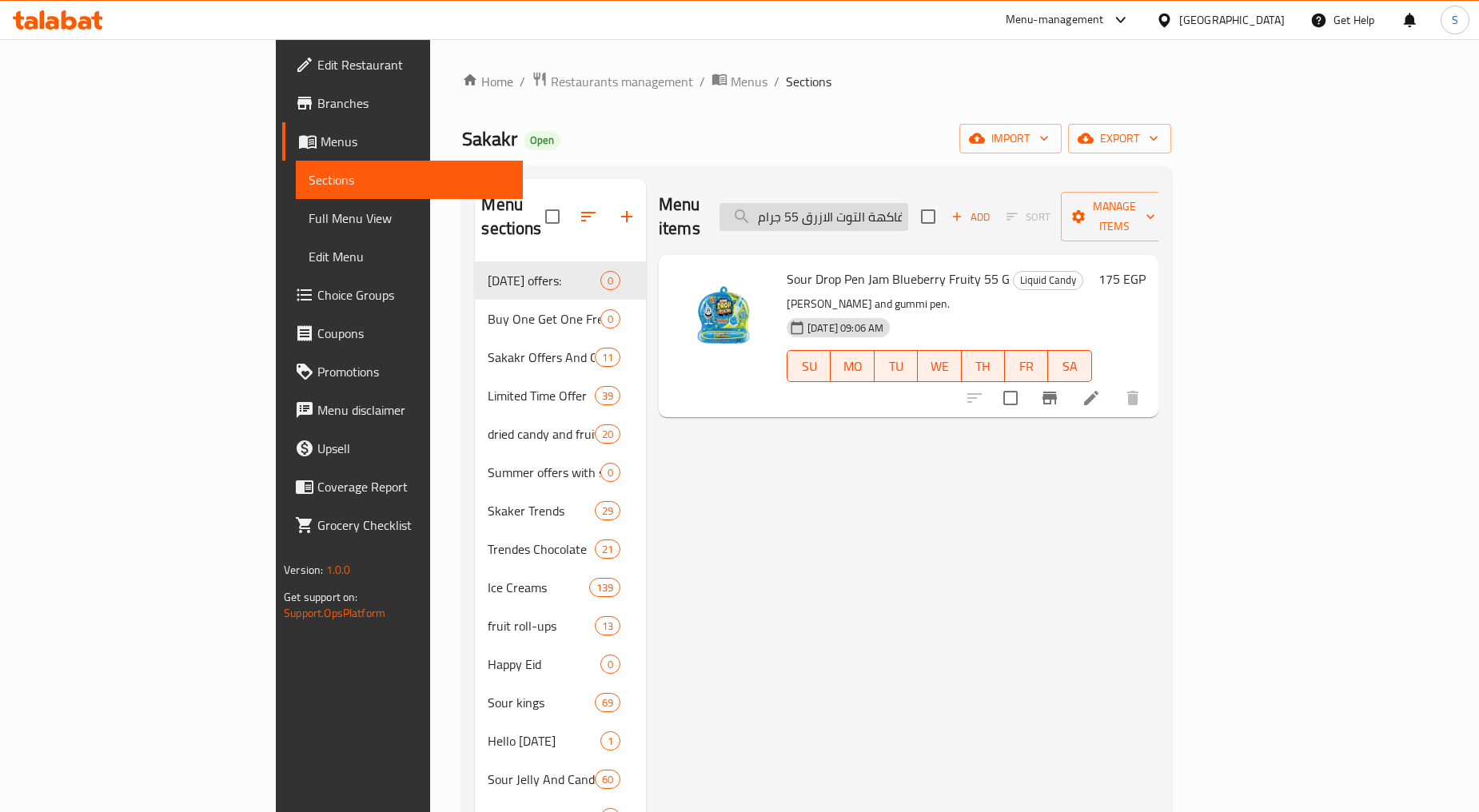
click at [896, 213] on input "ساور دروب بين جام بنكهة فاكهة التوت الازرق 55 جرام" at bounding box center [813, 217] width 188 height 28
paste input "الفراولة"
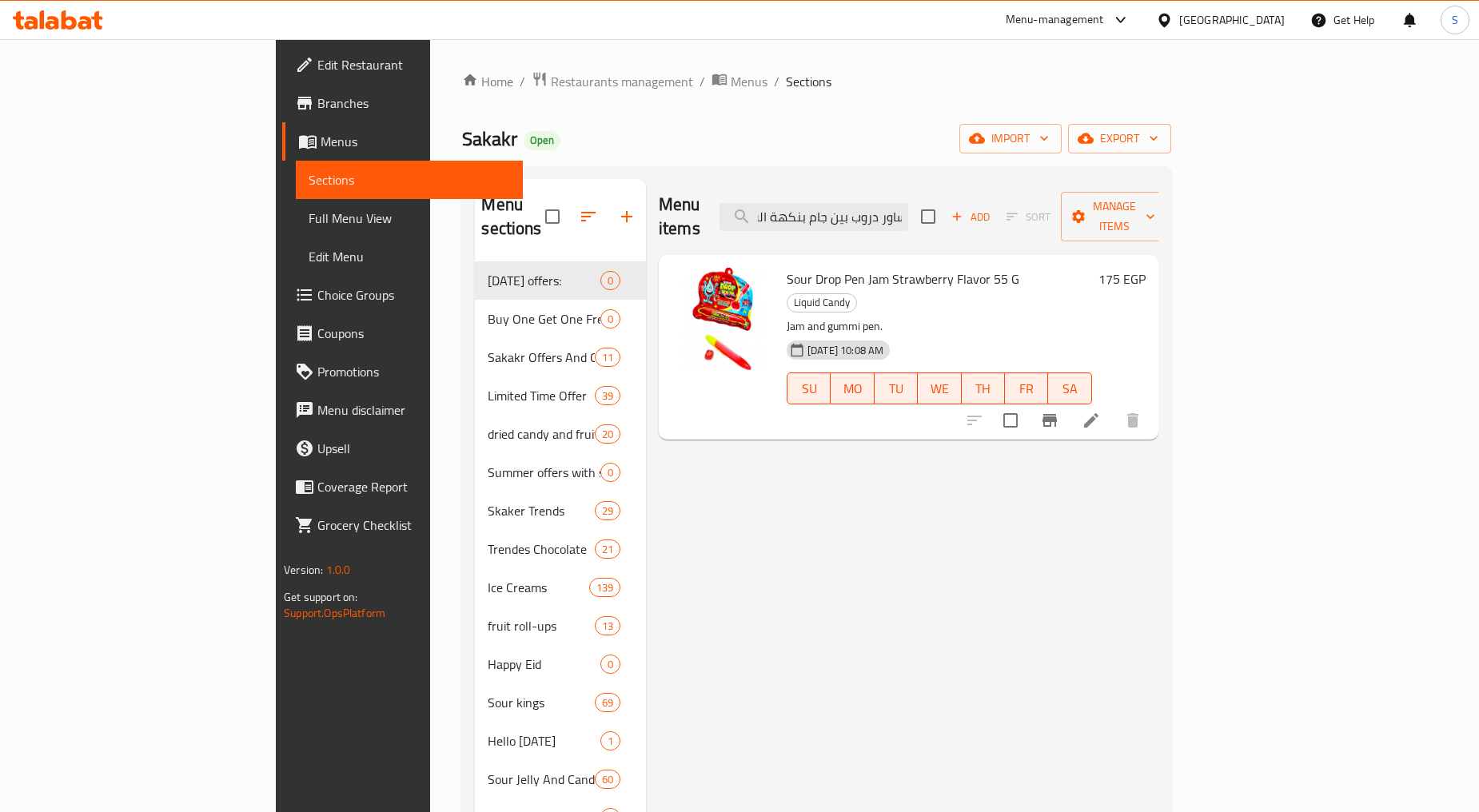
type input "ساور دروب بين جام بنكهة الفراولة 55 جرام"
click at [1159, 141] on span "export" at bounding box center [1119, 139] width 78 height 20
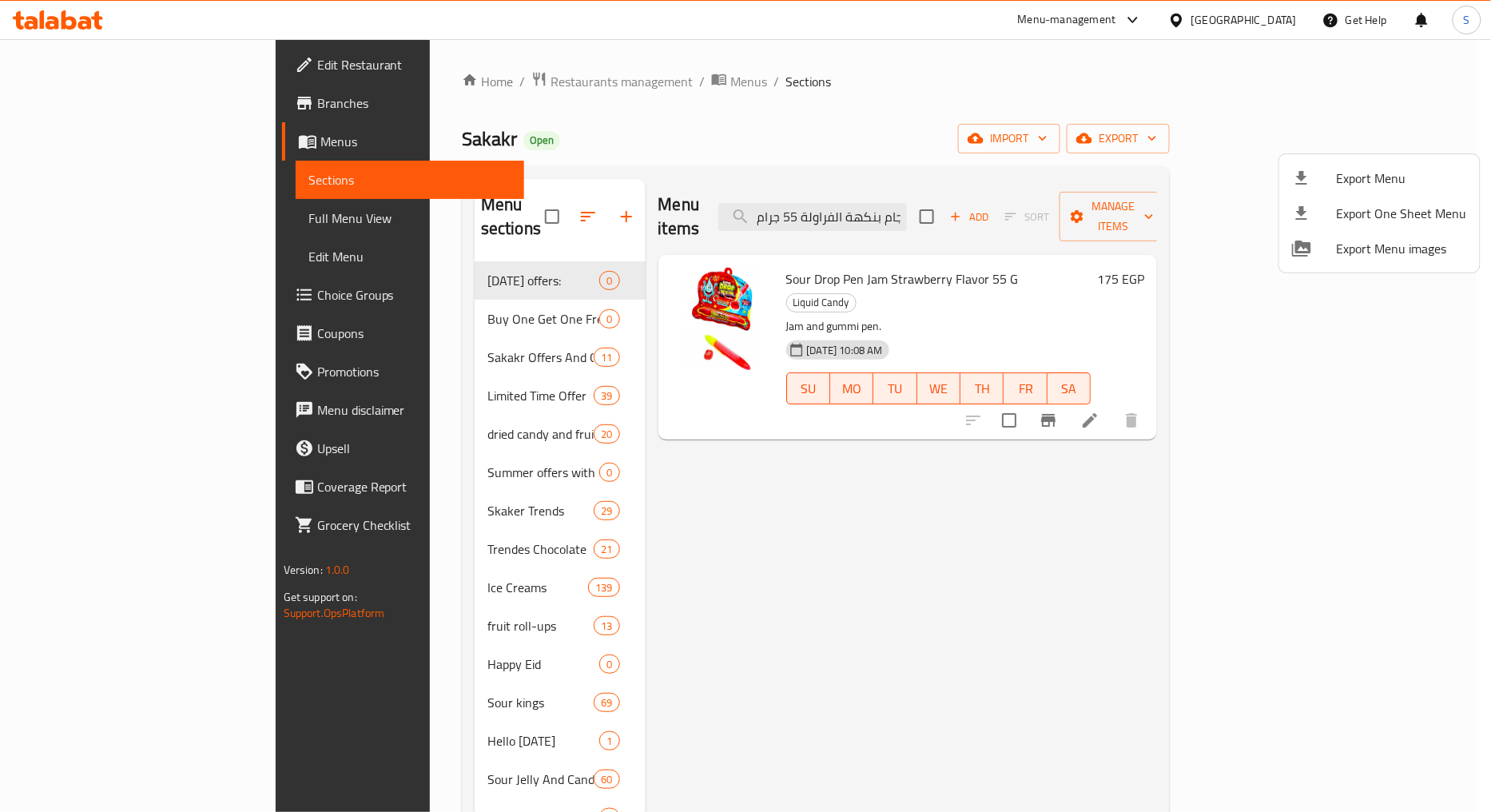
click at [1378, 174] on span "Export Menu" at bounding box center [1402, 177] width 130 height 19
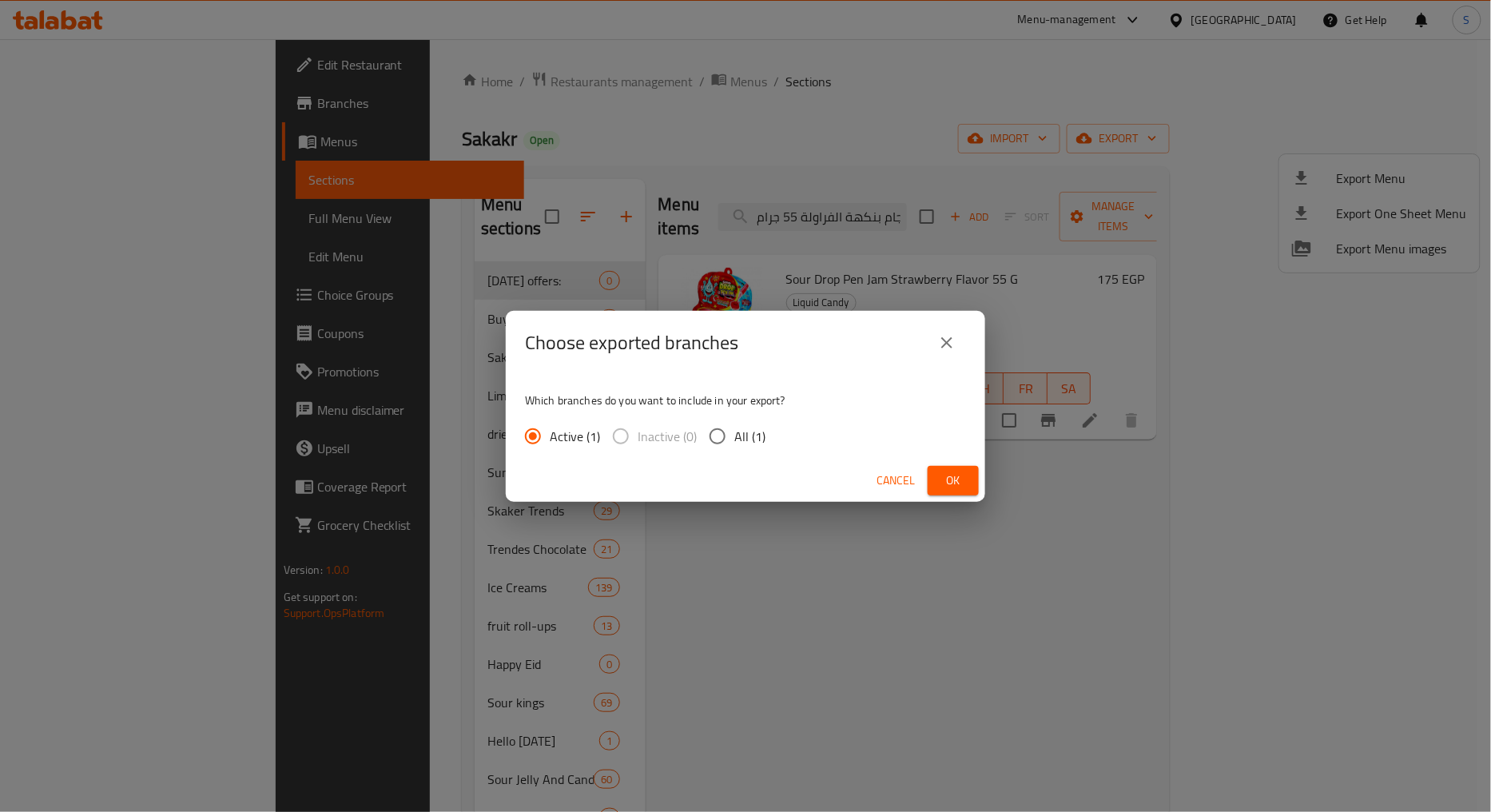
click at [734, 442] on span "All (1)" at bounding box center [750, 436] width 32 height 19
click at [733, 442] on input "All (1)" at bounding box center [717, 437] width 34 height 34
radio input "true"
click at [952, 480] on span "Ok" at bounding box center [953, 481] width 26 height 20
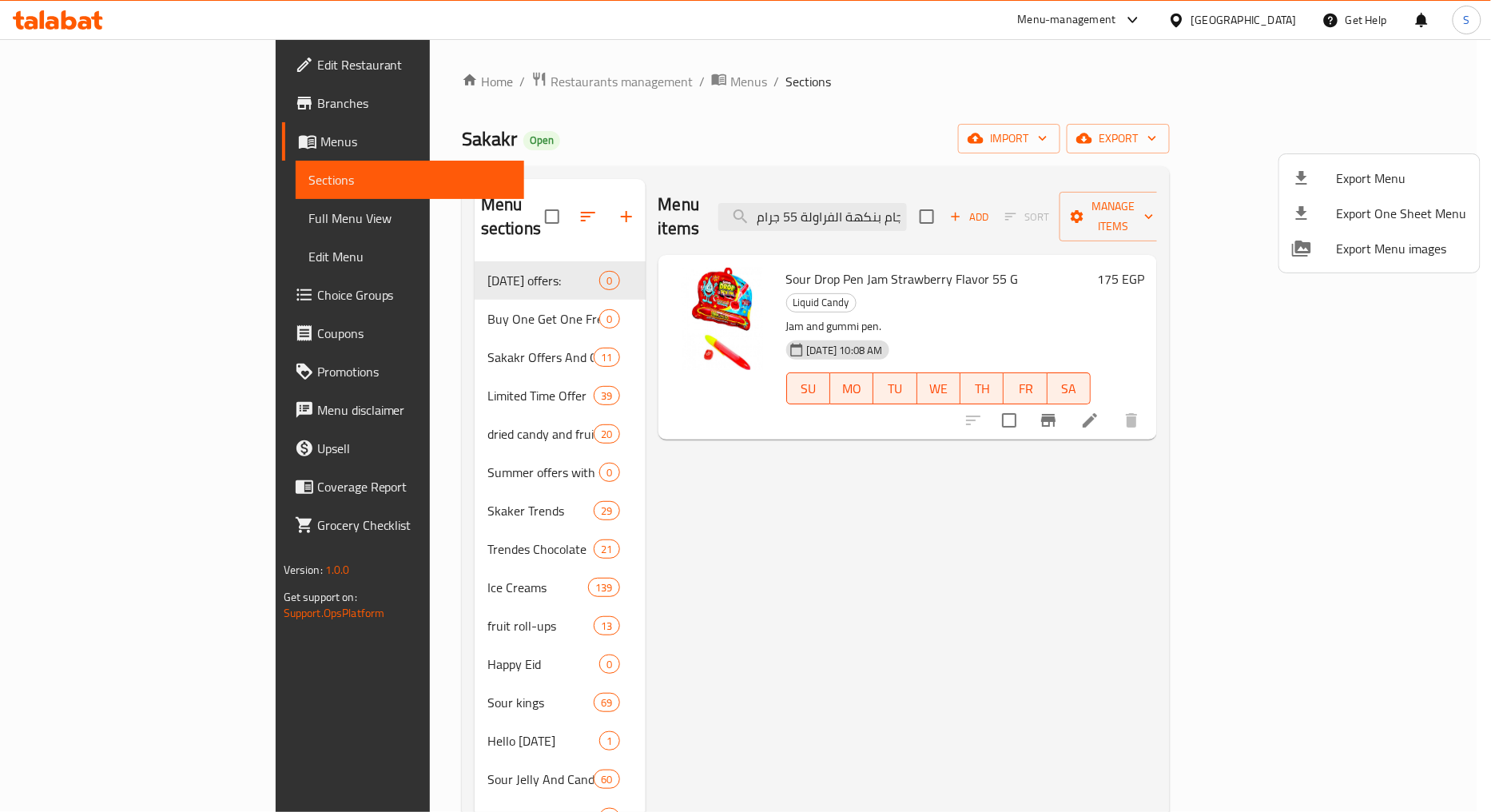
click at [792, 574] on div at bounding box center [745, 406] width 1491 height 812
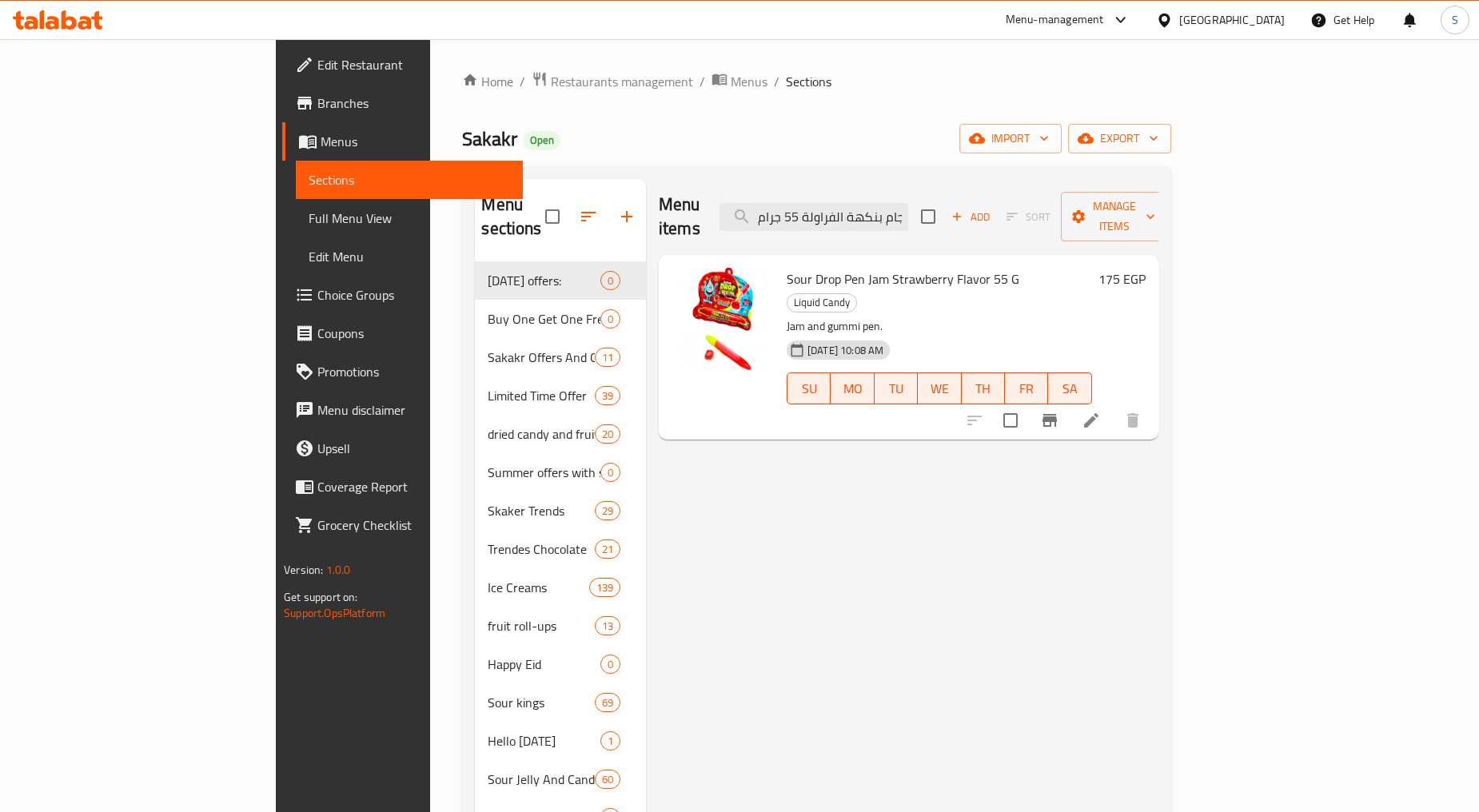
click at [317, 112] on span "Branches" at bounding box center [413, 102] width 192 height 19
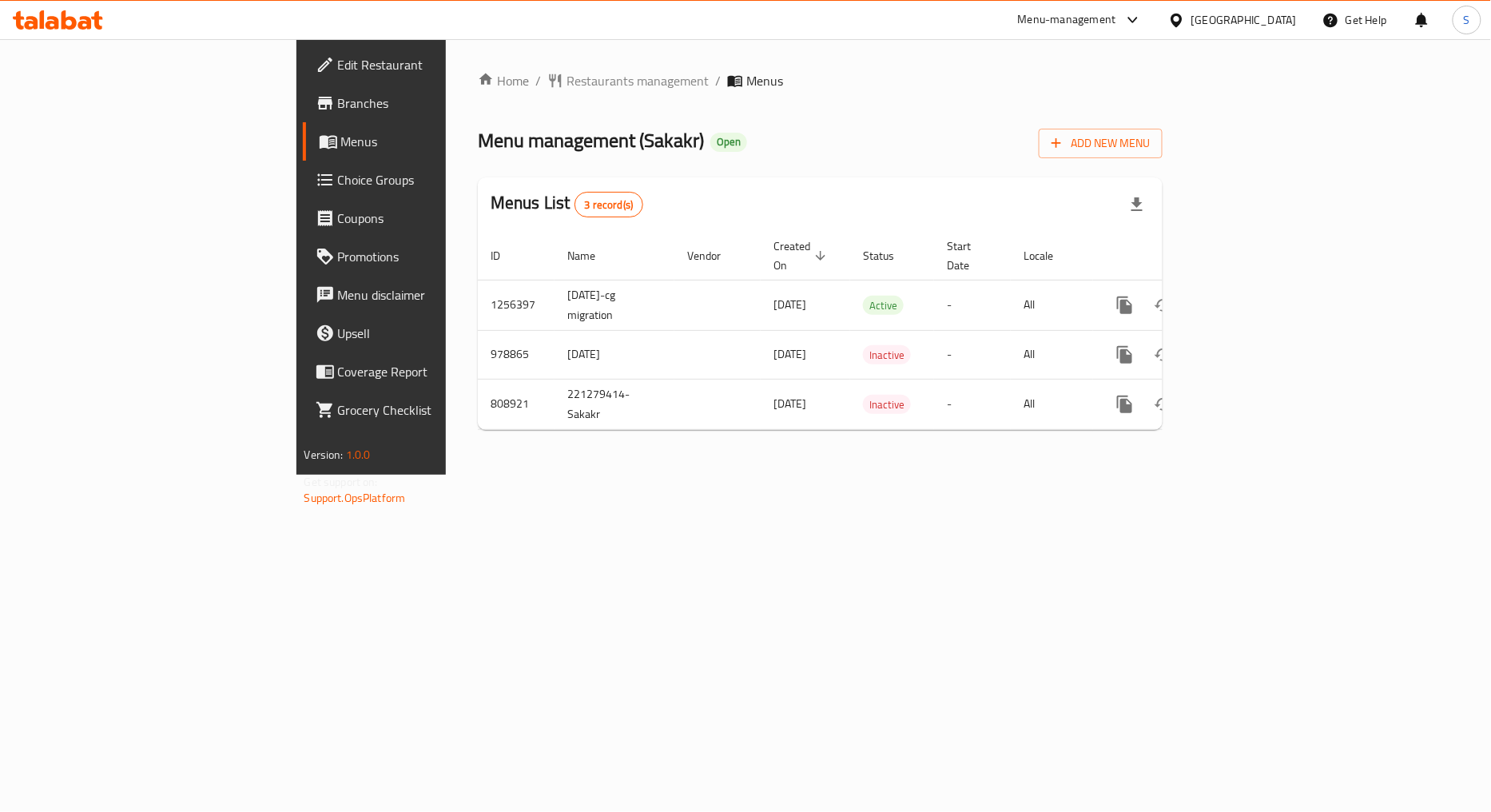
click at [1259, 299] on link "enhanced table" at bounding box center [1240, 304] width 38 height 38
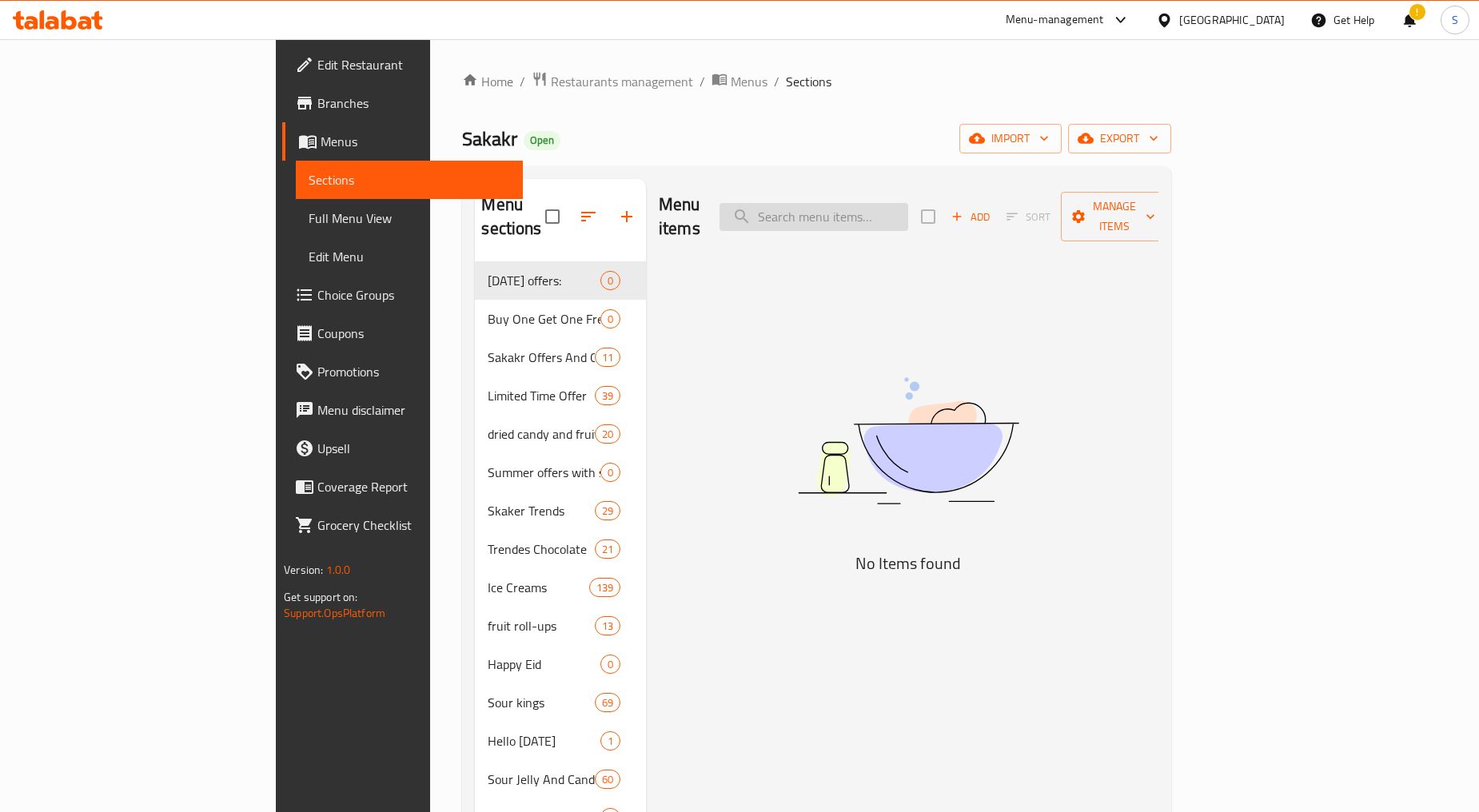
click at [901, 217] on input "search" at bounding box center [813, 217] width 188 height 28
paste input "تاكيس بلو هيت 56جرام"
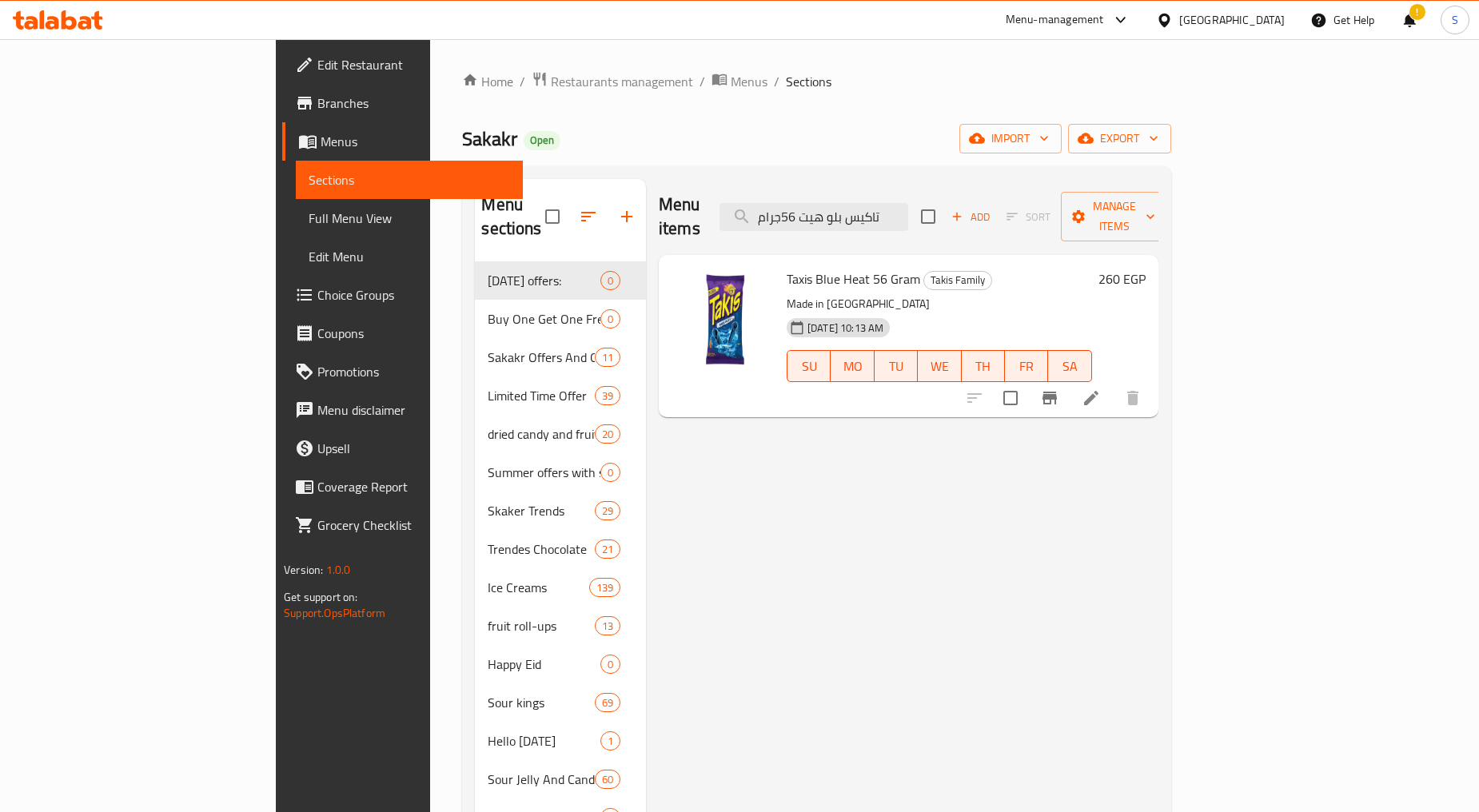
click at [1059, 388] on icon "Branch-specific-item" at bounding box center [1049, 397] width 19 height 19
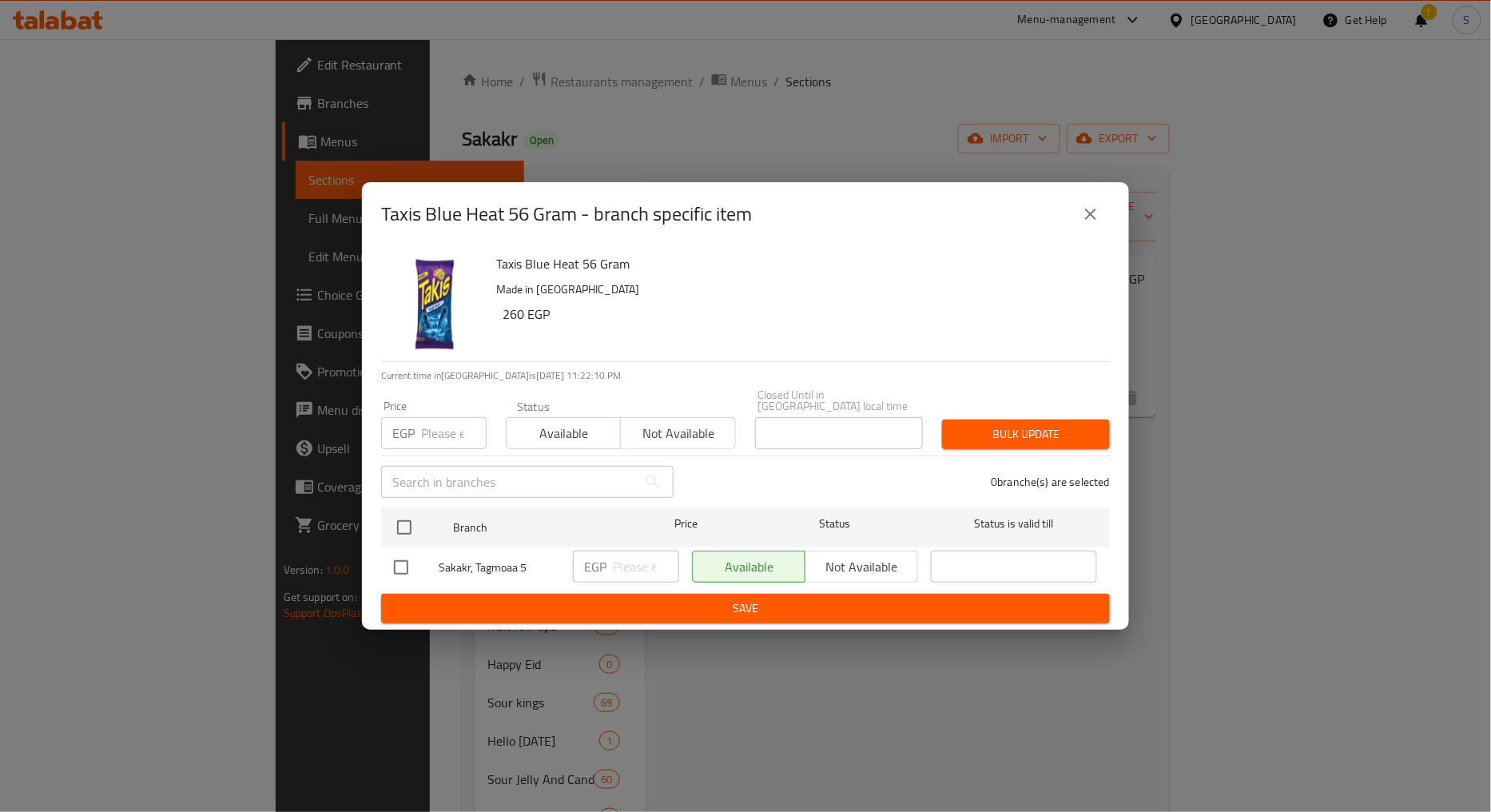
click at [1088, 206] on button "close" at bounding box center [1090, 214] width 38 height 38
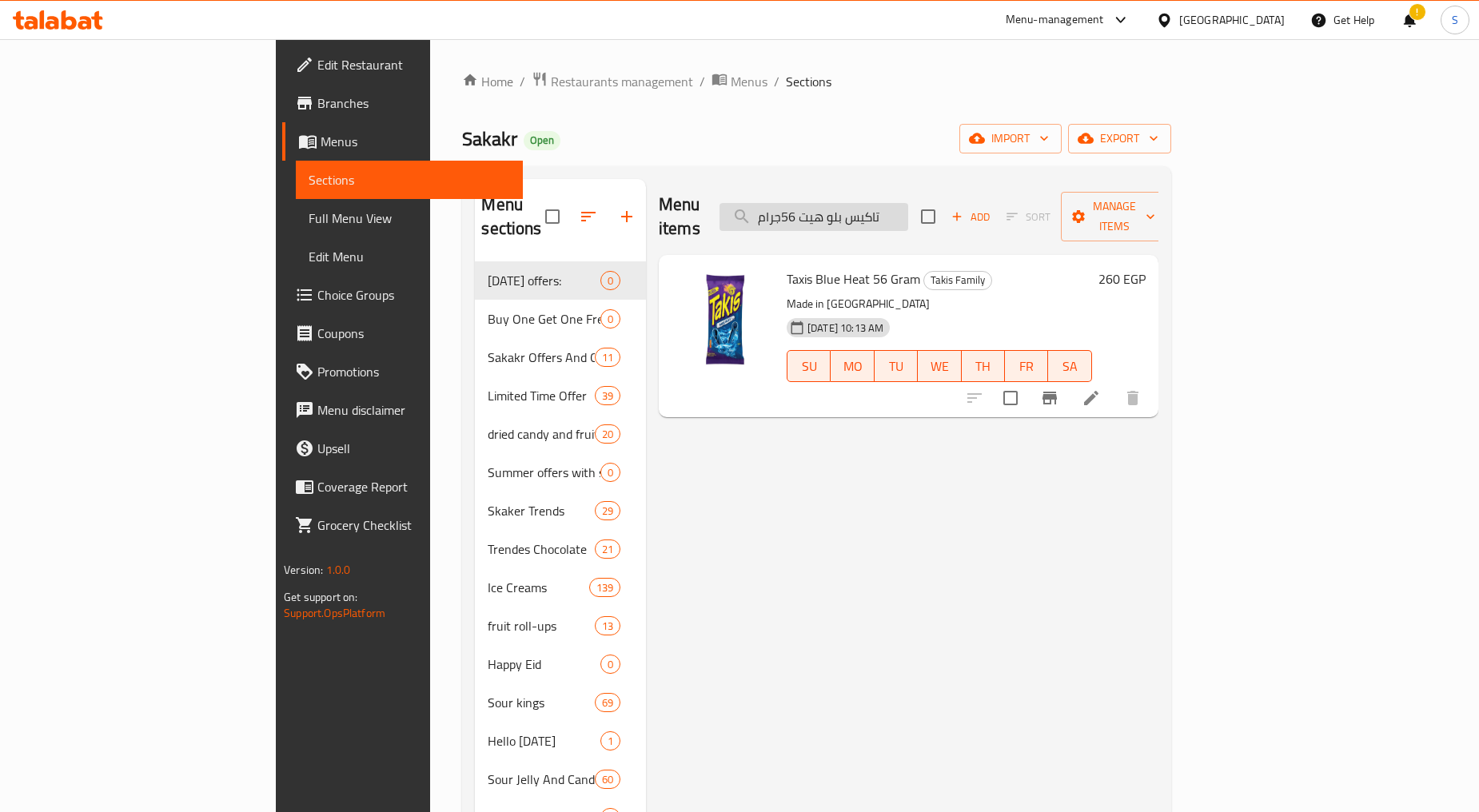
click at [908, 206] on input "تاكيس بلو هيت 56جرام" at bounding box center [813, 217] width 188 height 28
paste input "فويغو الميكسيكي بنكهة الفلفل الحار والليمون 56"
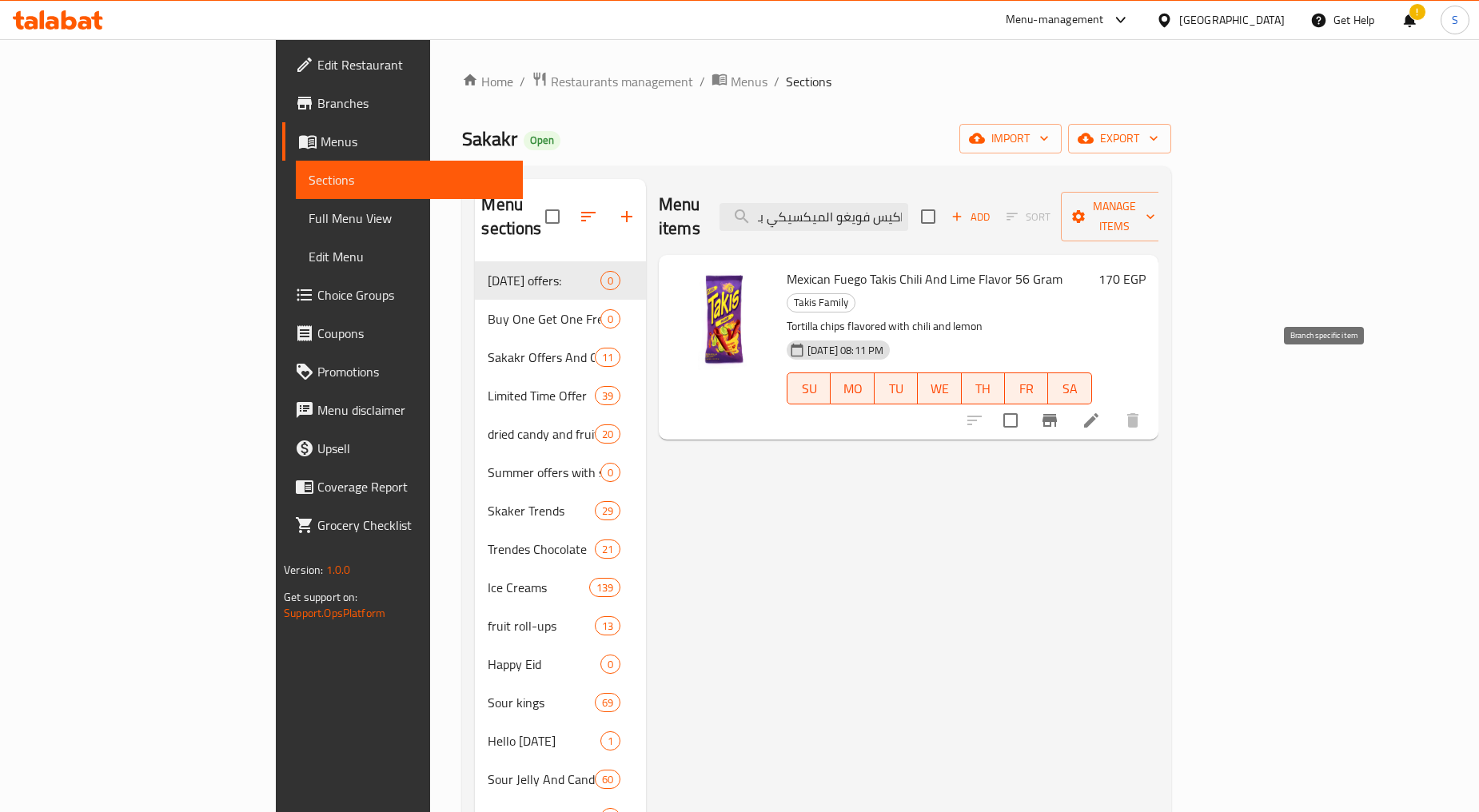
click at [1057, 414] on icon "Branch-specific-item" at bounding box center [1049, 420] width 15 height 13
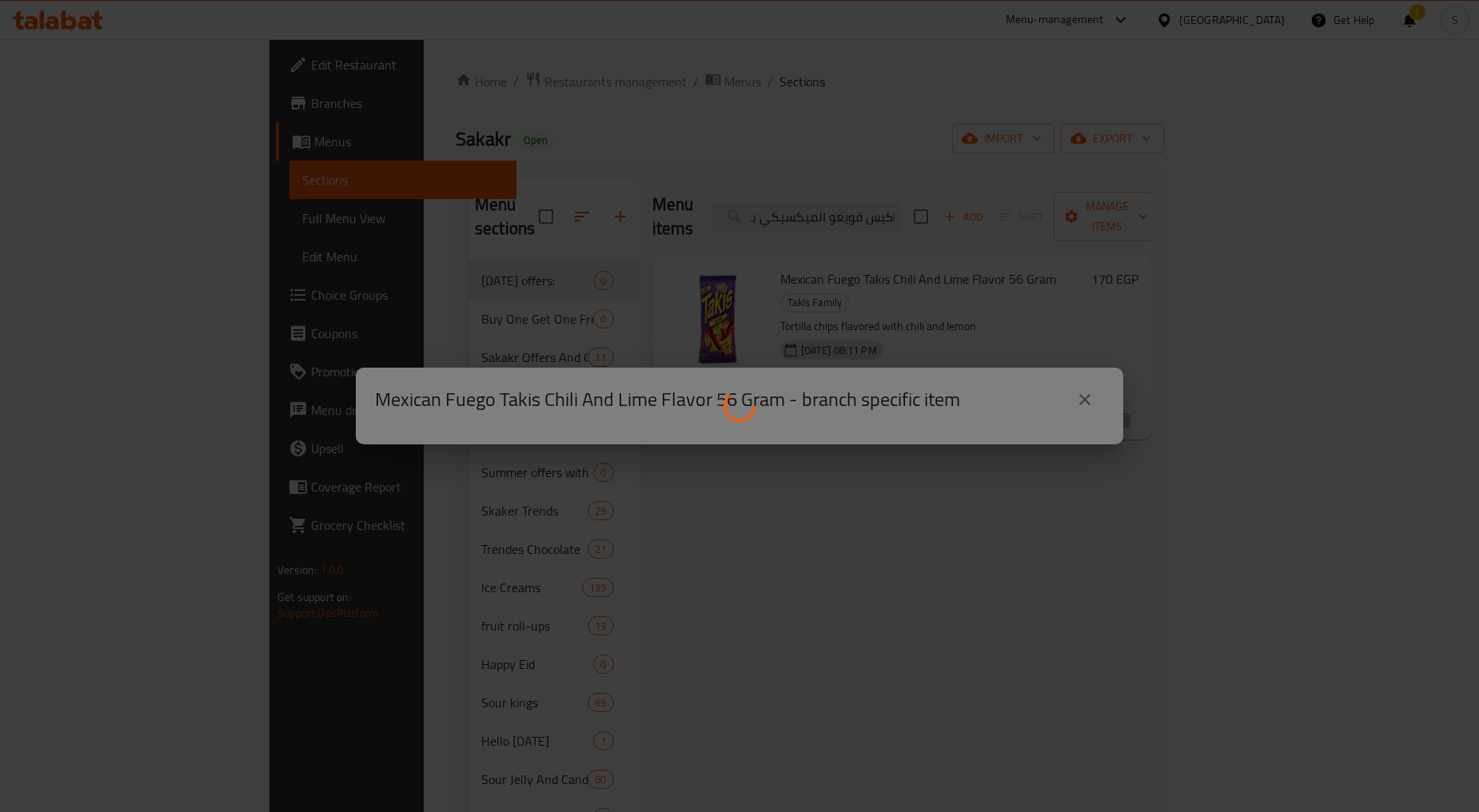
scroll to position [0, 0]
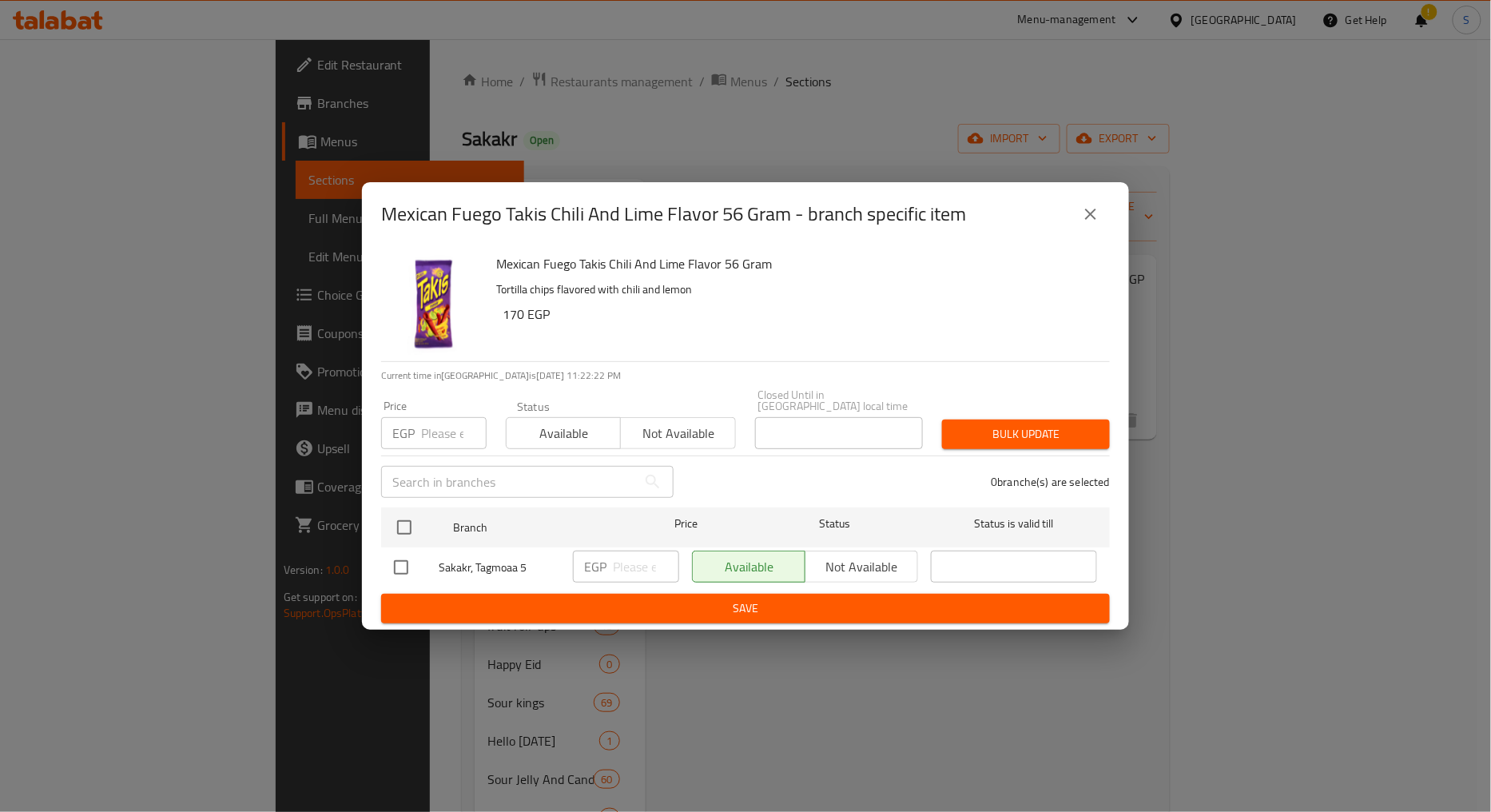
click at [1089, 218] on icon "close" at bounding box center [1090, 214] width 11 height 11
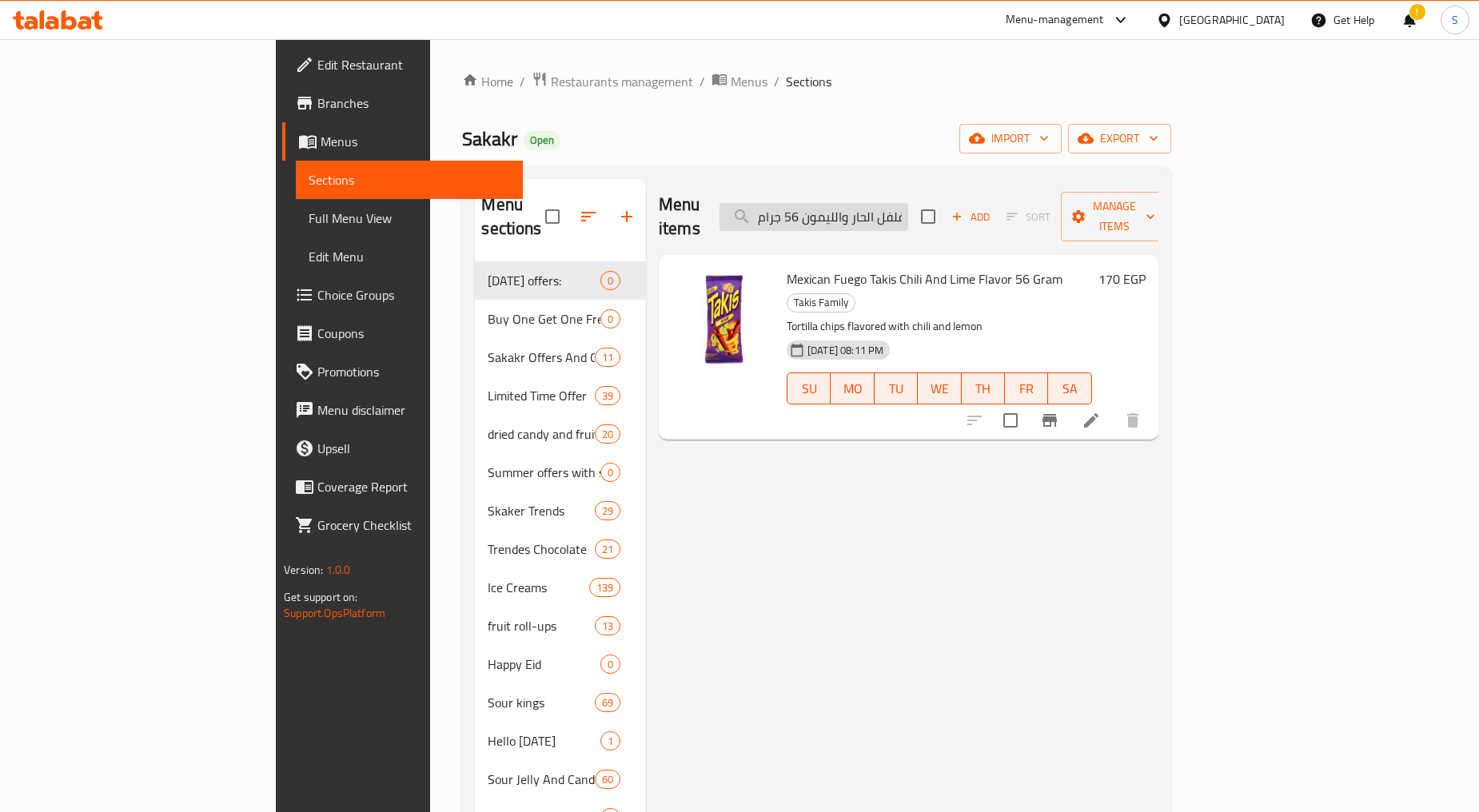
click at [897, 209] on input "تاكيس فويغو الميكسيكي بنكهة الفلفل الحار والليمون 56 جرام" at bounding box center [813, 217] width 188 height 28
paste input "مينتوس بيور فريش 30ج"
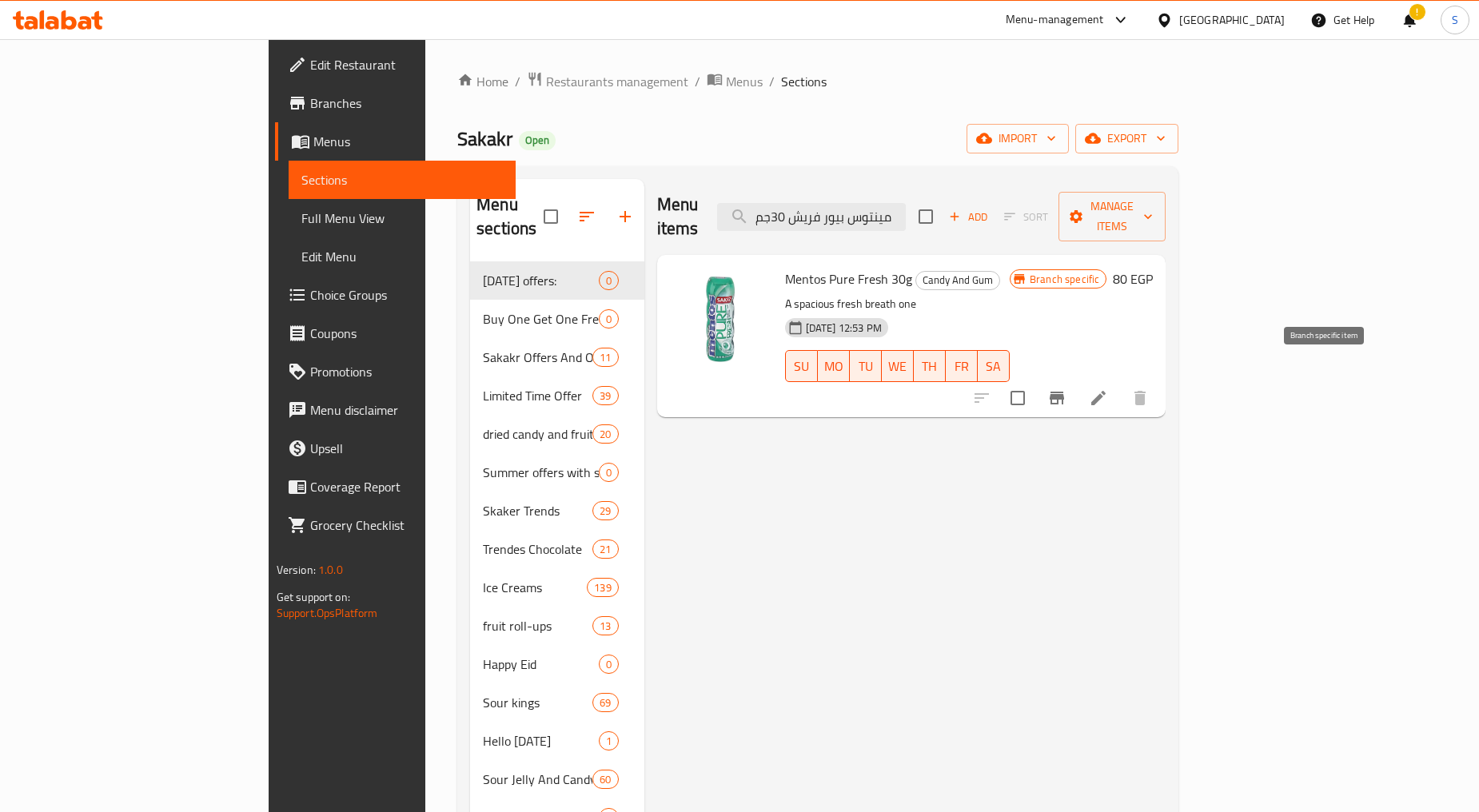
click at [1064, 391] on icon "Branch-specific-item" at bounding box center [1057, 397] width 15 height 13
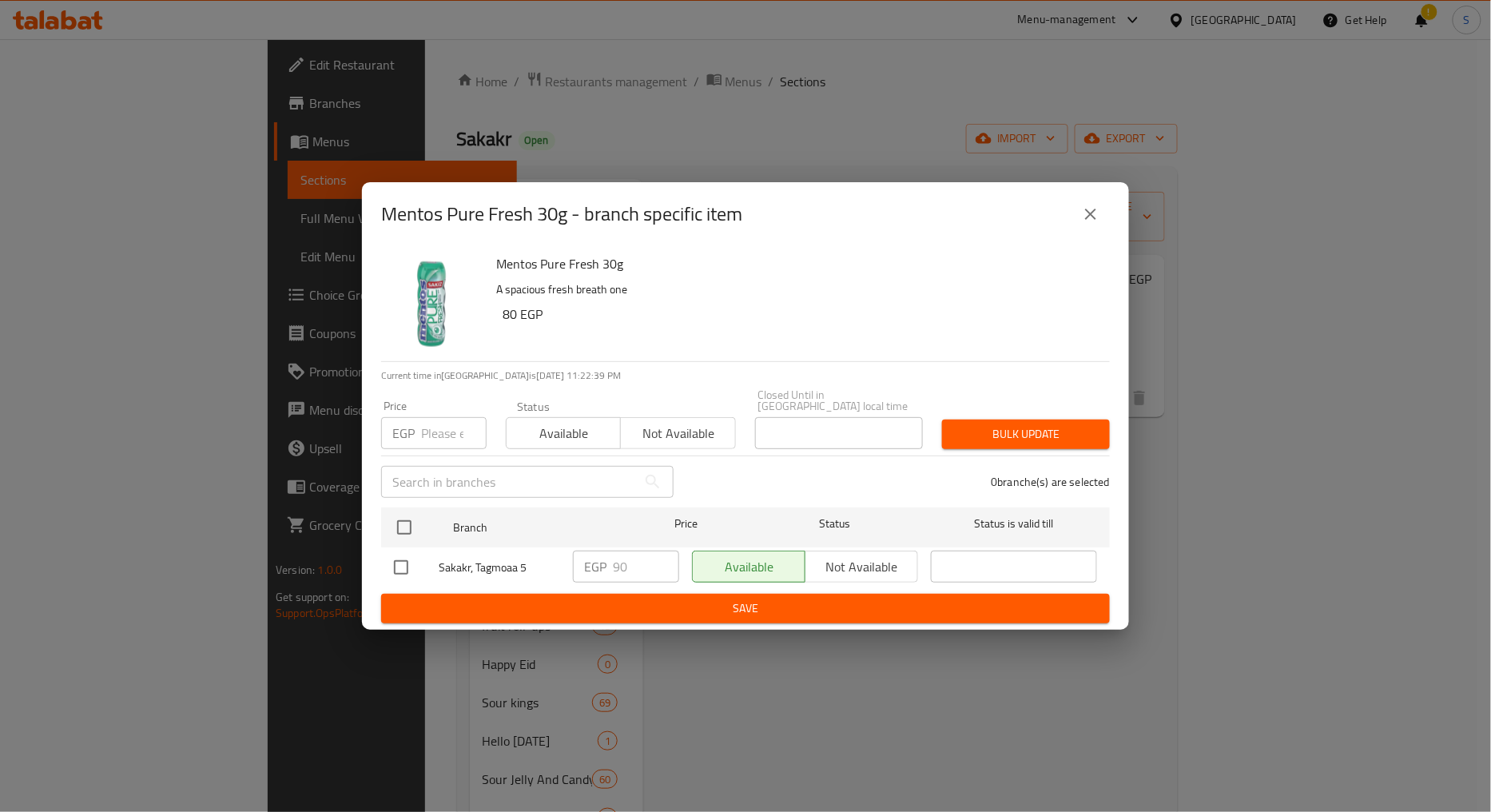
click at [1089, 224] on icon "close" at bounding box center [1090, 214] width 19 height 19
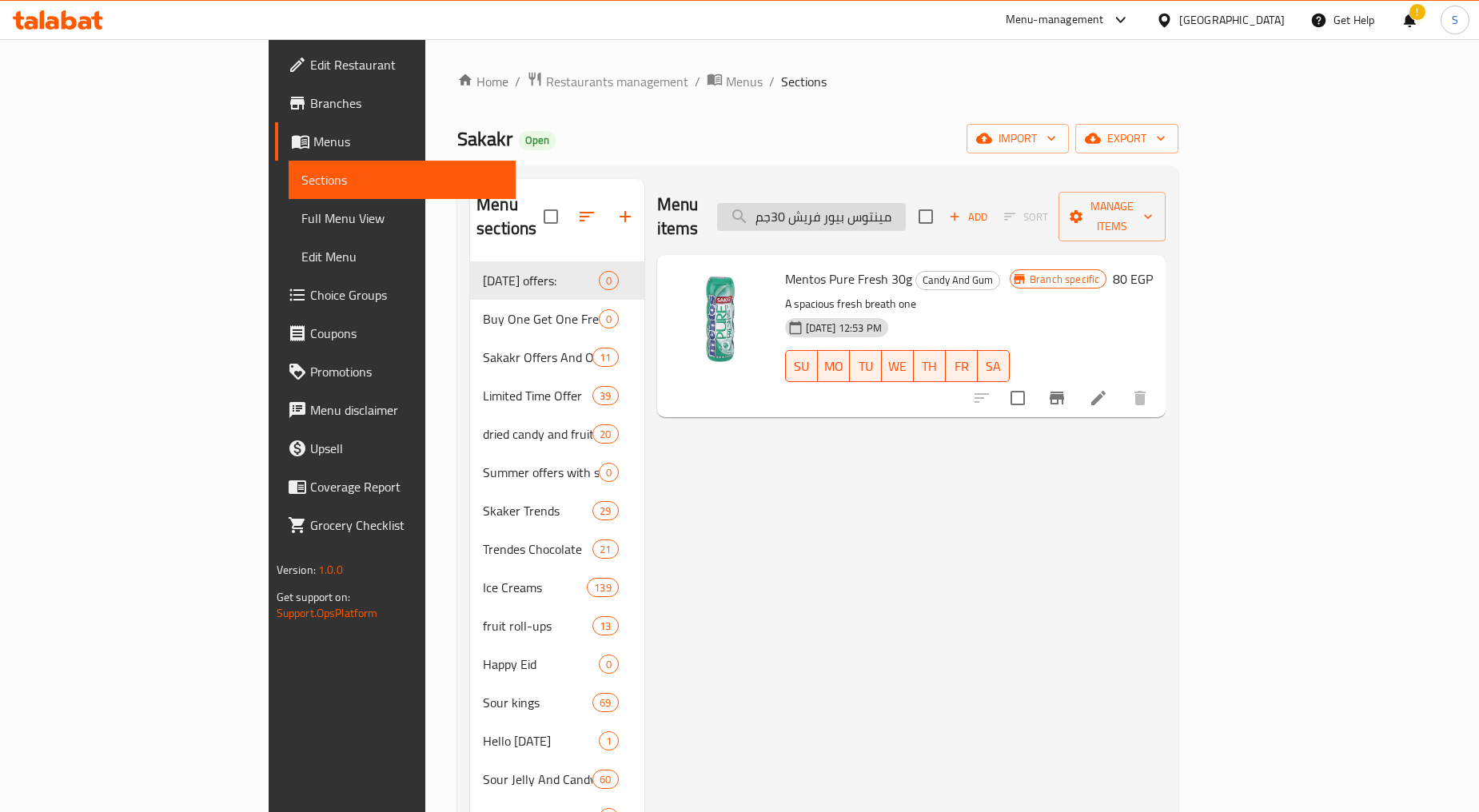
click at [906, 205] on input "مينتوس بيور فريش 30جم" at bounding box center [810, 217] width 188 height 28
paste input "ساور دروب بين جام بنكهة فاكهة التوت الازرق 55 جرا"
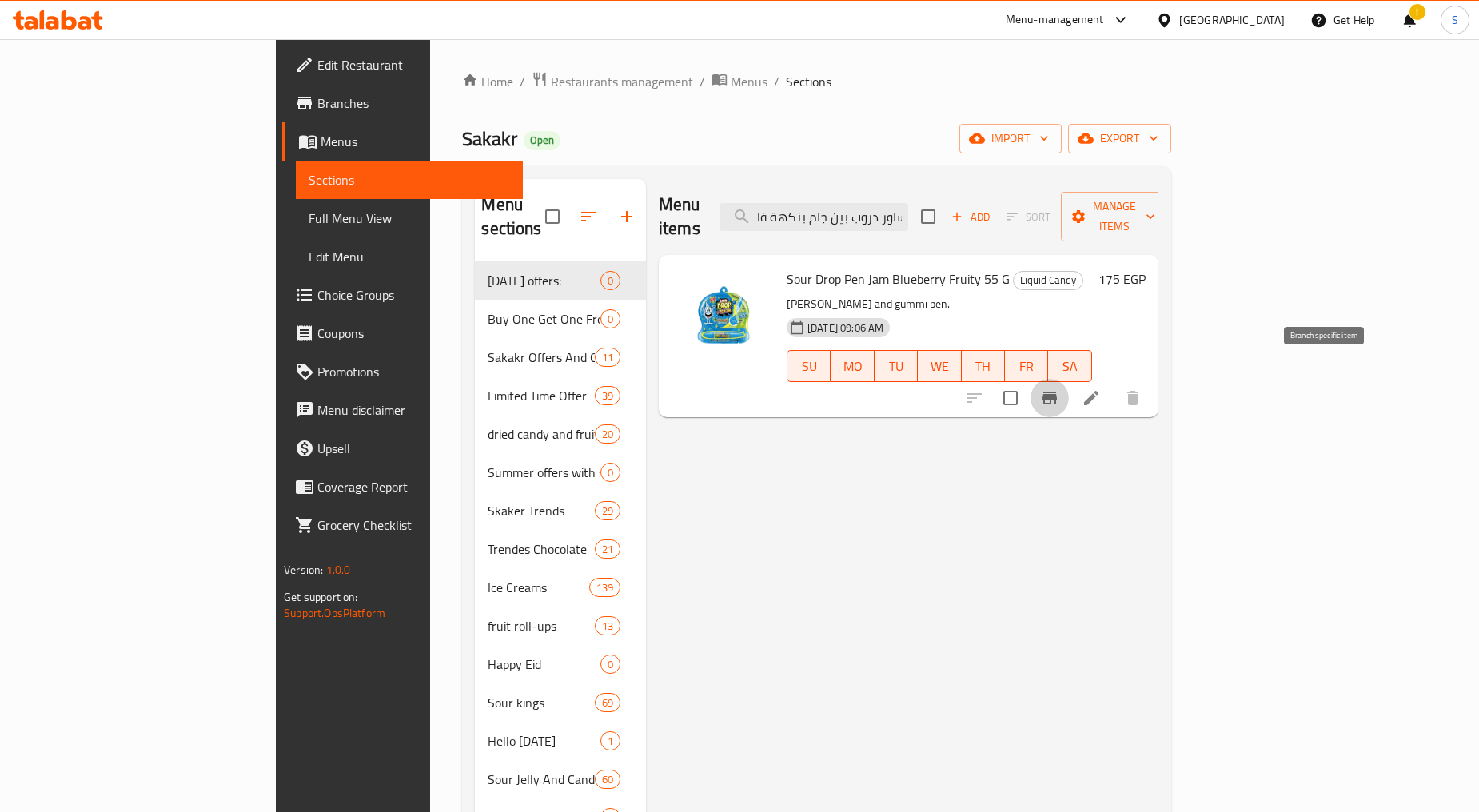
click at [1069, 391] on button "Branch-specific-item" at bounding box center [1049, 397] width 38 height 38
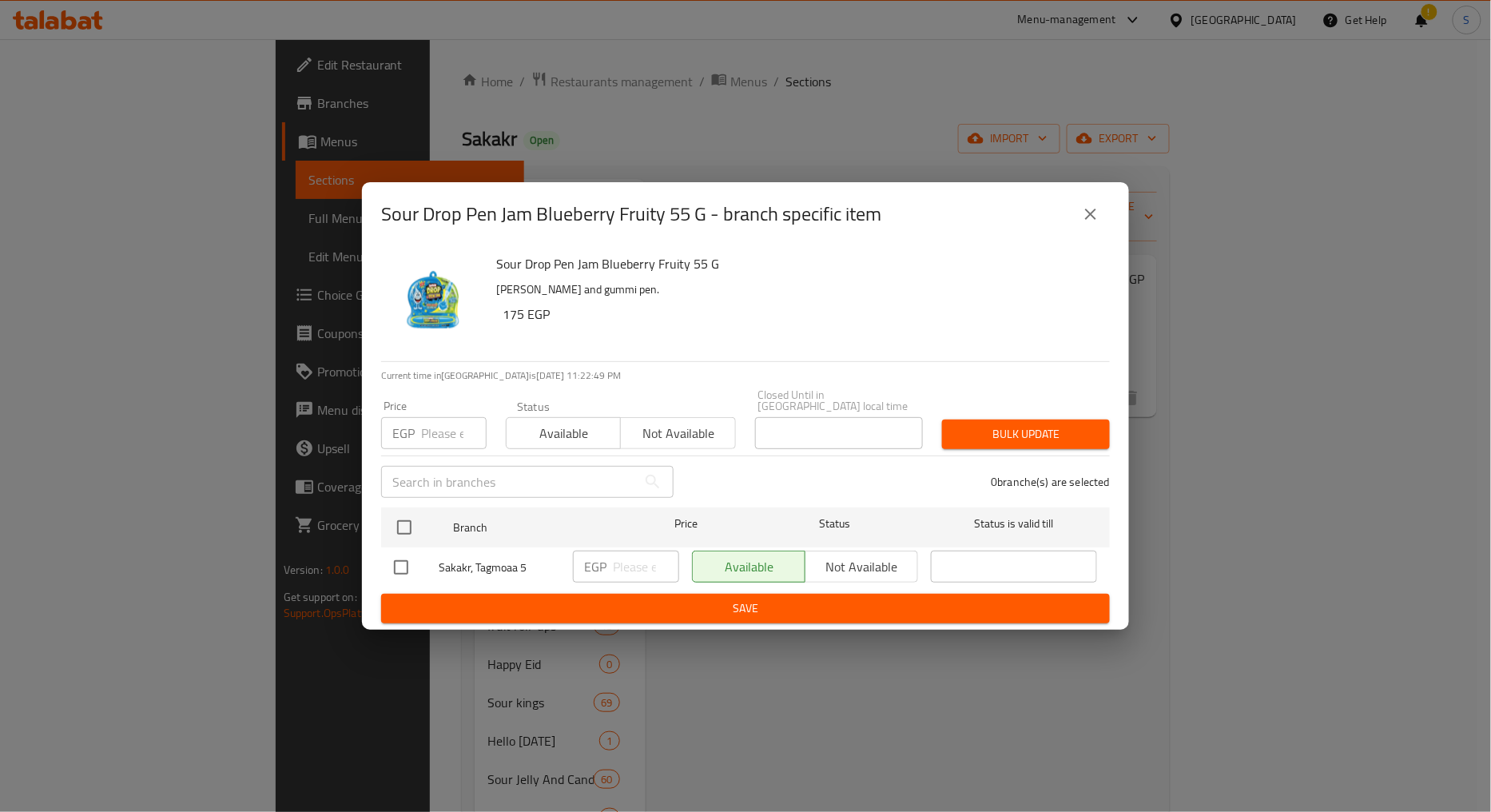
click at [1088, 208] on button "close" at bounding box center [1090, 214] width 38 height 38
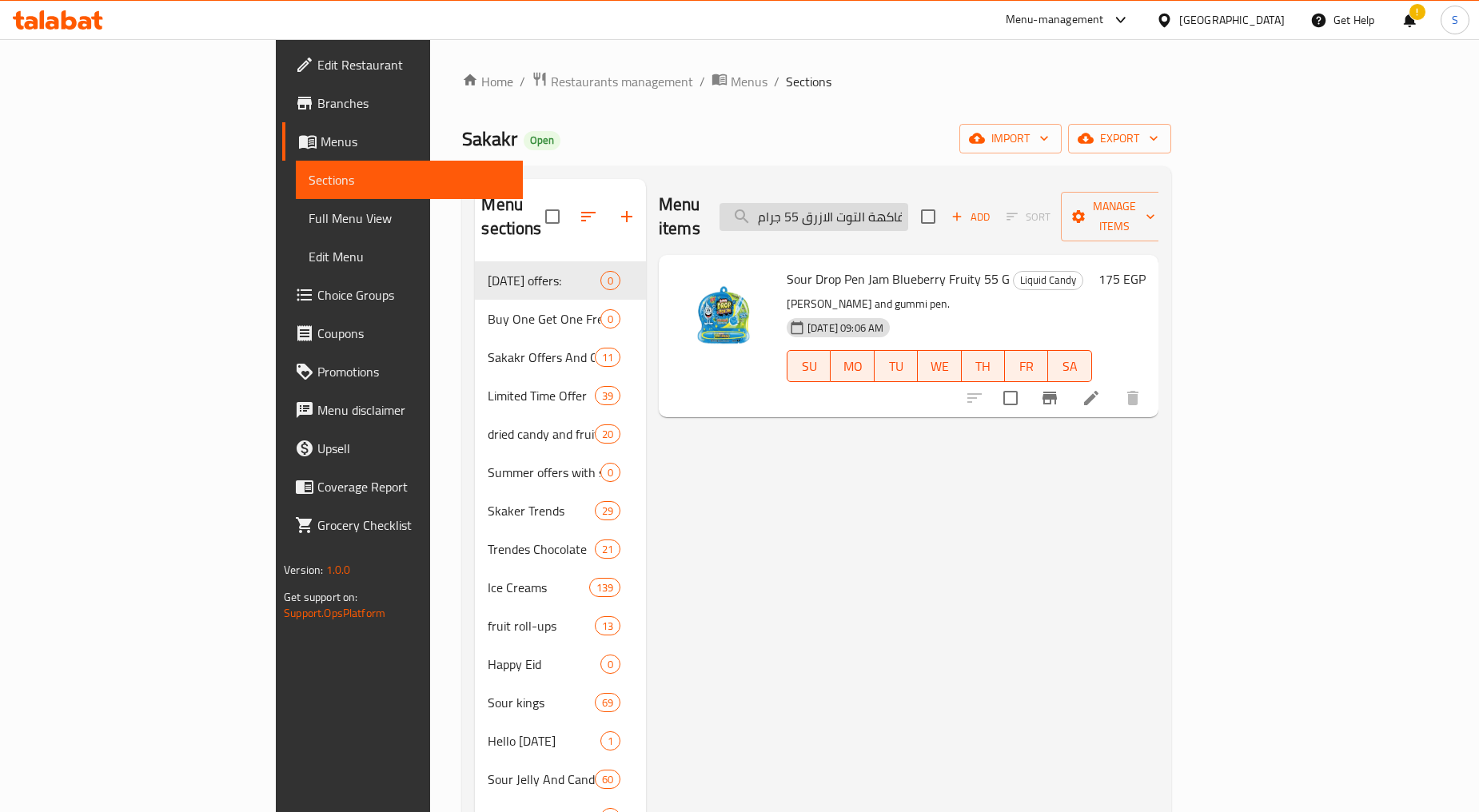
click at [885, 206] on input "ساور دروب بين جام بنكهة فاكهة التوت الازرق 55 جرام" at bounding box center [813, 217] width 188 height 28
paste input "الفراولة"
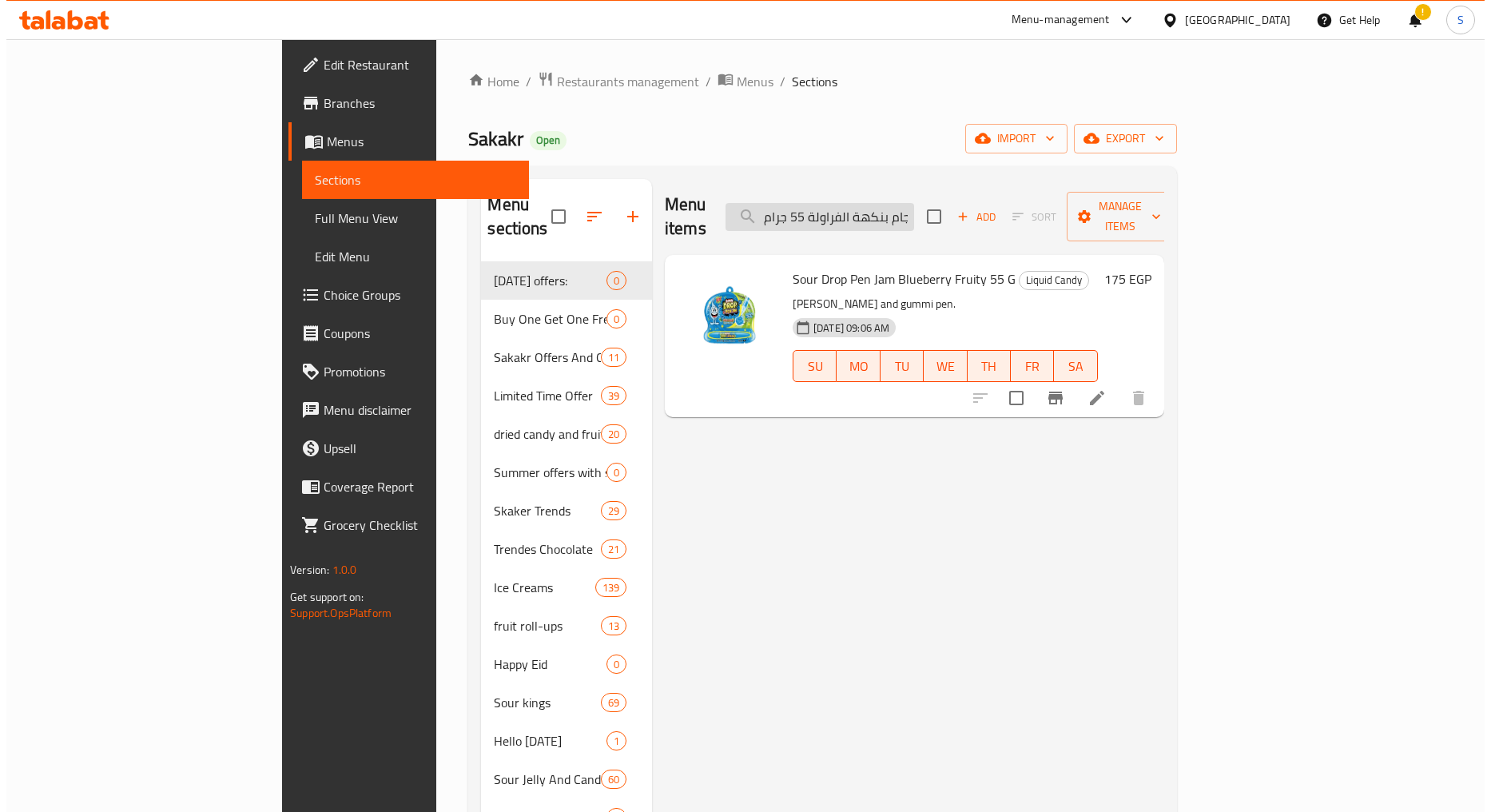
scroll to position [0, 77]
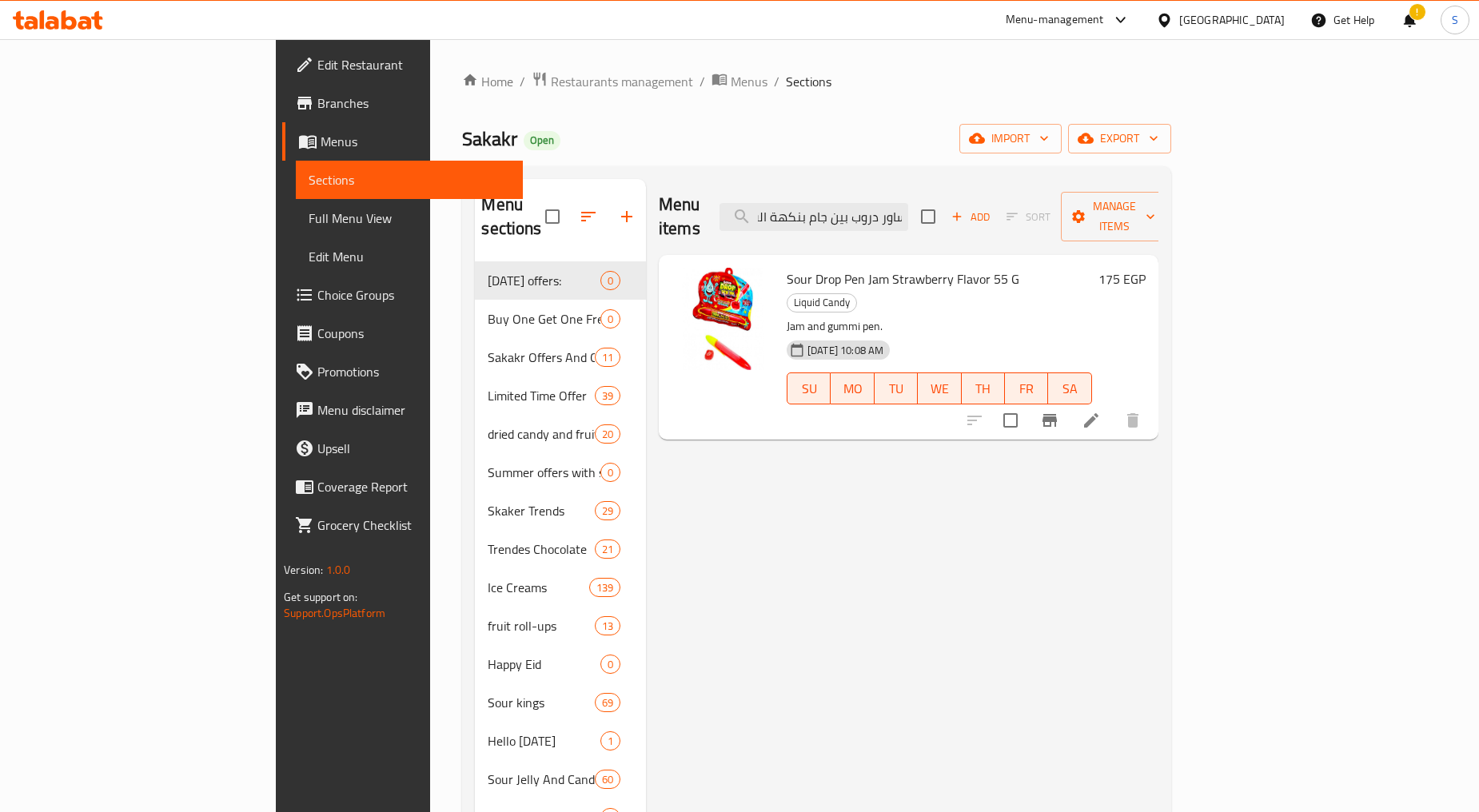
type input "ساور دروب بين جام بنكهة الفراولة 55 جرام"
click at [1069, 401] on button "Branch-specific-item" at bounding box center [1049, 420] width 38 height 38
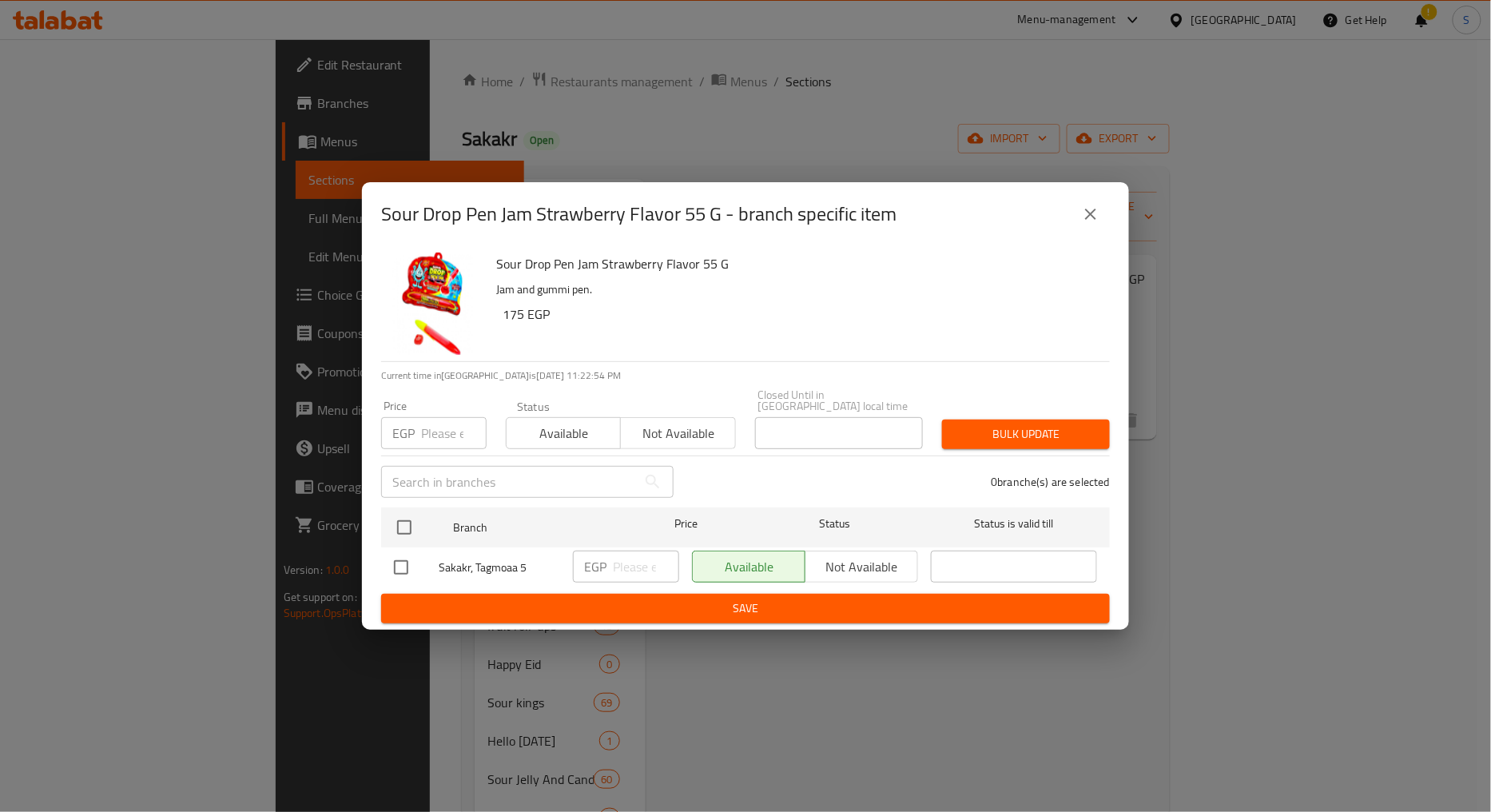
click at [1088, 224] on icon "close" at bounding box center [1090, 214] width 19 height 19
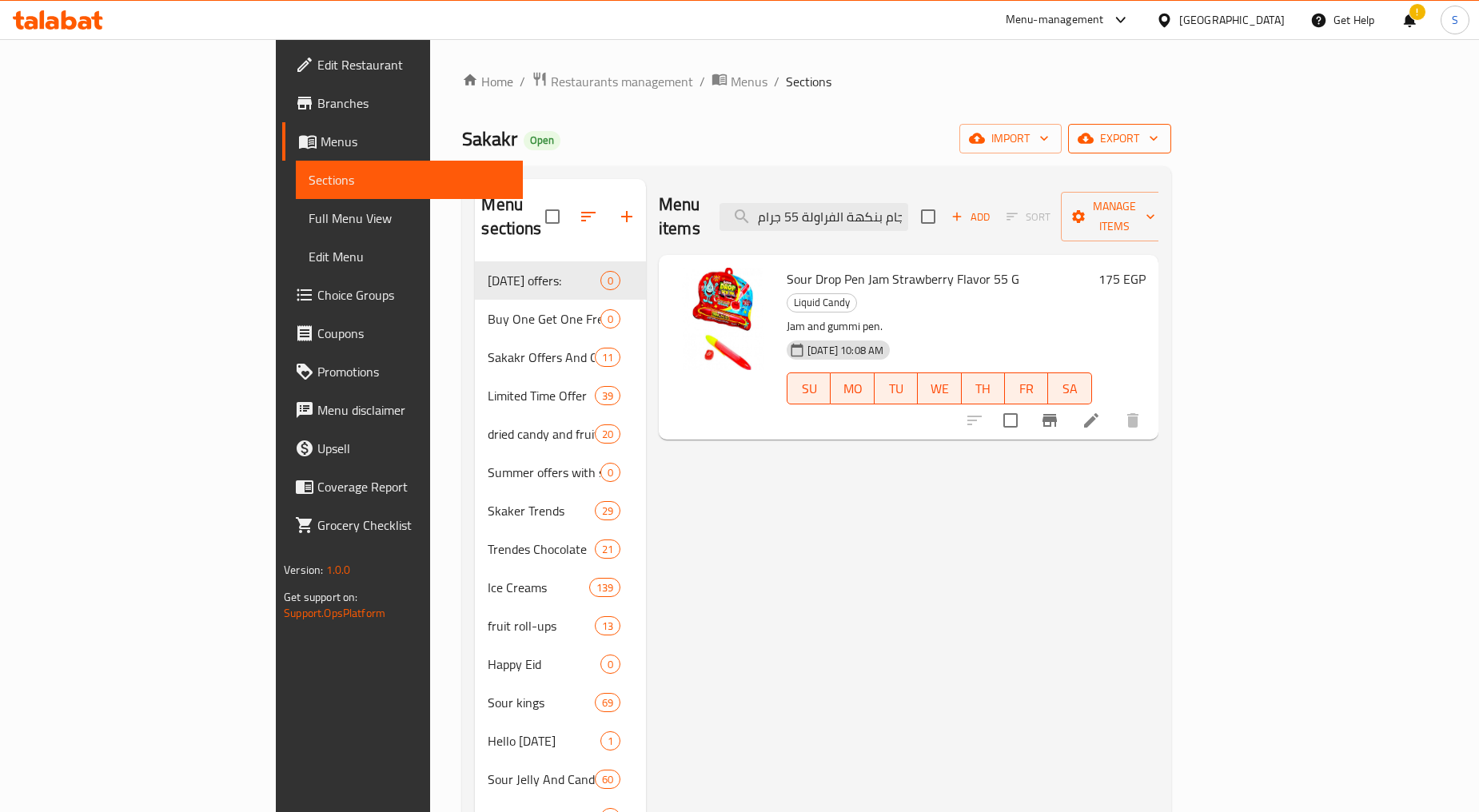
click at [1171, 125] on button "export" at bounding box center [1119, 139] width 104 height 30
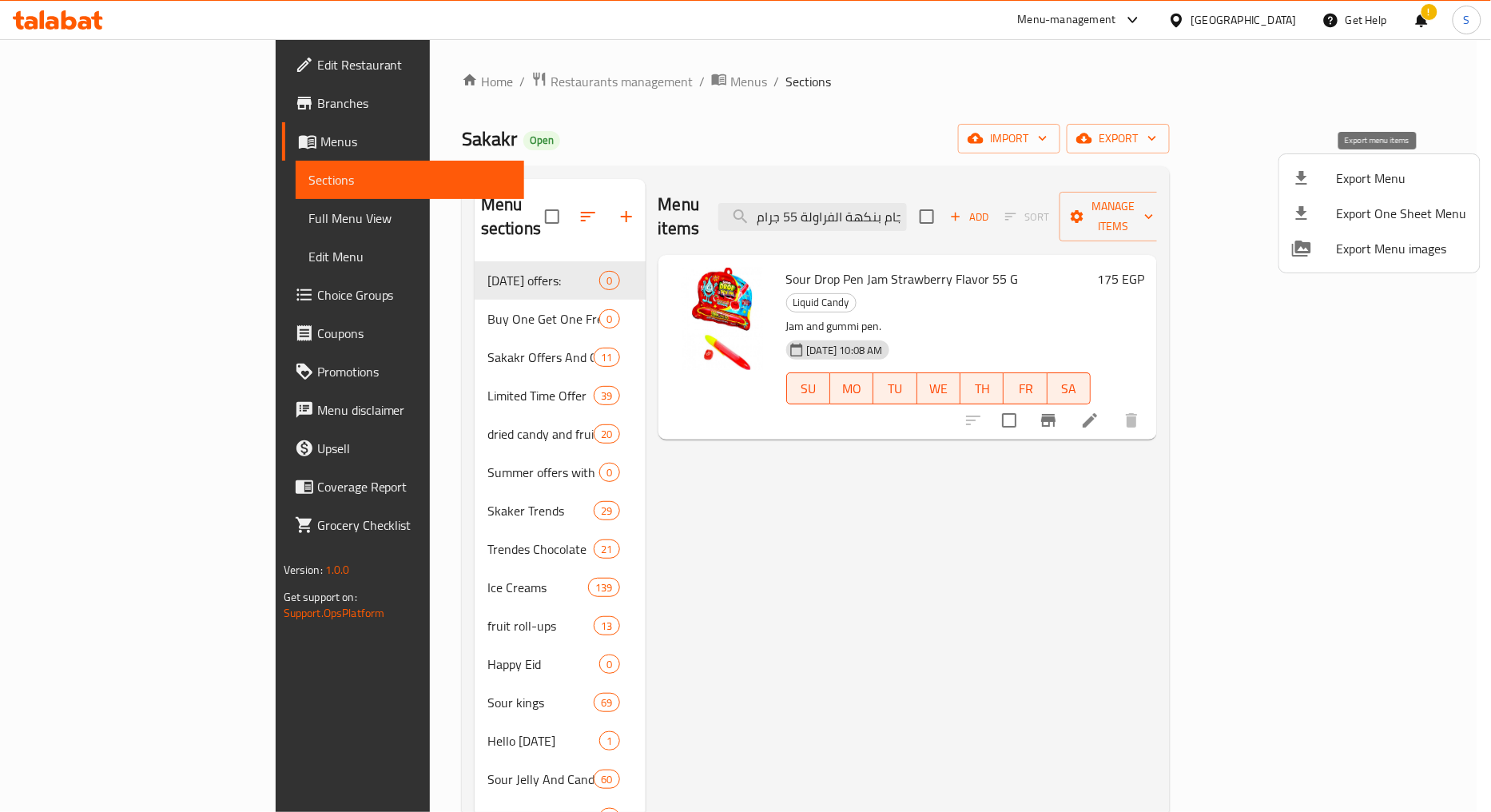
click at [1356, 180] on span "Export Menu" at bounding box center [1402, 177] width 130 height 19
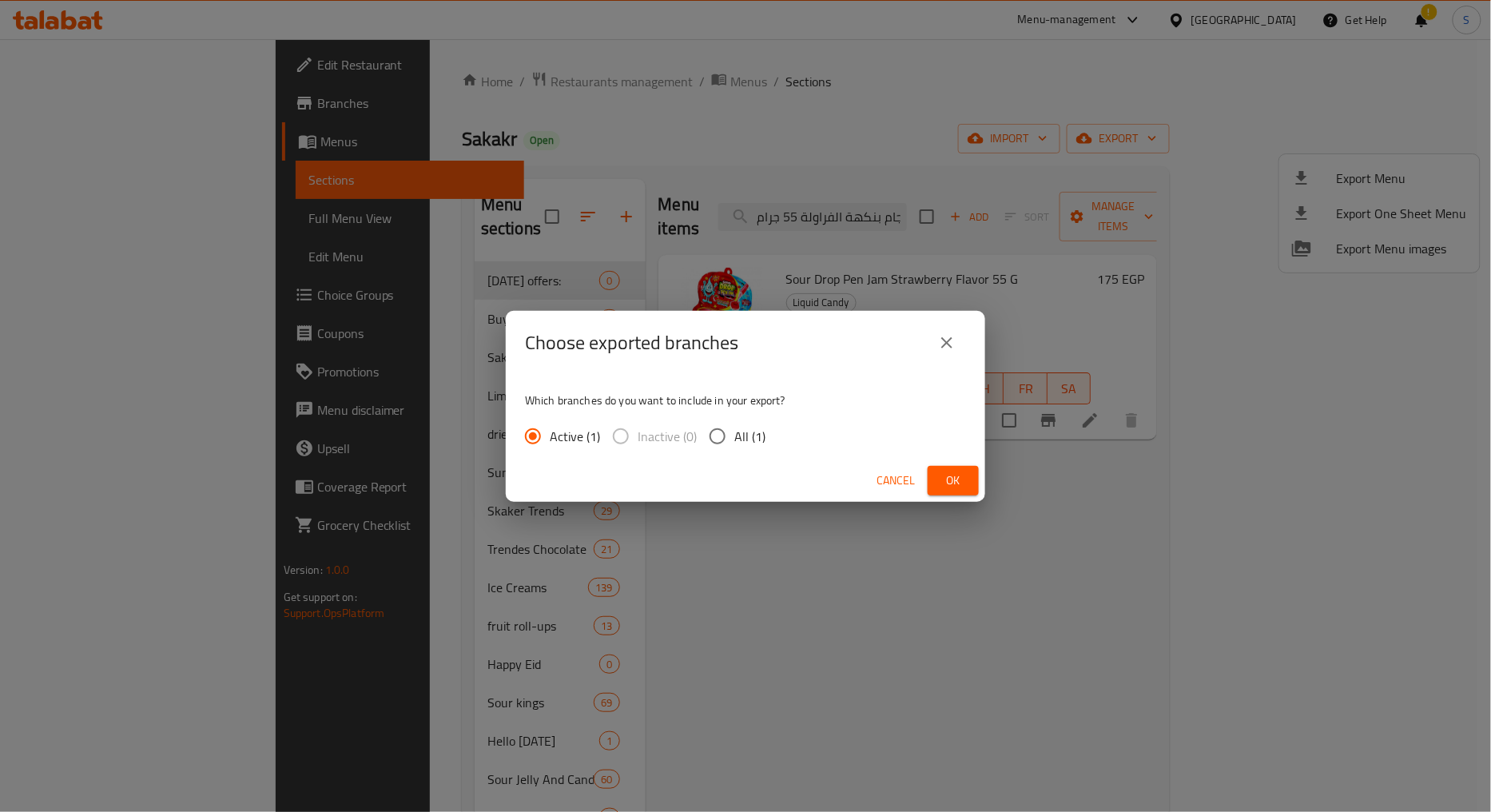
click at [742, 428] on span "All (1)" at bounding box center [750, 436] width 32 height 19
click at [734, 428] on input "All (1)" at bounding box center [717, 437] width 34 height 34
radio input "true"
click at [939, 473] on button "Ok" at bounding box center [953, 481] width 51 height 30
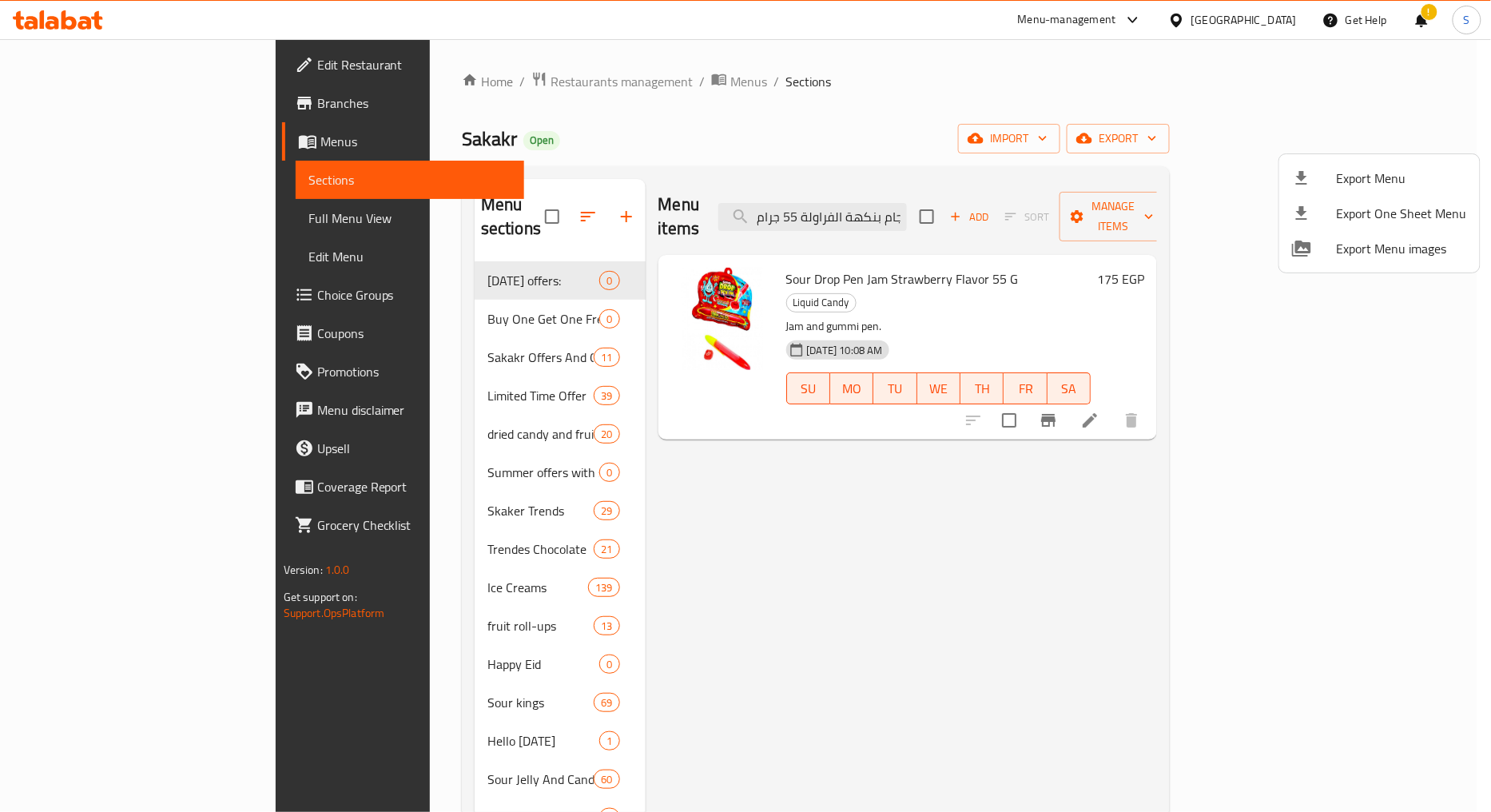
click at [72, 108] on div at bounding box center [745, 406] width 1491 height 812
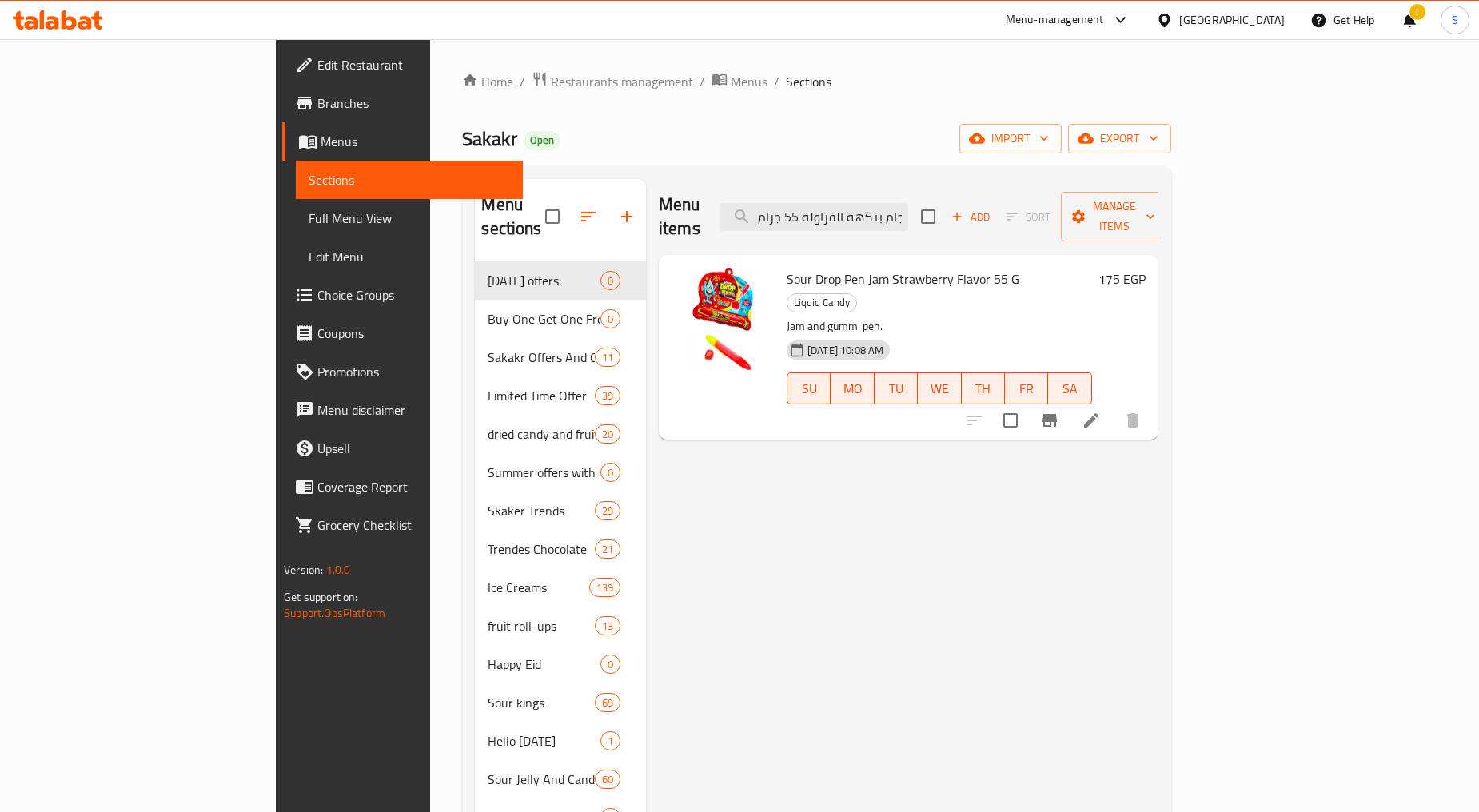
click at [317, 107] on span "Branches" at bounding box center [413, 102] width 192 height 19
